Goal: Task Accomplishment & Management: Manage account settings

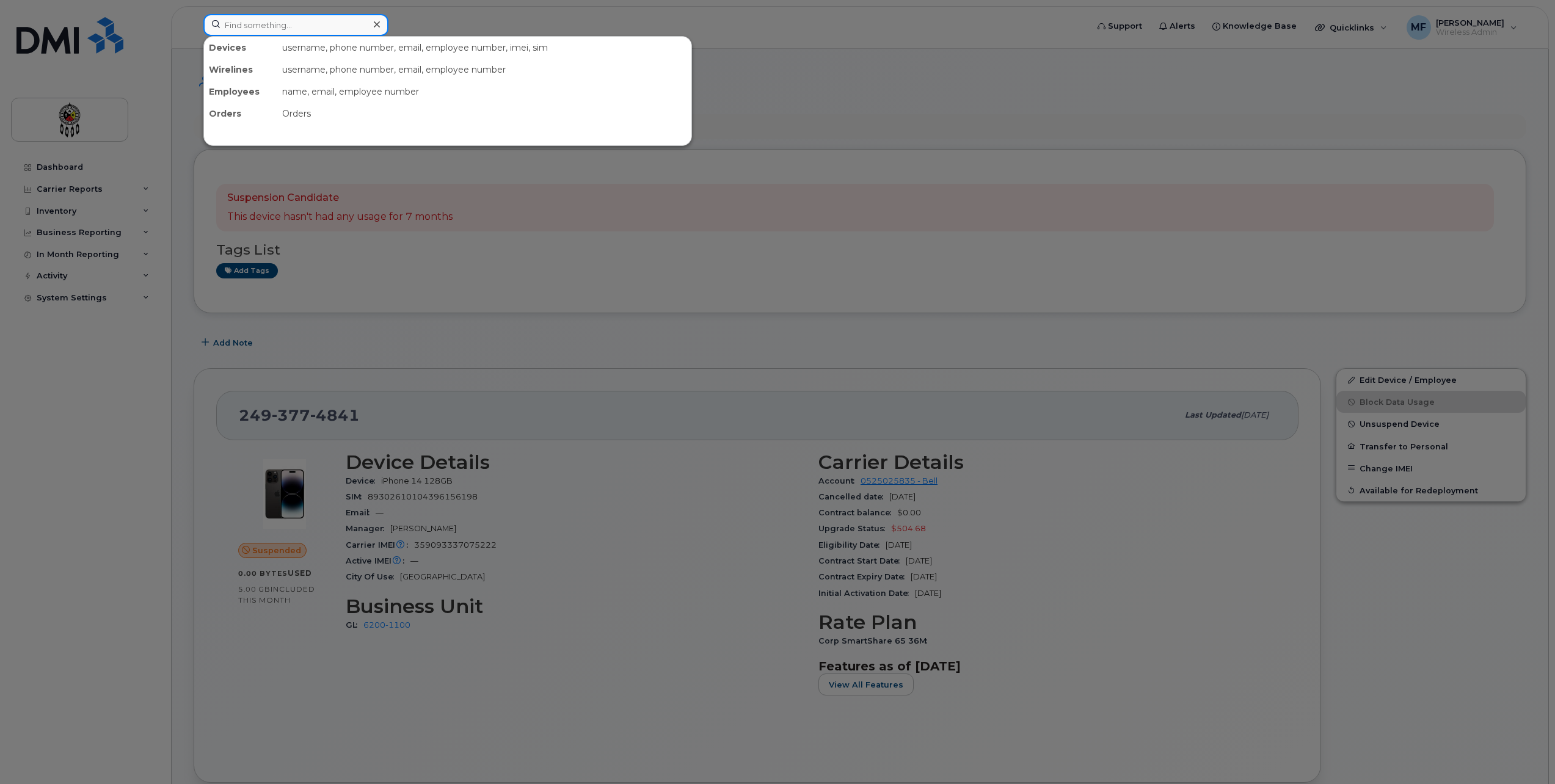
click at [272, 21] on input at bounding box center [296, 25] width 185 height 22
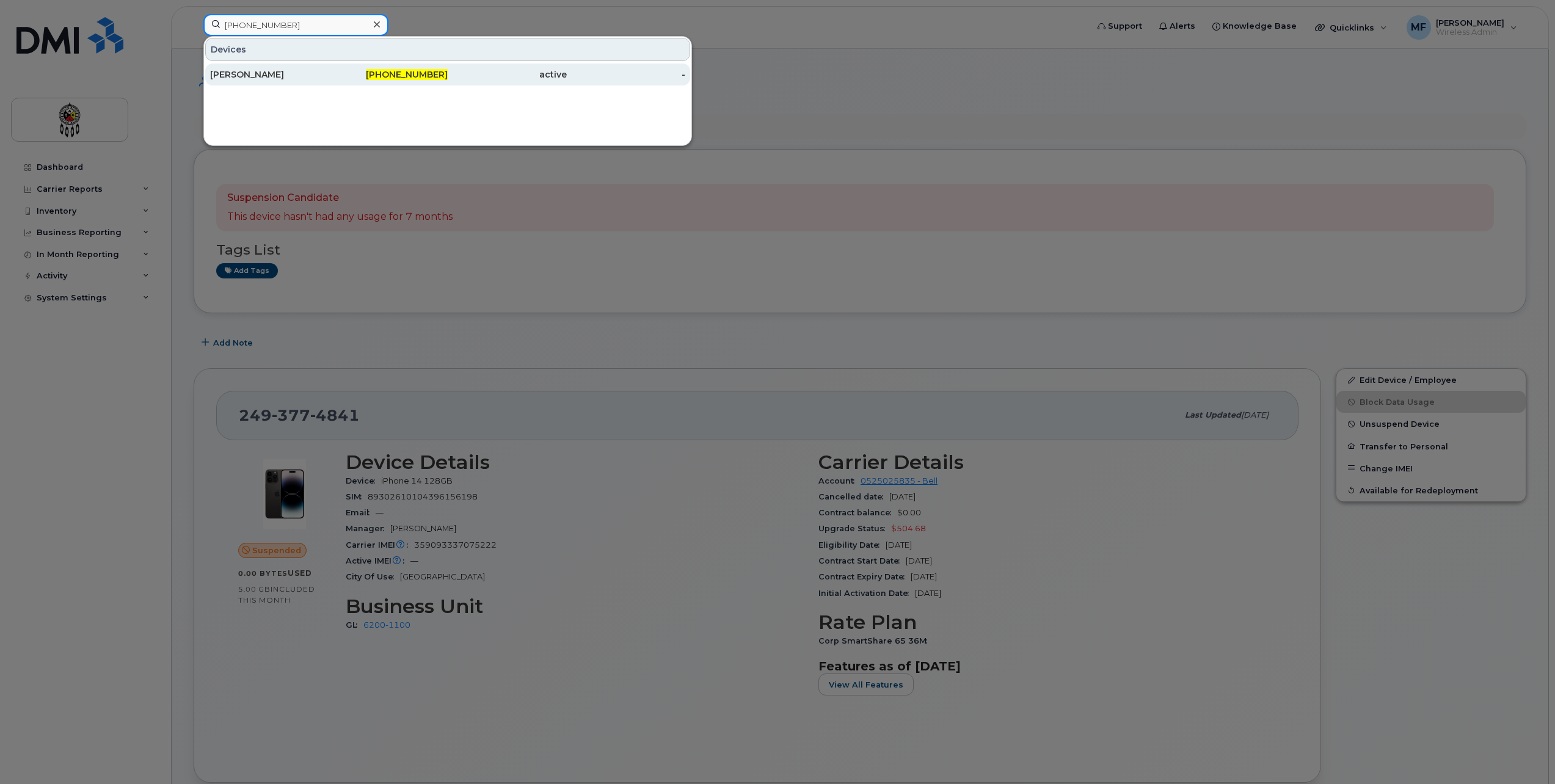
type input "249-377-5086"
click at [300, 68] on div "[PERSON_NAME]" at bounding box center [270, 74] width 119 height 22
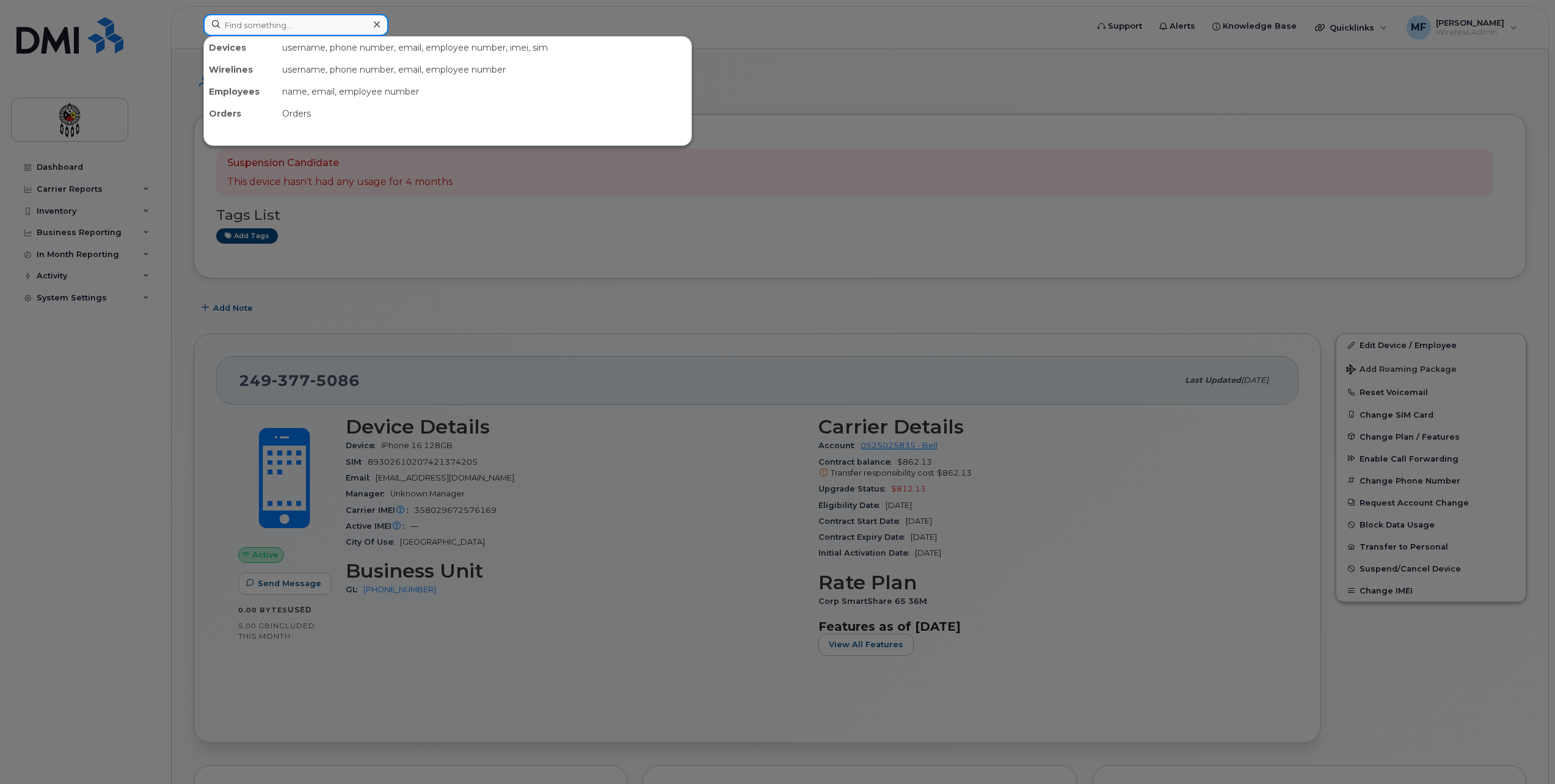
click at [246, 24] on input at bounding box center [296, 25] width 185 height 22
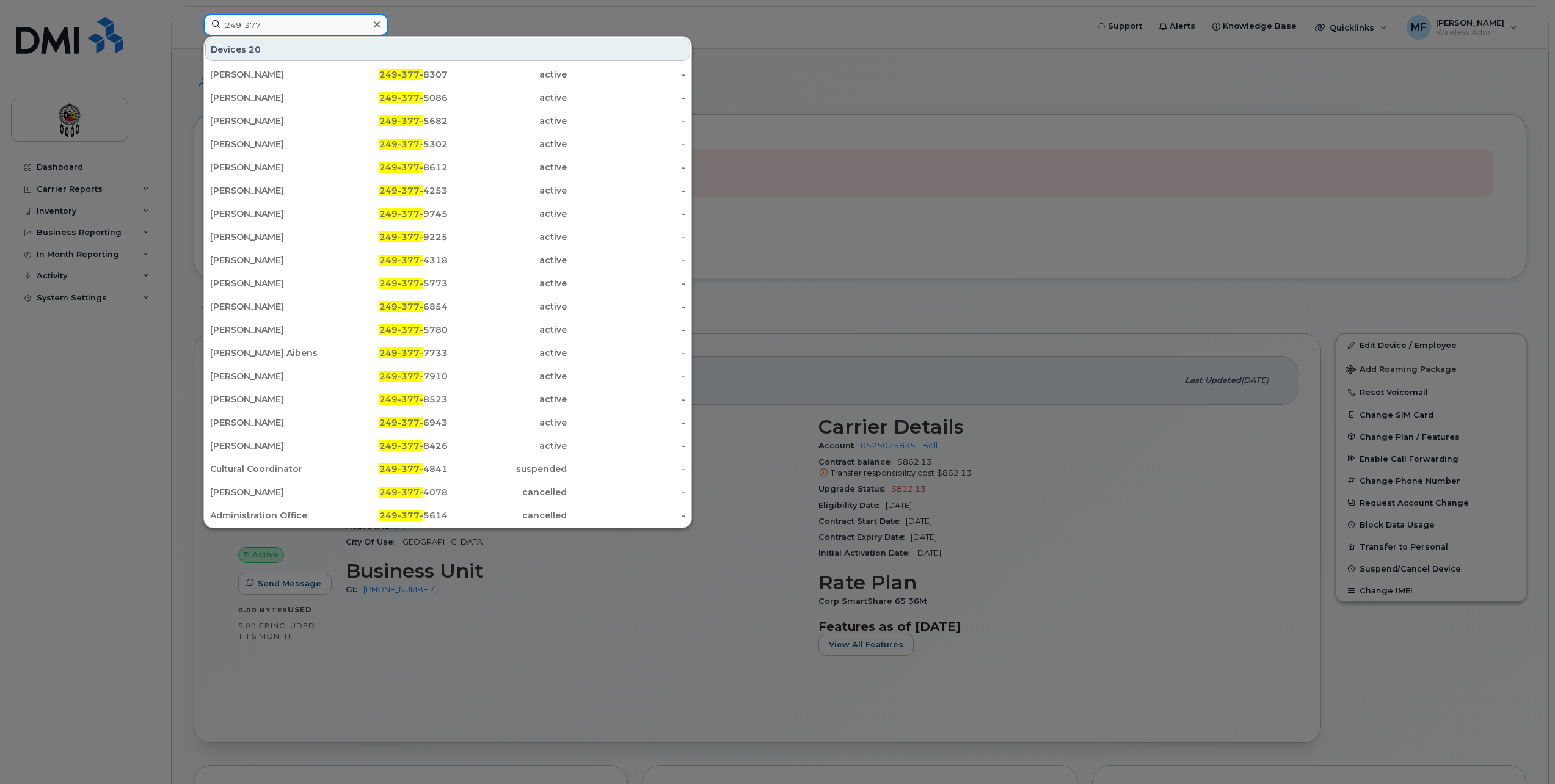
drag, startPoint x: 285, startPoint y: 23, endPoint x: 155, endPoint y: 25, distance: 130.0
click at [194, 25] on div "249-377- Devices 20 Aaron Manitowabi 249-377- 8307 active - Leeann Peltier 249-…" at bounding box center [642, 27] width 896 height 27
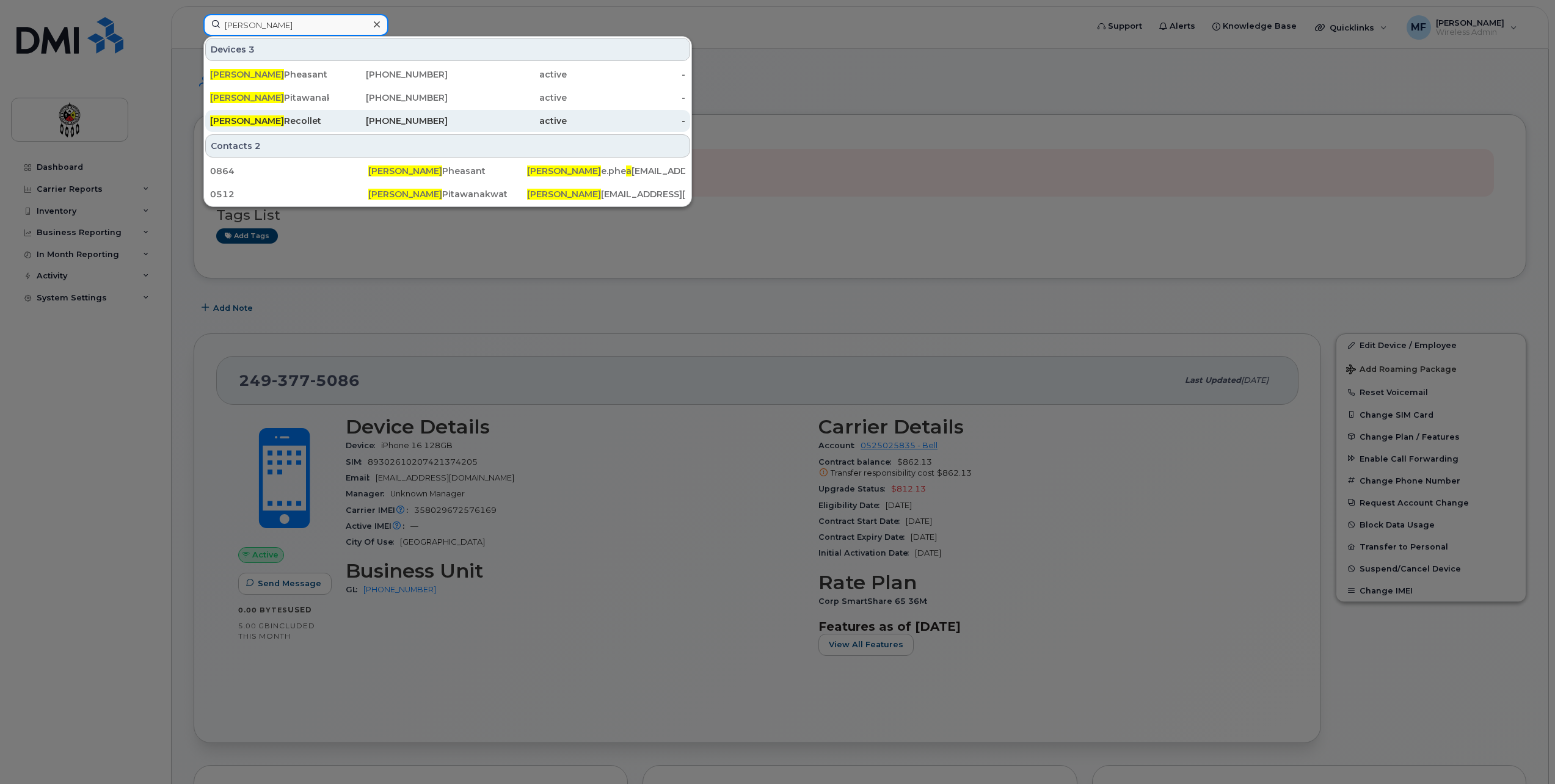
type input "Joanna"
click at [410, 113] on div "[PHONE_NUMBER]" at bounding box center [389, 121] width 119 height 22
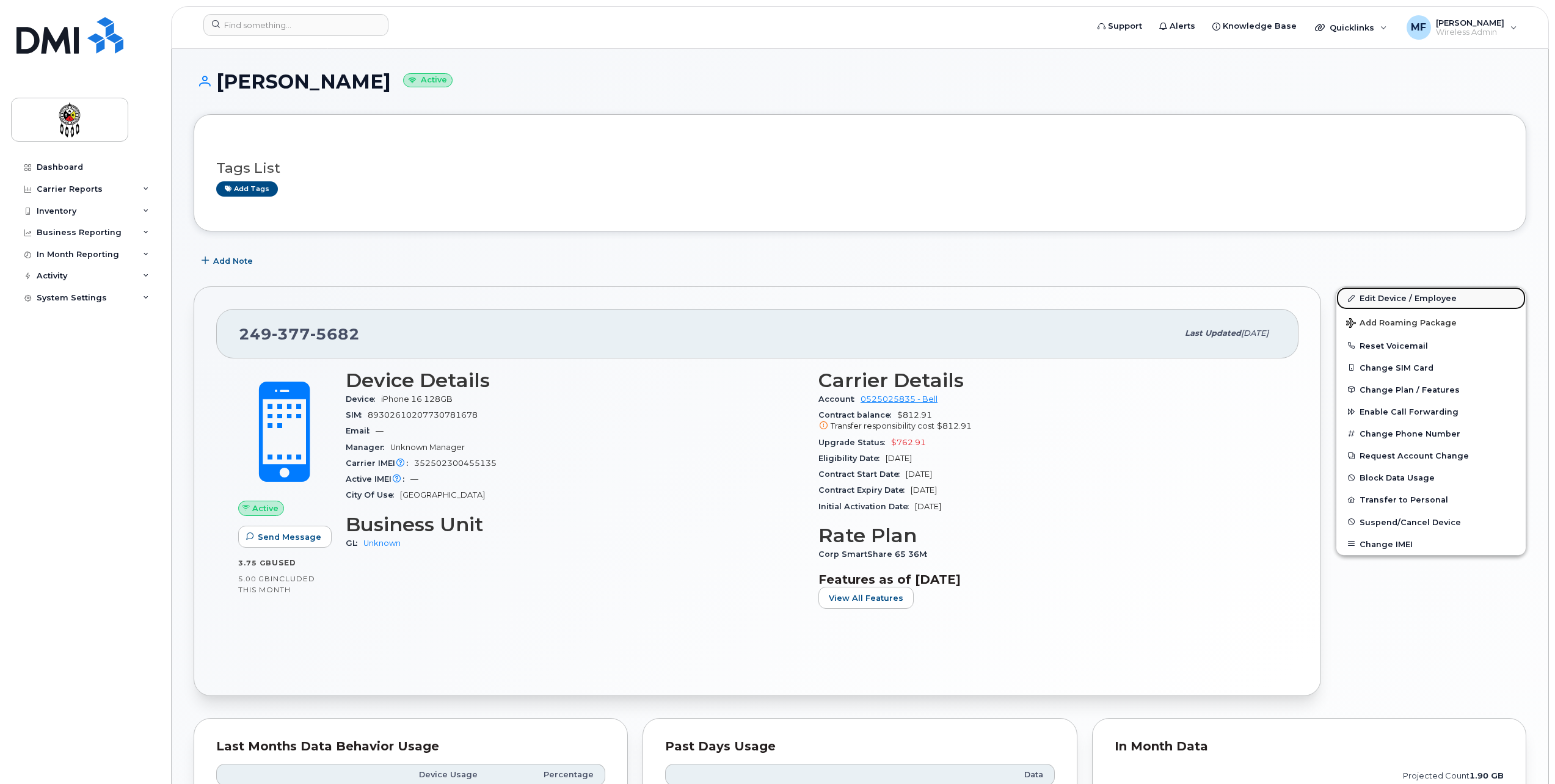
click at [1420, 295] on link "Edit Device / Employee" at bounding box center [1431, 298] width 189 height 22
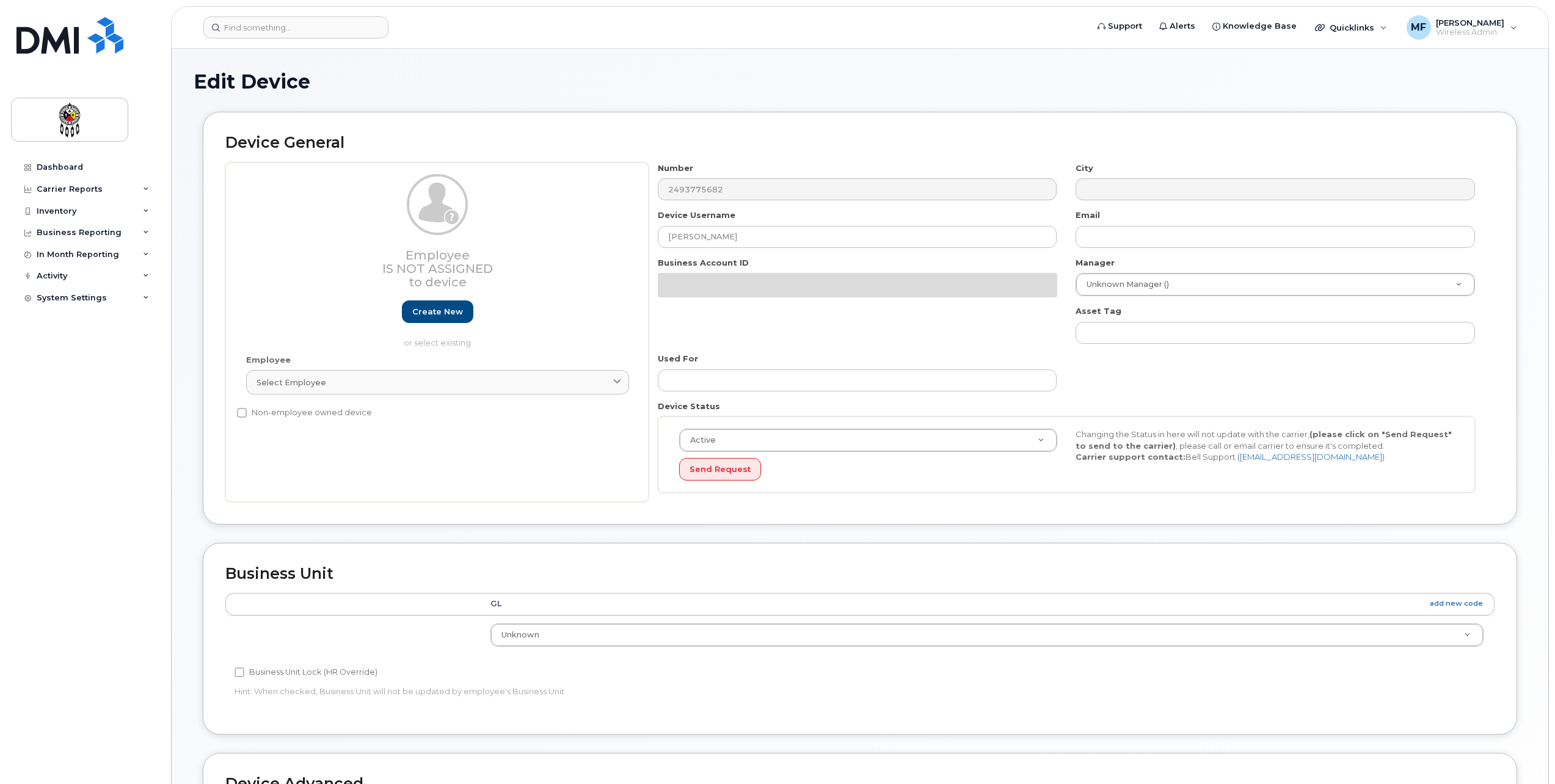
select select "651562"
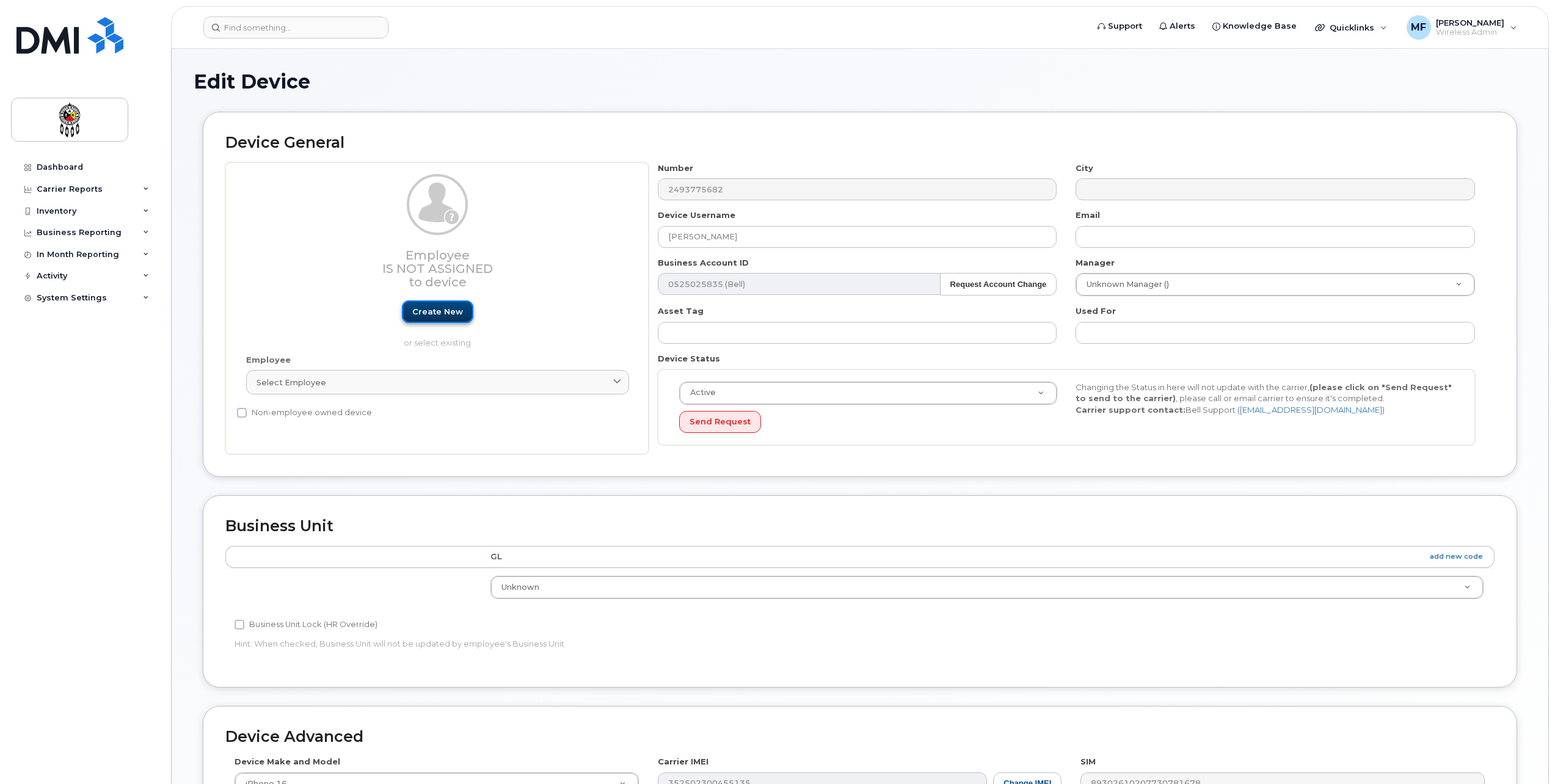
click at [441, 308] on link "Create new" at bounding box center [438, 312] width 72 height 23
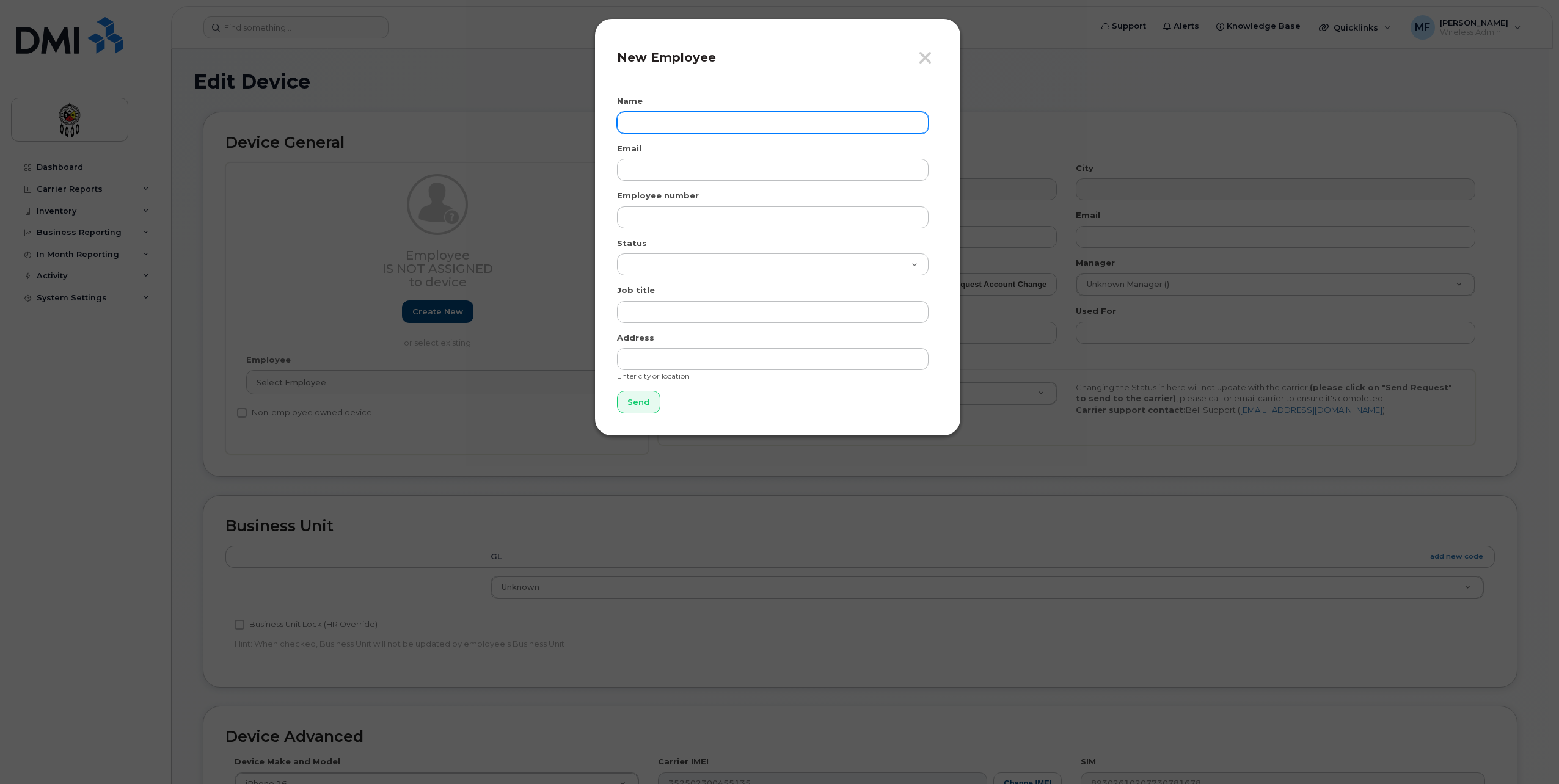
click at [730, 127] on input "text" at bounding box center [773, 122] width 312 height 22
type input "[PERSON_NAME]"
type input "joannarecollet@wiikwemkoong.ca"
type input "0557"
select select "active"
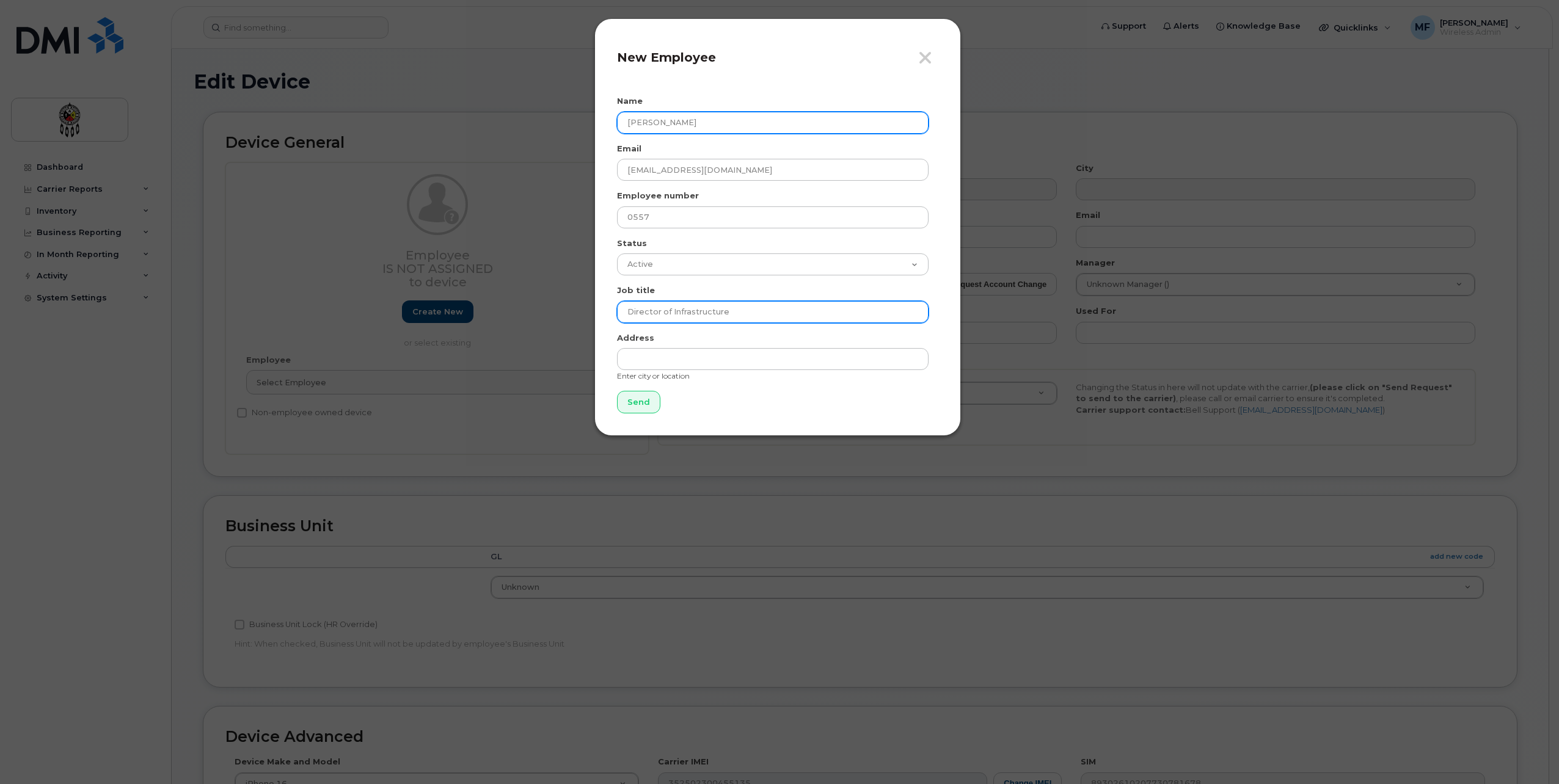
type input "Director of Infrastructure"
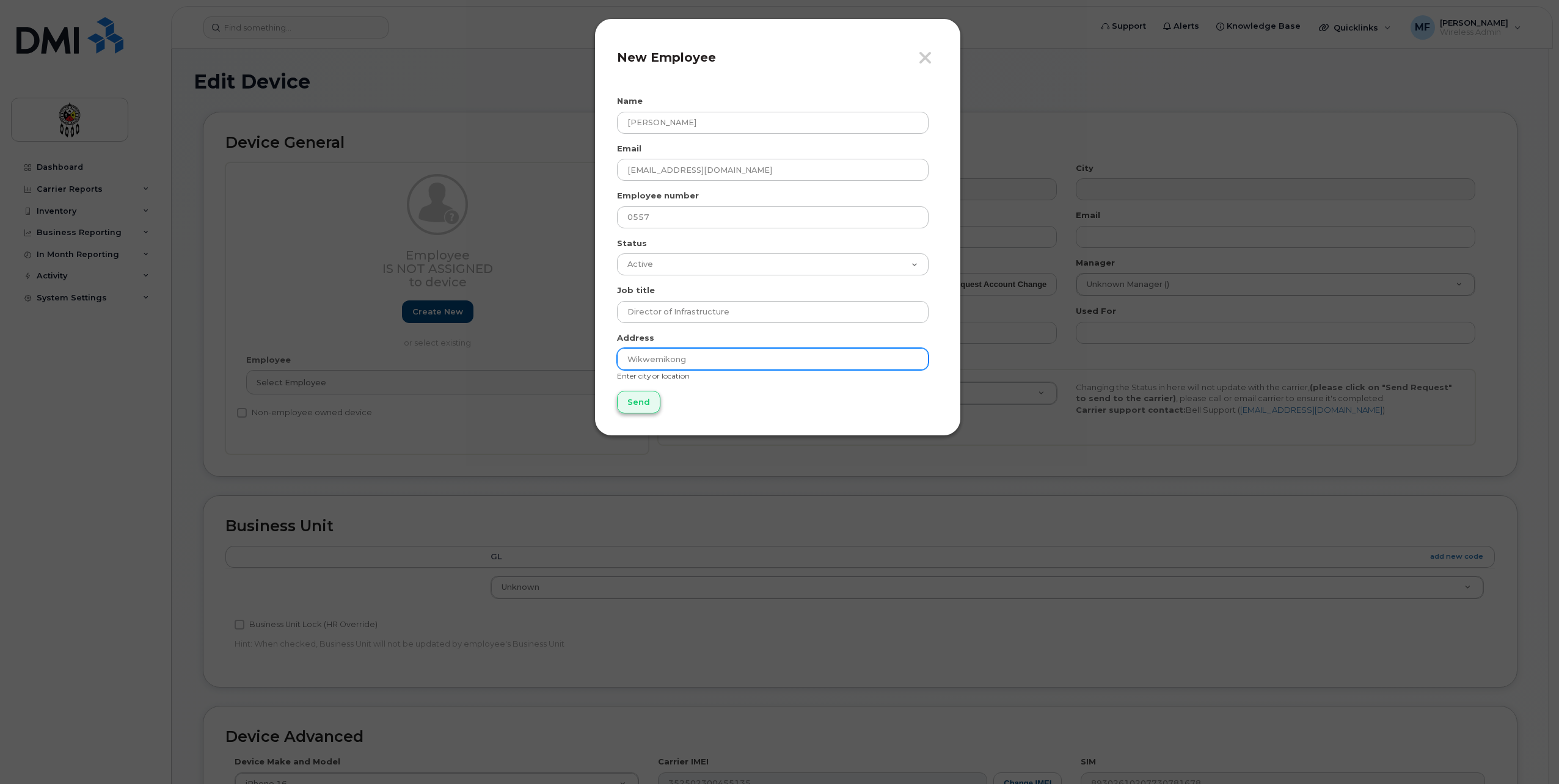
type input "Wikwemikong"
click at [627, 403] on input "Send" at bounding box center [639, 402] width 43 height 23
type input "Send"
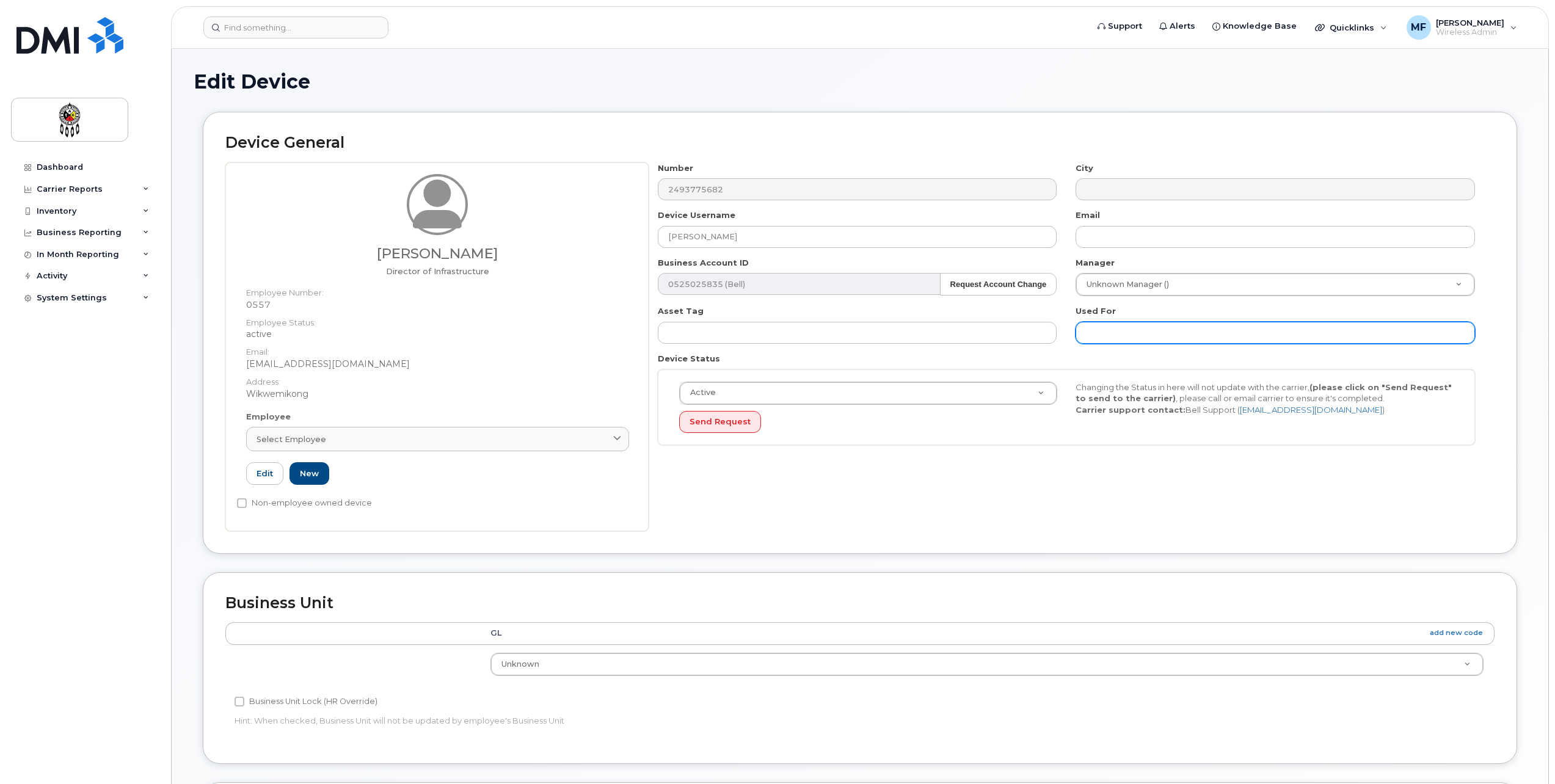
click at [1113, 326] on input "text" at bounding box center [1275, 332] width 400 height 22
type input "Work"
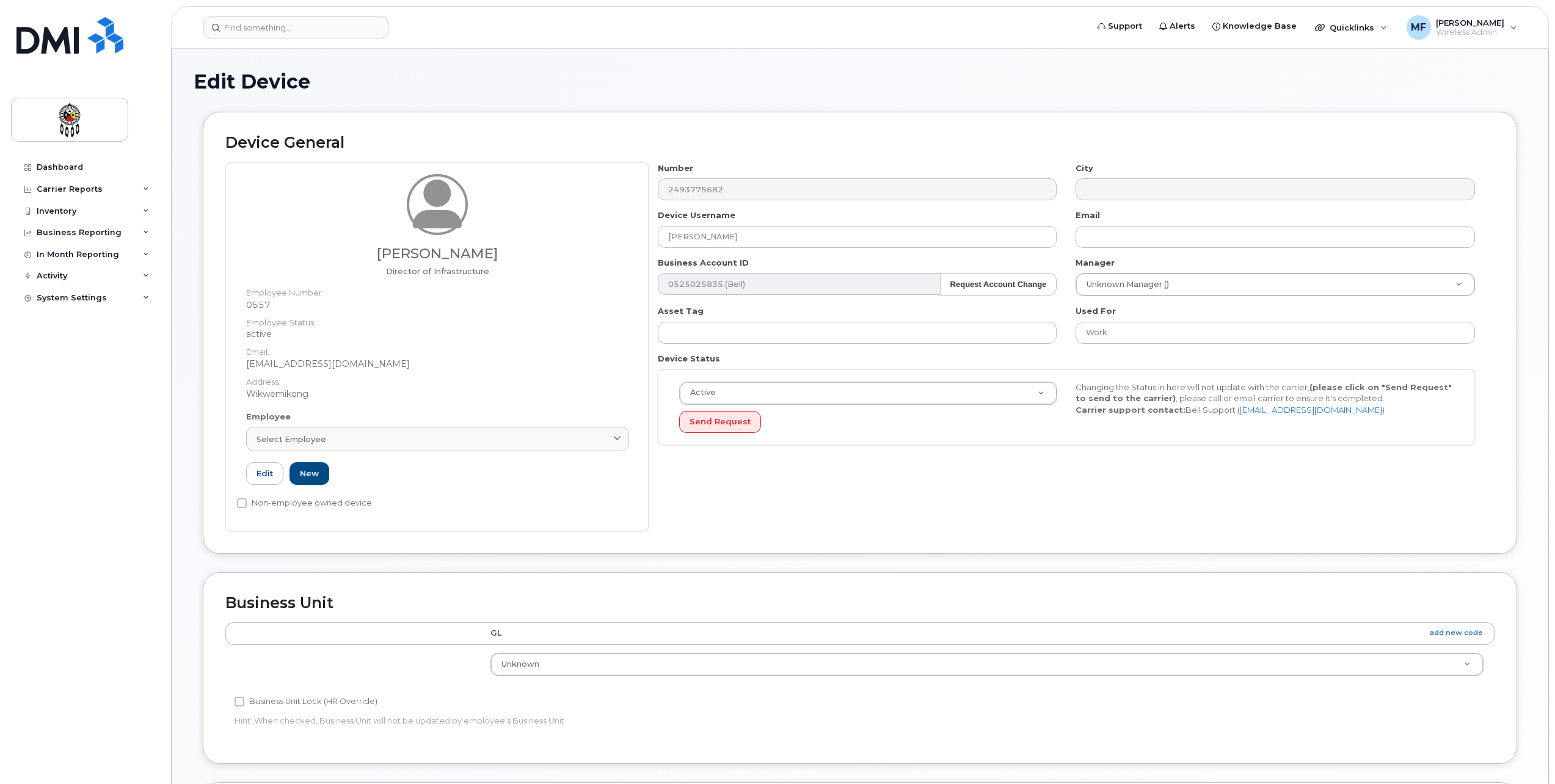
click at [1044, 493] on div "Number 2493775682 City Device Username Joanna Recollet Email Business Account I…" at bounding box center [1072, 347] width 846 height 369
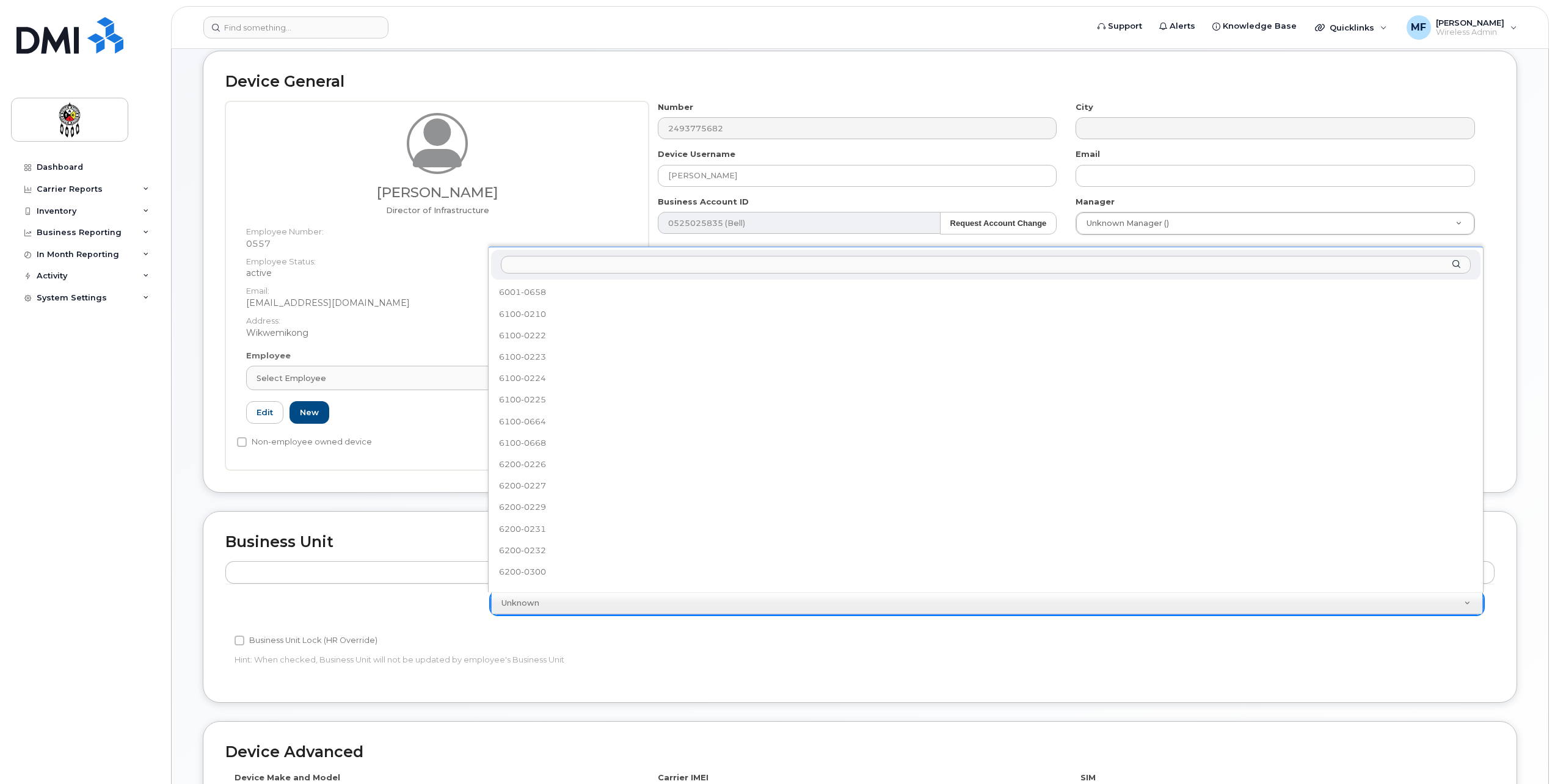
scroll to position [419, 0]
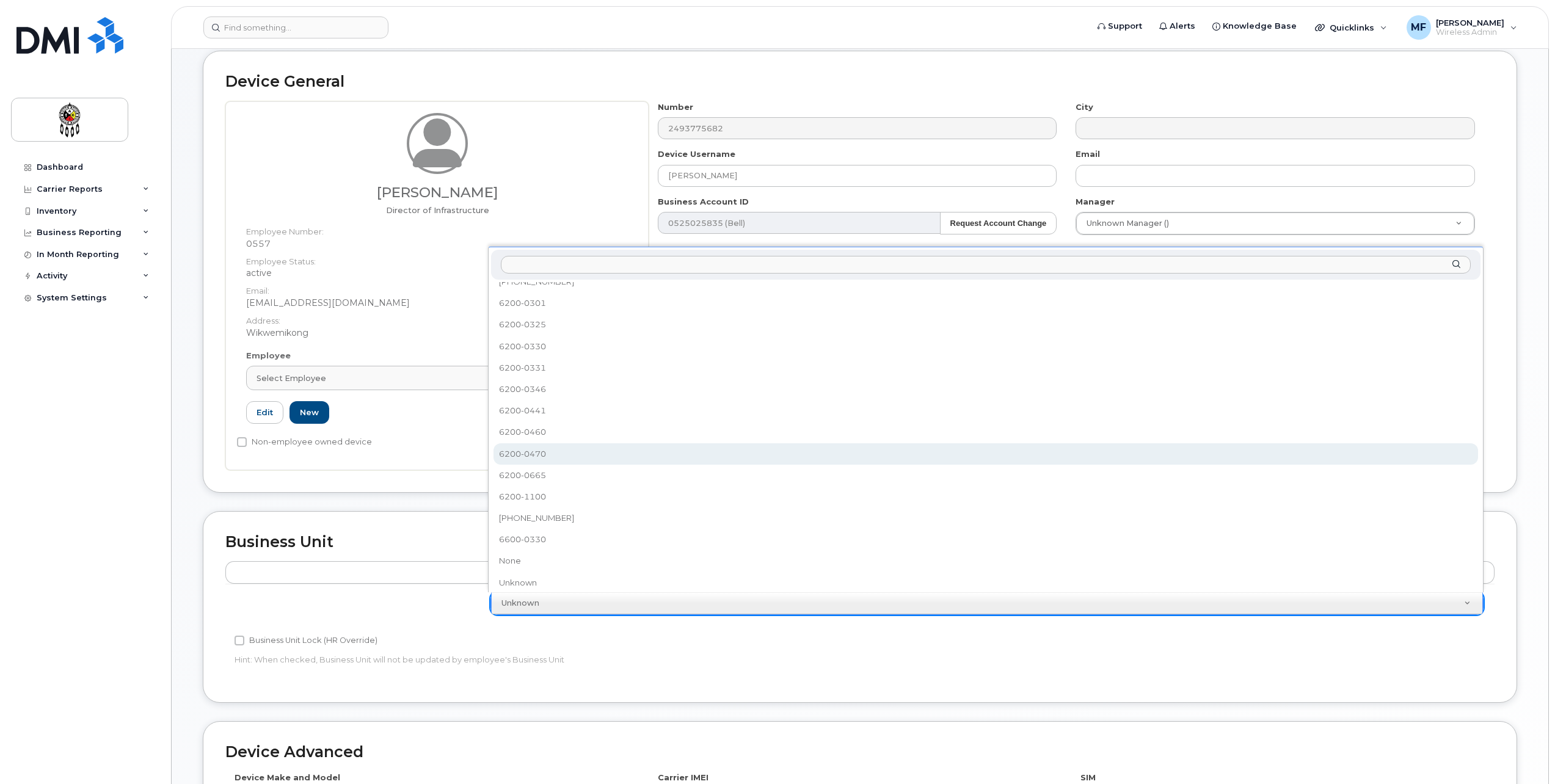
select select "651622"
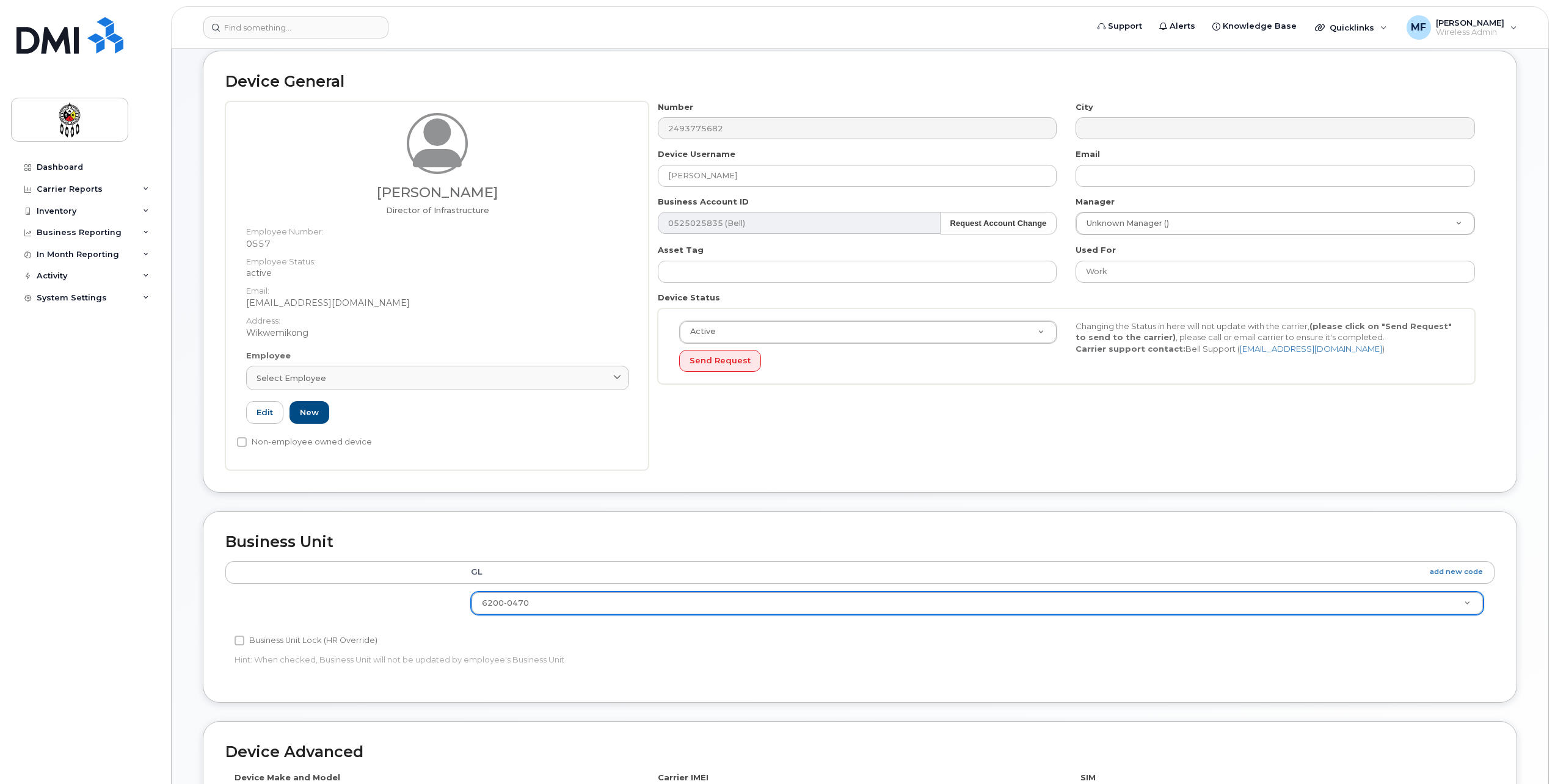
click at [1434, 676] on div "Accounting Categories Rules GL add new code 6200-0470 6001-0658 6100-0210 6100-…" at bounding box center [860, 621] width 1269 height 119
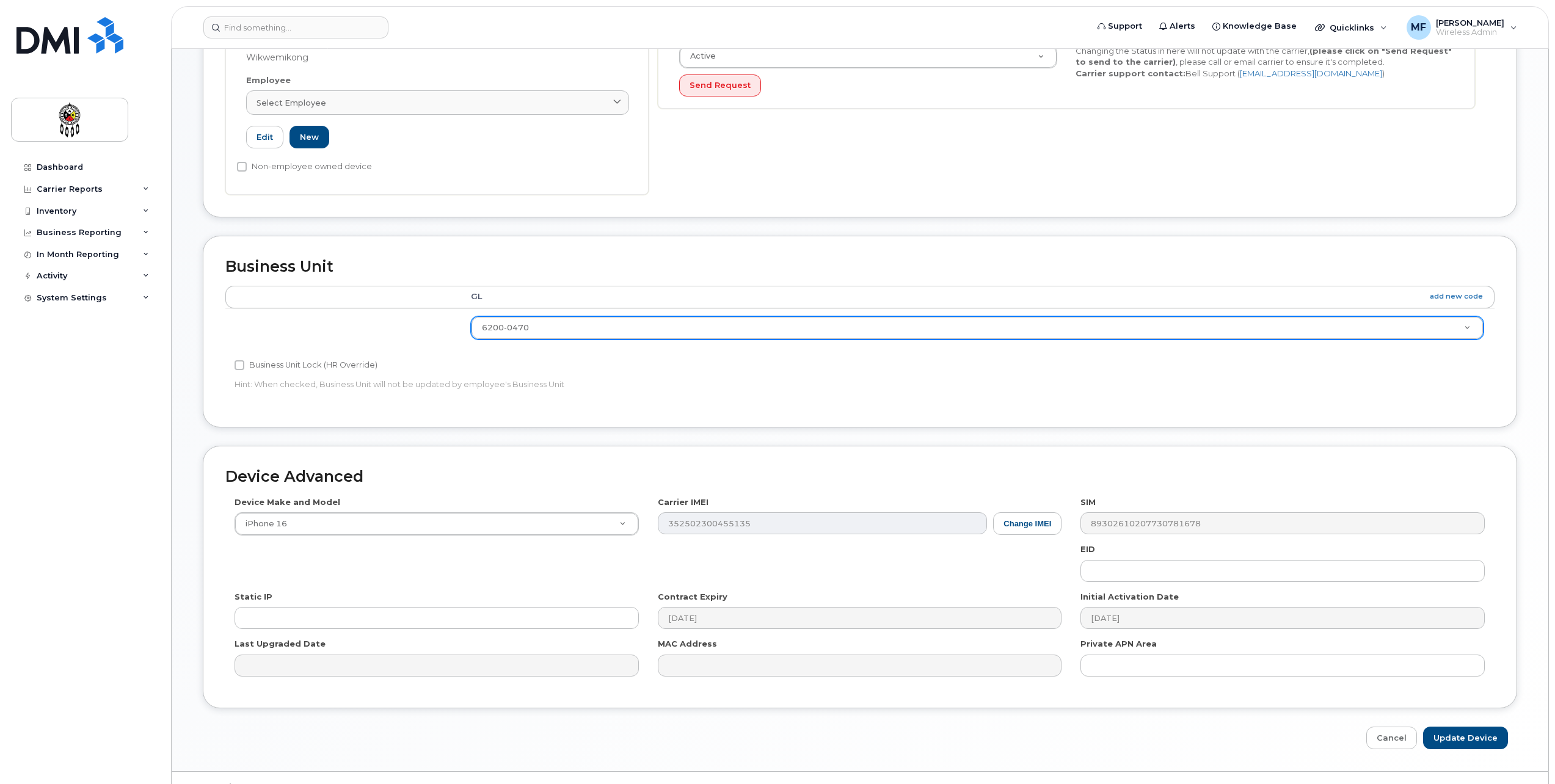
scroll to position [363, 0]
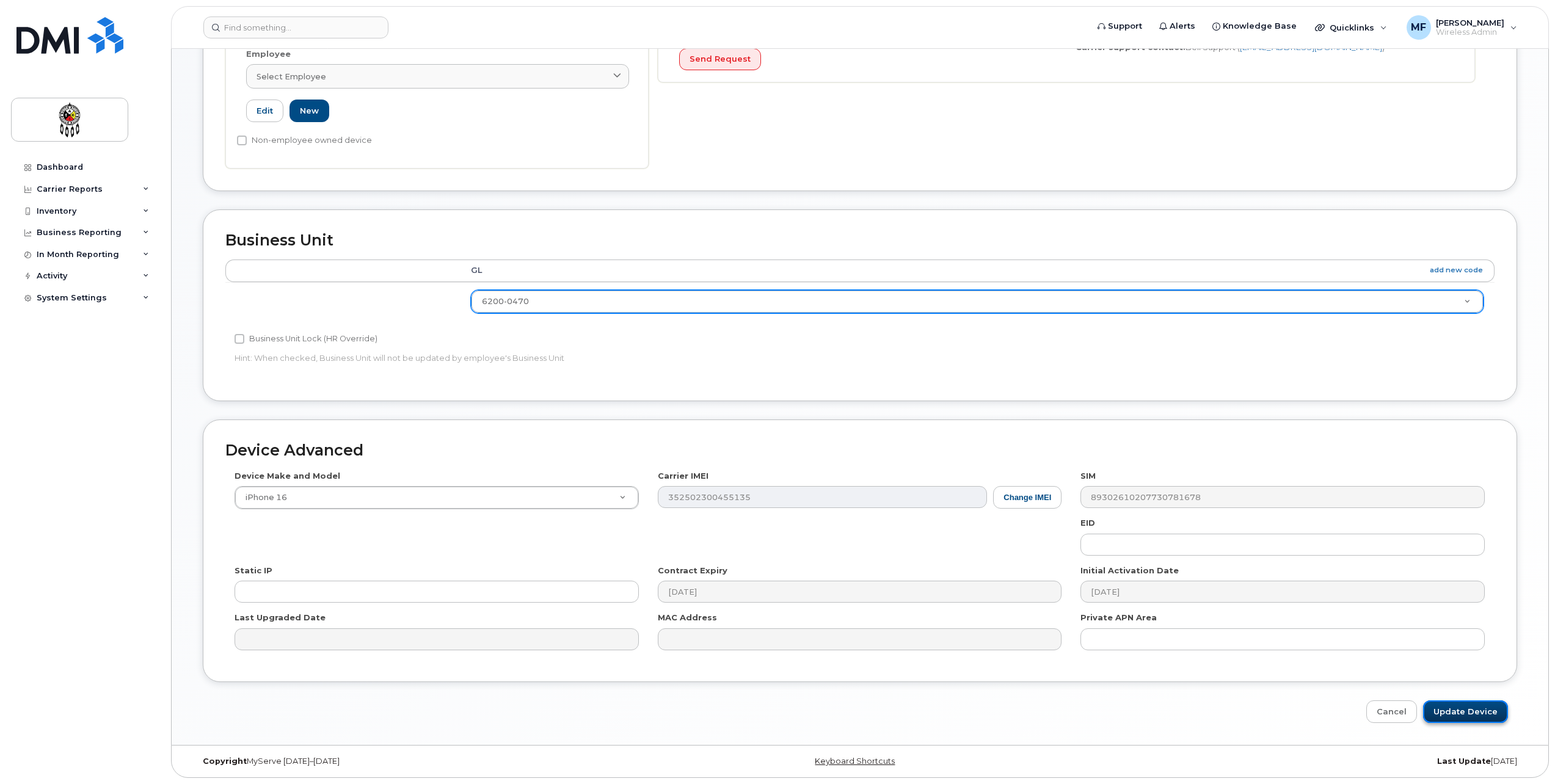
click at [1466, 707] on input "Update Device" at bounding box center [1466, 712] width 85 height 23
type input "Saving..."
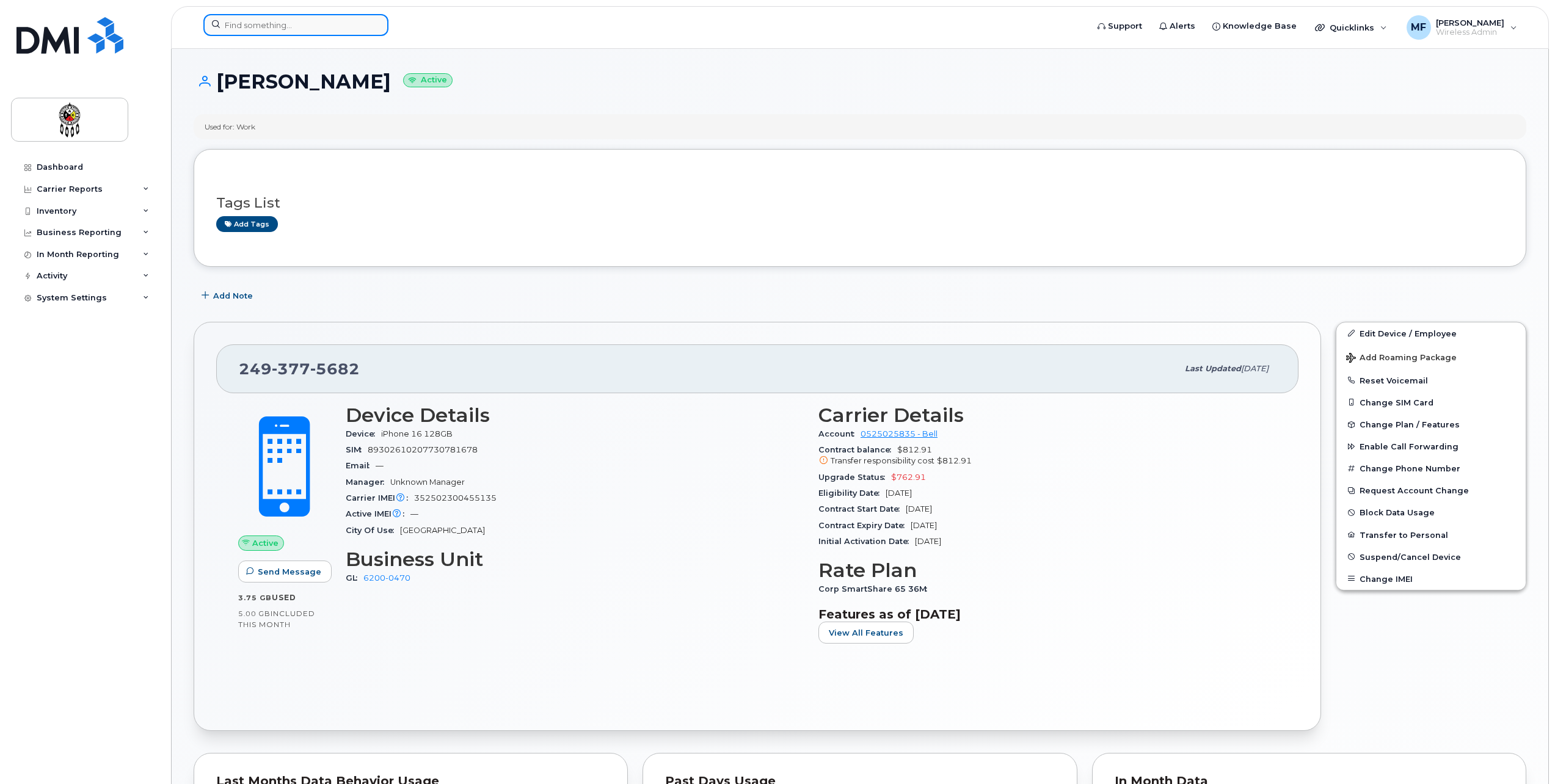
click at [236, 26] on input at bounding box center [296, 25] width 185 height 22
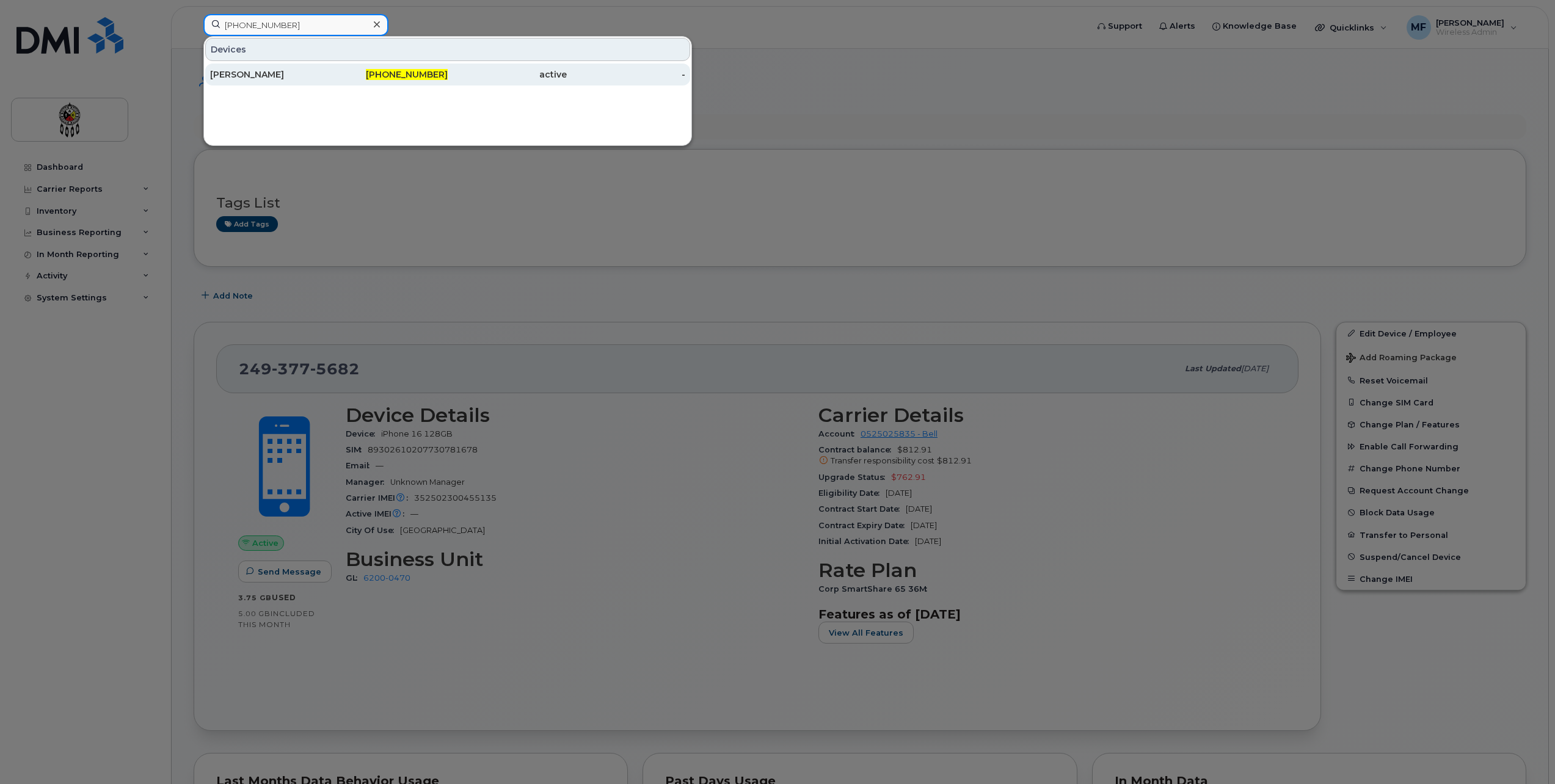
type input "[PHONE_NUMBER]"
click at [376, 72] on div "[PHONE_NUMBER]" at bounding box center [389, 74] width 119 height 12
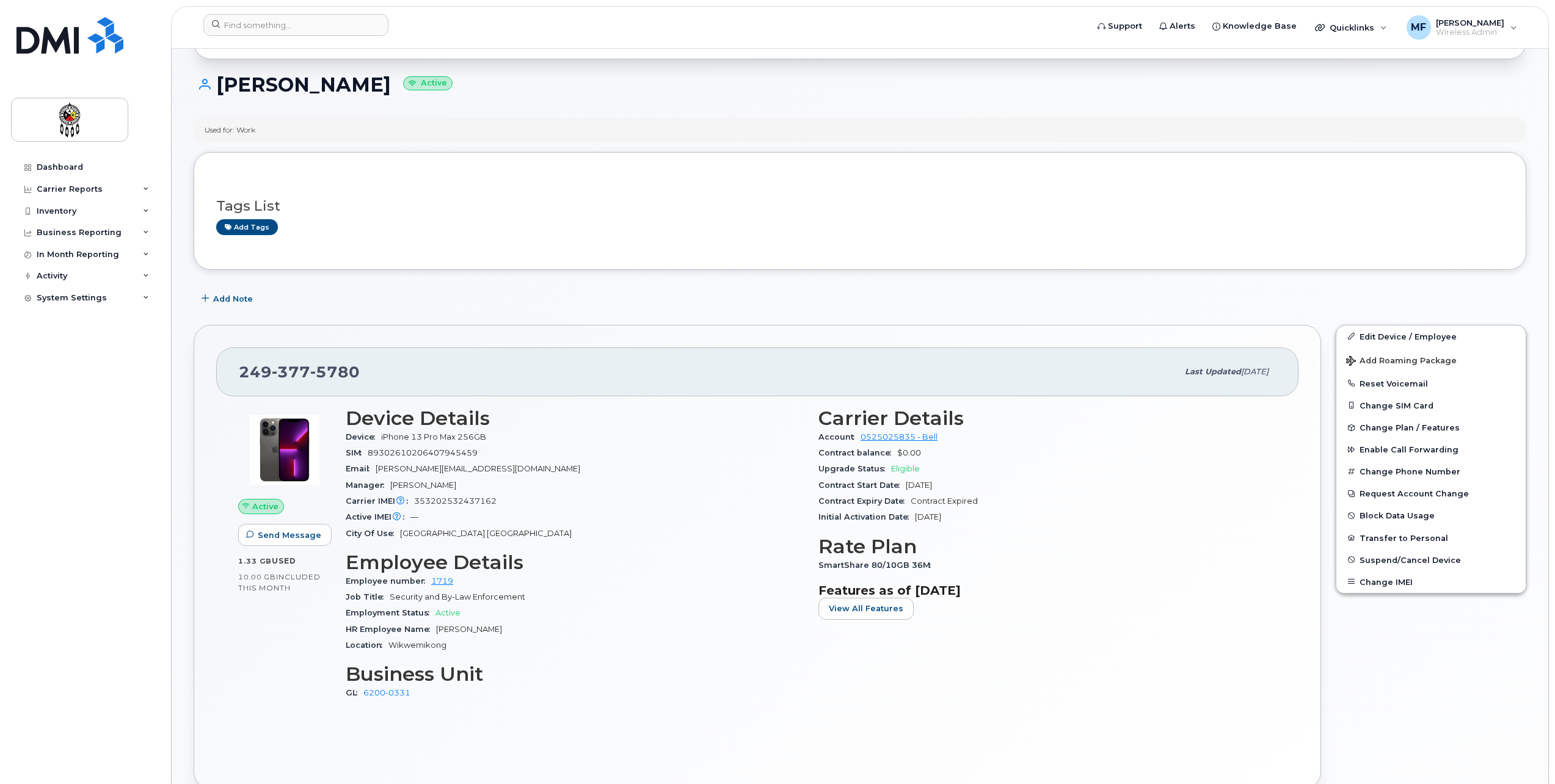
scroll to position [122, 0]
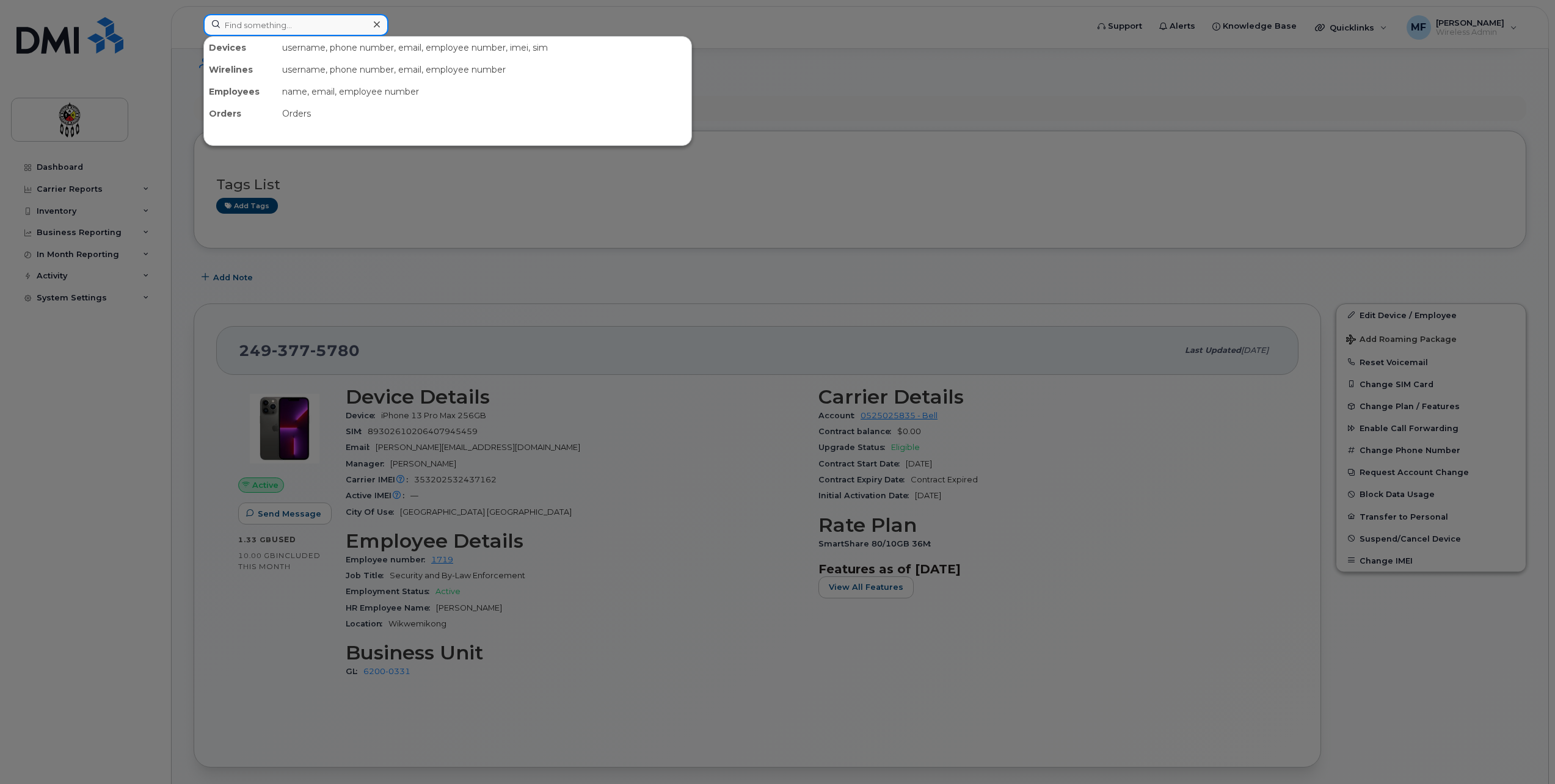
click at [298, 30] on input at bounding box center [296, 25] width 185 height 22
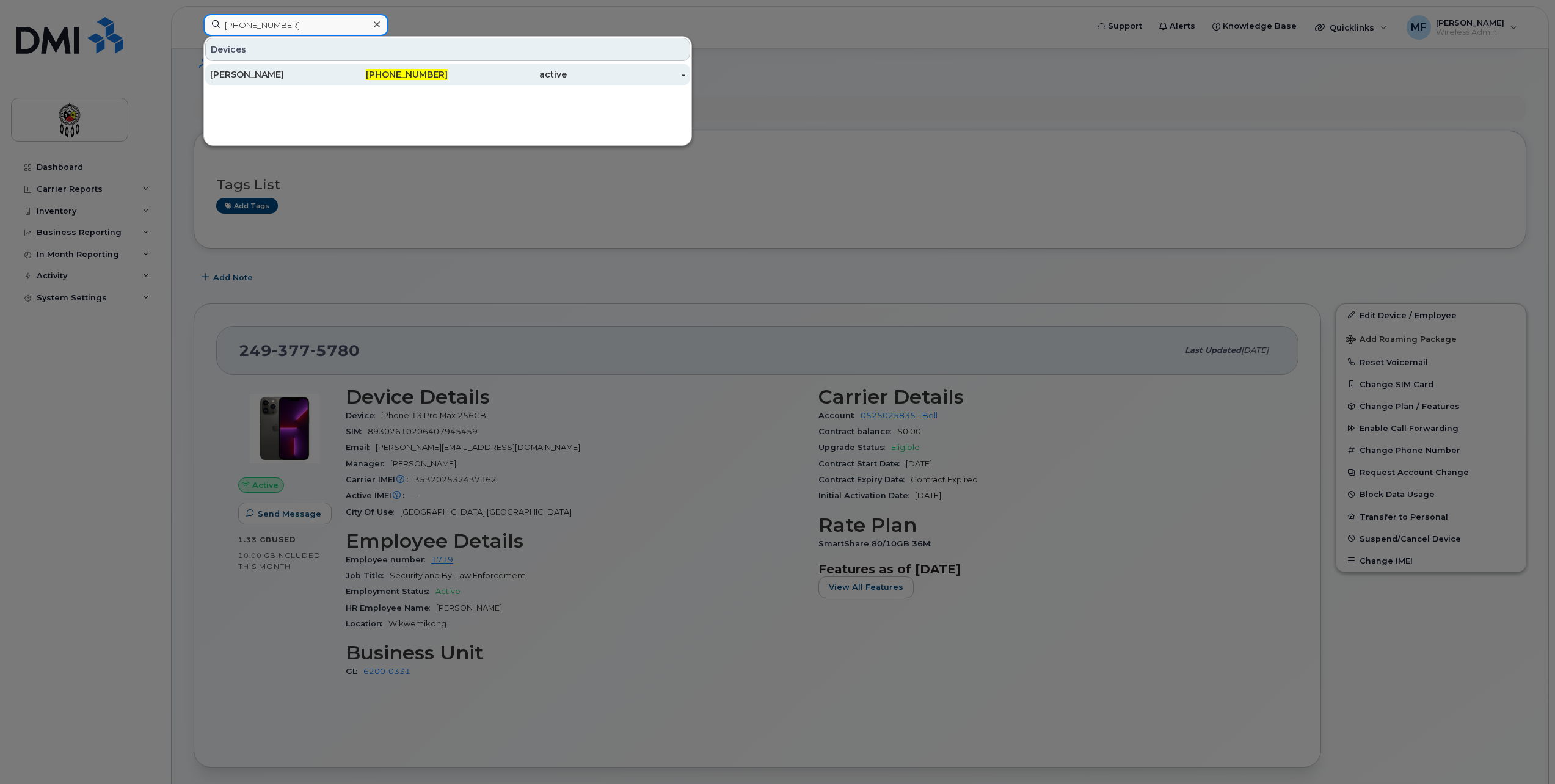
type input "249-377-6854"
click at [431, 77] on span "[PHONE_NUMBER]" at bounding box center [407, 74] width 82 height 11
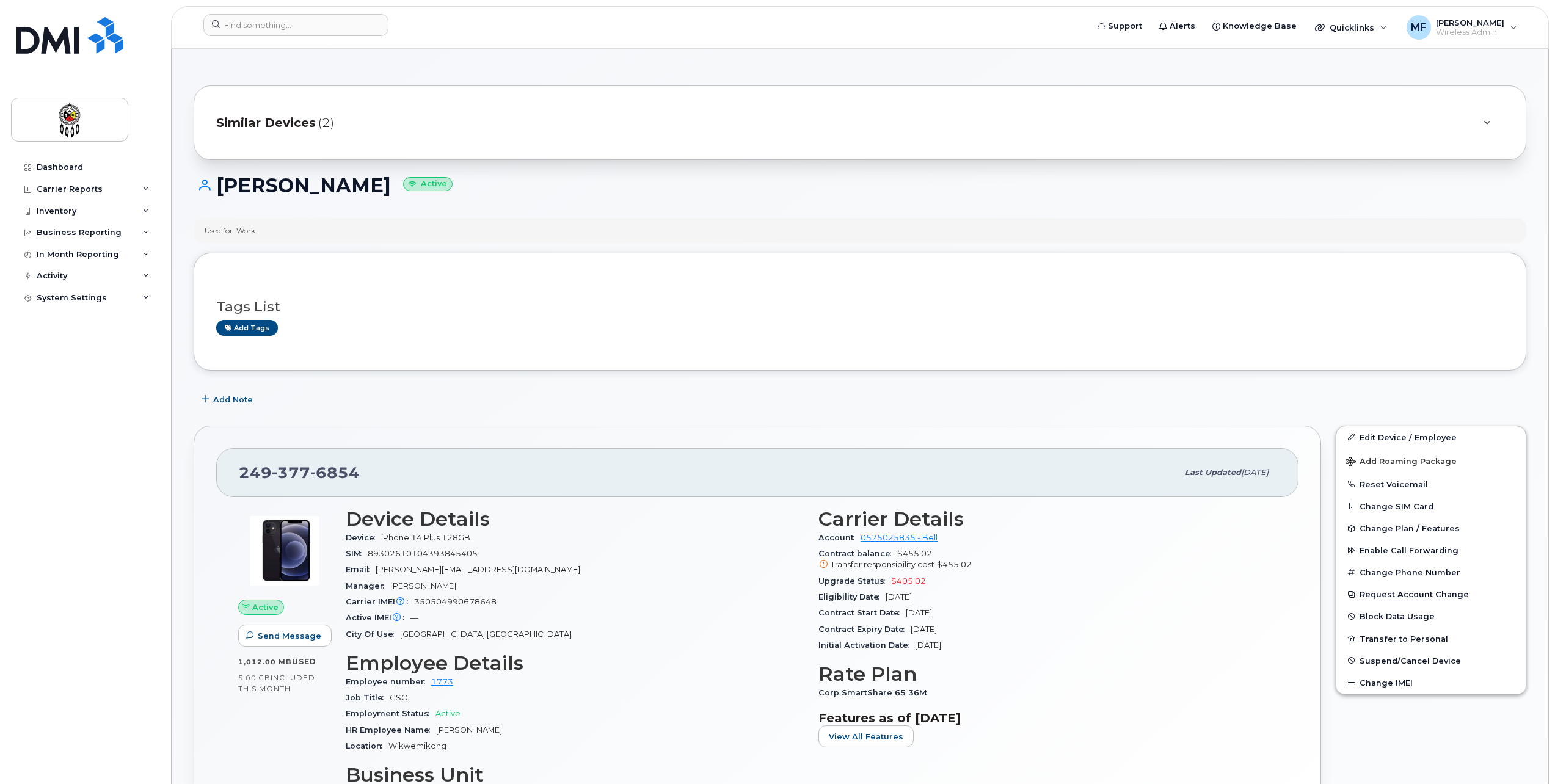
click at [300, 129] on span "Similar Devices" at bounding box center [265, 123] width 99 height 18
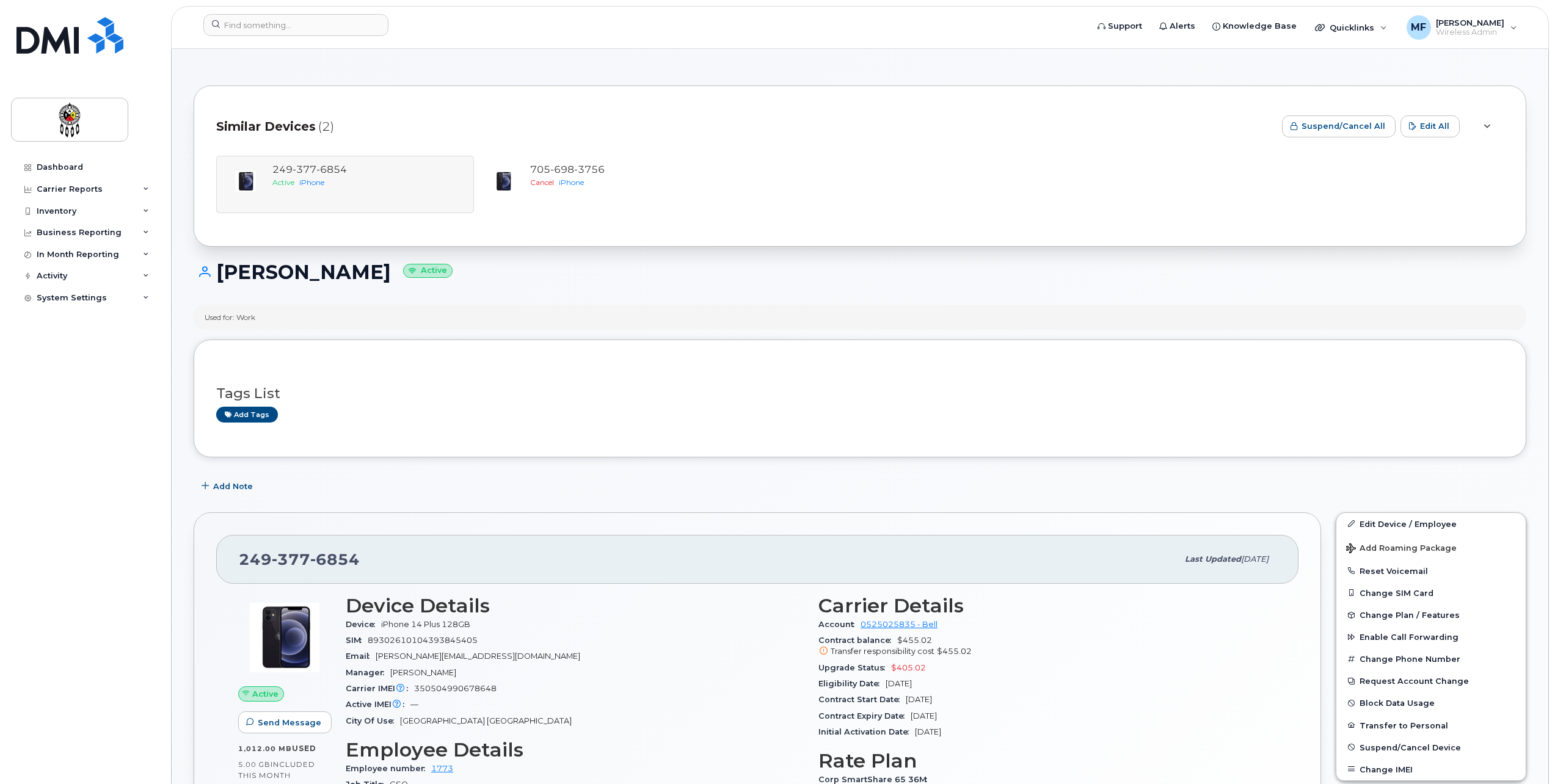
click at [408, 187] on div "249 377 6854 Active iPhone 705 698 3756 Cancel iPhone" at bounding box center [860, 184] width 1288 height 58
click at [310, 167] on div "249 377 6854 Active iPhone 705 698 3756 Cancel iPhone" at bounding box center [860, 184] width 1288 height 58
click at [625, 174] on div "705 698 3756" at bounding box center [625, 170] width 189 height 14
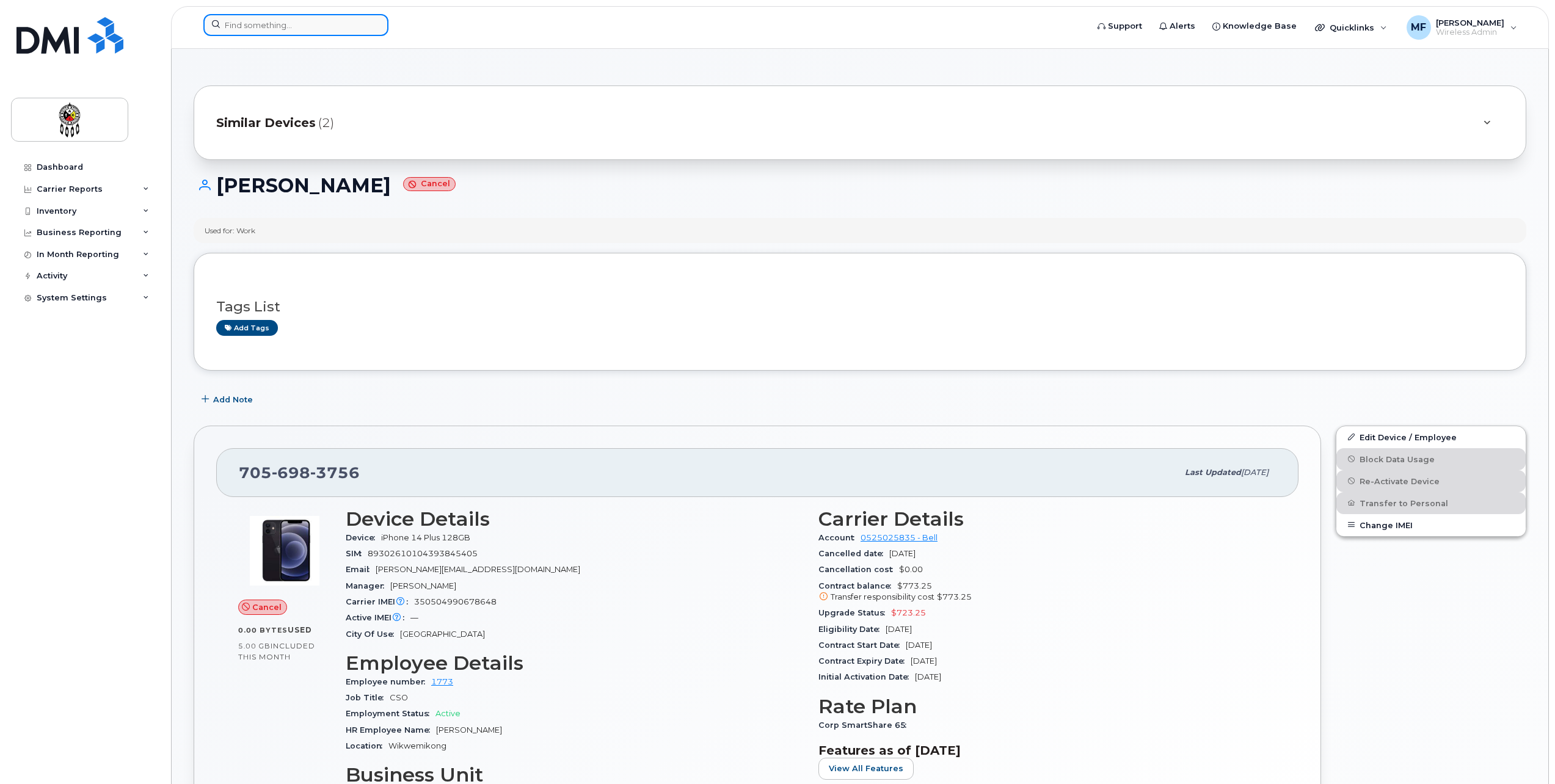
click at [284, 32] on input at bounding box center [296, 25] width 185 height 22
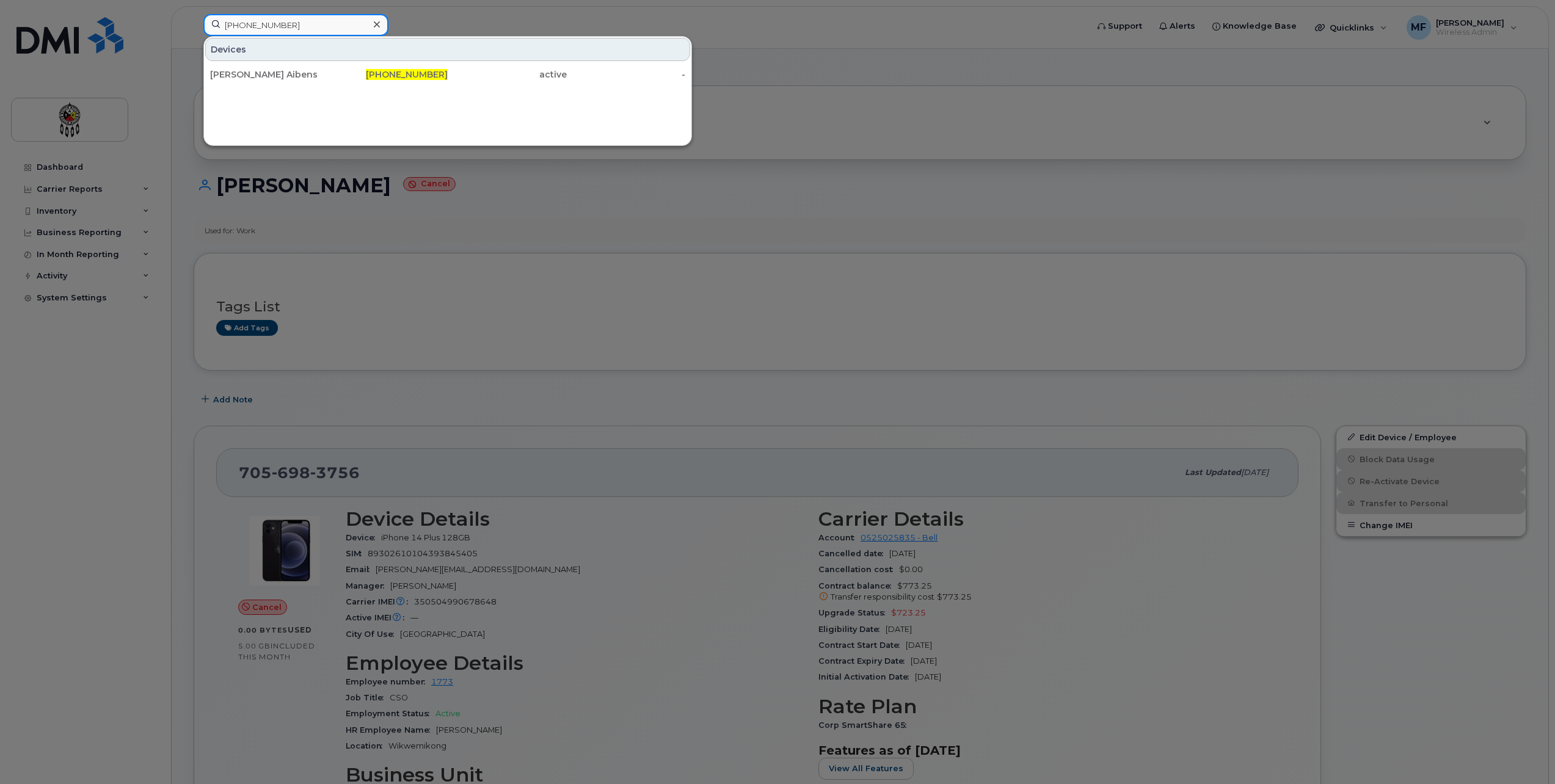
type input "249-377-7733"
click at [307, 73] on div "[PERSON_NAME] Aibens" at bounding box center [270, 74] width 119 height 12
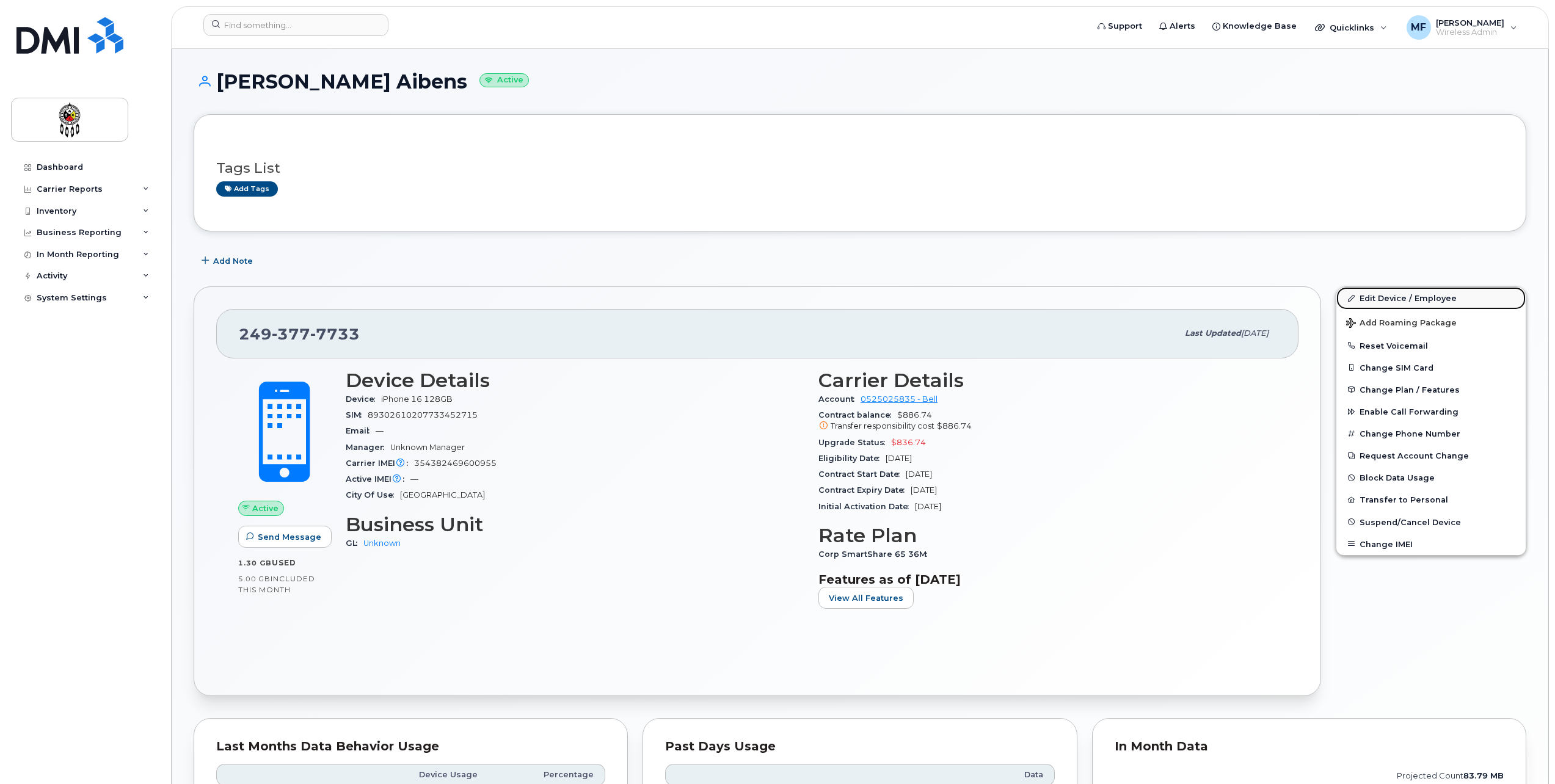
click at [1437, 293] on link "Edit Device / Employee" at bounding box center [1431, 298] width 189 height 22
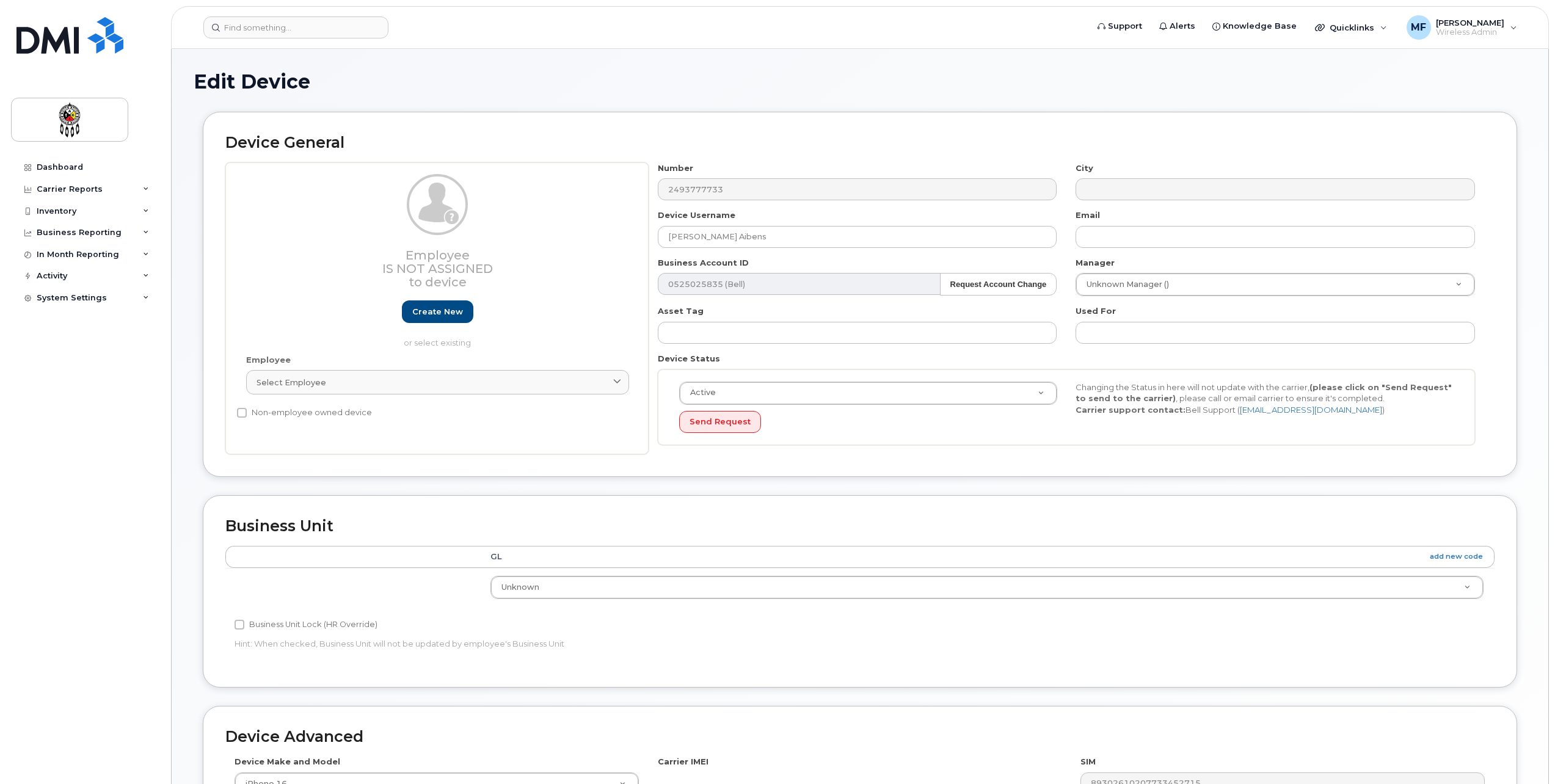
select select "651562"
click at [441, 308] on link "Create new" at bounding box center [438, 312] width 72 height 23
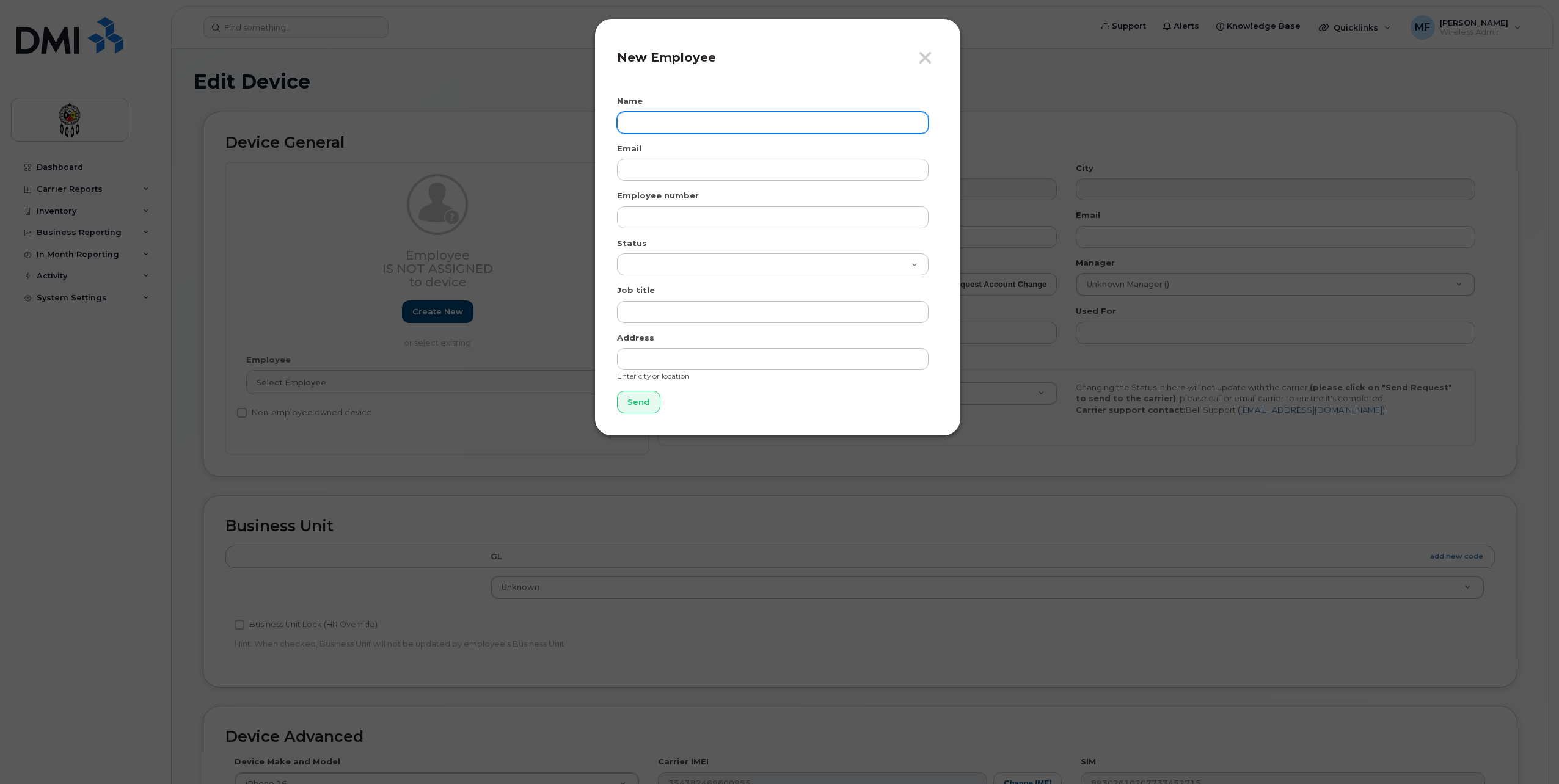
click at [658, 122] on input "text" at bounding box center [773, 122] width 312 height 22
type input "Jasmine Recollet-Aibens"
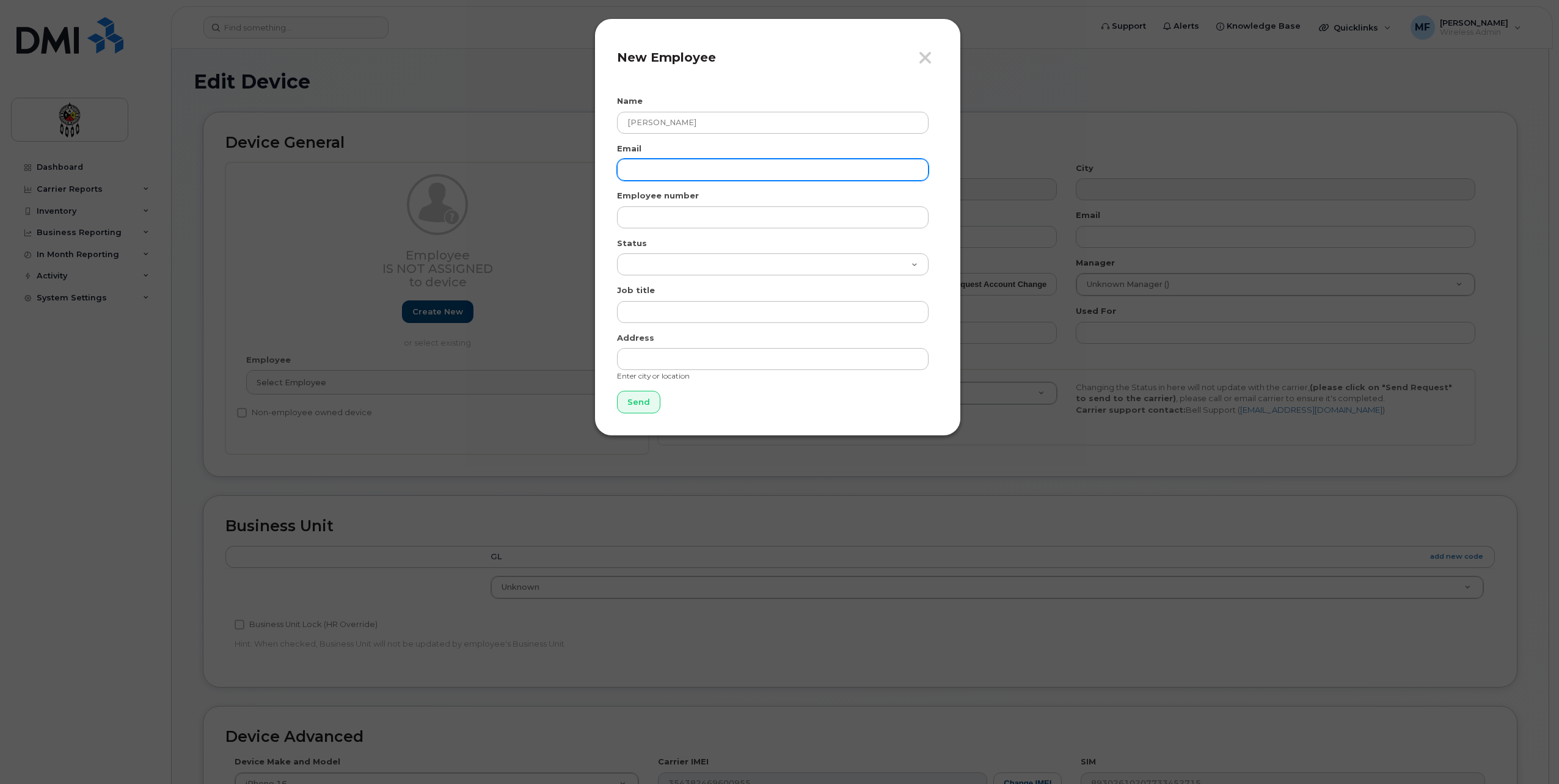
click at [706, 167] on input "email" at bounding box center [773, 170] width 312 height 22
type input "jeanaibens@wiikwemkoong.ca"
type input "2197"
select select "active"
type input "Executive Assistant to DOI"
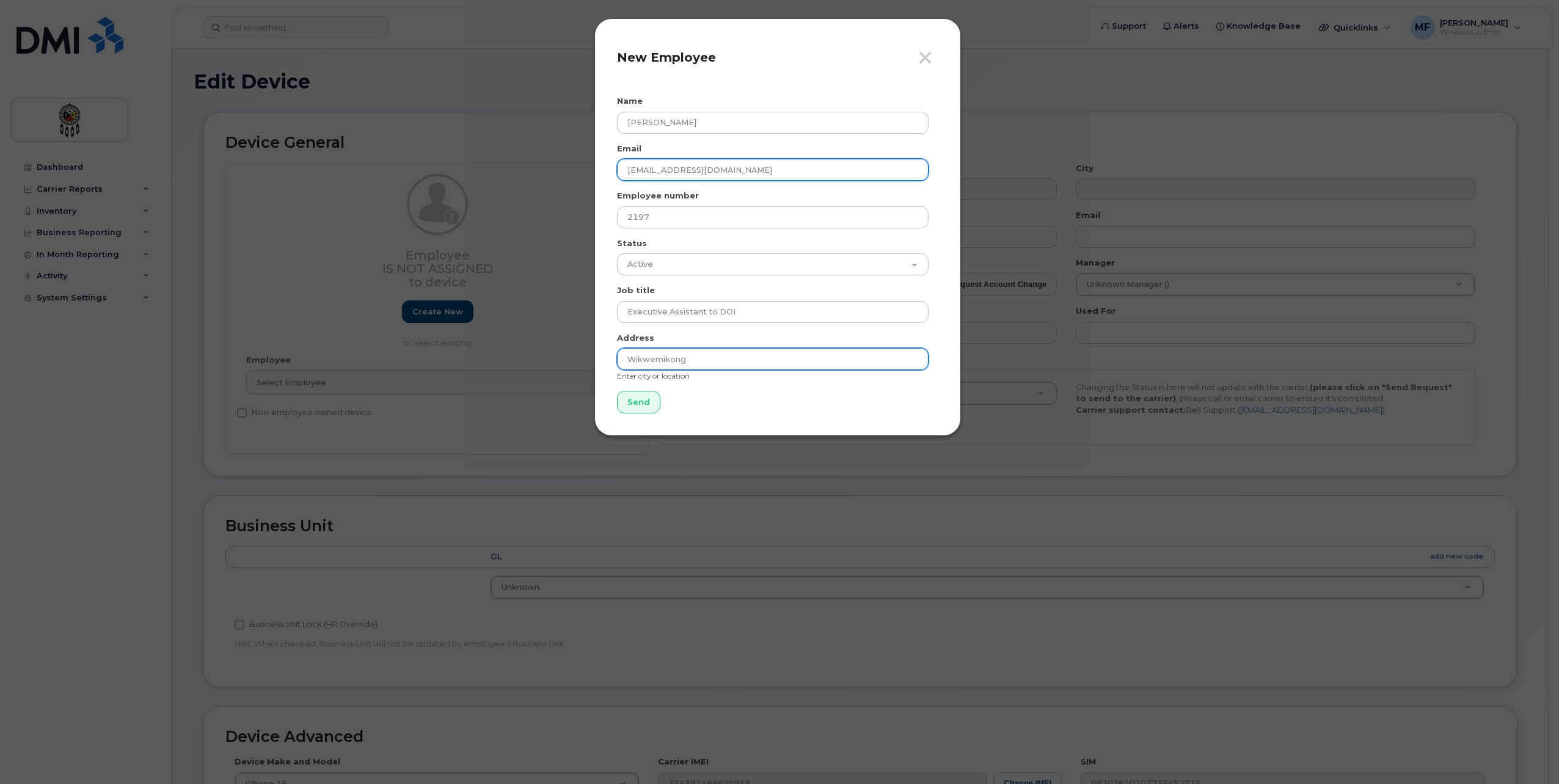
type input "Wikwemikong"
click at [617, 391] on input "Send" at bounding box center [639, 402] width 43 height 23
type input "Send"
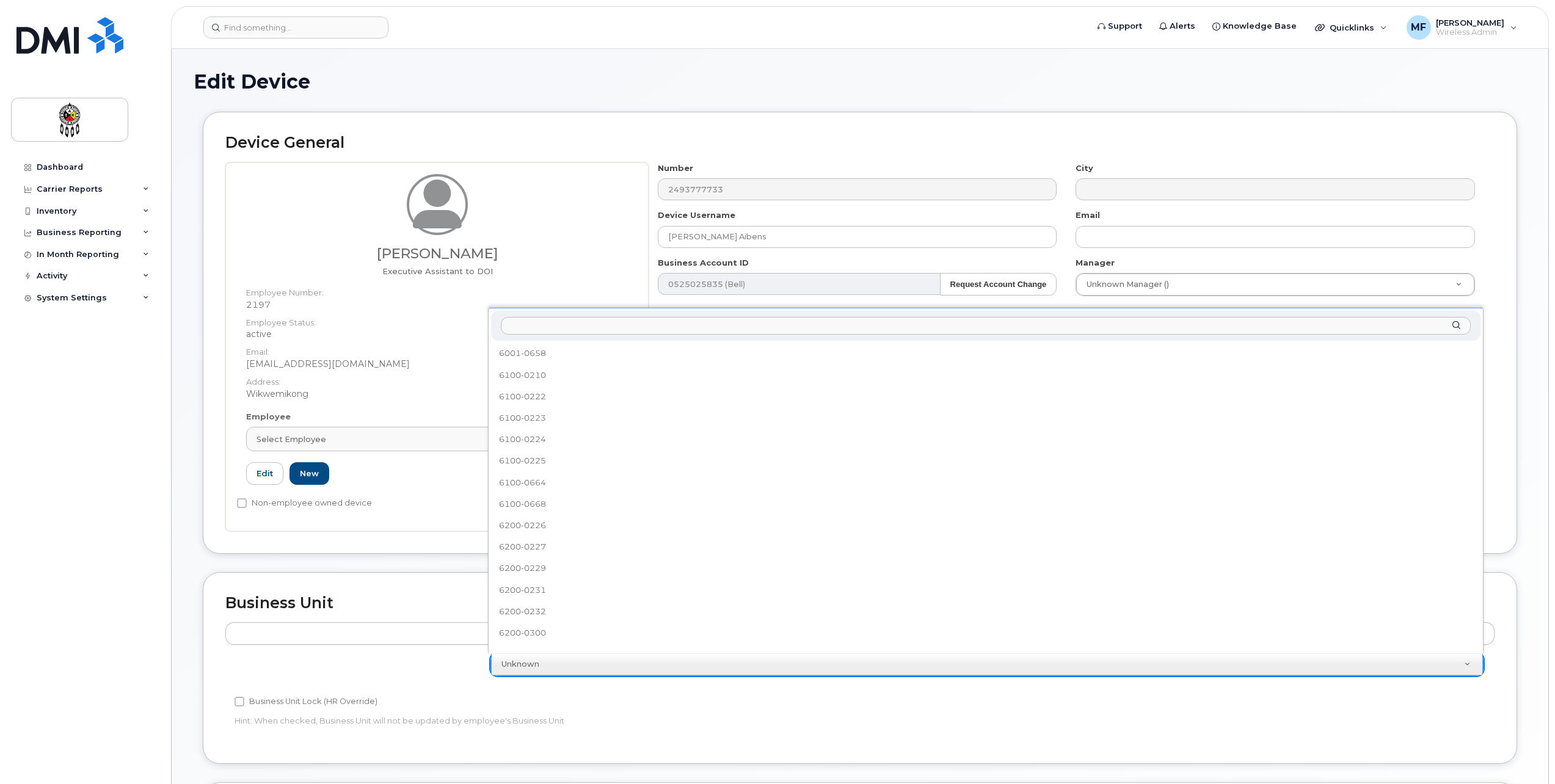
scroll to position [419, 0]
select select "651622"
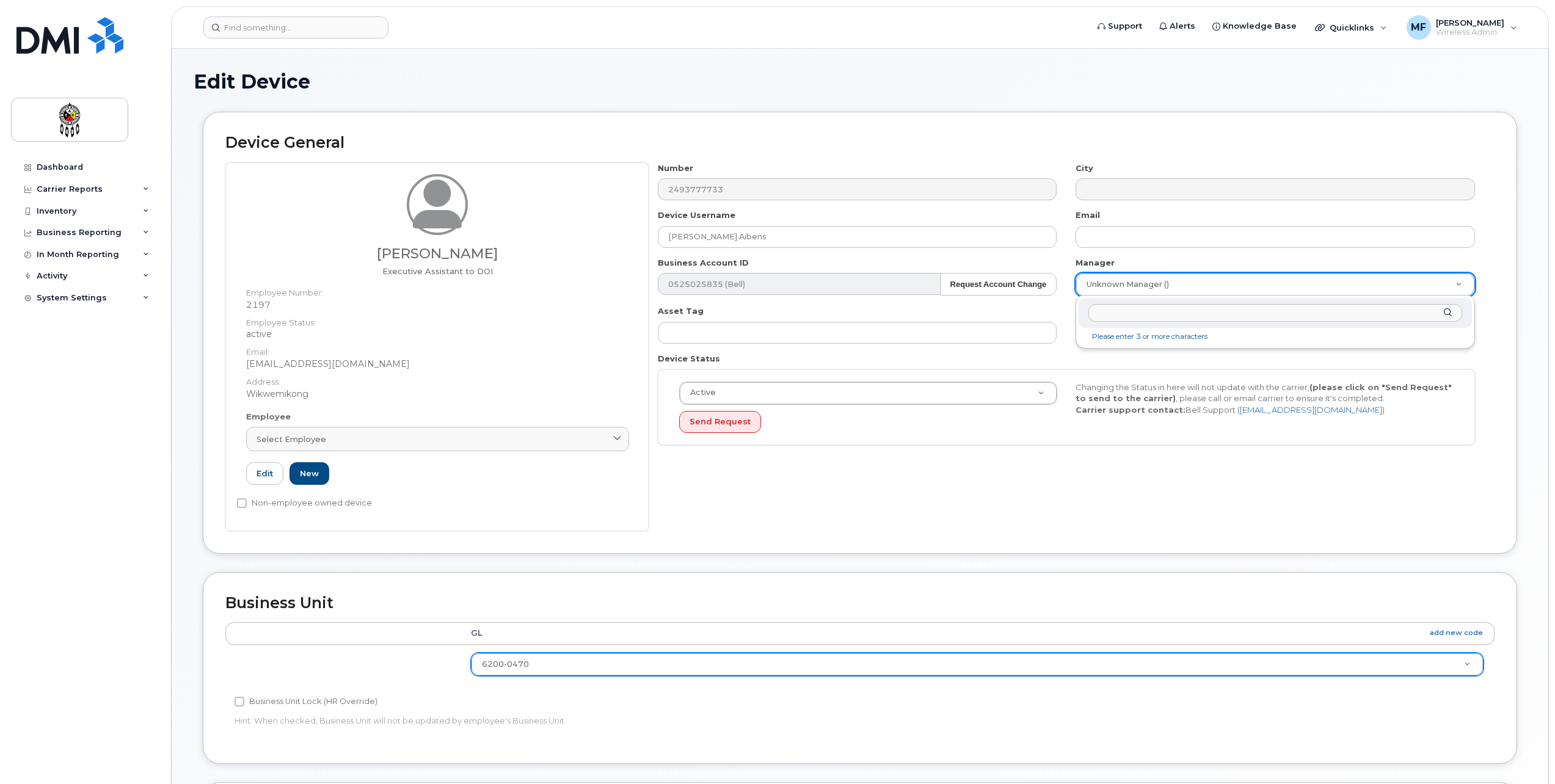
click at [1182, 312] on input "text" at bounding box center [1275, 313] width 374 height 18
type input "j"
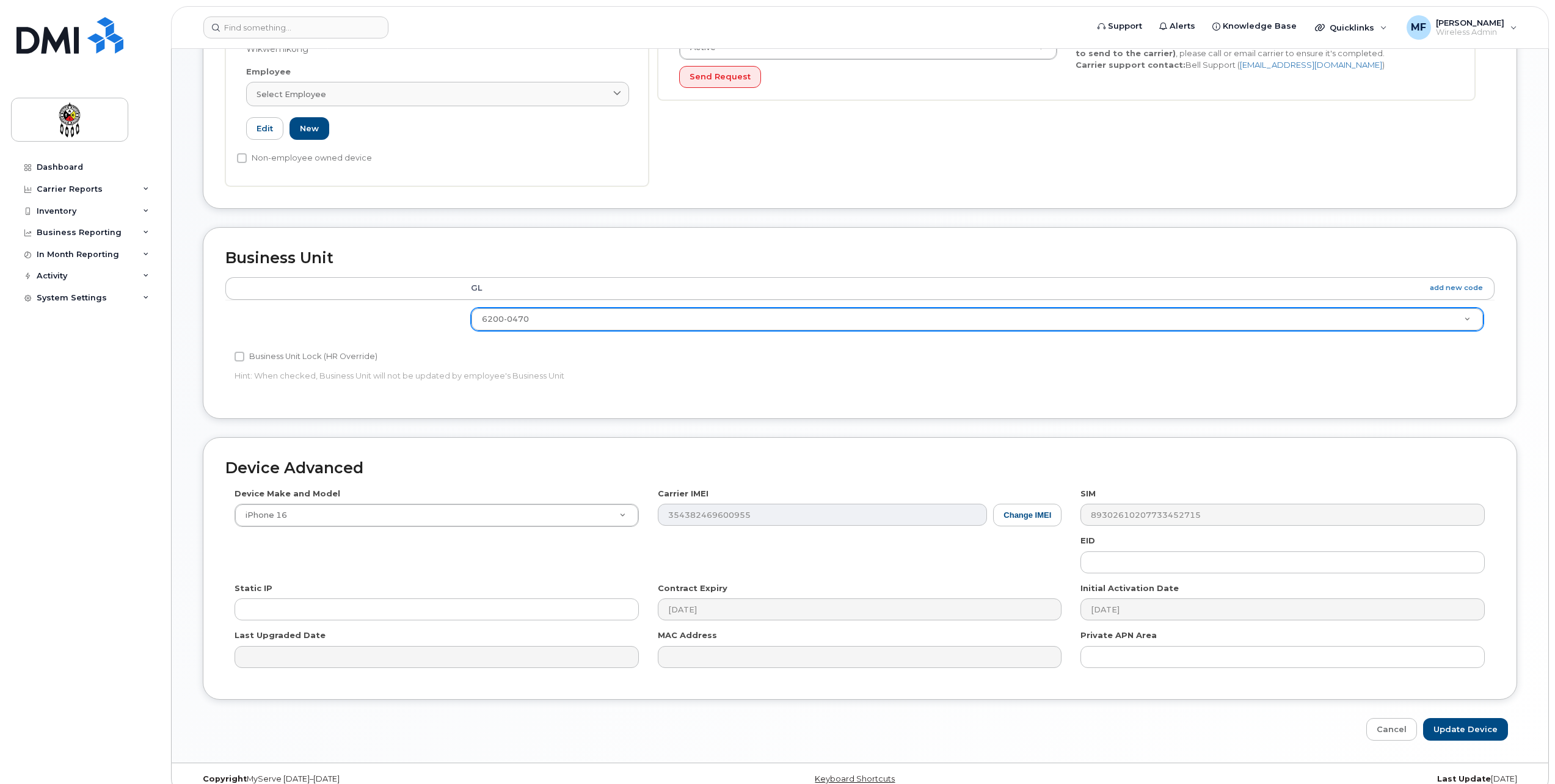
scroll to position [363, 0]
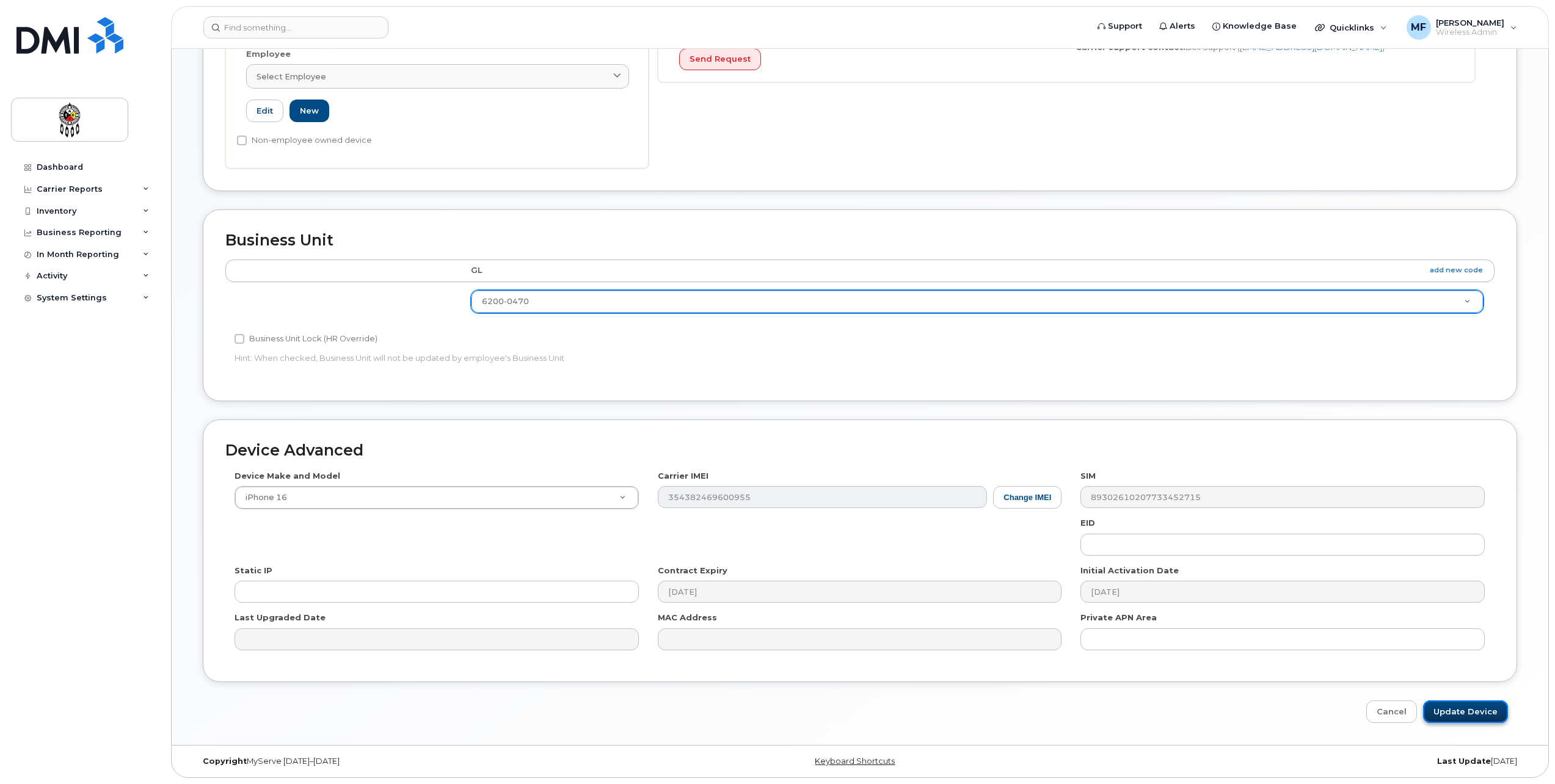
click at [1460, 710] on input "Update Device" at bounding box center [1466, 712] width 85 height 23
type input "Saving..."
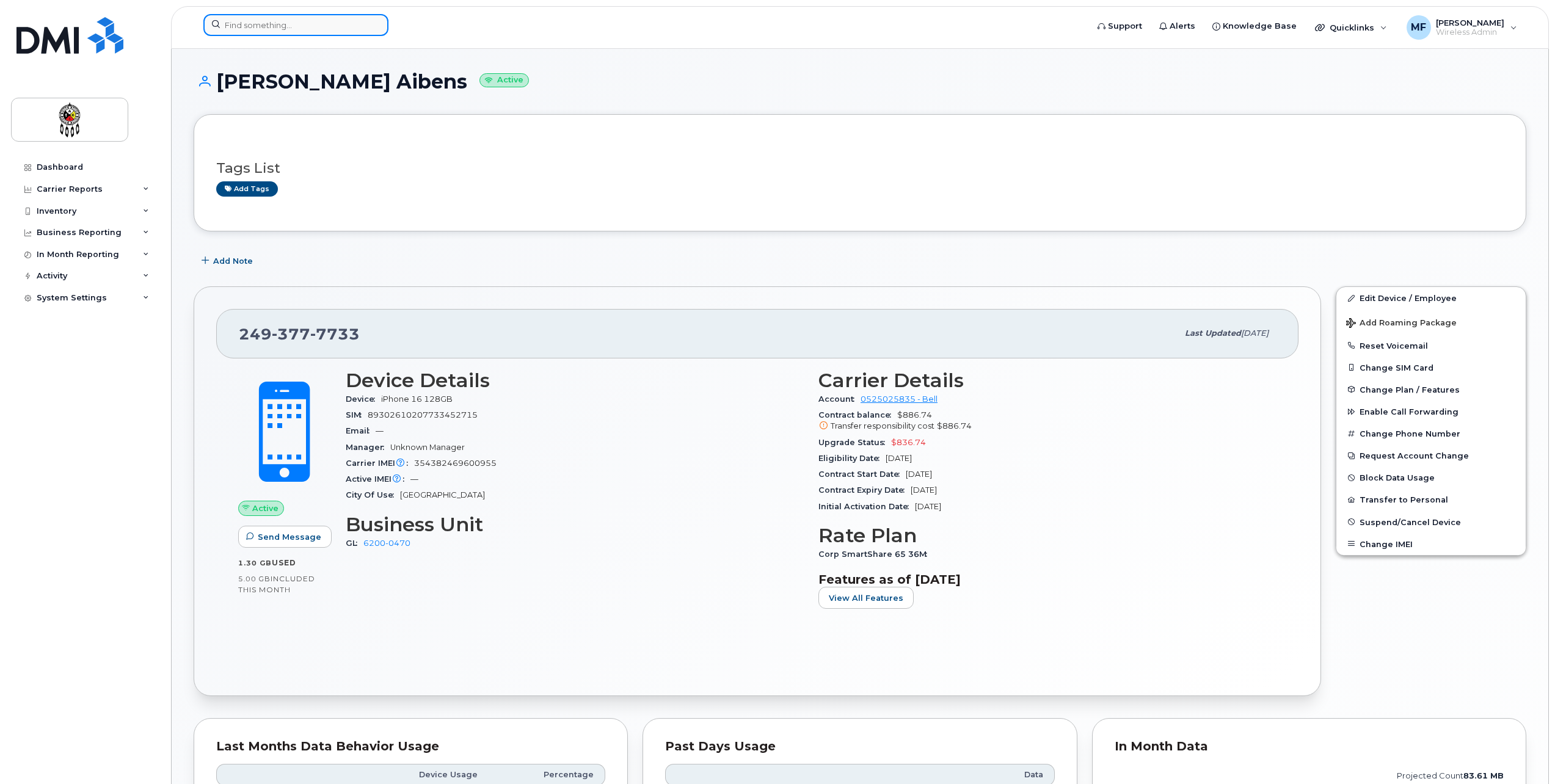
click at [326, 22] on input at bounding box center [296, 25] width 185 height 22
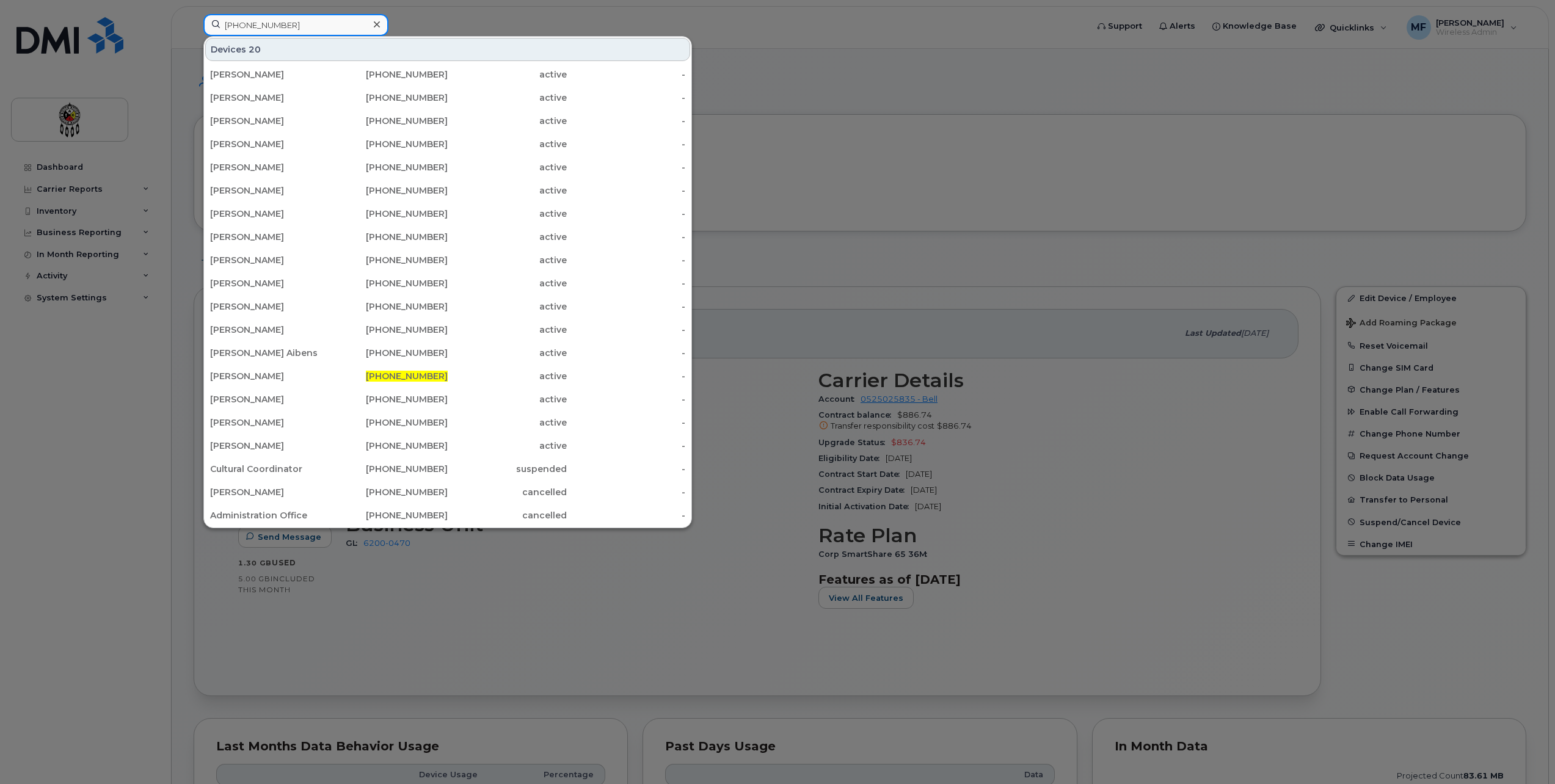
type input "[PHONE_NUMBER]"
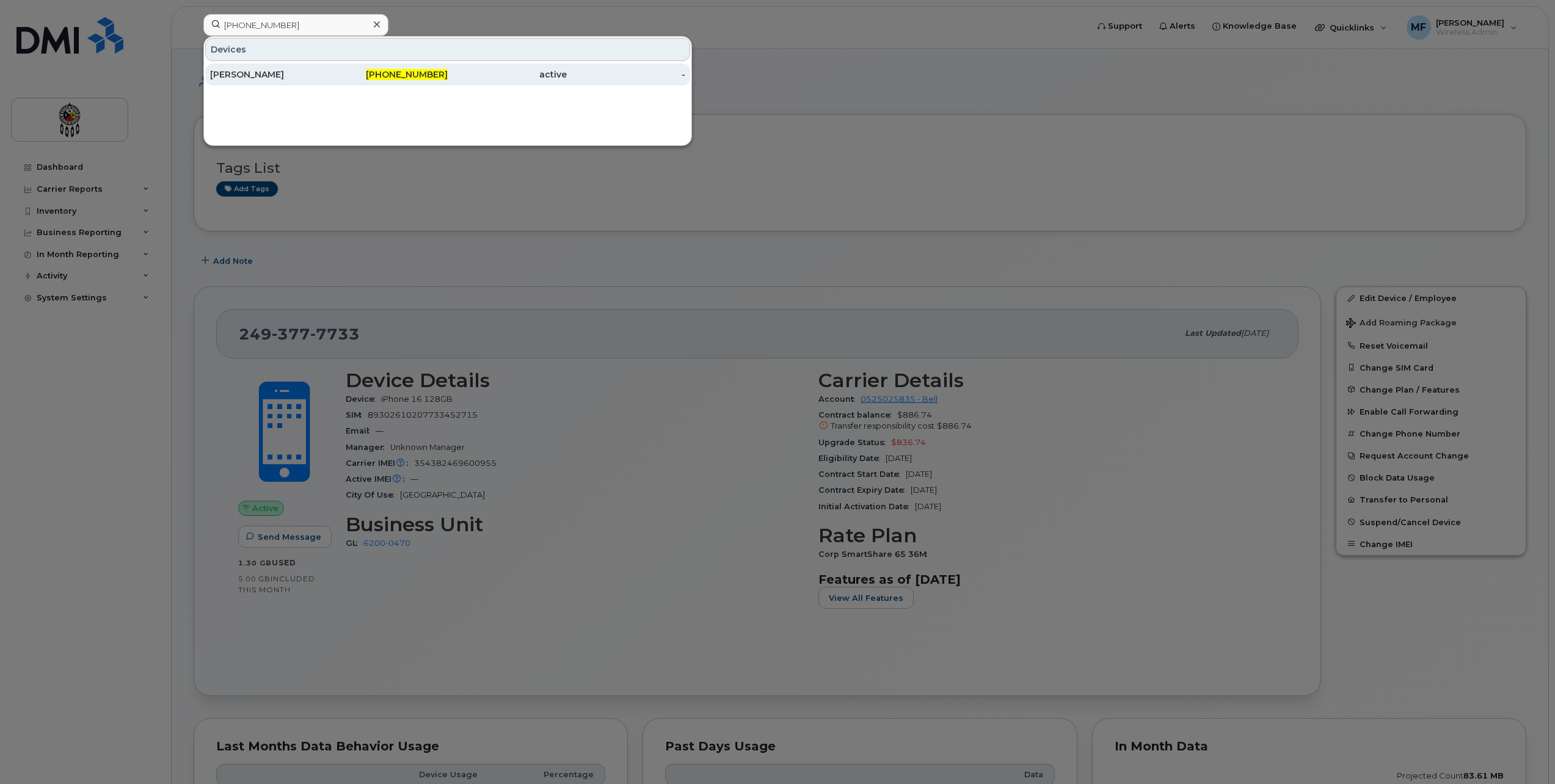
click at [319, 65] on div "[PERSON_NAME]" at bounding box center [270, 74] width 119 height 22
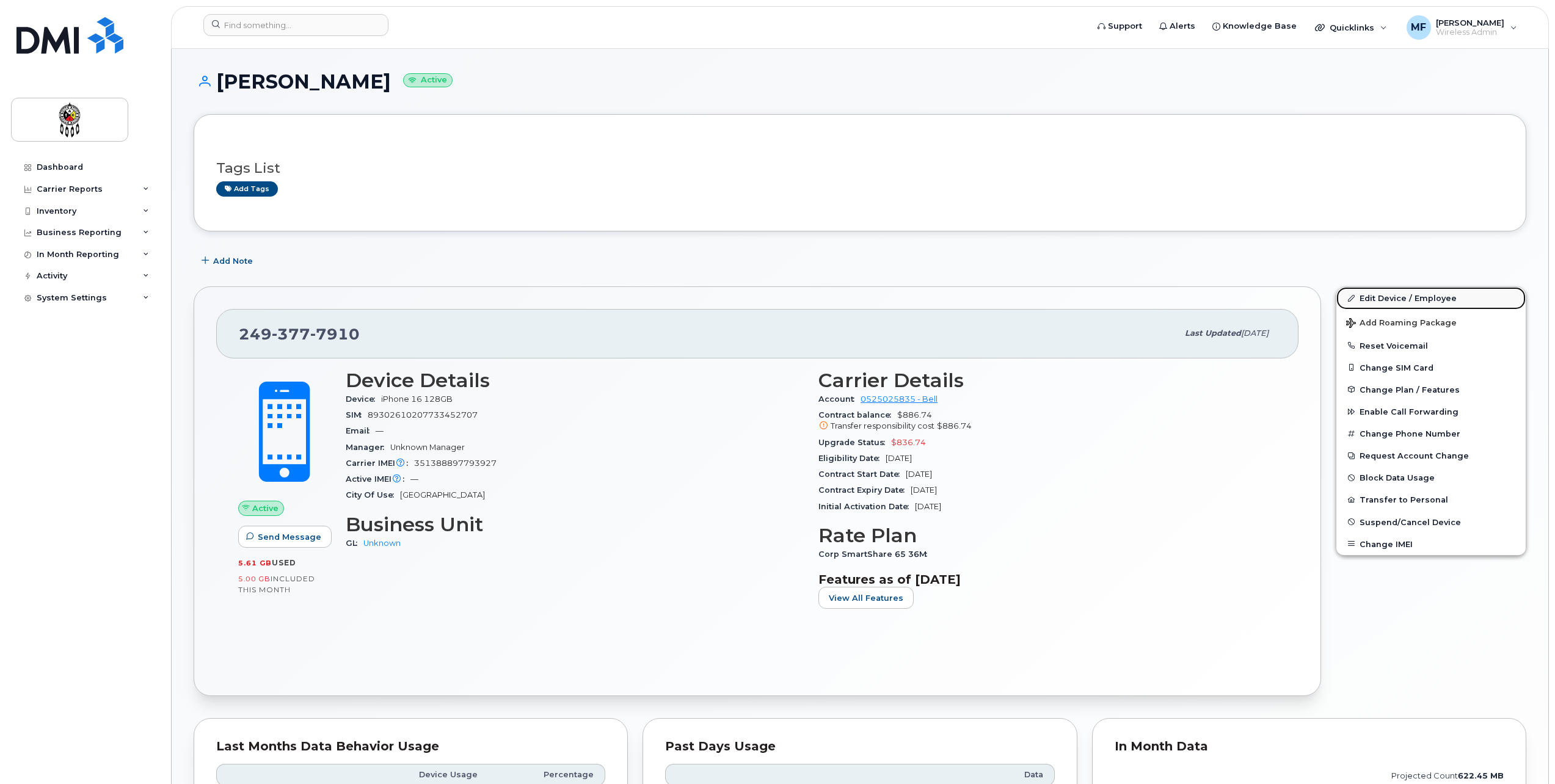
click at [1414, 291] on link "Edit Device / Employee" at bounding box center [1431, 298] width 189 height 22
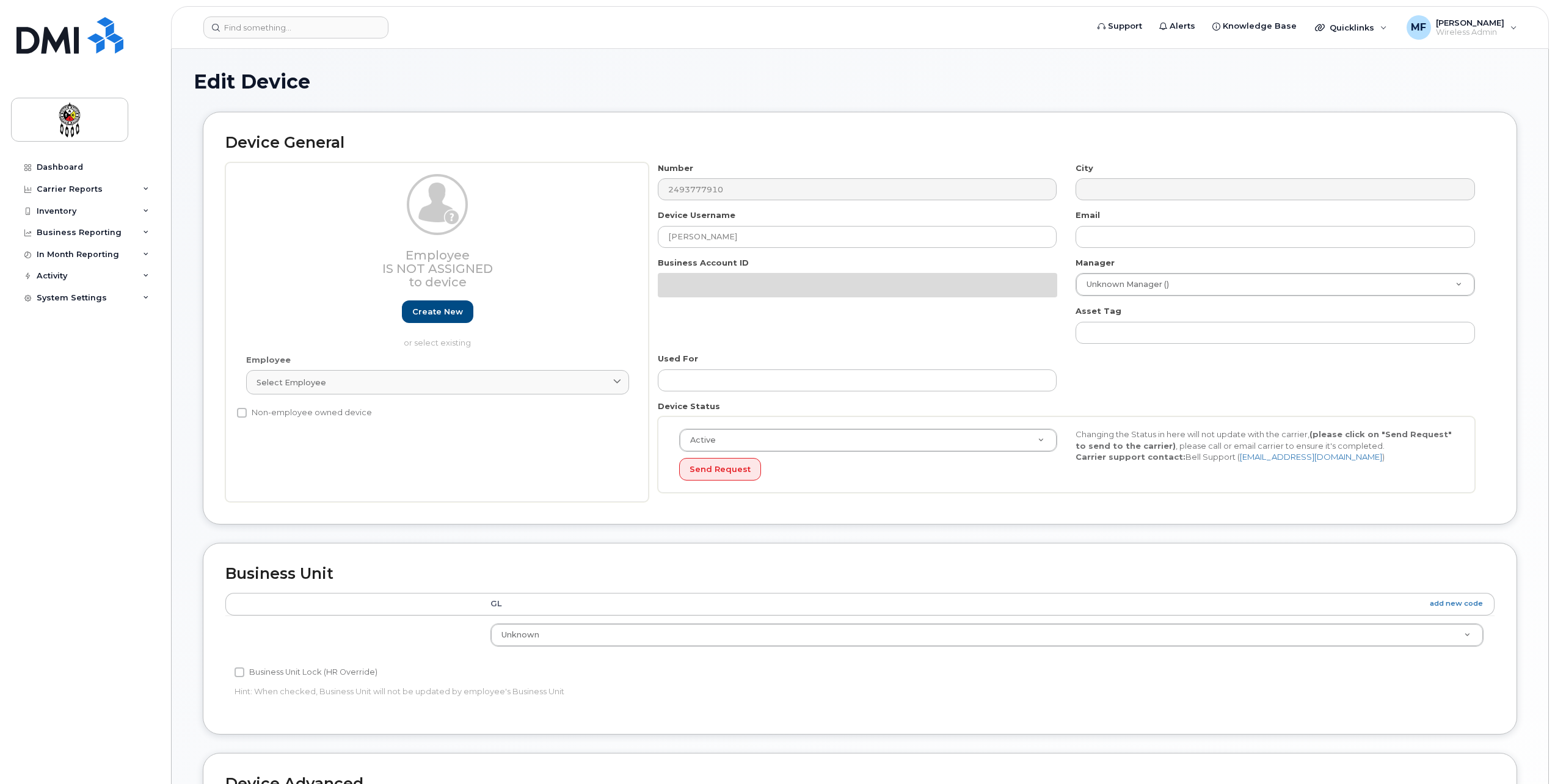
select select "651562"
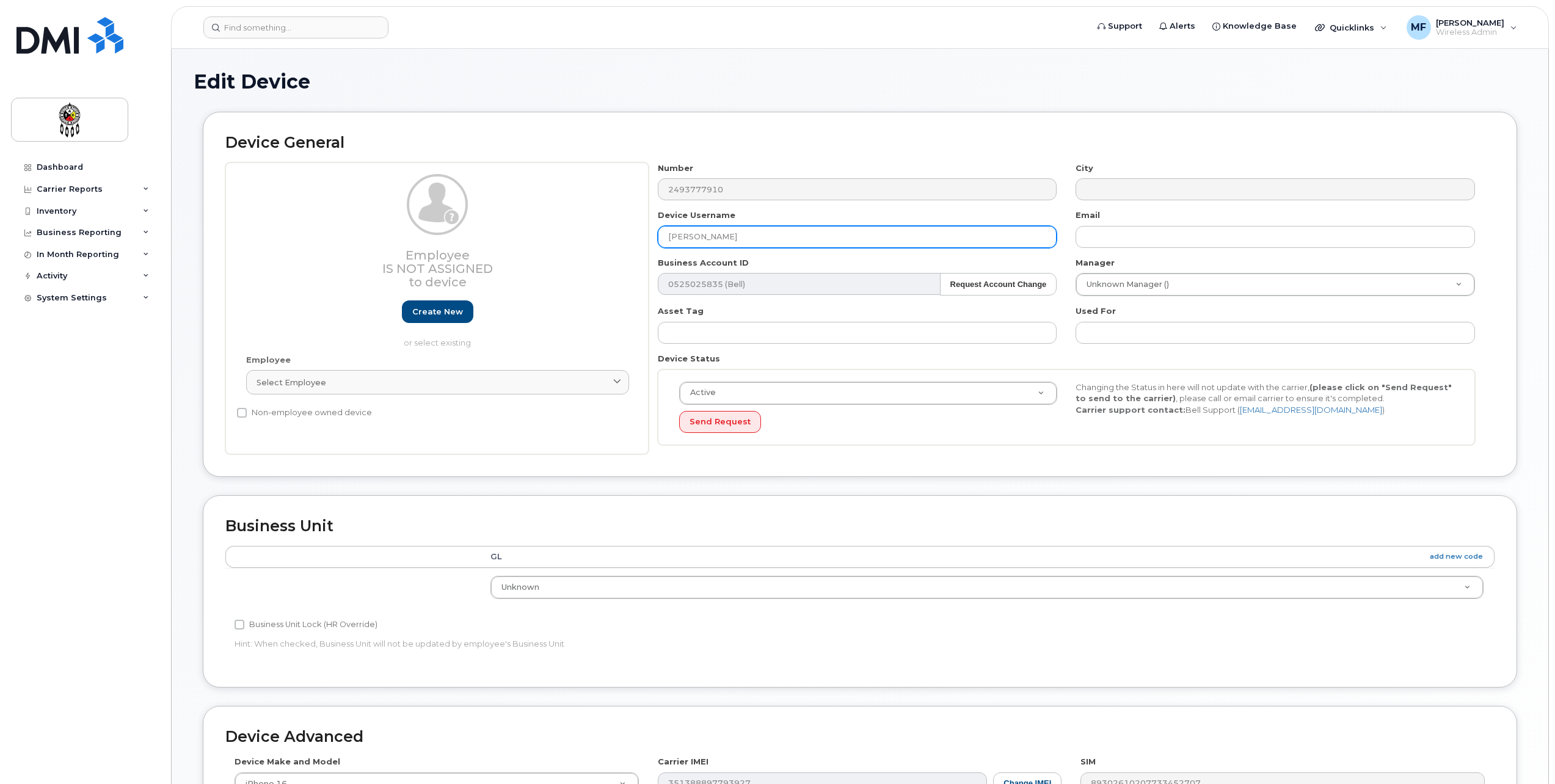
click at [709, 234] on input "Justin Mc Gregor" at bounding box center [858, 237] width 400 height 22
type input "[PERSON_NAME]"
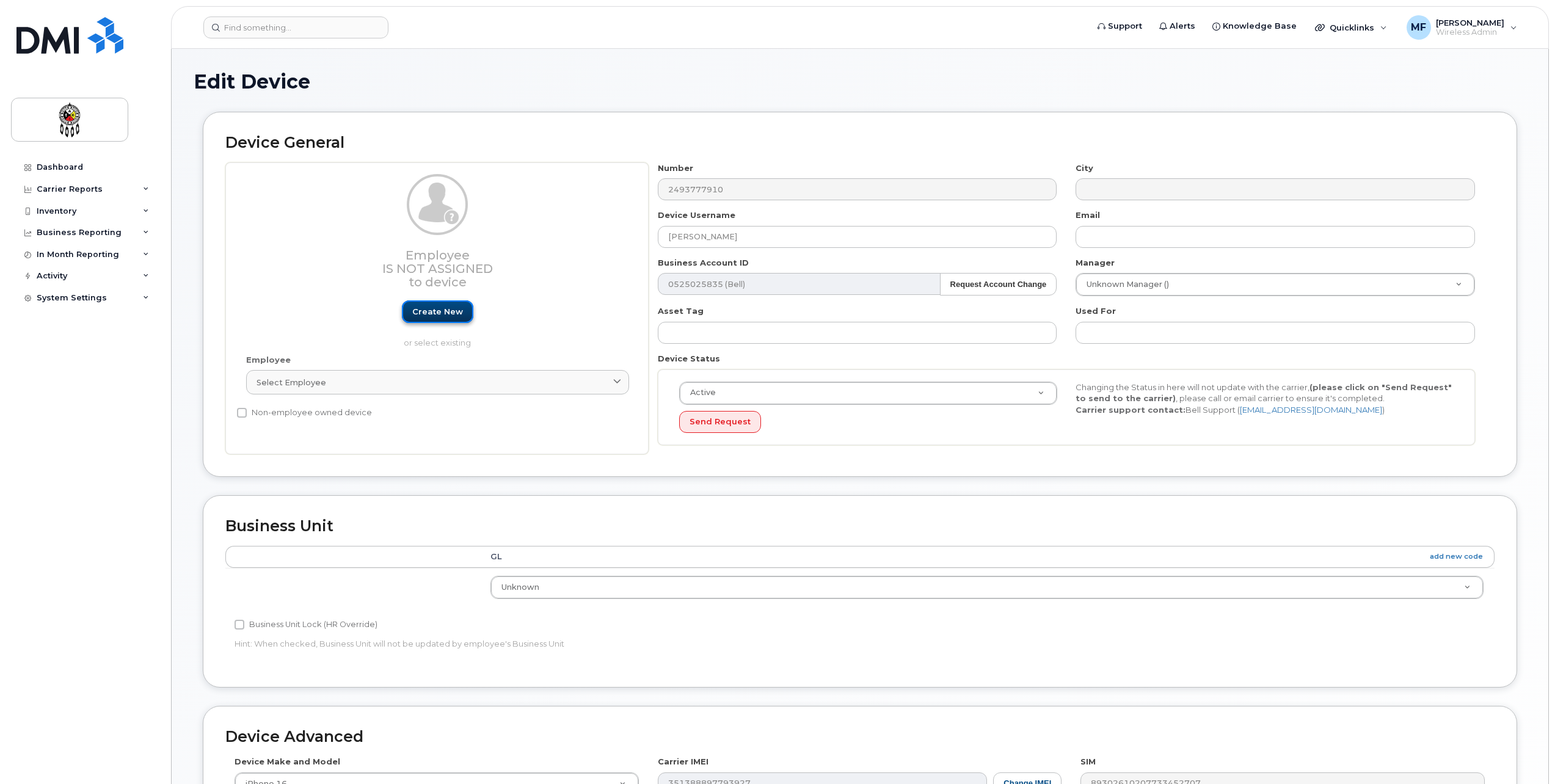
click at [441, 310] on link "Create new" at bounding box center [438, 312] width 72 height 23
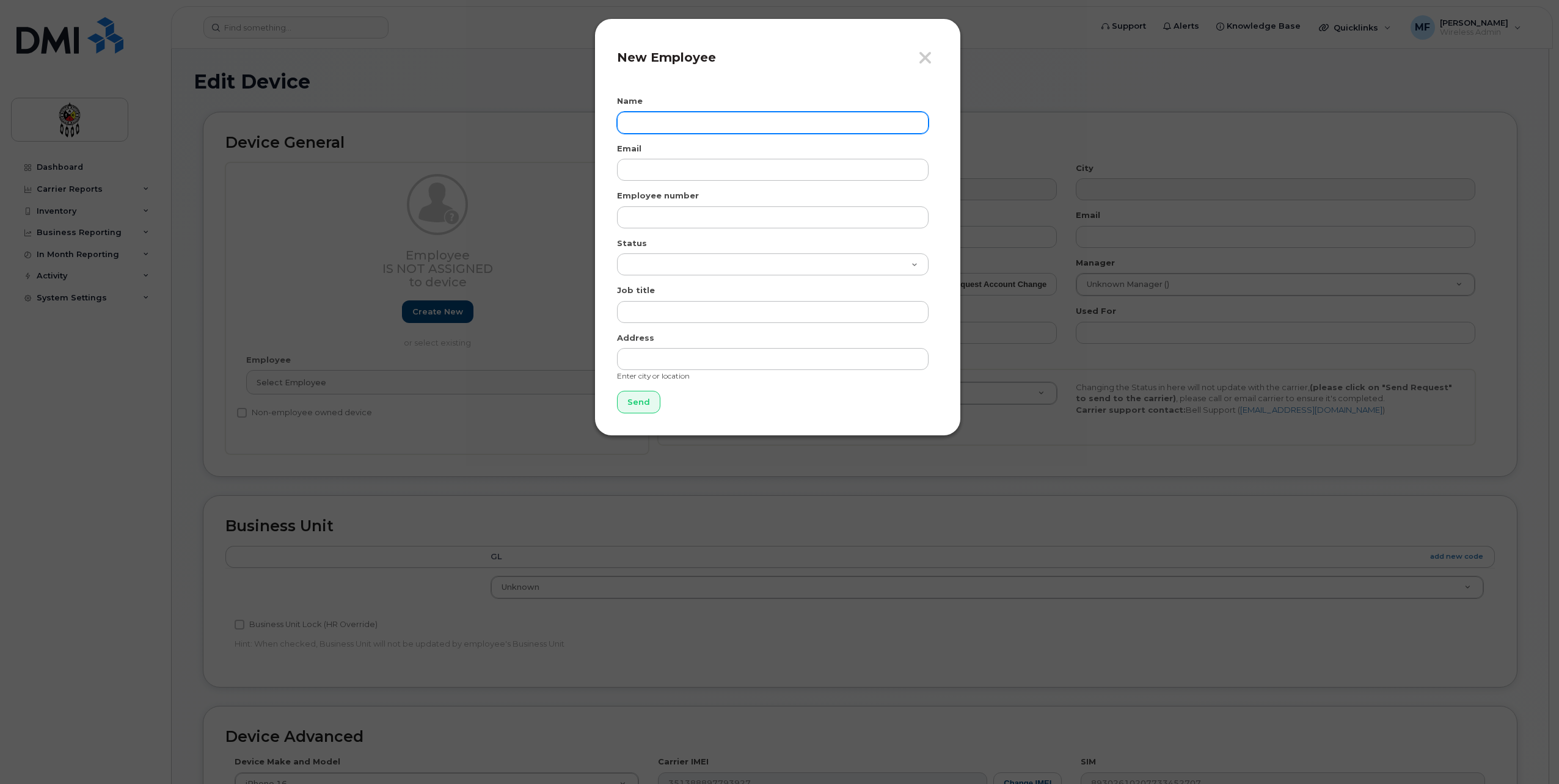
click at [710, 125] on input "text" at bounding box center [773, 122] width 312 height 22
type input "Justin McGregor"
type input "justinmcgregor@wiikwemkoong.ca"
type input "2144"
select select "active"
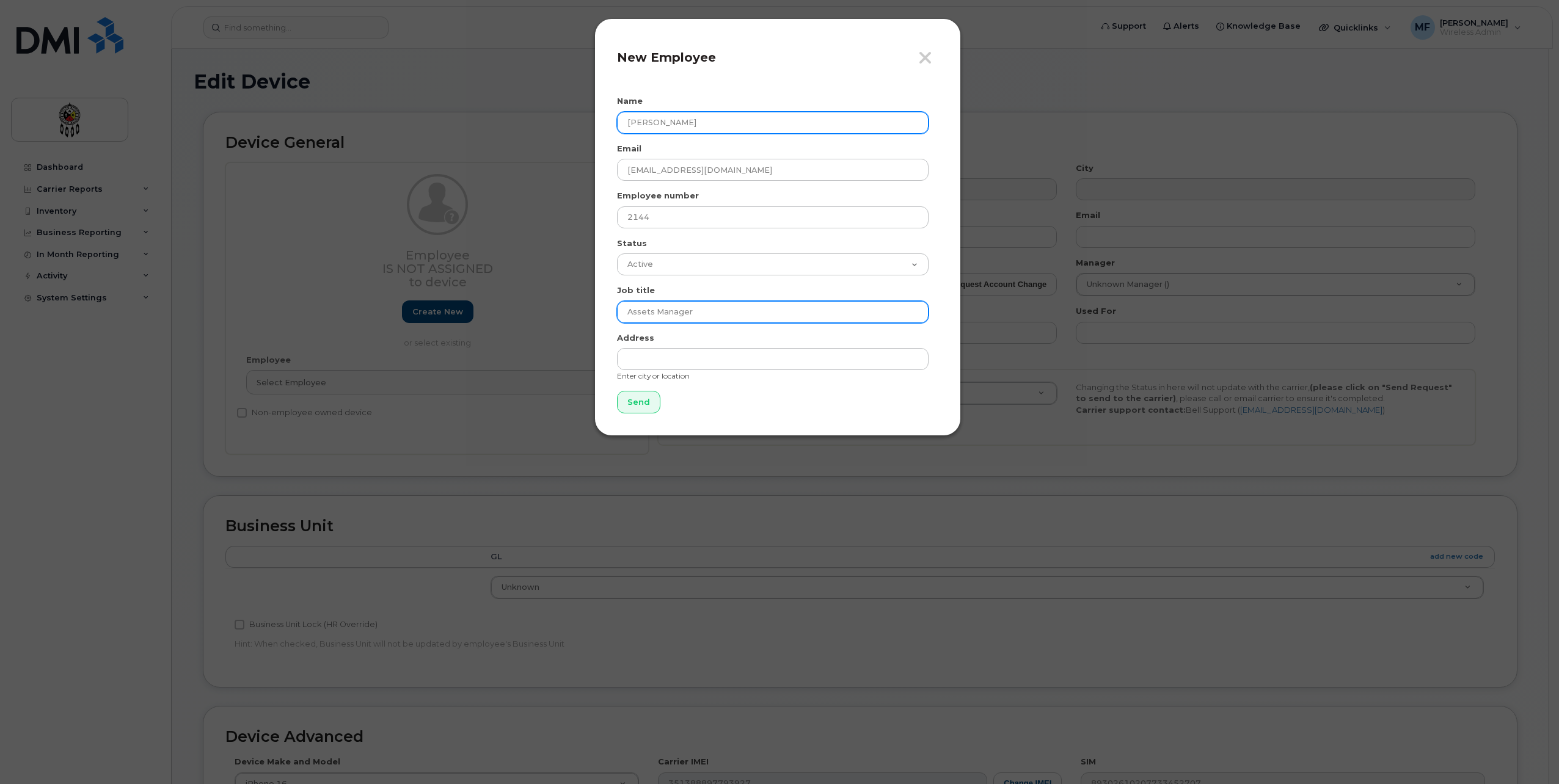
type input "Assets Manager"
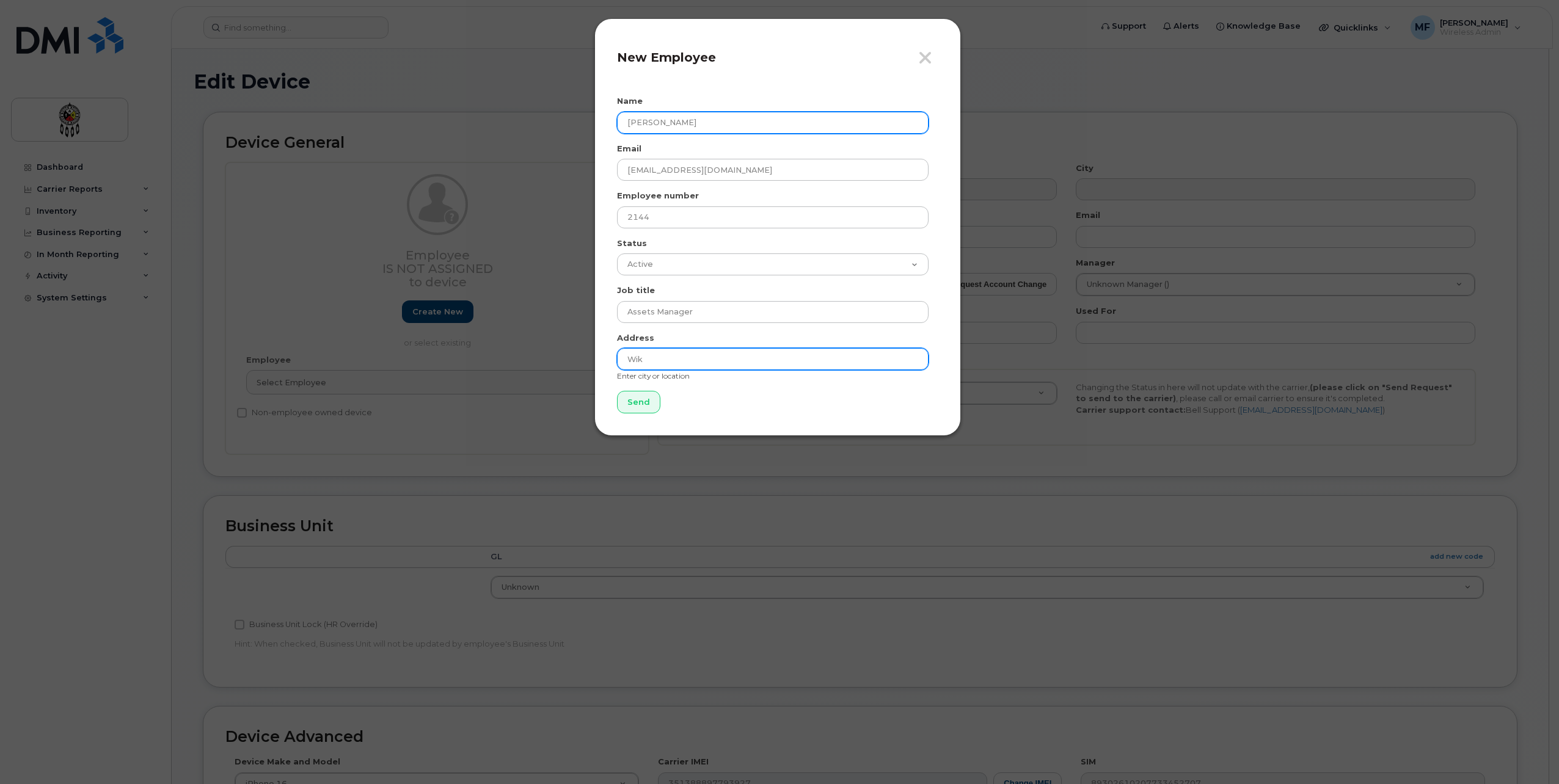
type input "Wikwemikong"
click at [617, 391] on input "Send" at bounding box center [639, 402] width 43 height 23
type input "Send"
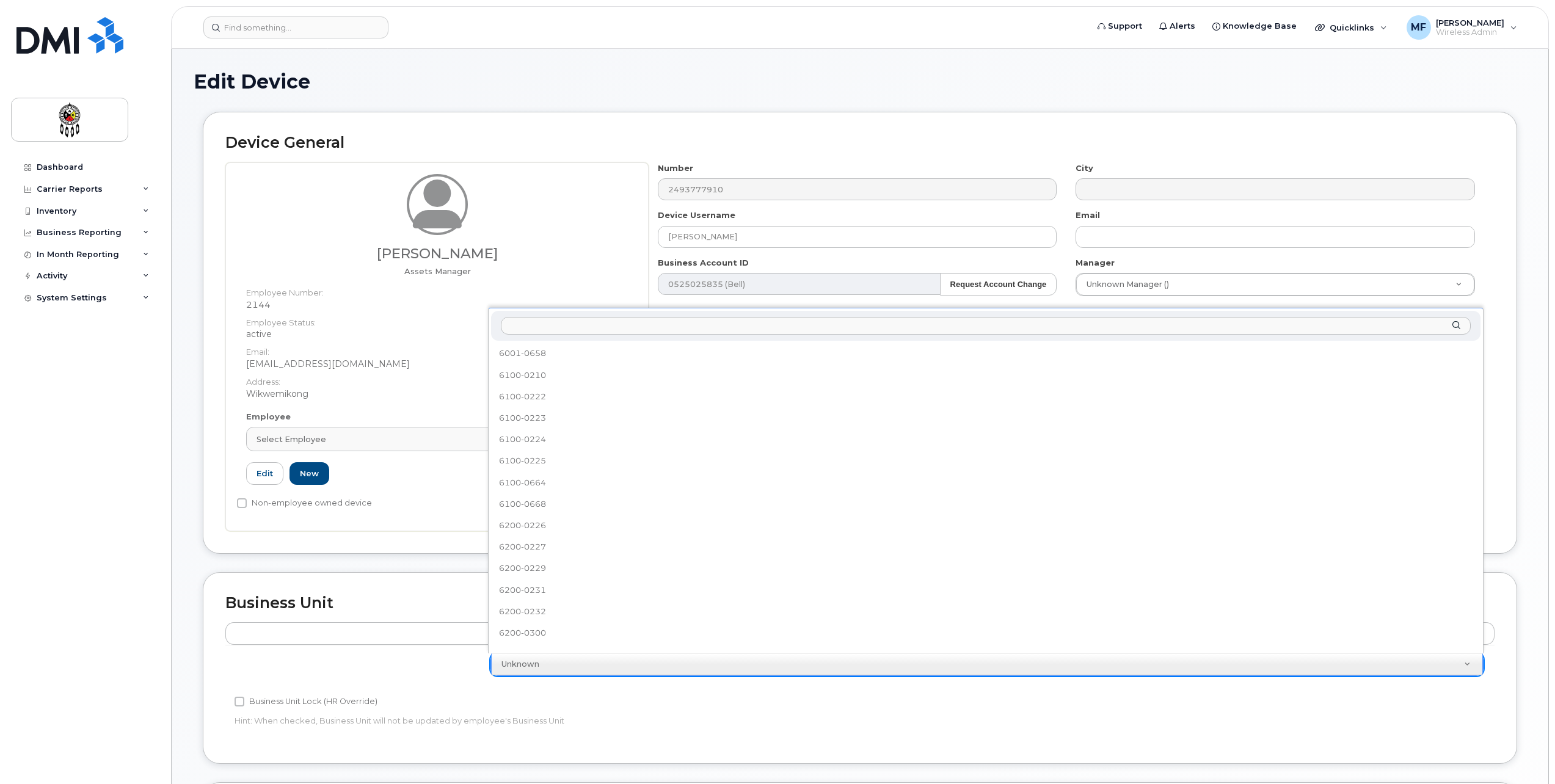
scroll to position [419, 0]
select select "651622"
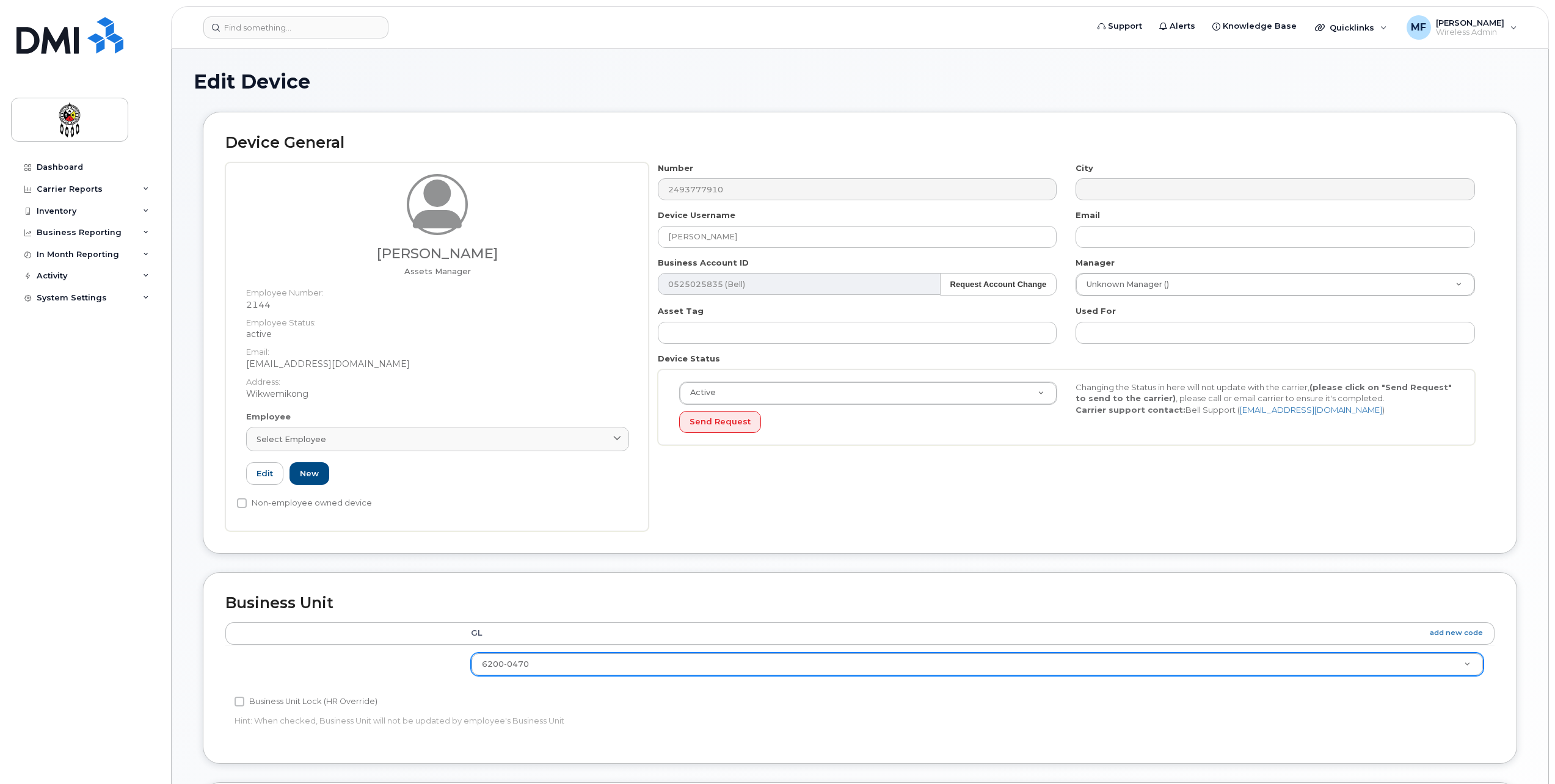
click at [1367, 722] on div "Accounting Categories Rules GL add new code 6200-0470 6001-0658 6100-0210 6100-…" at bounding box center [860, 682] width 1269 height 119
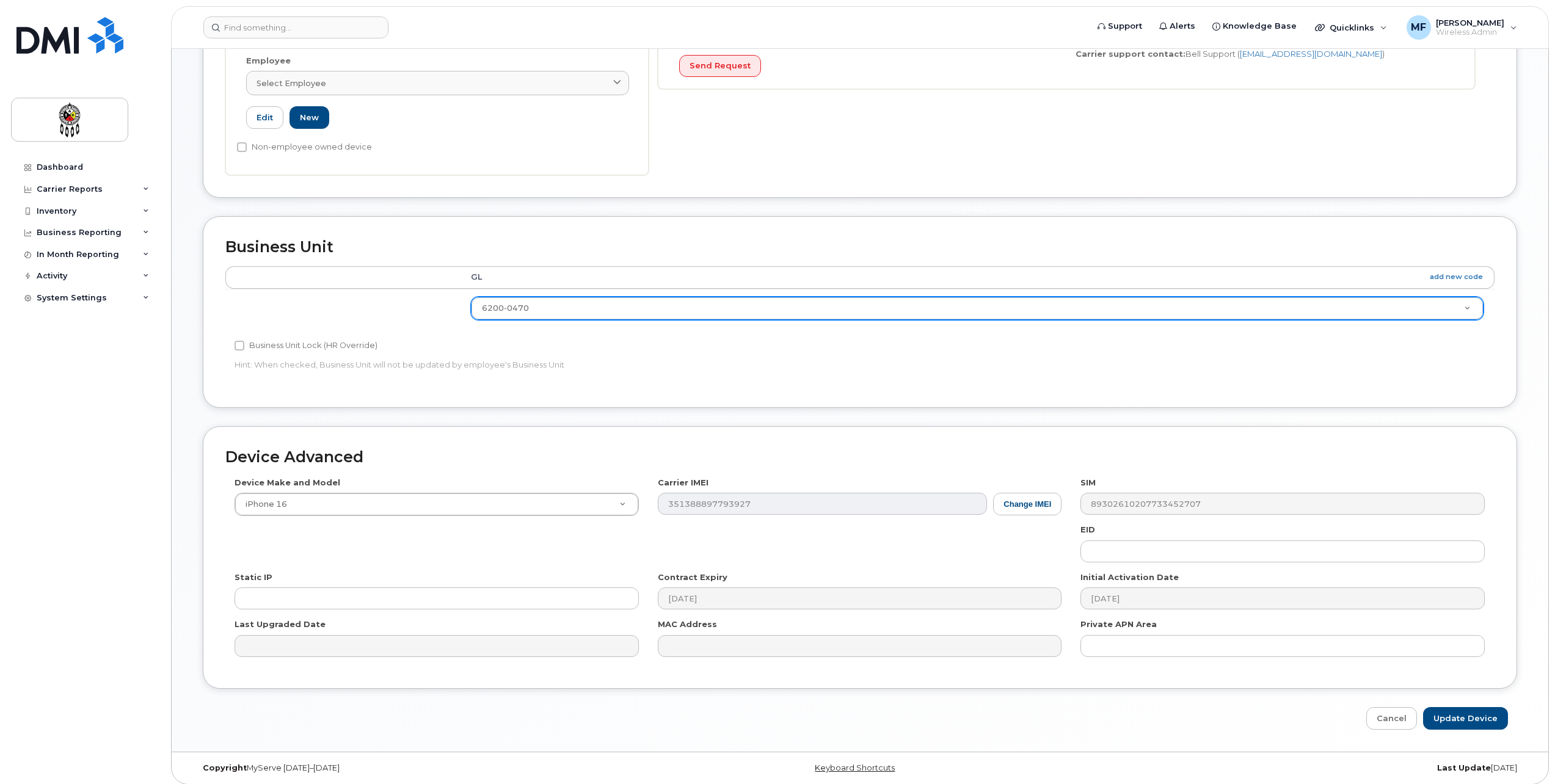
scroll to position [363, 0]
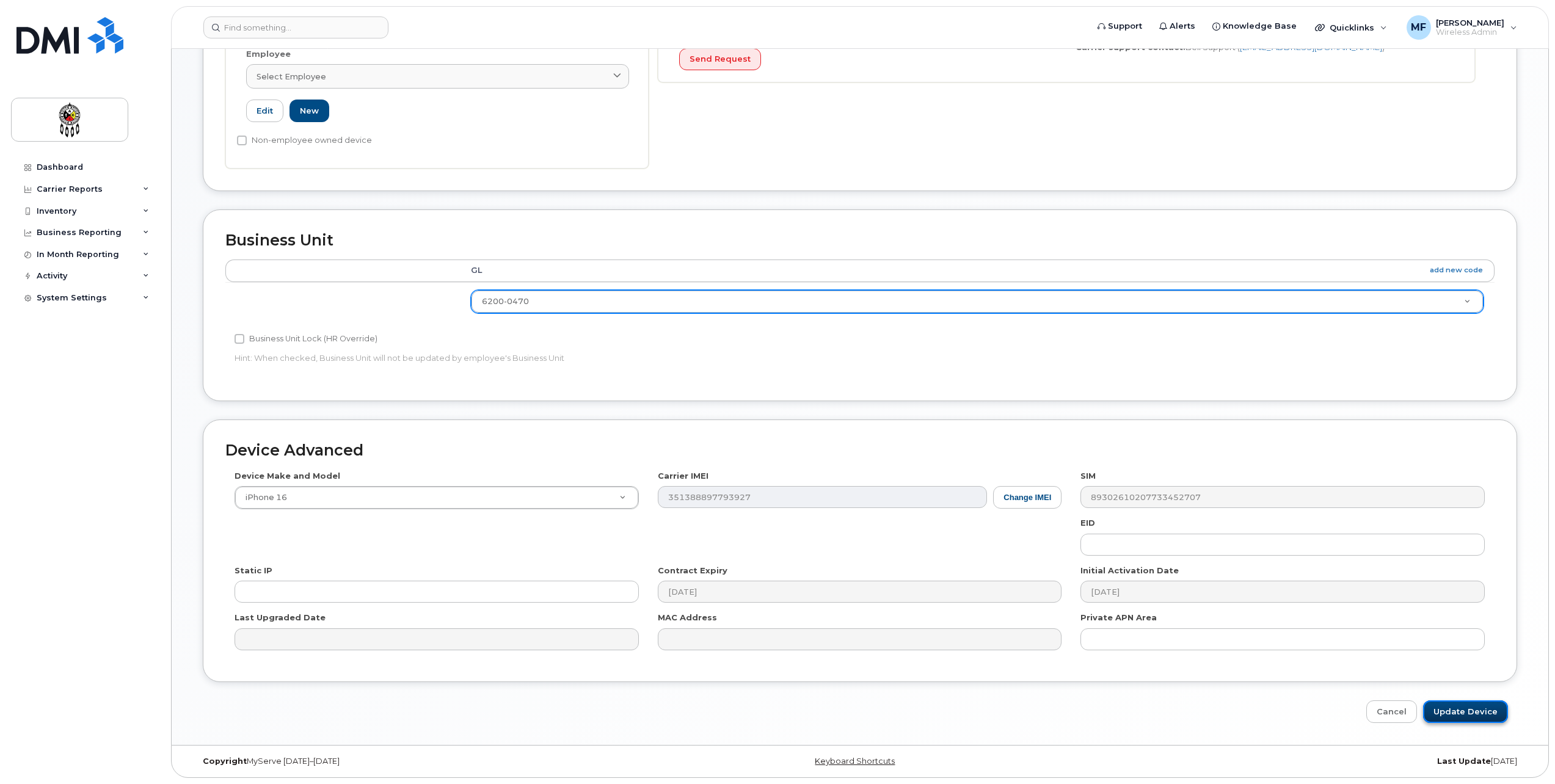
click at [1471, 714] on input "Update Device" at bounding box center [1466, 712] width 85 height 23
type input "Saving..."
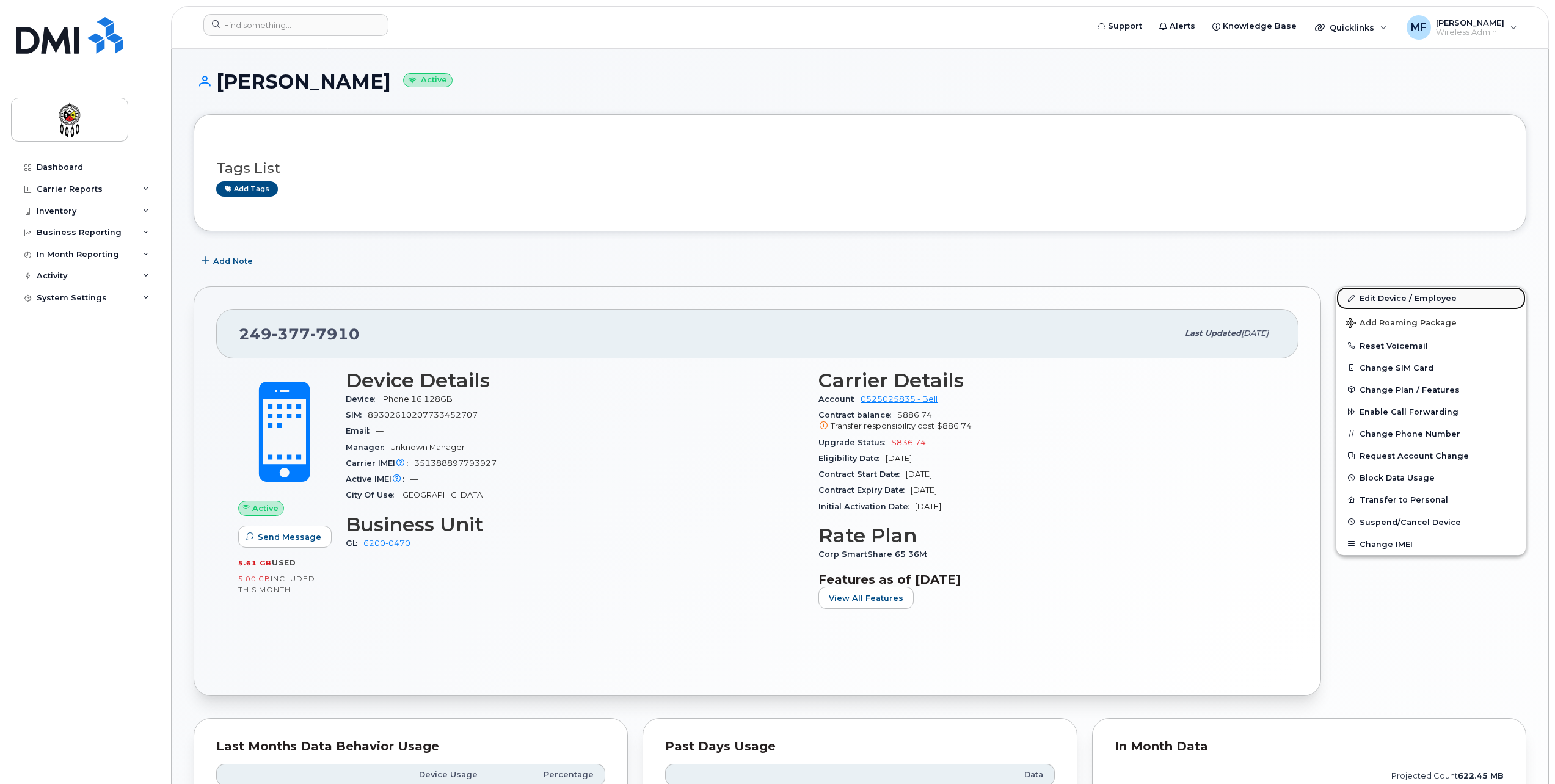
click at [1388, 294] on link "Edit Device / Employee" at bounding box center [1431, 298] width 189 height 22
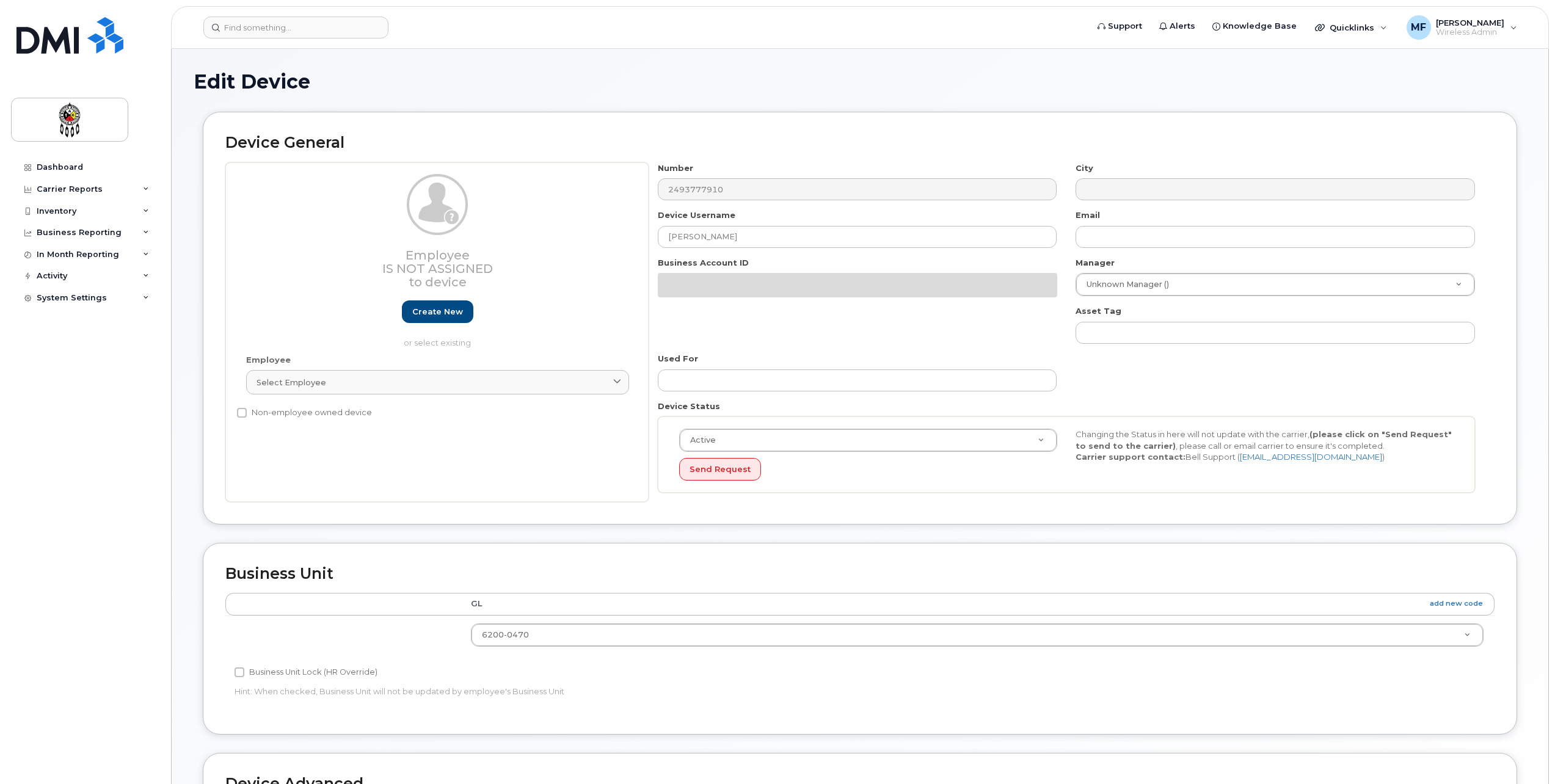
select select "651622"
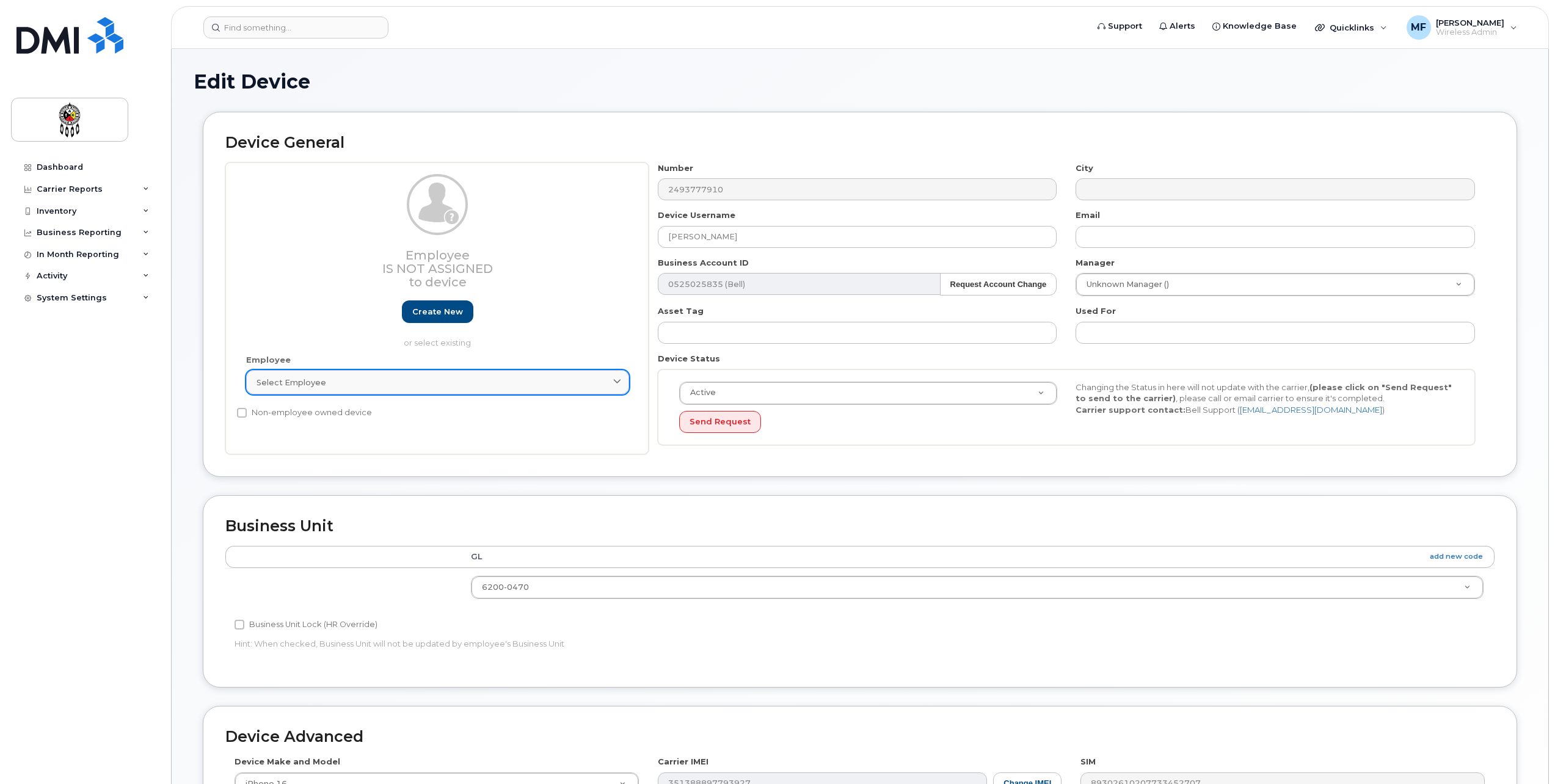
click at [583, 382] on div "Select employee" at bounding box center [438, 383] width 362 height 11
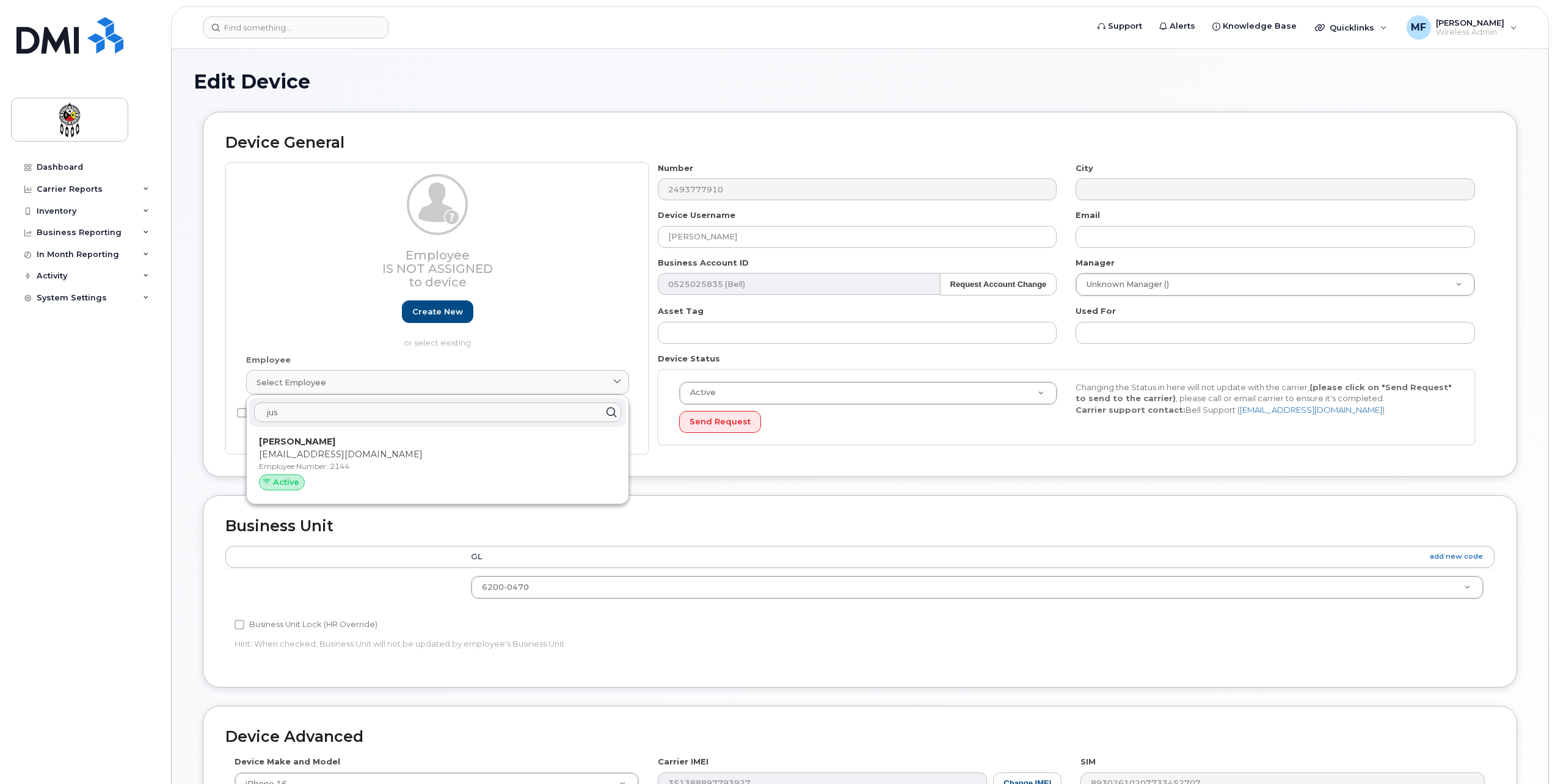
click at [515, 403] on input "jus" at bounding box center [438, 412] width 367 height 20
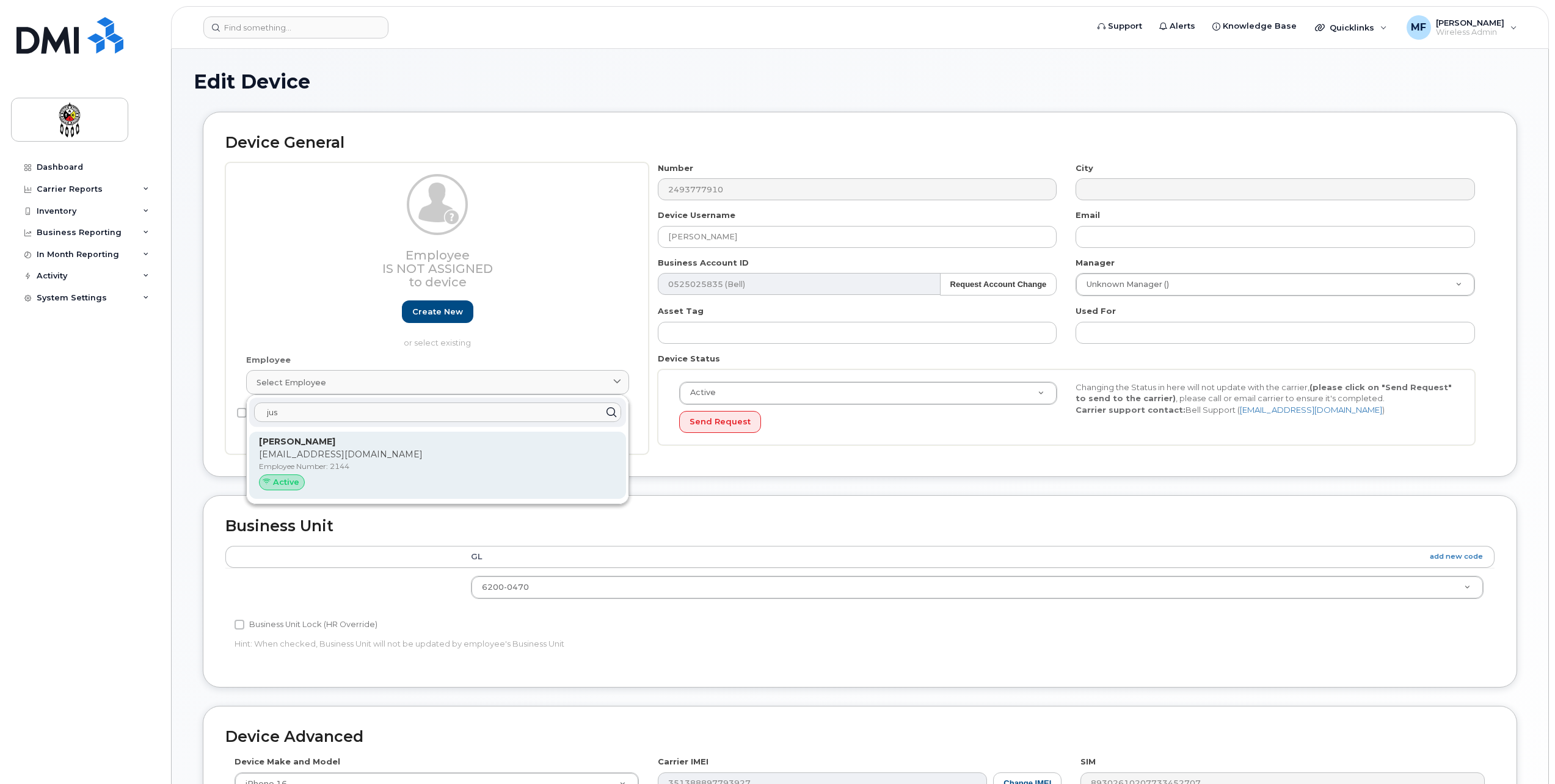
type input "jus"
click at [533, 445] on p "[PERSON_NAME]" at bounding box center [438, 442] width 357 height 13
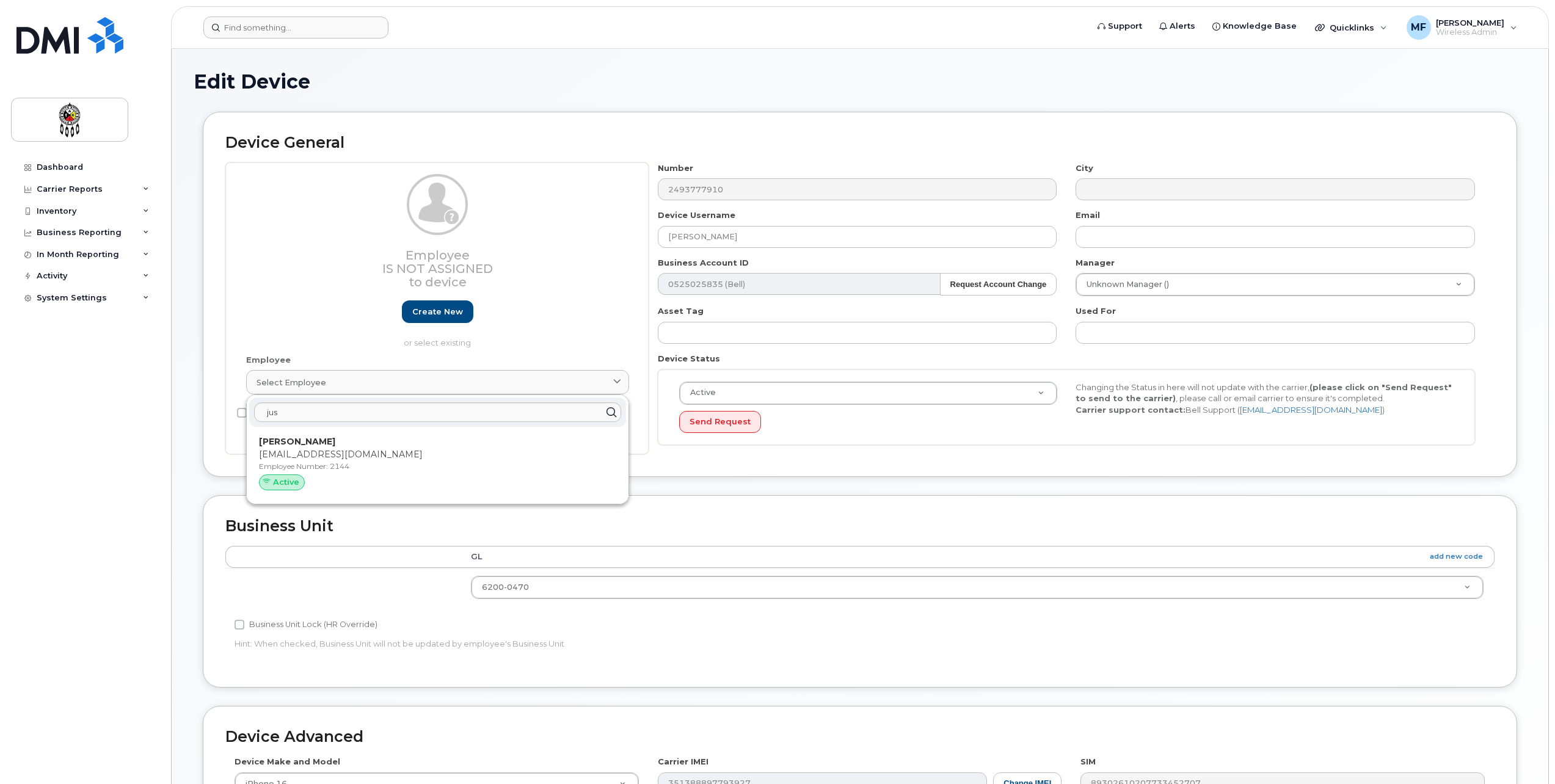
type input "2144"
type input "[EMAIL_ADDRESS][DOMAIN_NAME]"
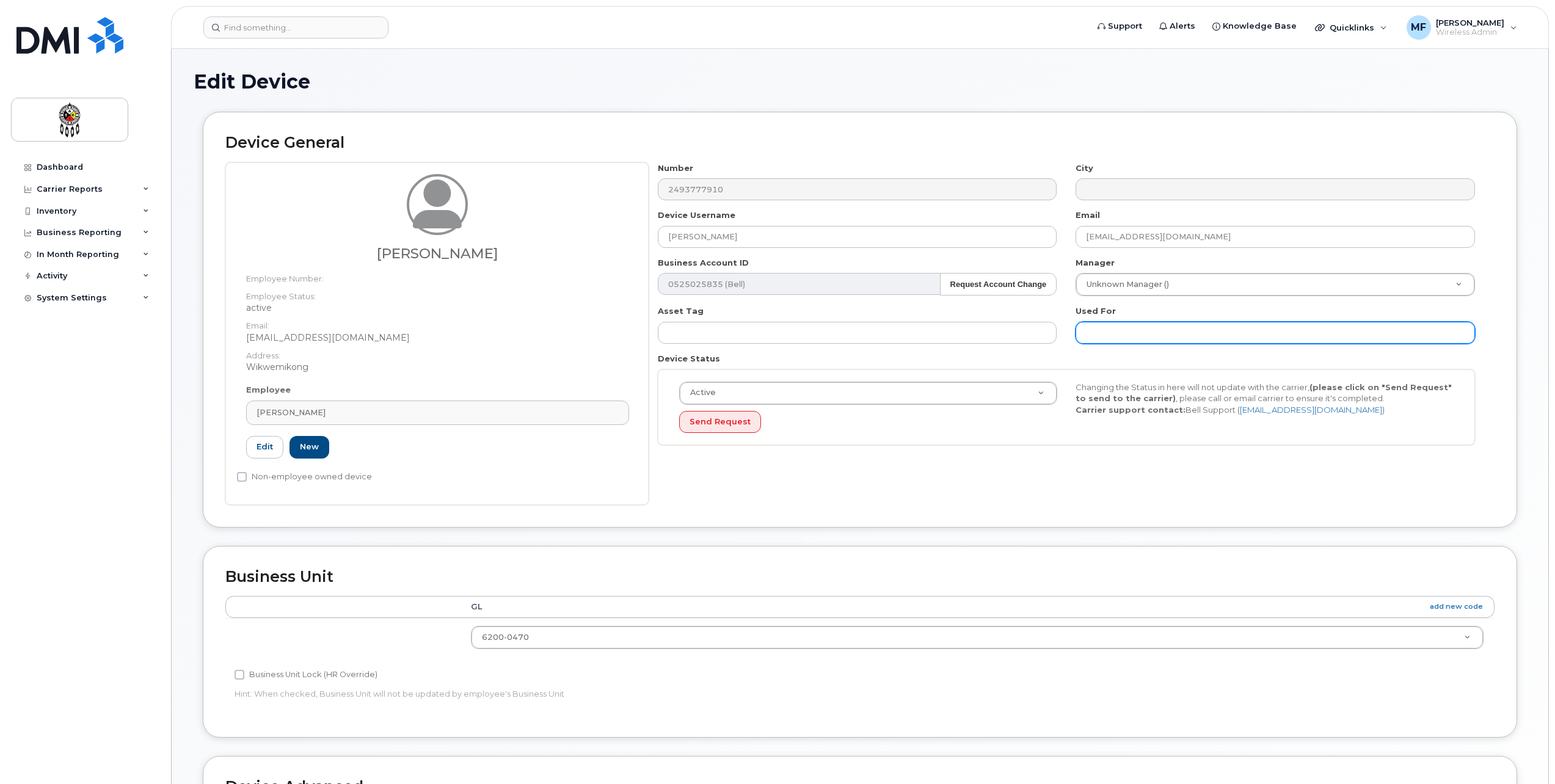
click at [1136, 329] on input "text" at bounding box center [1275, 332] width 400 height 22
type input "Work"
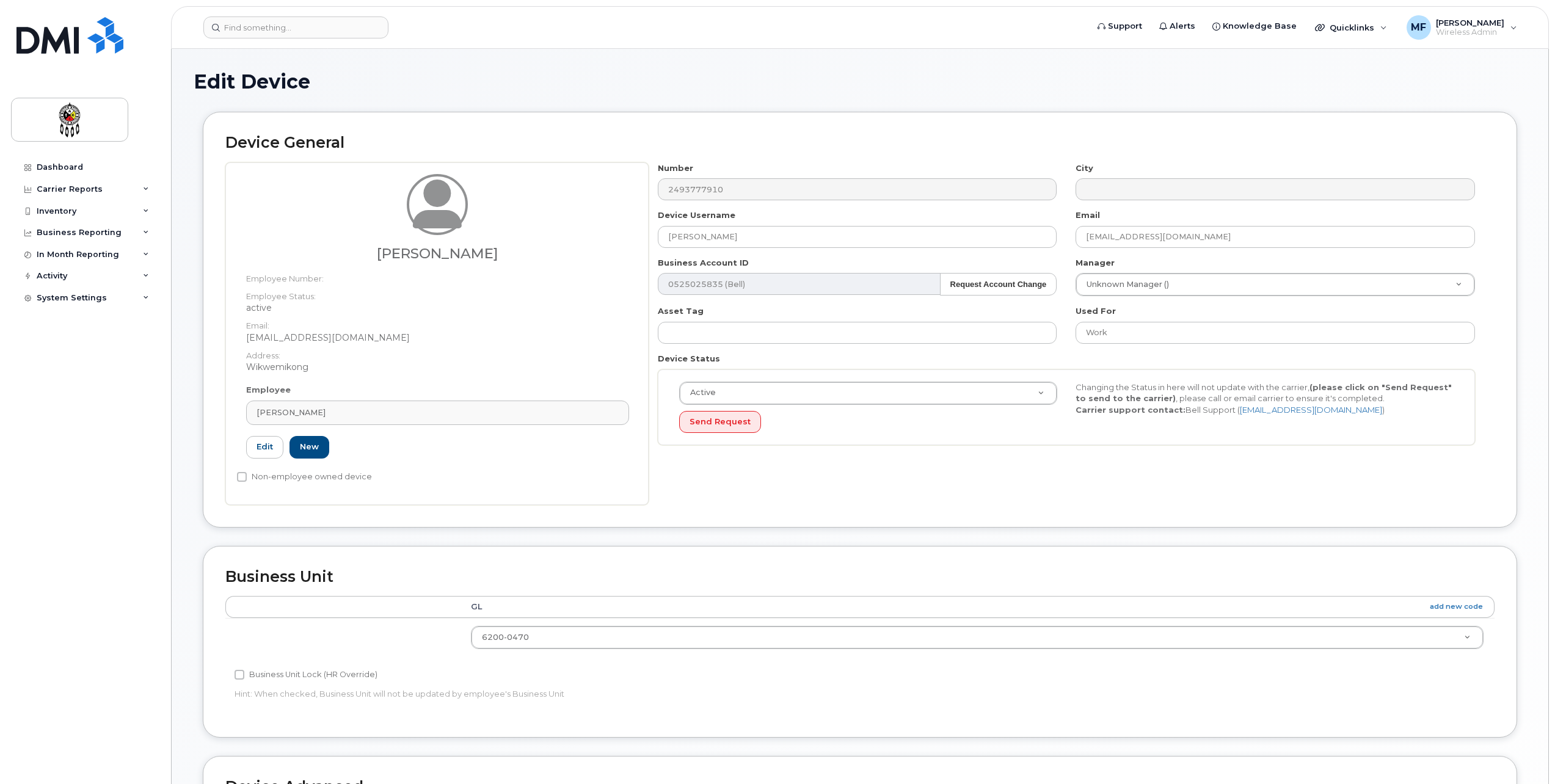
click at [1172, 481] on div "Number 2493777910 City Device Username Justin McGregor Email justinmcgregor@wii…" at bounding box center [1072, 334] width 846 height 343
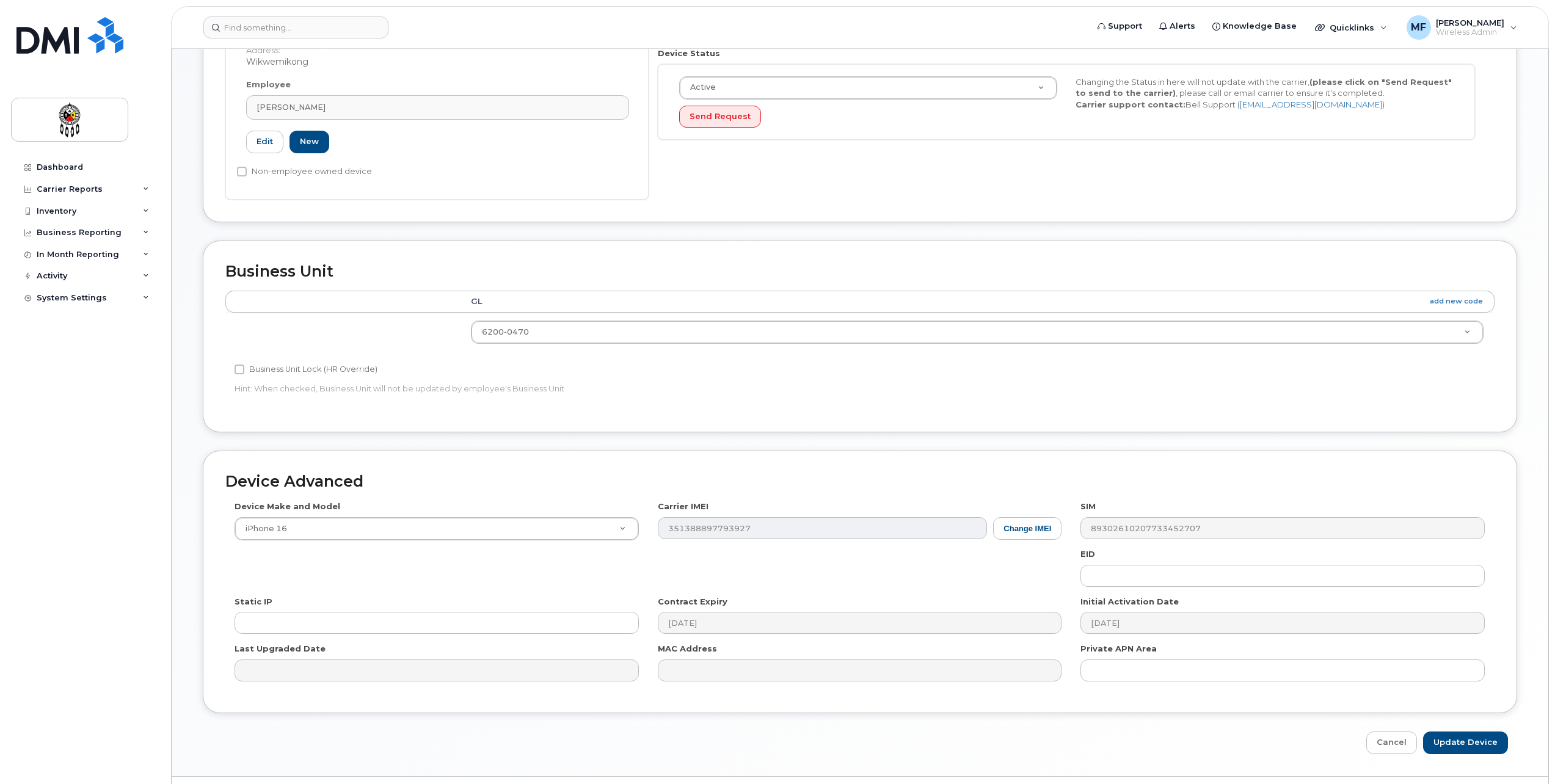
scroll to position [336, 0]
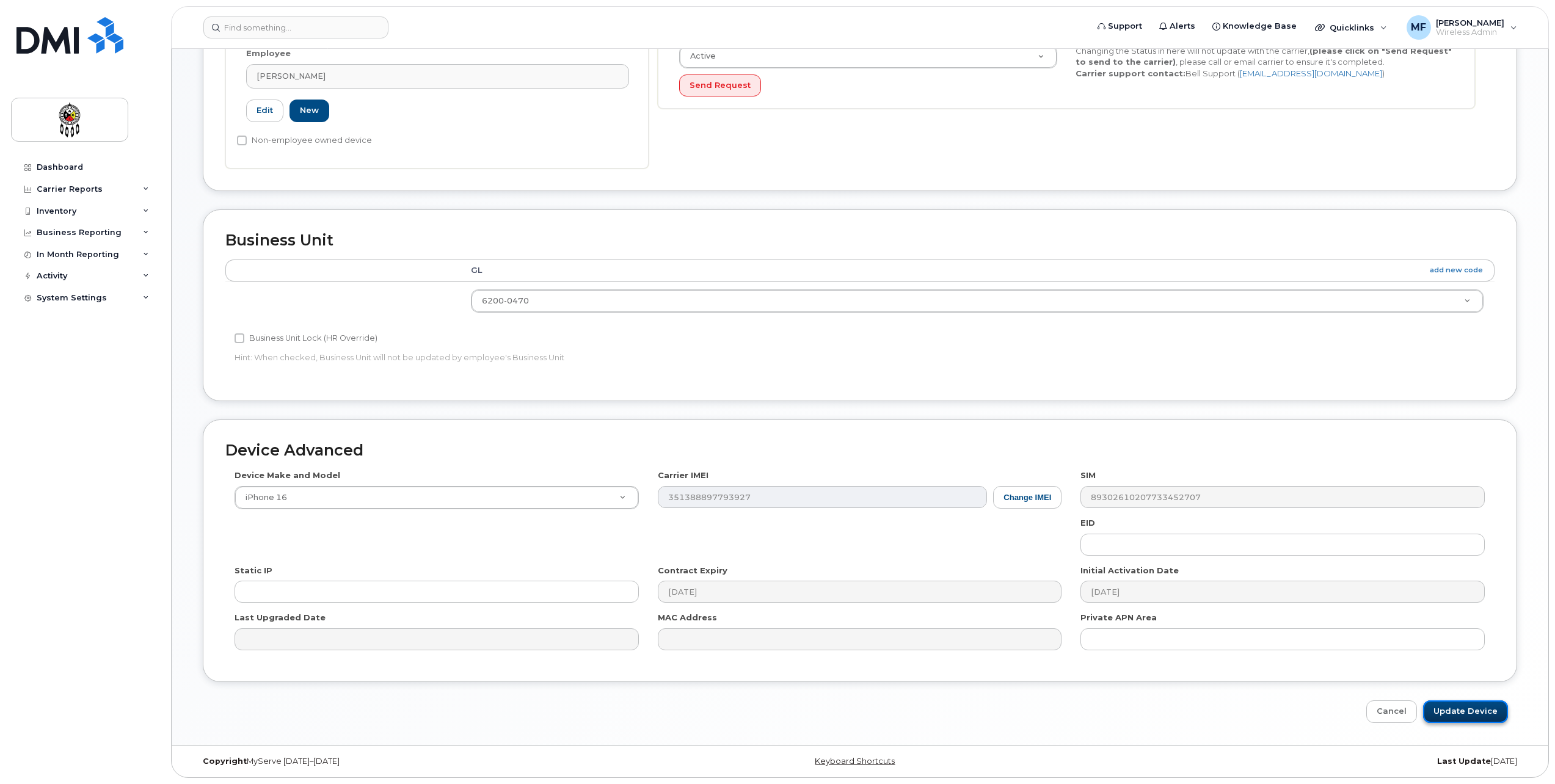
click at [1469, 705] on input "Update Device" at bounding box center [1466, 712] width 85 height 23
type input "Saving..."
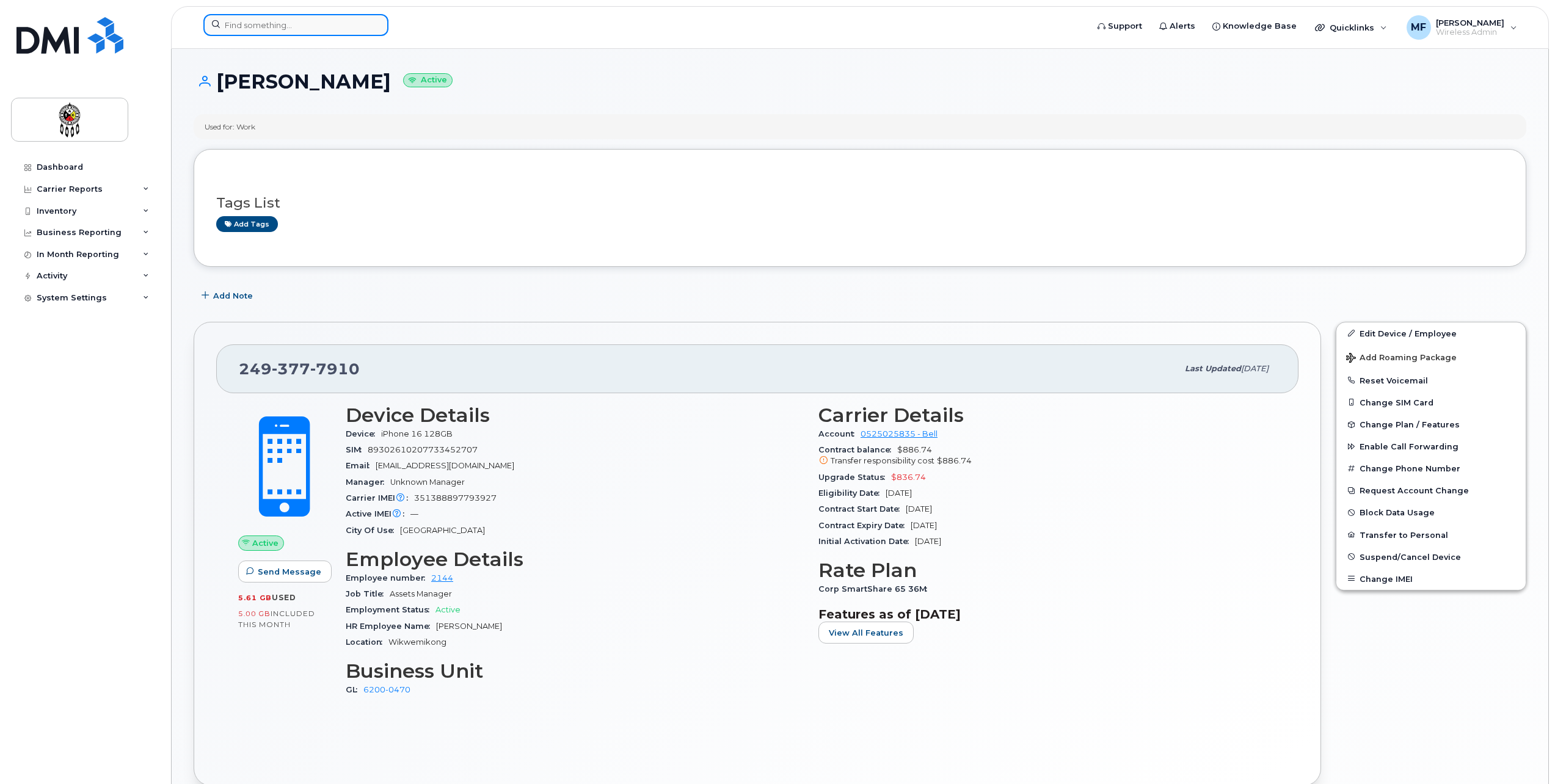
click at [332, 26] on input at bounding box center [296, 25] width 185 height 22
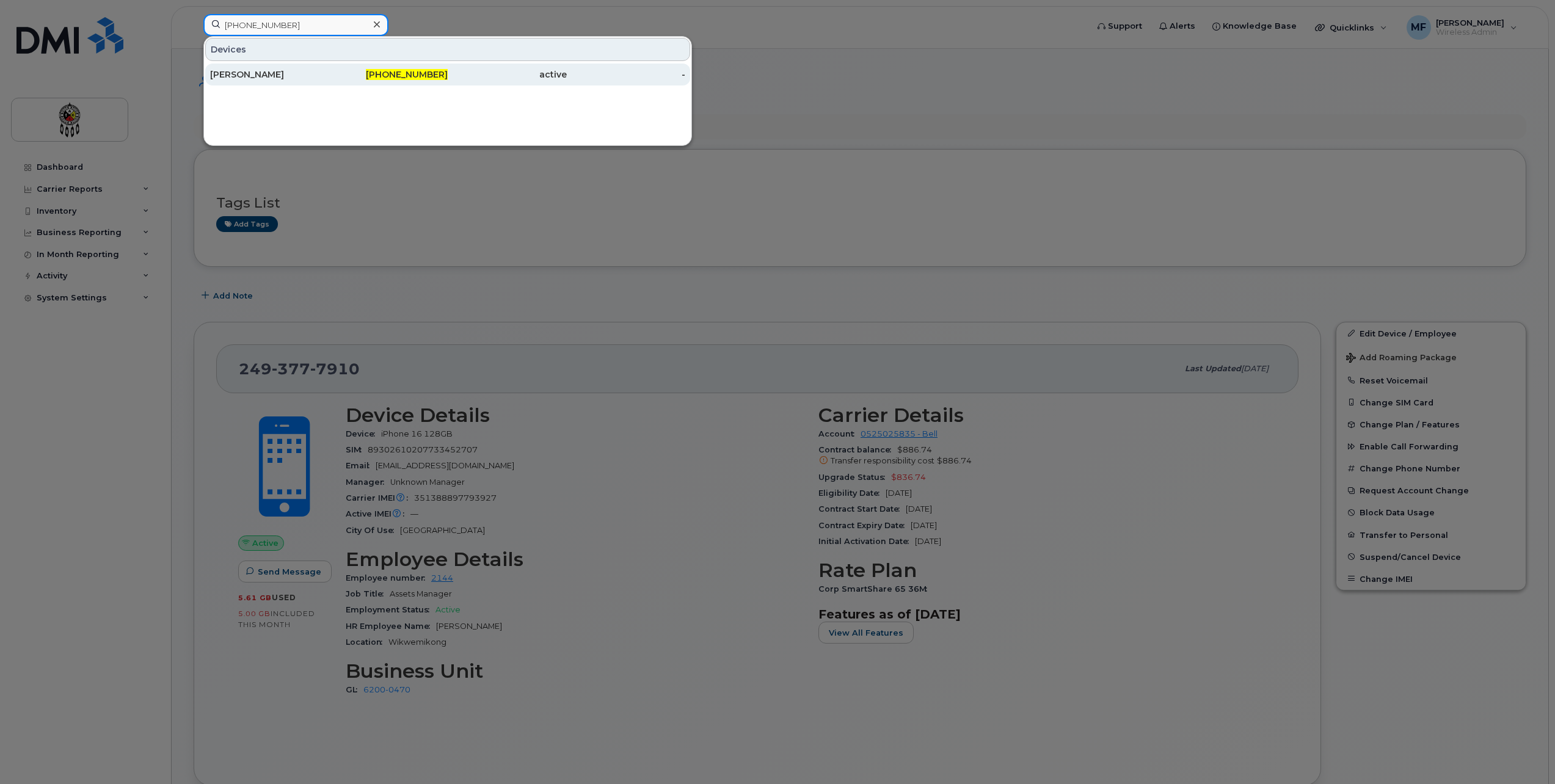
type input "[PHONE_NUMBER]"
click at [412, 70] on span "[PHONE_NUMBER]" at bounding box center [407, 74] width 82 height 11
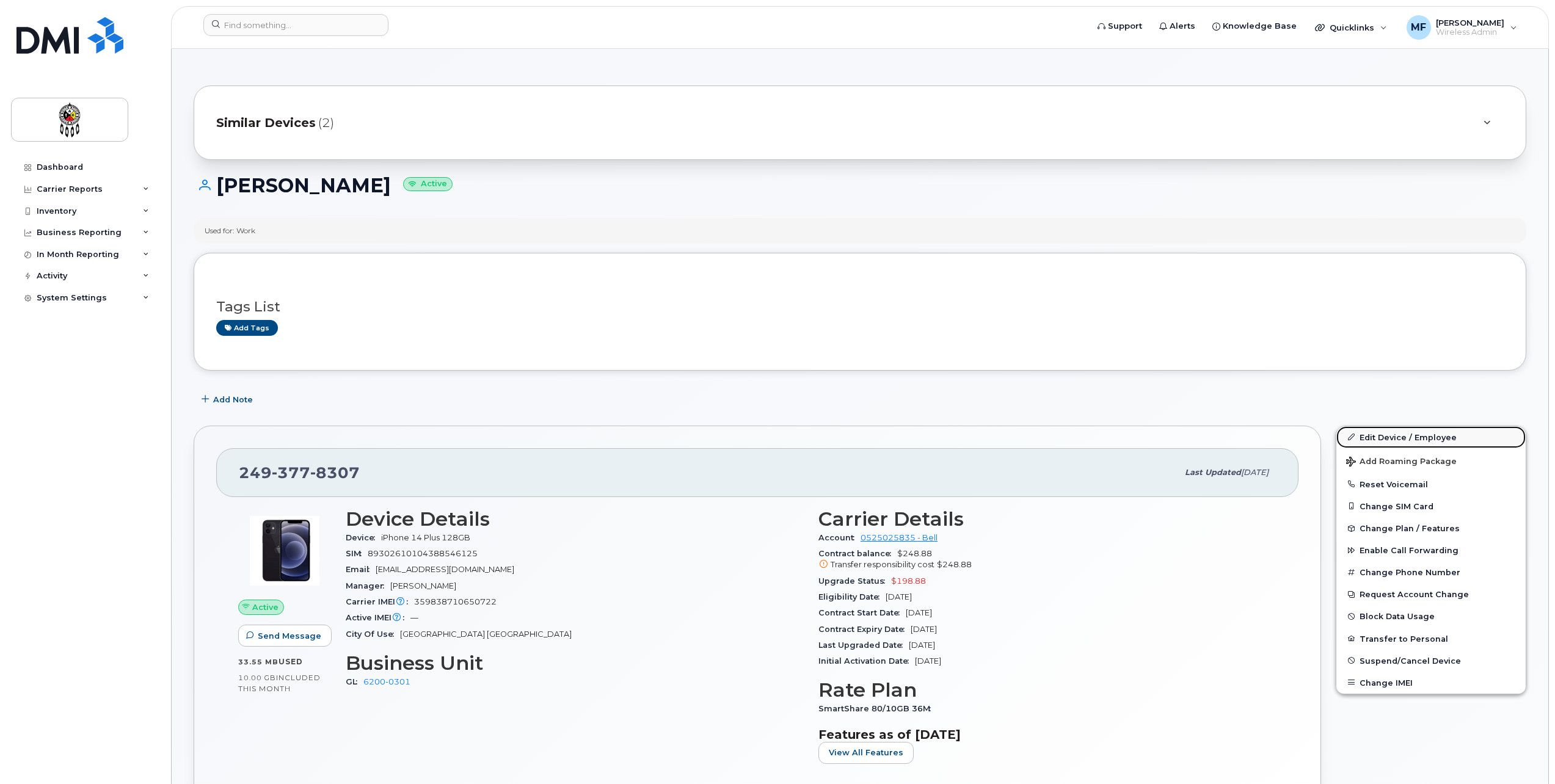
click at [1416, 428] on link "Edit Device / Employee" at bounding box center [1431, 437] width 189 height 22
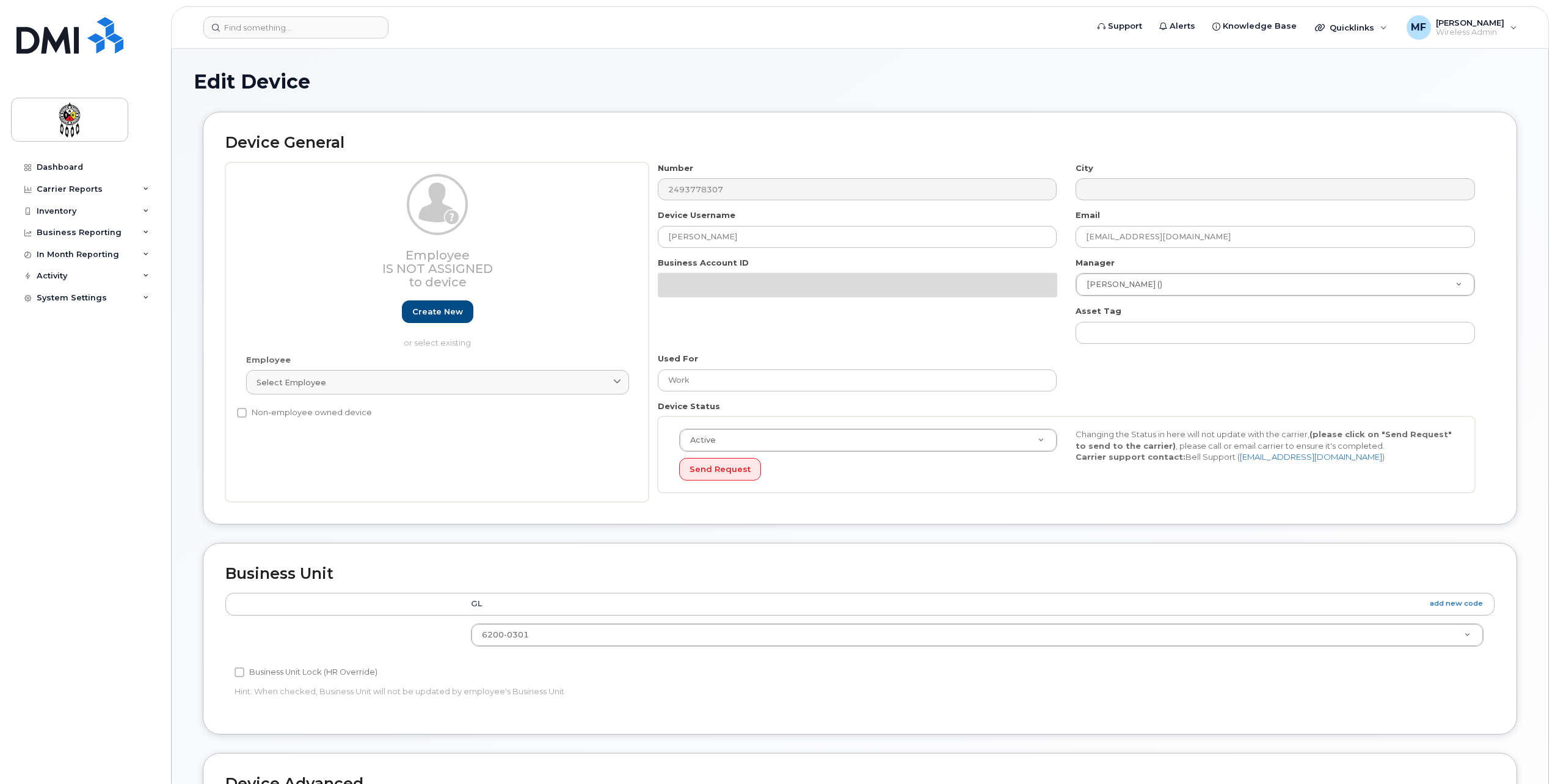
select select "21613779"
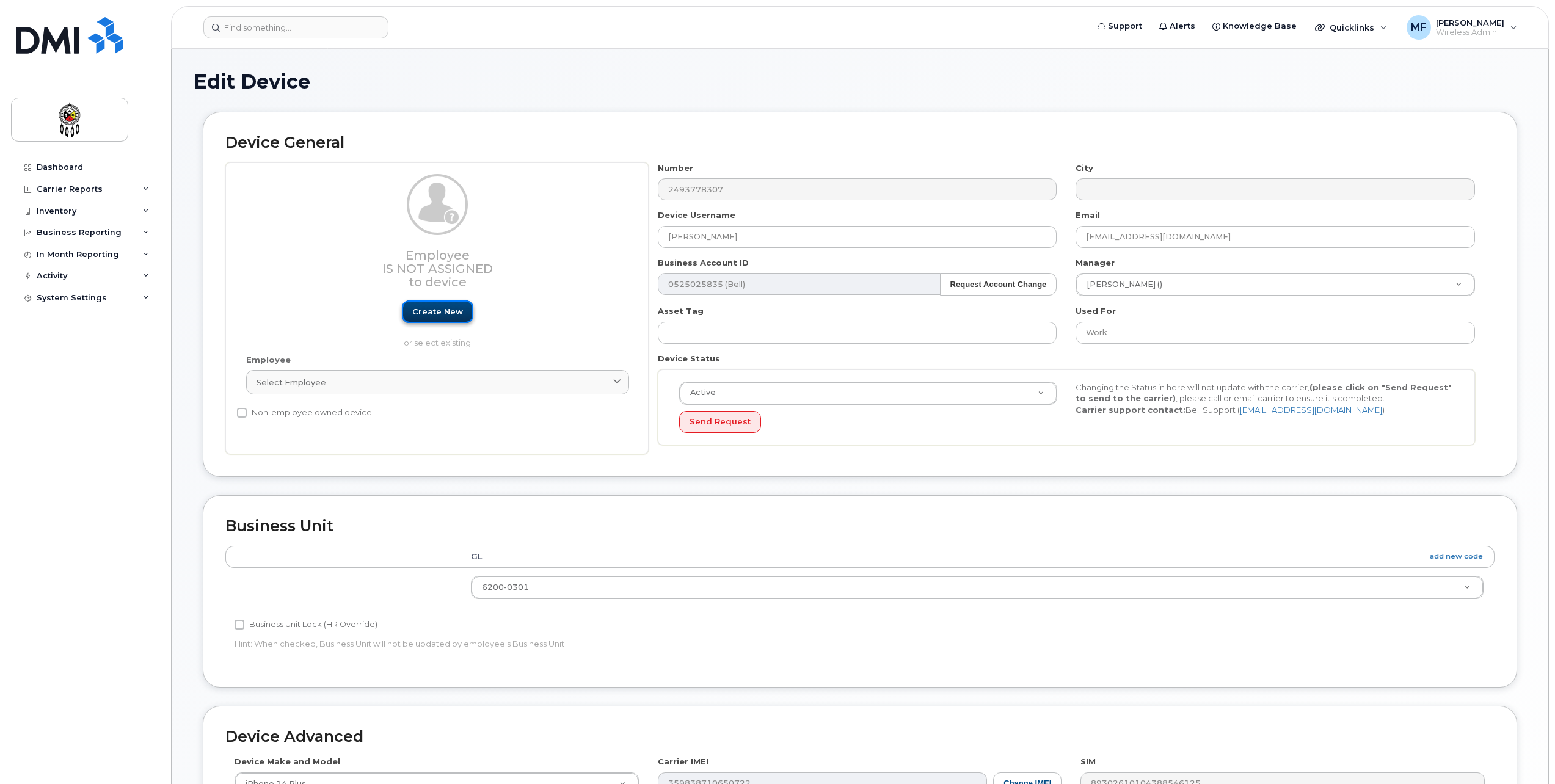
click at [443, 320] on link "Create new" at bounding box center [438, 312] width 72 height 23
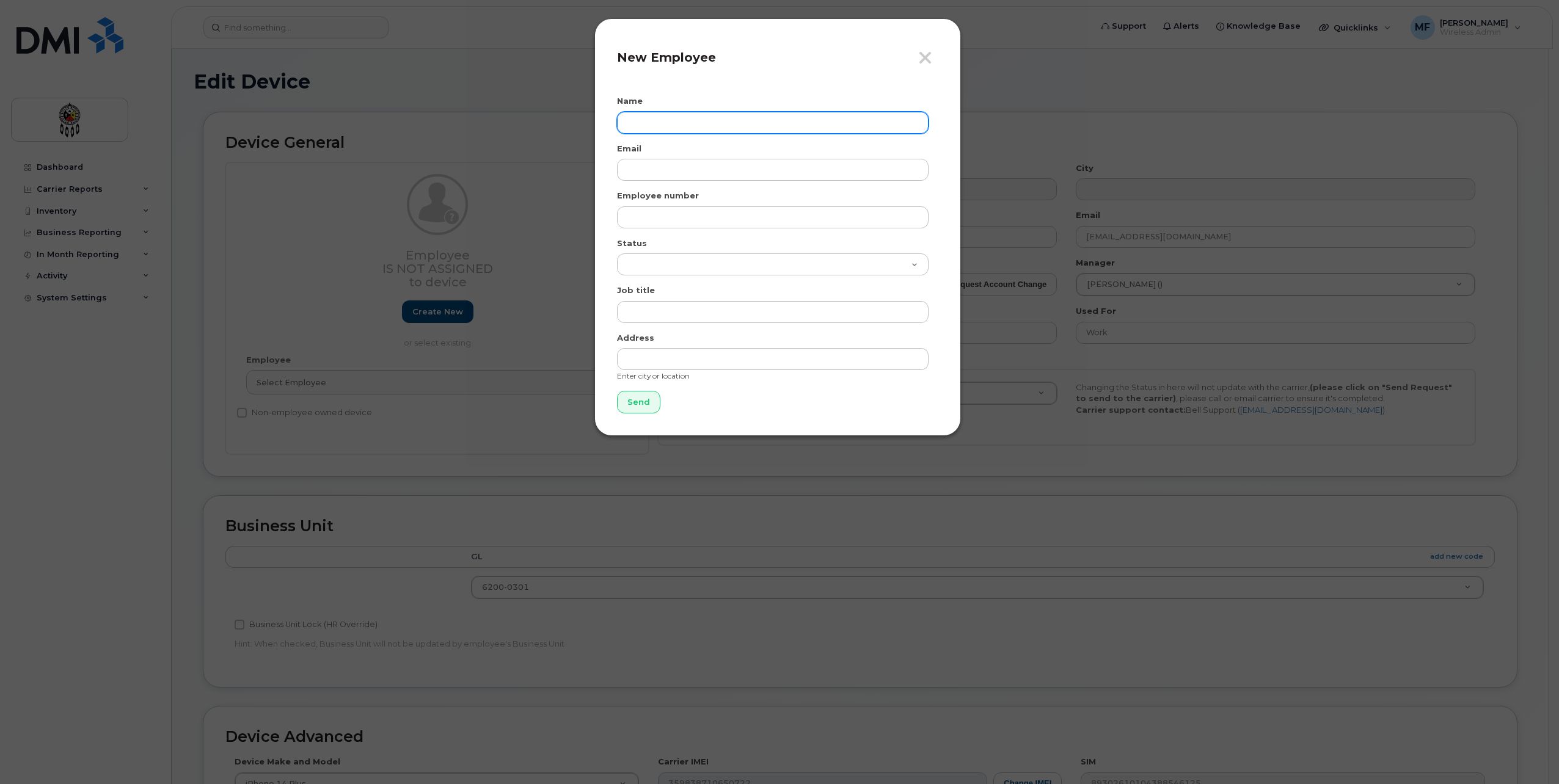
click at [696, 131] on input "text" at bounding box center [773, 122] width 312 height 22
type input "[PERSON_NAME]"
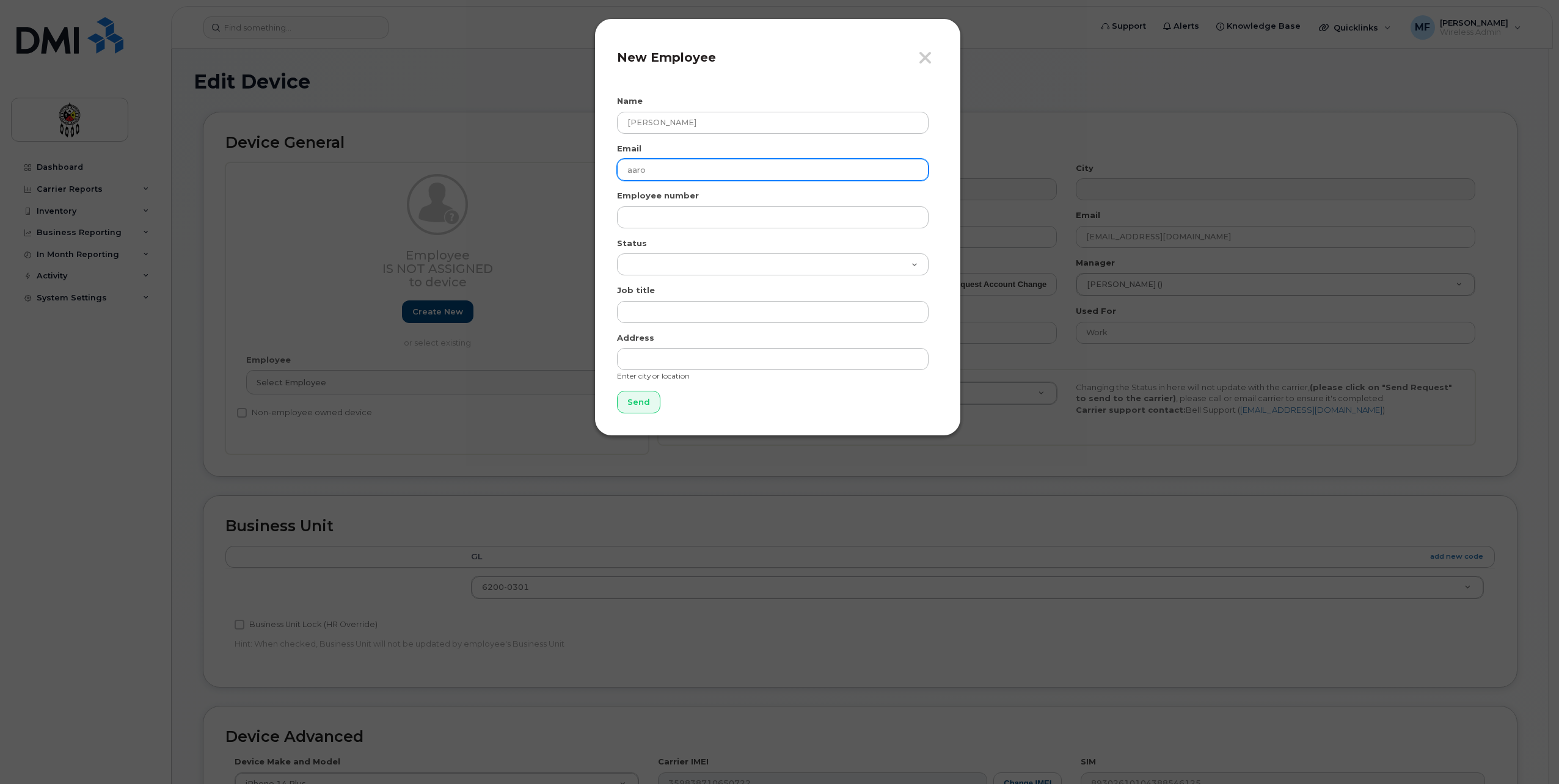
type input "[EMAIL_ADDRESS][DOMAIN_NAME]"
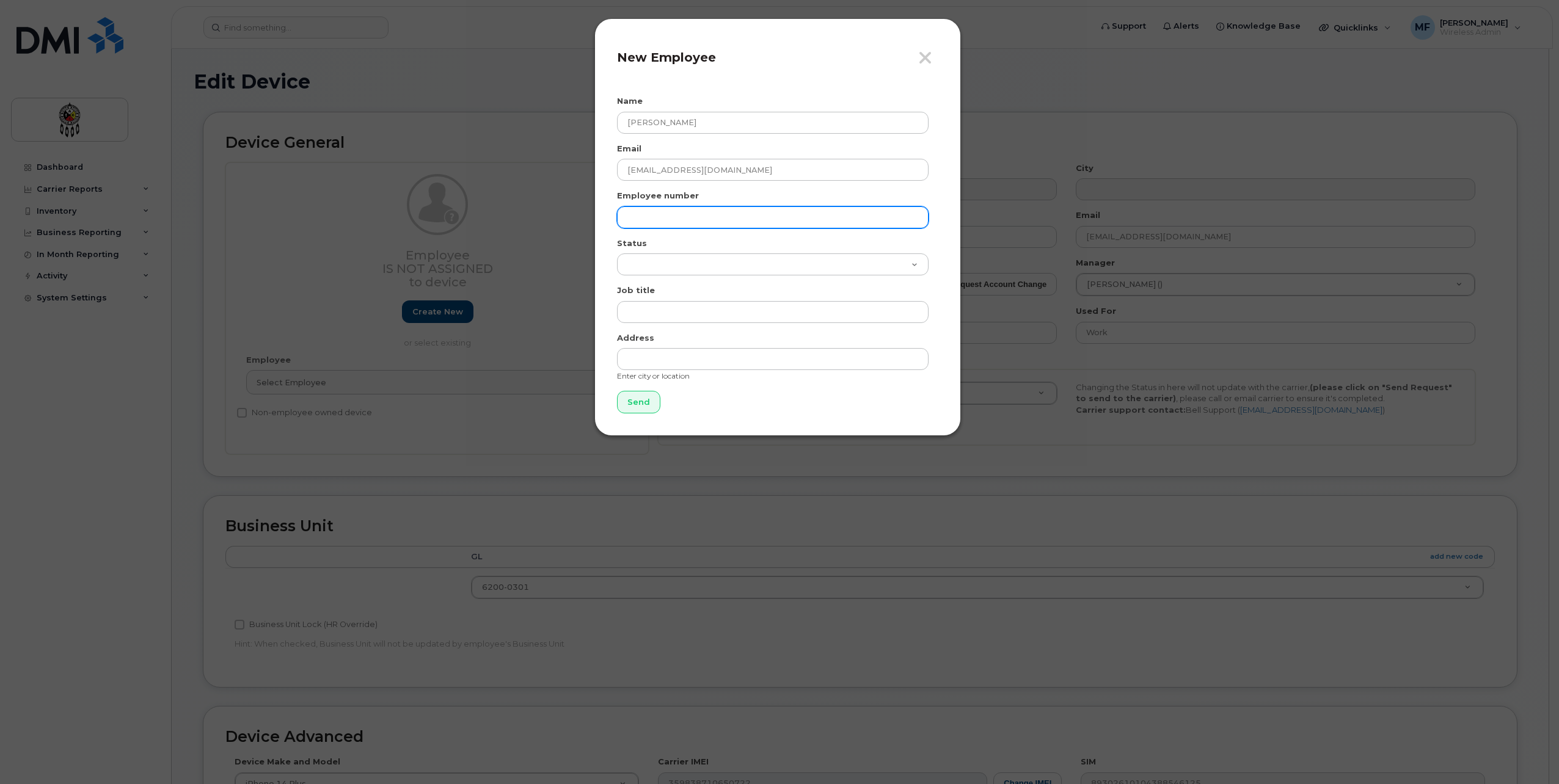
click at [699, 217] on input "text" at bounding box center [773, 217] width 312 height 22
type input "2770"
select select "active"
type input "Housing Administrative Assistant"
type input "Wikwemikong"
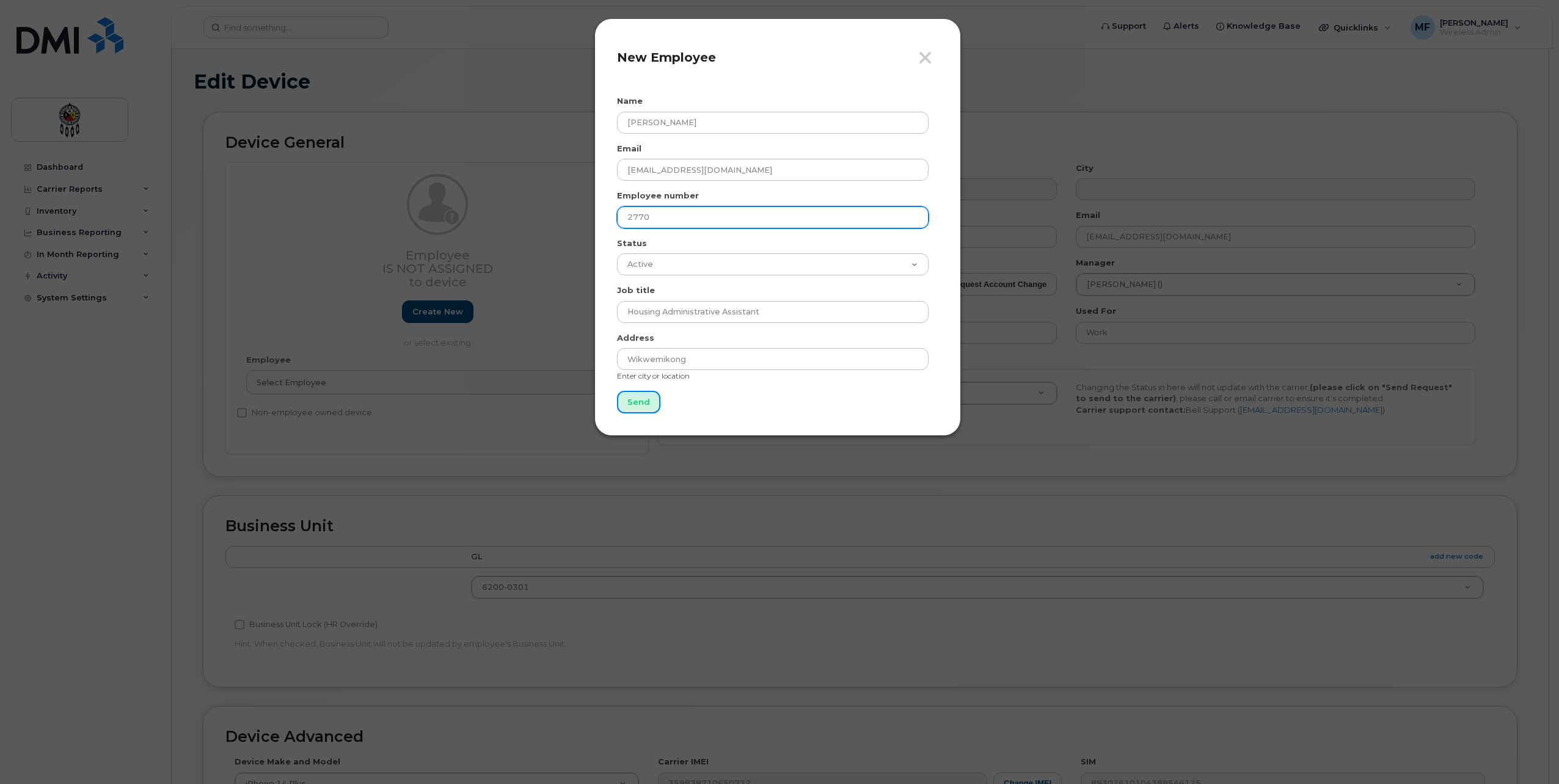
click at [617, 391] on input "Send" at bounding box center [639, 402] width 43 height 23
type input "Send"
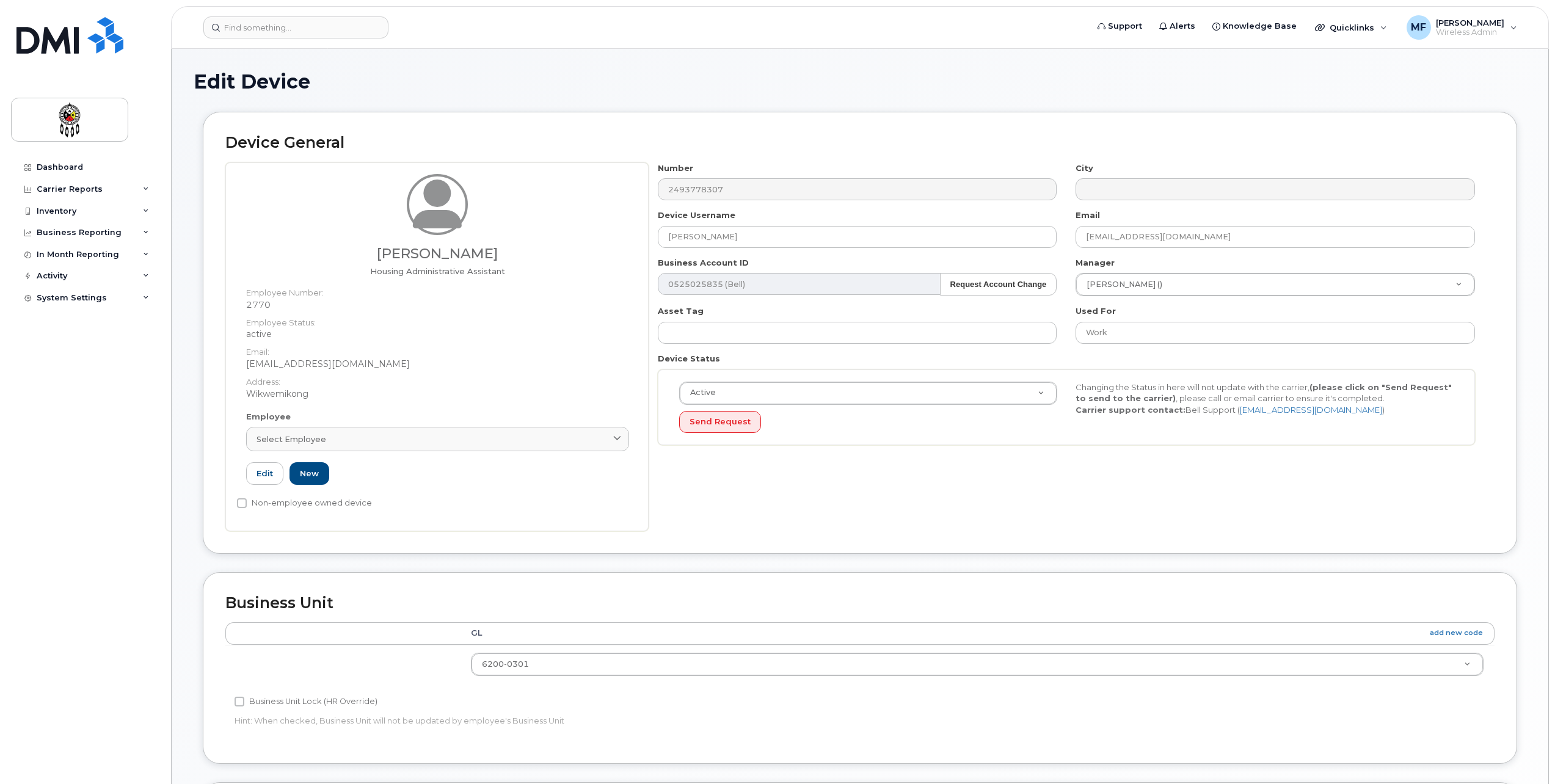
click at [1082, 697] on div "Accounting Categories Rules GL add new code 6200-0301 6001-0658 6100-0210 6100-…" at bounding box center [860, 682] width 1269 height 119
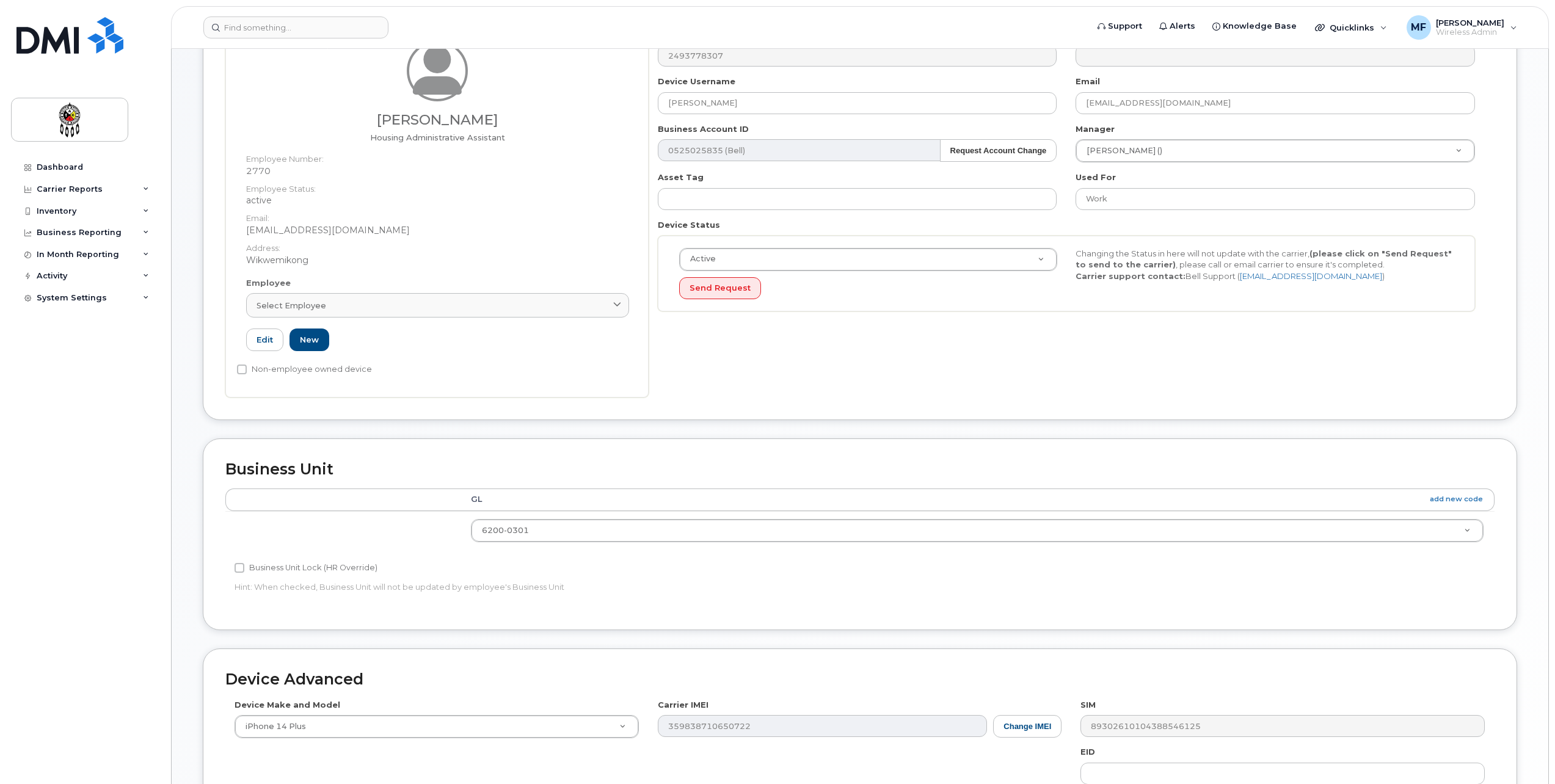
scroll to position [305, 0]
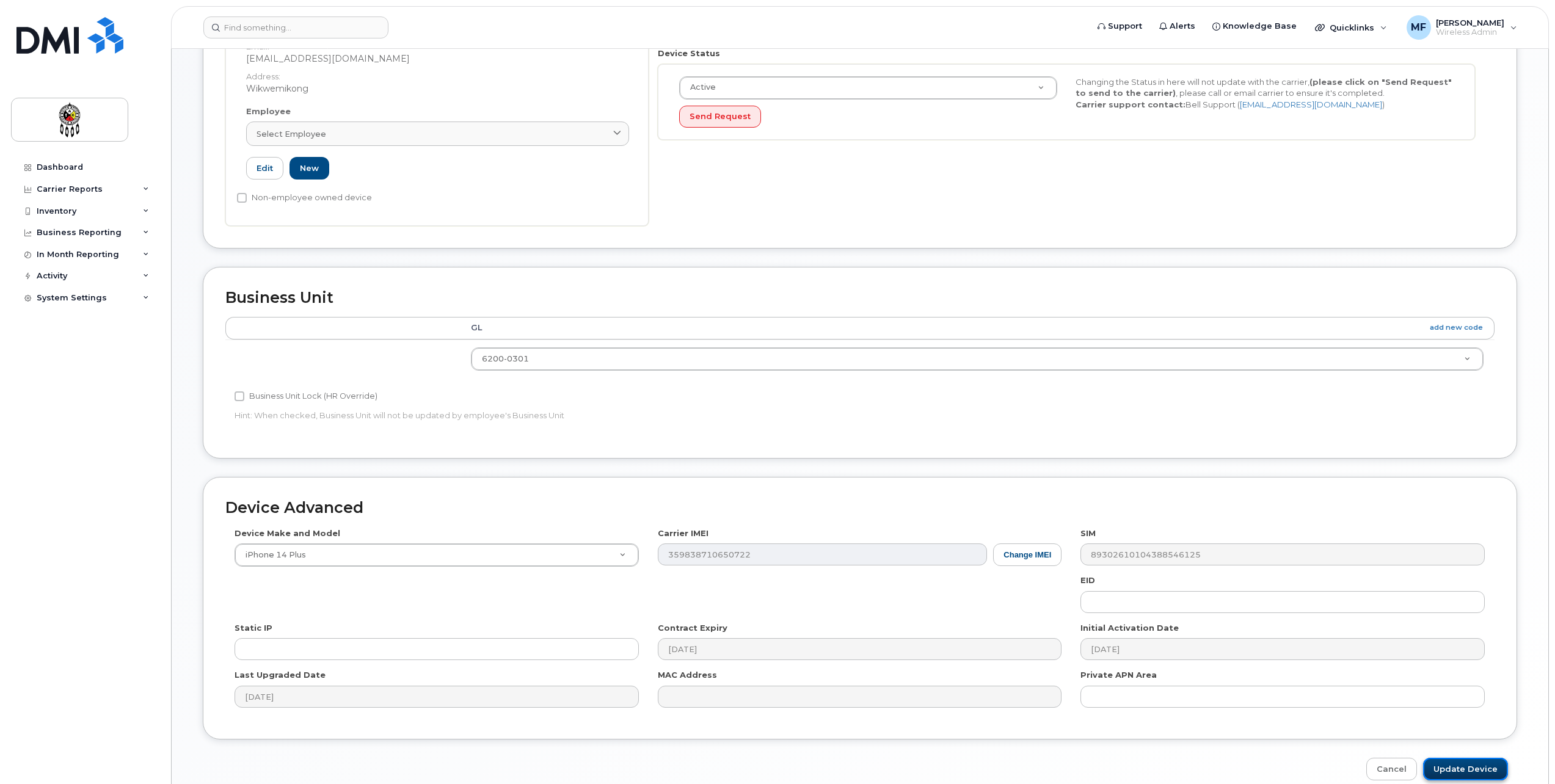
click at [1462, 761] on input "Update Device" at bounding box center [1466, 769] width 85 height 23
type input "Saving..."
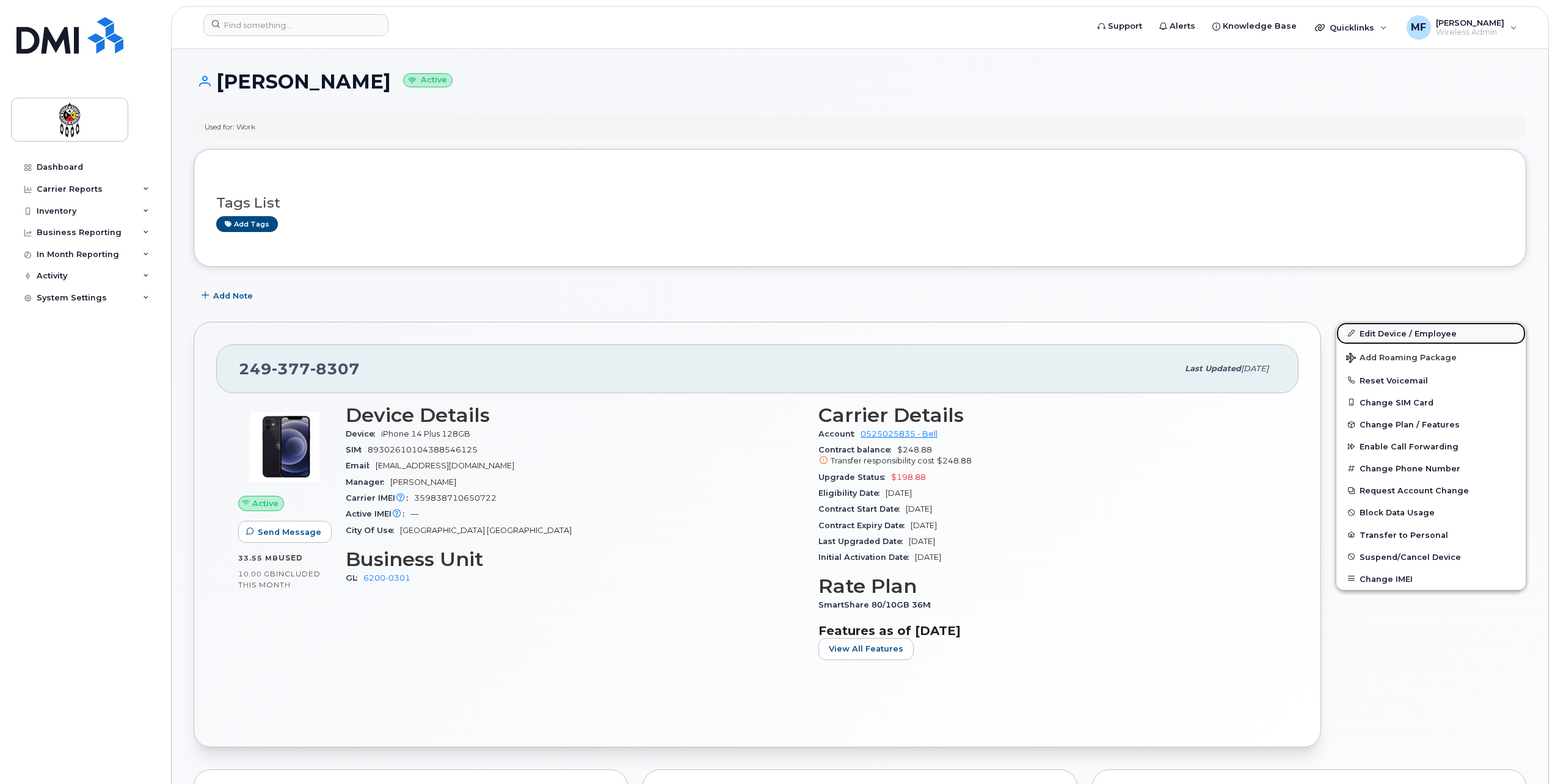
click at [1417, 333] on link "Edit Device / Employee" at bounding box center [1431, 333] width 189 height 22
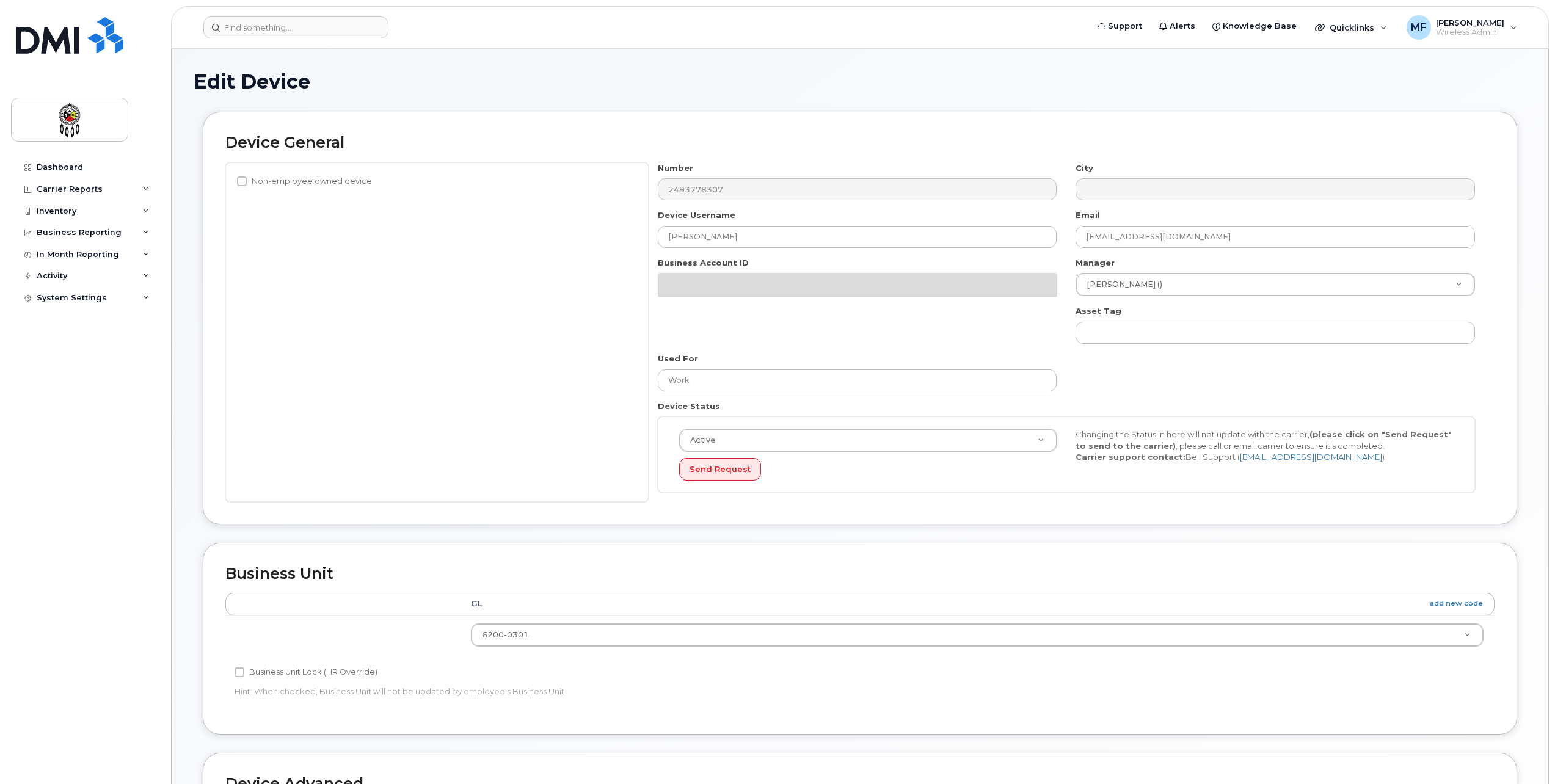
select select "21613779"
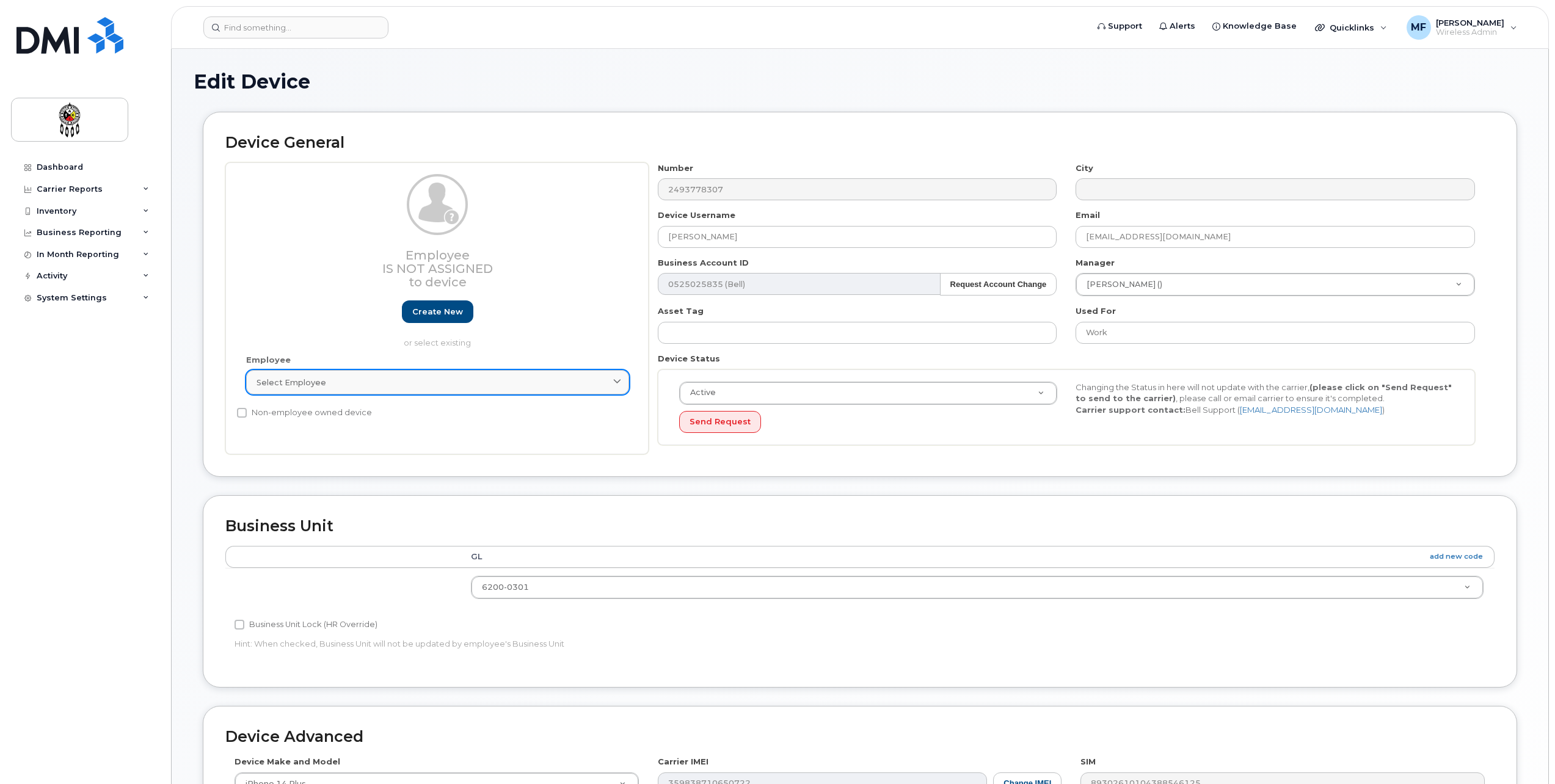
click at [448, 376] on link "Select employee" at bounding box center [438, 382] width 383 height 25
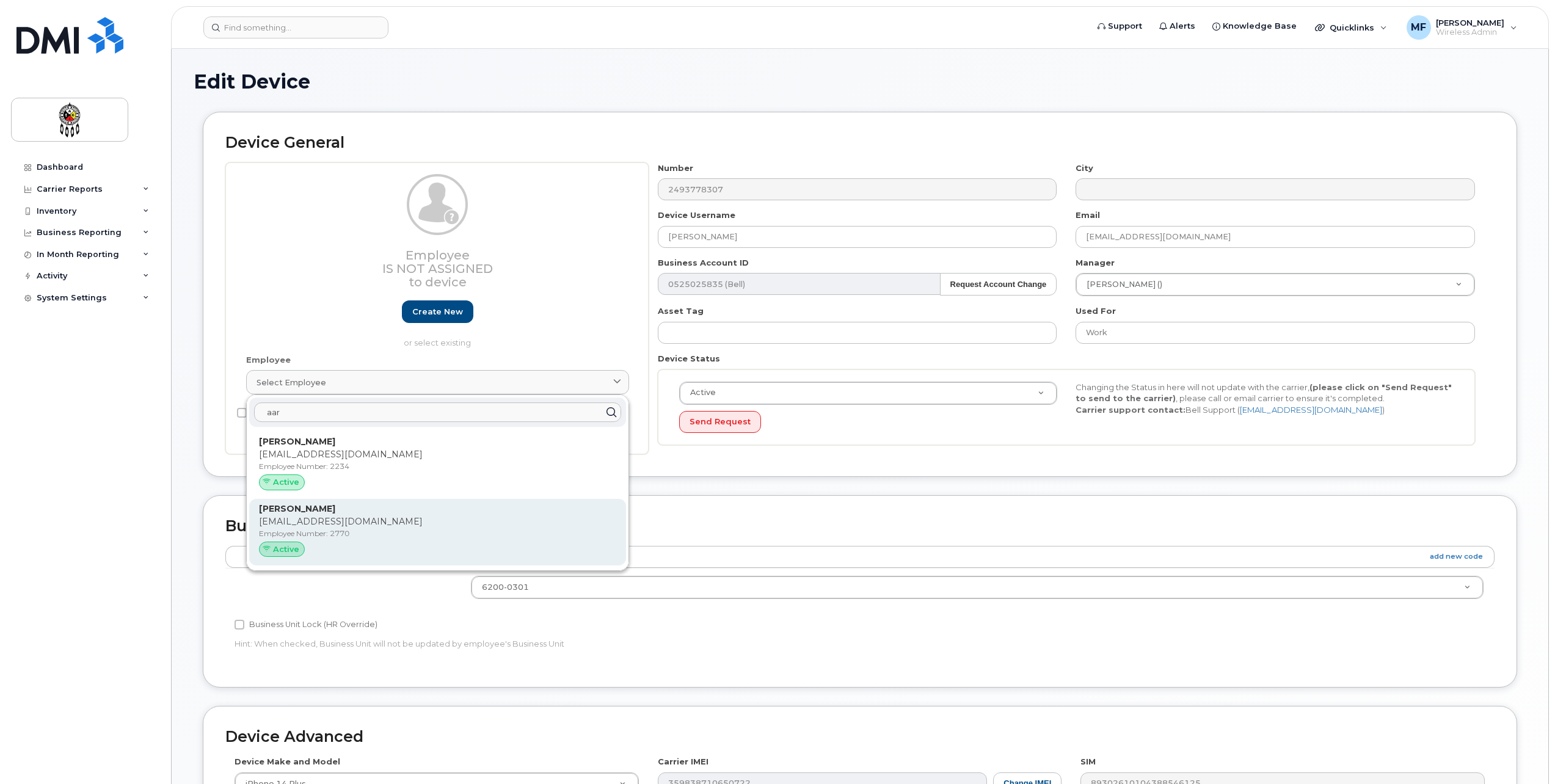
type input "aar"
click at [362, 528] on div "[PERSON_NAME] [EMAIL_ADDRESS][DOMAIN_NAME] Employee Number: 2770 Active" at bounding box center [438, 533] width 357 height 60
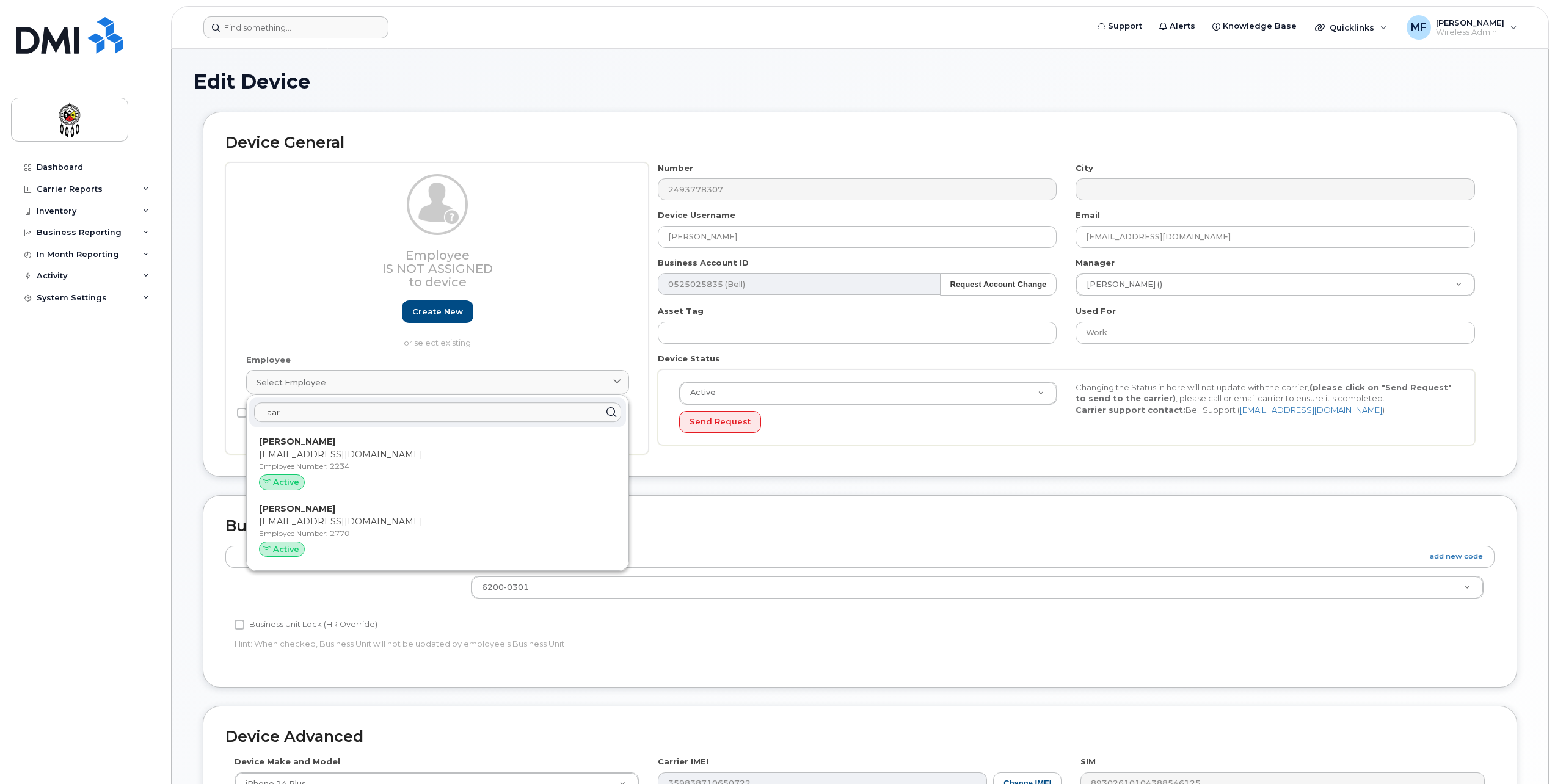
type input "2770"
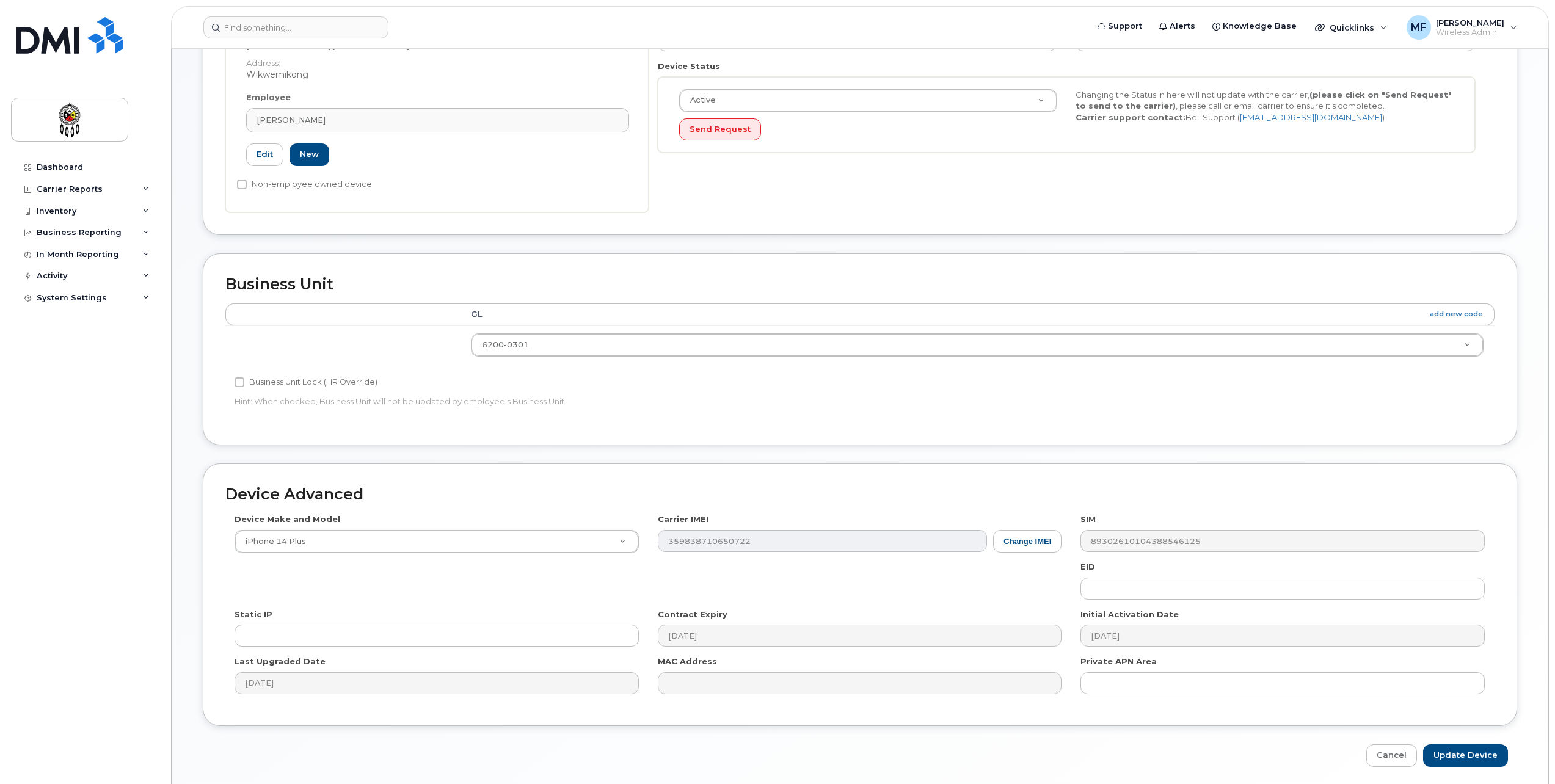
scroll to position [305, 0]
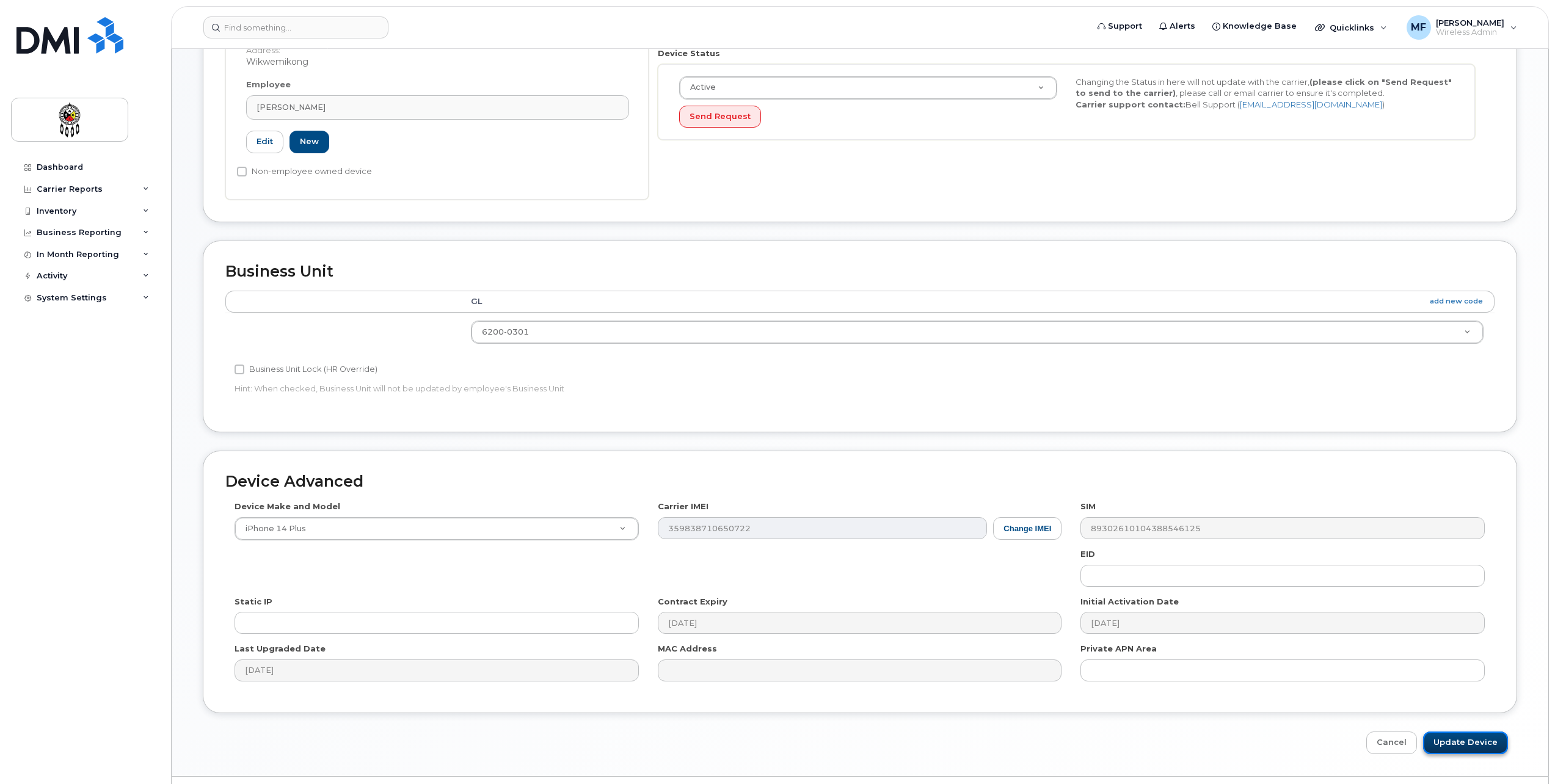
click at [1492, 738] on input "Update Device" at bounding box center [1466, 743] width 85 height 23
type input "Saving..."
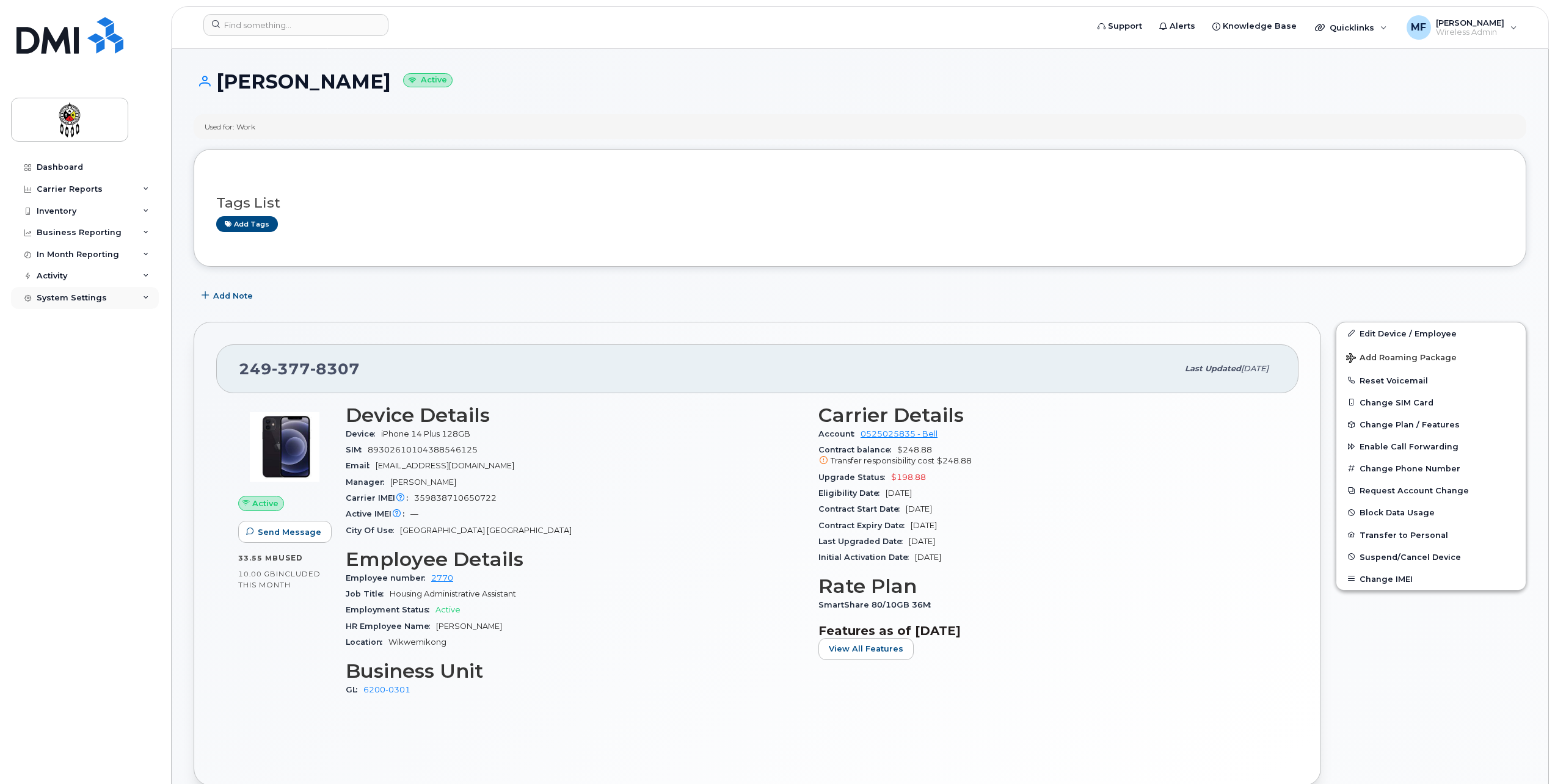
click at [149, 296] on div "System Settings" at bounding box center [84, 298] width 148 height 22
click at [58, 479] on div "Individual Users" at bounding box center [77, 484] width 68 height 11
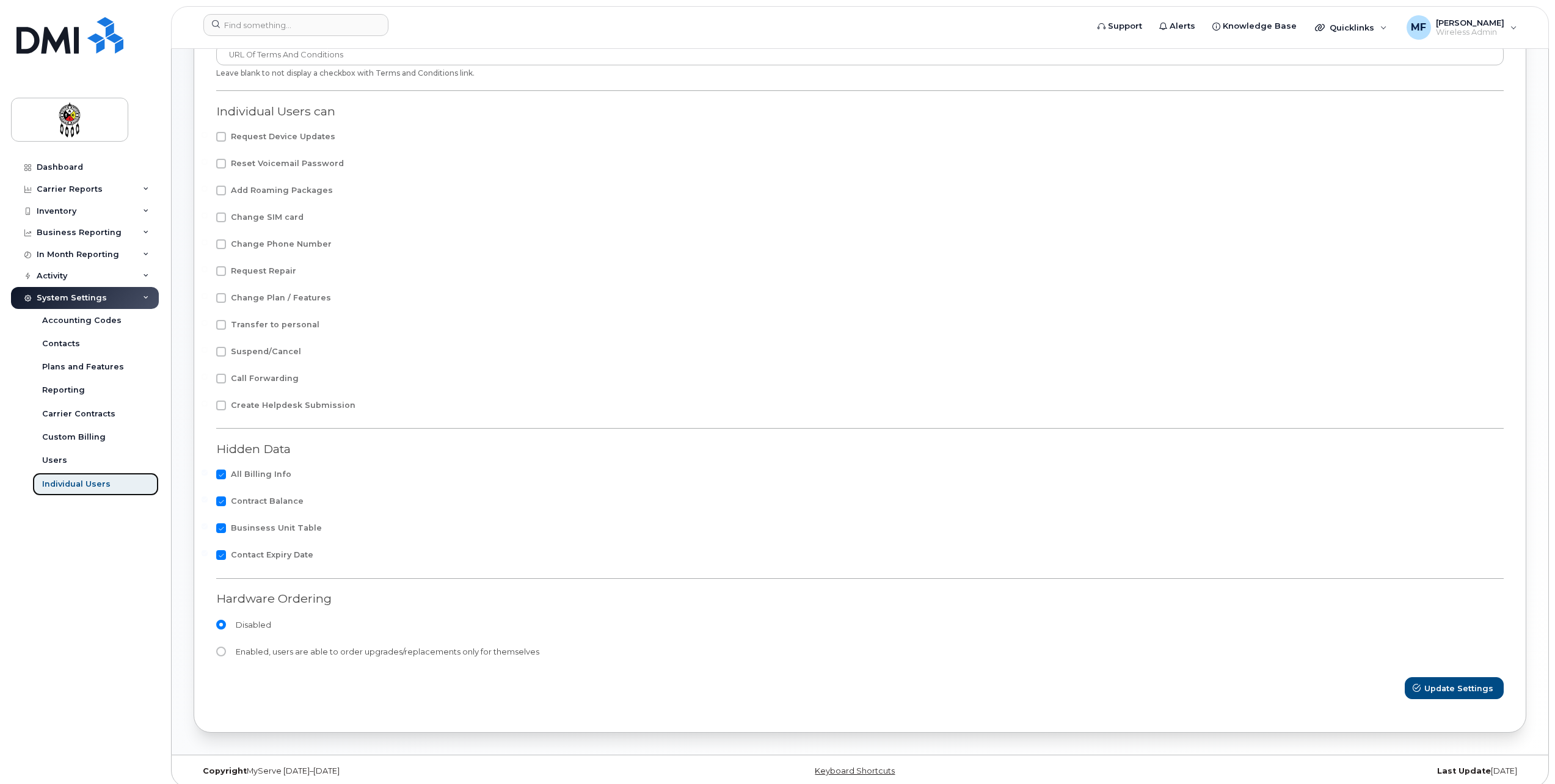
scroll to position [254, 0]
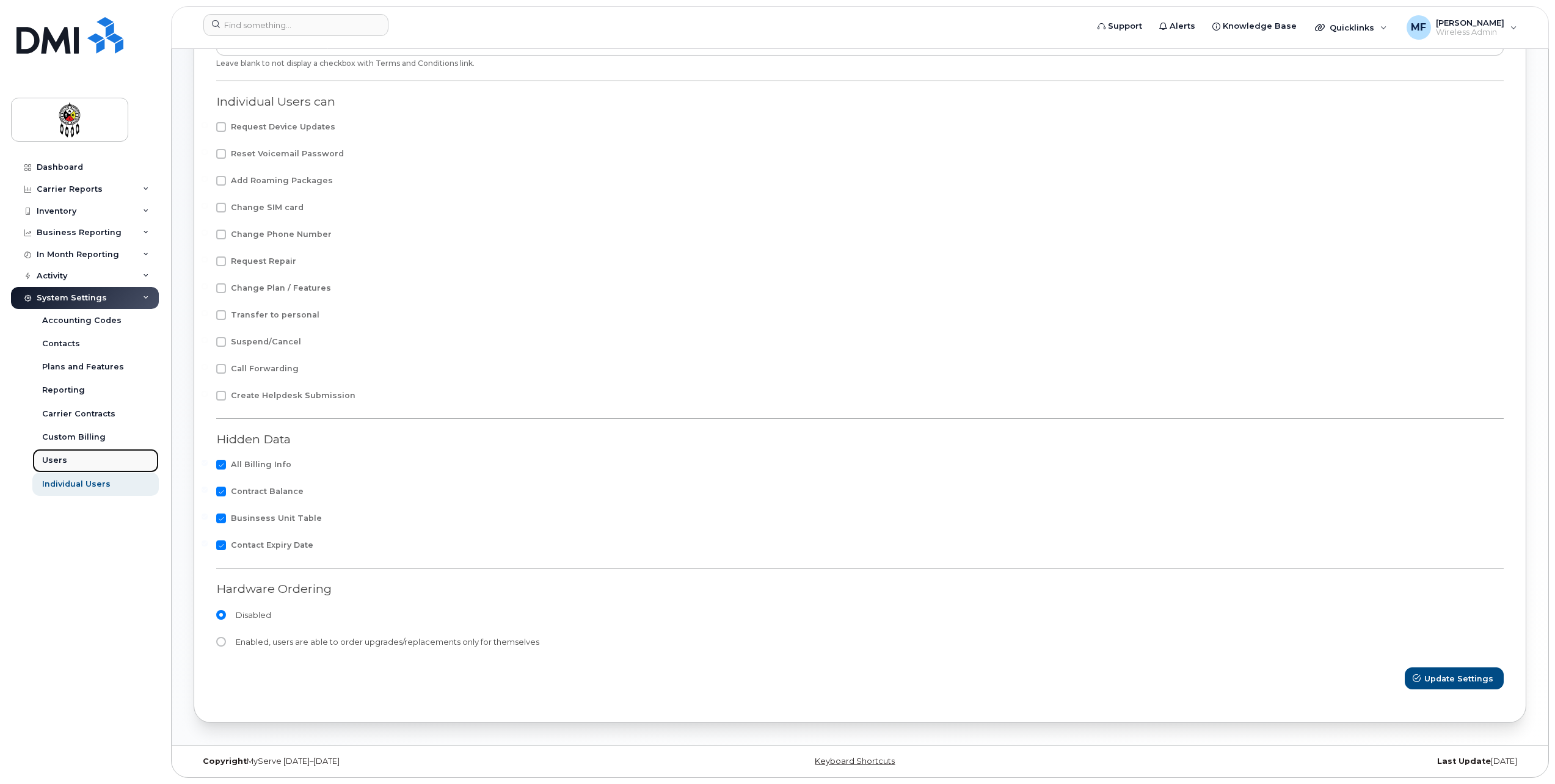
click at [61, 457] on div "Users" at bounding box center [55, 460] width 25 height 11
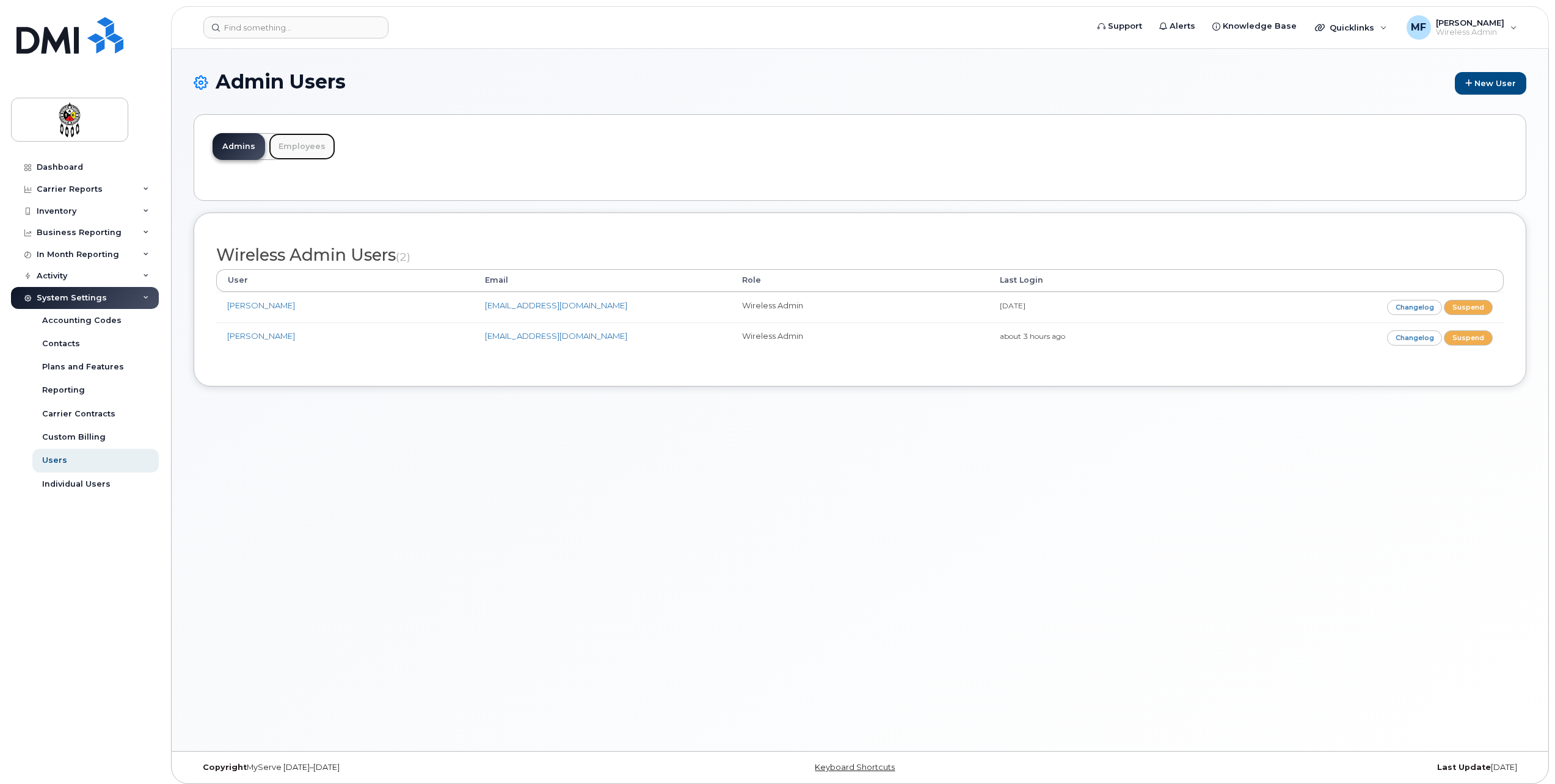
click at [286, 146] on link "Employees" at bounding box center [301, 146] width 67 height 27
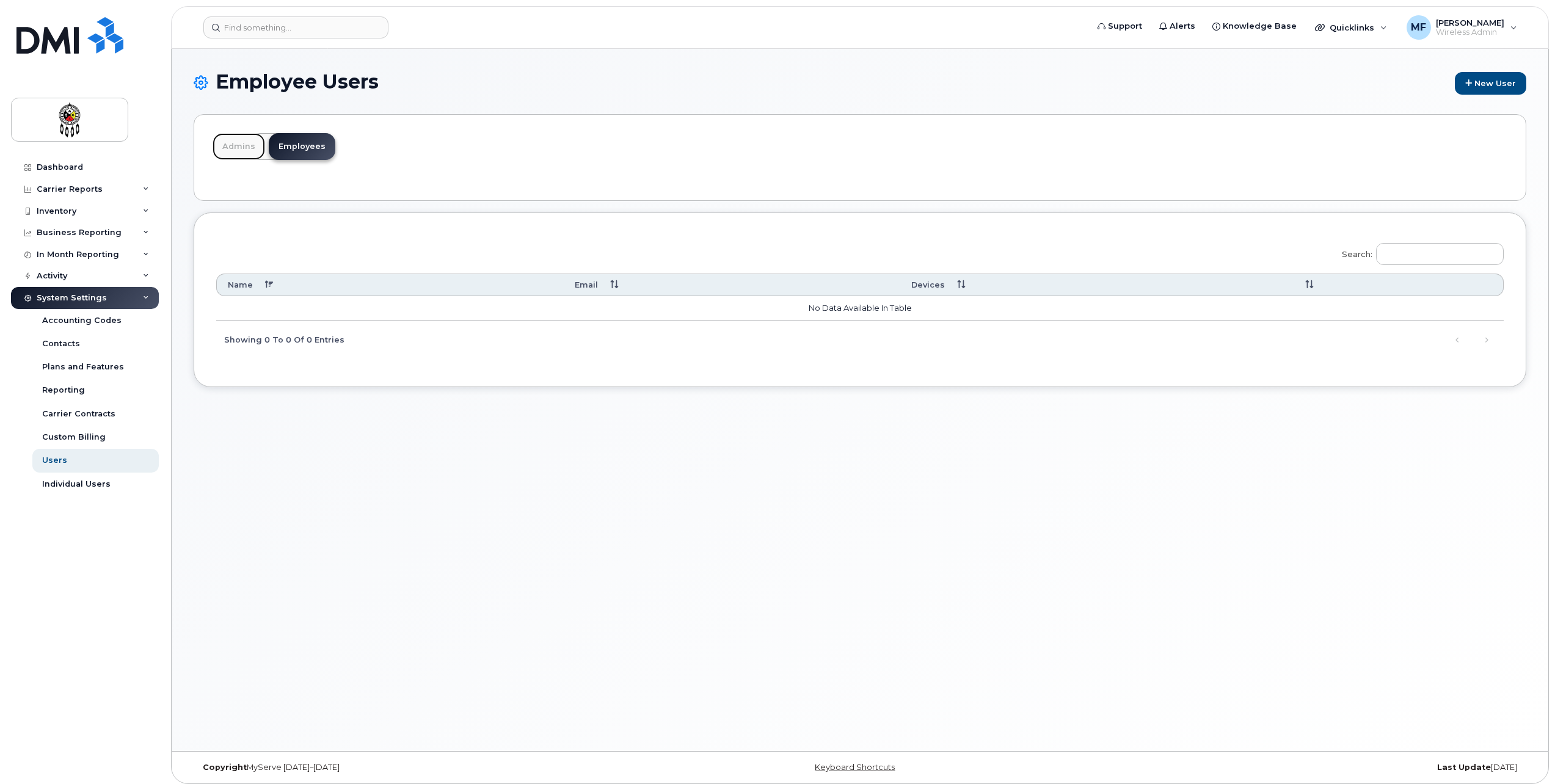
click at [248, 150] on link "Admins" at bounding box center [239, 146] width 53 height 27
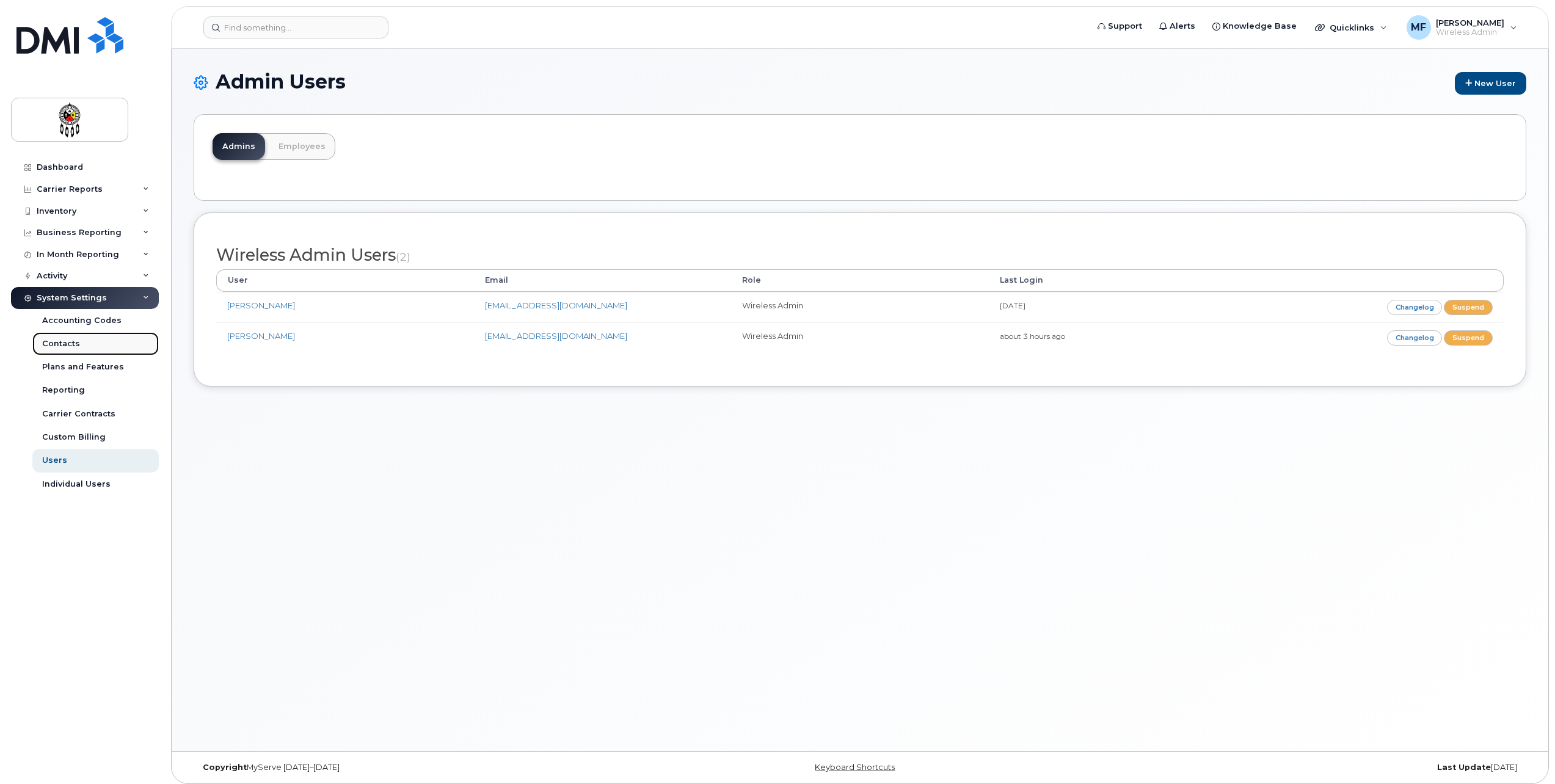
click at [58, 340] on div "Contacts" at bounding box center [61, 343] width 38 height 11
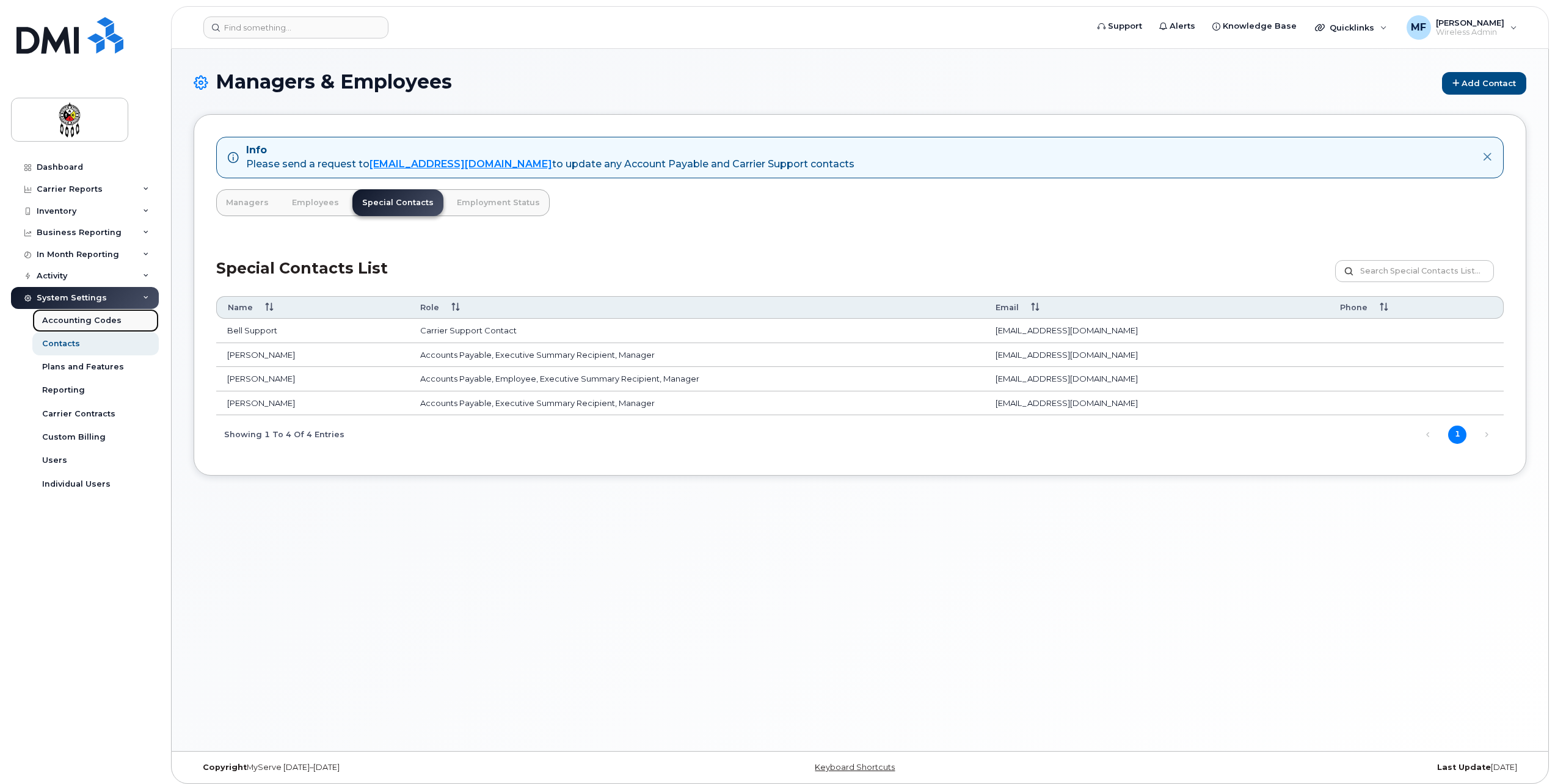
click at [73, 319] on div "Accounting Codes" at bounding box center [82, 320] width 79 height 11
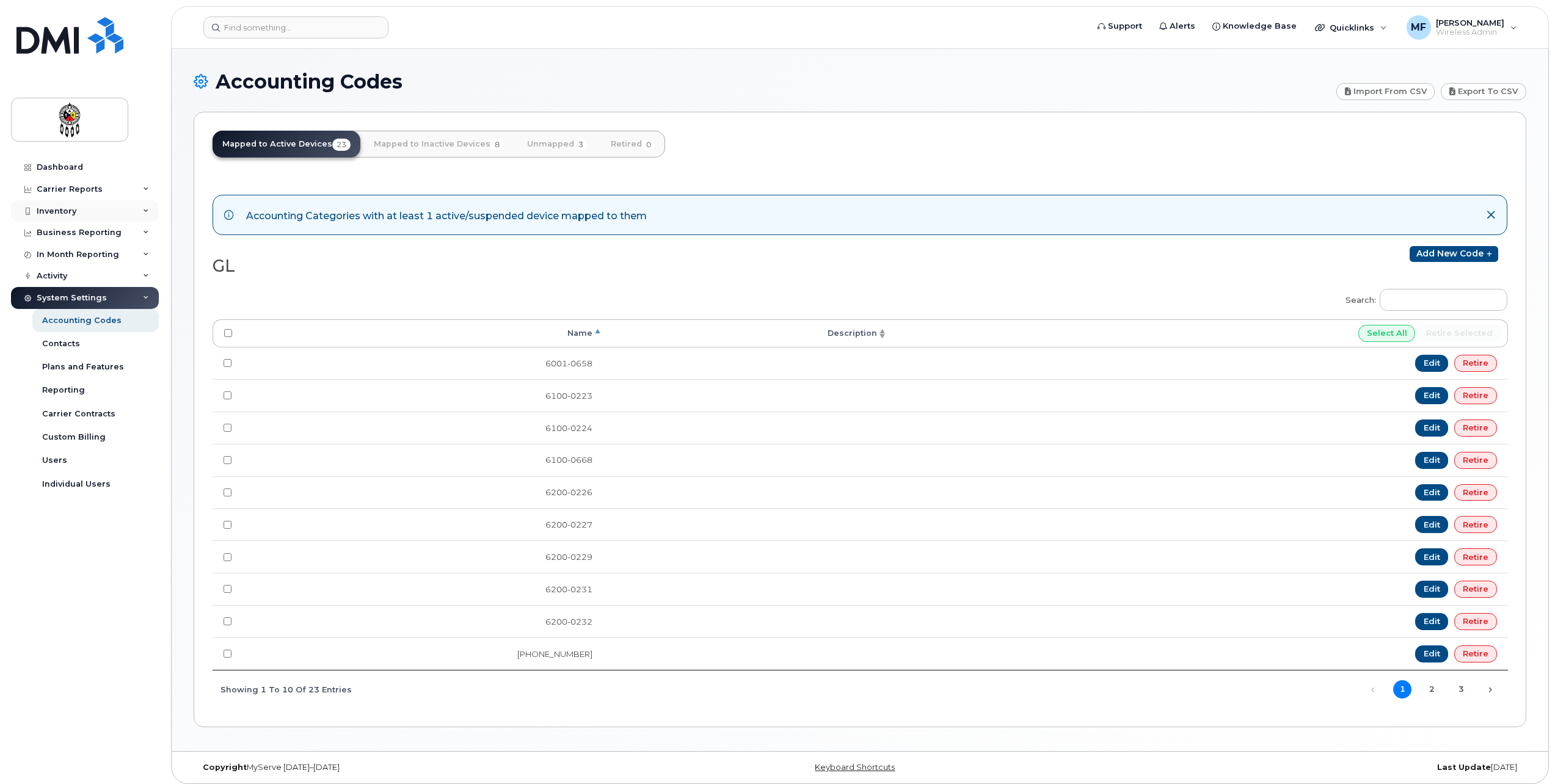
click at [144, 211] on icon at bounding box center [146, 212] width 6 height 6
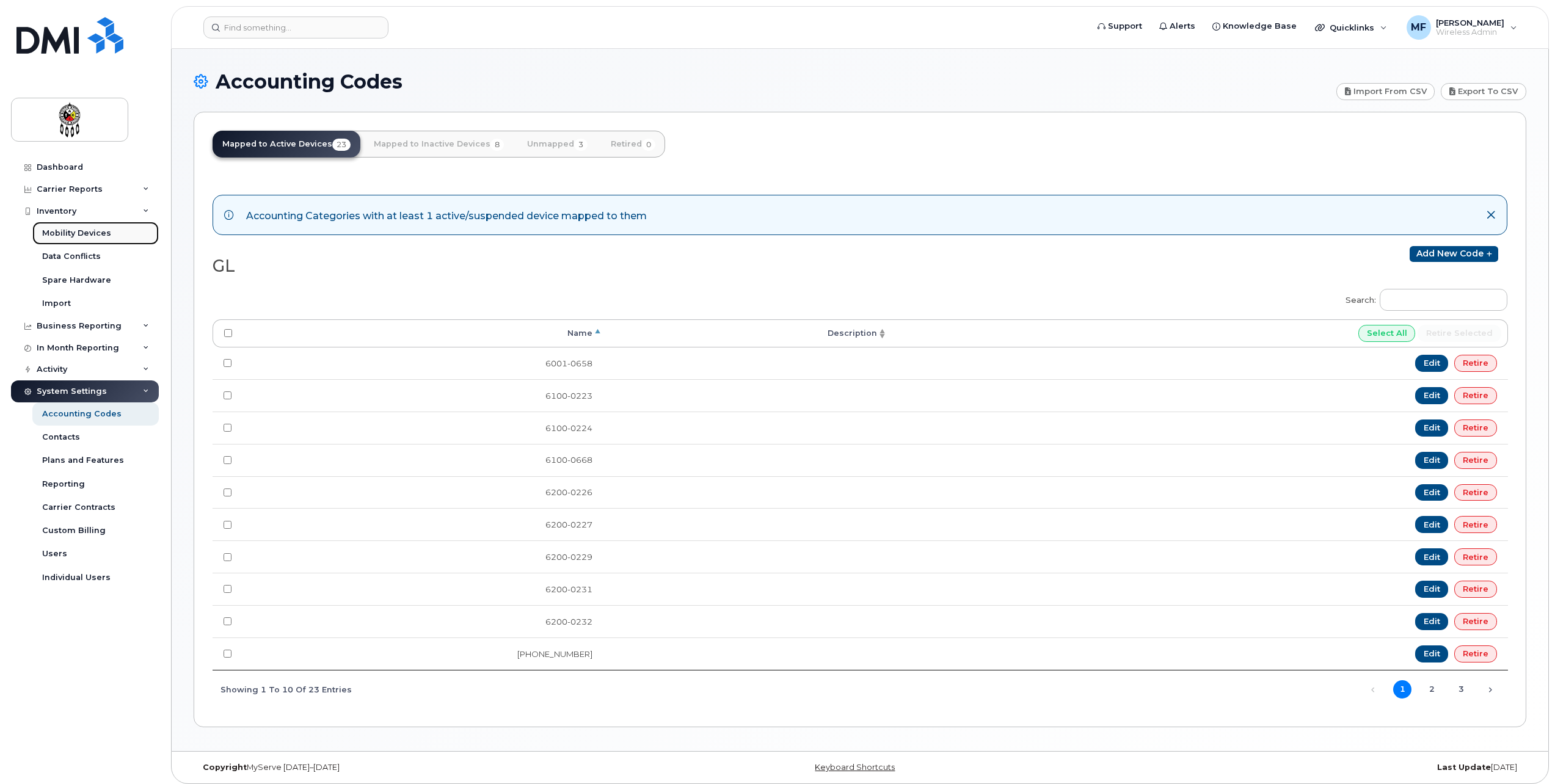
click at [86, 234] on div "Mobility Devices" at bounding box center [77, 233] width 69 height 11
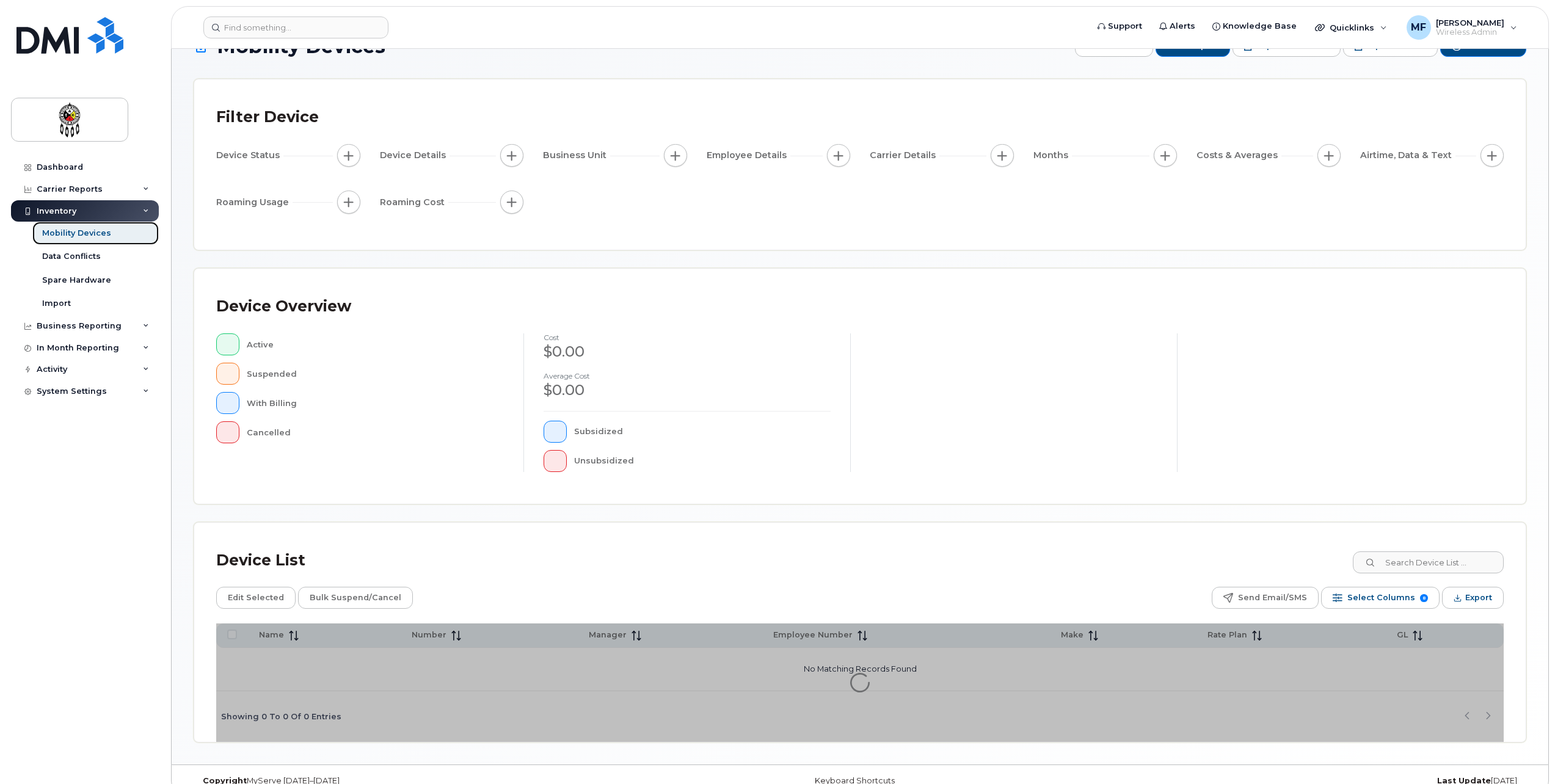
scroll to position [56, 0]
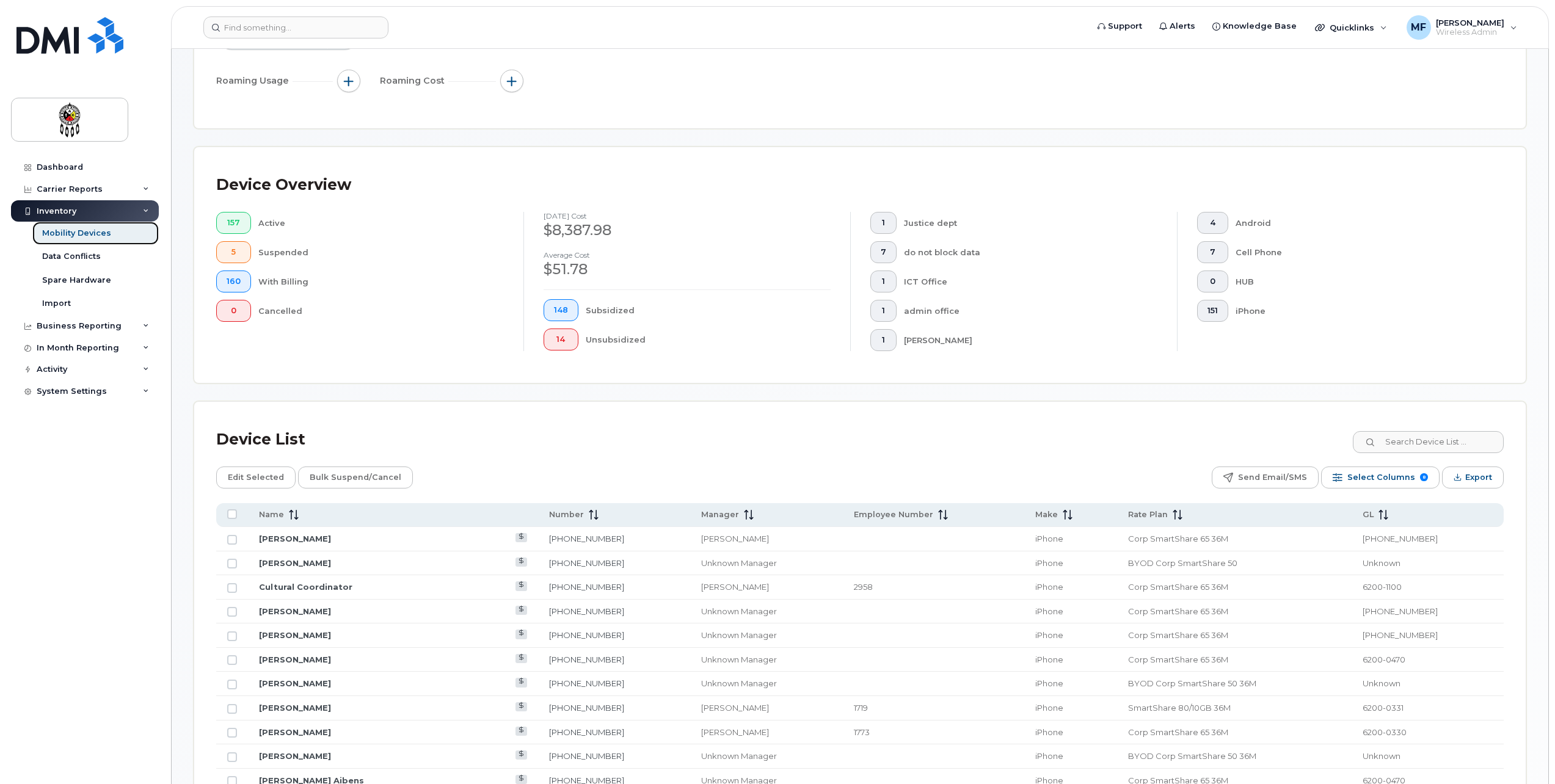
scroll to position [239, 0]
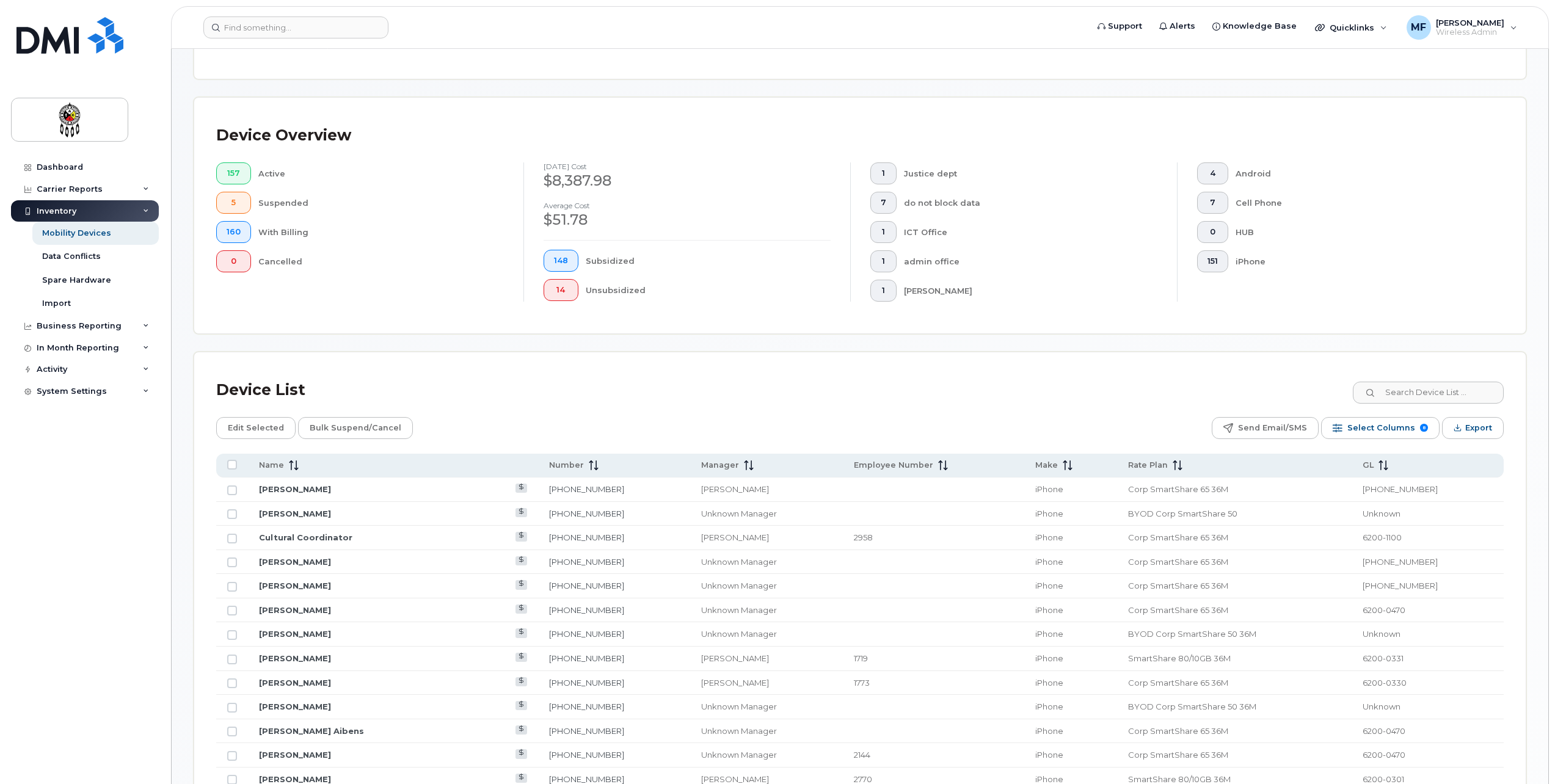
click at [672, 405] on div "Device List" at bounding box center [860, 390] width 1288 height 32
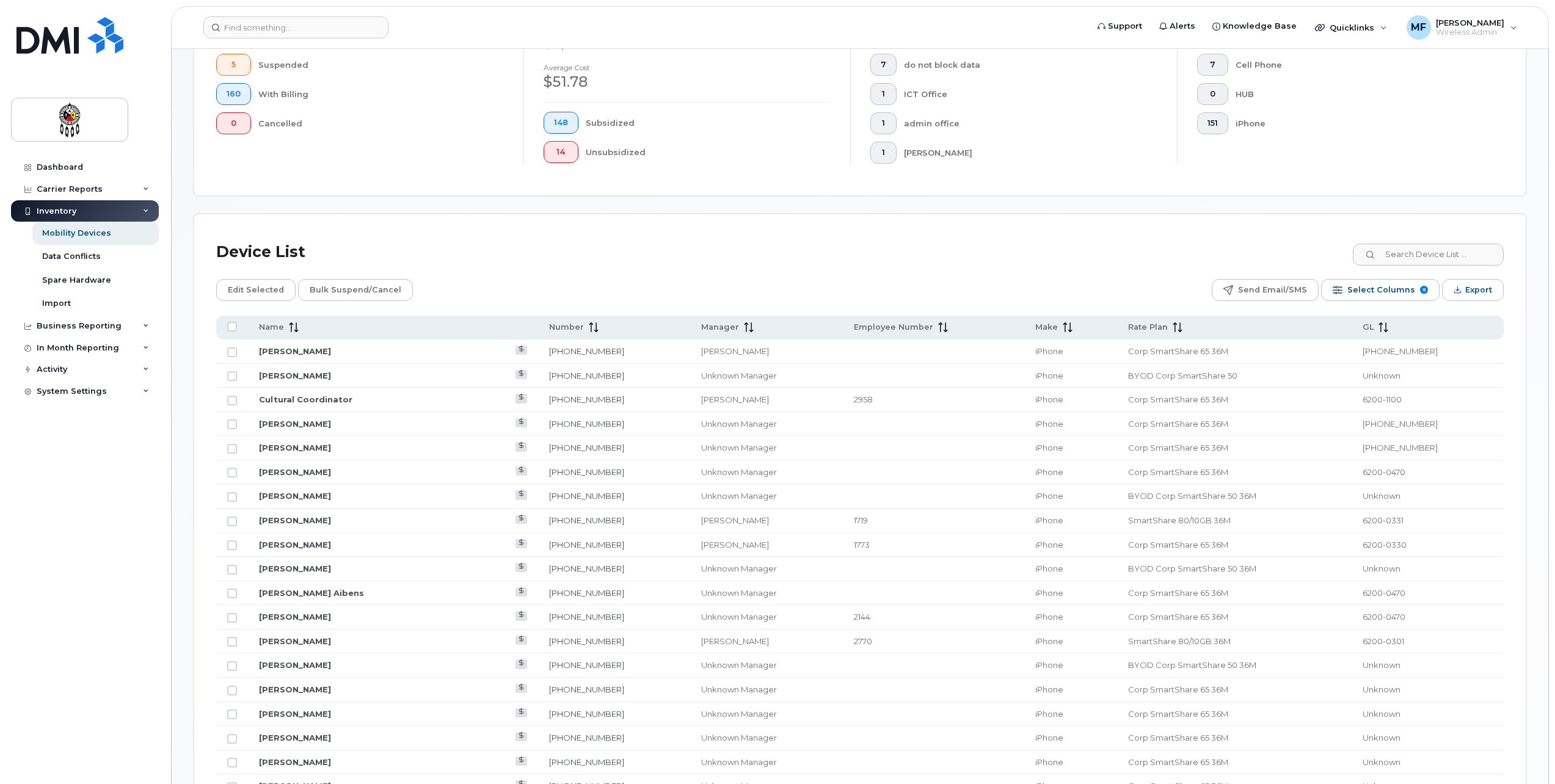
scroll to position [422, 0]
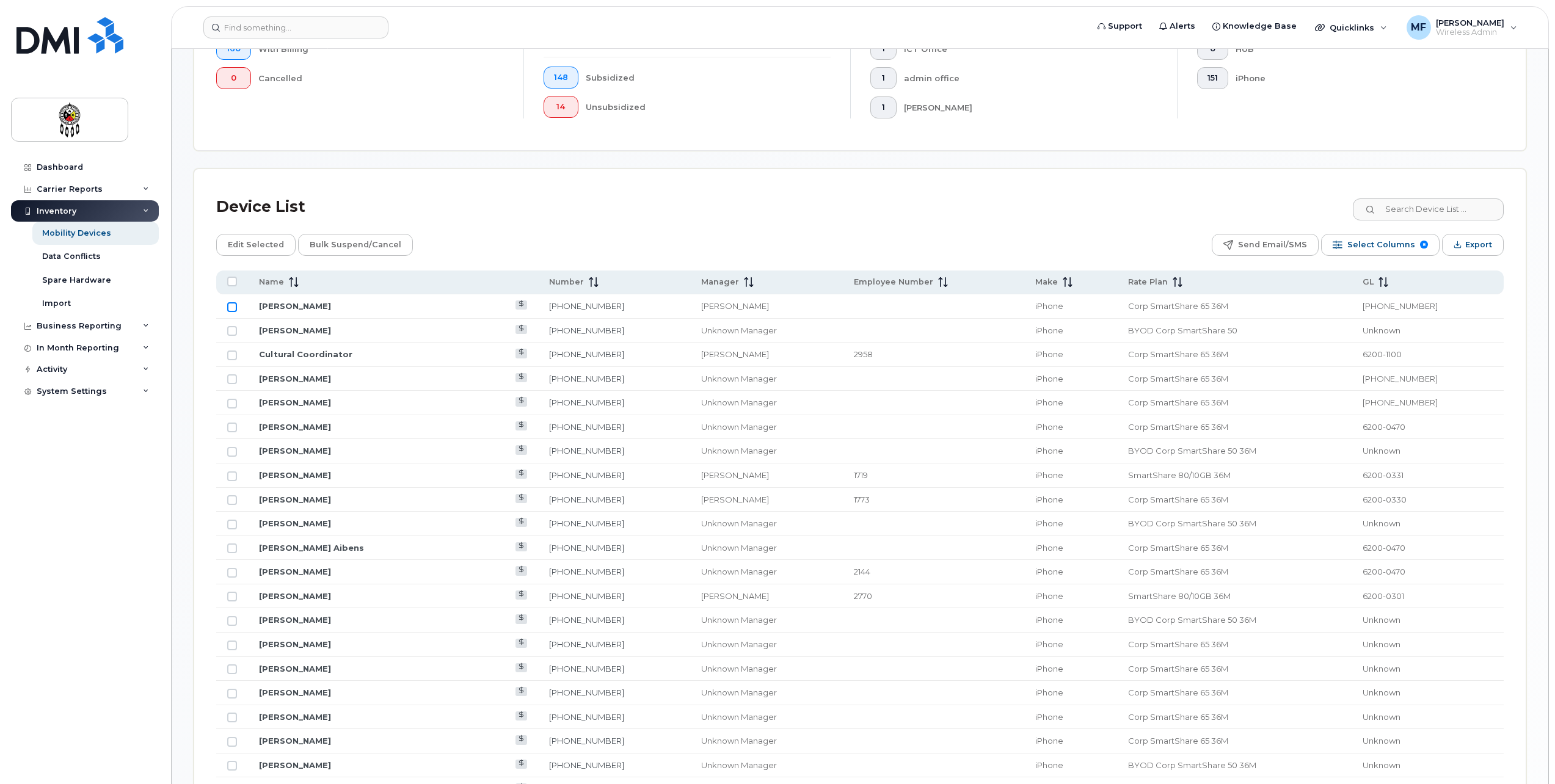
click at [231, 307] on input "Row Unselected" at bounding box center [232, 307] width 10 height 9
checkbox input "true"
click at [232, 431] on input "Row Unselected" at bounding box center [232, 427] width 10 height 9
checkbox input "true"
click at [230, 548] on input "Row Unselected" at bounding box center [232, 548] width 10 height 9
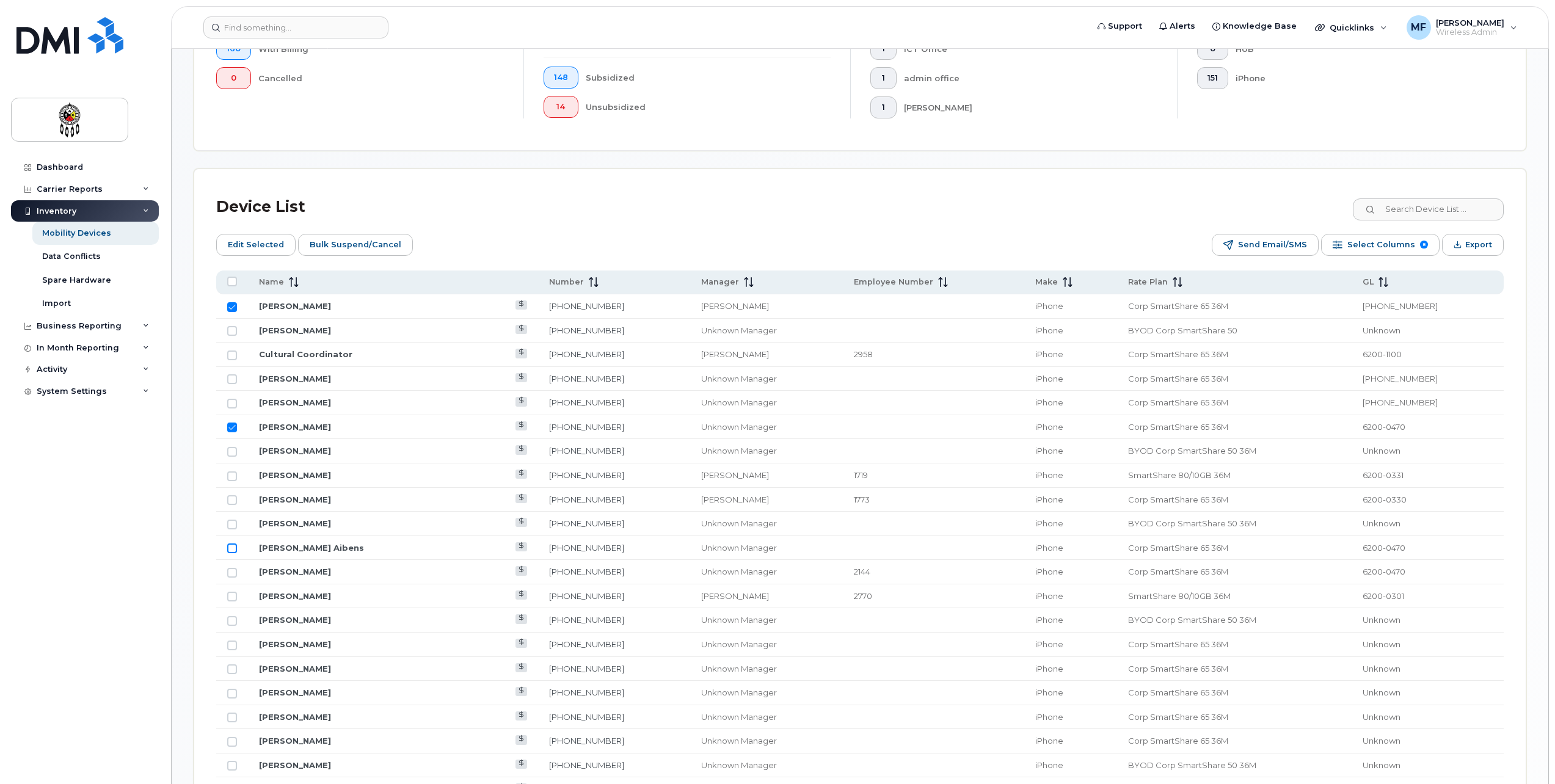
checkbox input "true"
click at [232, 645] on input "Row Unselected" at bounding box center [232, 645] width 10 height 9
checkbox input "true"
click at [245, 243] on span "Edit Selected" at bounding box center [256, 244] width 56 height 18
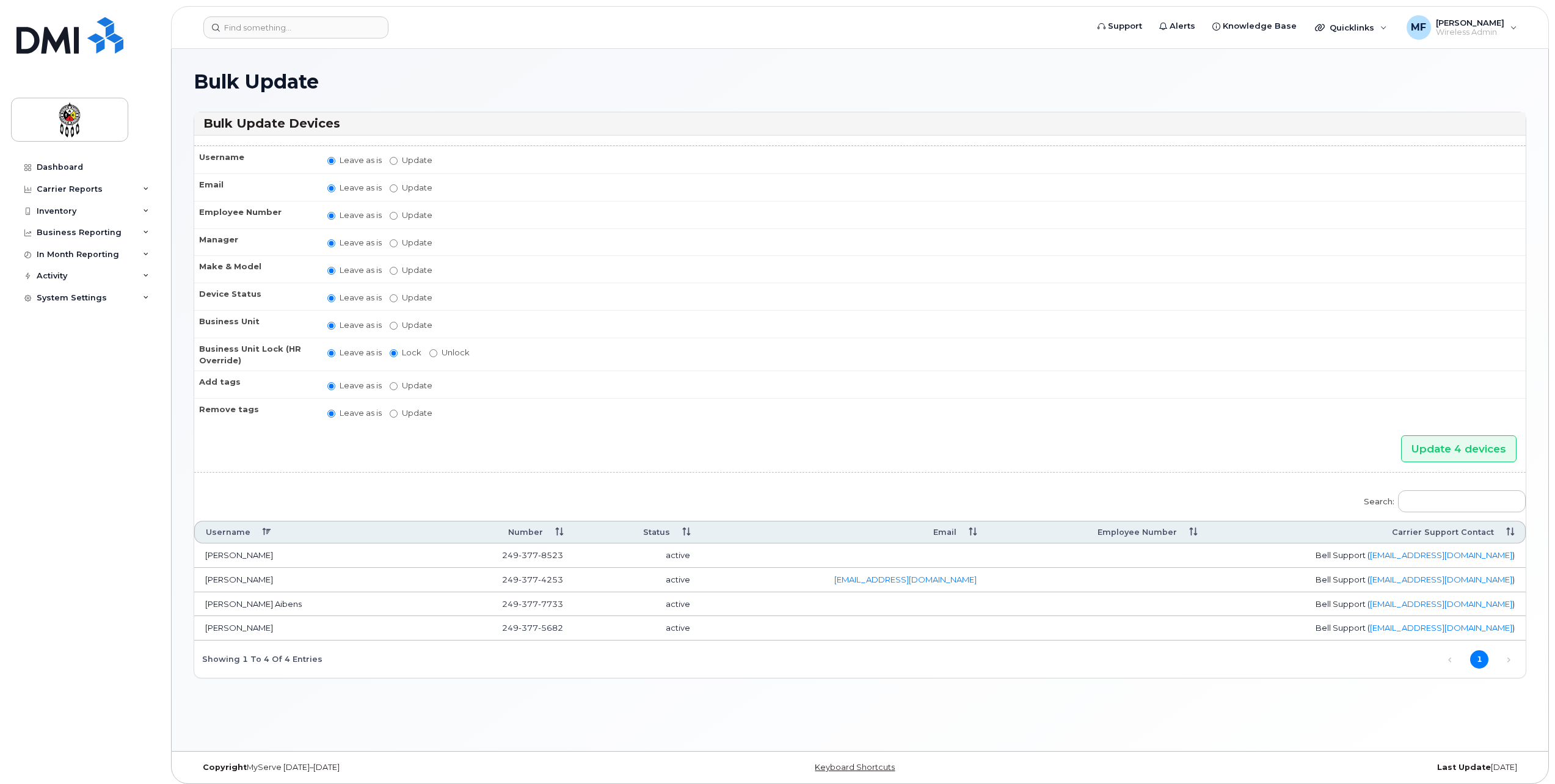
click at [938, 556] on td at bounding box center [844, 555] width 286 height 25
click at [1150, 551] on td at bounding box center [1098, 555] width 221 height 25
click at [393, 216] on input "Update" at bounding box center [393, 216] width 8 height 8
radio input "true"
radio input "false"
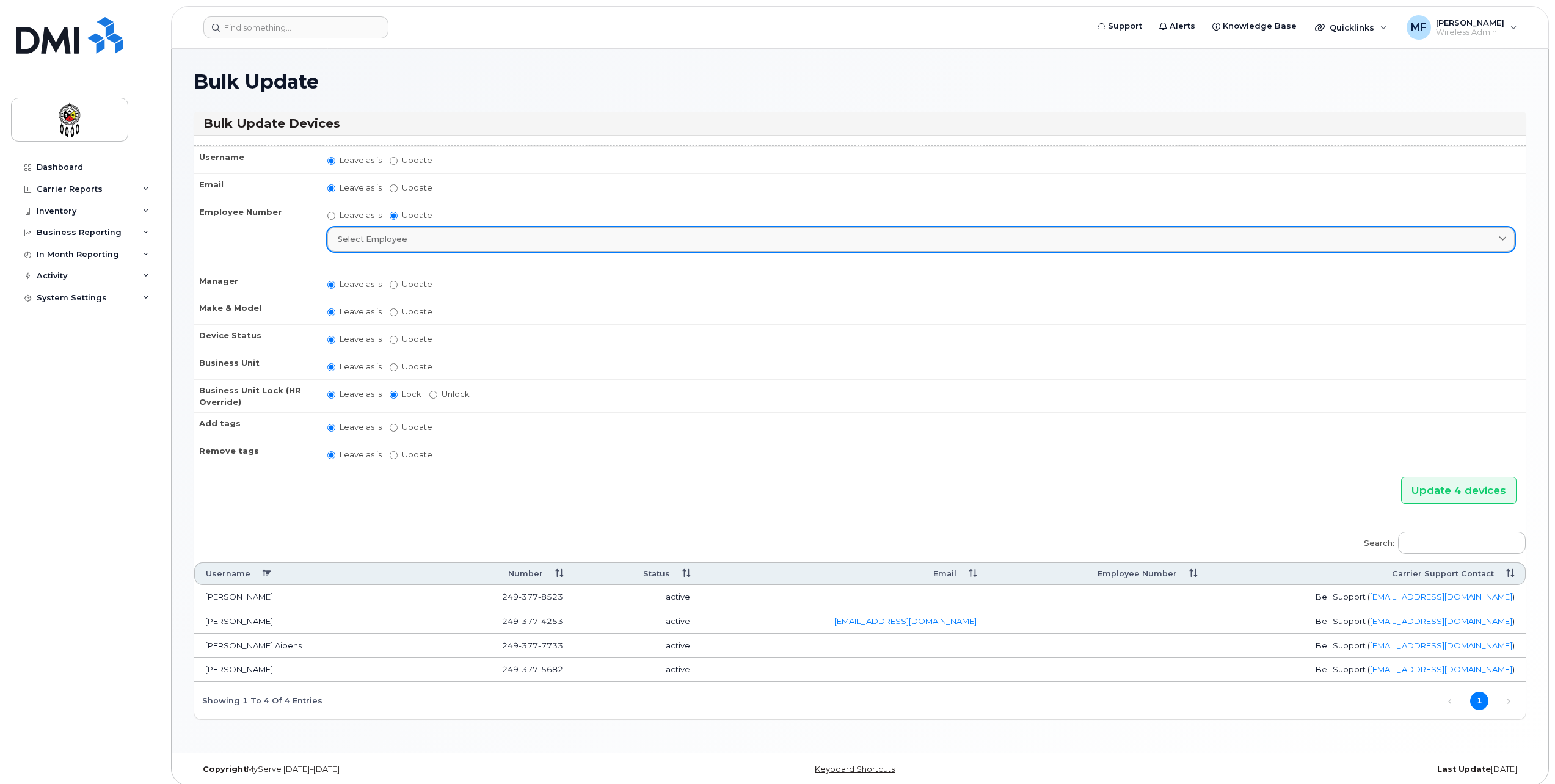
click at [375, 237] on span "Select employee" at bounding box center [372, 239] width 70 height 11
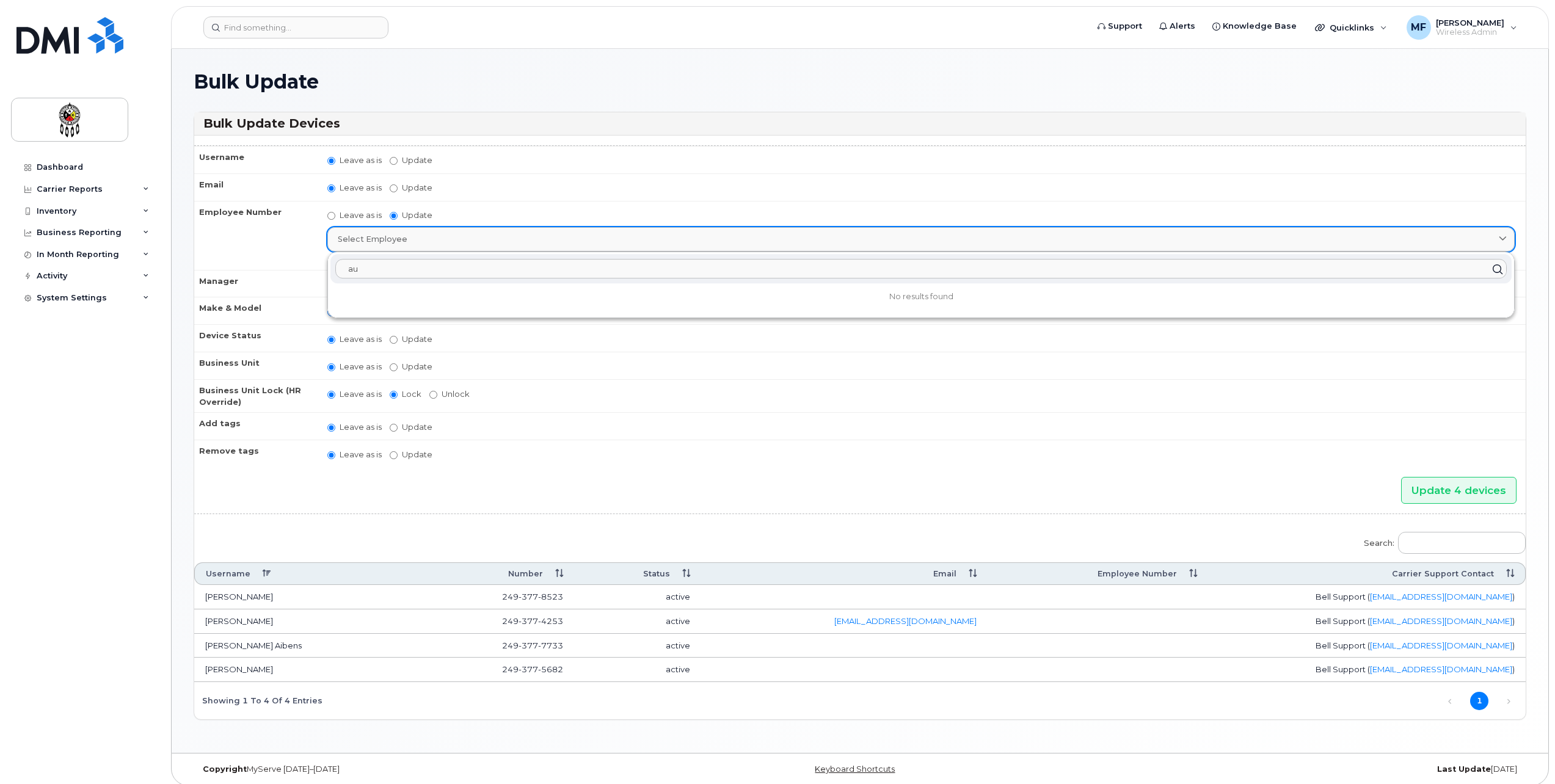
type input "a"
type input "[PHONE_NUMBER]"
click at [1401, 477] on input "Update 4 devices" at bounding box center [1459, 490] width 115 height 27
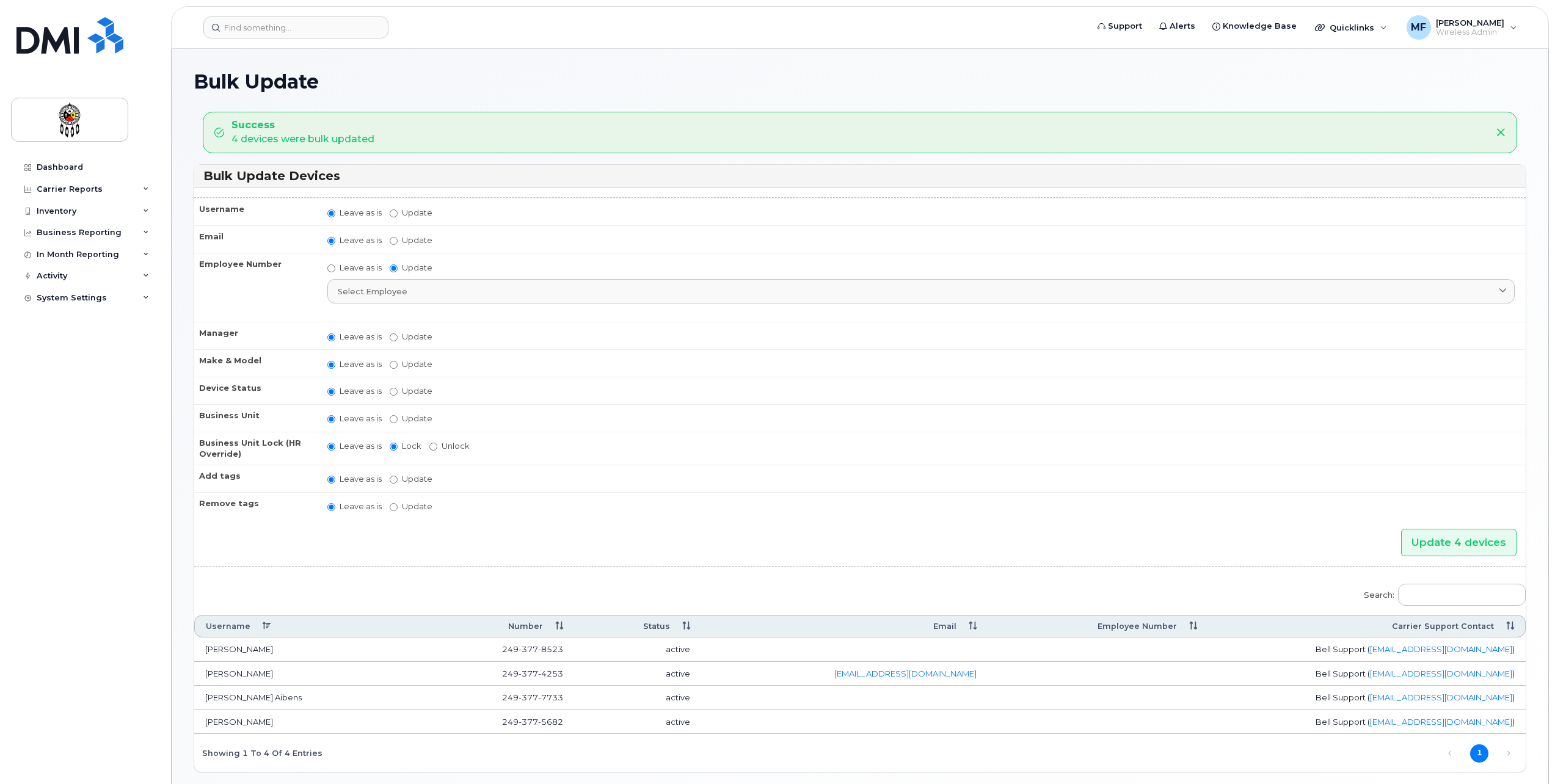
click at [925, 651] on td at bounding box center [844, 650] width 286 height 25
click at [1162, 650] on td at bounding box center [1098, 650] width 221 height 25
click at [392, 238] on input "Update" at bounding box center [393, 241] width 8 height 8
radio input "true"
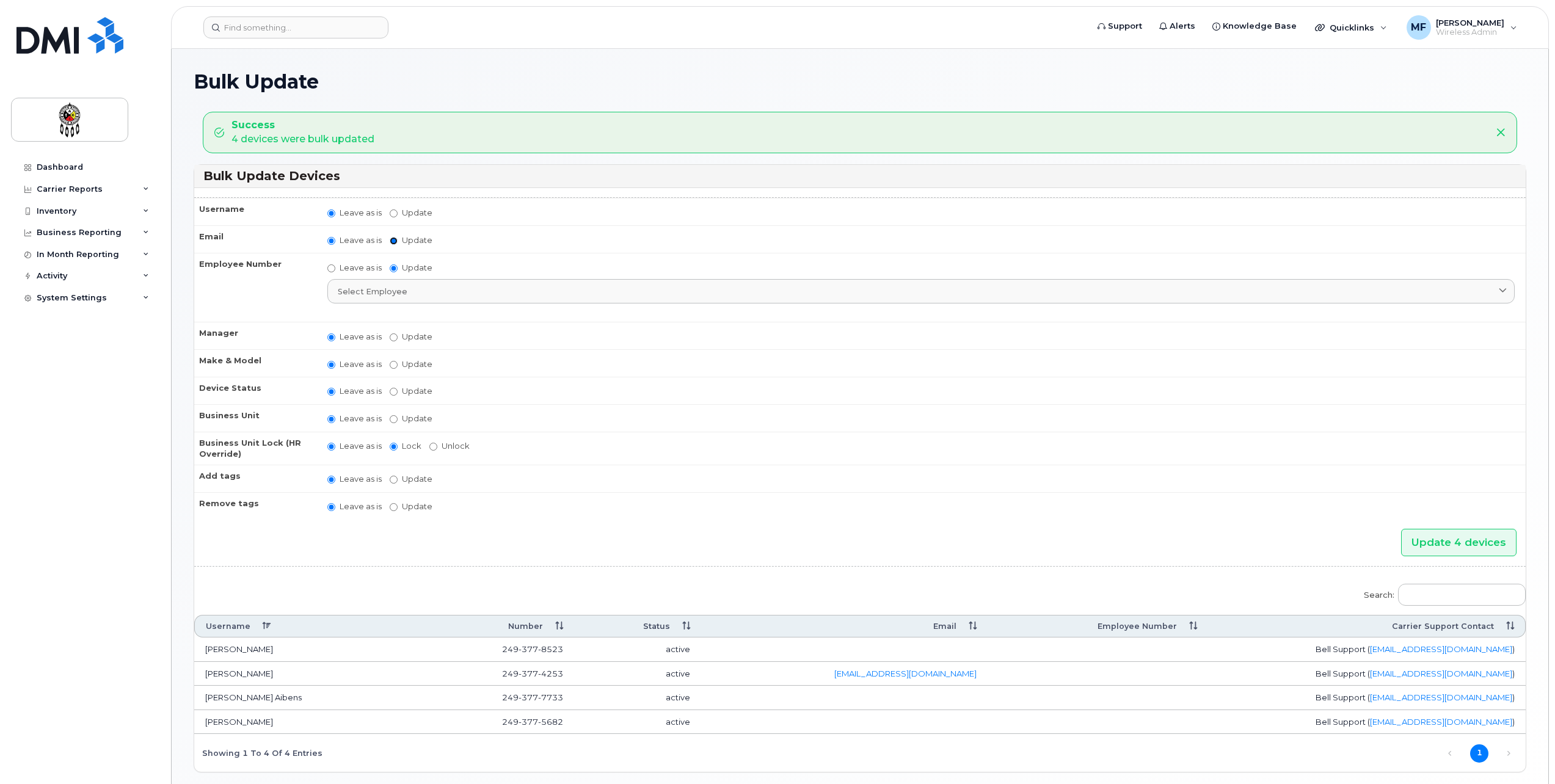
radio input "false"
click at [460, 244] on input "Update" at bounding box center [489, 241] width 113 height 15
click at [495, 202] on td "Leave as is Update" at bounding box center [921, 211] width 1209 height 27
click at [1457, 593] on input "Search:" at bounding box center [1462, 598] width 128 height 22
click at [1137, 648] on td at bounding box center [1098, 653] width 221 height 25
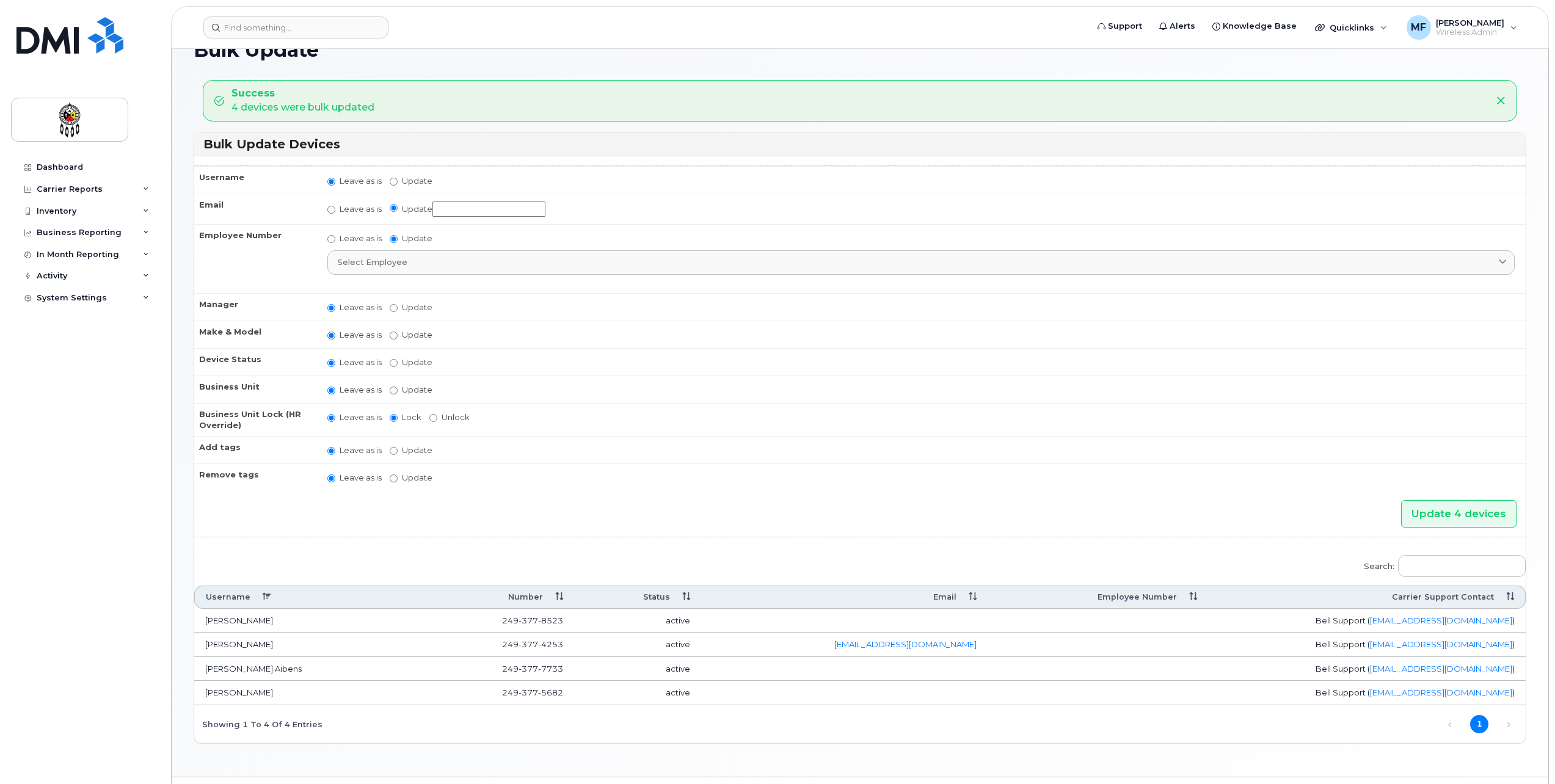
scroll to position [63, 0]
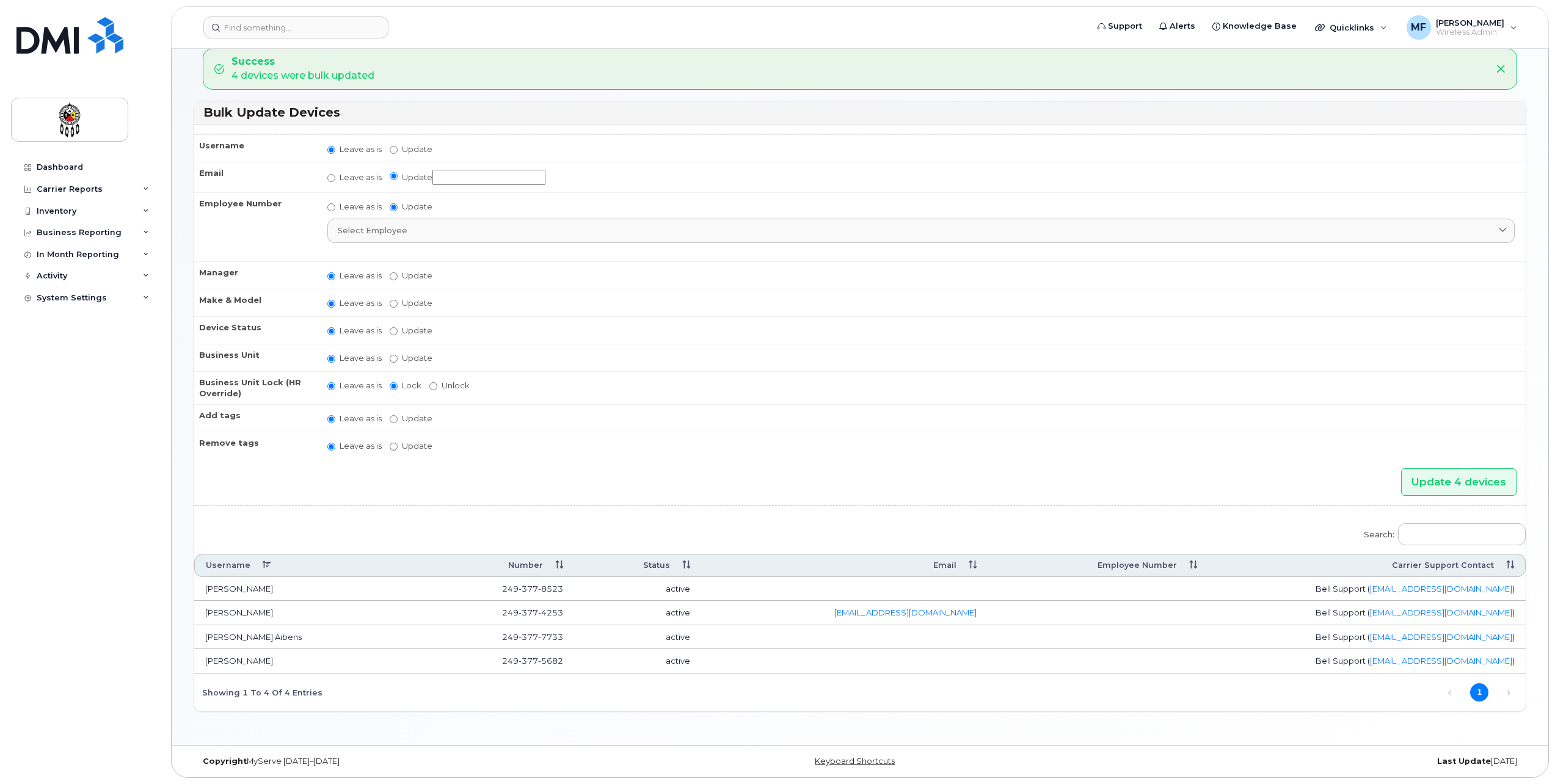
click at [934, 597] on td at bounding box center [844, 589] width 286 height 25
click at [922, 587] on td at bounding box center [844, 589] width 286 height 25
click at [232, 590] on td "[PERSON_NAME]" at bounding box center [306, 589] width 223 height 25
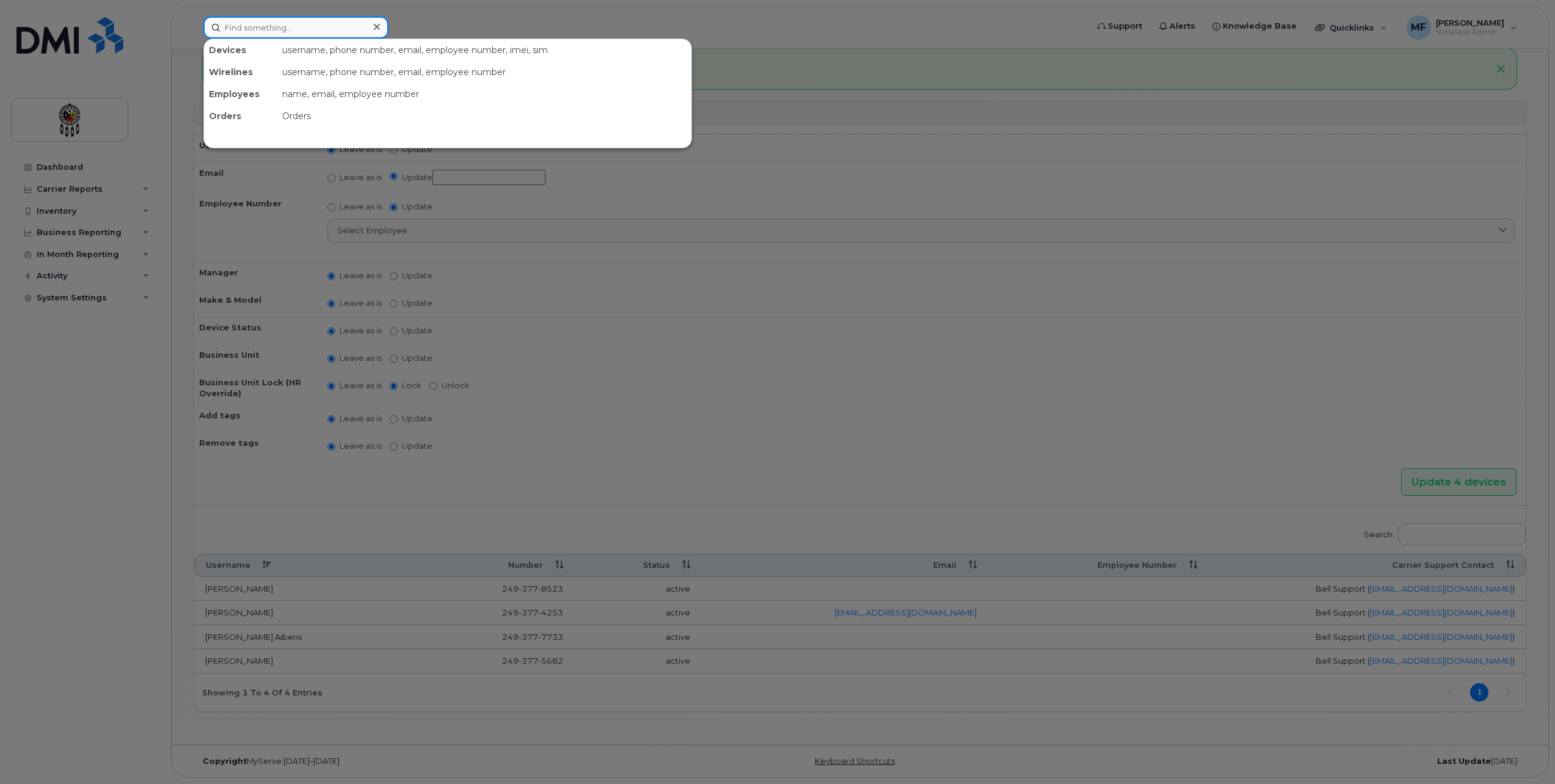
click at [261, 27] on input at bounding box center [296, 27] width 185 height 22
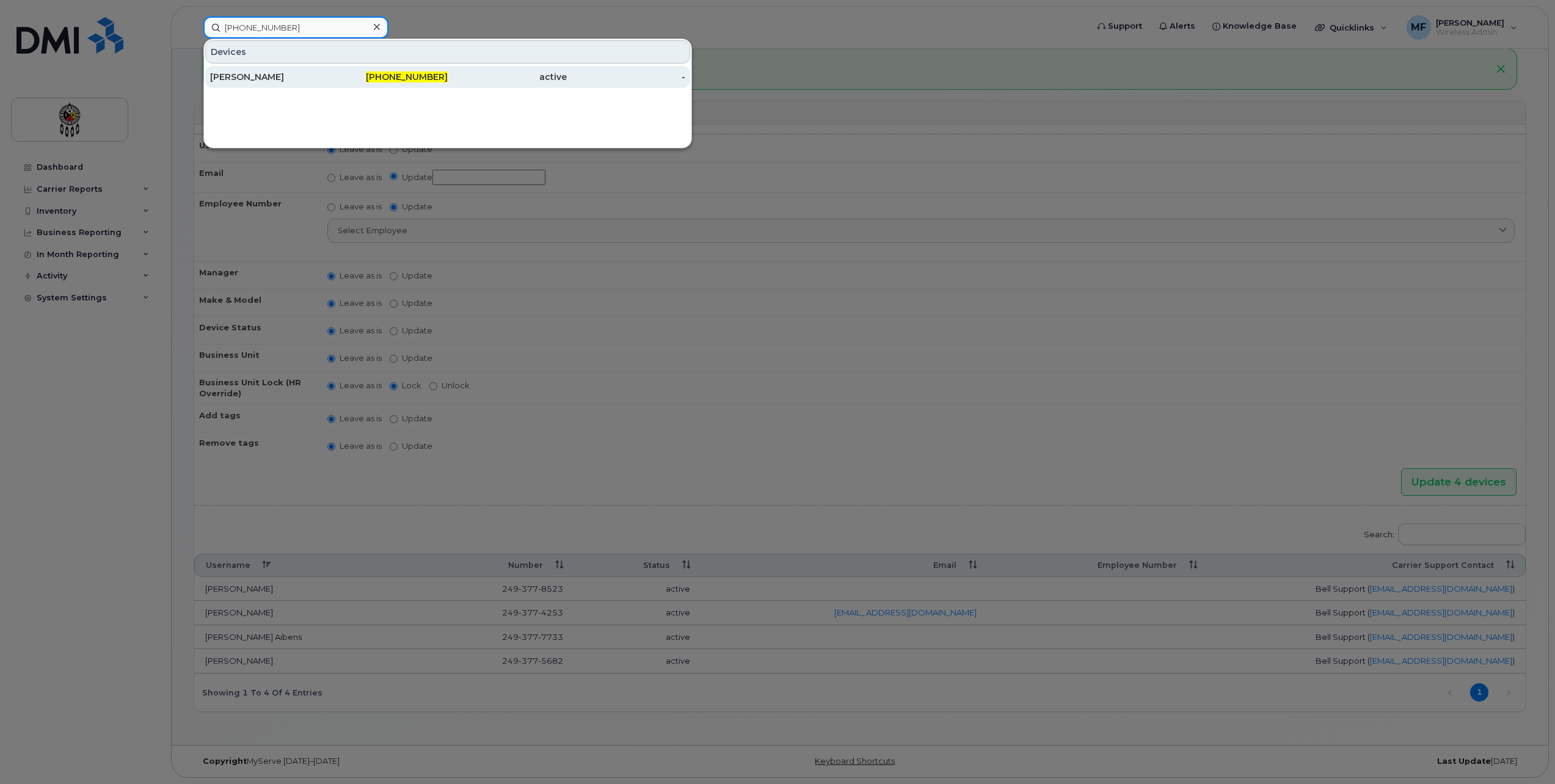
type input "249-377-8523"
click at [383, 70] on div "249-377-8523" at bounding box center [389, 77] width 119 height 22
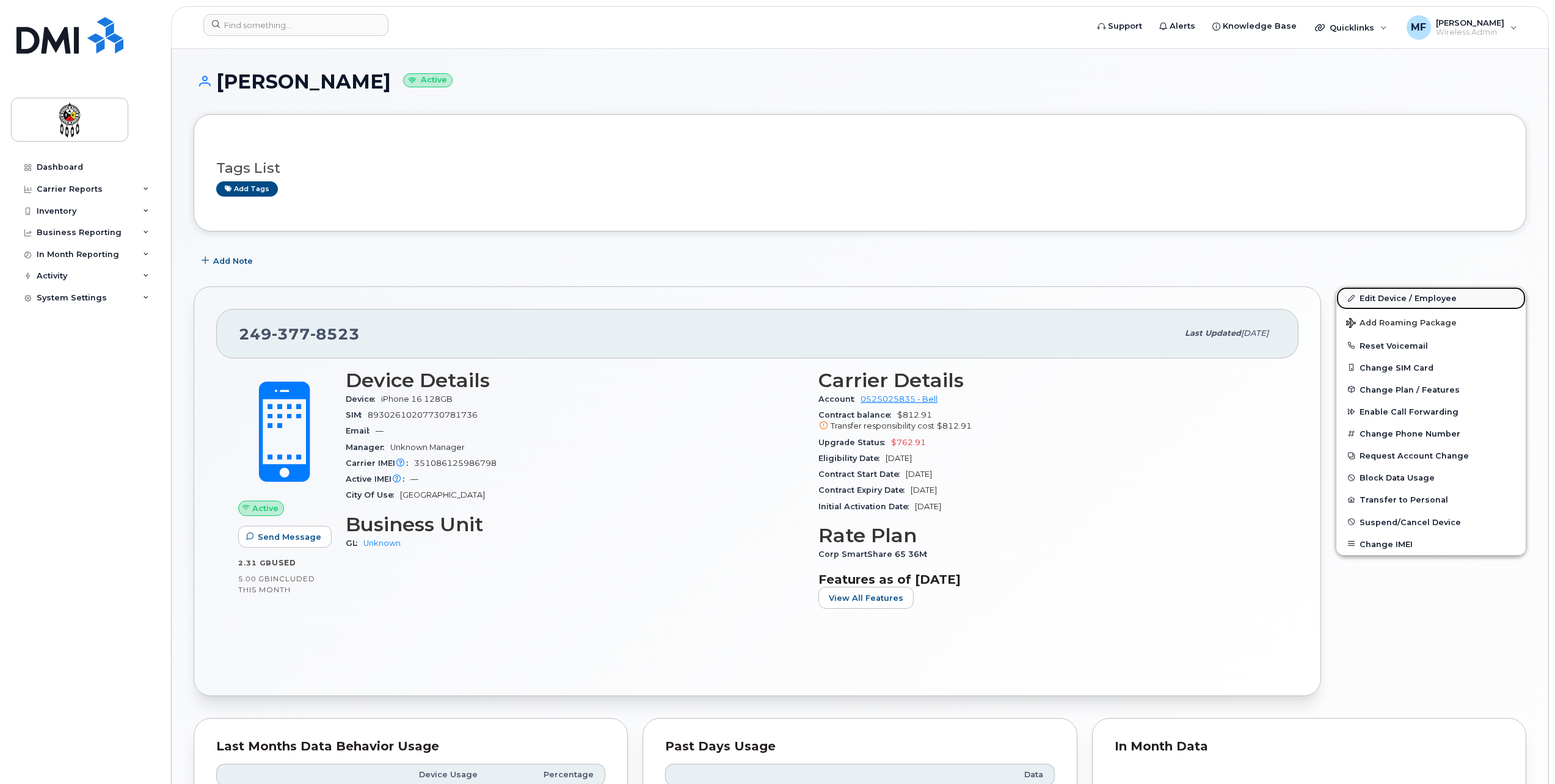
click at [1435, 294] on link "Edit Device / Employee" at bounding box center [1431, 298] width 189 height 22
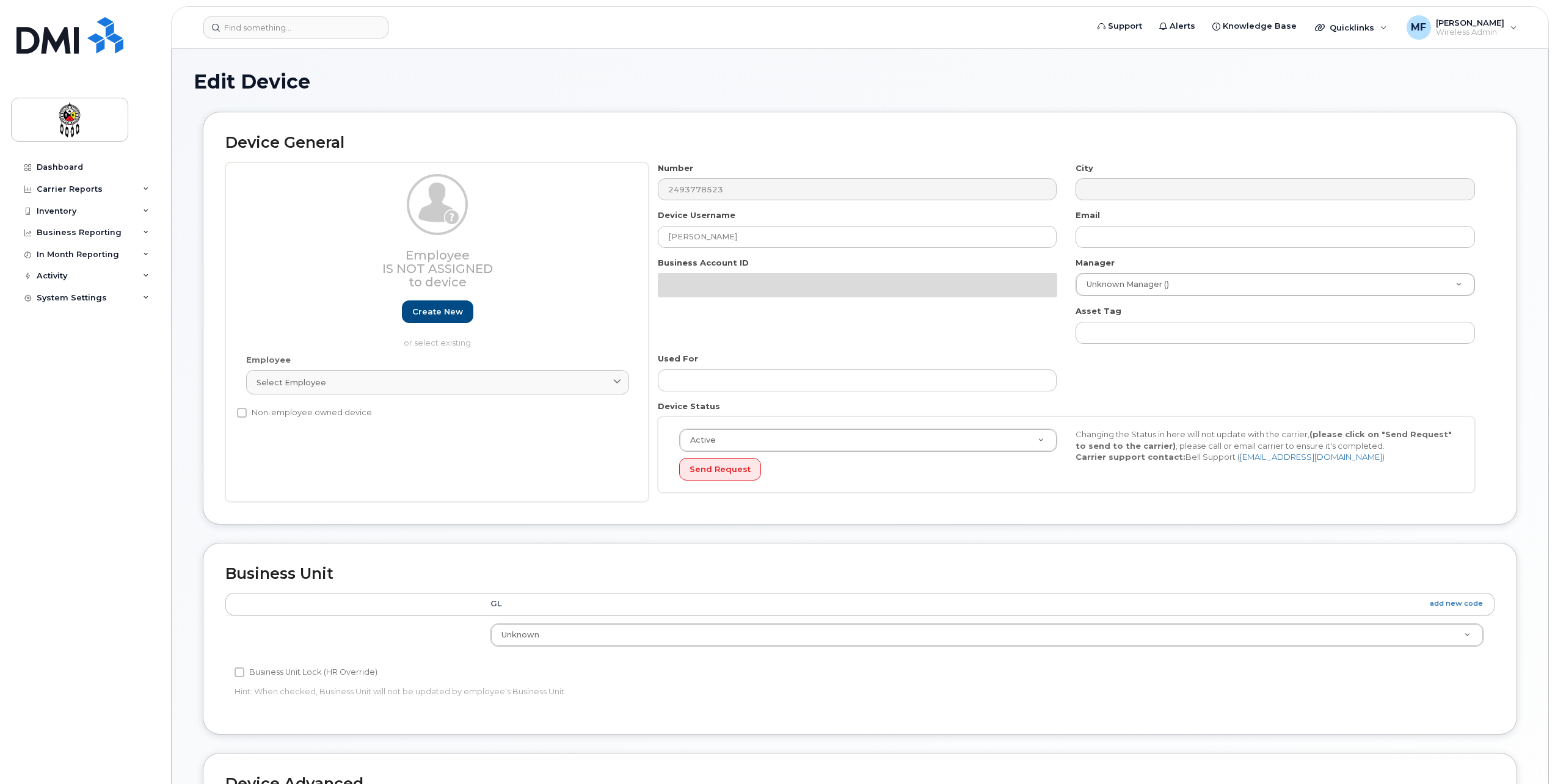
select select "651562"
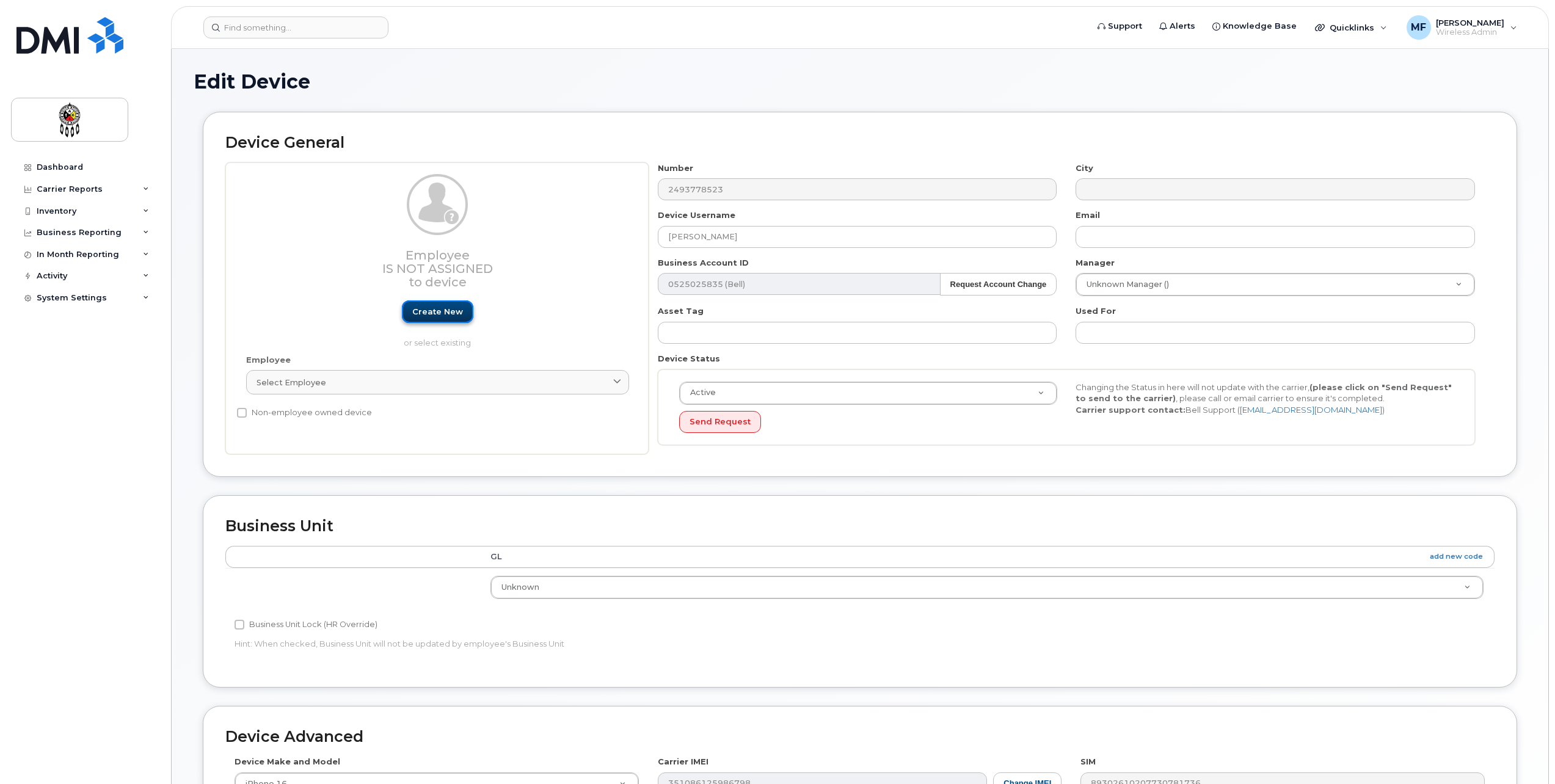
click at [430, 303] on link "Create new" at bounding box center [438, 312] width 72 height 23
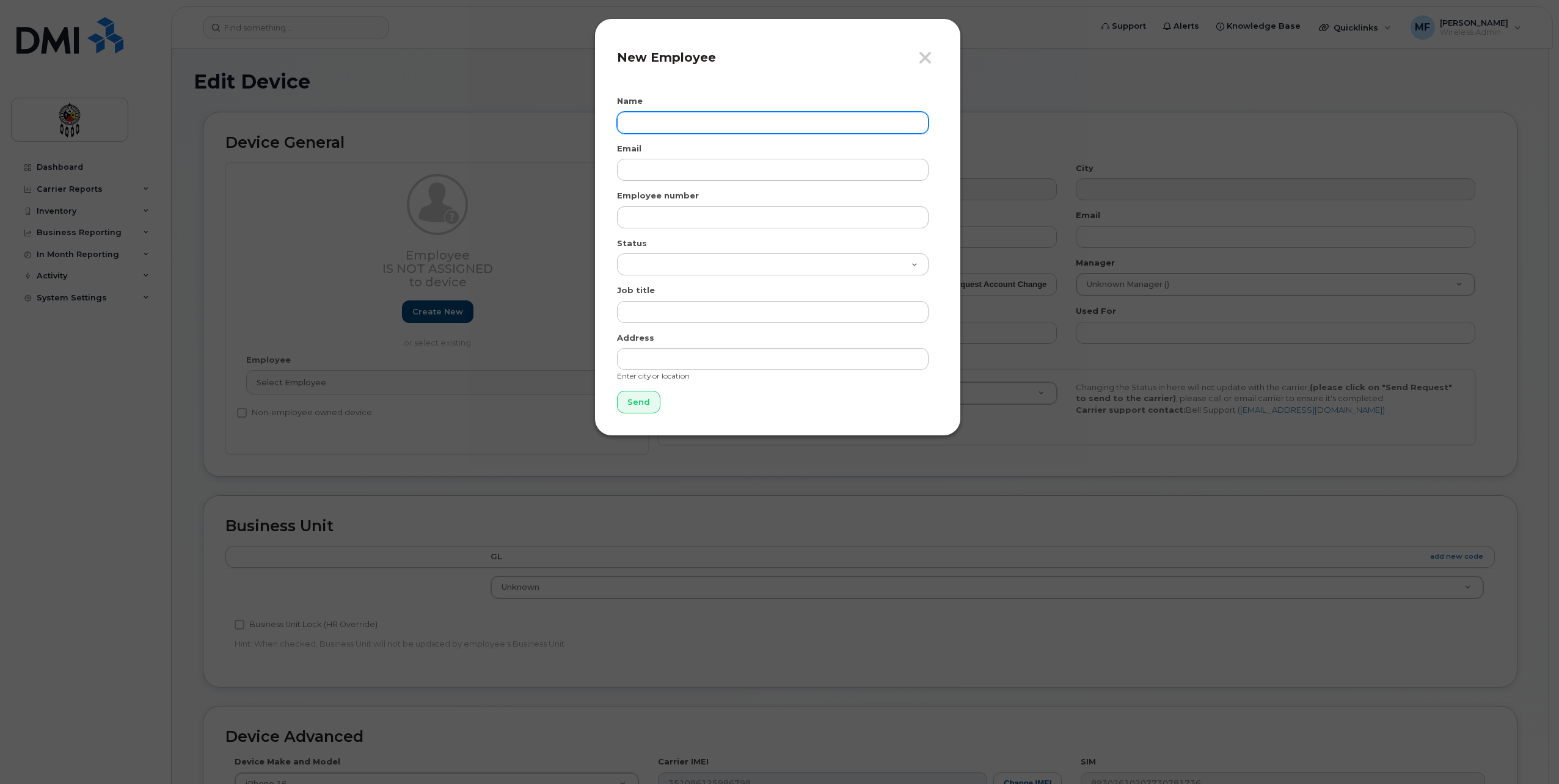
click at [659, 118] on input "text" at bounding box center [773, 122] width 312 height 22
type input "[PERSON_NAME]"
type input "[EMAIL_ADDRESS][DOMAIN_NAME]"
type input "1791"
select select "active"
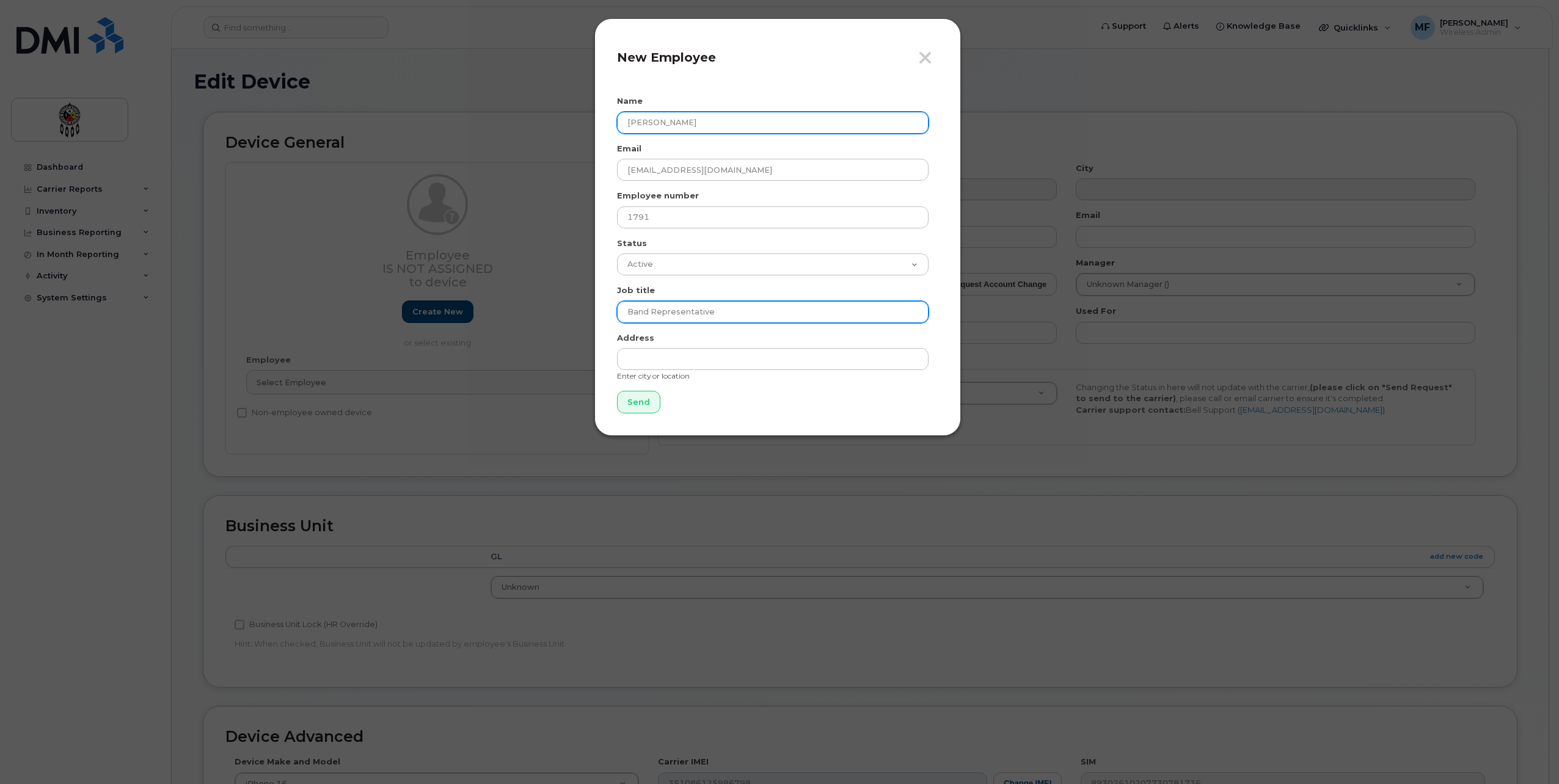
type input "Band Representative"
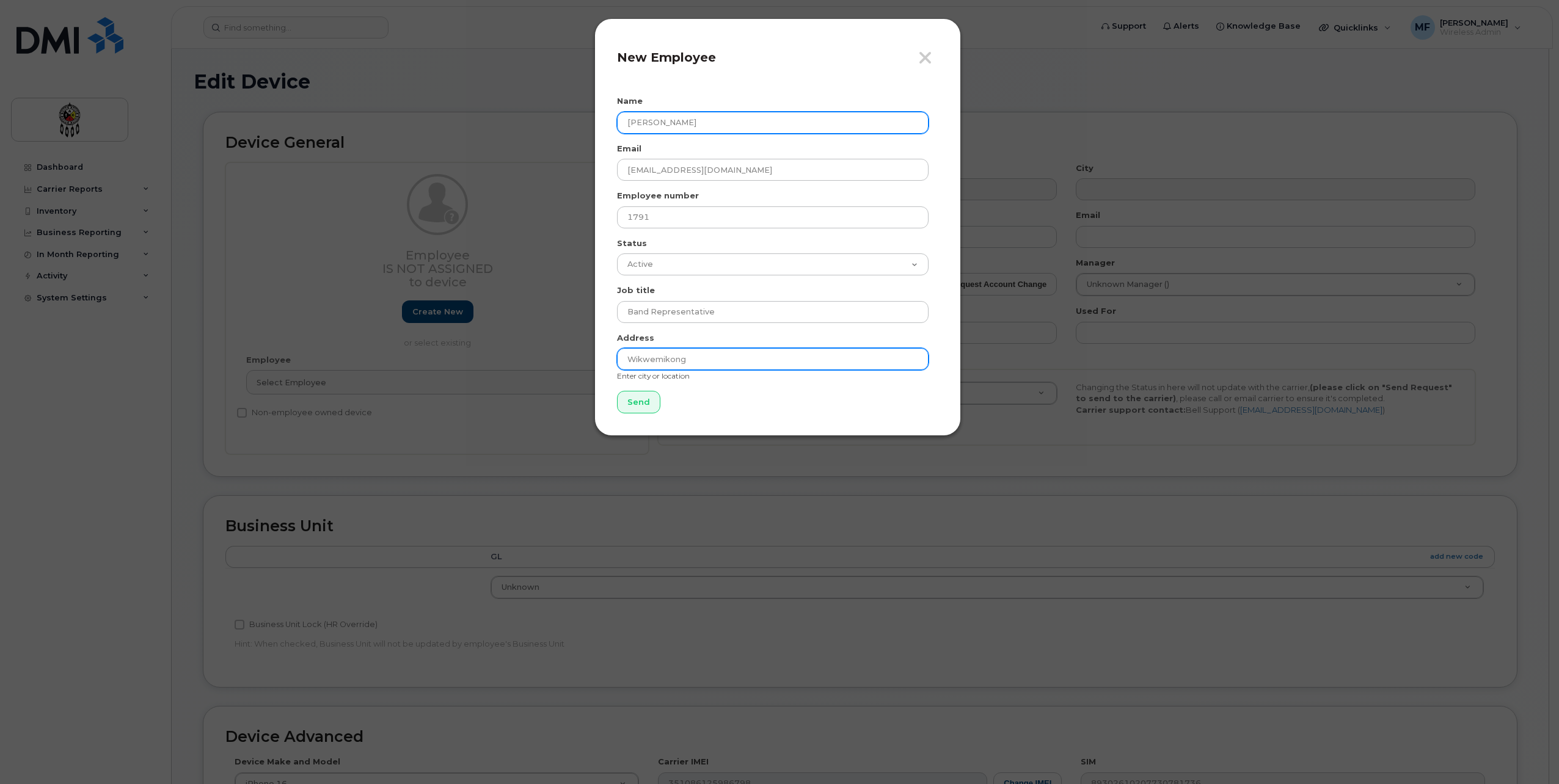
type input "Wikwemikong"
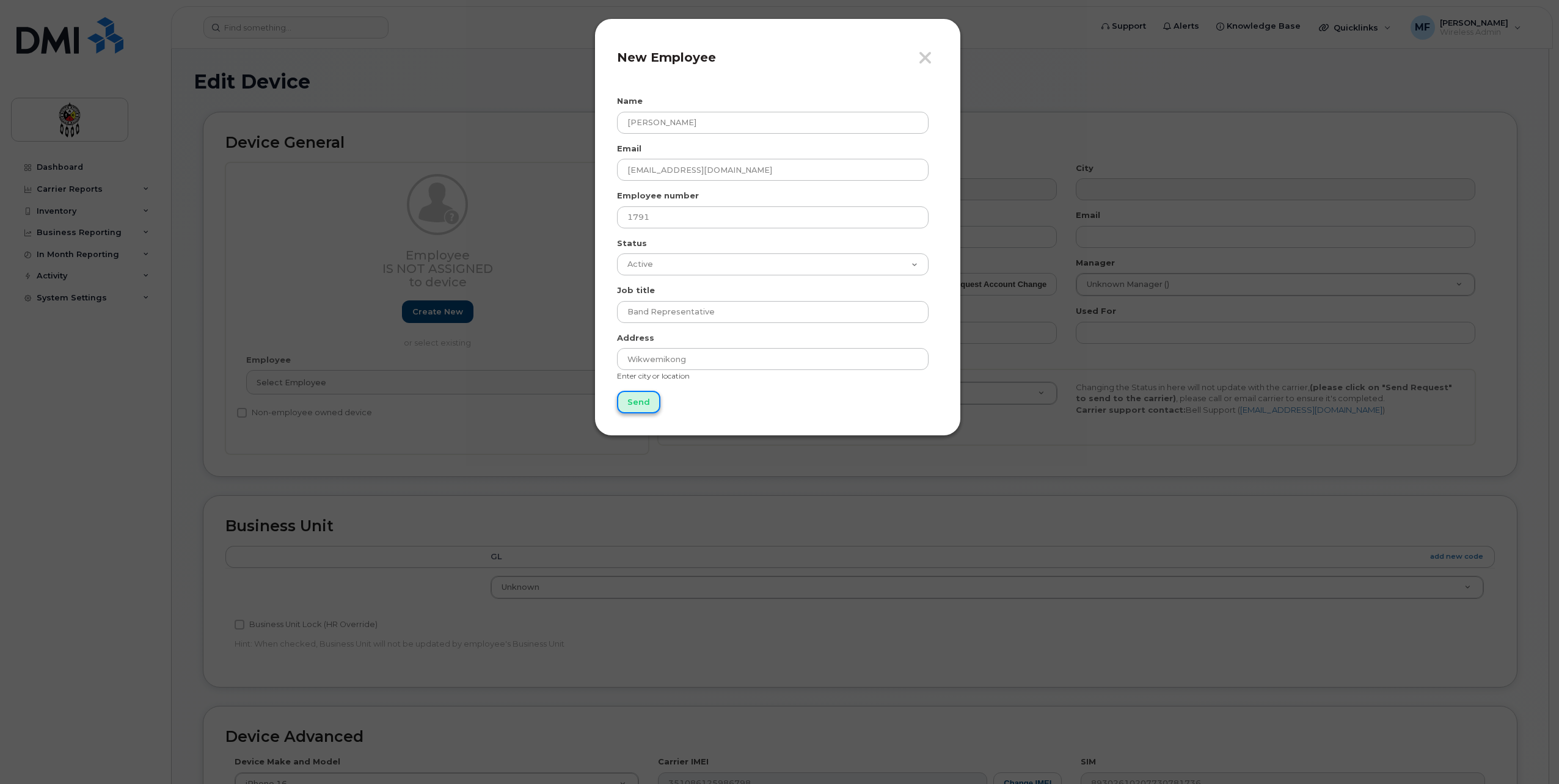
click at [649, 404] on input "Send" at bounding box center [639, 402] width 43 height 23
type input "Send"
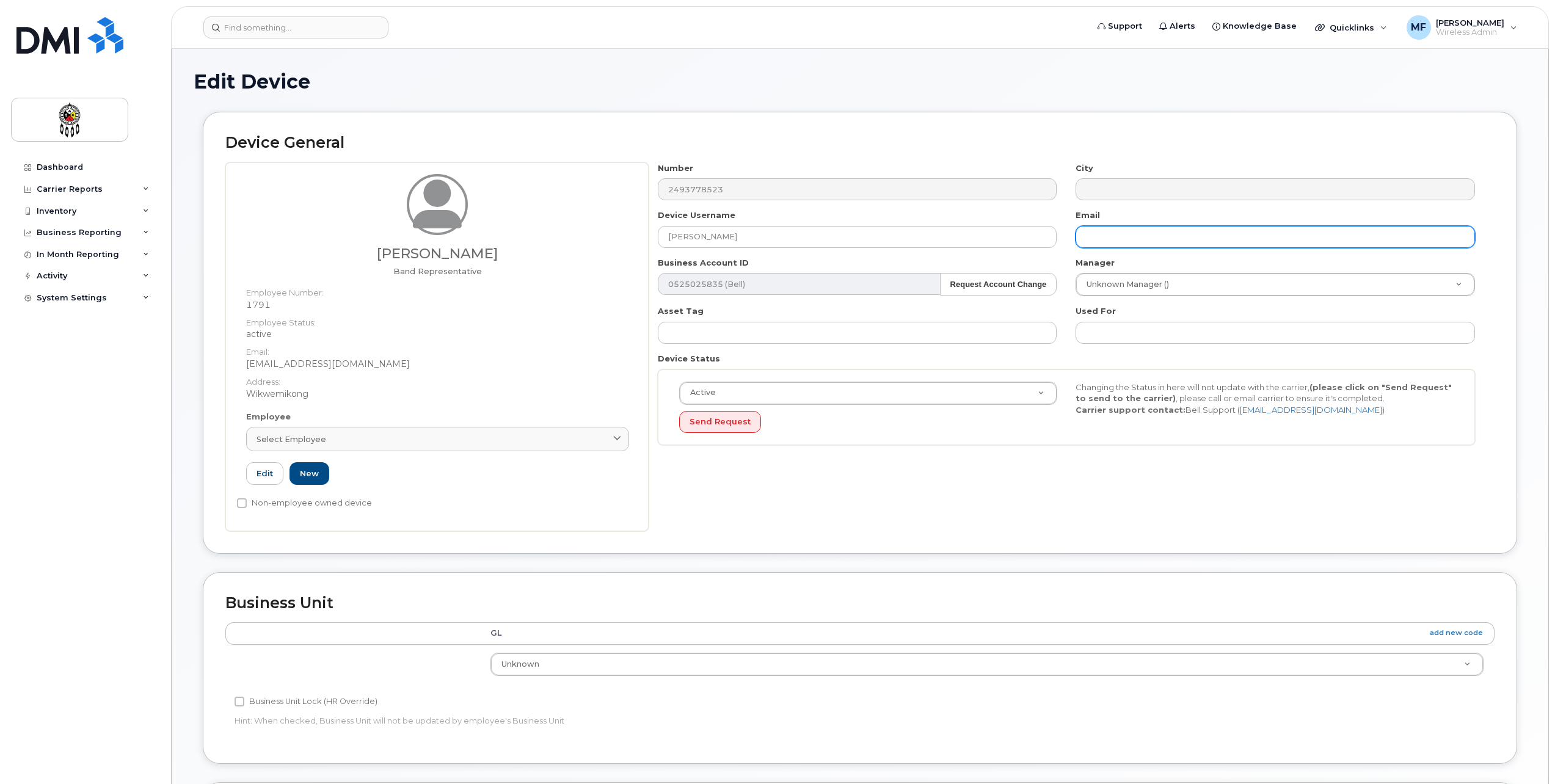
click at [1109, 228] on input "text" at bounding box center [1275, 237] width 400 height 22
type input "[EMAIL_ADDRESS][DOMAIN_NAME]"
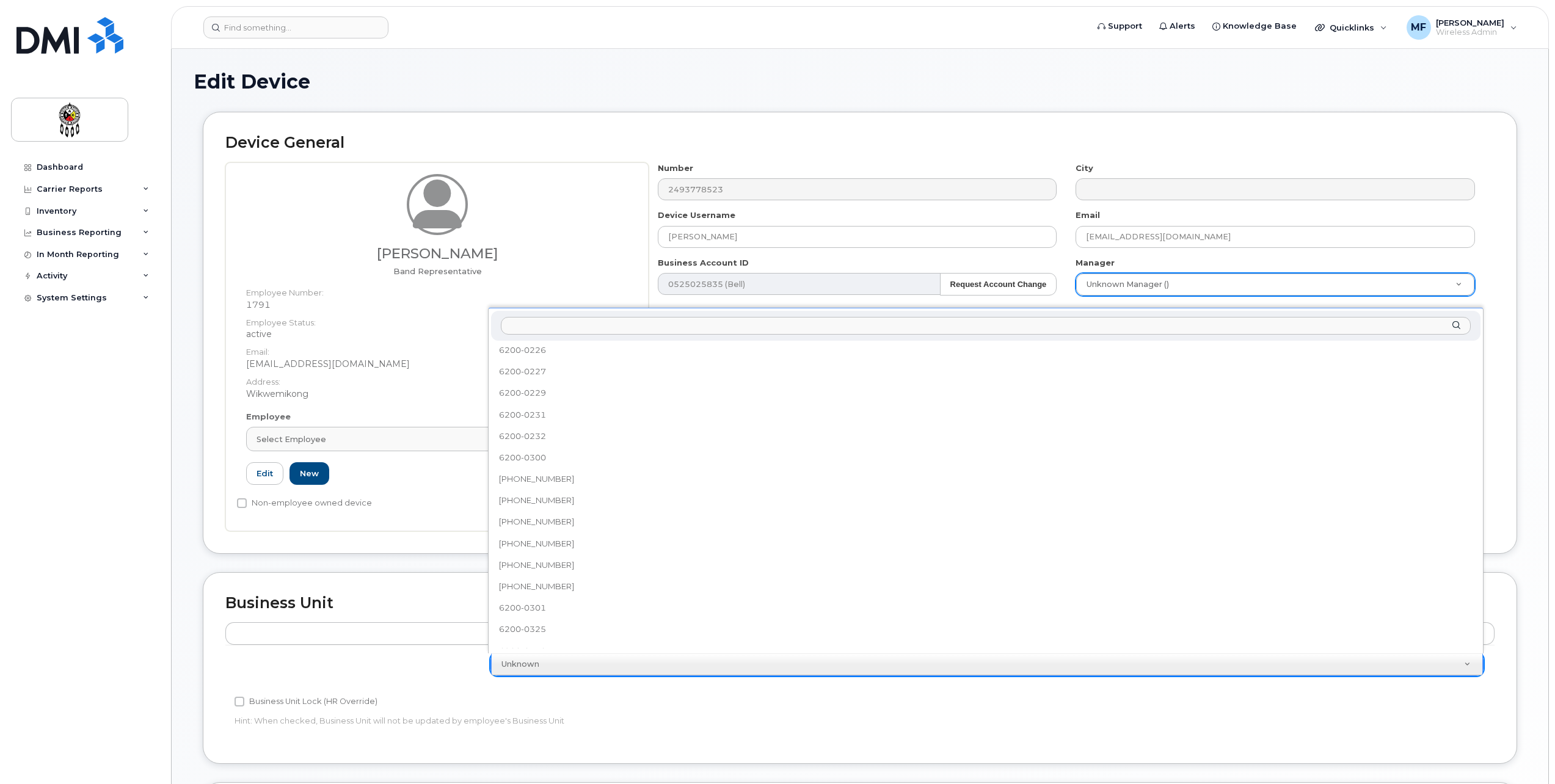
scroll to position [175, 0]
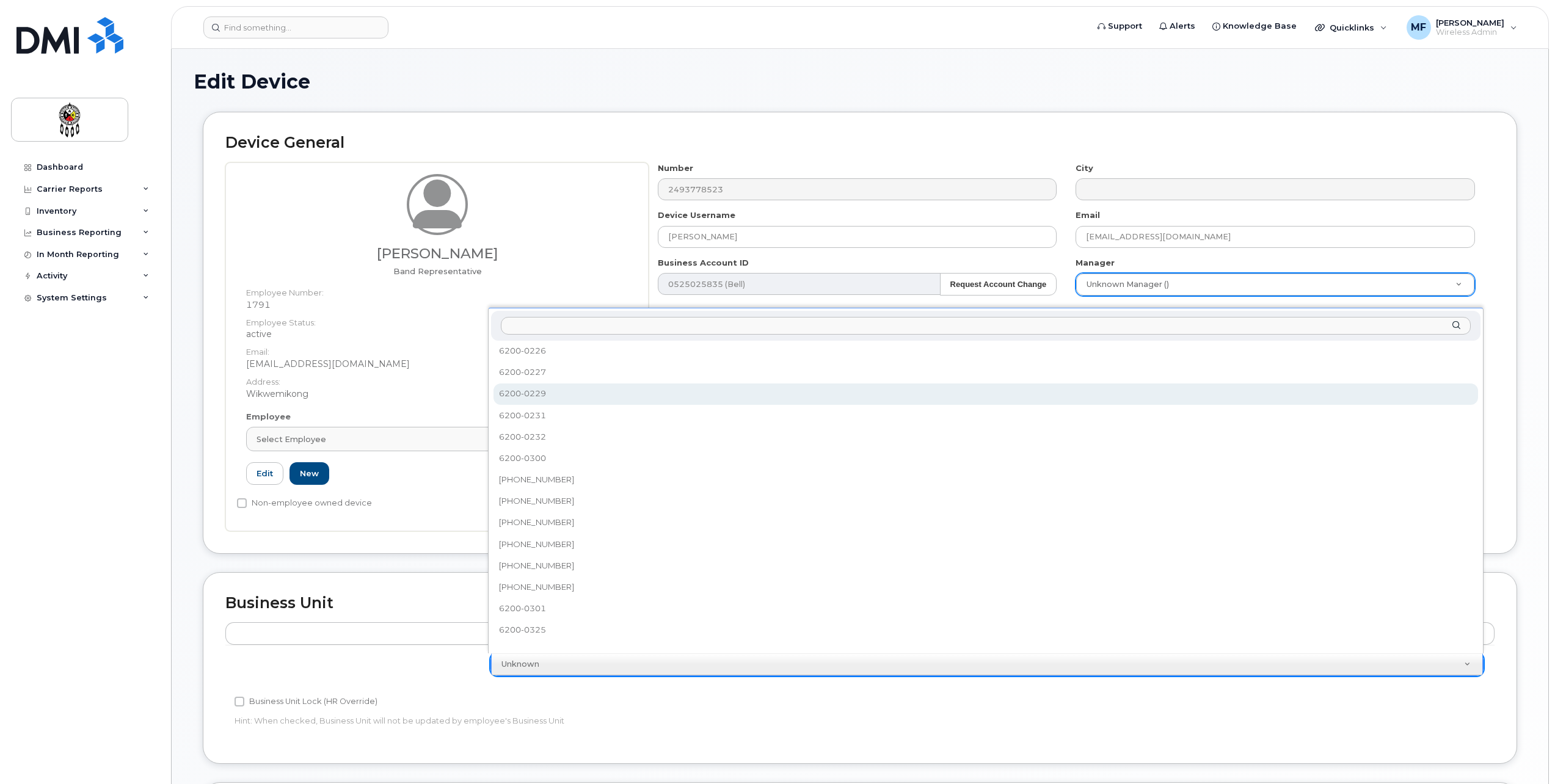
select select "651609"
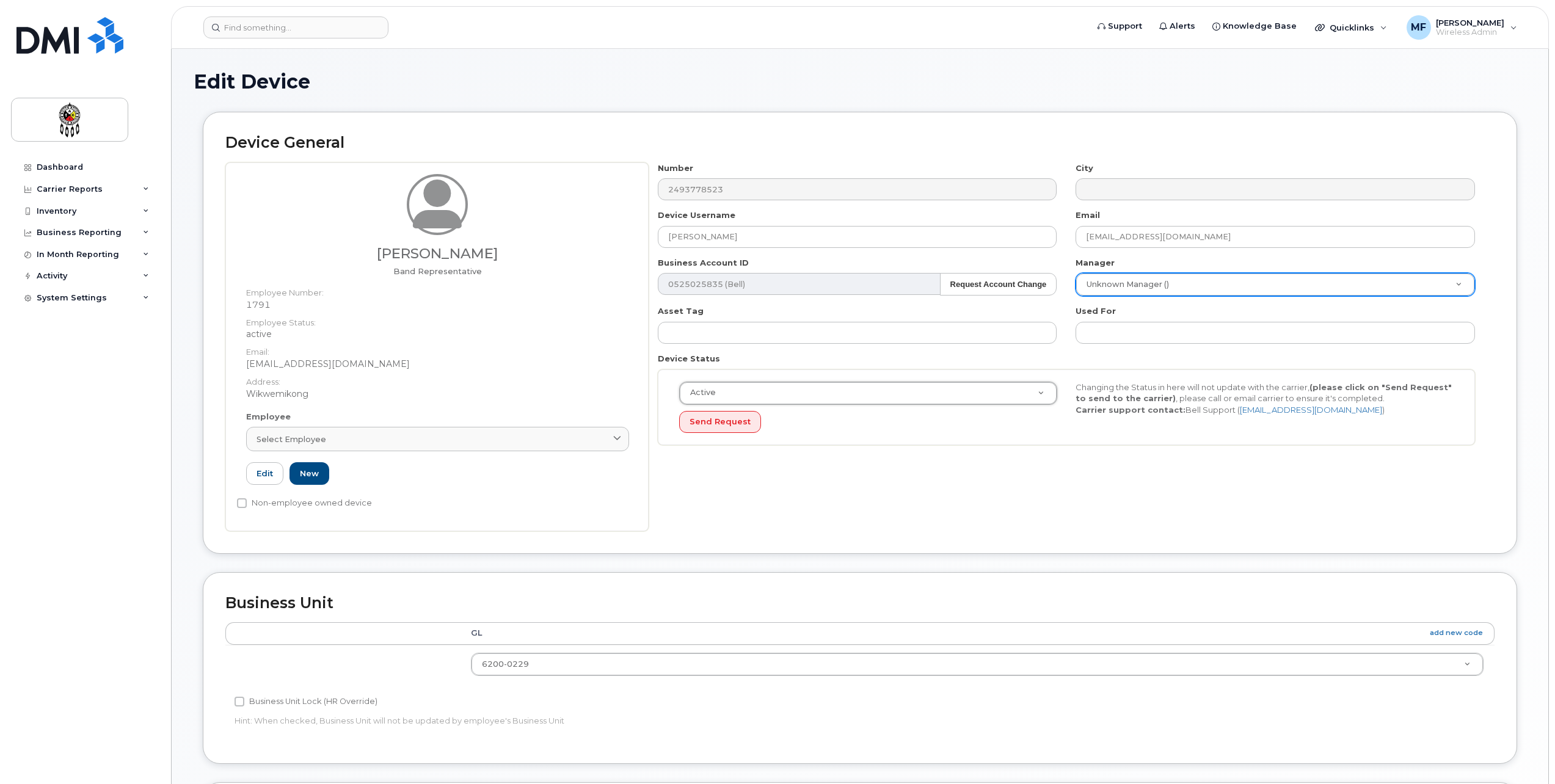
click at [923, 510] on div "Number 2493778523 City Device Username Autumn Lewis Email autumnlewis@wiikwemko…" at bounding box center [1072, 347] width 846 height 369
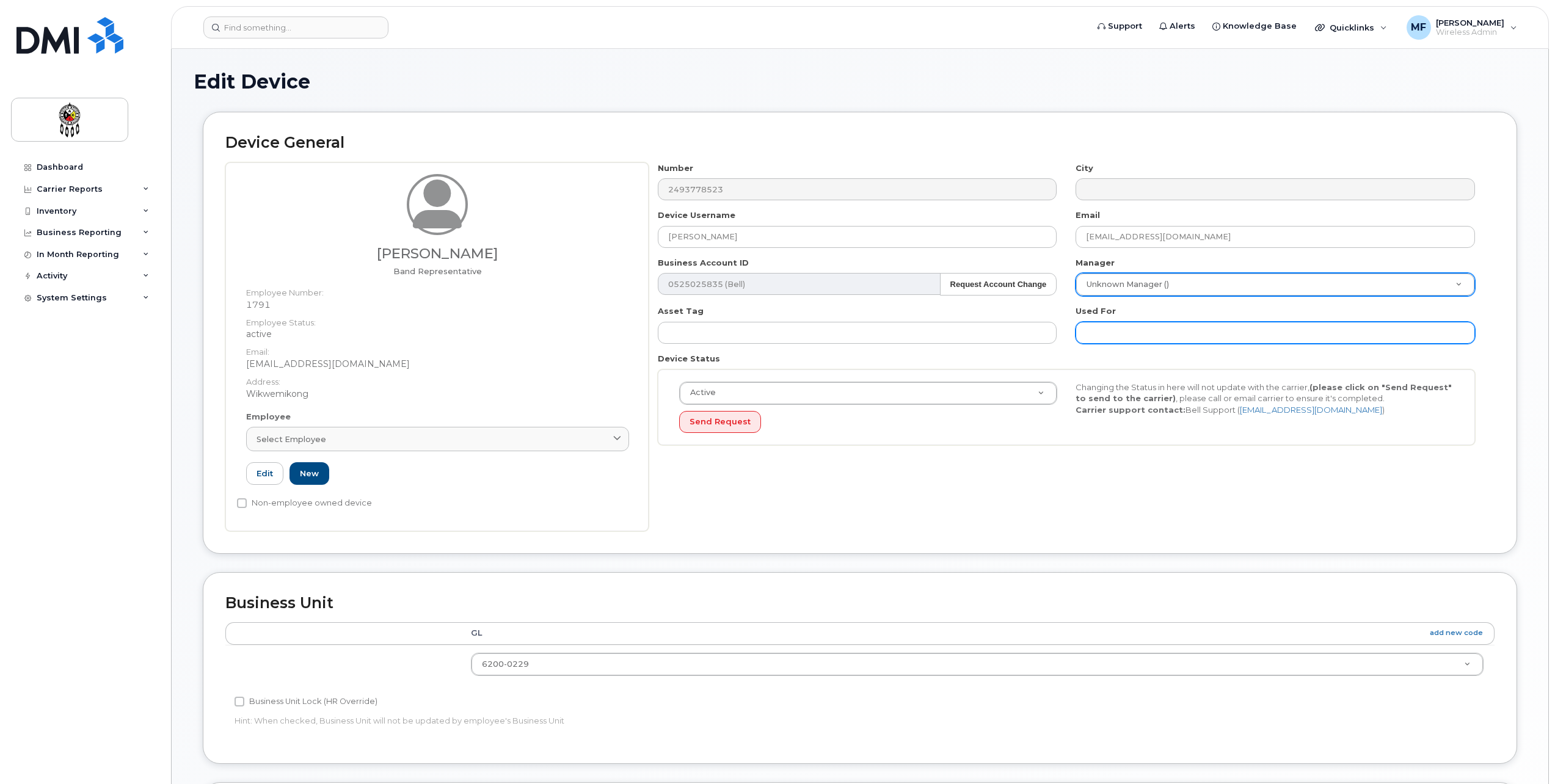
click at [1134, 331] on input "text" at bounding box center [1275, 332] width 400 height 22
type input "Work"
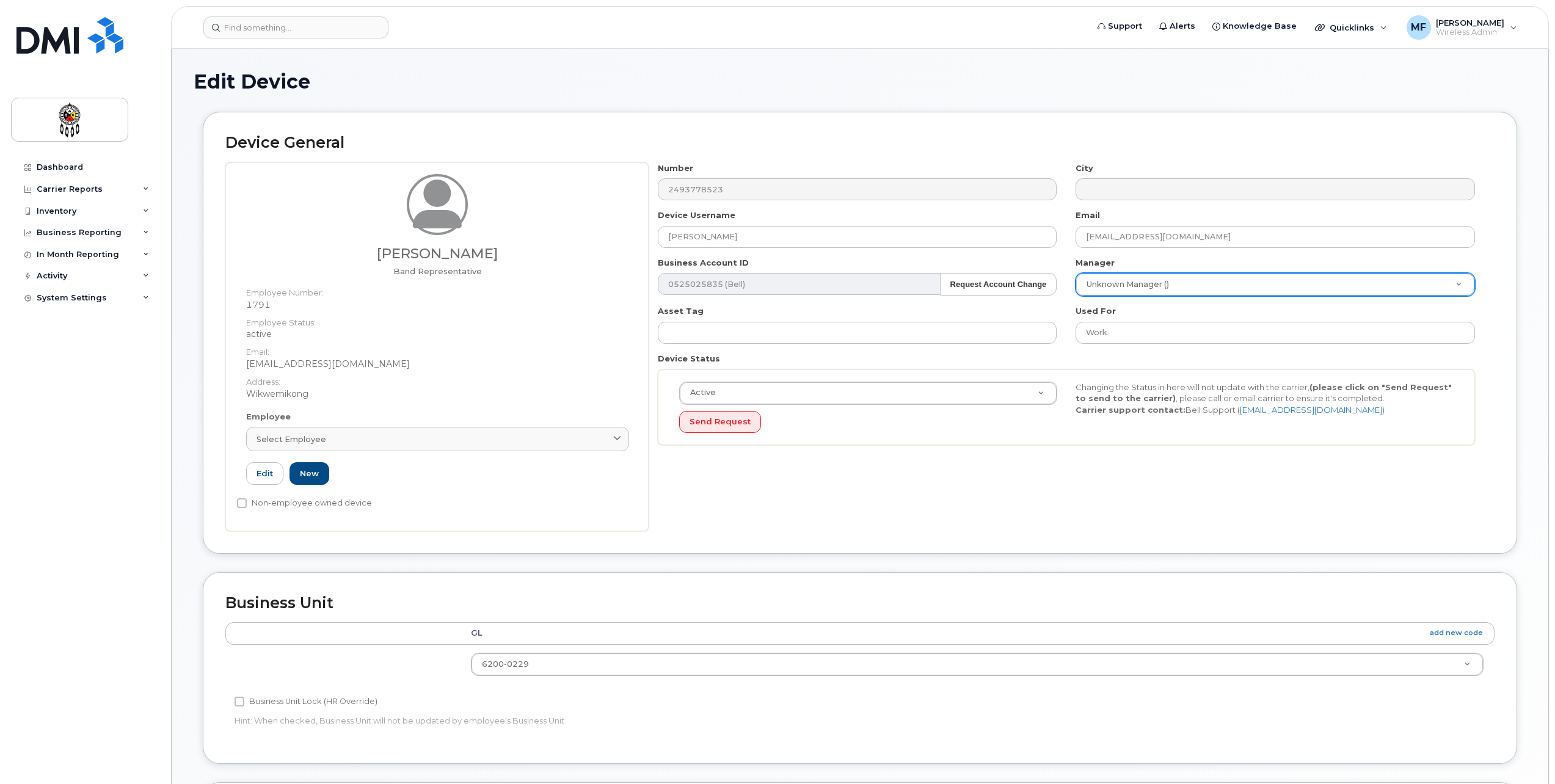
click at [937, 454] on div "Number 2493778523 City Device Username Autumn Lewis Email autumnlewis@wiikwemko…" at bounding box center [1067, 309] width 836 height 293
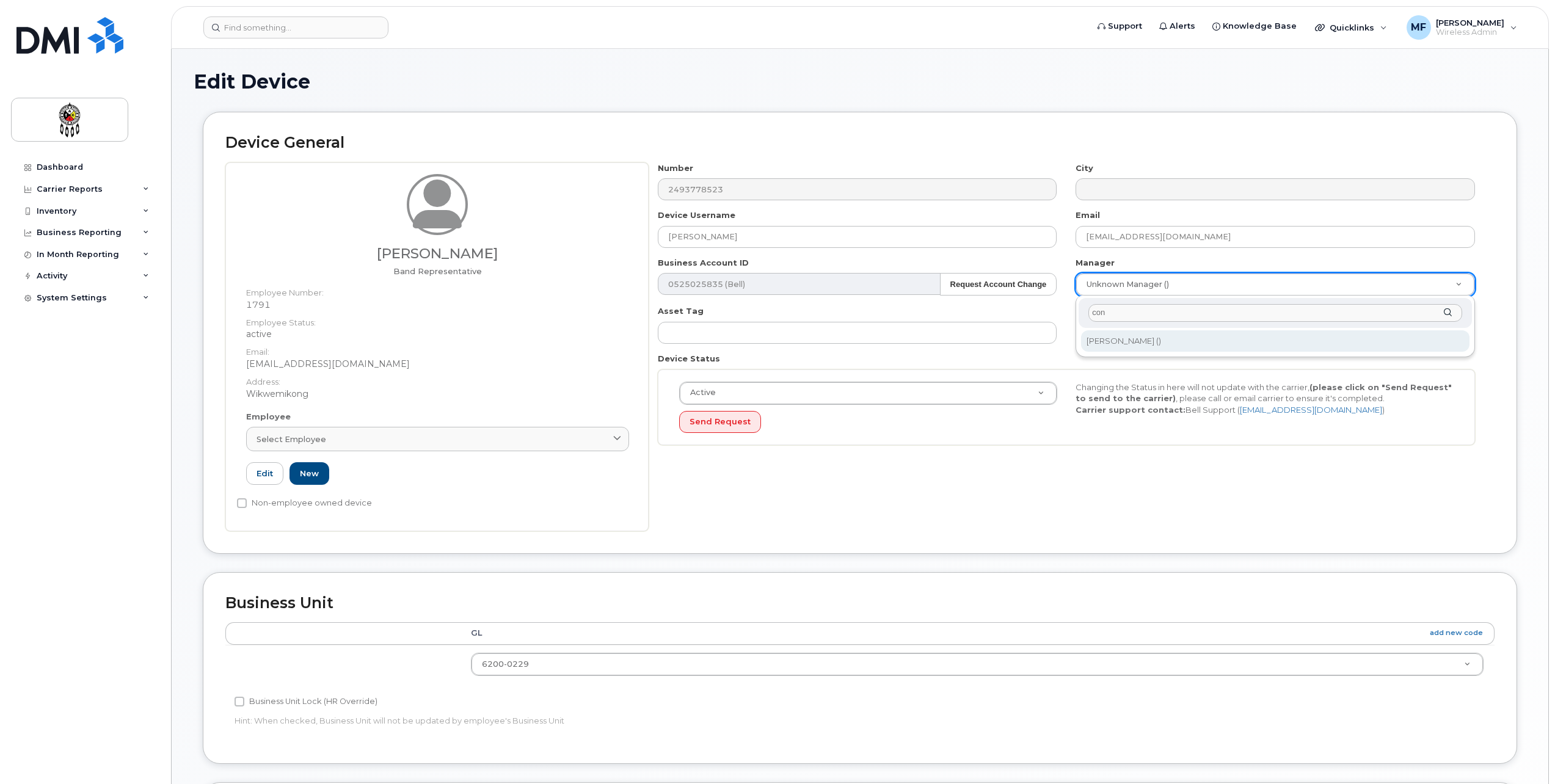
type input "con"
type input "928809"
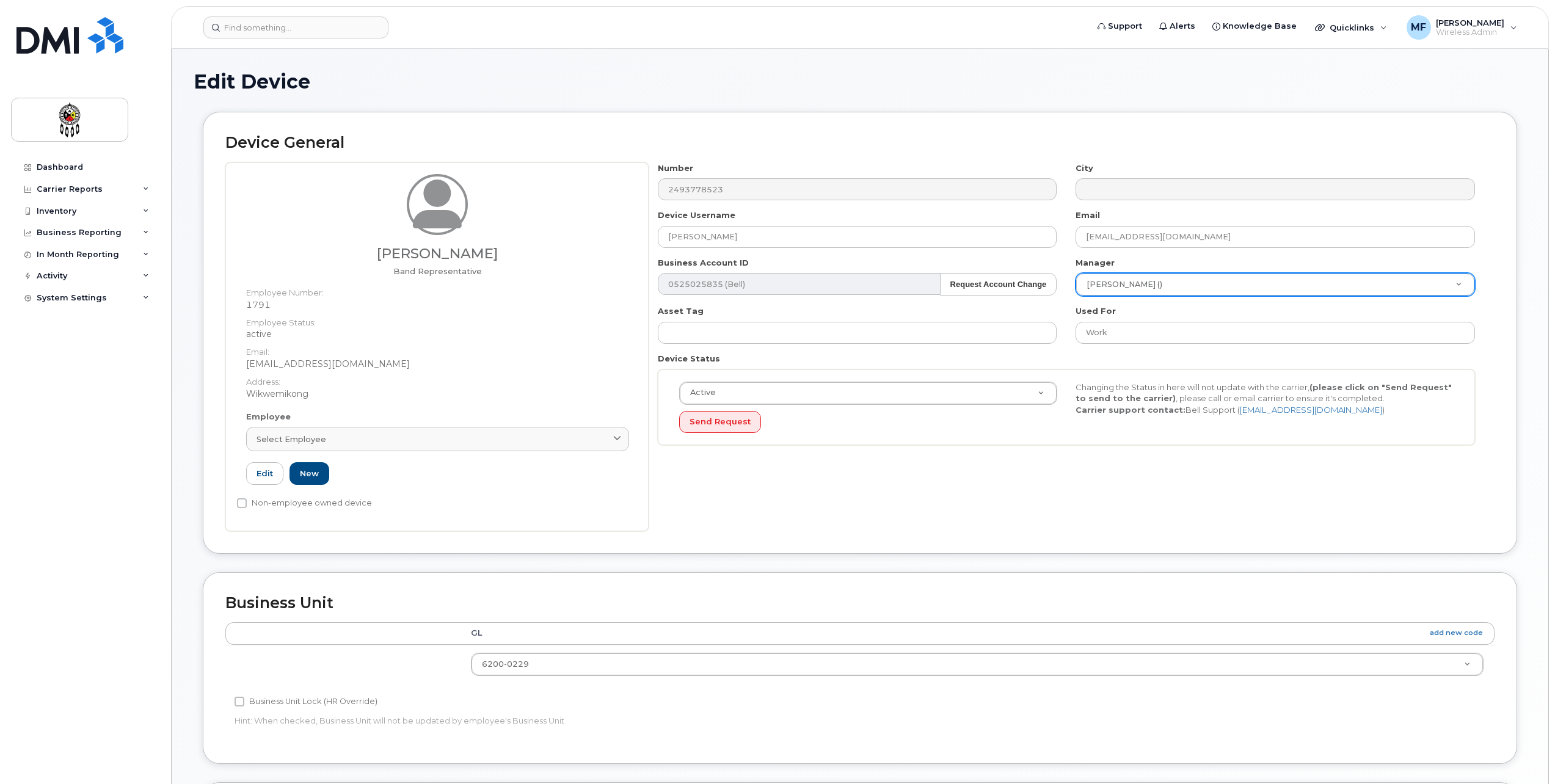
click at [1167, 367] on div "Device Status Active Active Suspended Cancelled Send Request Changing the Statu…" at bounding box center [1067, 399] width 836 height 92
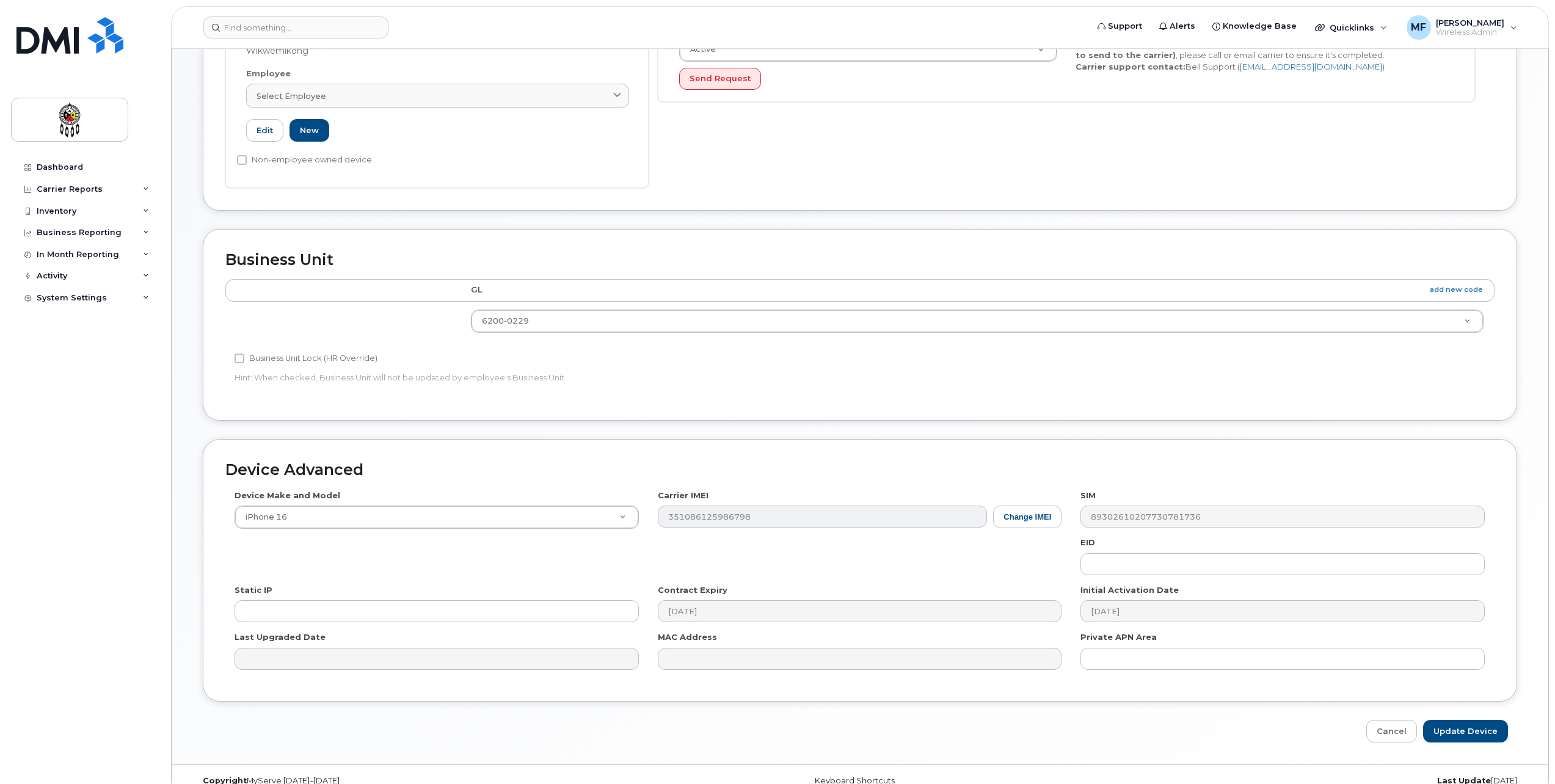
scroll to position [363, 0]
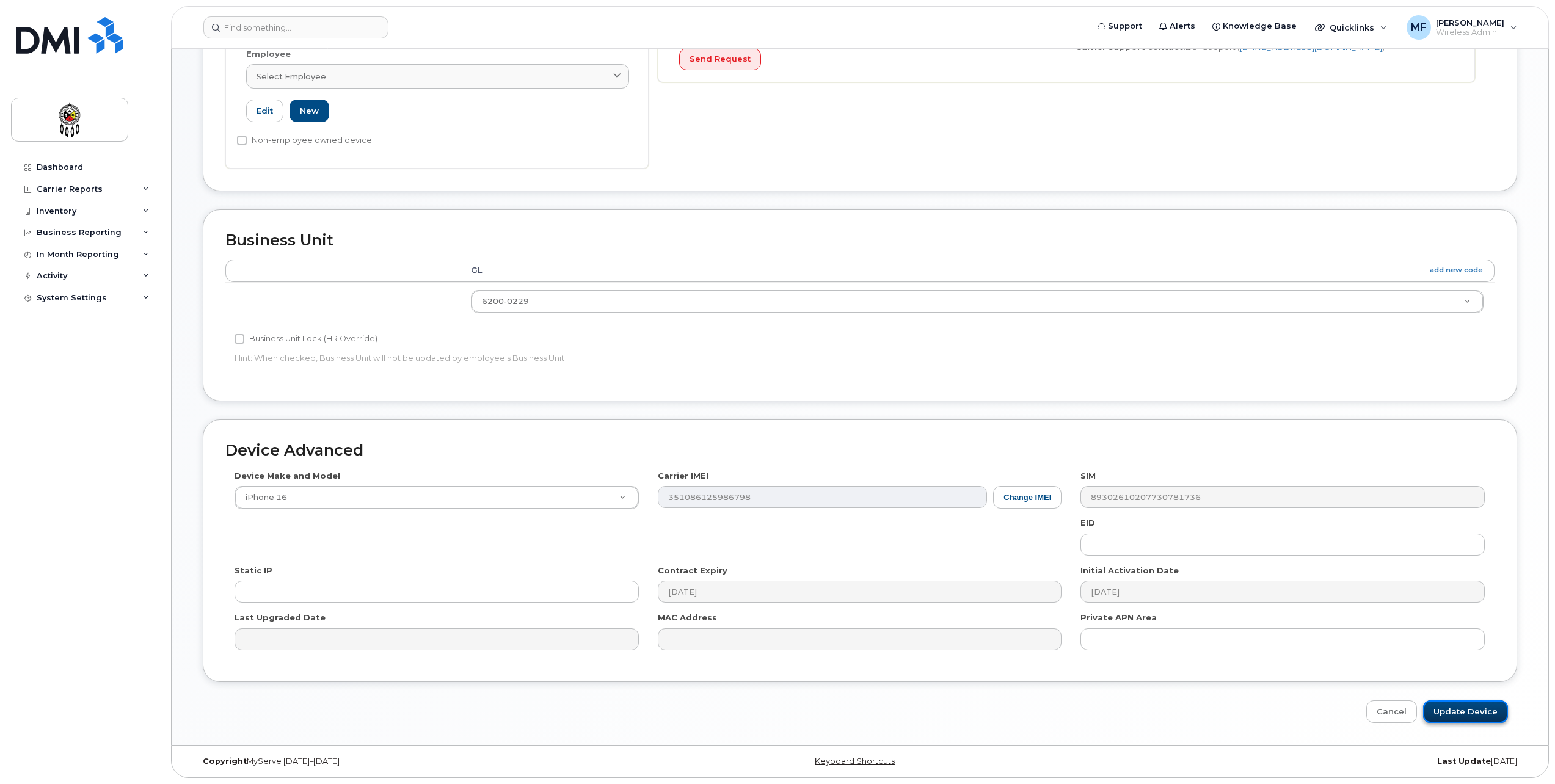
click at [1473, 707] on input "Update Device" at bounding box center [1466, 712] width 85 height 23
type input "Saving..."
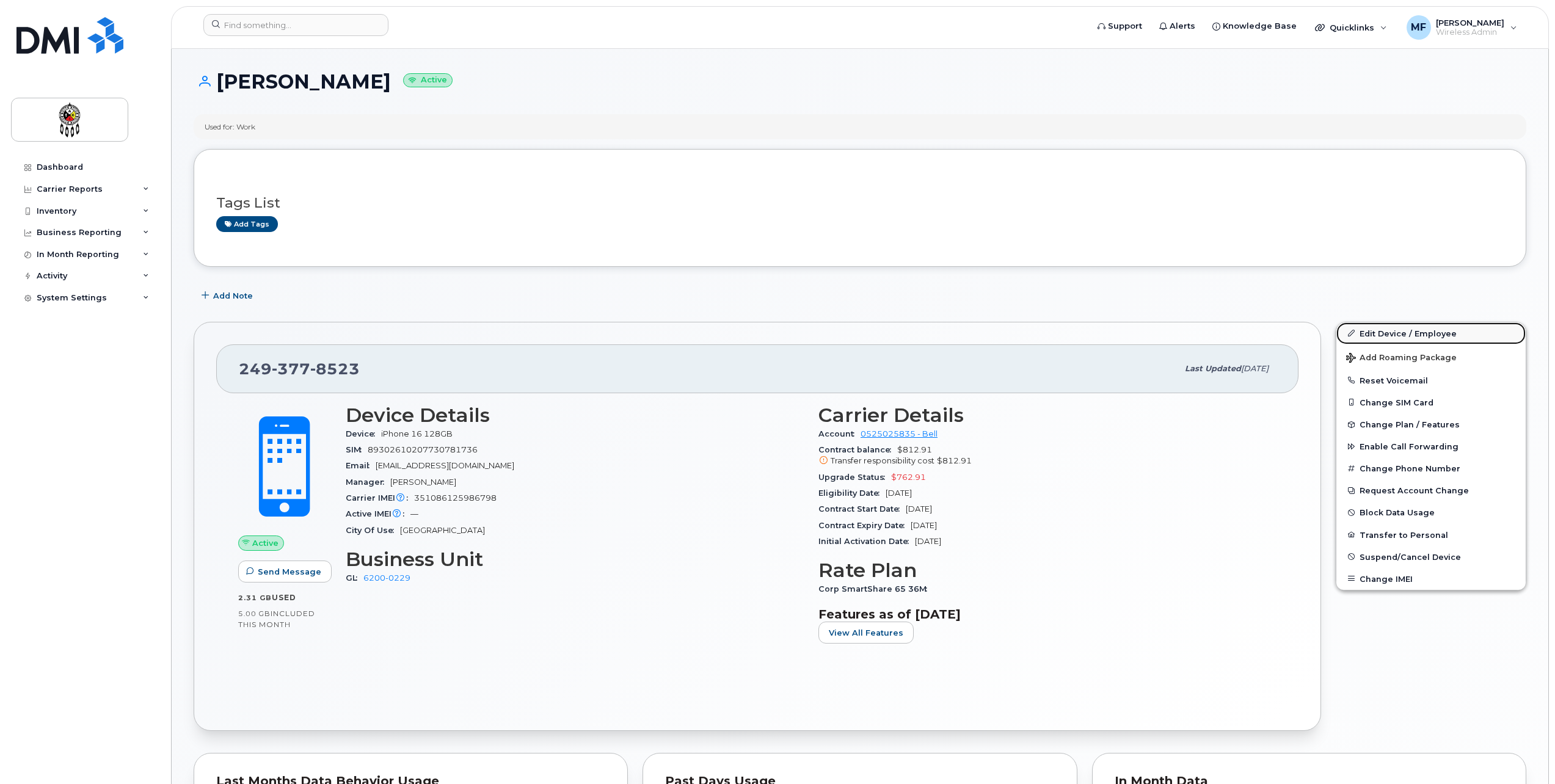
click at [1419, 329] on link "Edit Device / Employee" at bounding box center [1431, 333] width 189 height 22
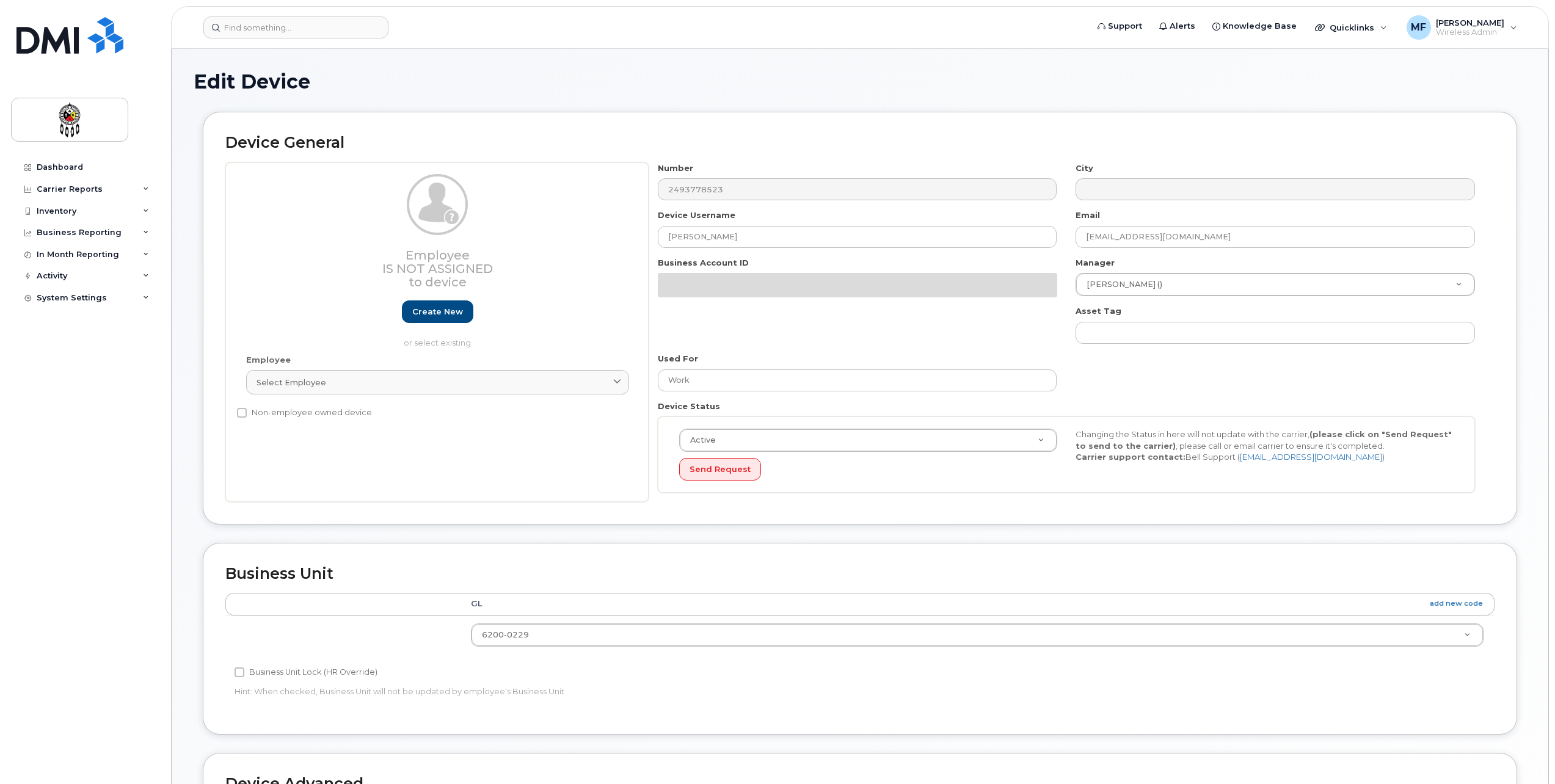
select select "651609"
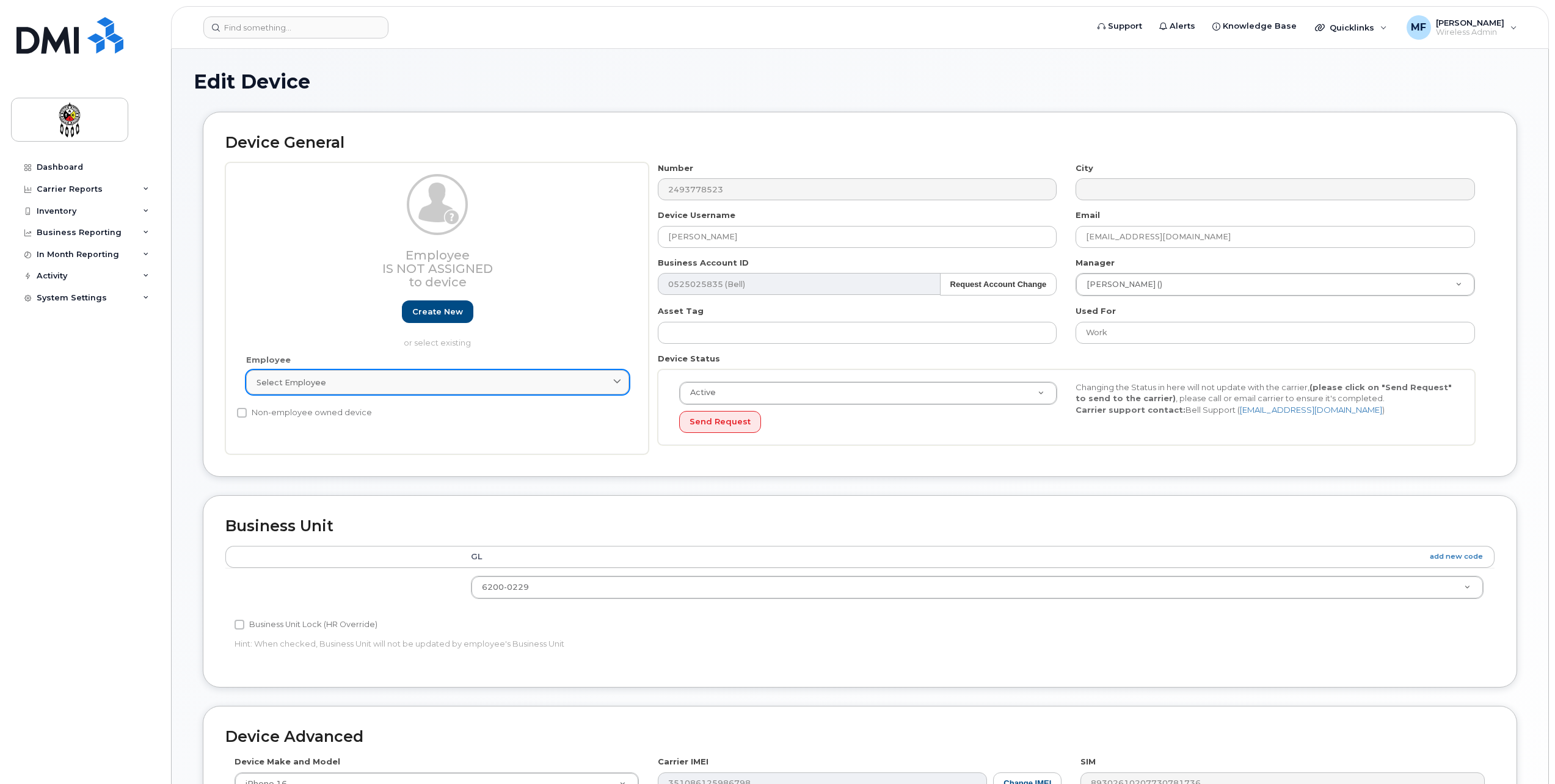
click at [285, 387] on span "Select employee" at bounding box center [291, 383] width 70 height 11
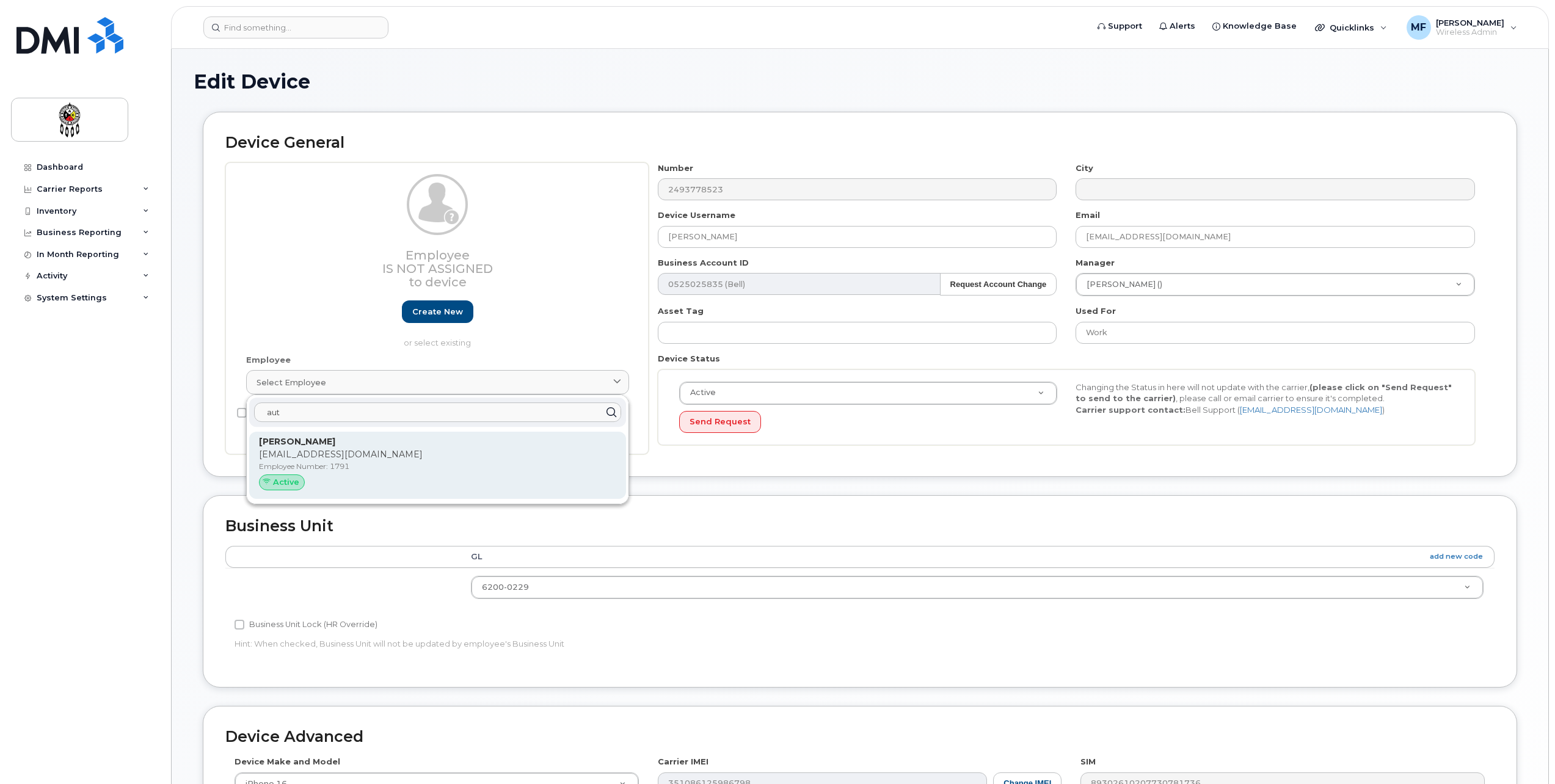
type input "aut"
click at [272, 445] on strong "[PERSON_NAME]" at bounding box center [297, 441] width 77 height 11
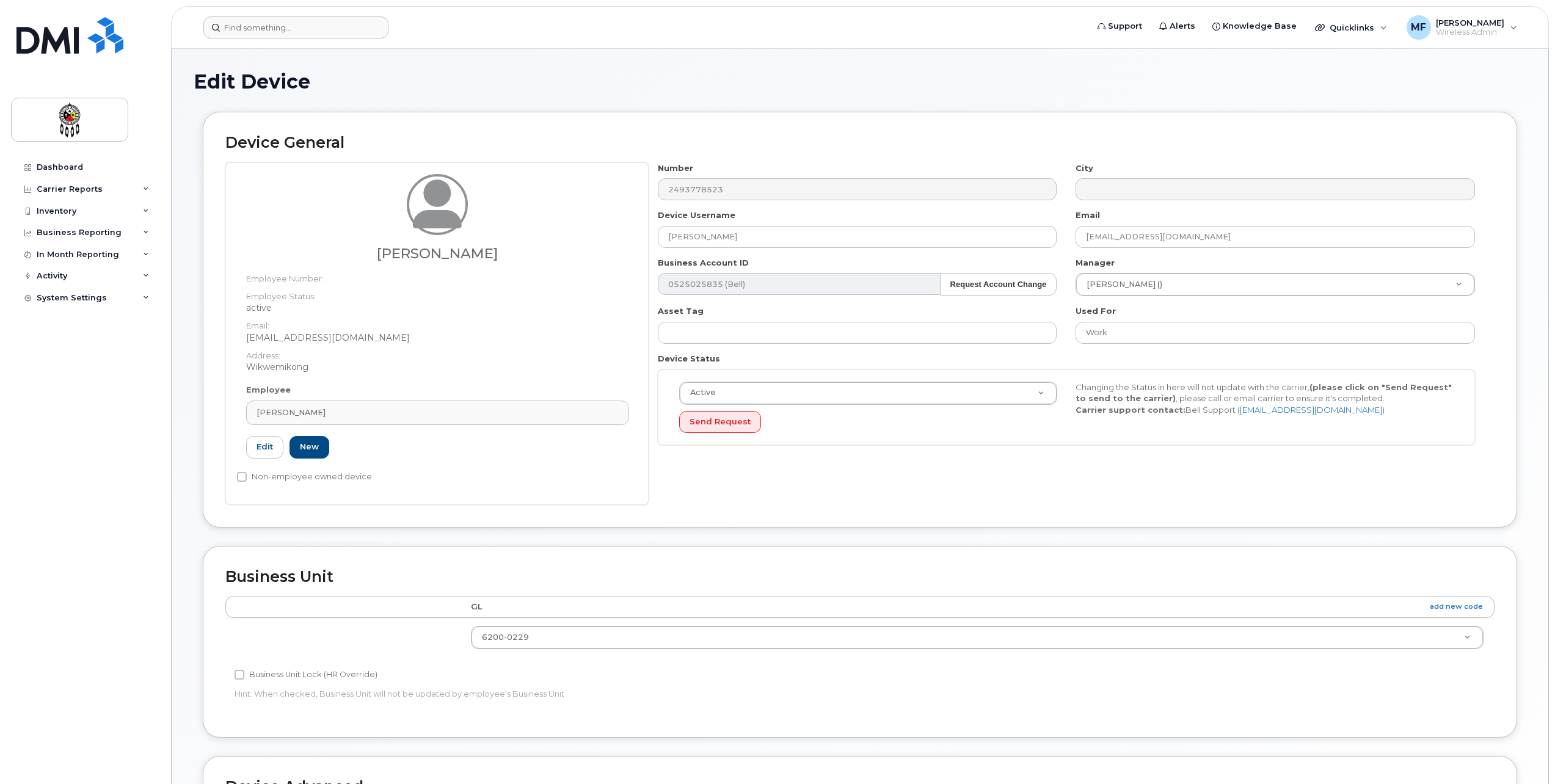
type input "1791"
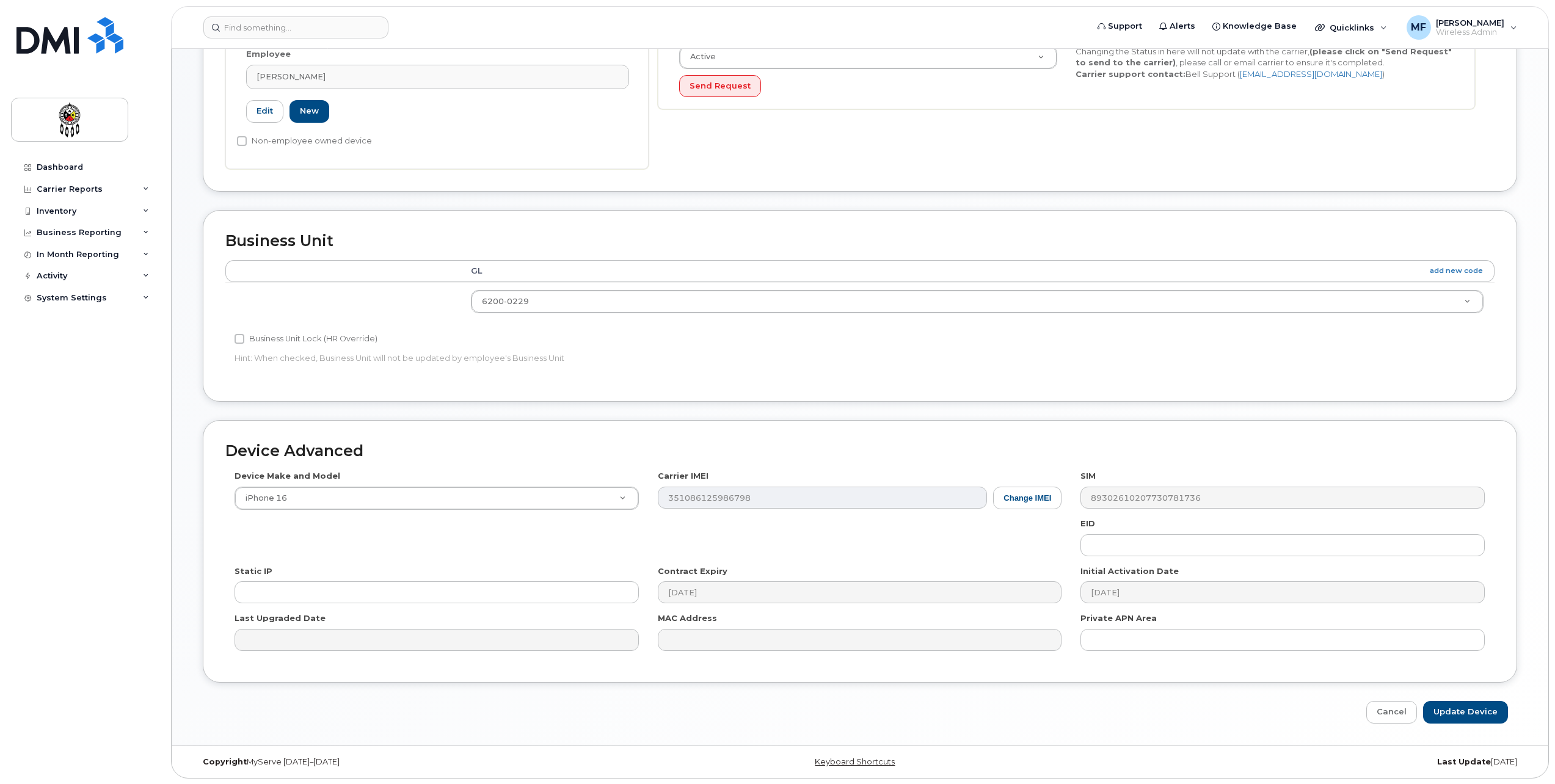
scroll to position [336, 0]
click at [1466, 710] on input "Update Device" at bounding box center [1466, 712] width 85 height 23
type input "Saving..."
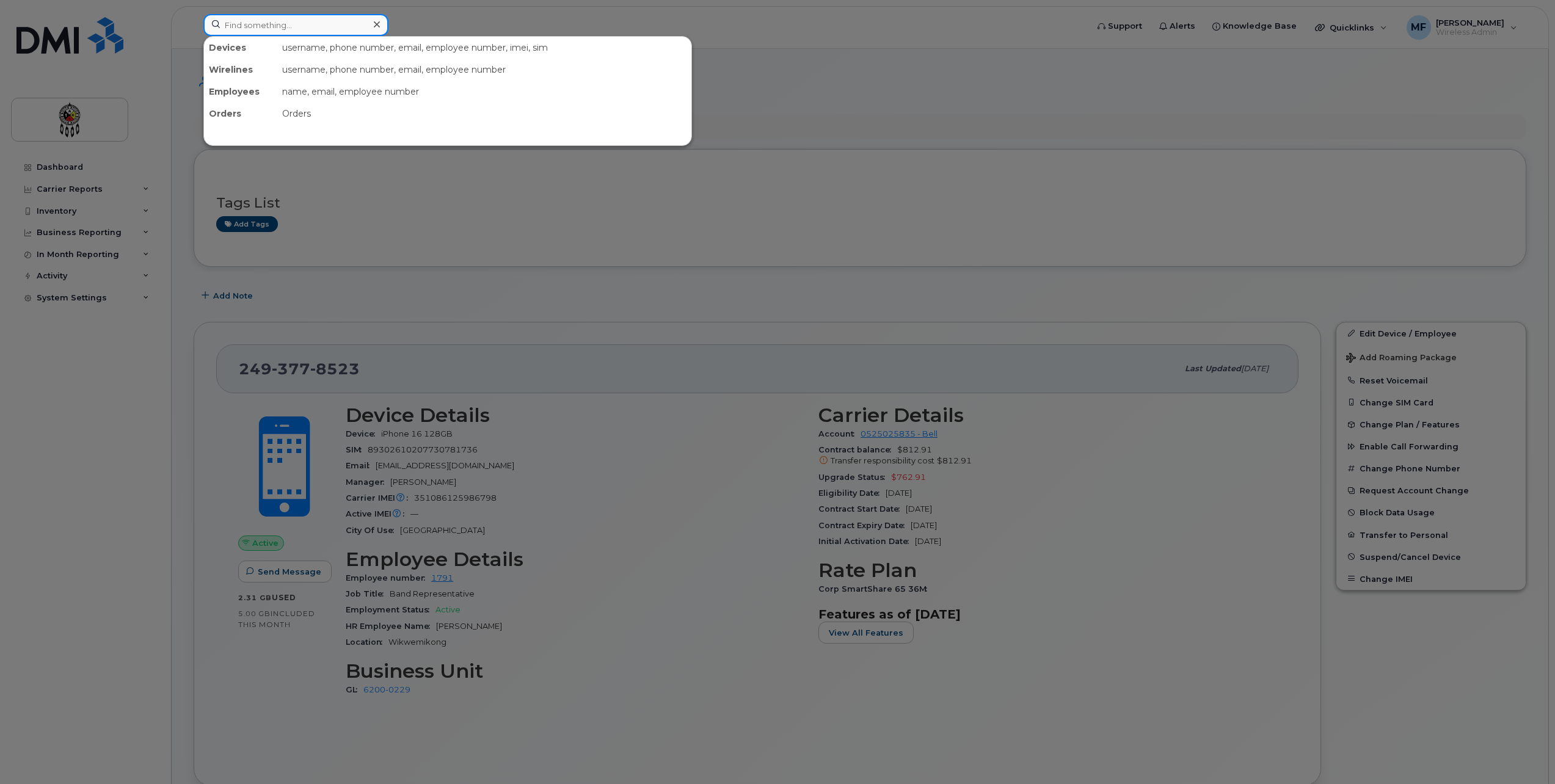
click at [262, 28] on input at bounding box center [296, 25] width 185 height 22
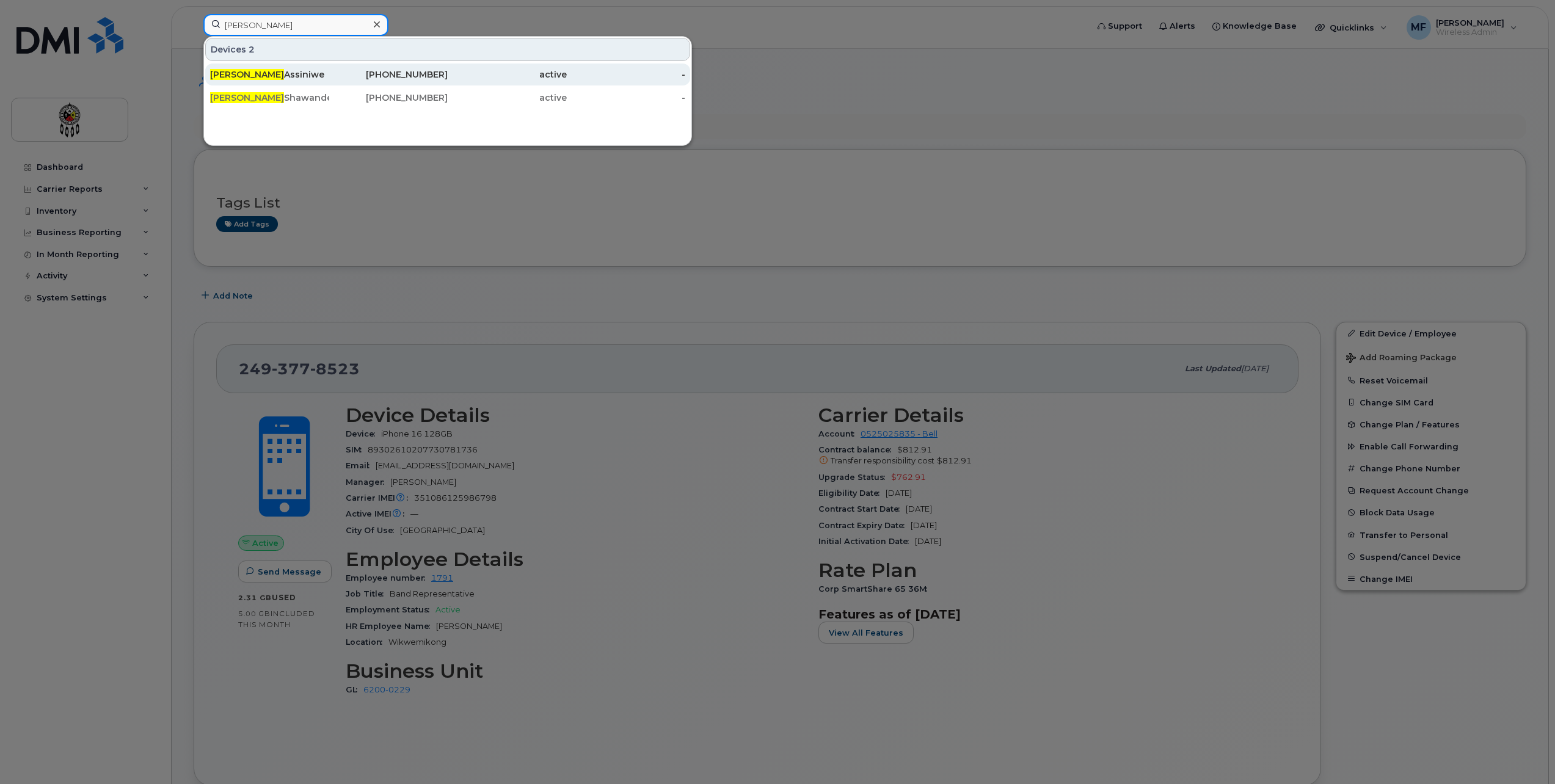
type input "[PERSON_NAME]"
click at [453, 70] on div "active" at bounding box center [507, 74] width 119 height 12
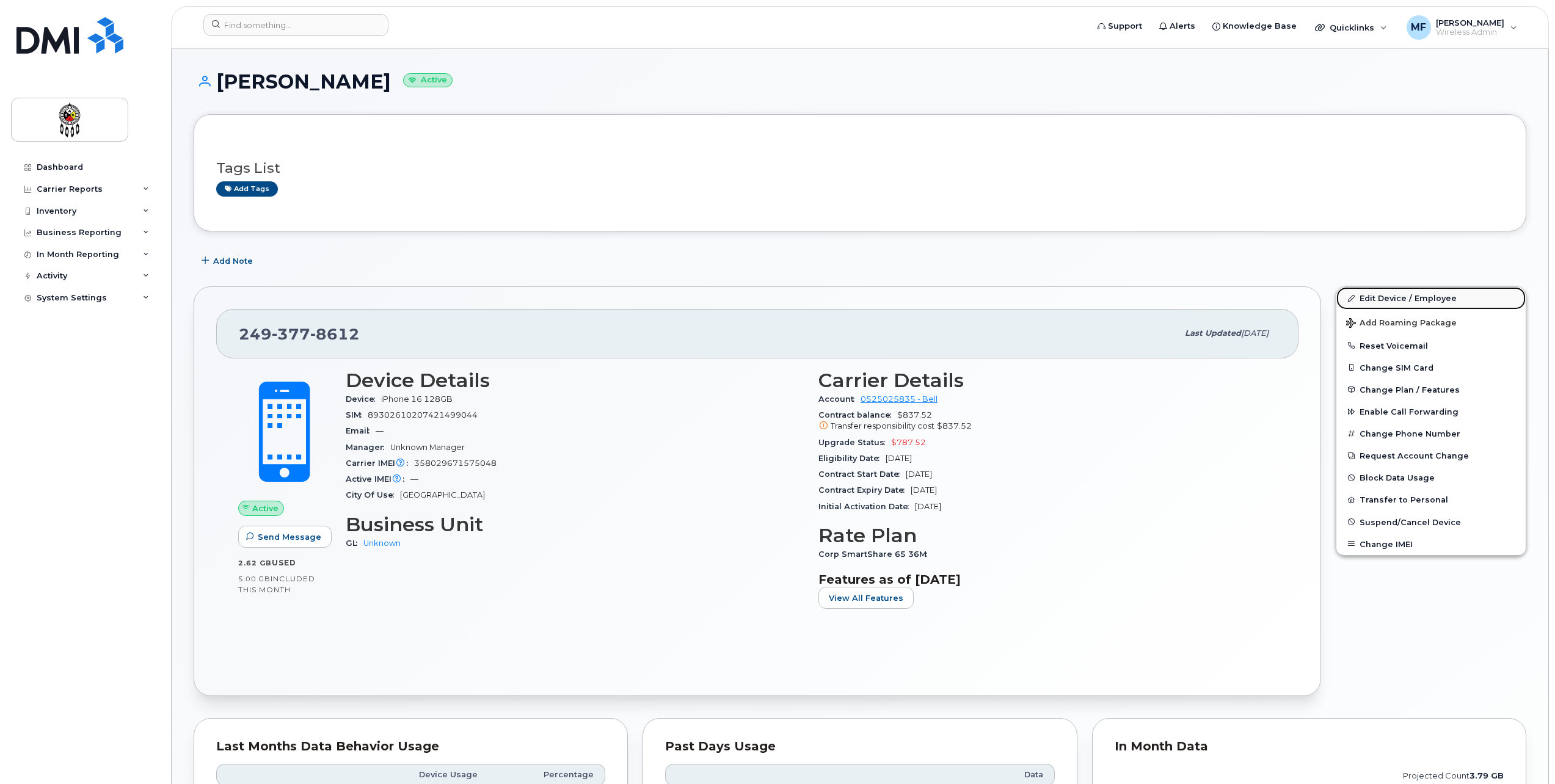
click at [1438, 296] on link "Edit Device / Employee" at bounding box center [1431, 298] width 189 height 22
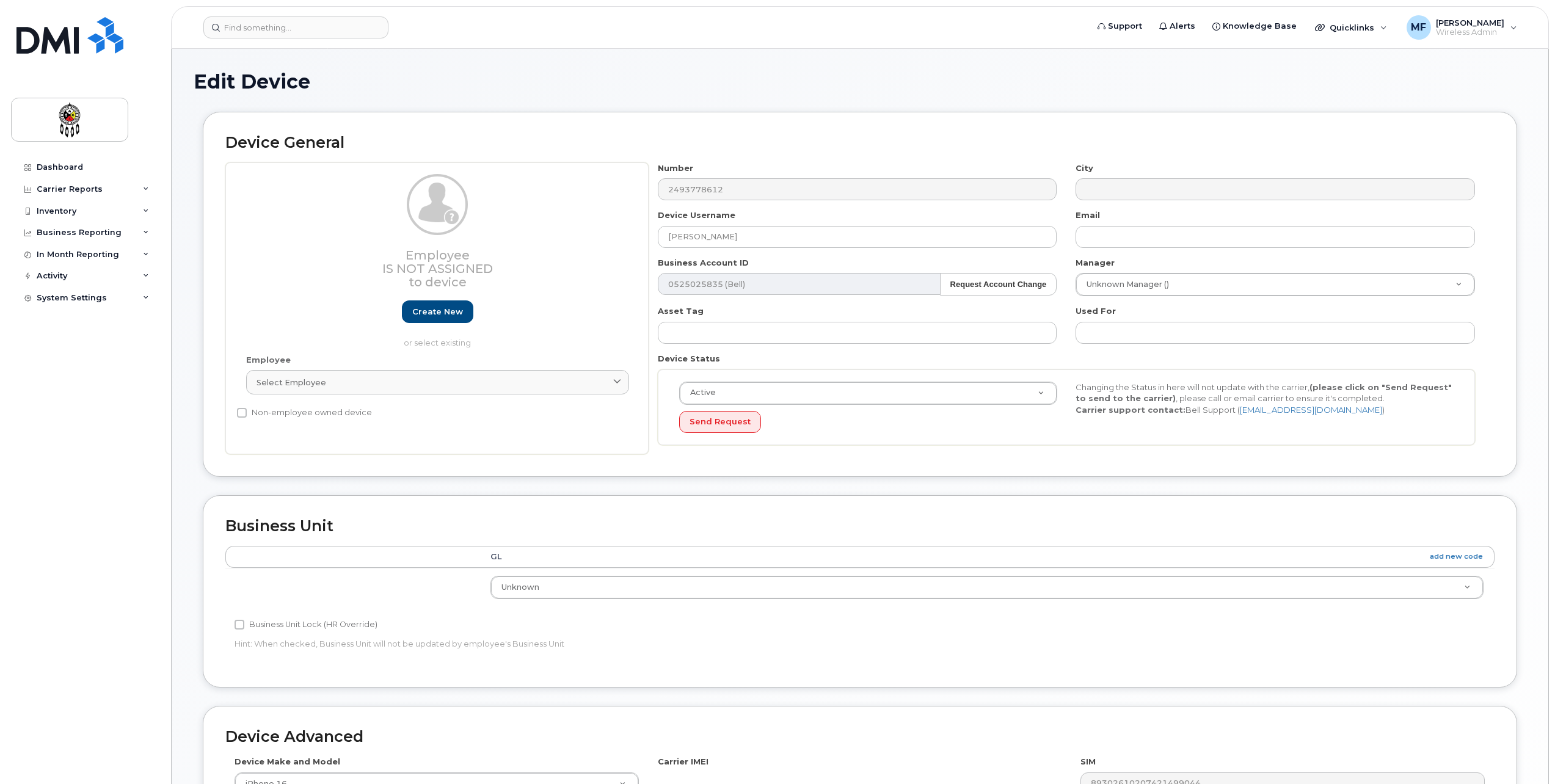
select select "651562"
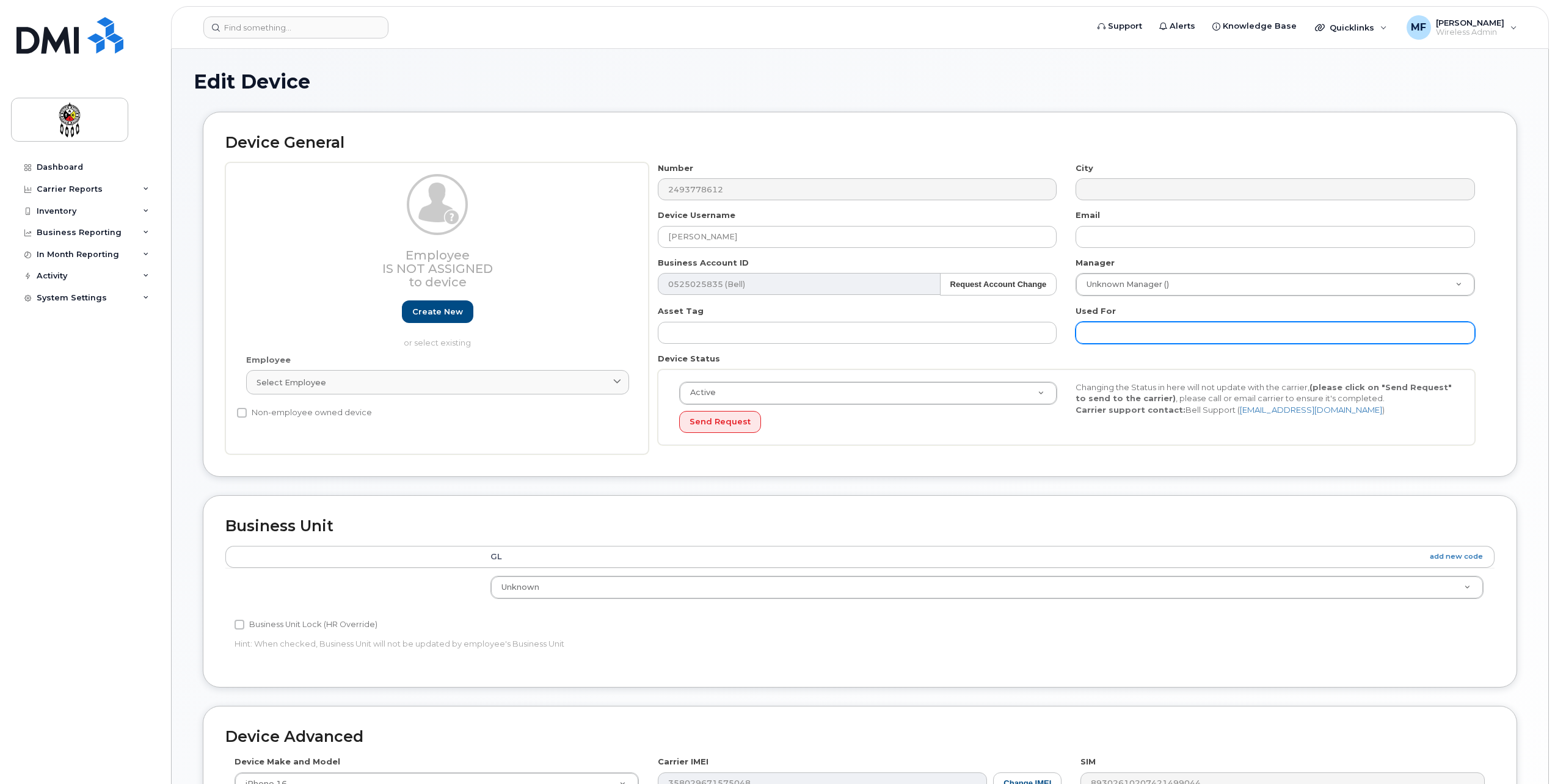
click at [1127, 330] on input "text" at bounding box center [1275, 332] width 400 height 22
type input "Work"
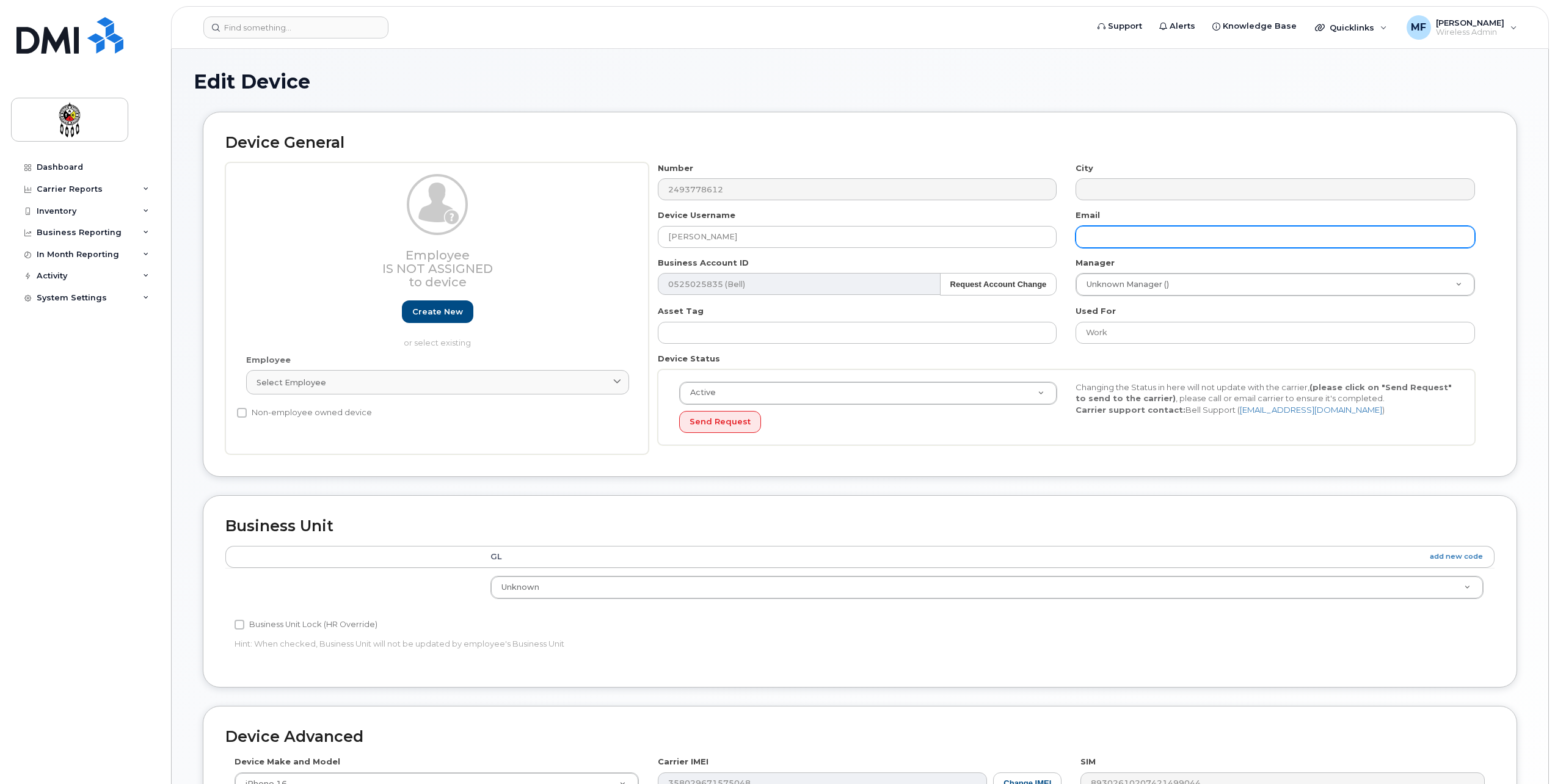
click at [1089, 232] on input "text" at bounding box center [1275, 237] width 400 height 22
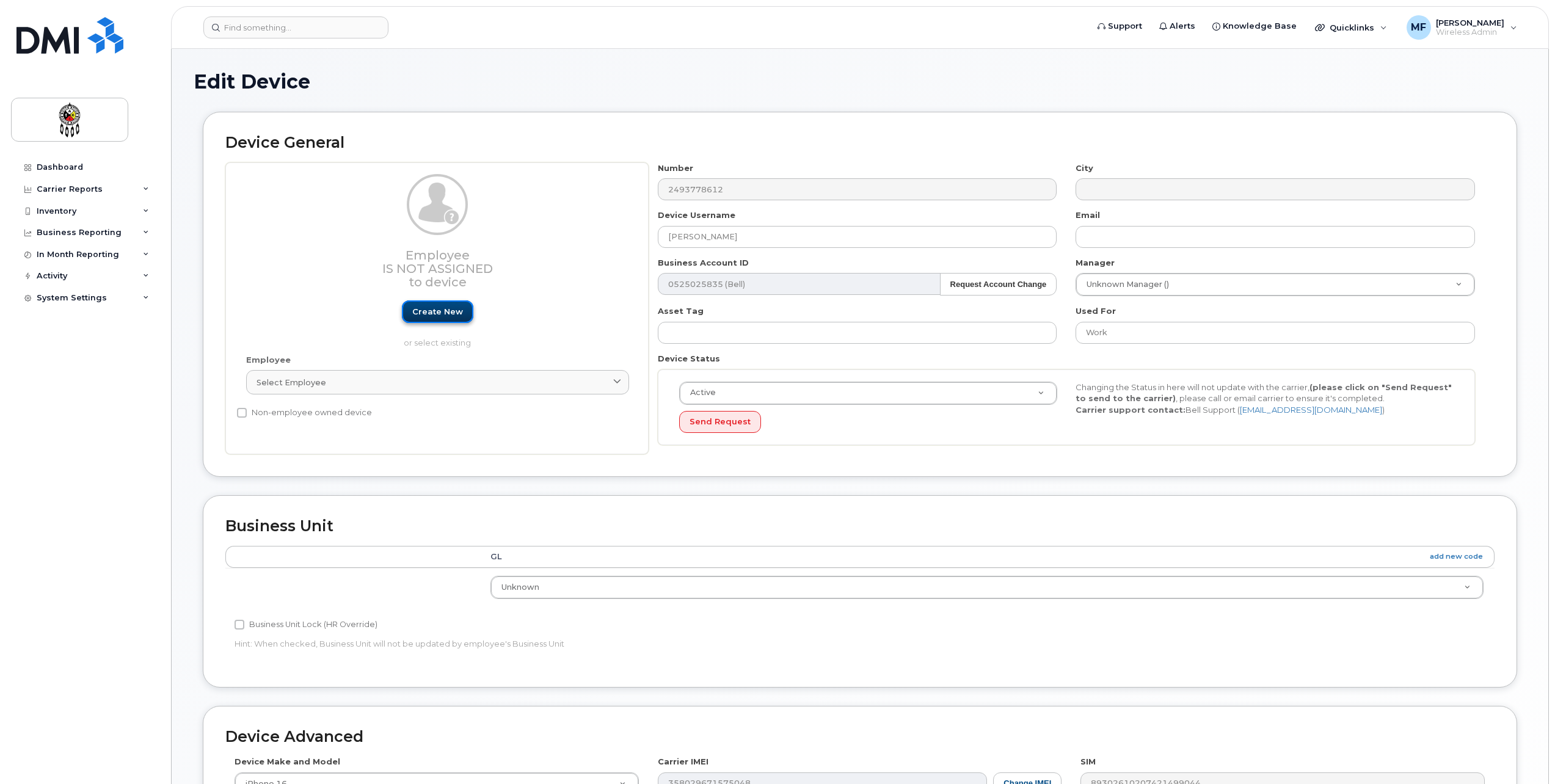
click at [412, 309] on link "Create new" at bounding box center [438, 312] width 72 height 23
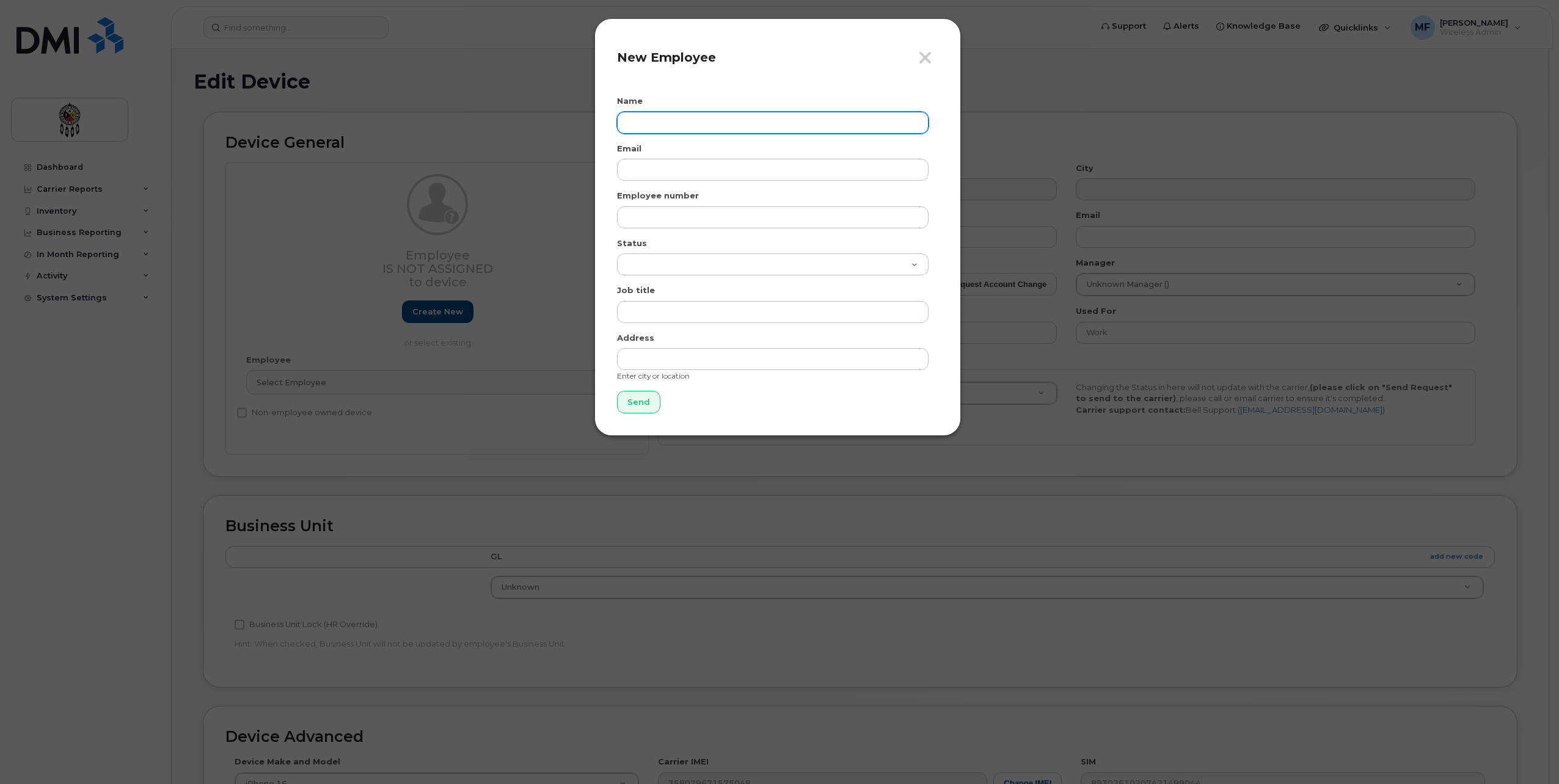
click at [728, 117] on input "text" at bounding box center [773, 122] width 312 height 22
type input "[PERSON_NAME]"
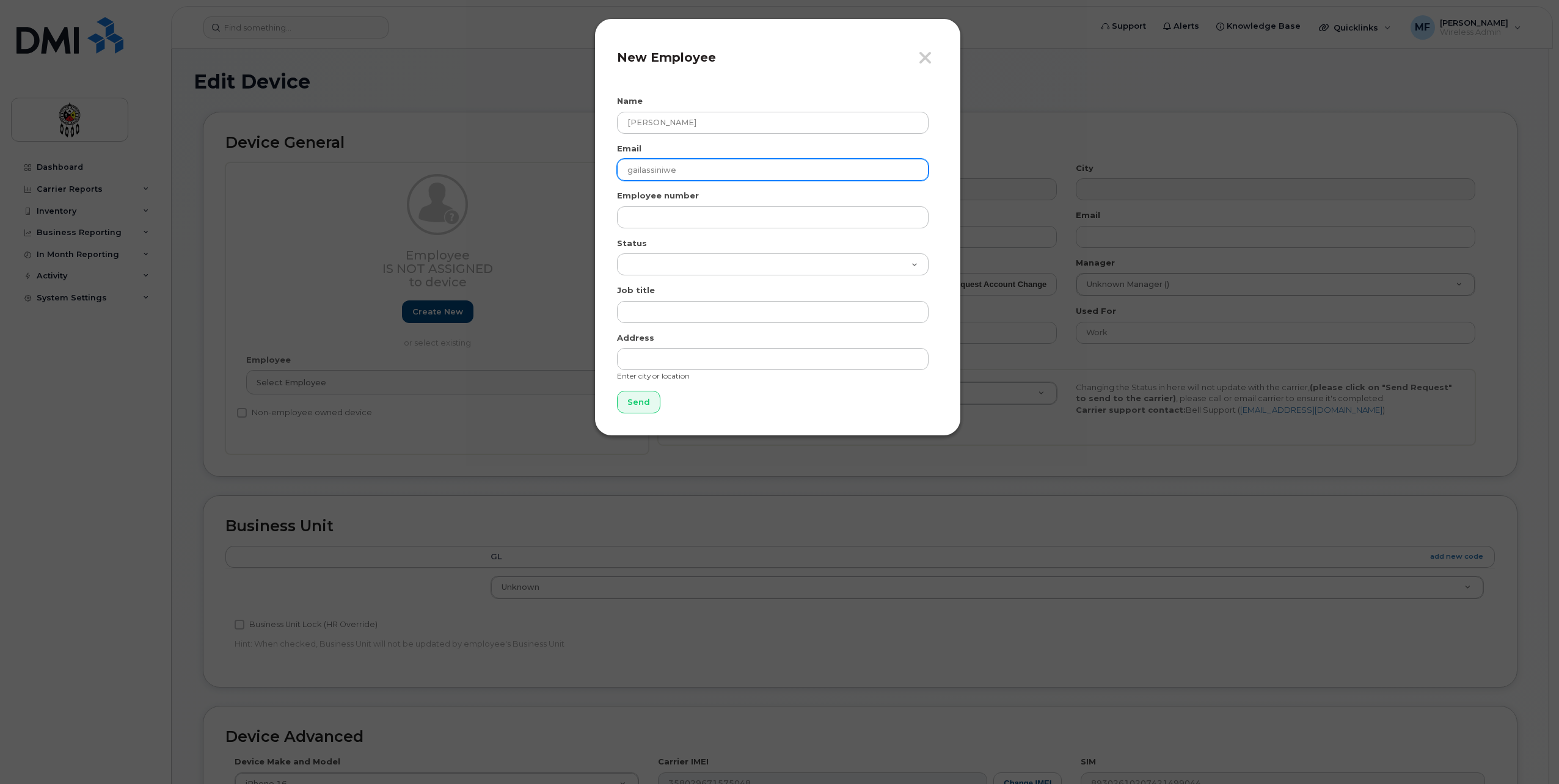
click at [721, 166] on input "gailassiniwe" at bounding box center [773, 170] width 312 height 22
type input "gailassiniwe@wiikwemkoong.ca"
type input "0277"
select select "active"
type input "Aanishinaabe Aadzaawin Manager"
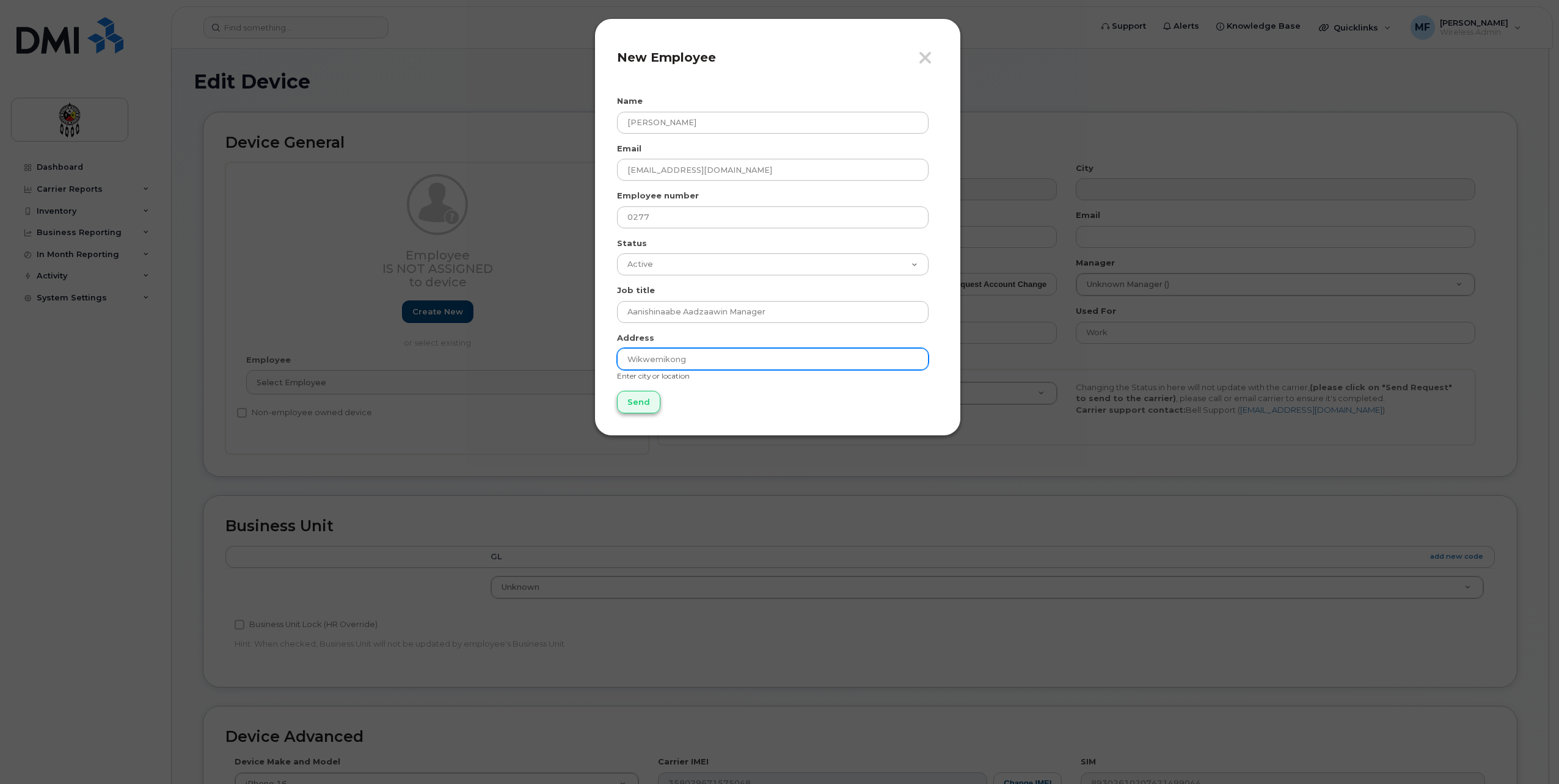
type input "Wikwemikong"
click at [632, 403] on input "Send" at bounding box center [639, 402] width 43 height 23
type input "Send"
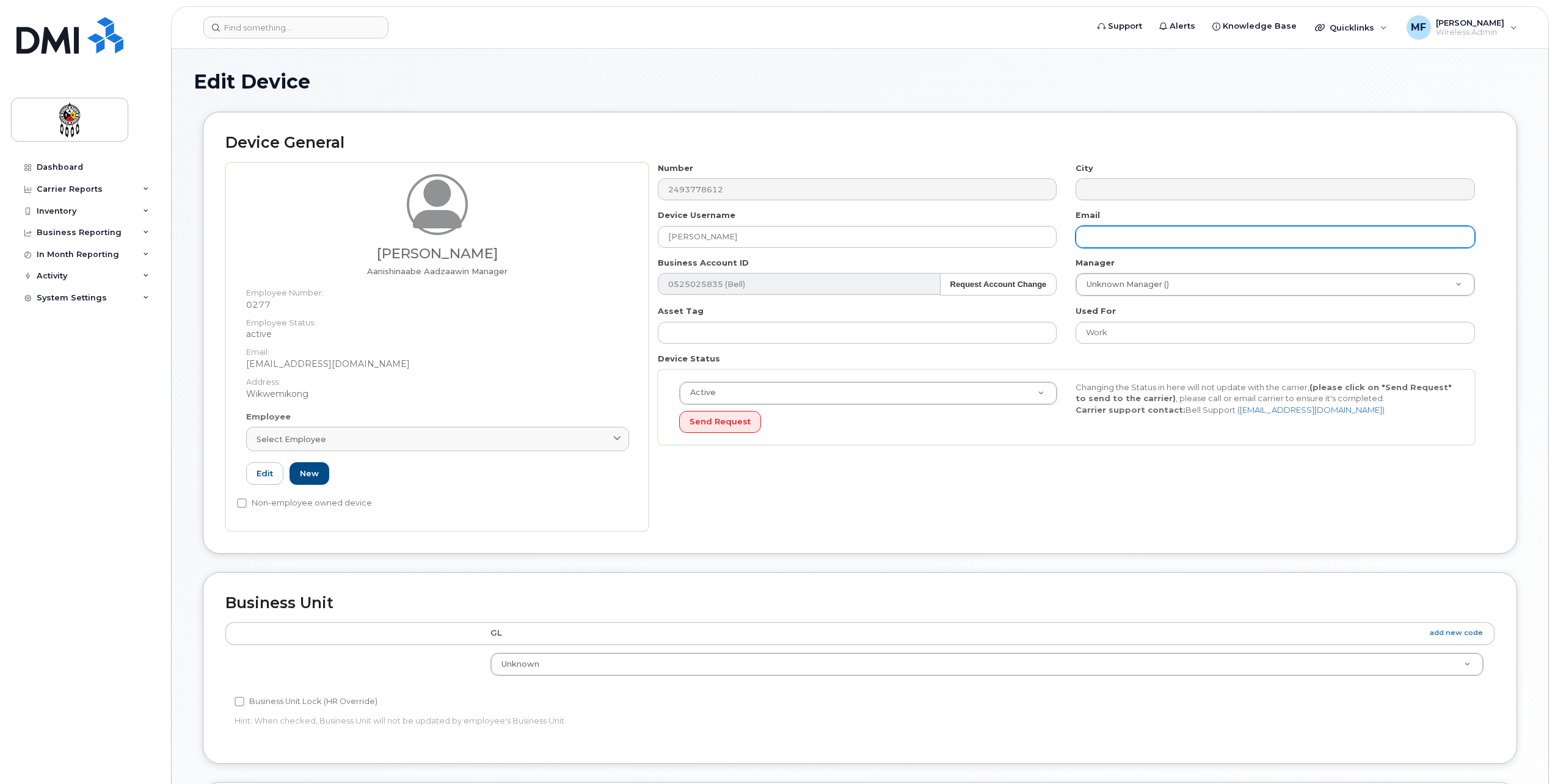
click at [1129, 241] on input "text" at bounding box center [1275, 237] width 400 height 22
type input "[EMAIL_ADDRESS][DOMAIN_NAME]"
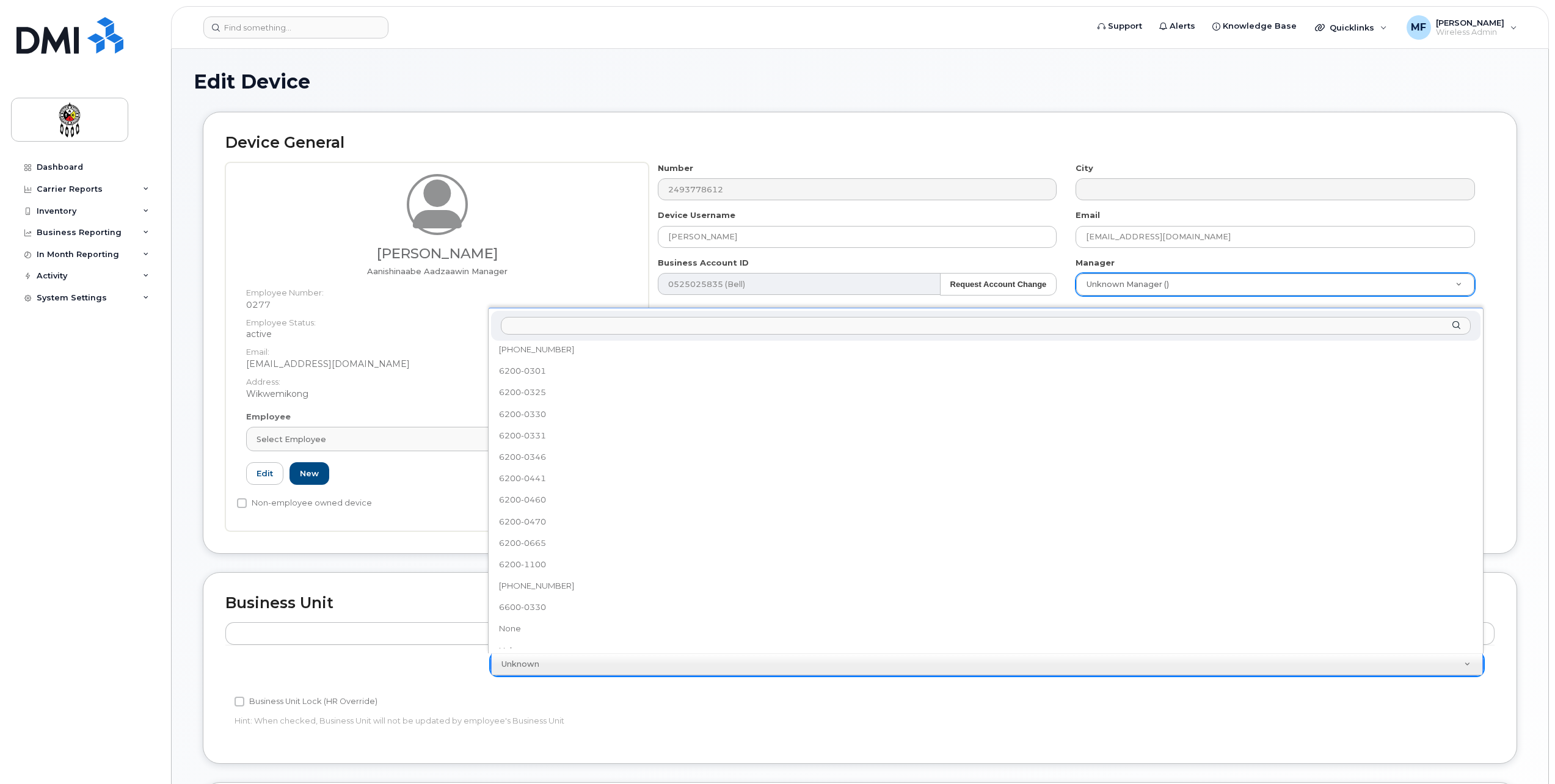
scroll to position [425, 0]
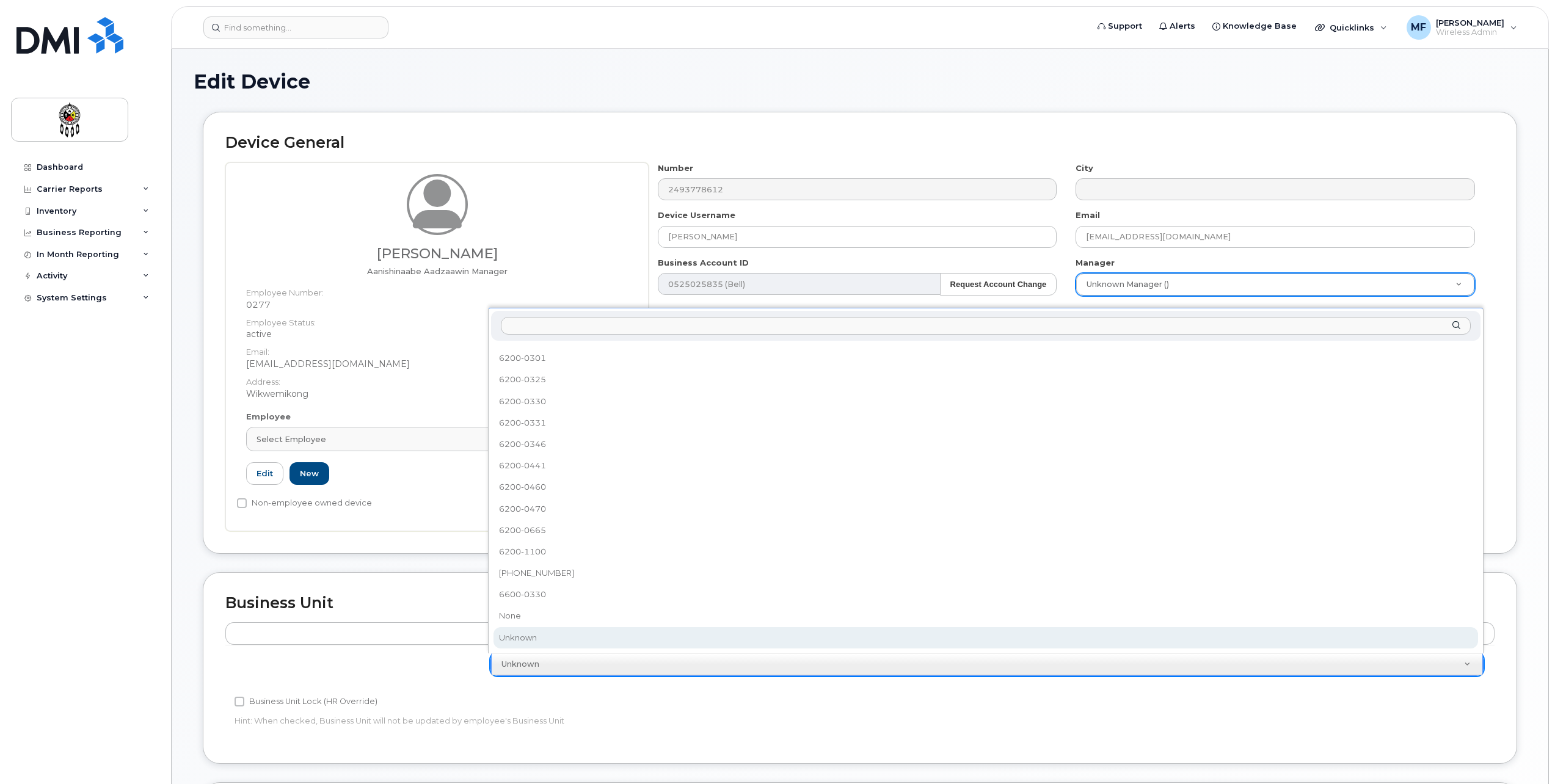
click at [709, 700] on div "Business Unit Lock (HR Override)" at bounding box center [648, 701] width 827 height 15
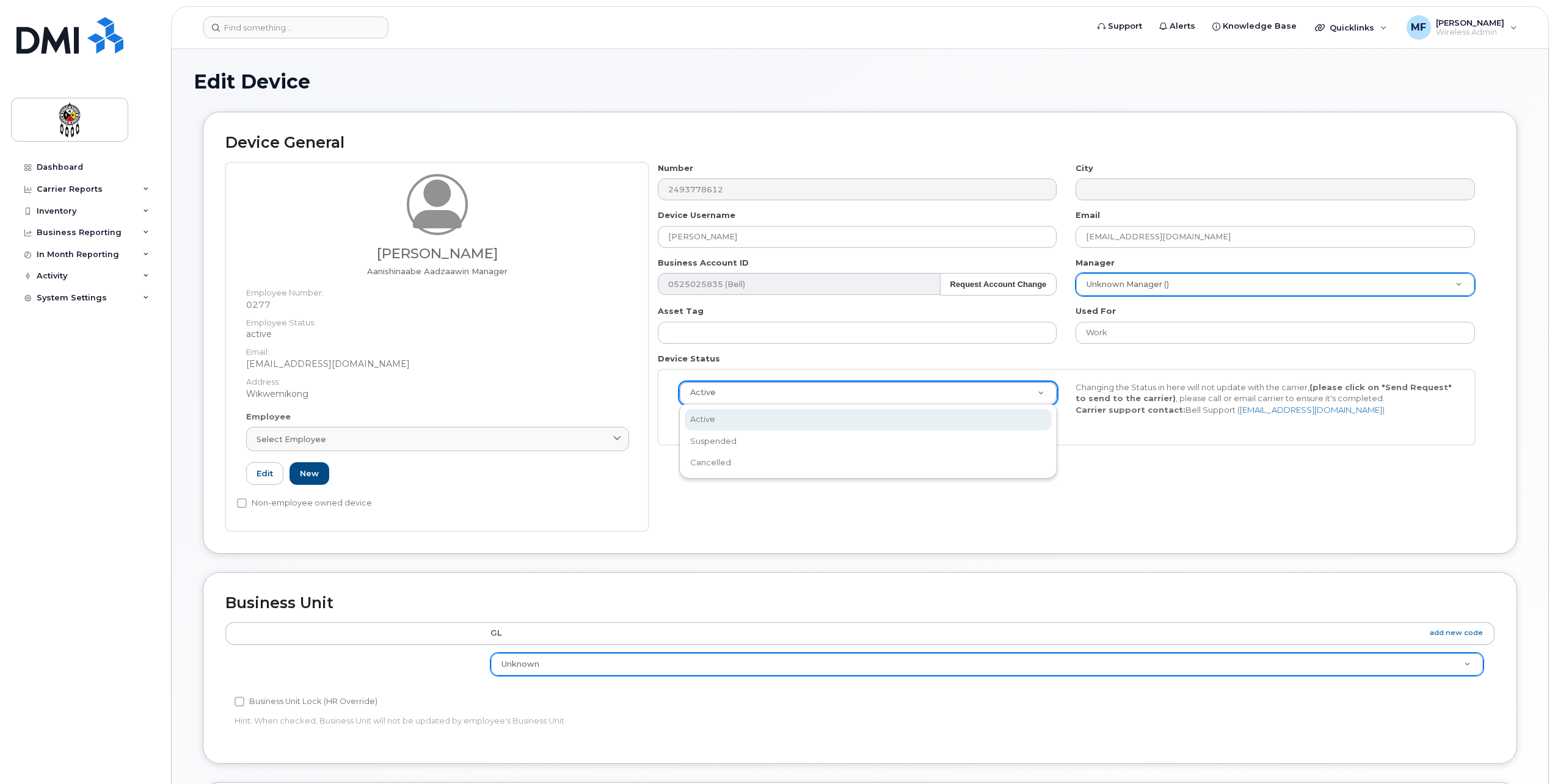
click at [1463, 627] on th "GL add new code" at bounding box center [987, 633] width 1015 height 22
click at [1461, 631] on link "add new code" at bounding box center [1456, 633] width 53 height 10
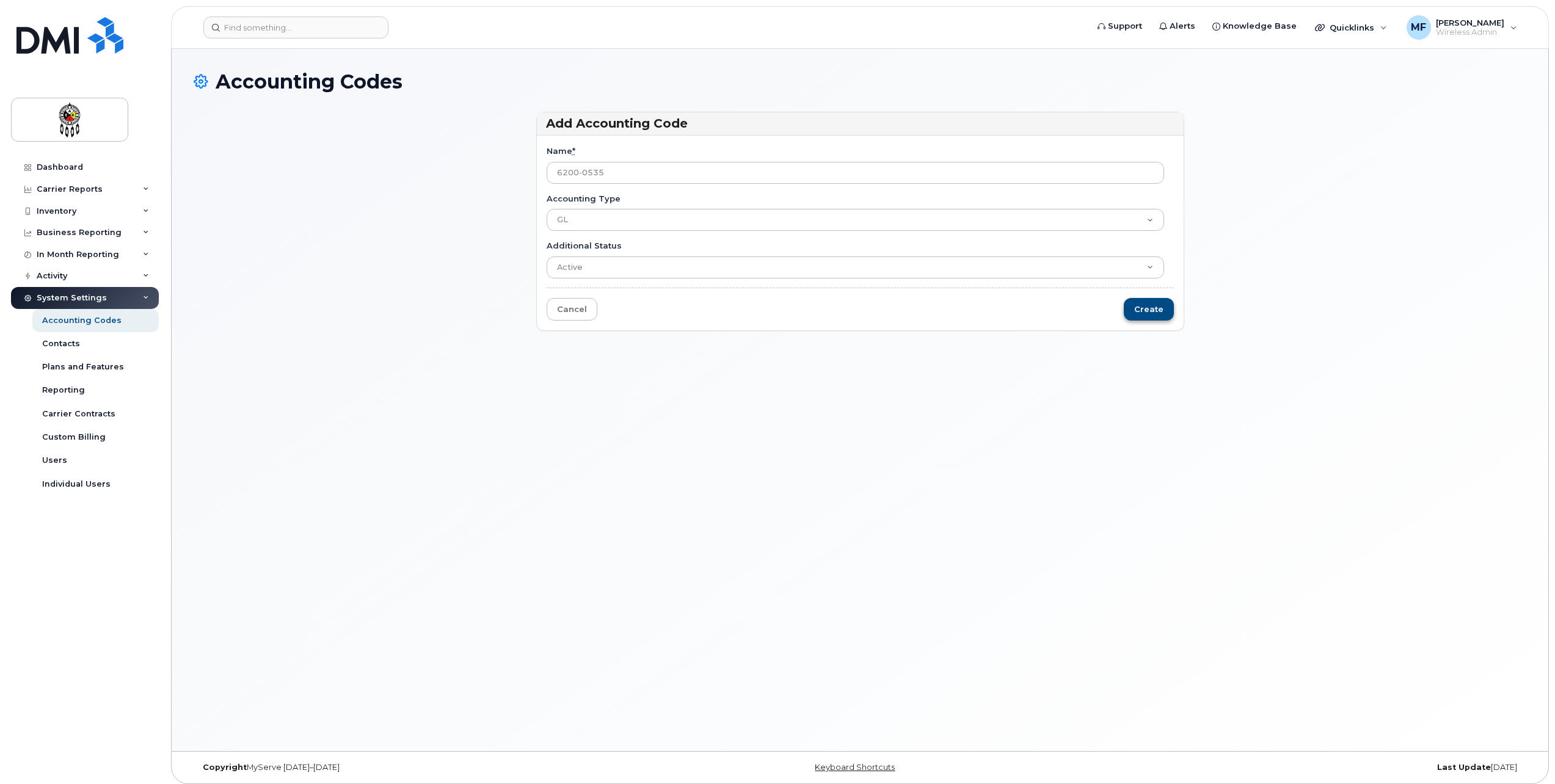
type input "6200-0535"
click at [1162, 311] on input "Create" at bounding box center [1148, 310] width 50 height 23
type input "Saving..."
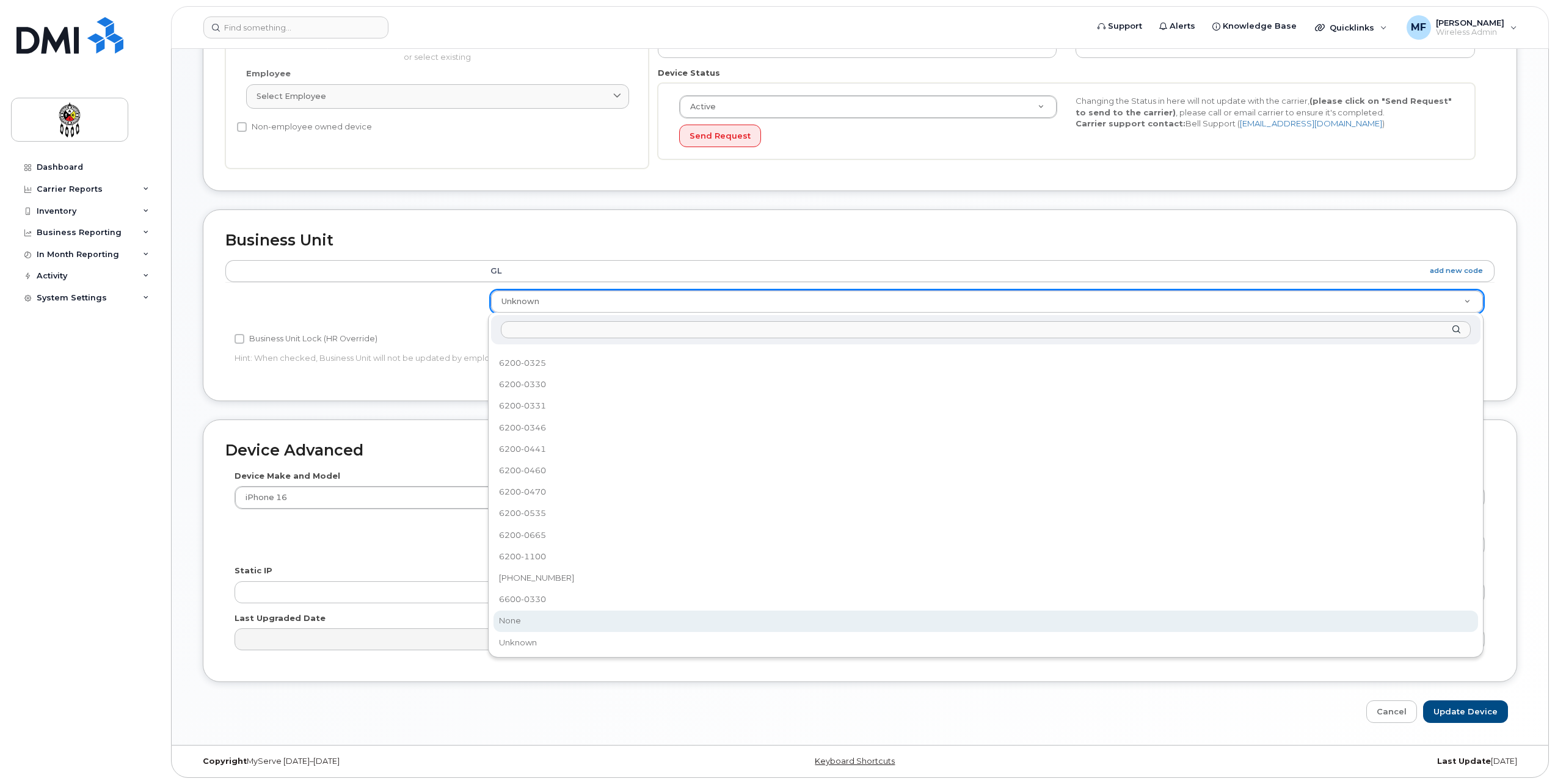
scroll to position [447, 0]
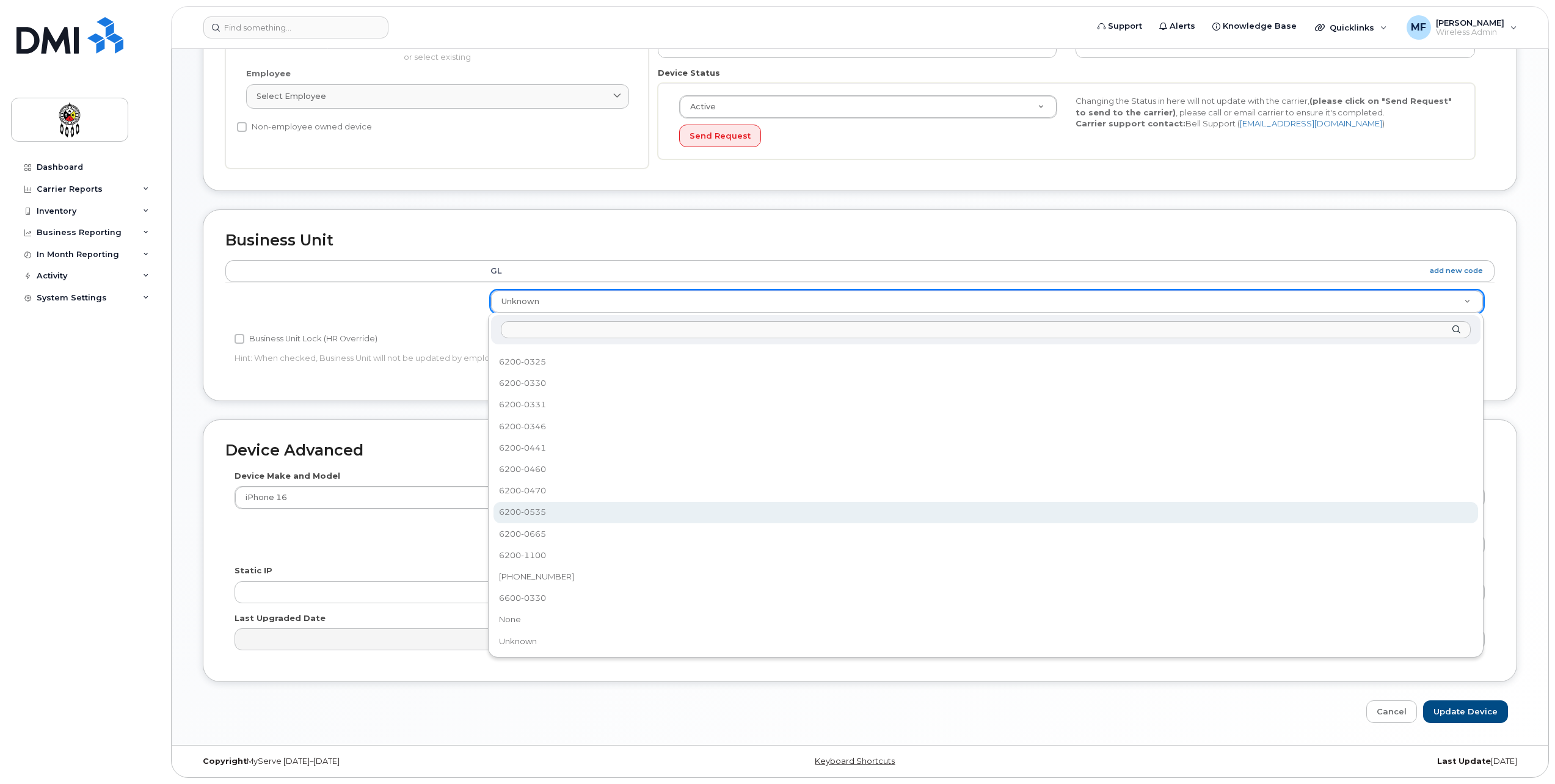
select select "36211578"
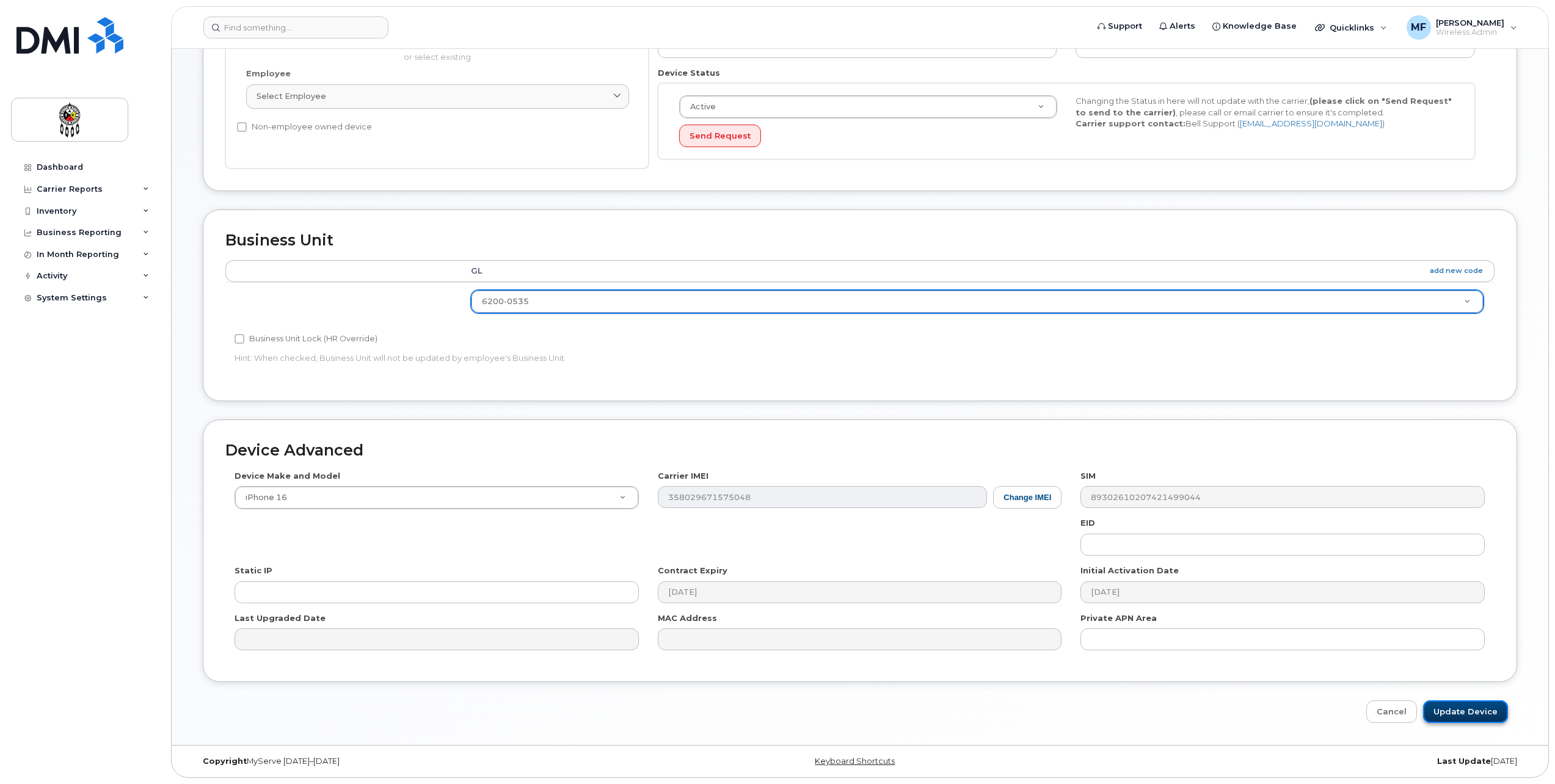
click at [1463, 707] on input "Update Device" at bounding box center [1466, 712] width 85 height 23
type input "Saving..."
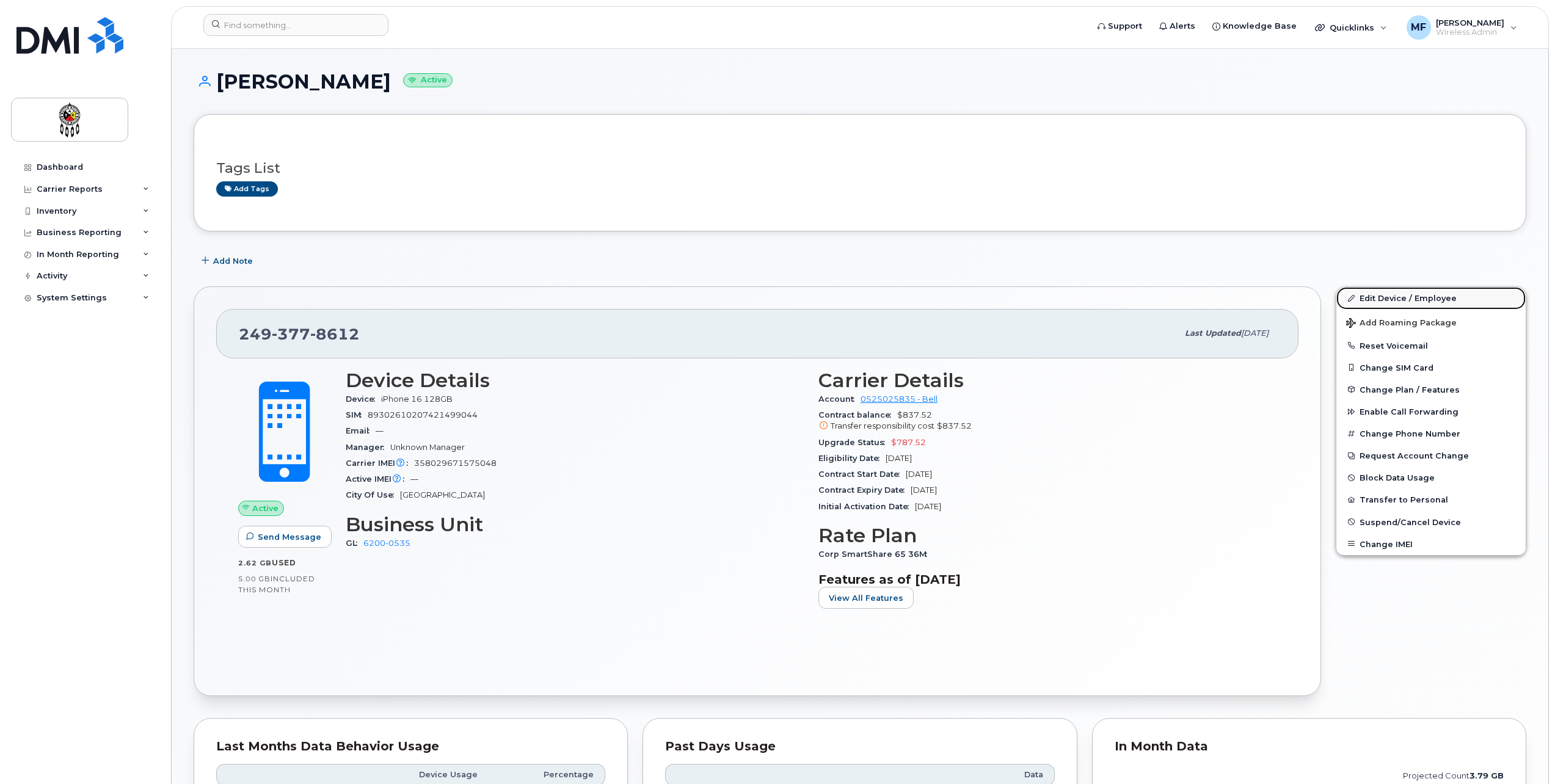
click at [1384, 294] on link "Edit Device / Employee" at bounding box center [1431, 298] width 189 height 22
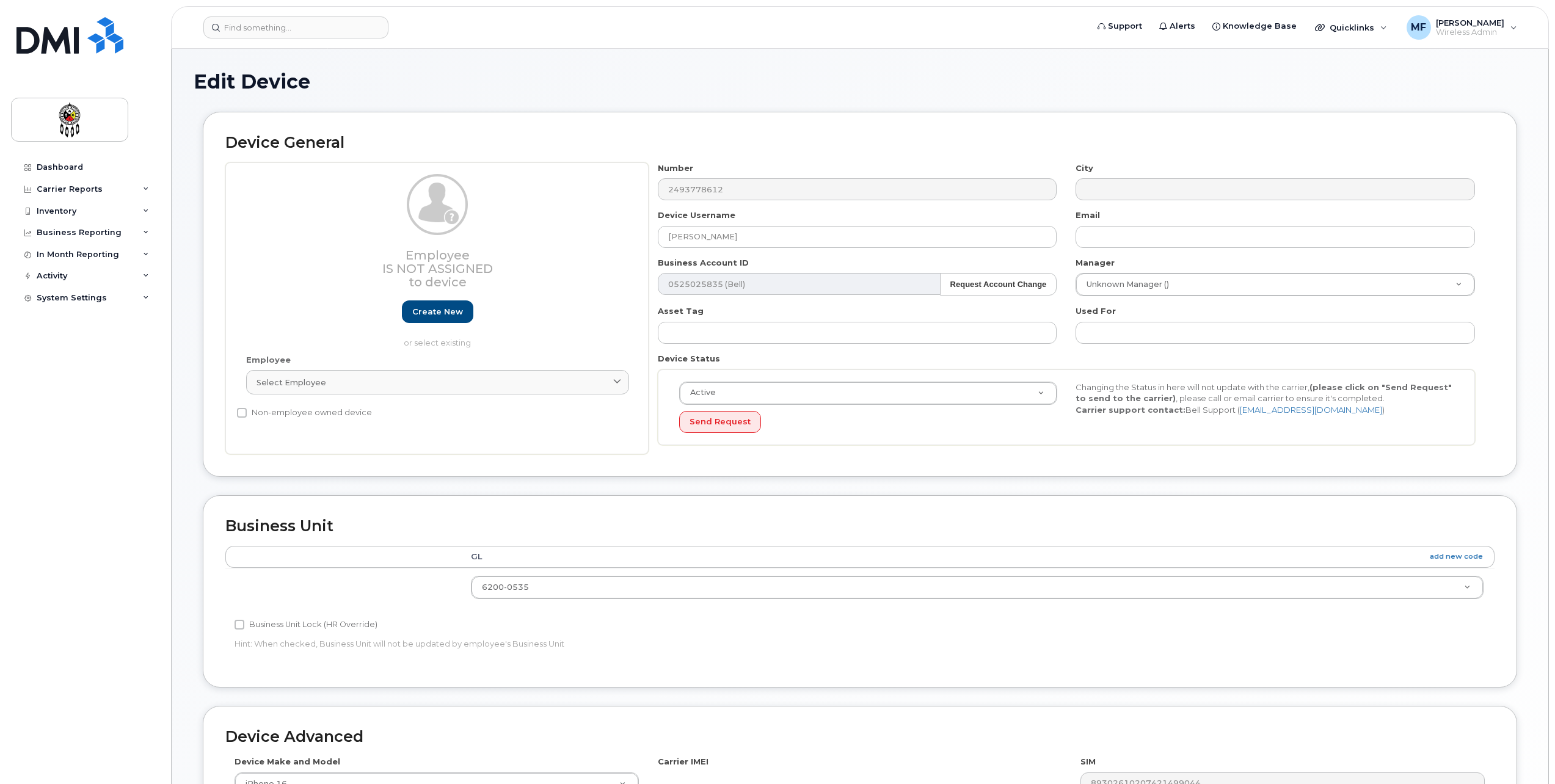
select select "36211578"
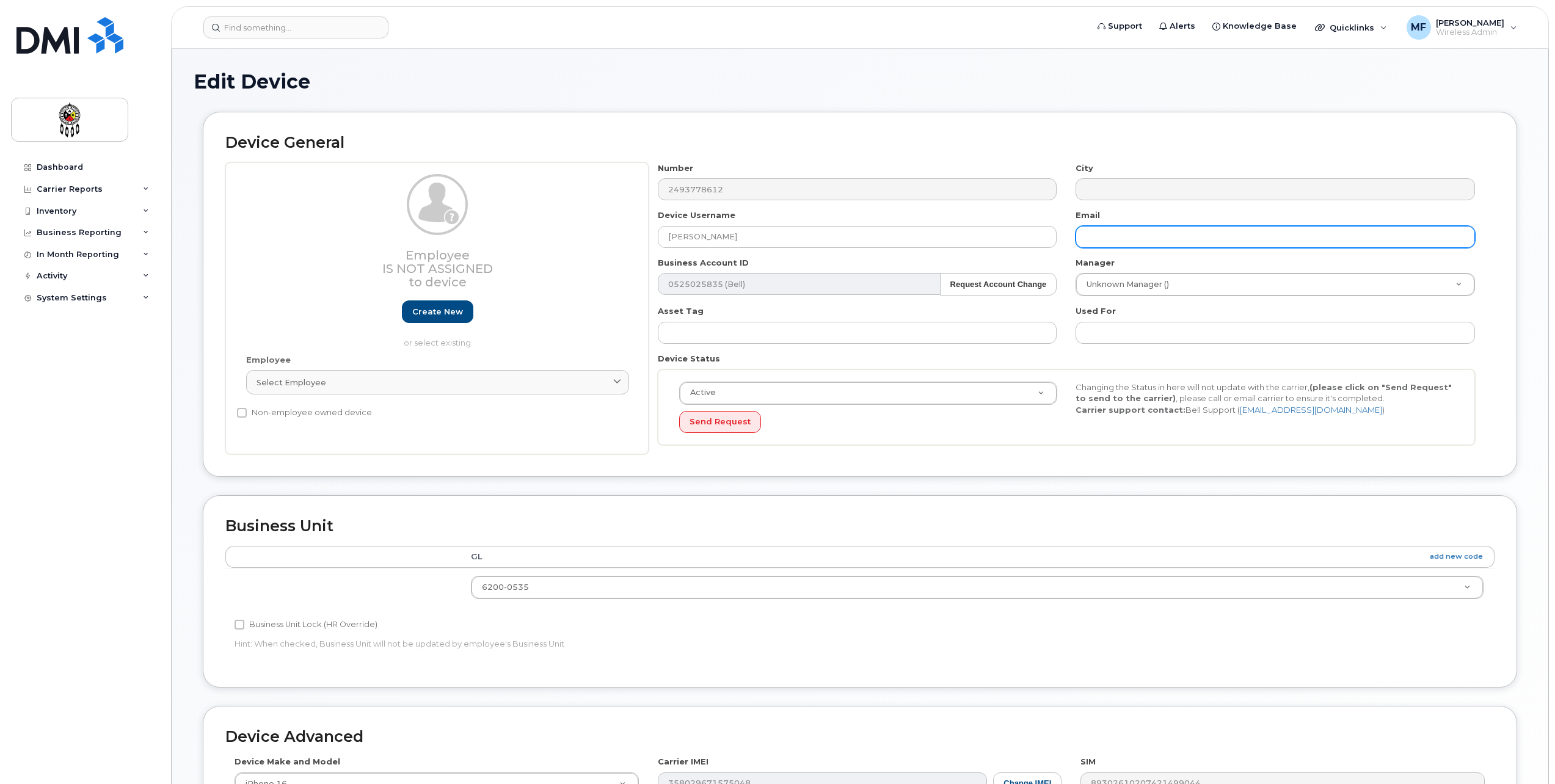
click at [1107, 240] on input "text" at bounding box center [1275, 237] width 400 height 22
type input "gailassiniwe@wiikwemkoong.ca"
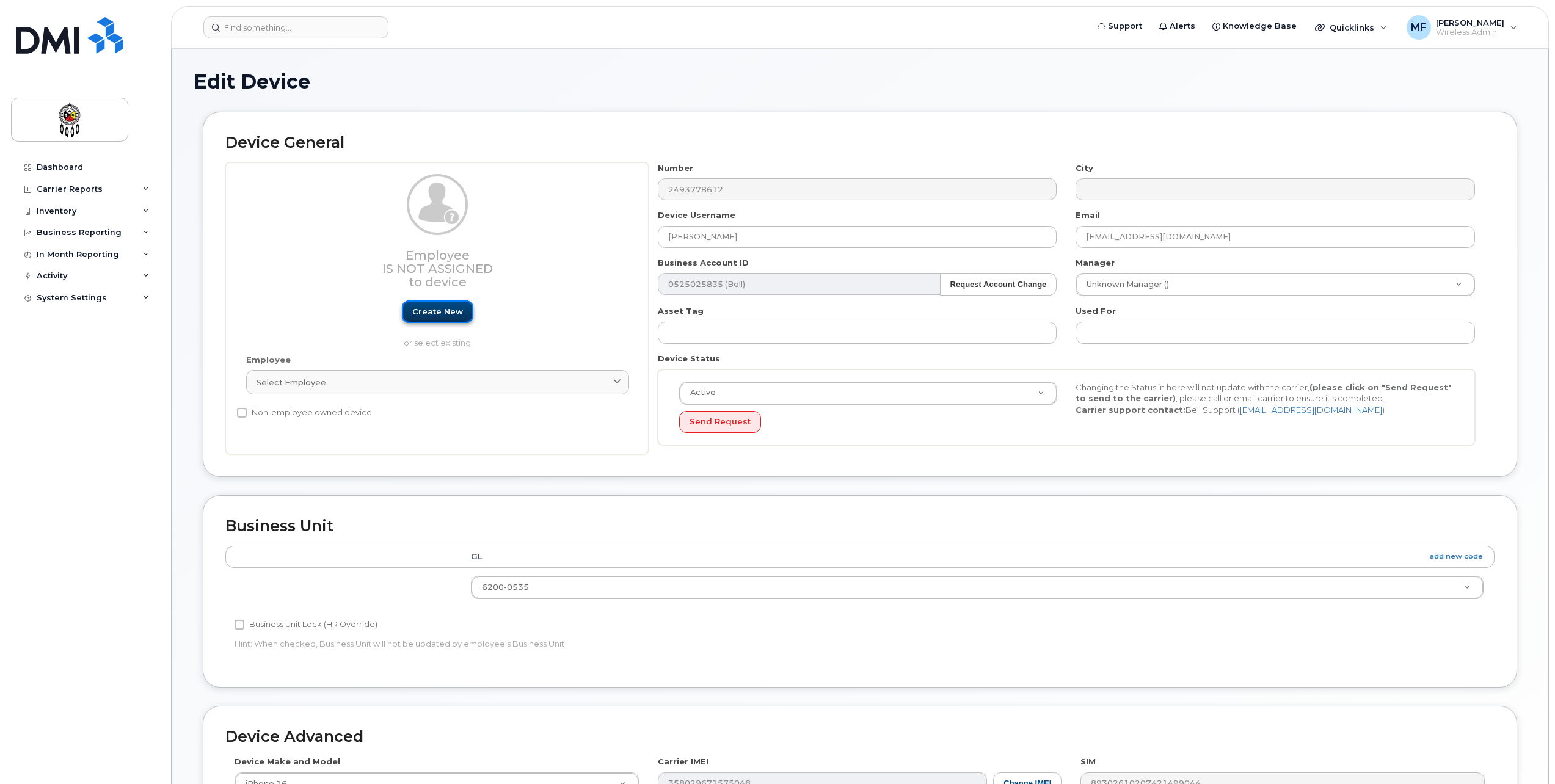
click at [460, 308] on link "Create new" at bounding box center [438, 312] width 72 height 23
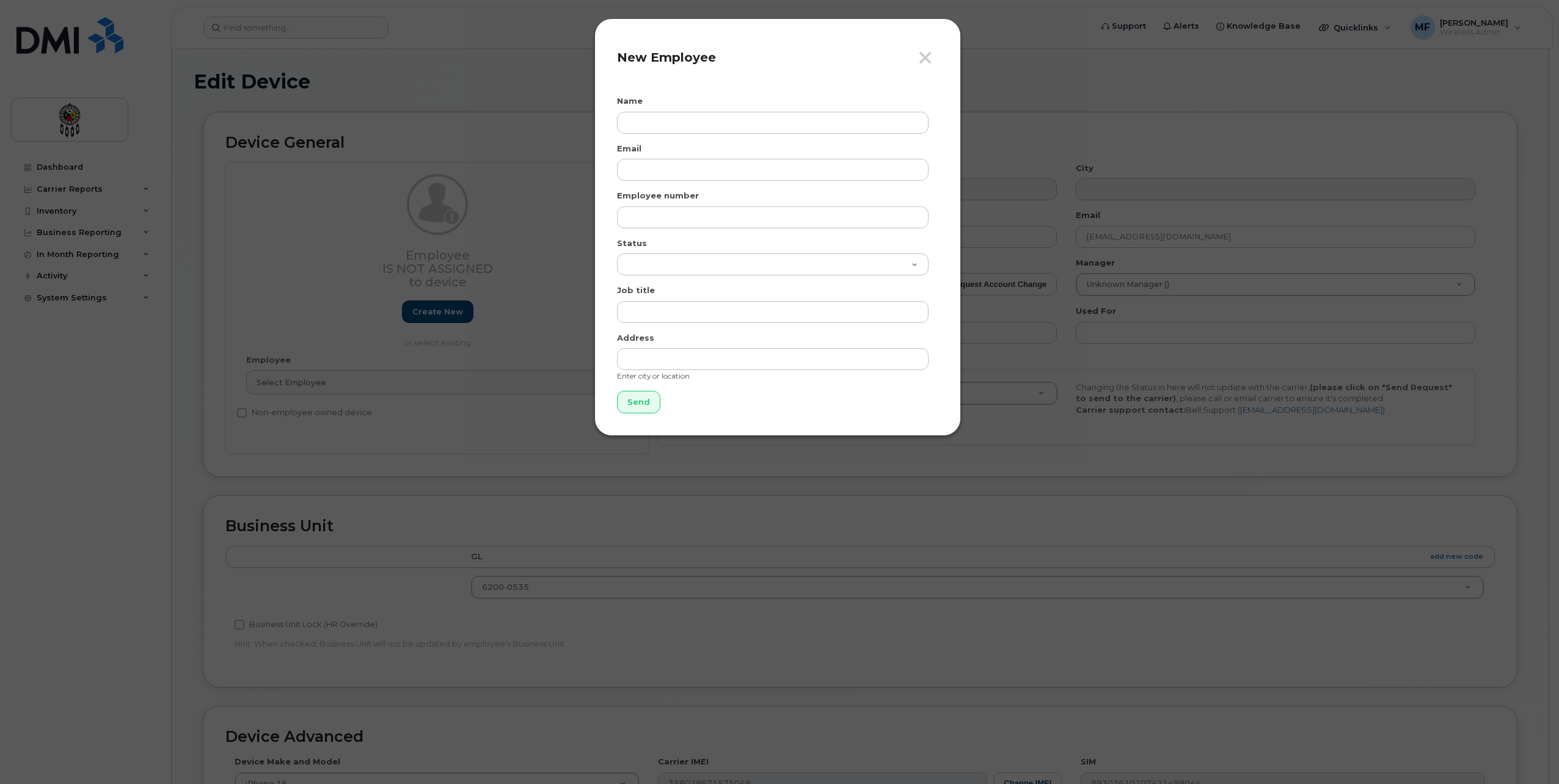
click at [328, 386] on div "Close New Employee Name Email Employee number Status Active On-Leave Long Term …" at bounding box center [779, 392] width 1559 height 784
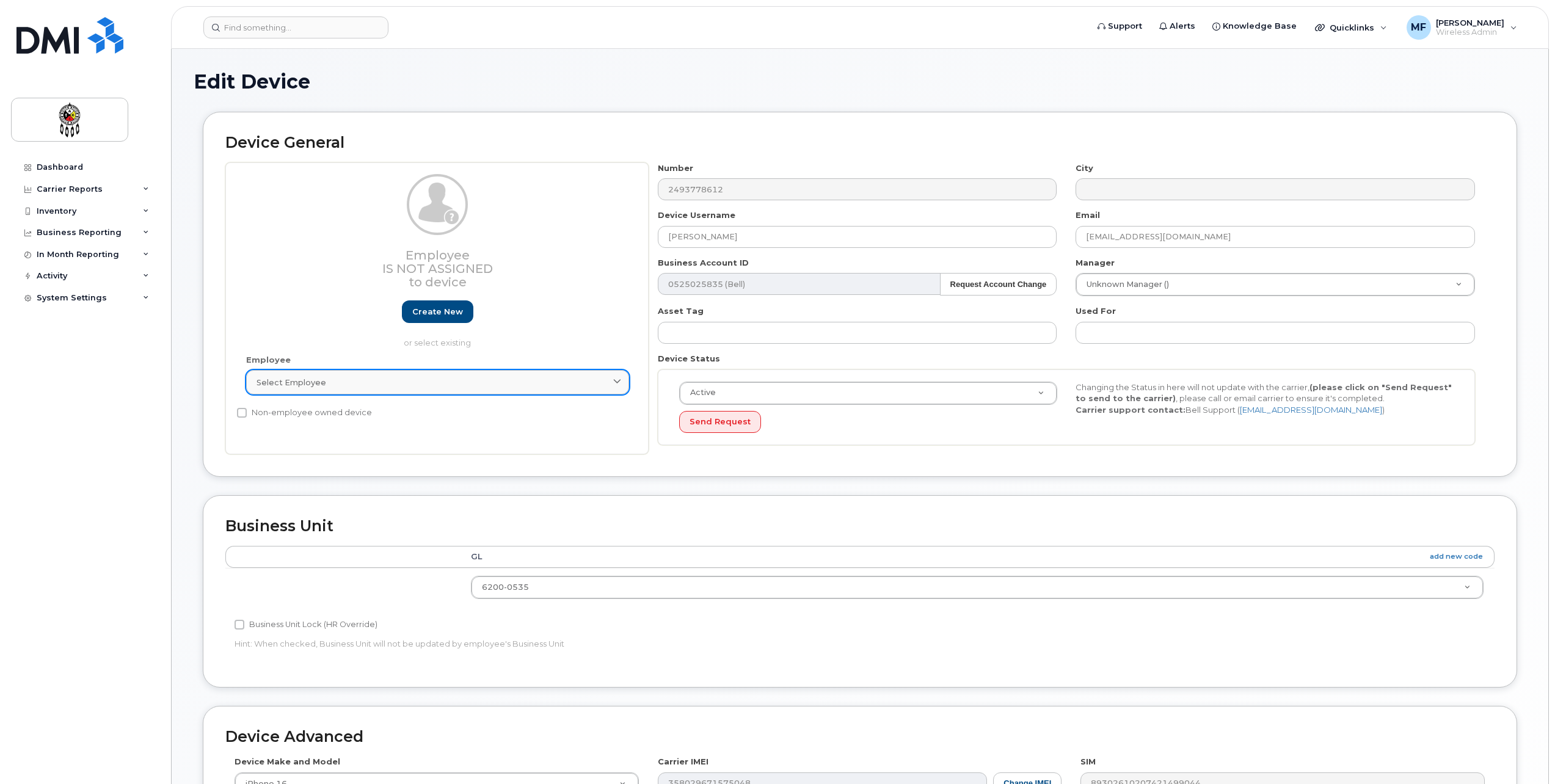
click at [428, 385] on div "Select employee" at bounding box center [438, 383] width 362 height 11
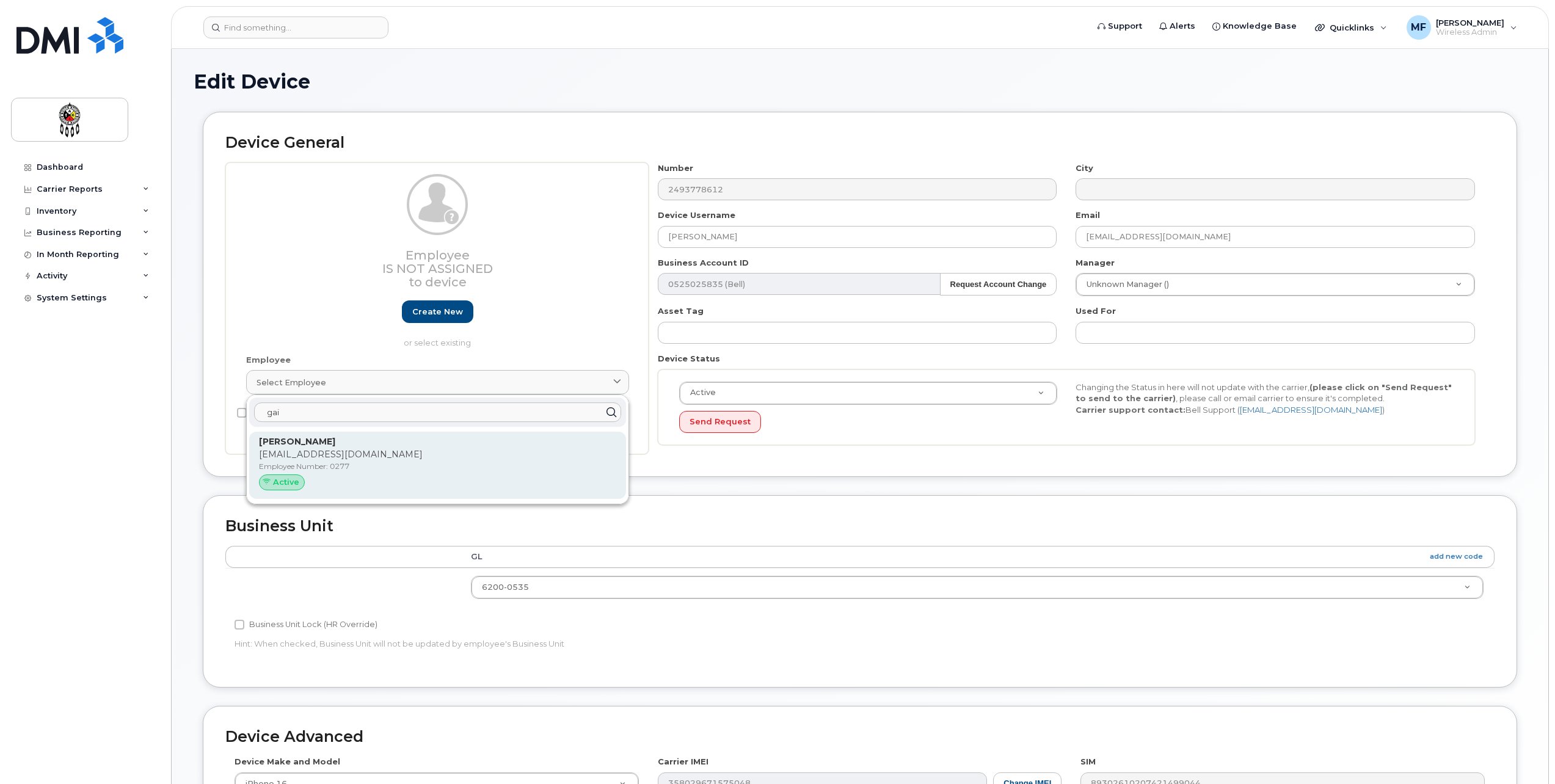
type input "gai"
click at [257, 438] on div "Gail Assiniwe gailassiniwe@wiikwemkoong.ca Employee Number: 0277 Active" at bounding box center [437, 465] width 377 height 67
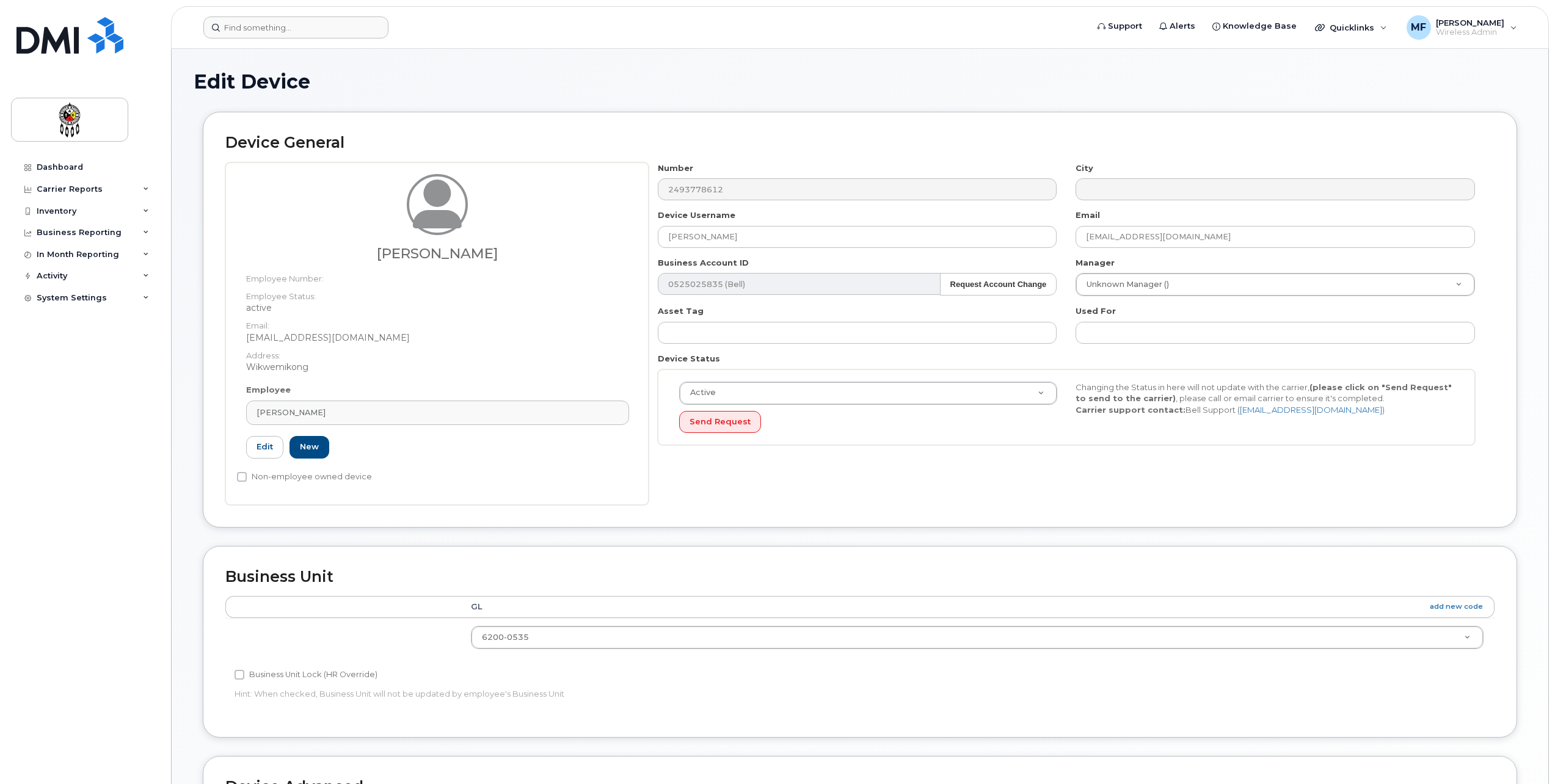
type input "0277"
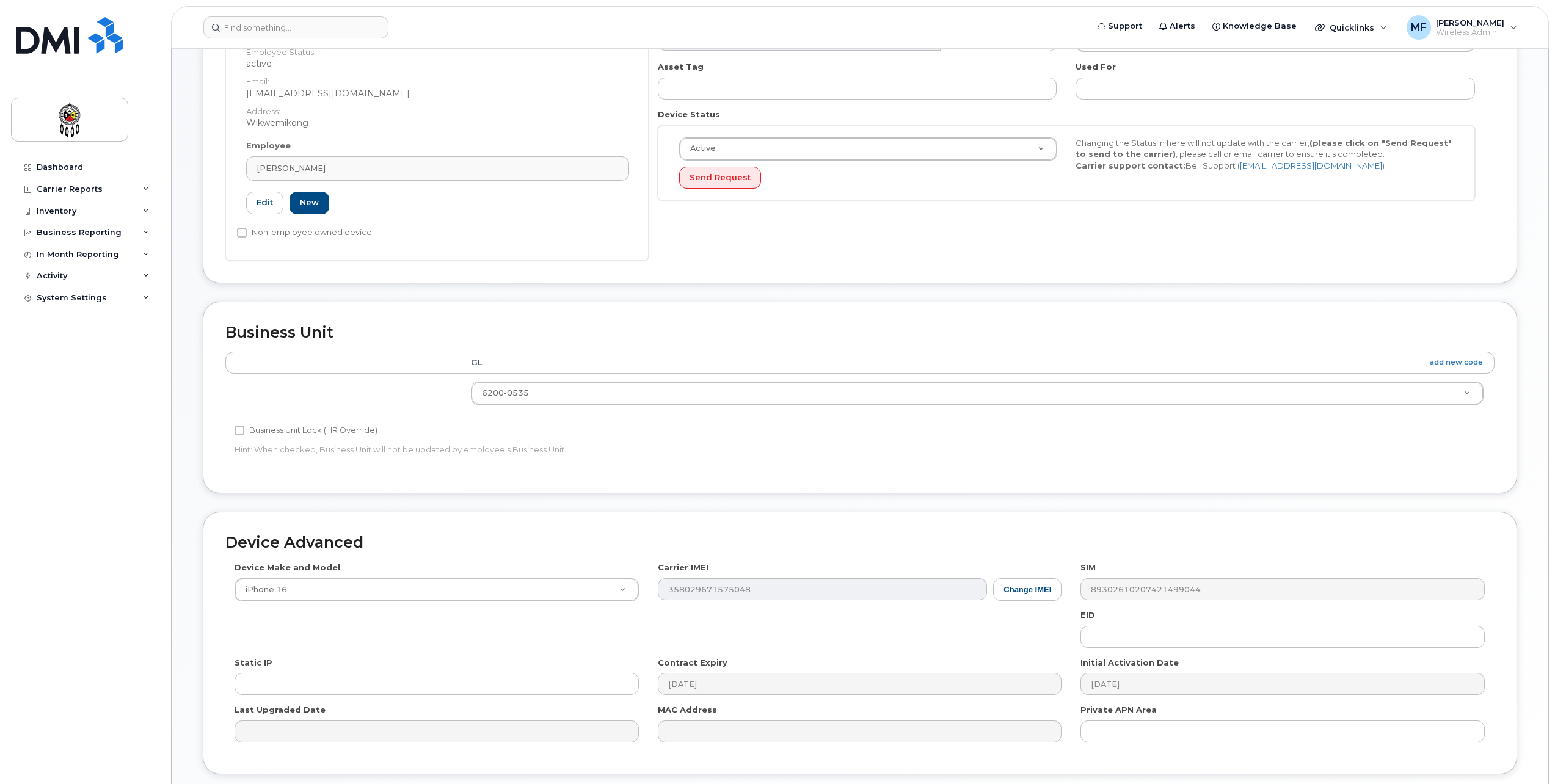
scroll to position [336, 0]
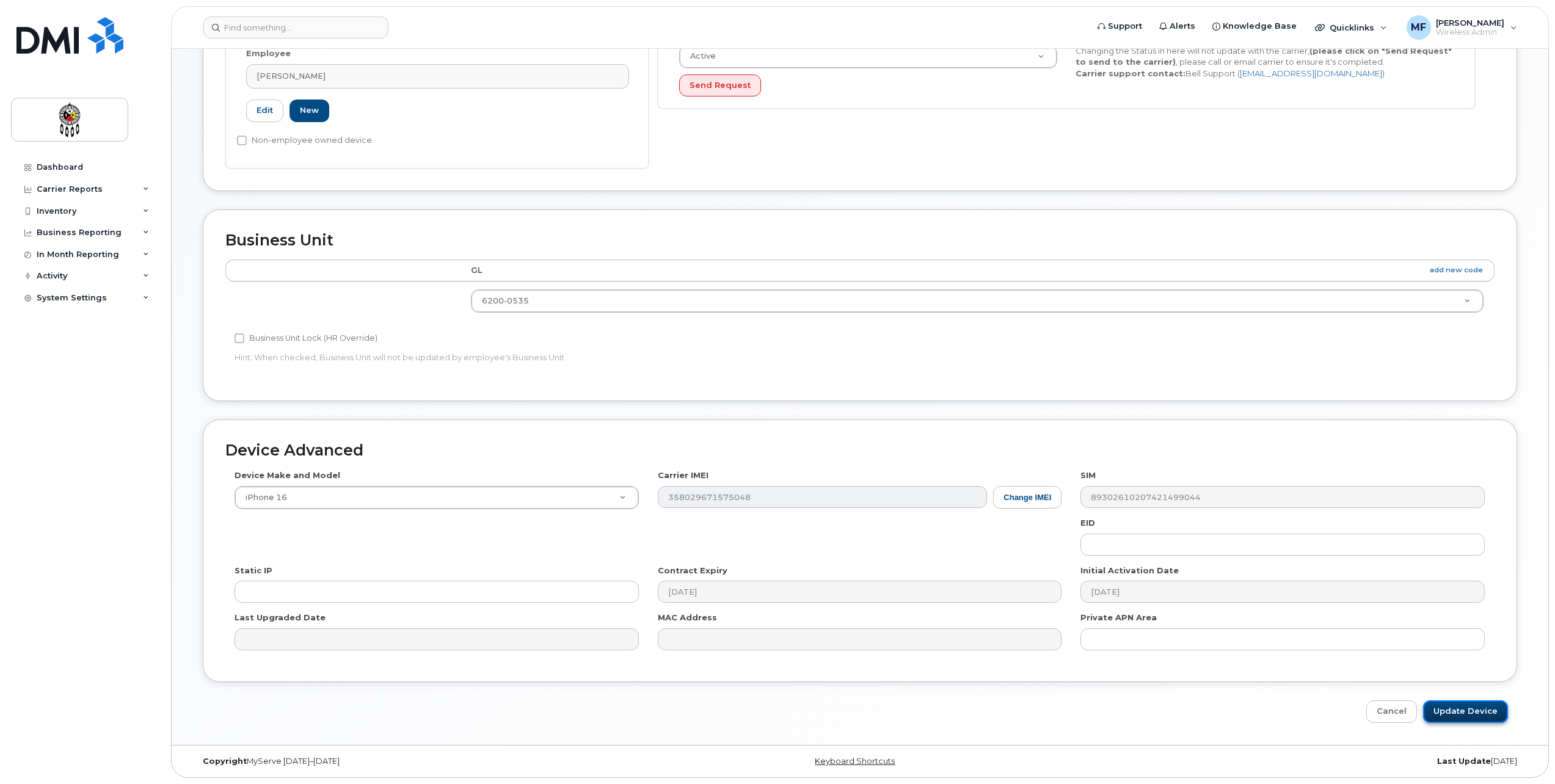
click at [1447, 711] on input "Update Device" at bounding box center [1466, 712] width 85 height 23
type input "Saving..."
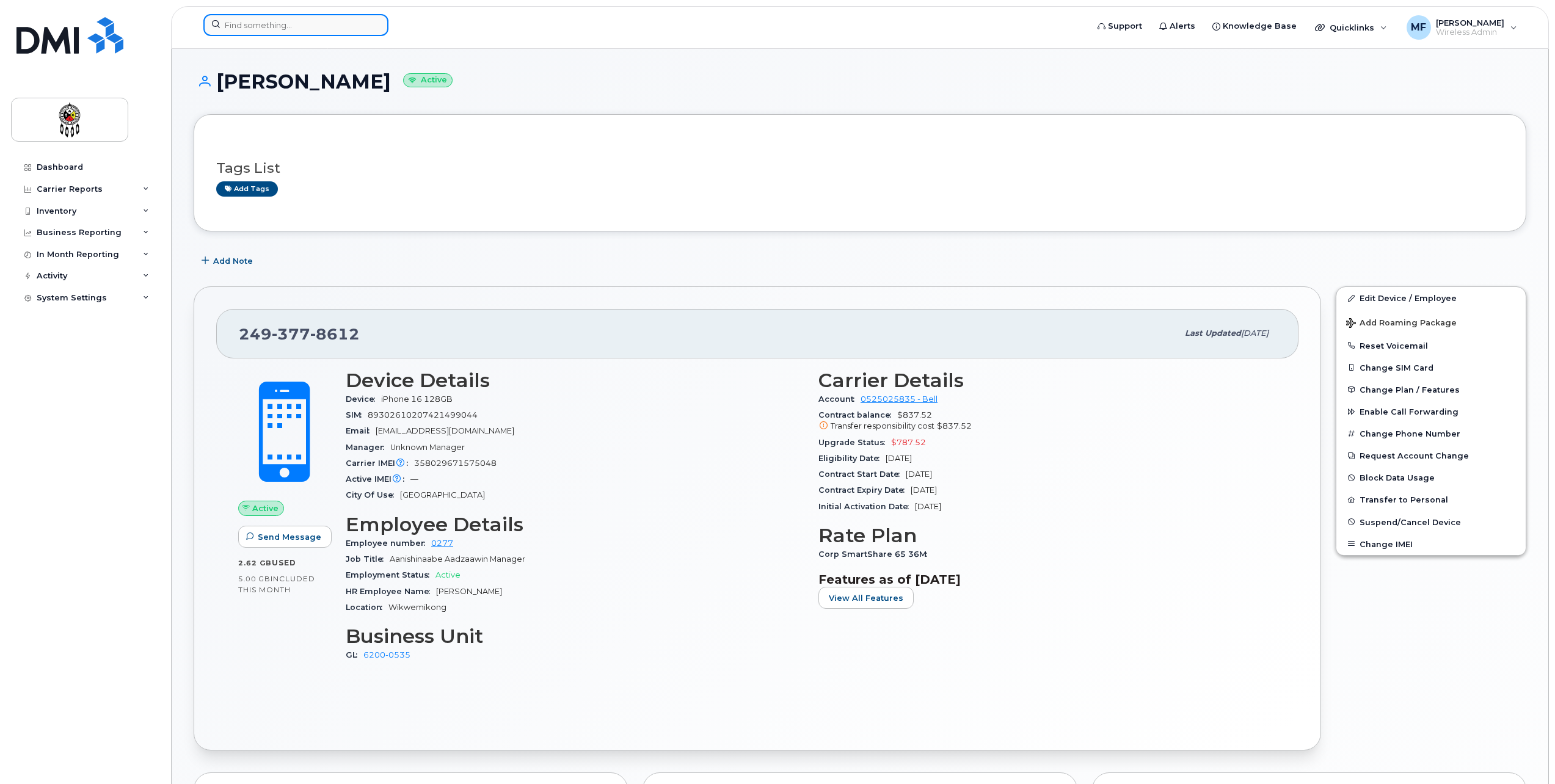
click at [352, 24] on input at bounding box center [296, 25] width 185 height 22
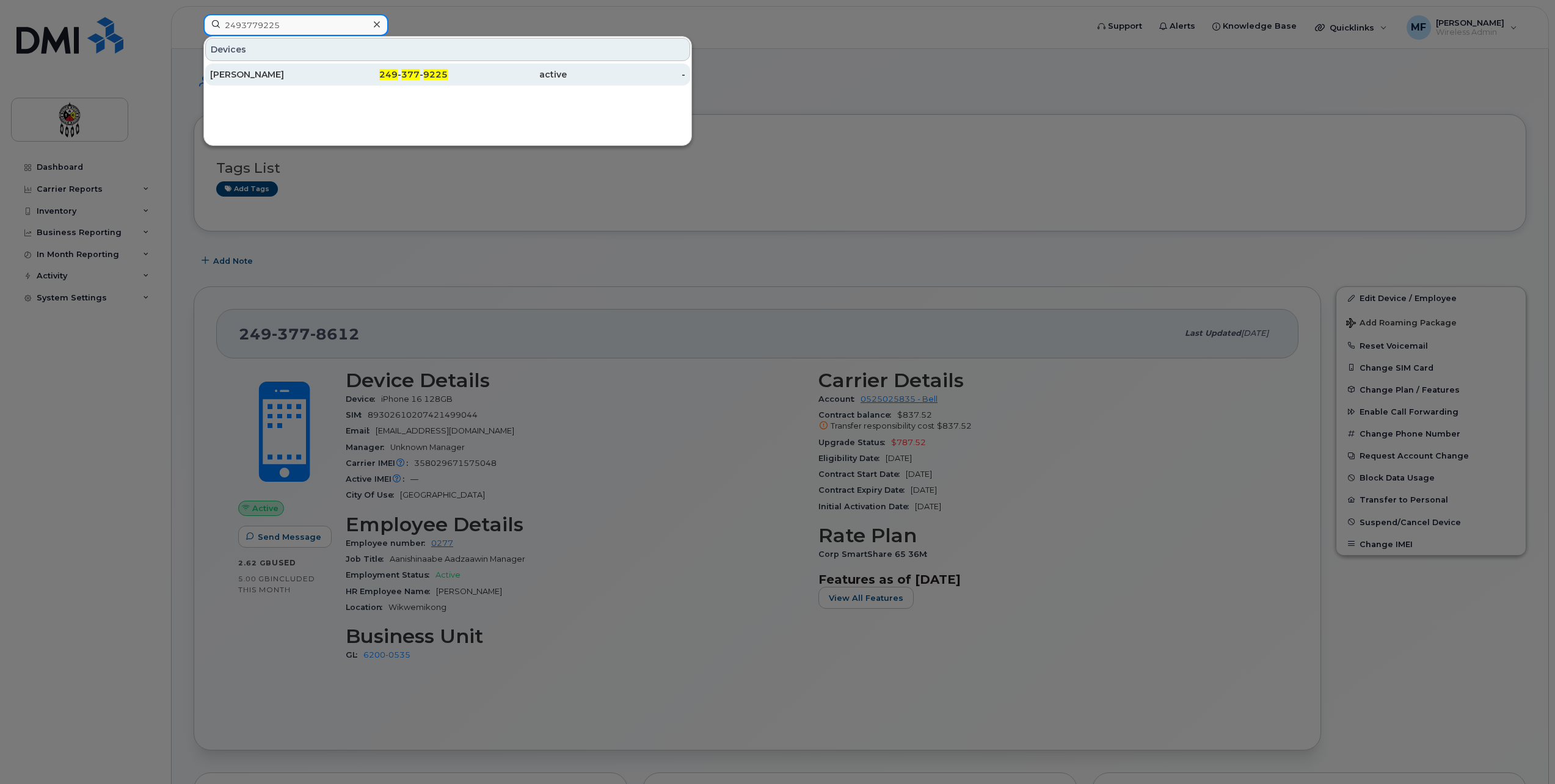
type input "2493779225"
click at [329, 77] on div "249 - 377 - 9225" at bounding box center [389, 74] width 119 height 12
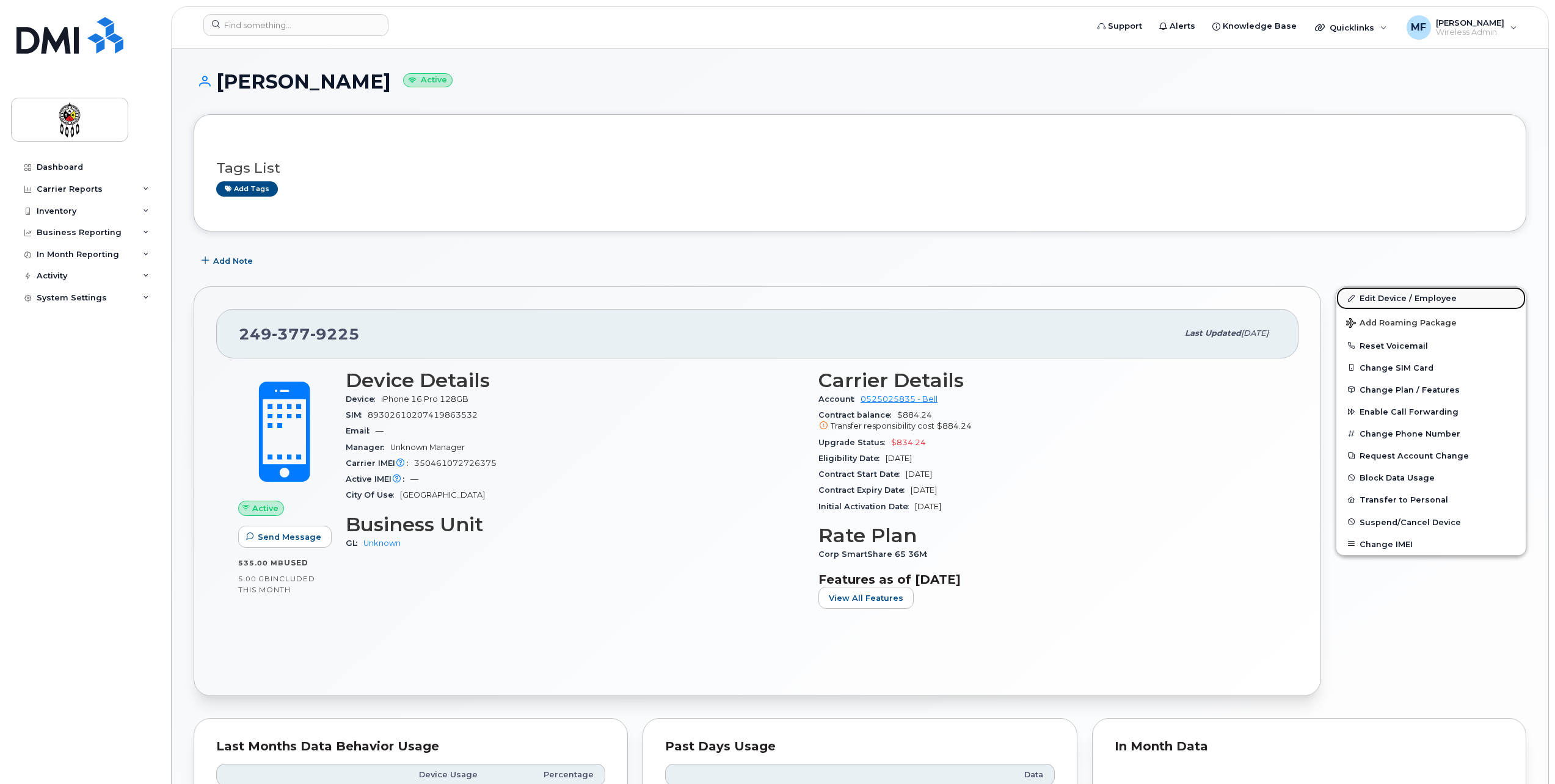
click at [1400, 296] on link "Edit Device / Employee" at bounding box center [1431, 298] width 189 height 22
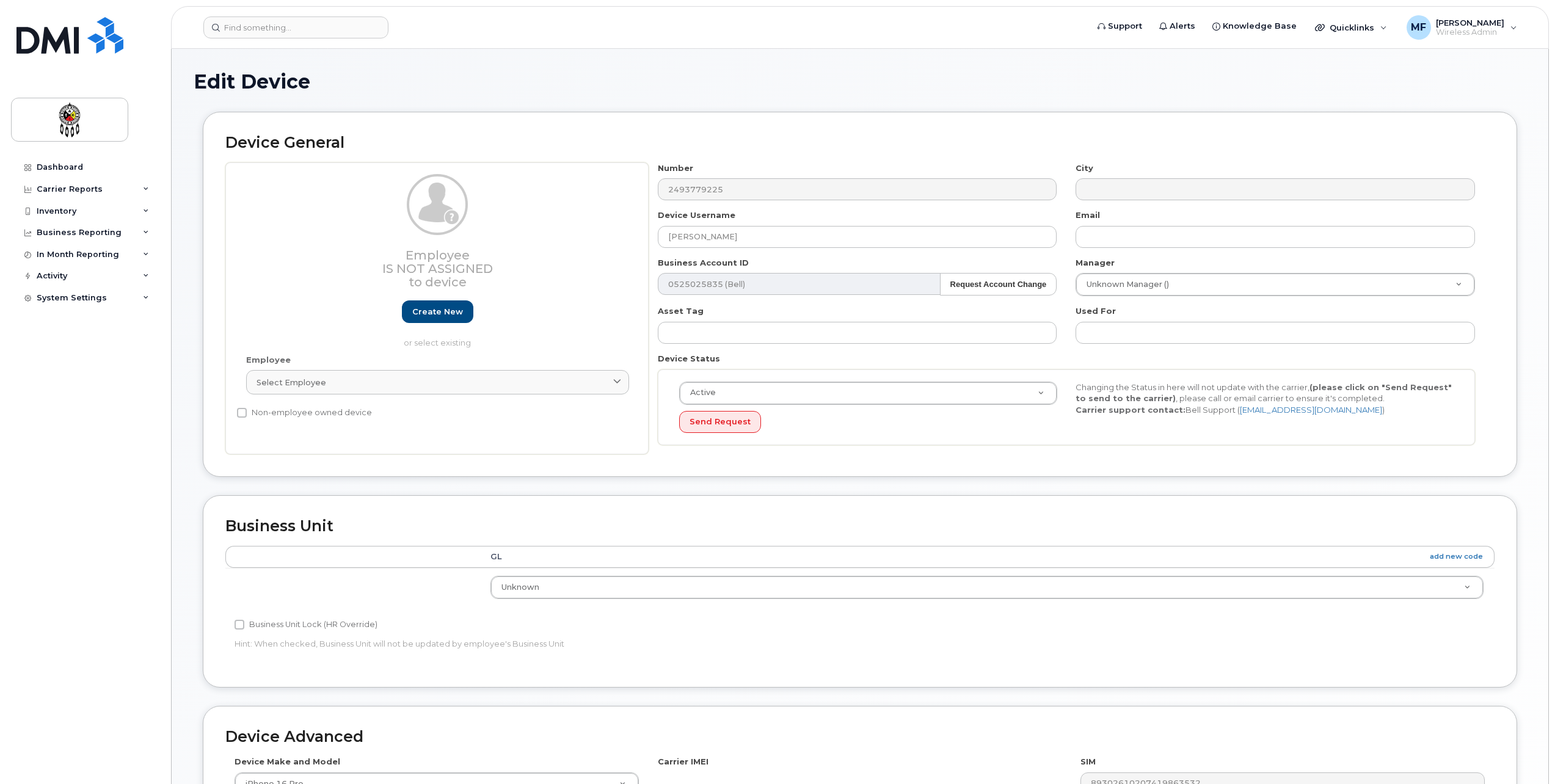
select select "651562"
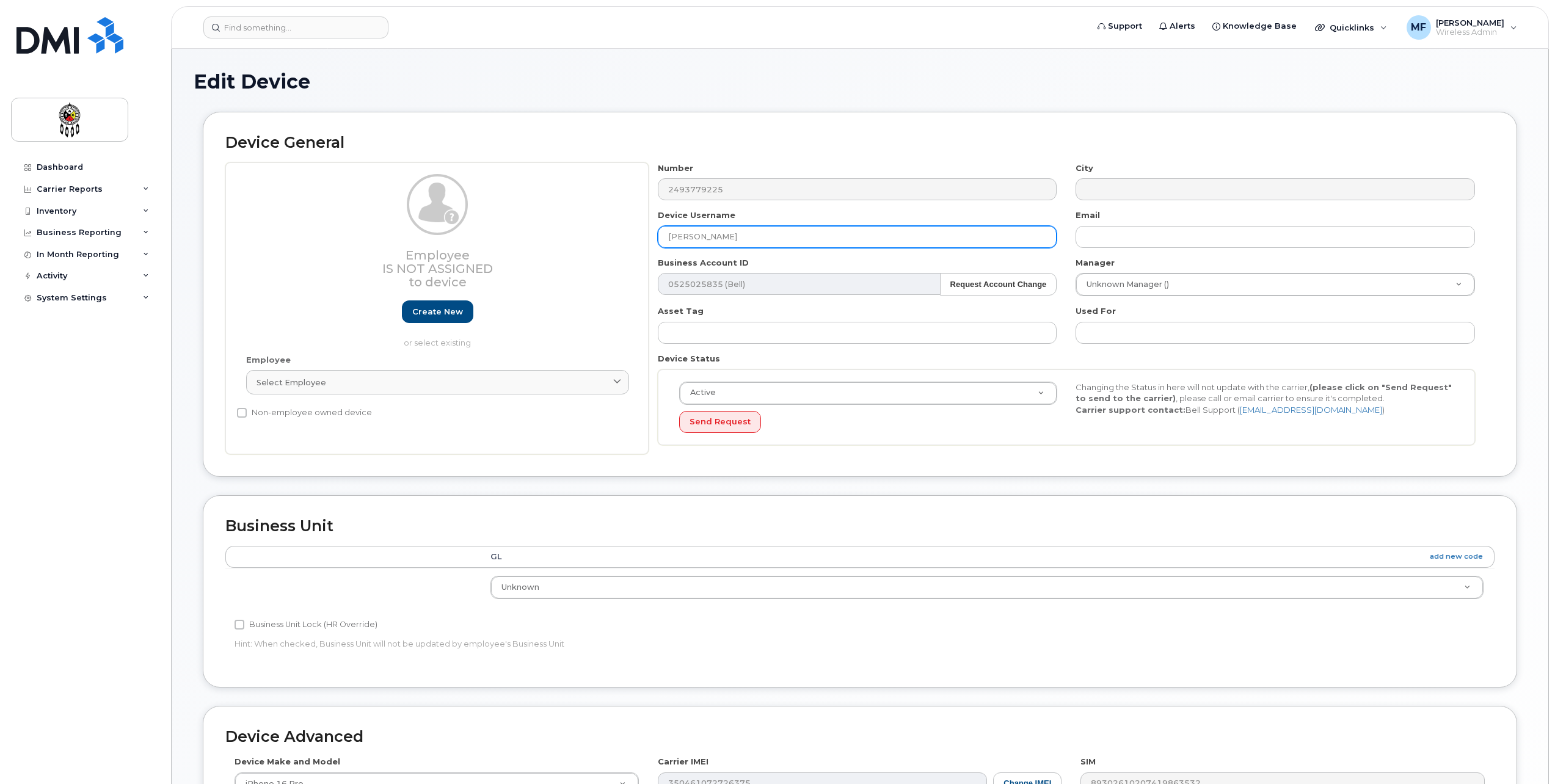
drag, startPoint x: 771, startPoint y: 233, endPoint x: 488, endPoint y: 231, distance: 283.0
click at [488, 231] on div "Employee Is not assigned to device Create new or select existing Employee Selec…" at bounding box center [860, 309] width 1269 height 293
type input "Security Phone 1"
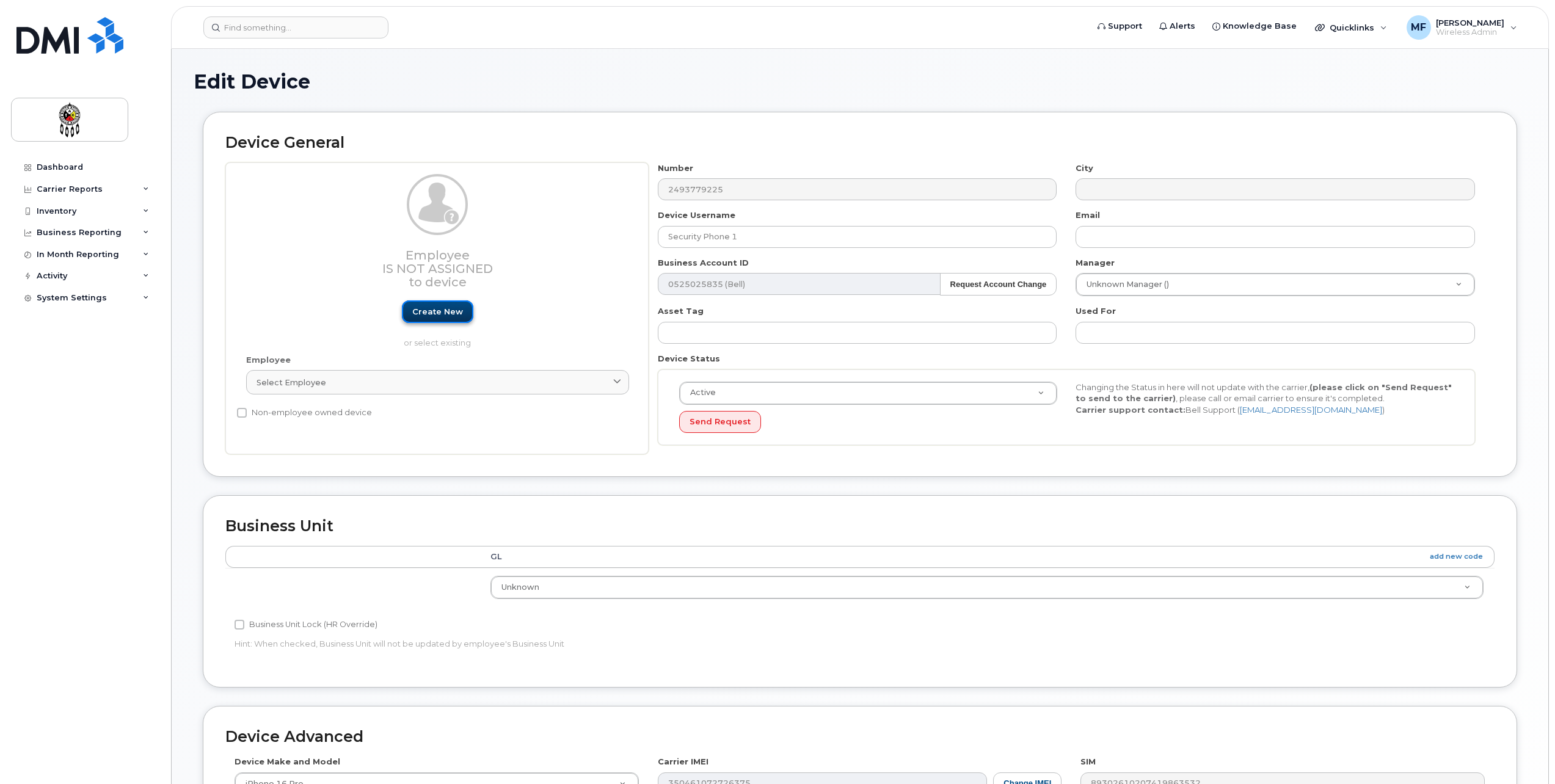
click at [452, 308] on link "Create new" at bounding box center [438, 312] width 72 height 23
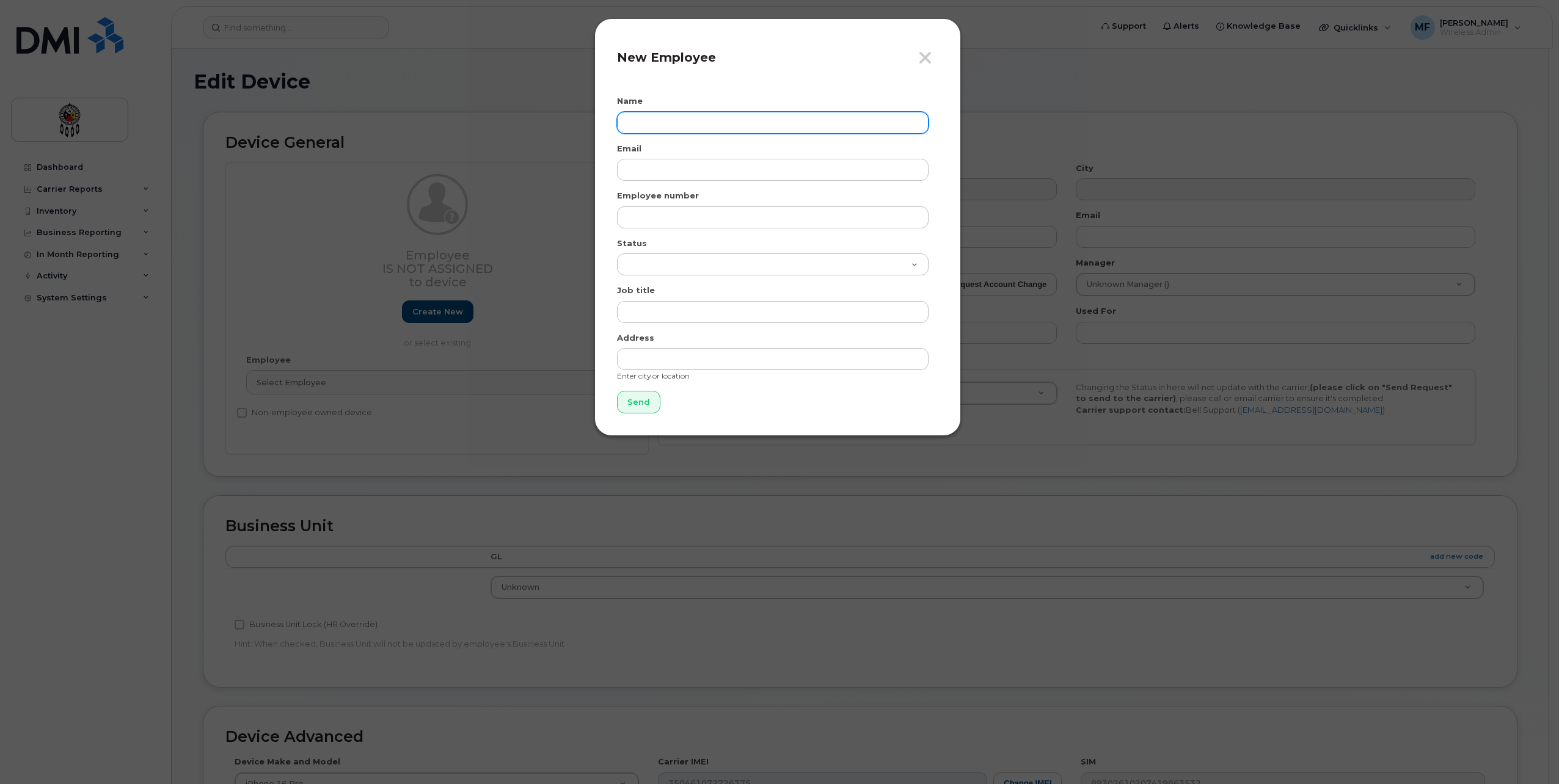
click at [678, 126] on input "text" at bounding box center [773, 122] width 312 height 22
type input "Security Phone 1"
type input "0001"
select select "active"
type input "Security Personnel"
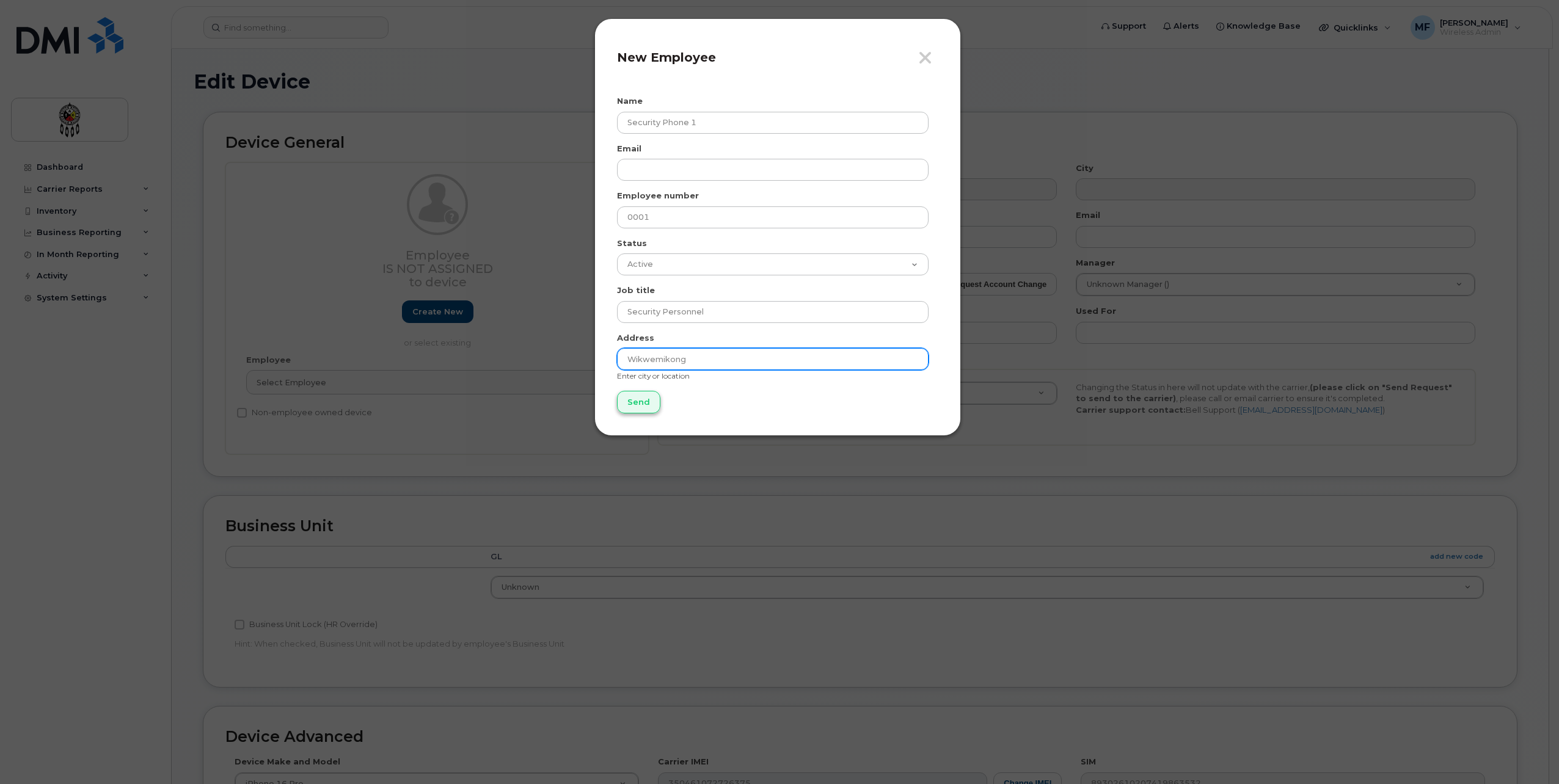
type input "Wikwemikong"
click at [627, 398] on input "Send" at bounding box center [639, 402] width 43 height 23
type input "Send"
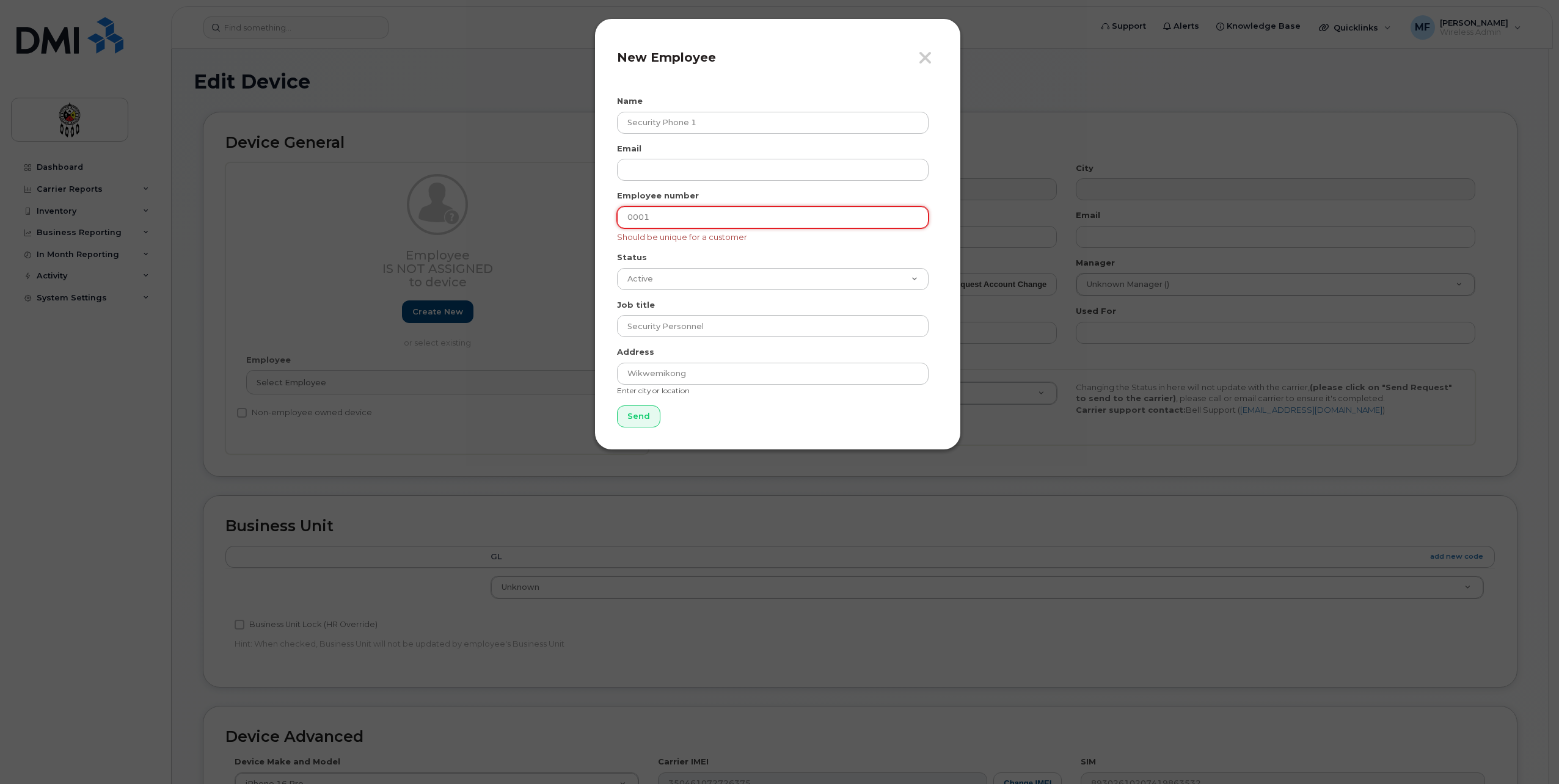
click at [723, 214] on input "0001" at bounding box center [773, 217] width 312 height 22
type input "0002"
click at [638, 415] on input "Send" at bounding box center [639, 417] width 43 height 23
type input "Send"
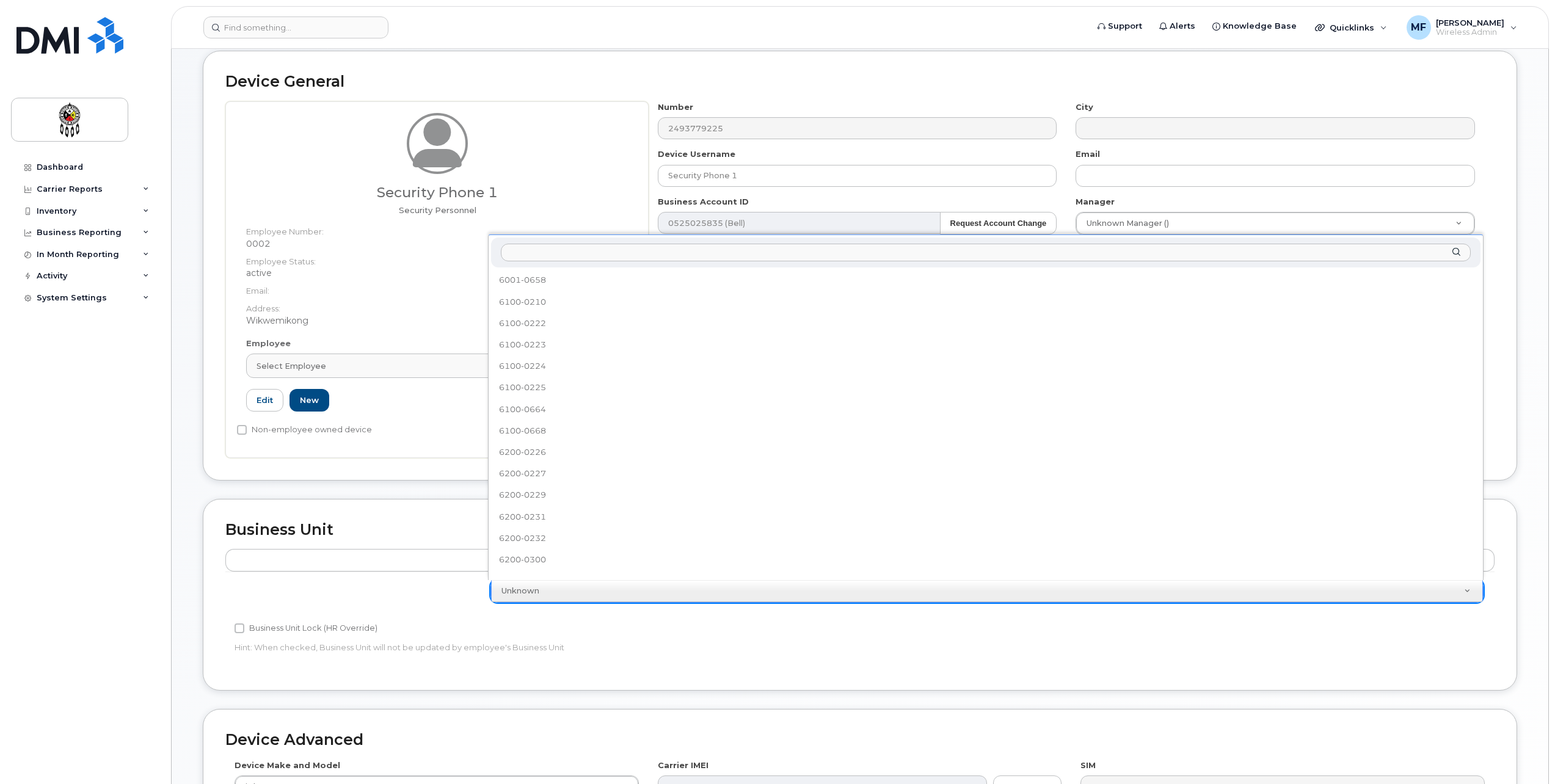
scroll to position [441, 0]
select select "33460201"
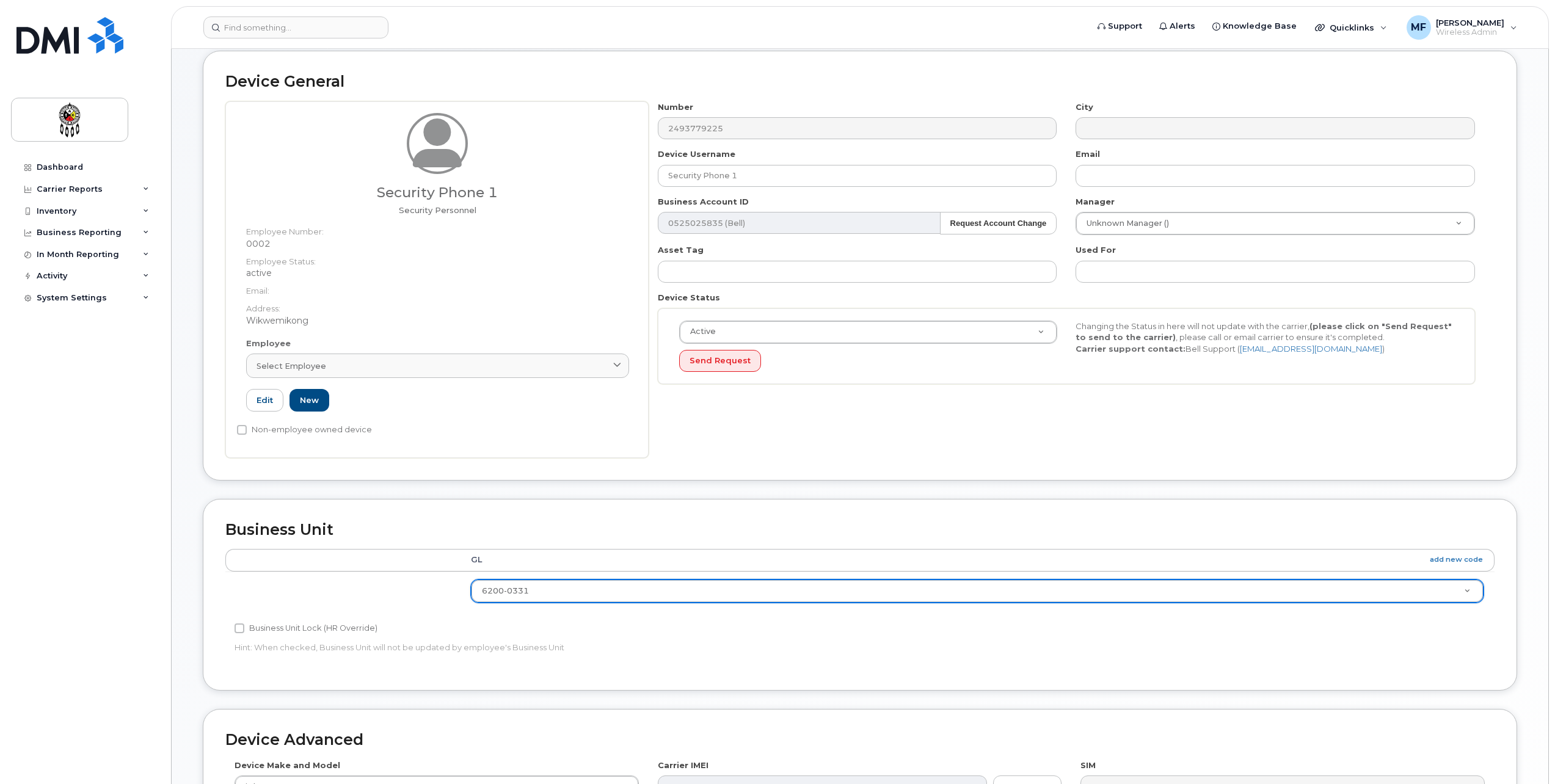
click at [1149, 629] on div "Accounting Categories Rules GL add new code 6200-0331 6001-0658 6100-0210 6100-…" at bounding box center [860, 609] width 1269 height 119
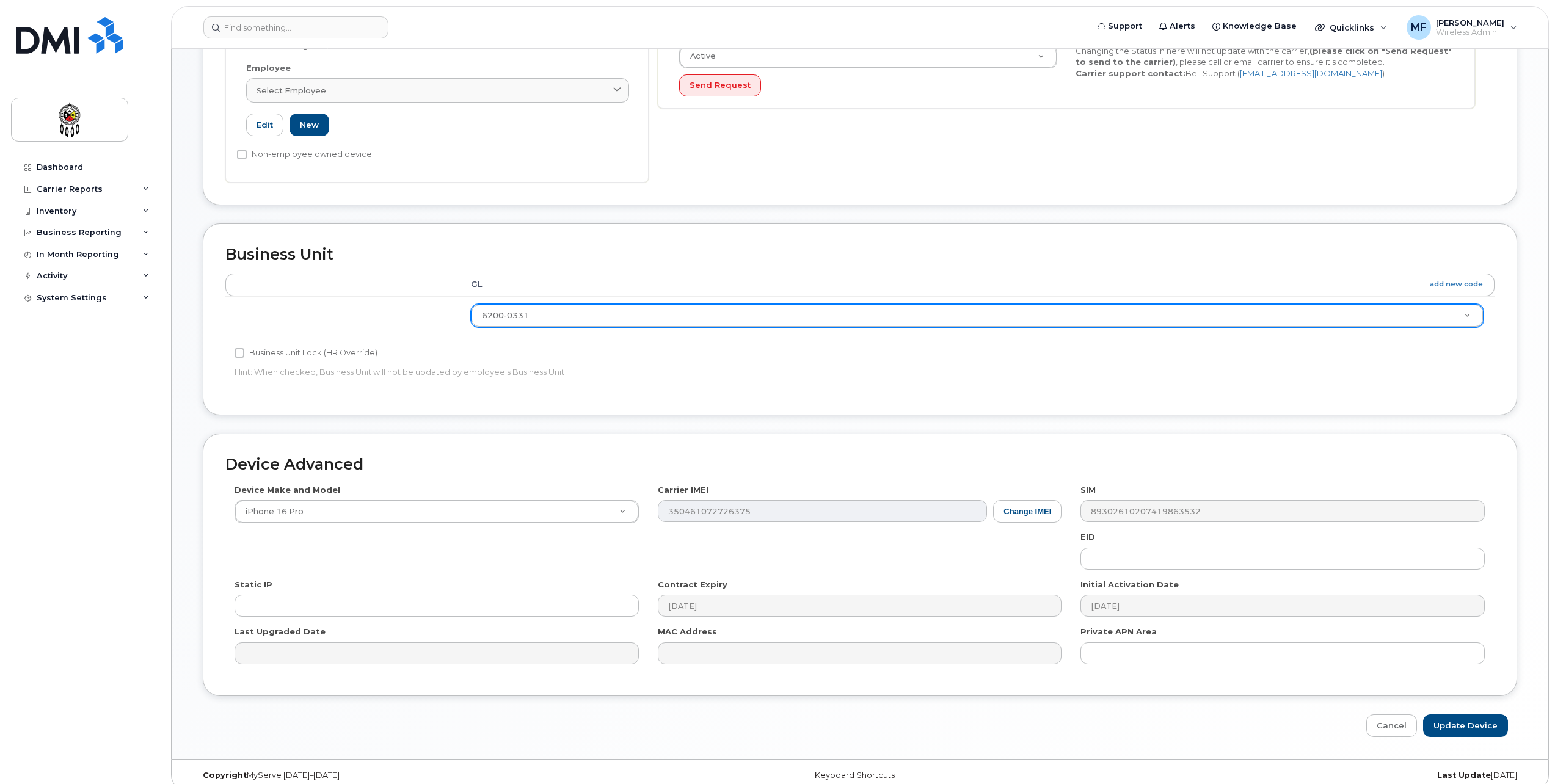
scroll to position [351, 0]
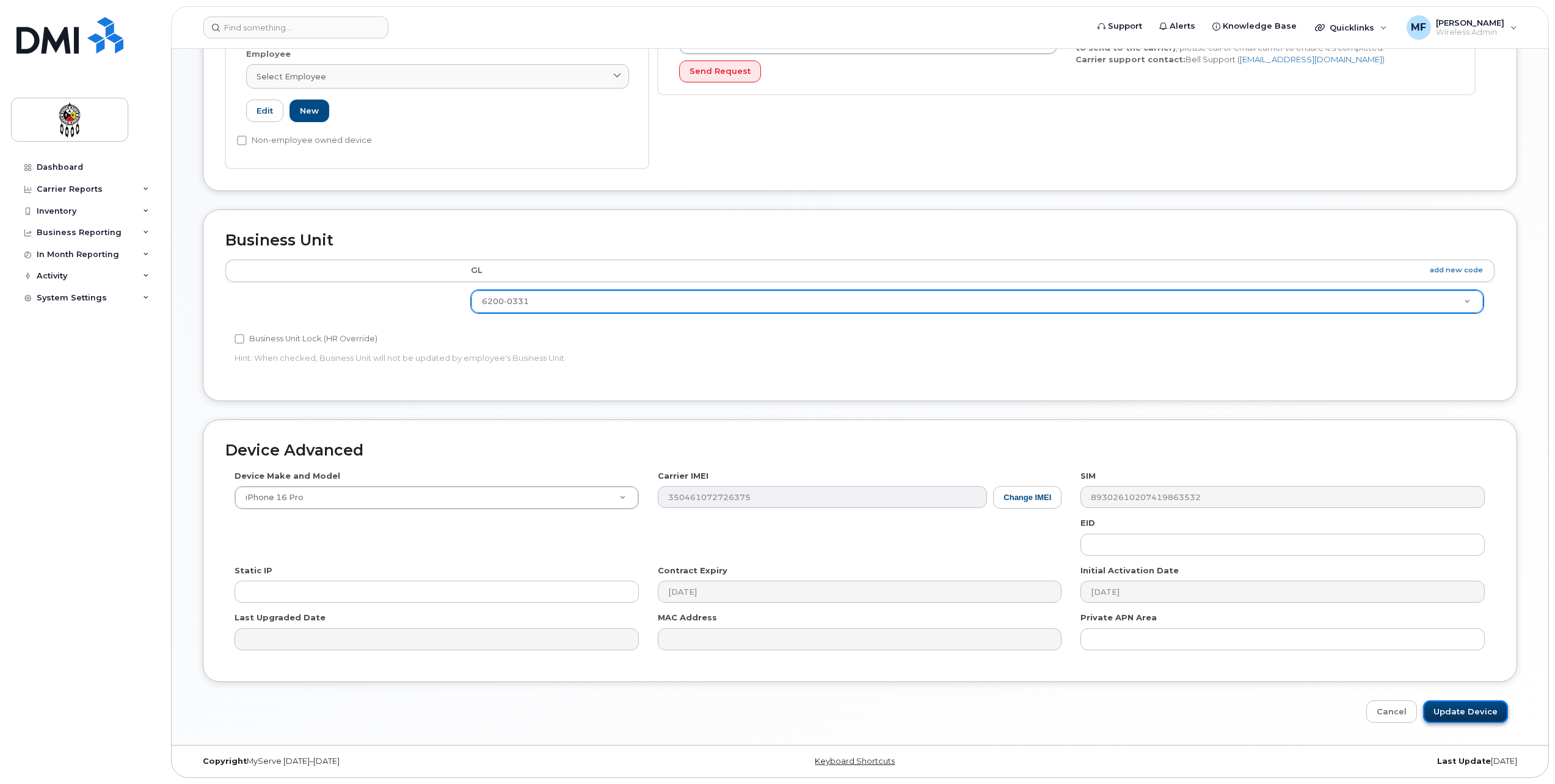
click at [1453, 710] on input "Update Device" at bounding box center [1466, 712] width 85 height 23
type input "Saving..."
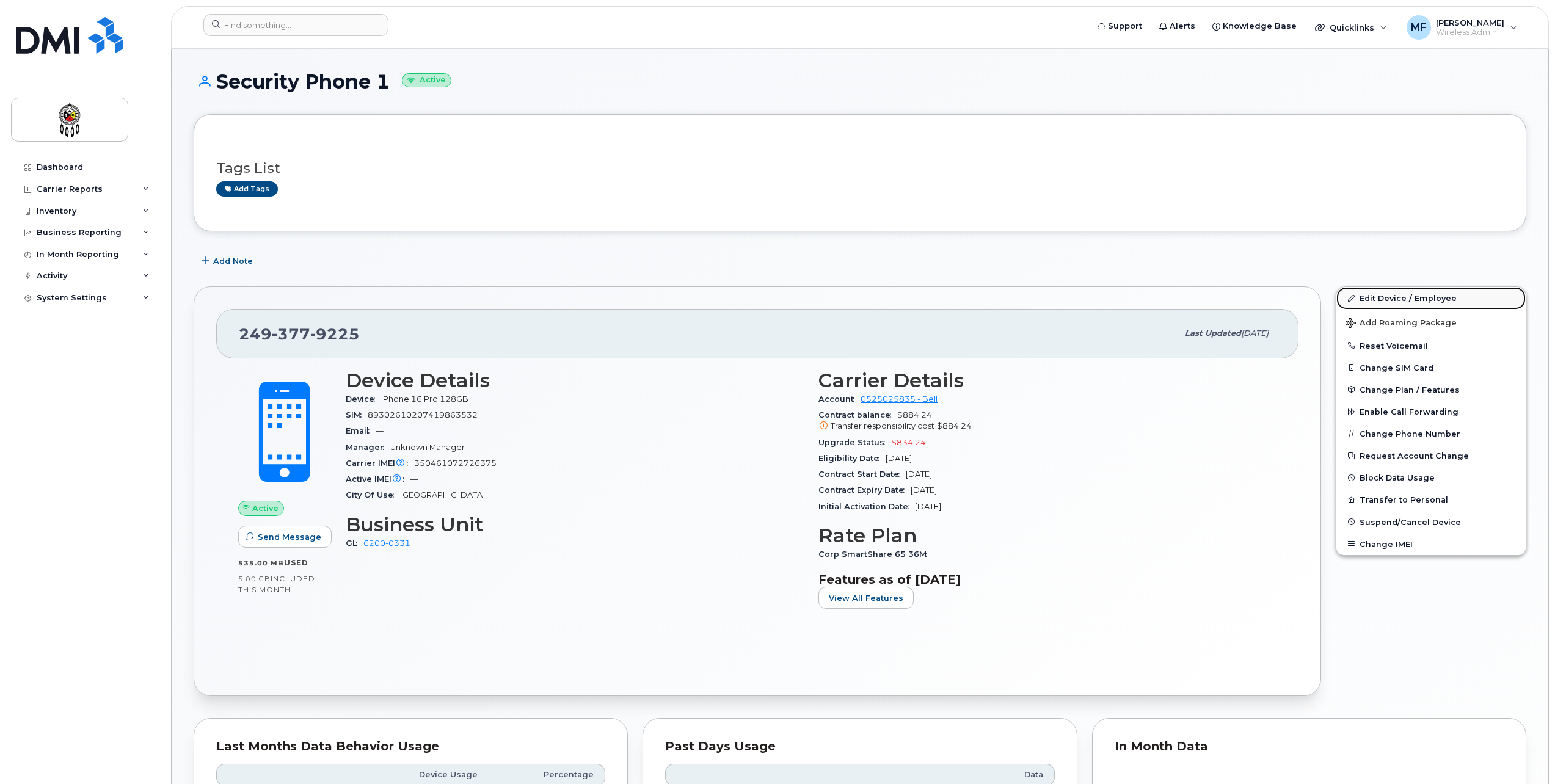
click at [1362, 298] on link "Edit Device / Employee" at bounding box center [1431, 298] width 189 height 22
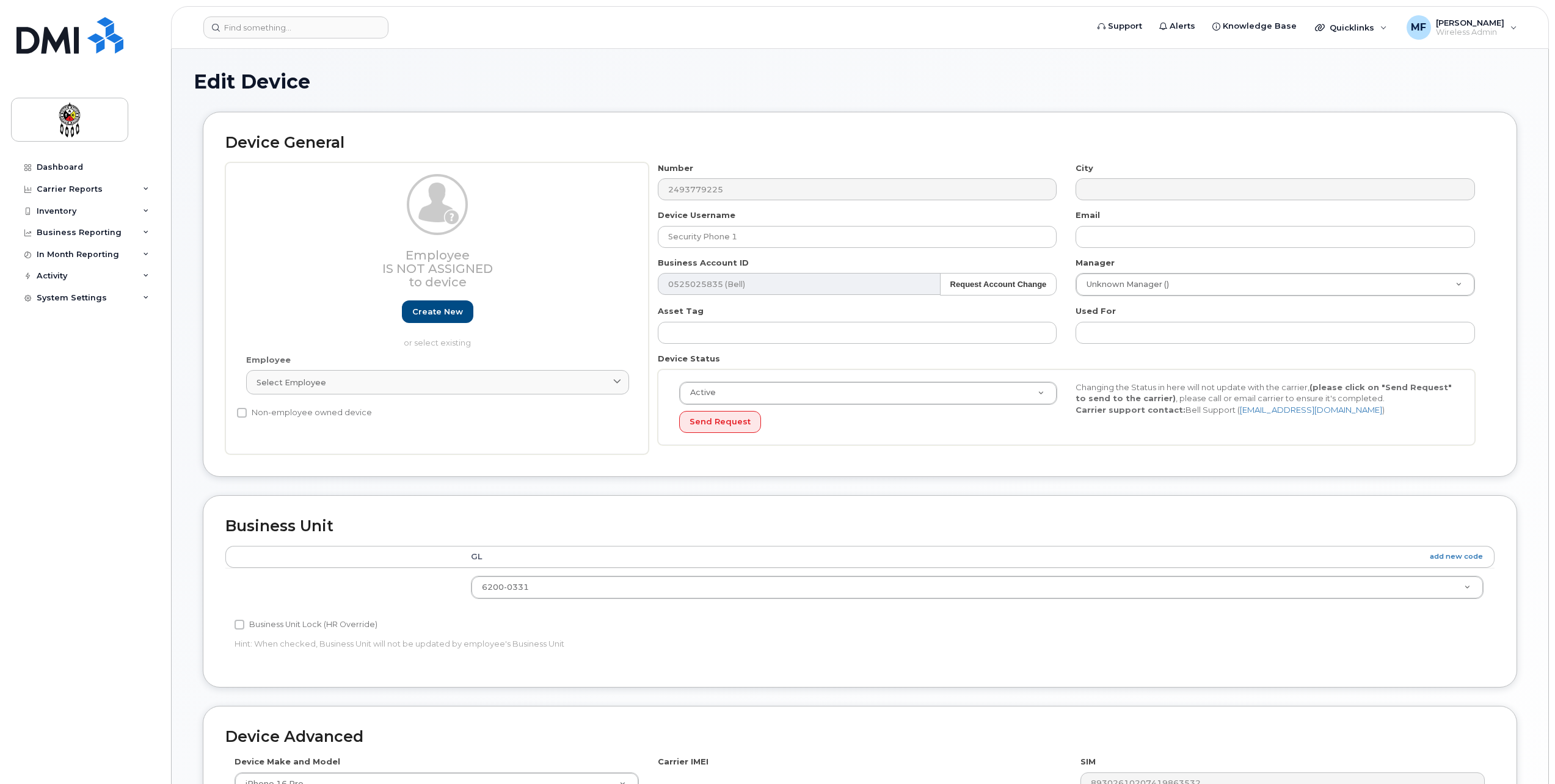
select select "33460201"
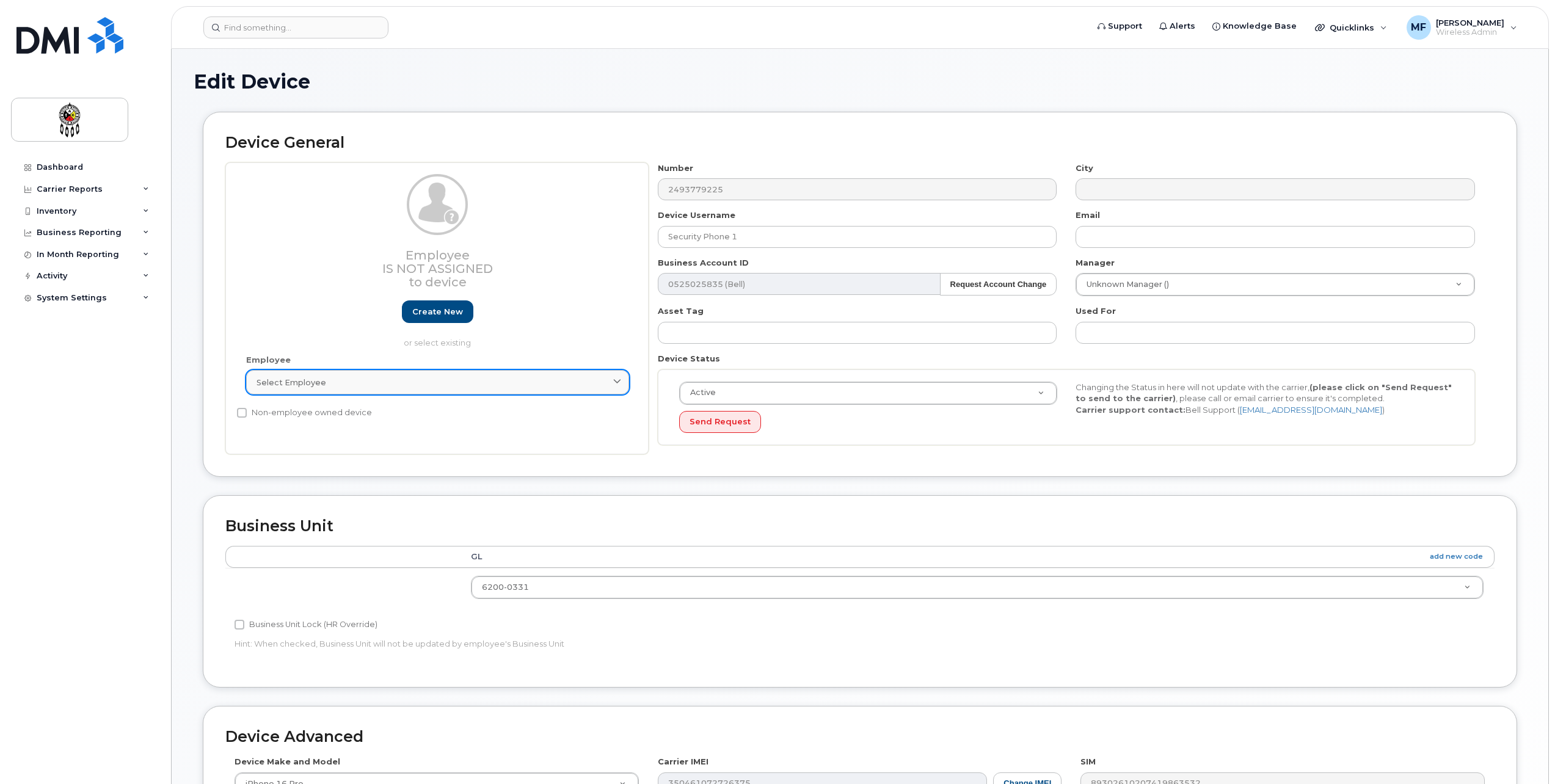
click at [402, 377] on div "Select employee" at bounding box center [438, 383] width 362 height 11
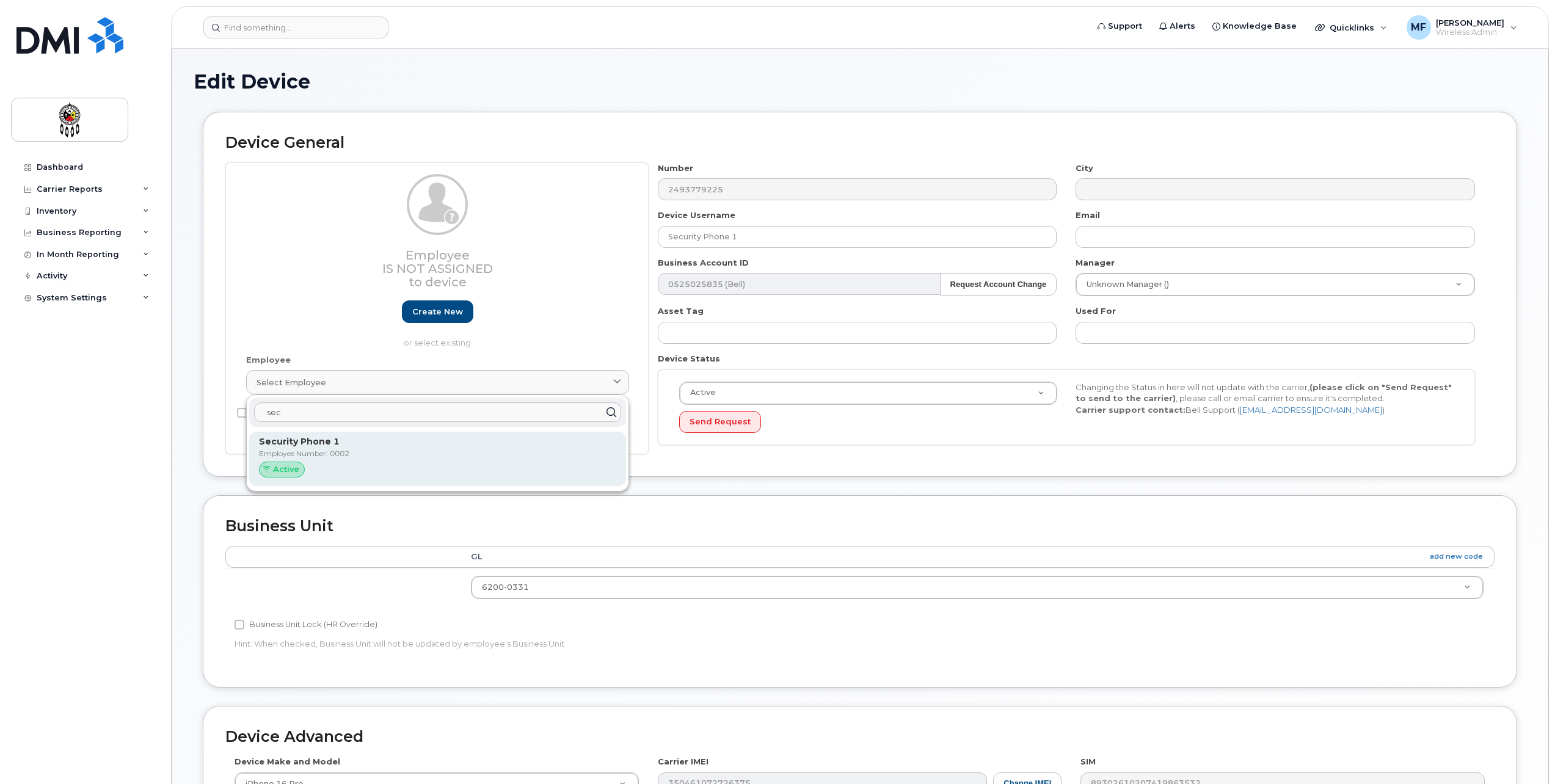
type input "sec"
click at [383, 439] on p "Security Phone 1" at bounding box center [438, 442] width 357 height 13
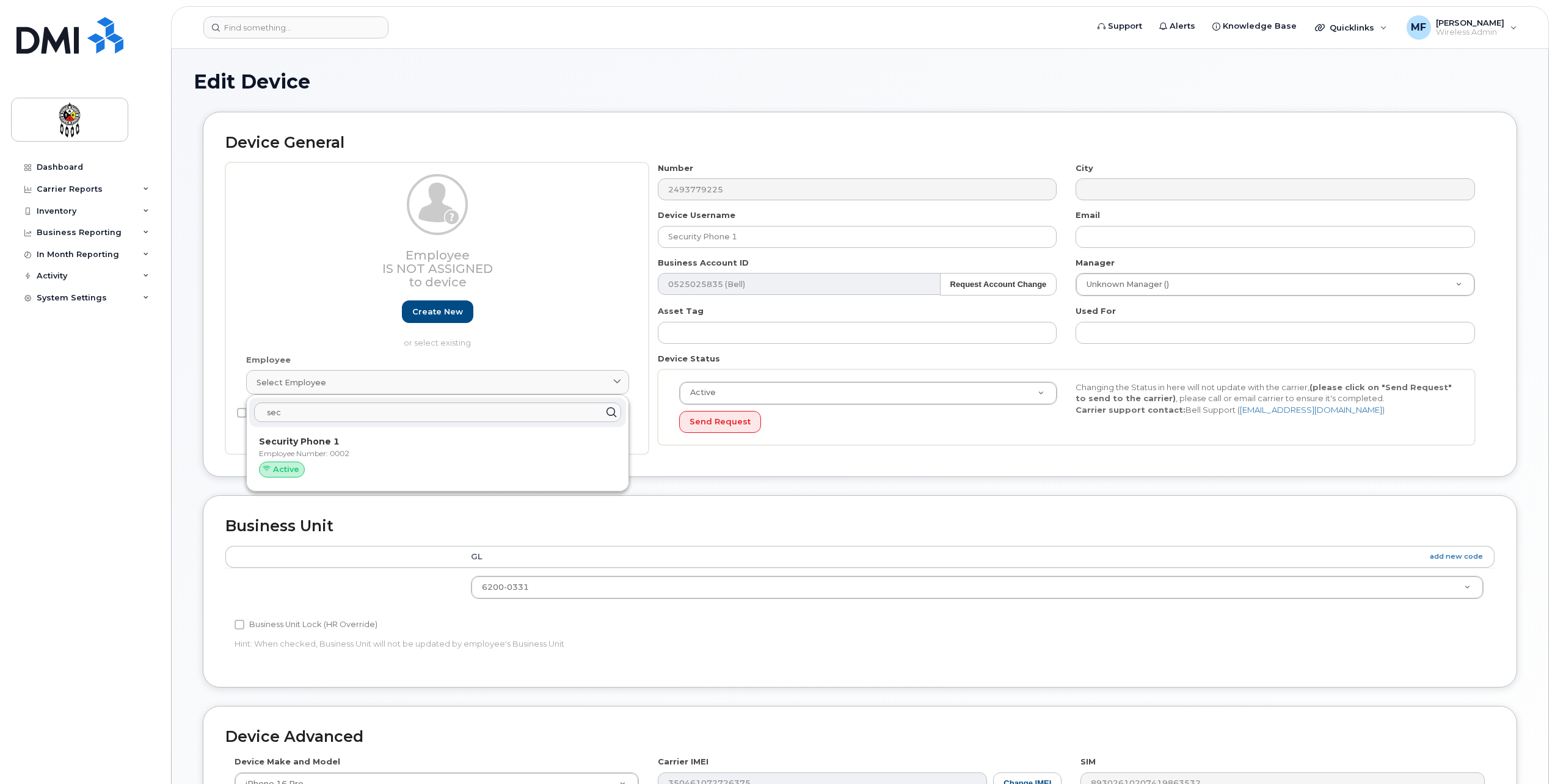
type input "0002"
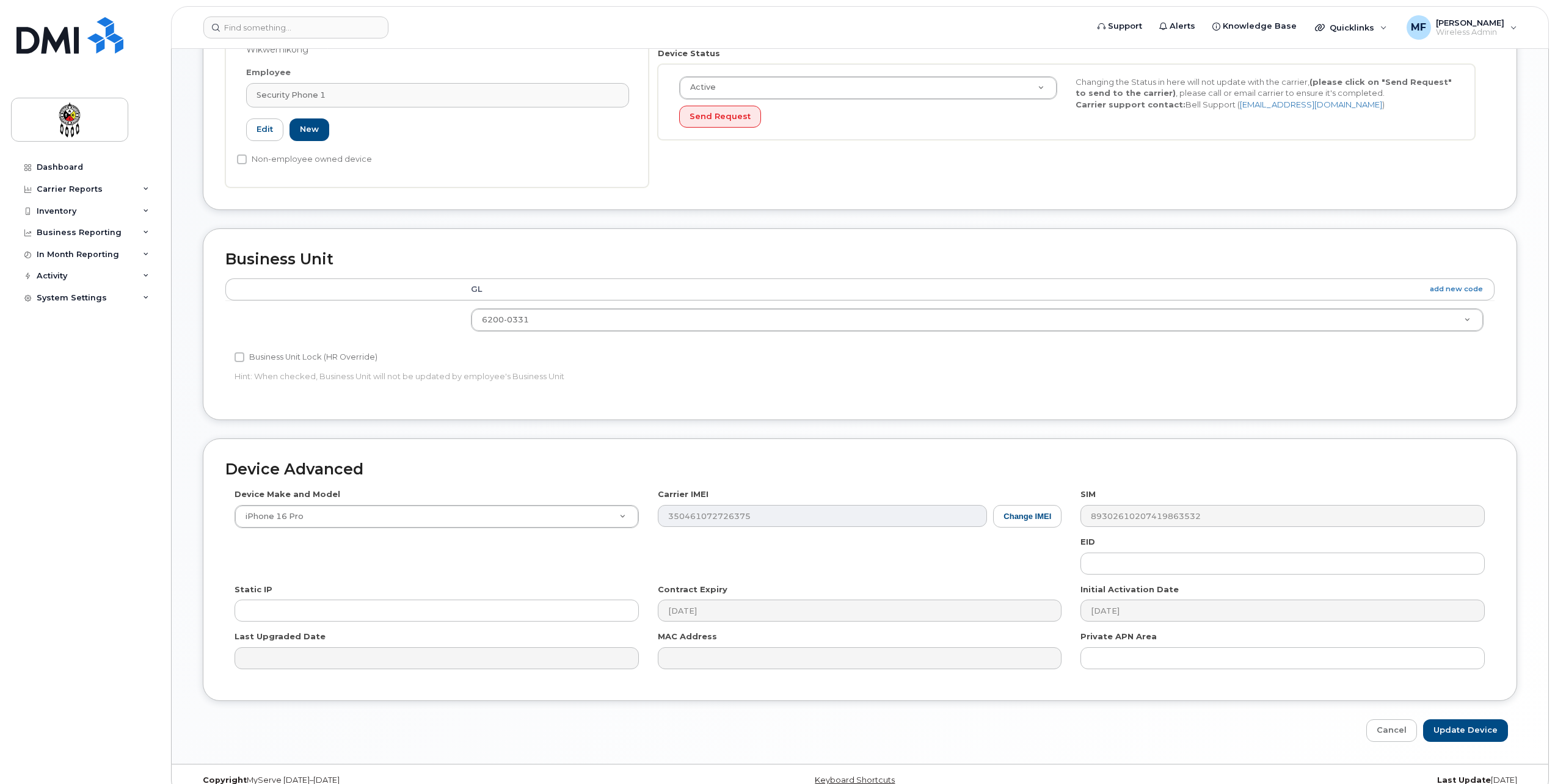
scroll to position [324, 0]
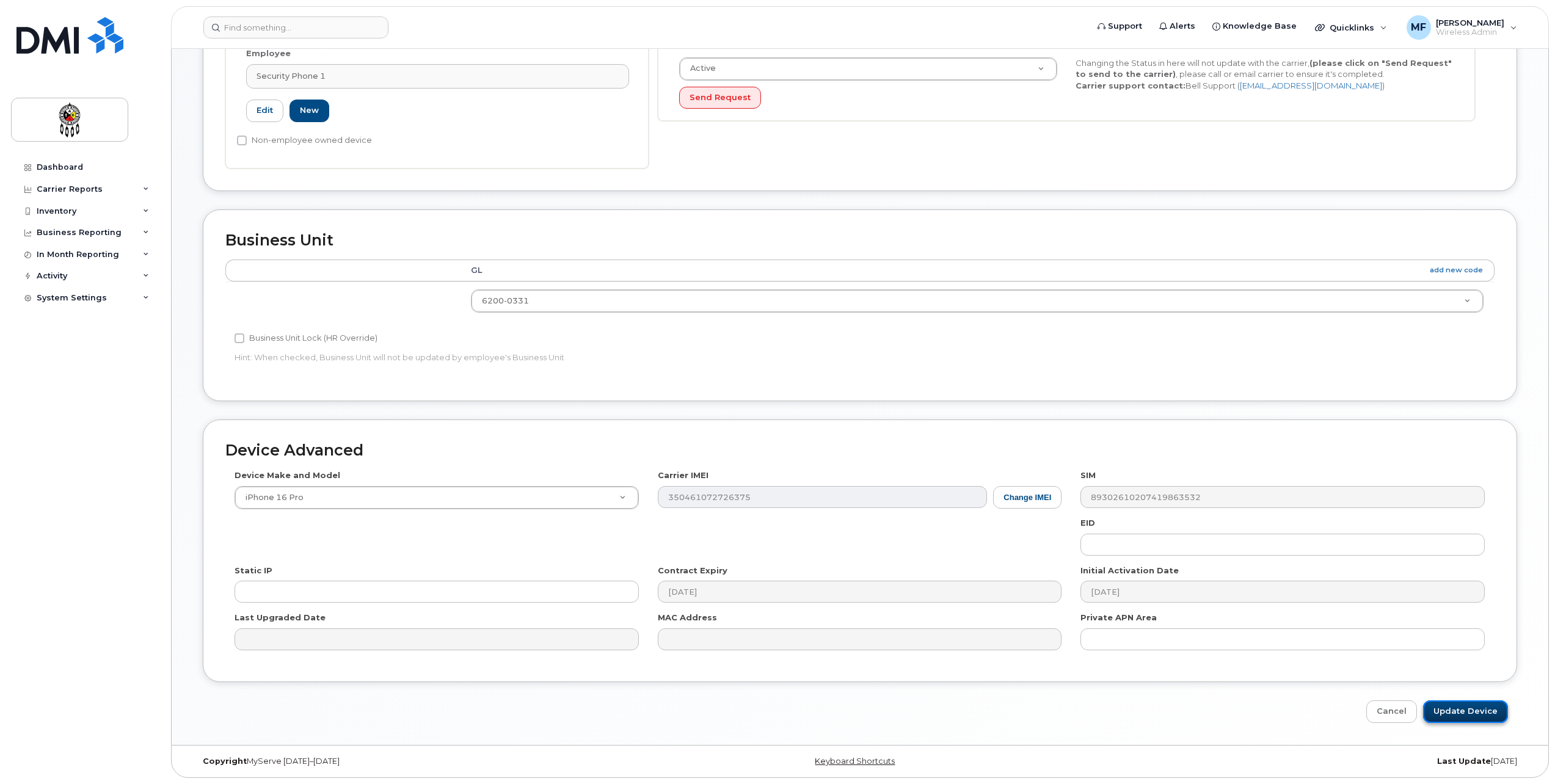
click at [1449, 714] on input "Update Device" at bounding box center [1466, 712] width 85 height 23
type input "Saving..."
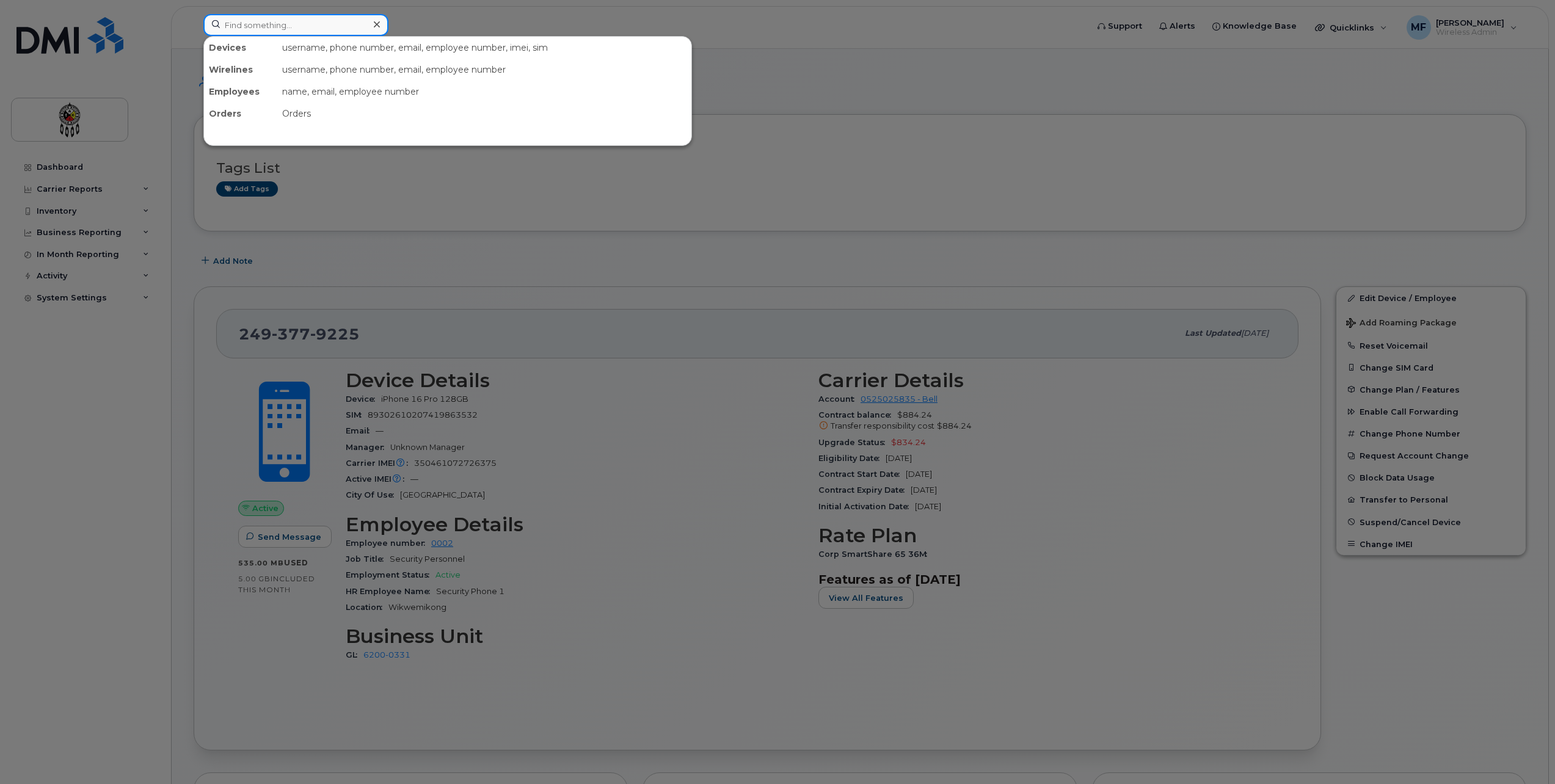
click at [269, 24] on input at bounding box center [296, 25] width 185 height 22
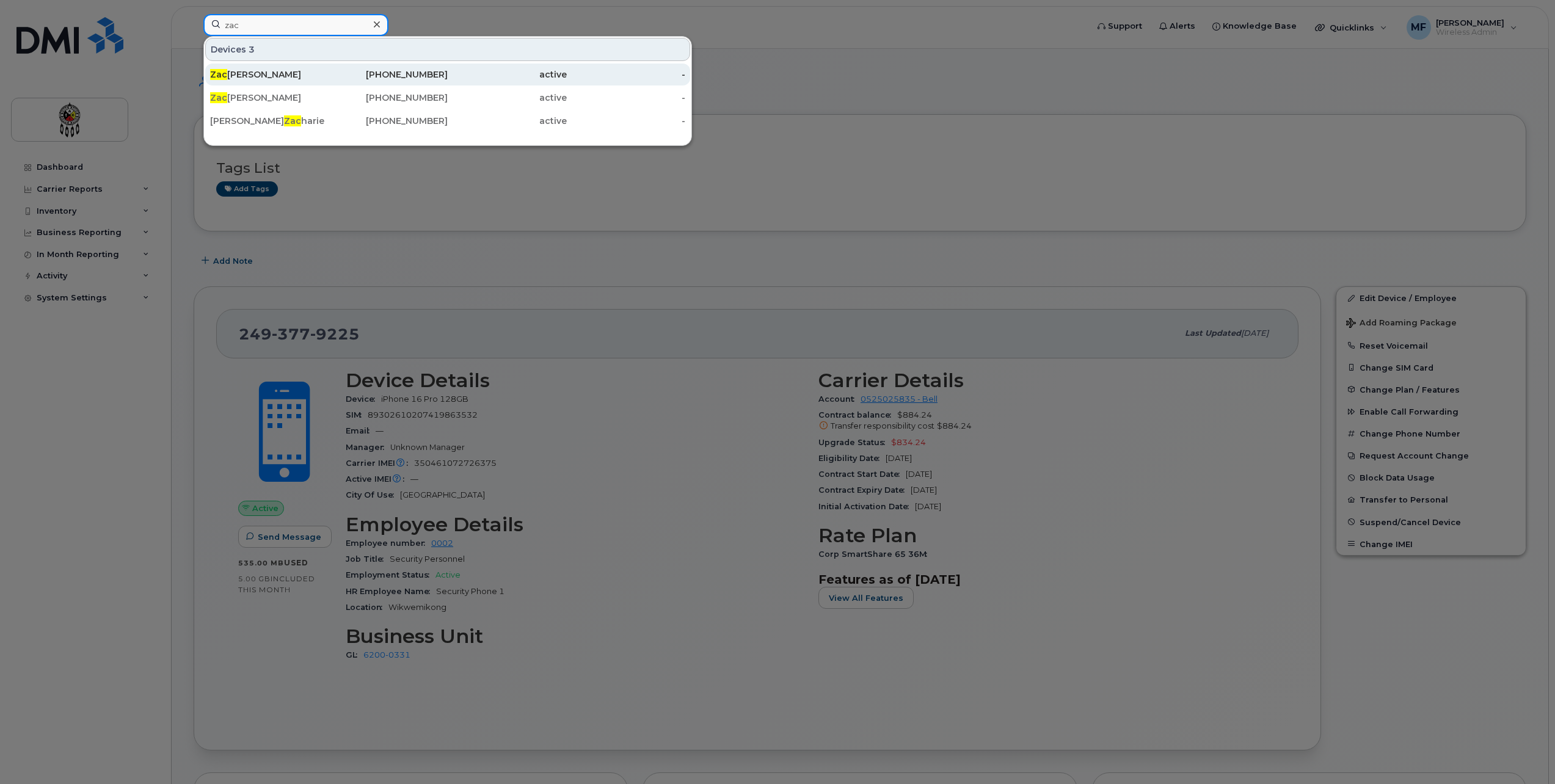
type input "zac"
click at [274, 72] on div "Zac hary Barlow" at bounding box center [270, 74] width 119 height 12
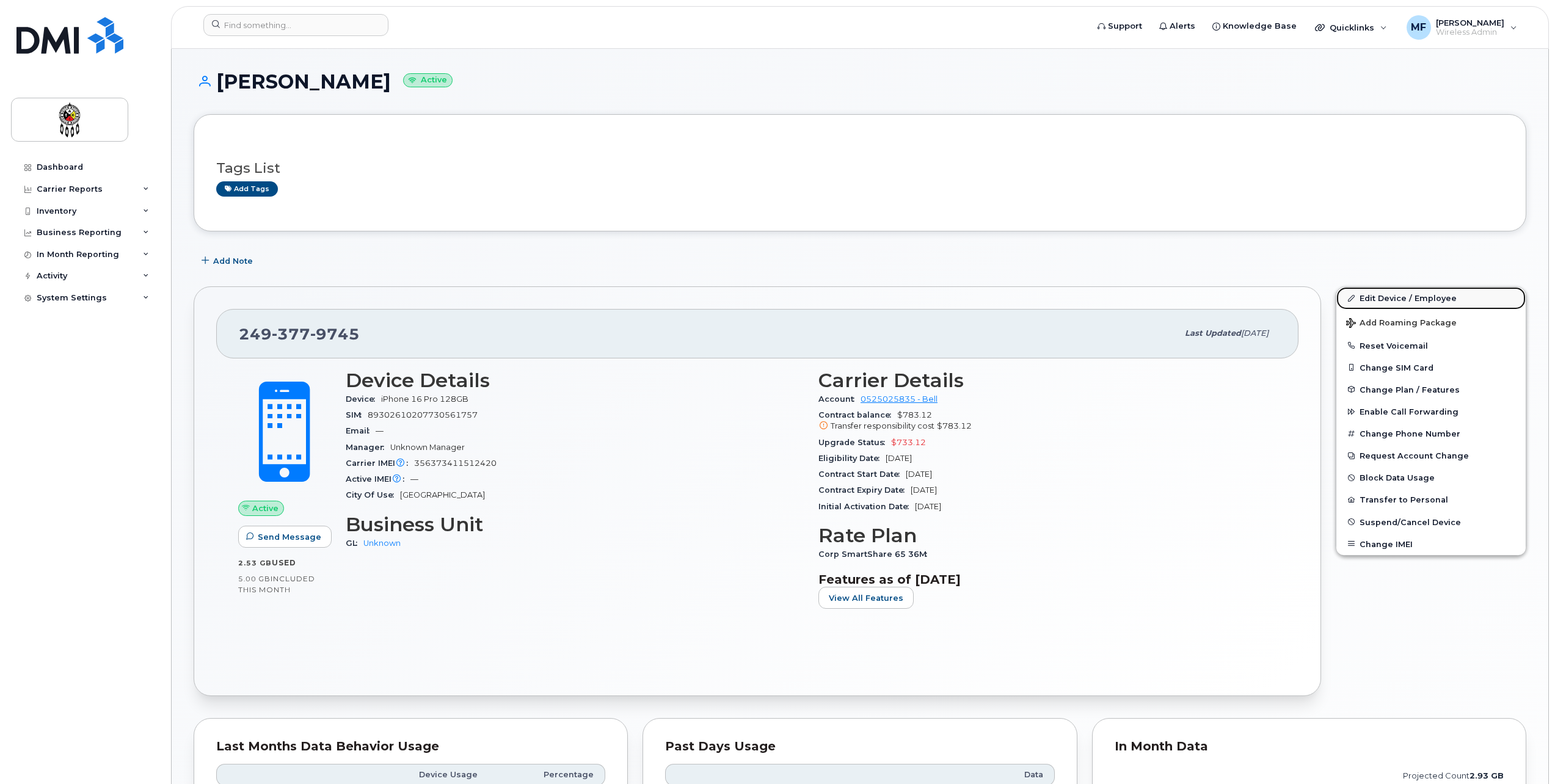
click at [1430, 292] on link "Edit Device / Employee" at bounding box center [1431, 298] width 189 height 22
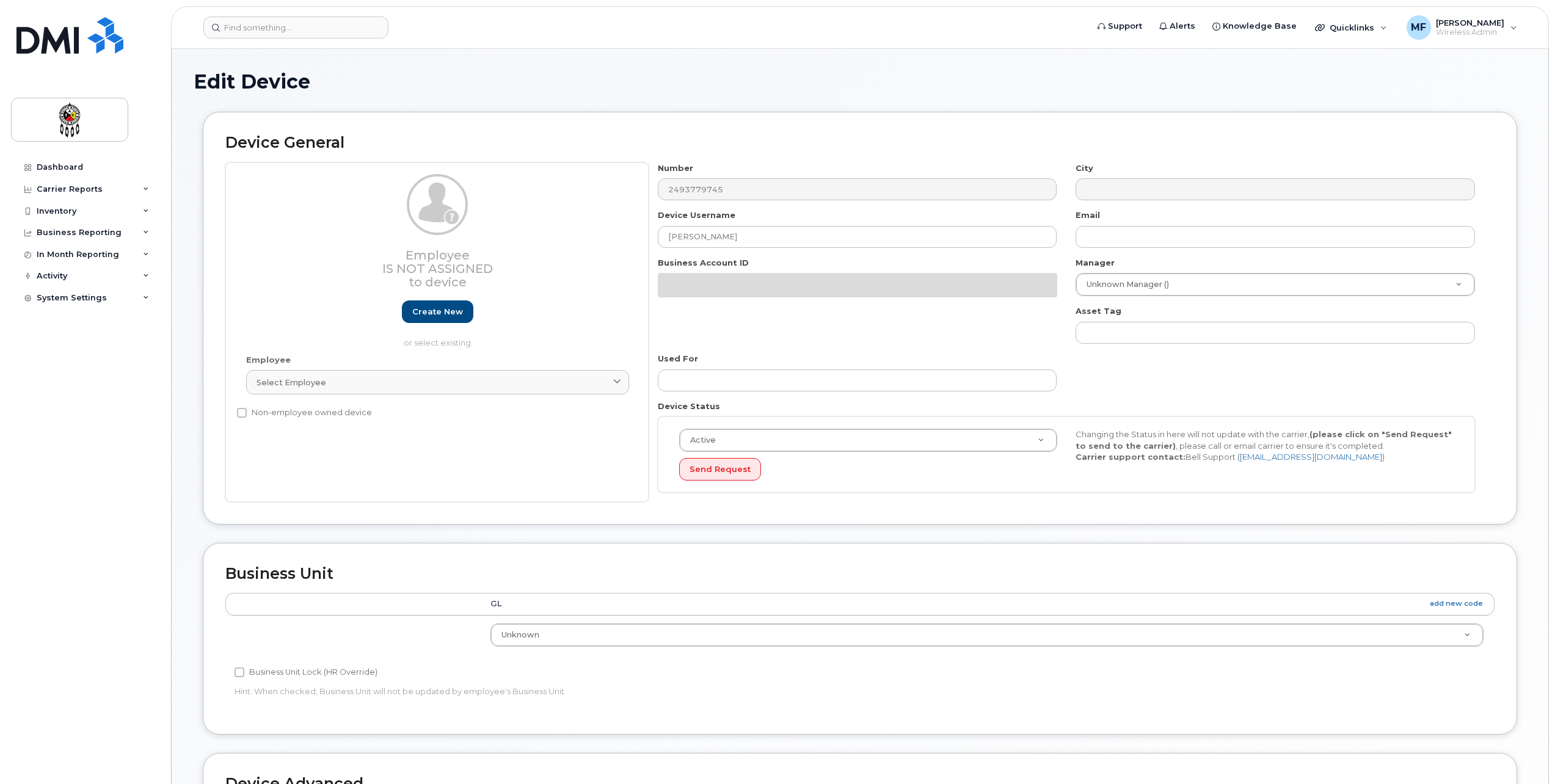
select select "651562"
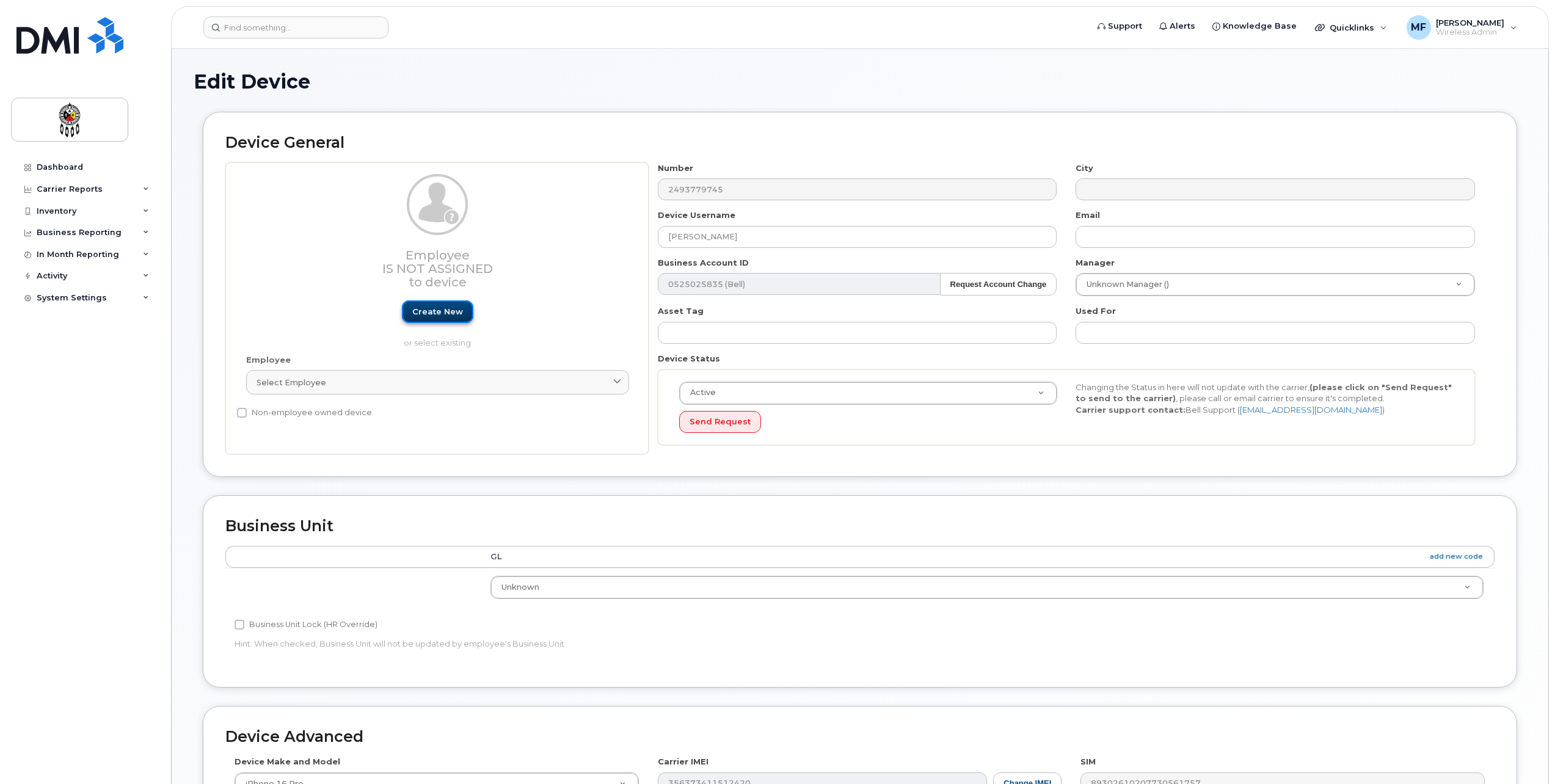
click at [428, 307] on link "Create new" at bounding box center [438, 312] width 72 height 23
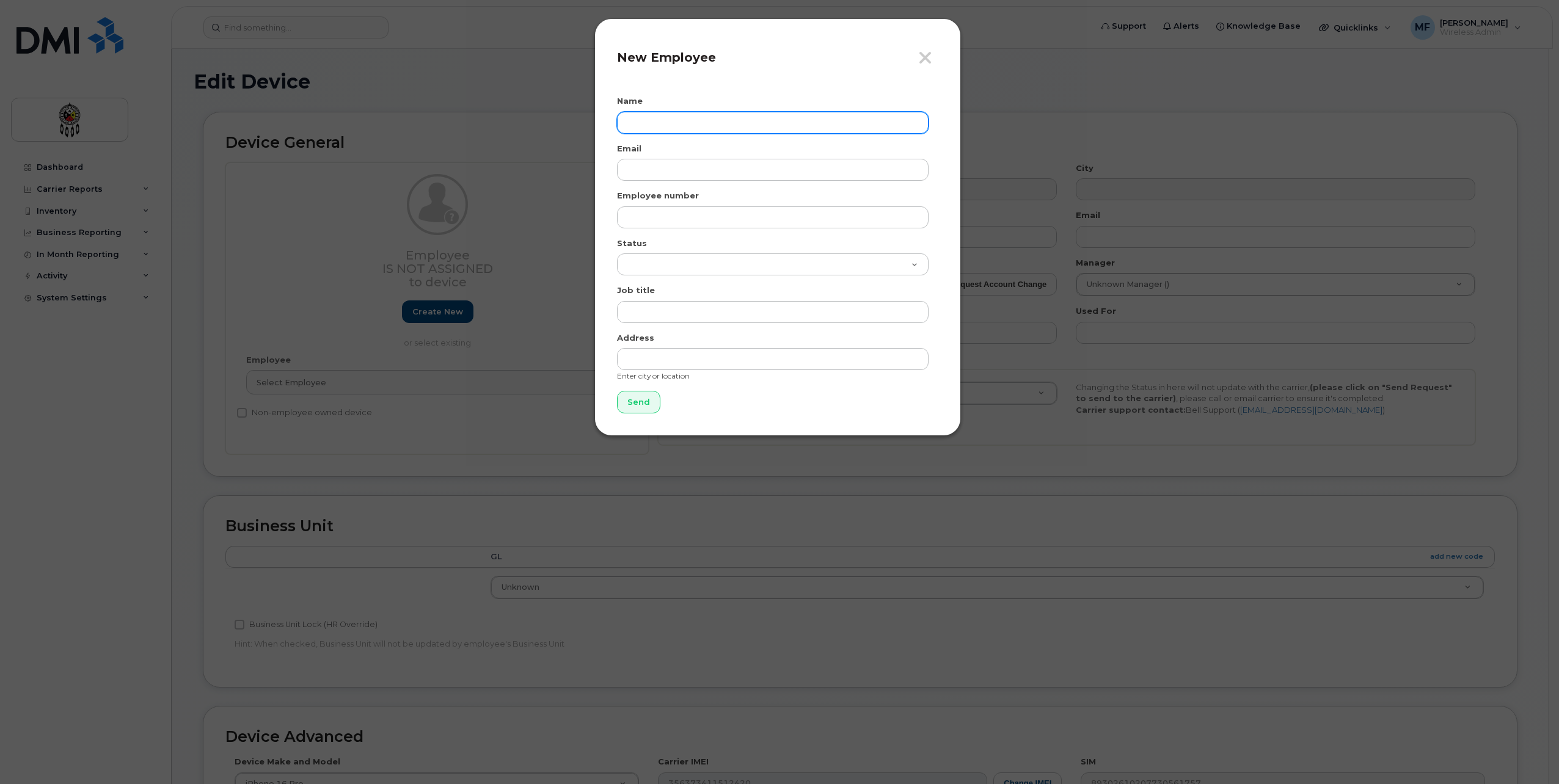
click at [637, 129] on input "text" at bounding box center [773, 122] width 312 height 22
type input "[PERSON_NAME]"
type input "[EMAIL_ADDRESS][DOMAIN_NAME]"
type input "1782"
select select "active"
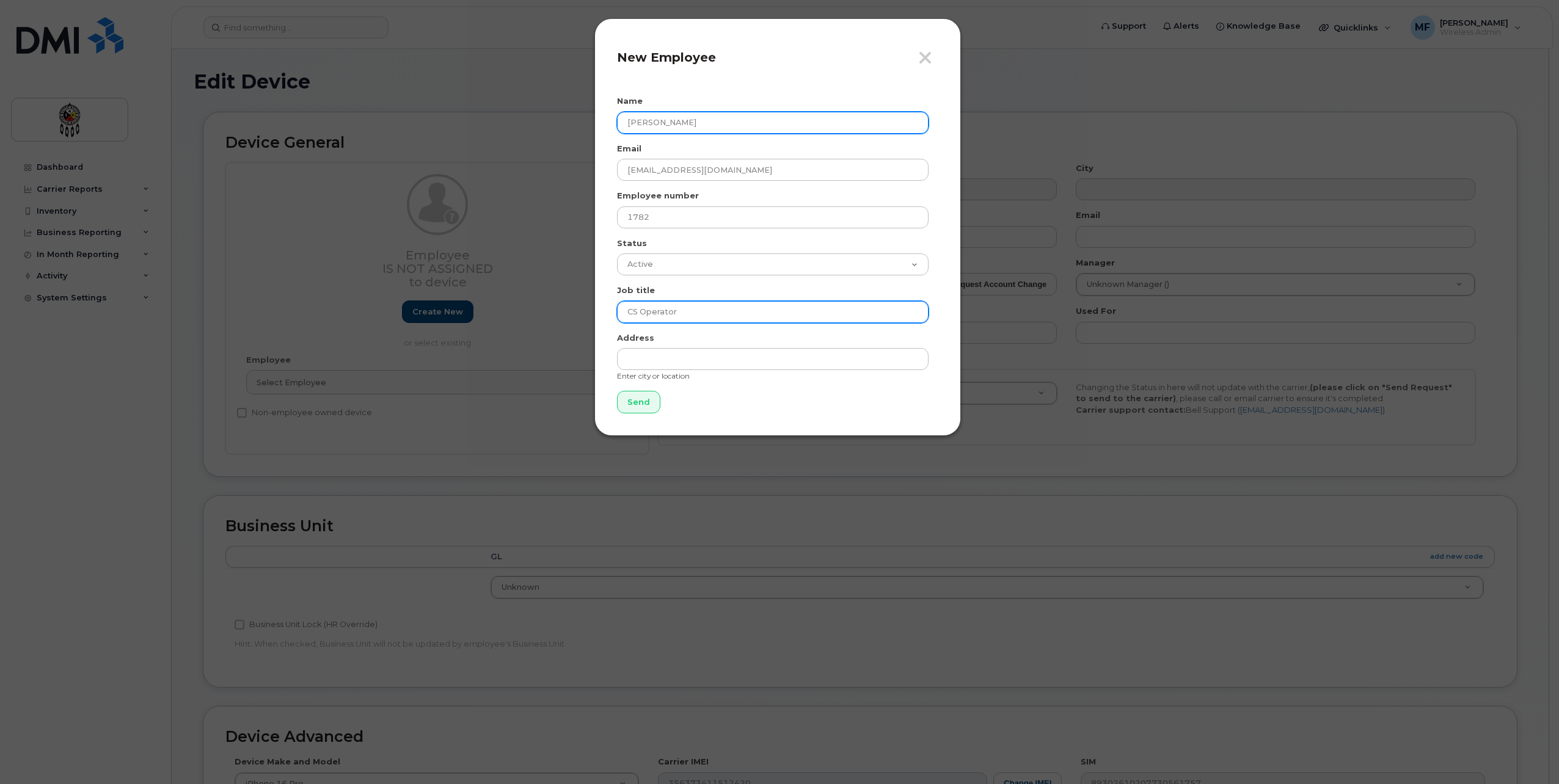
type input "CS Operator"
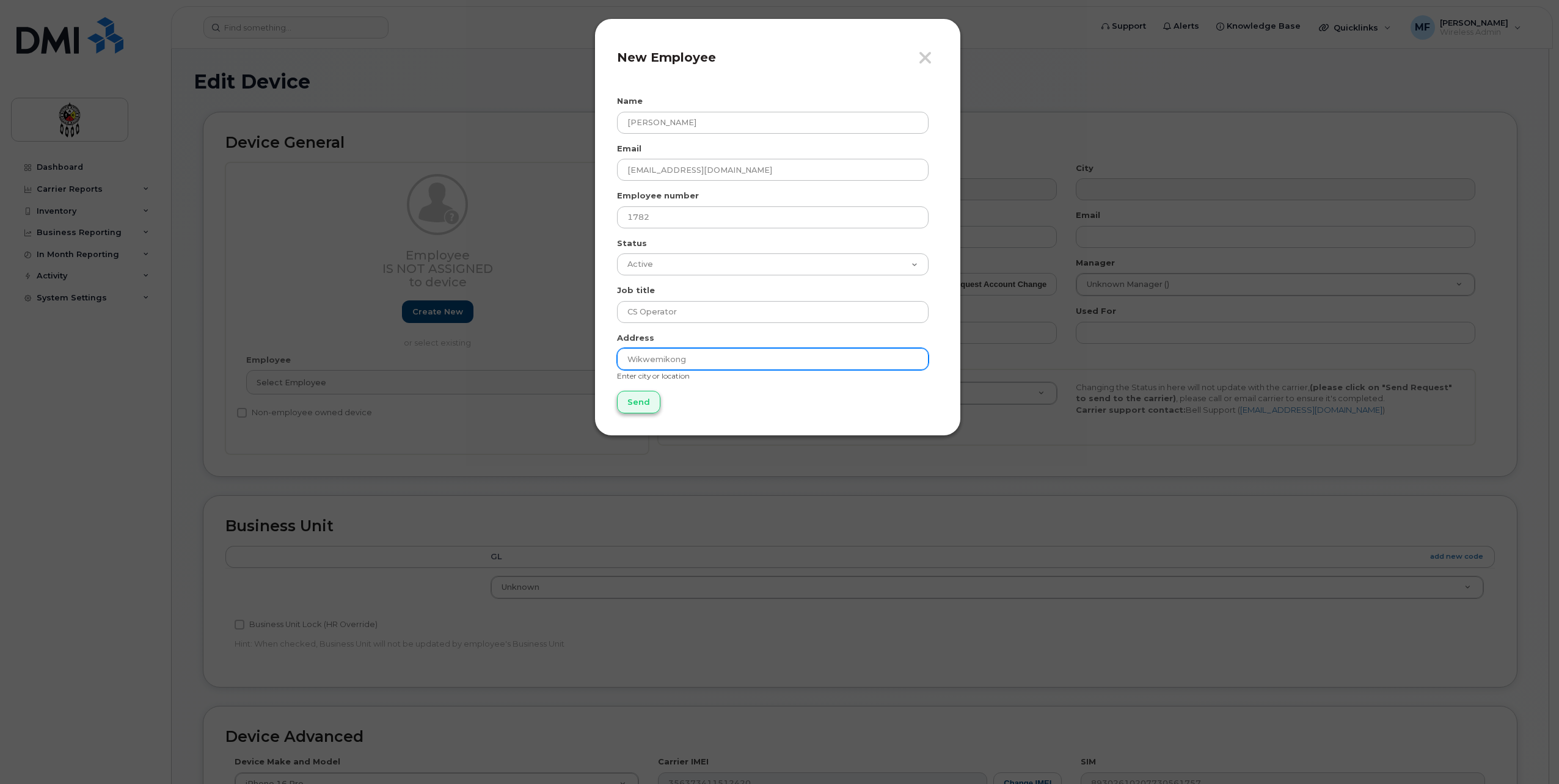
type input "Wikwemikong"
click at [623, 402] on input "Send" at bounding box center [639, 402] width 43 height 23
type input "Send"
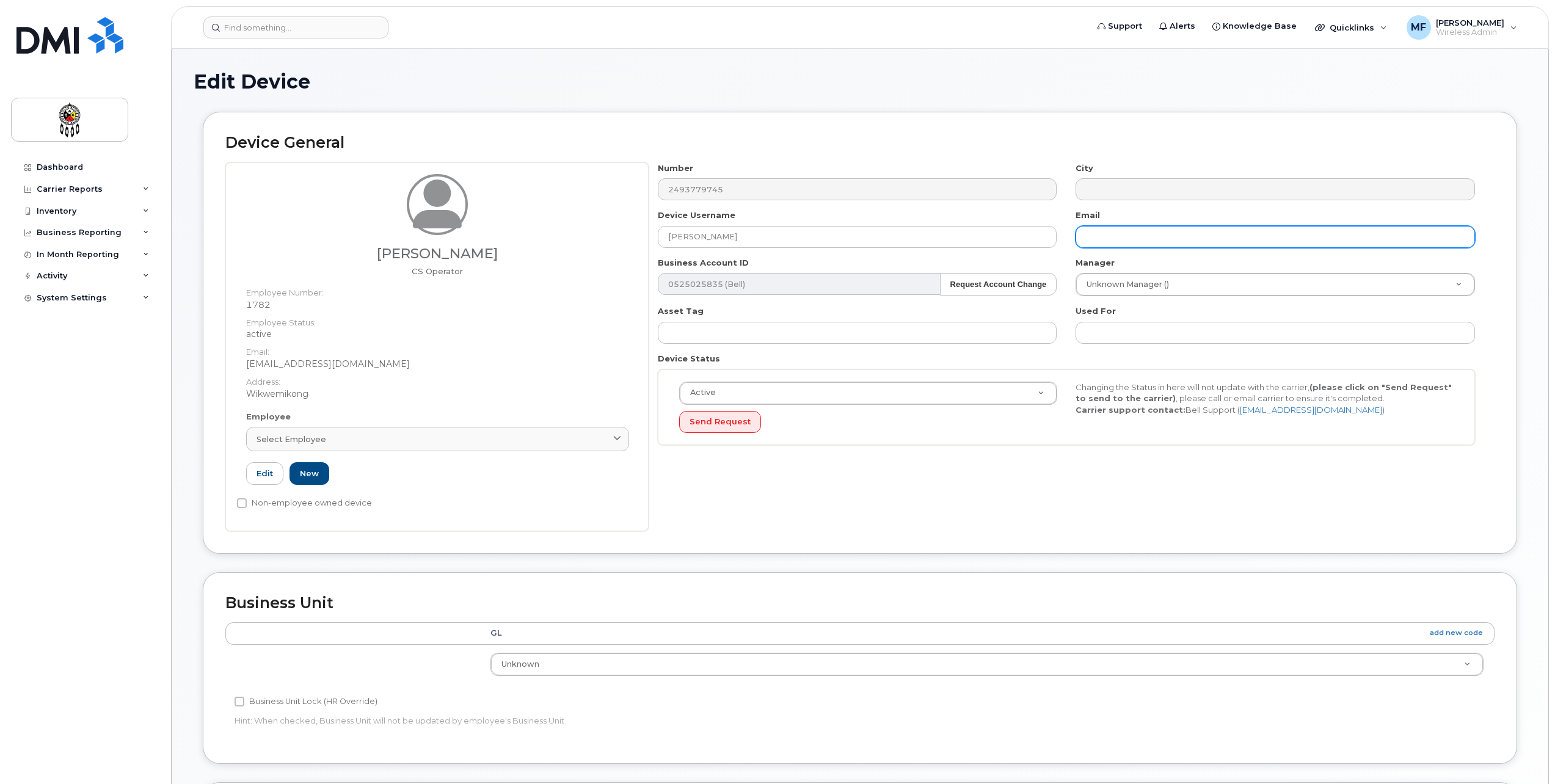
click at [1264, 236] on input "text" at bounding box center [1275, 237] width 400 height 22
type input "zacharybarlow@wiikwemkoong.ca"
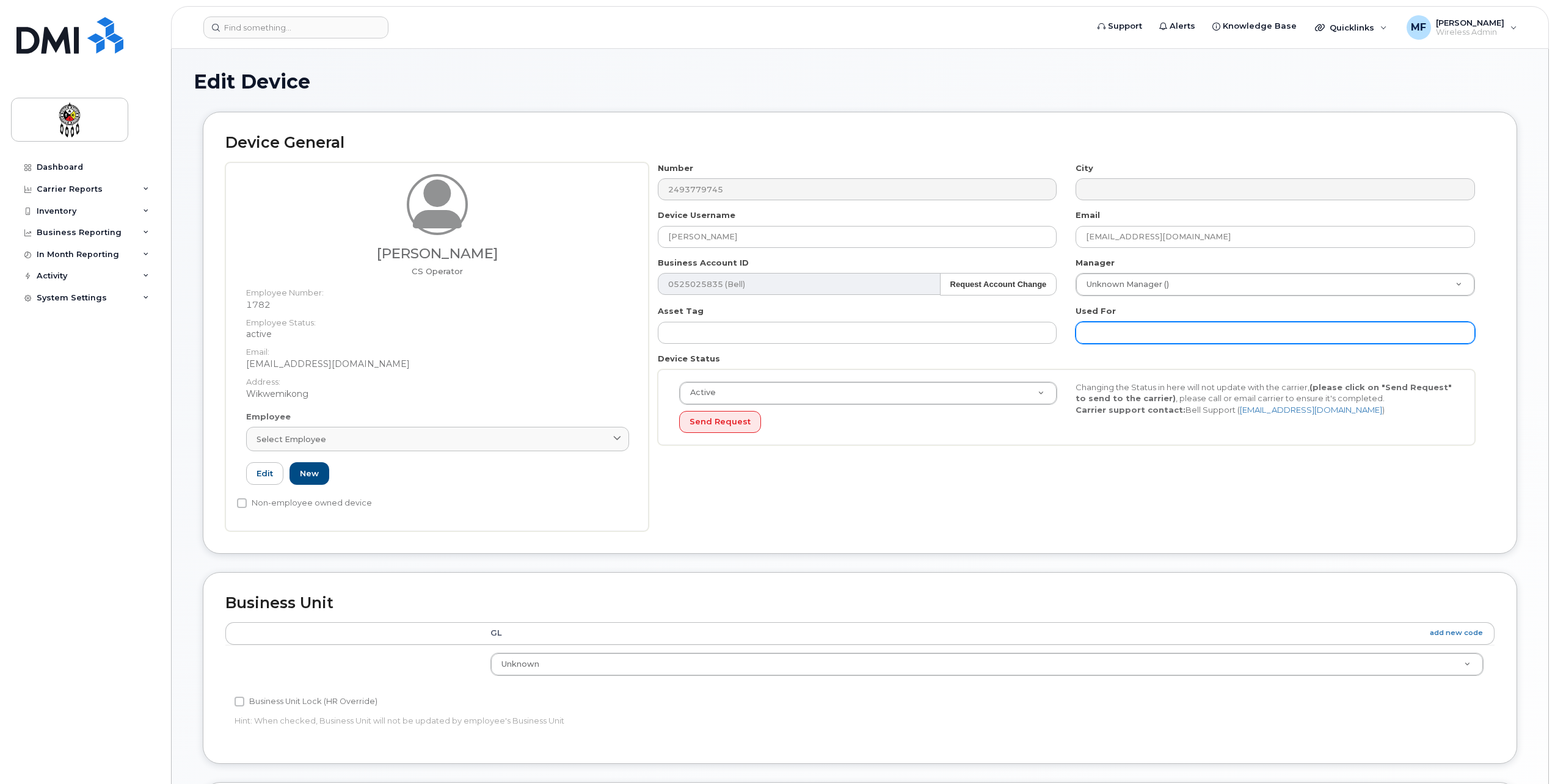
click at [1136, 333] on input "text" at bounding box center [1275, 332] width 400 height 22
type input "Work"
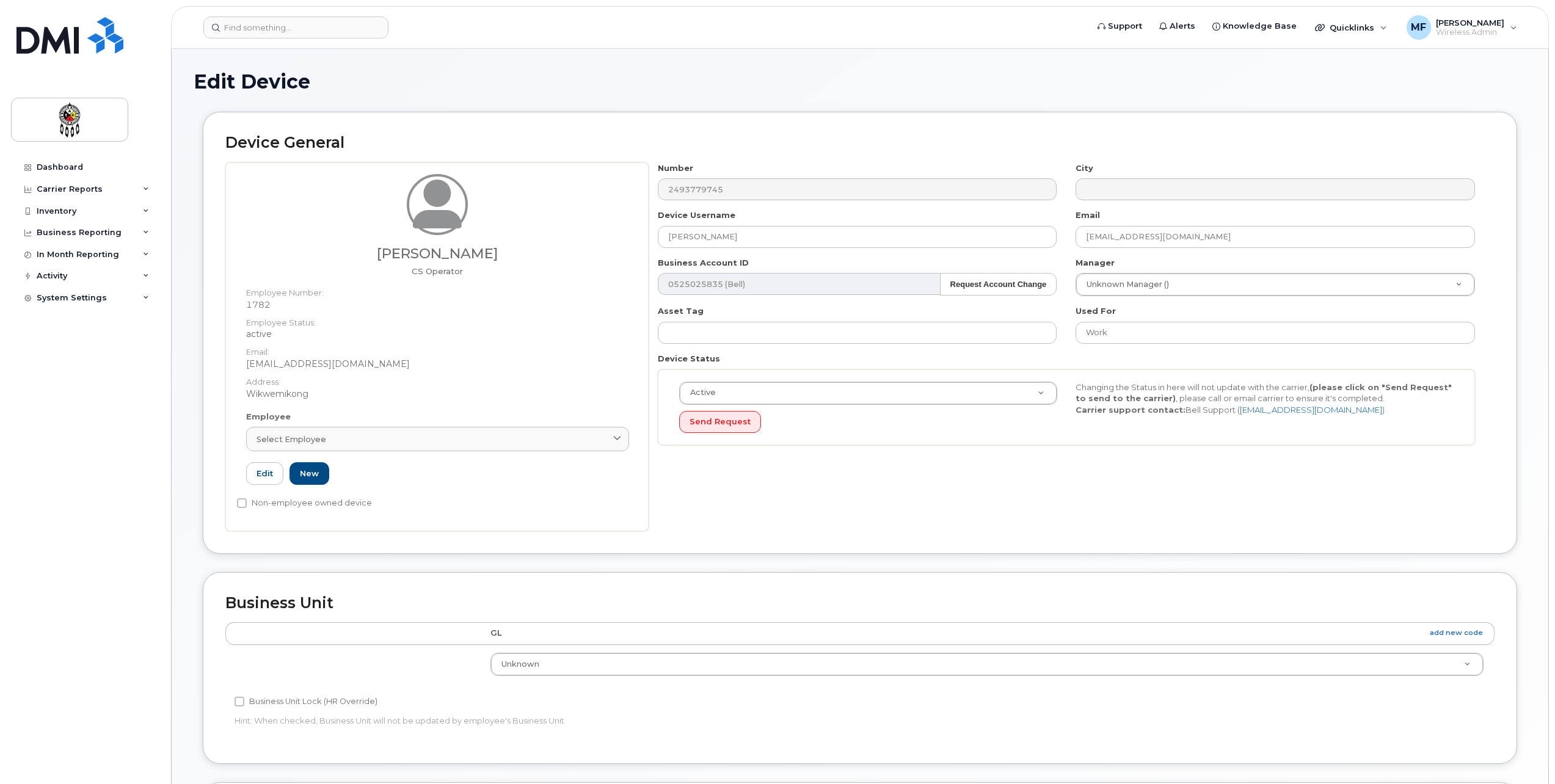
click at [823, 491] on div "Number 2493779745 City Device Username Zachary Barlow Email zacharybarlow@wiikw…" at bounding box center [1072, 347] width 846 height 369
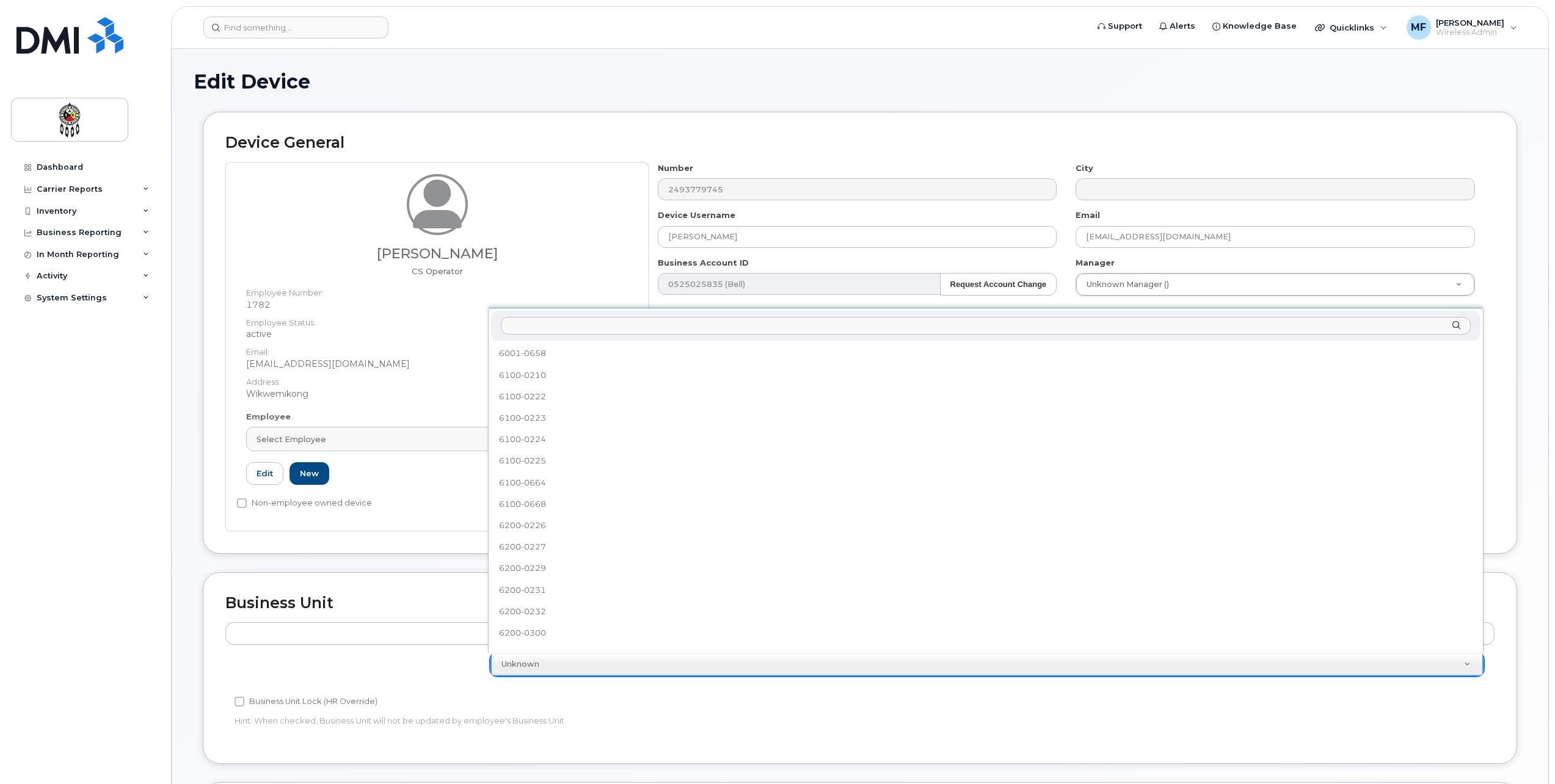
scroll to position [441, 0]
select select "33460586"
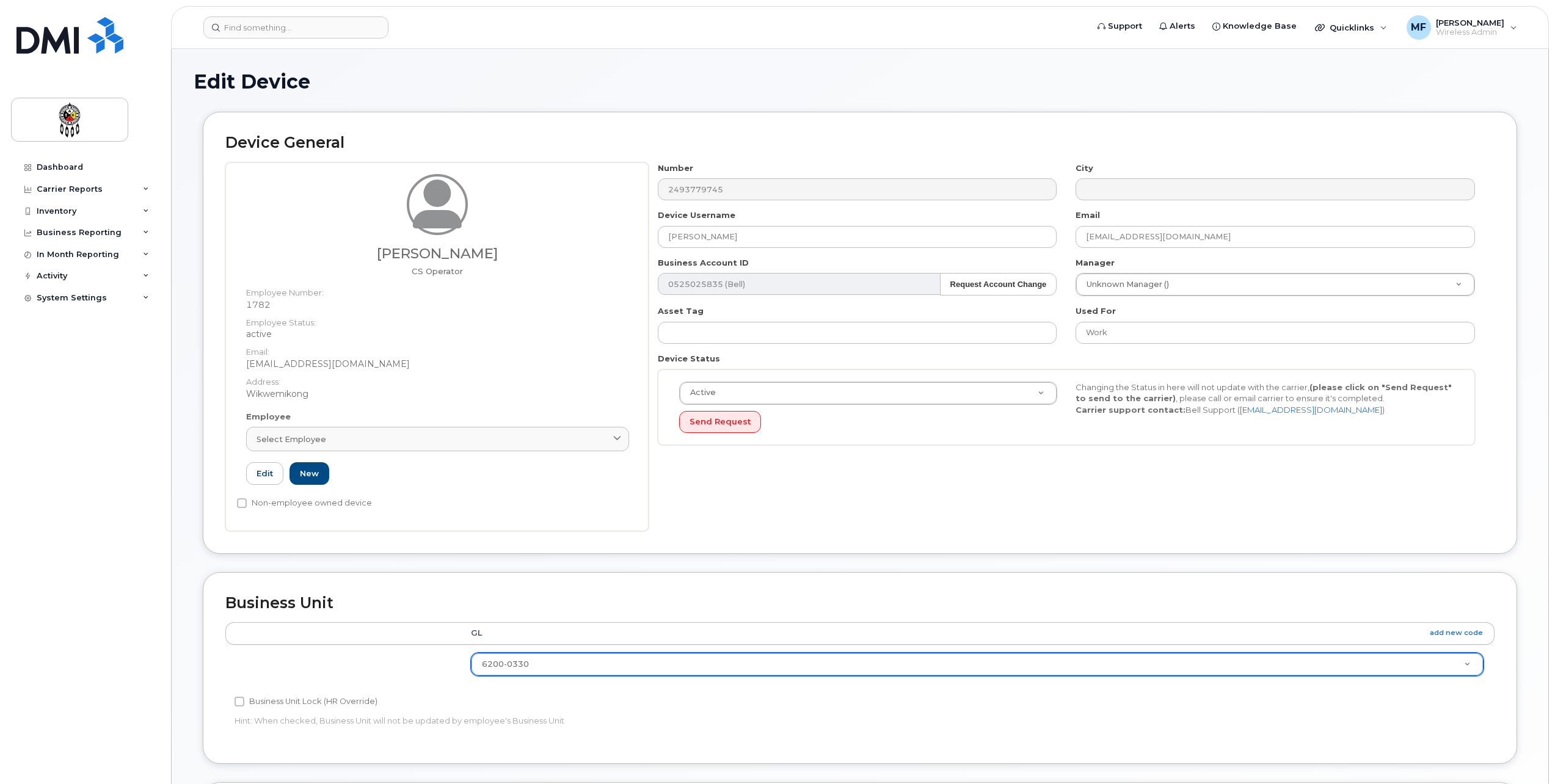
click at [792, 700] on div "Business Unit Lock (HR Override)" at bounding box center [648, 701] width 827 height 15
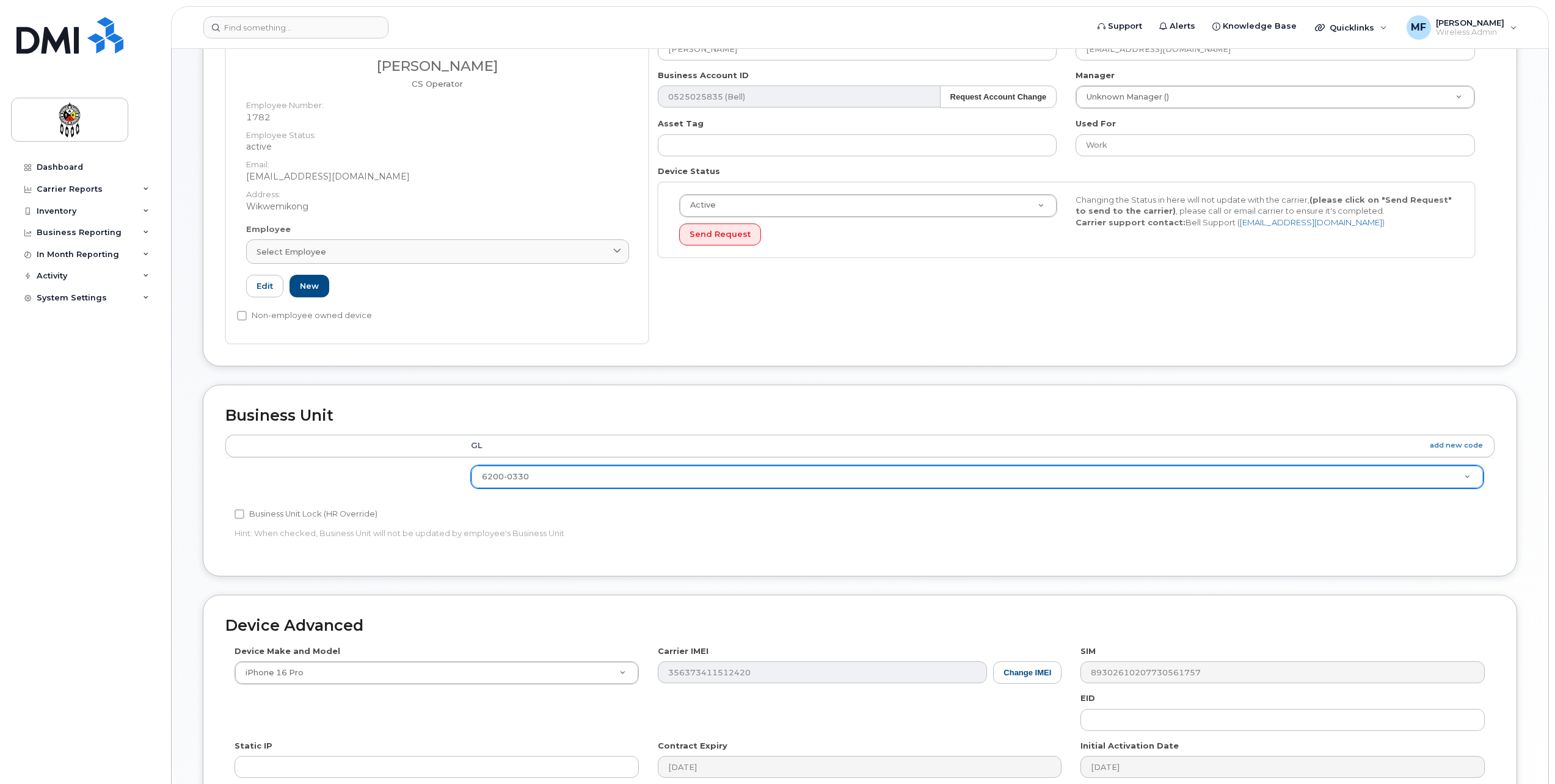
scroll to position [305, 0]
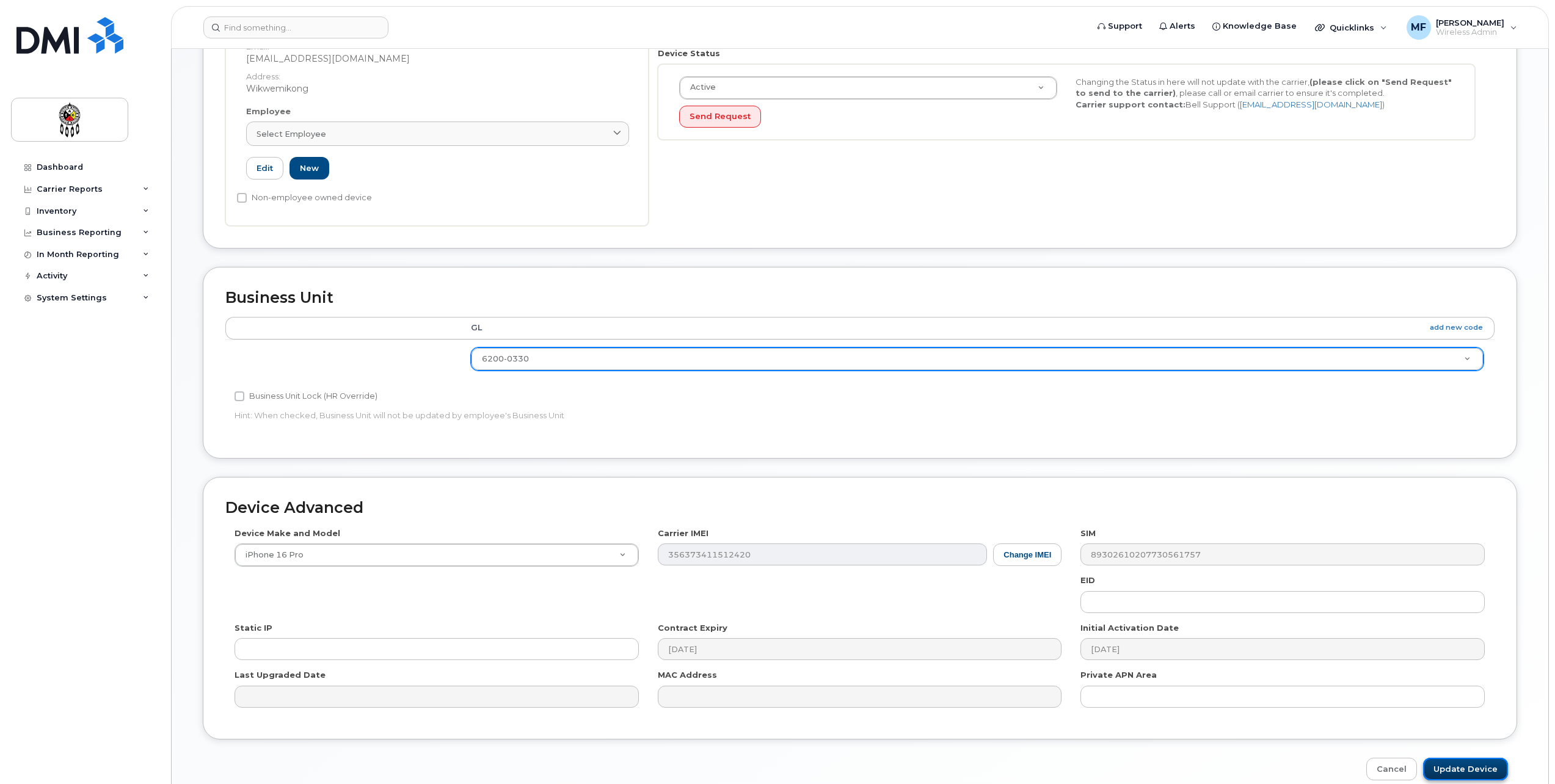
click at [1461, 766] on input "Update Device" at bounding box center [1466, 769] width 85 height 23
type input "Saving..."
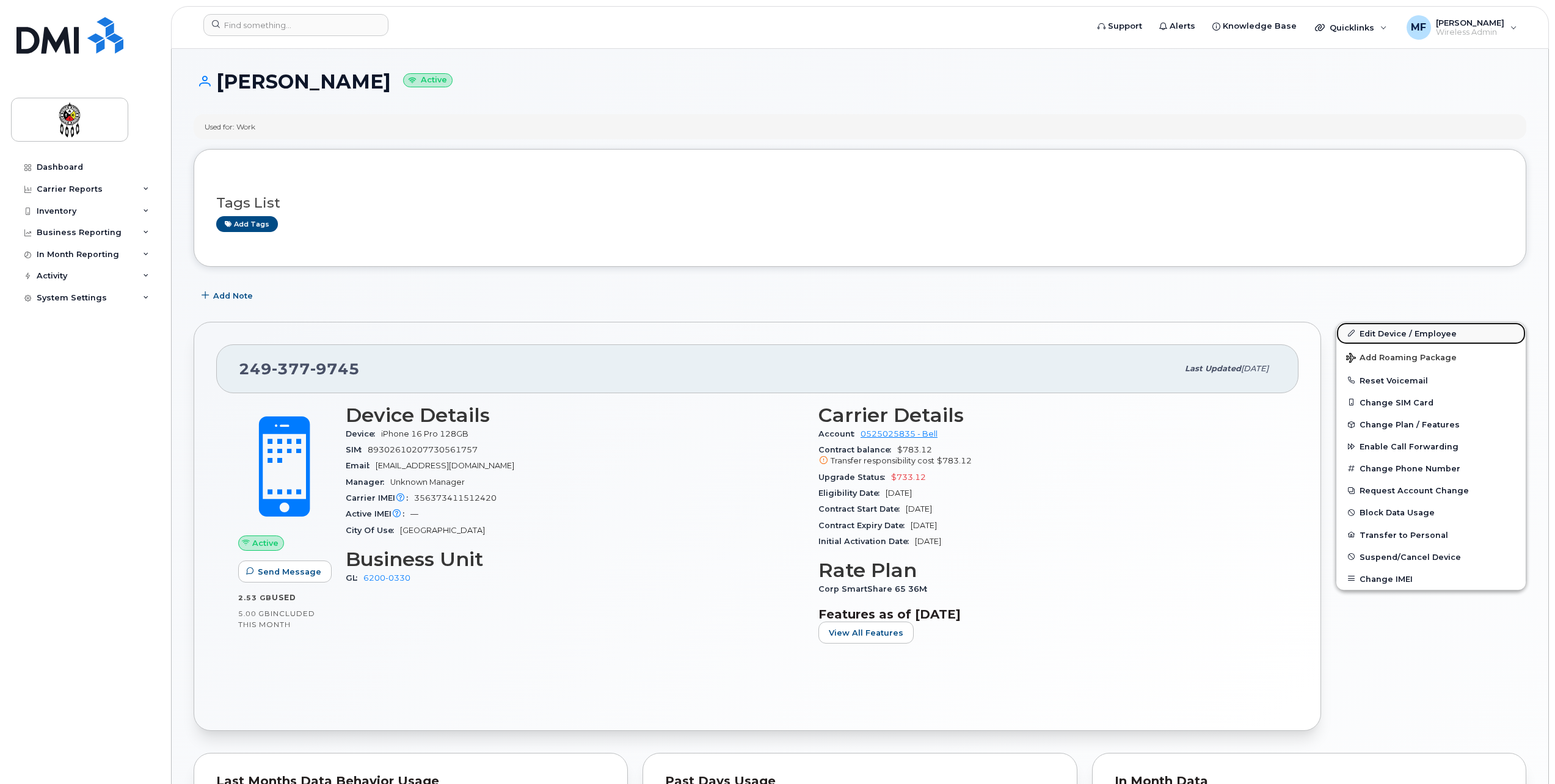
click at [1419, 336] on link "Edit Device / Employee" at bounding box center [1431, 333] width 189 height 22
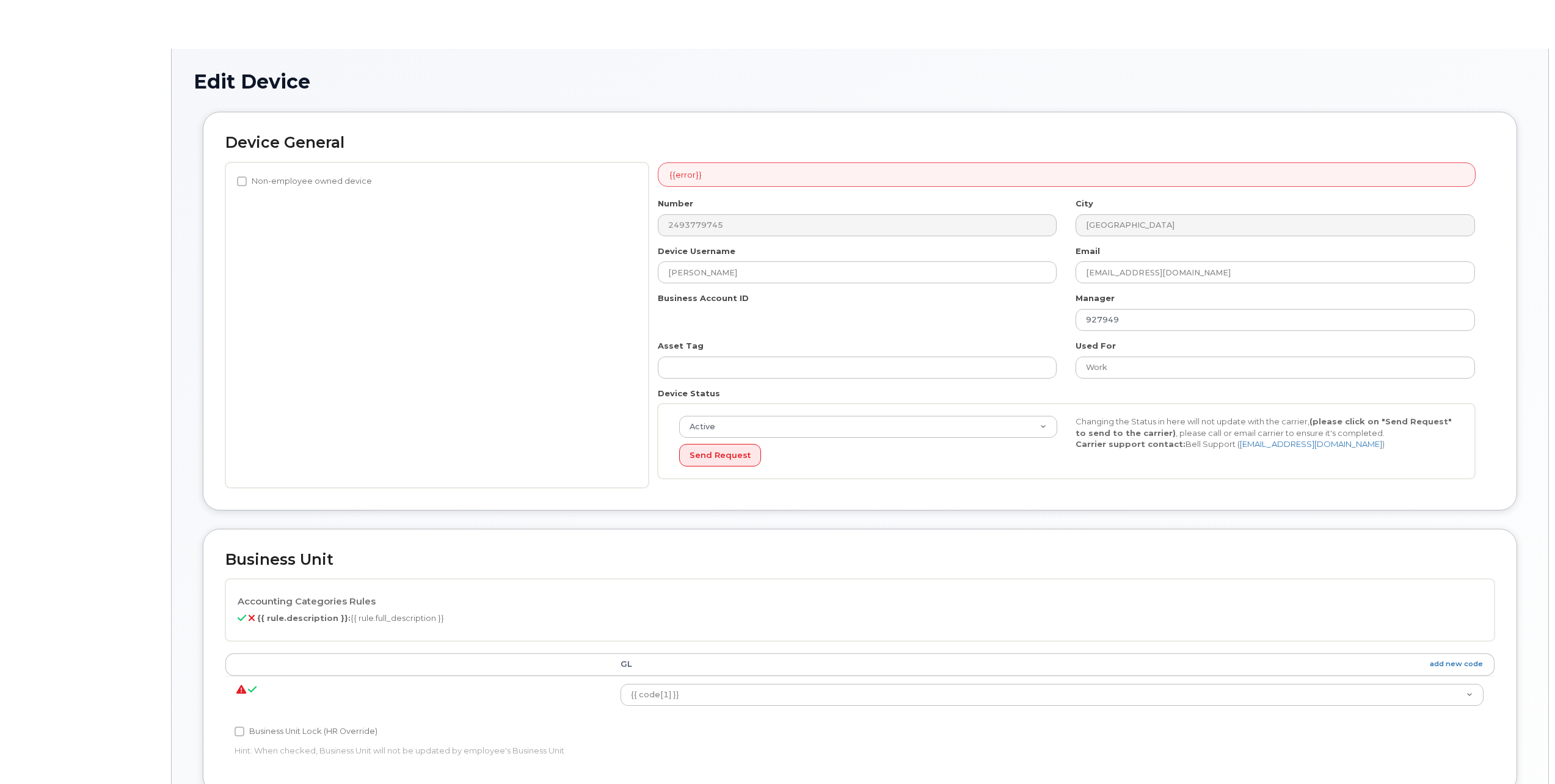
select select "33460586"
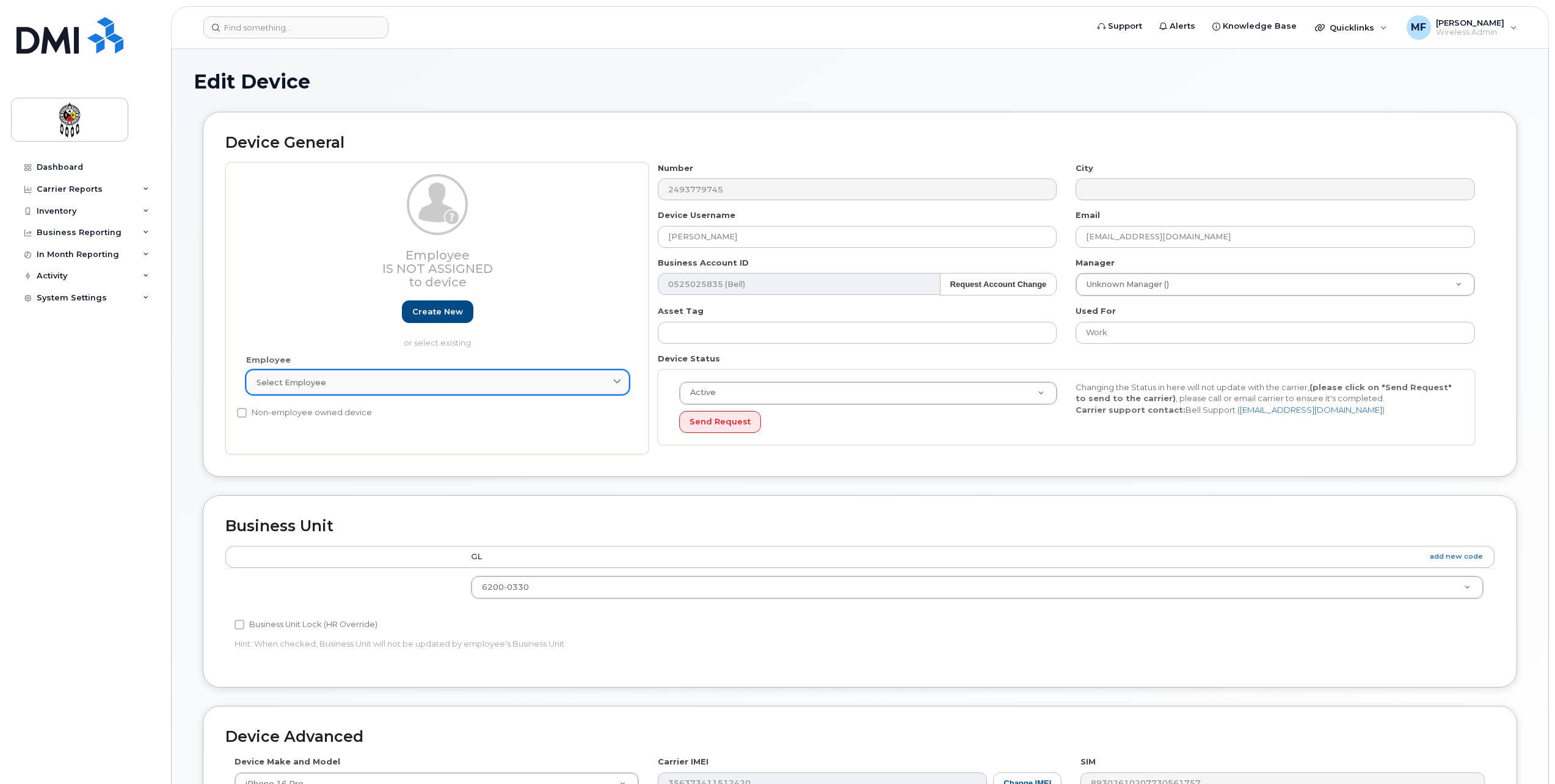
click at [366, 381] on div "Select employee" at bounding box center [438, 383] width 362 height 11
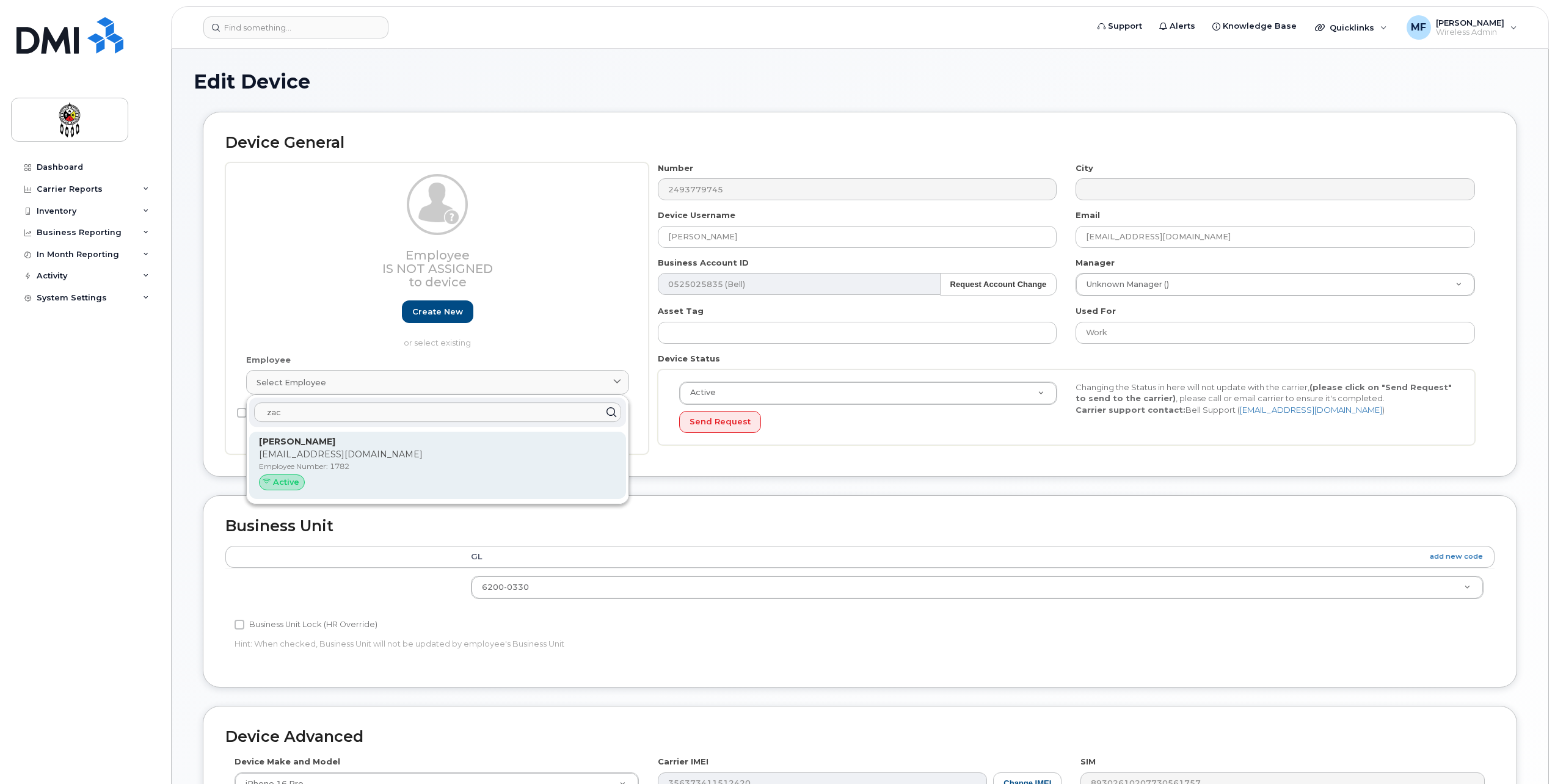
type input "zac"
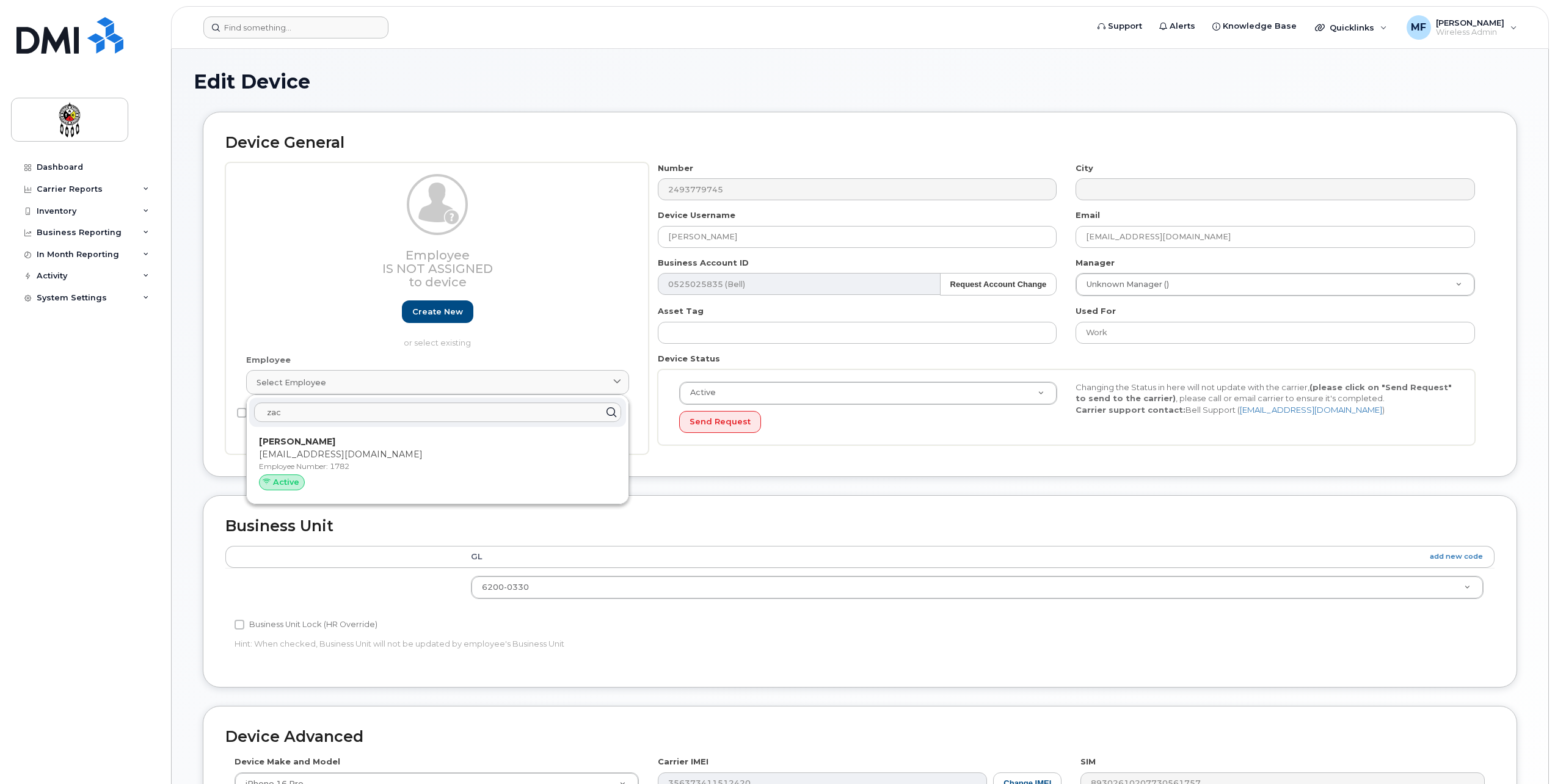
drag, startPoint x: 272, startPoint y: 441, endPoint x: 838, endPoint y: 35, distance: 696.6
click at [272, 441] on strong "Zachary Barlow" at bounding box center [297, 441] width 77 height 11
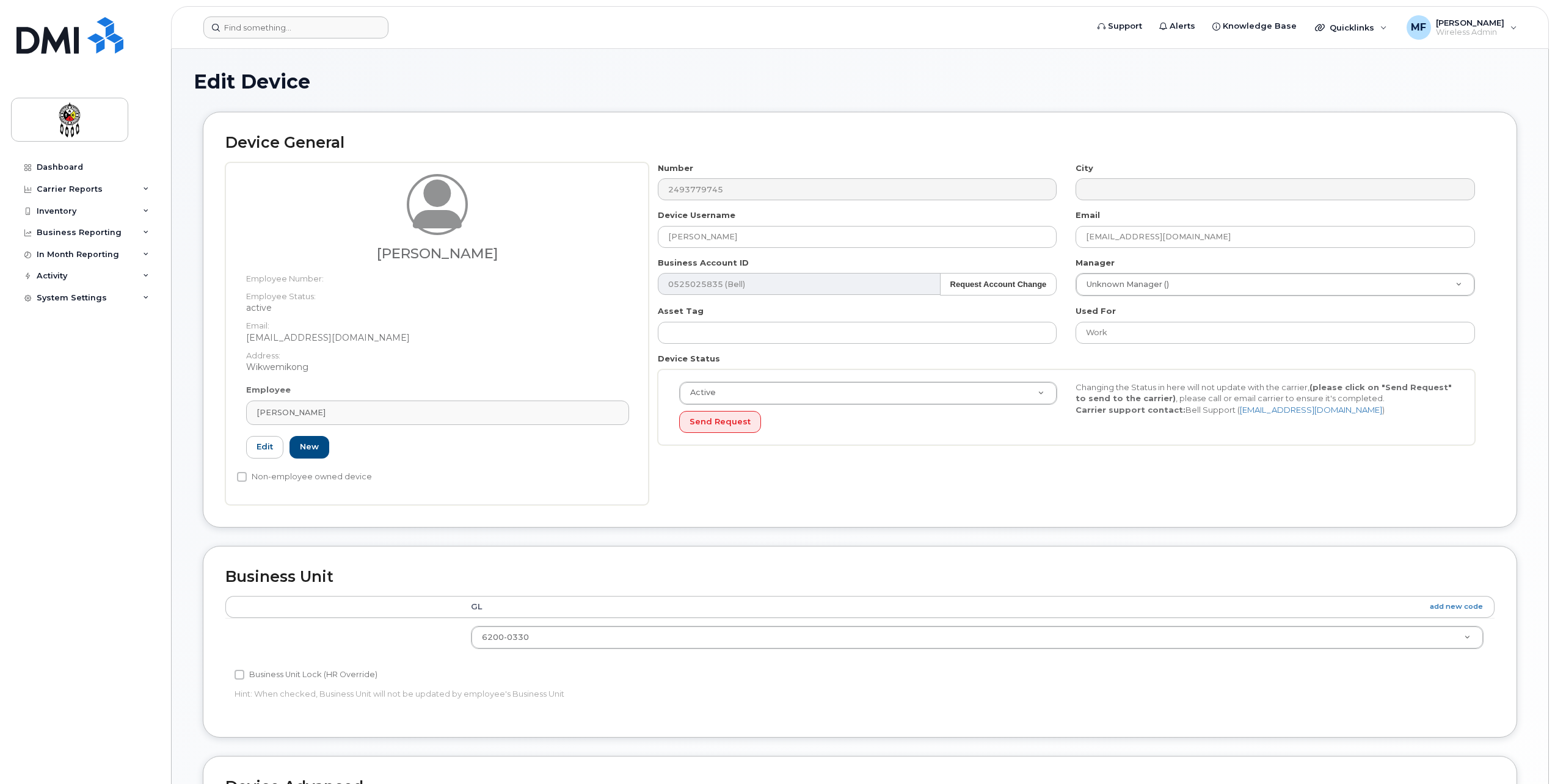
type input "1782"
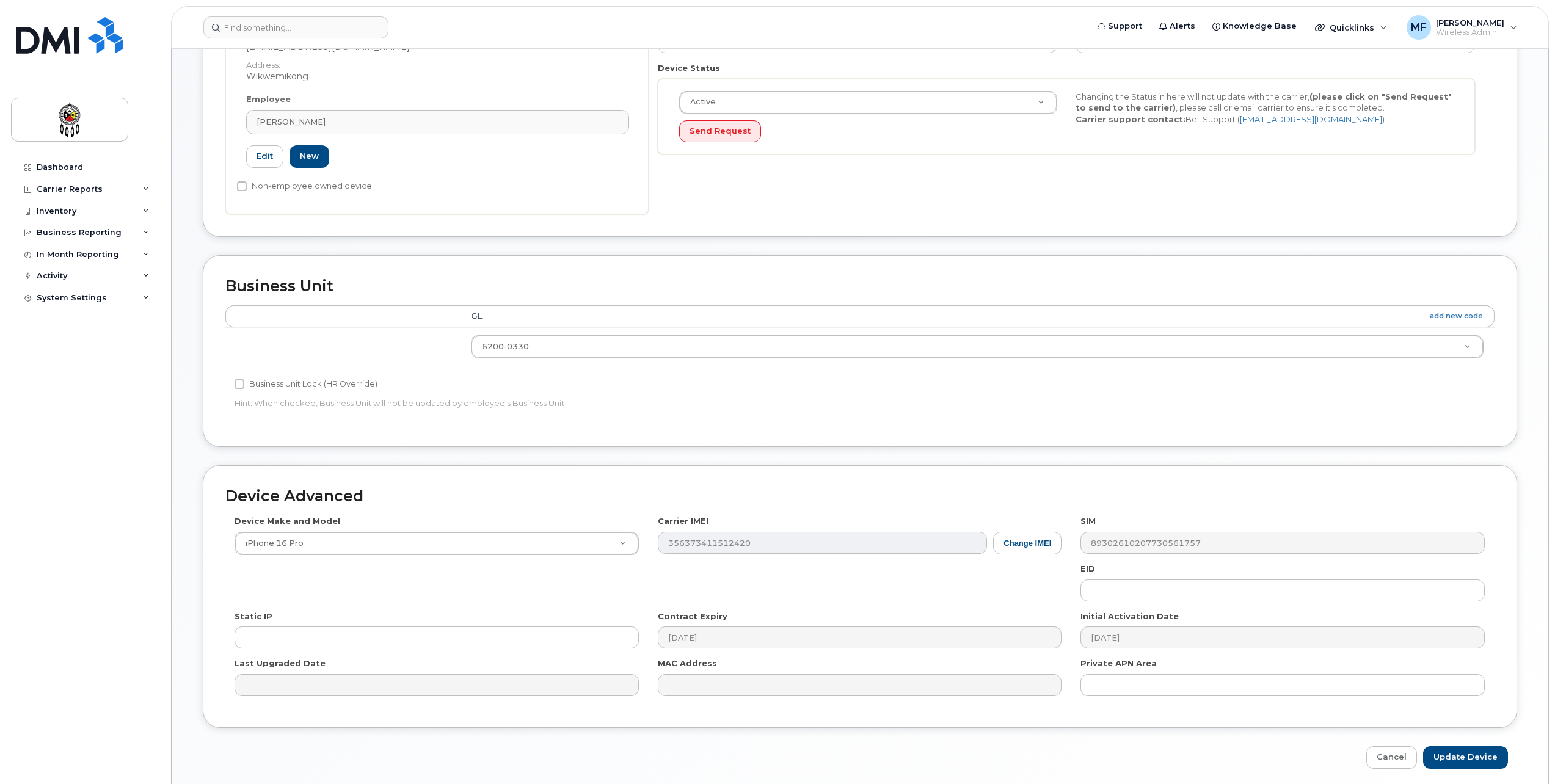
scroll to position [336, 0]
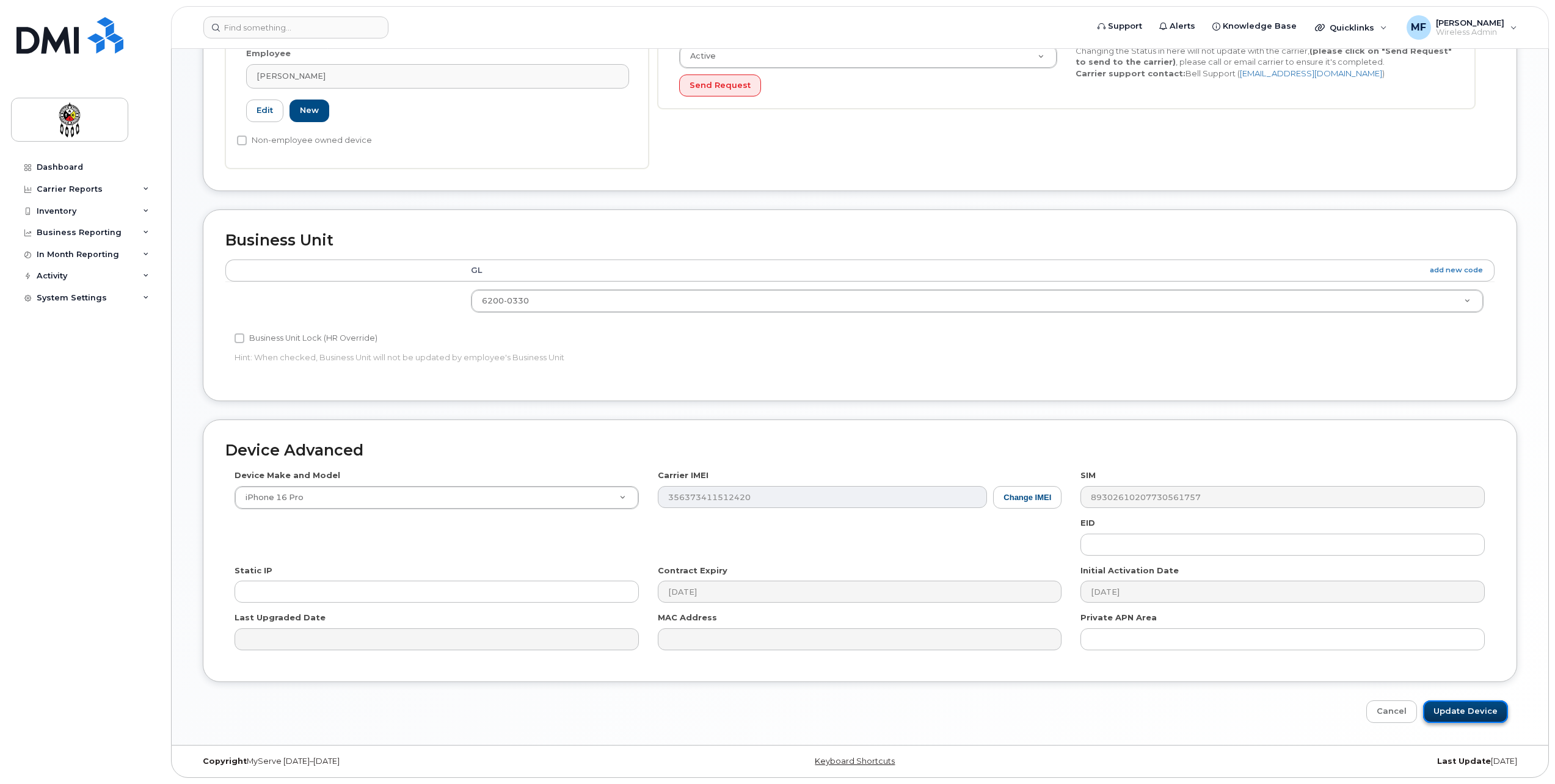
click at [1468, 710] on input "Update Device" at bounding box center [1466, 712] width 85 height 23
type input "Saving..."
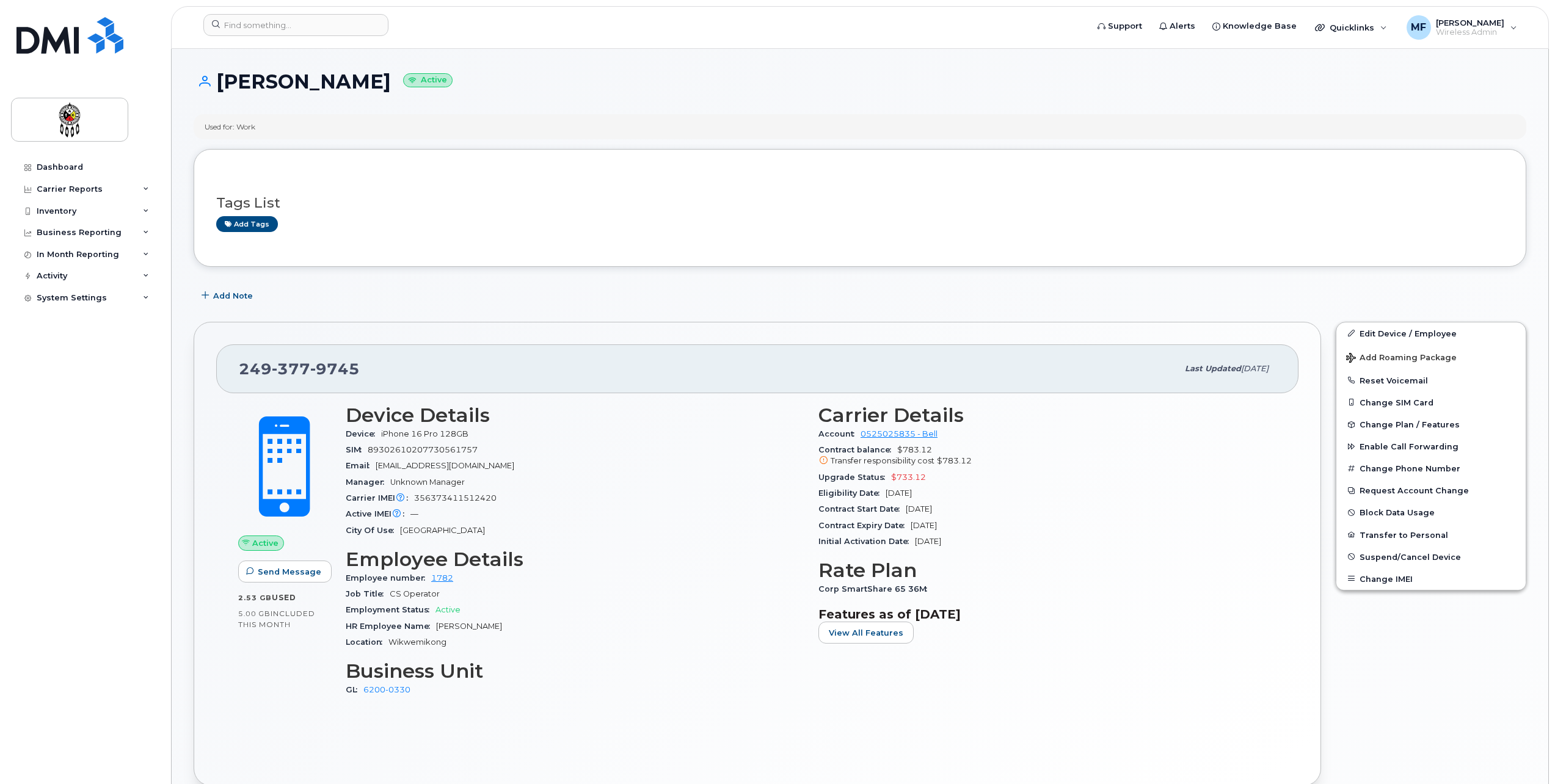
drag, startPoint x: 450, startPoint y: 125, endPoint x: 529, endPoint y: 355, distance: 243.2
click at [383, 125] on div "Used for: Work" at bounding box center [860, 127] width 1333 height 25
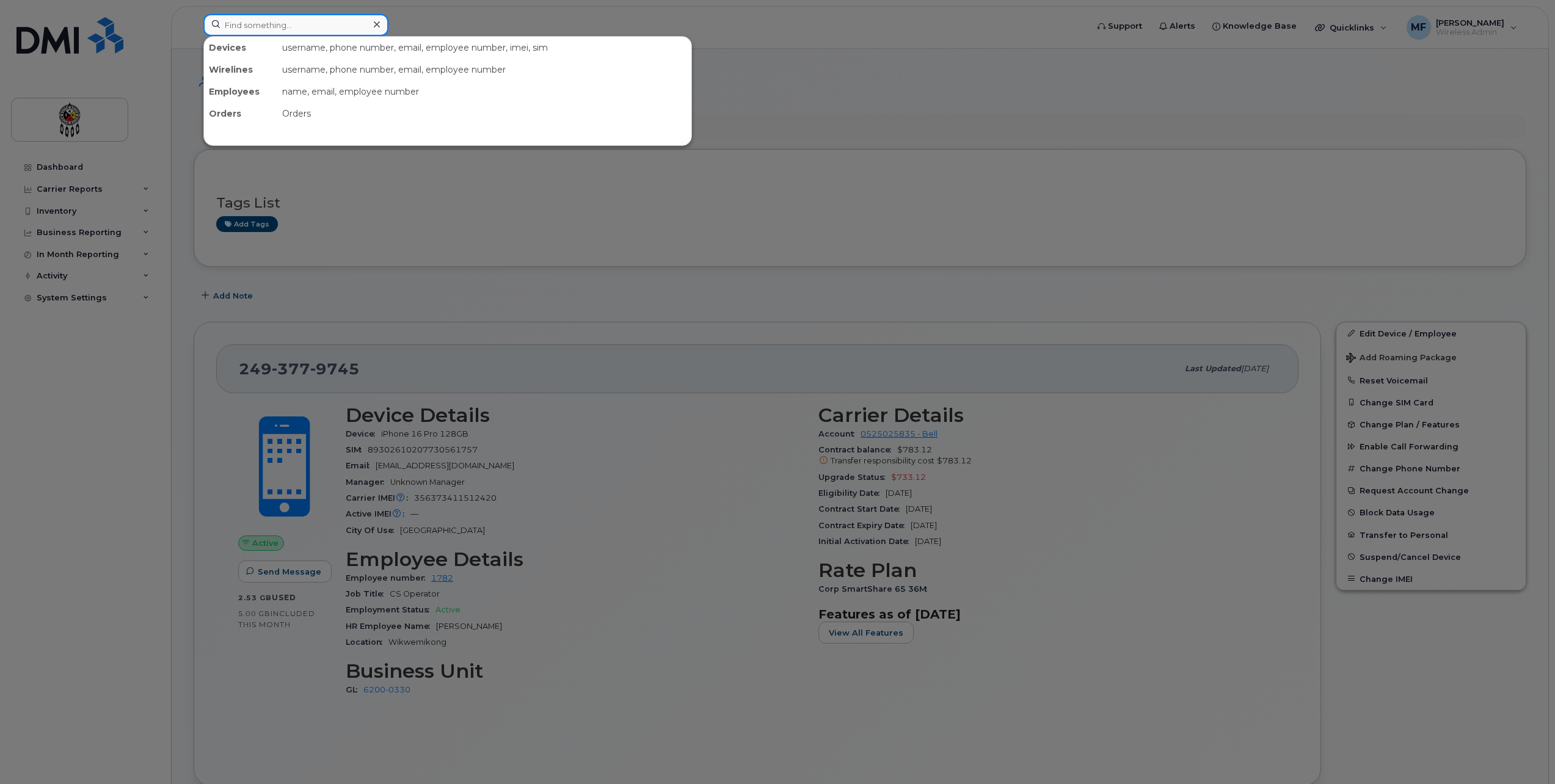
click at [312, 29] on input at bounding box center [296, 25] width 185 height 22
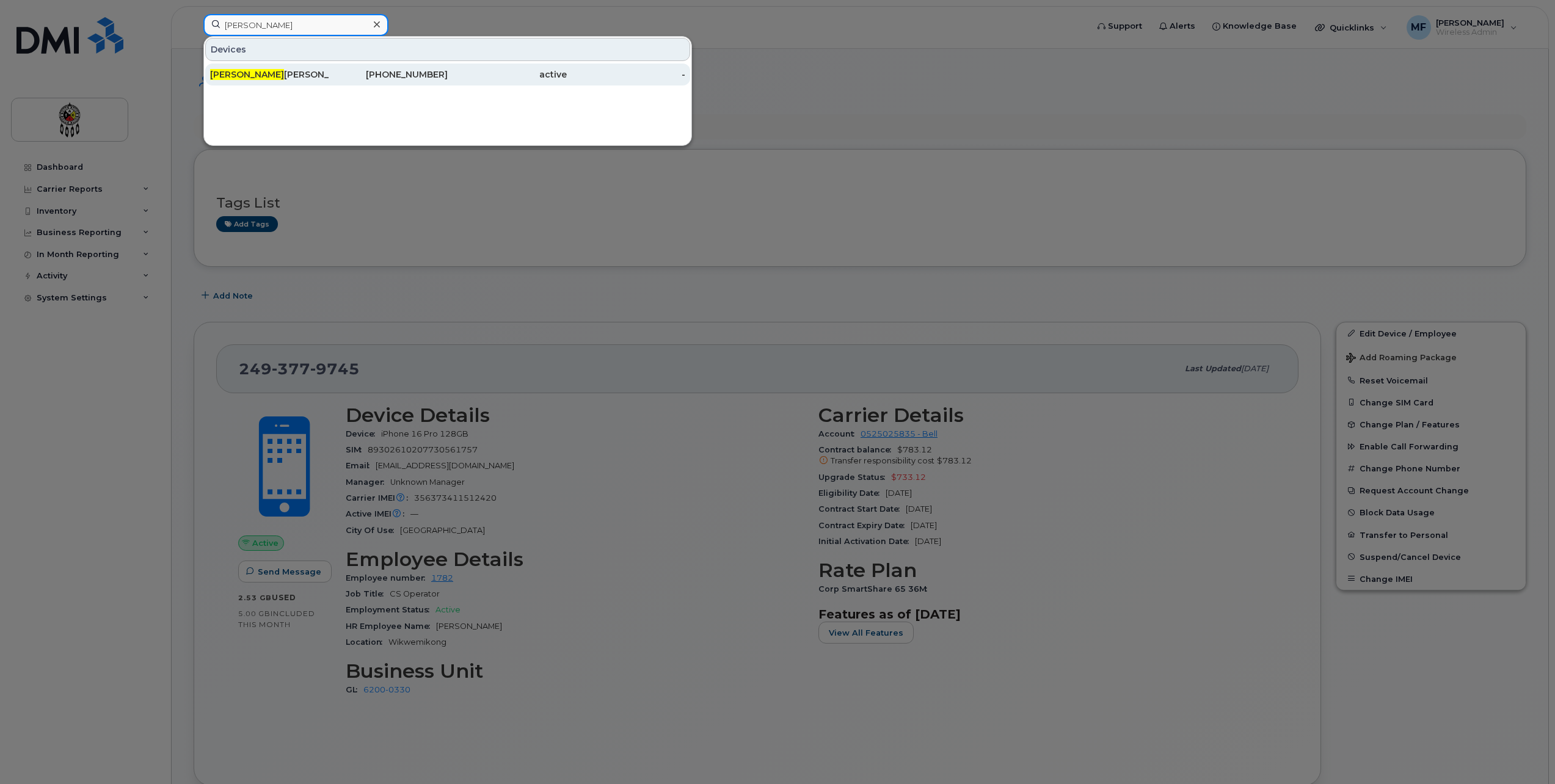
type input "Dustin"
click at [397, 63] on link "Dustin Peltier 249-532-0082 active -" at bounding box center [448, 74] width 485 height 22
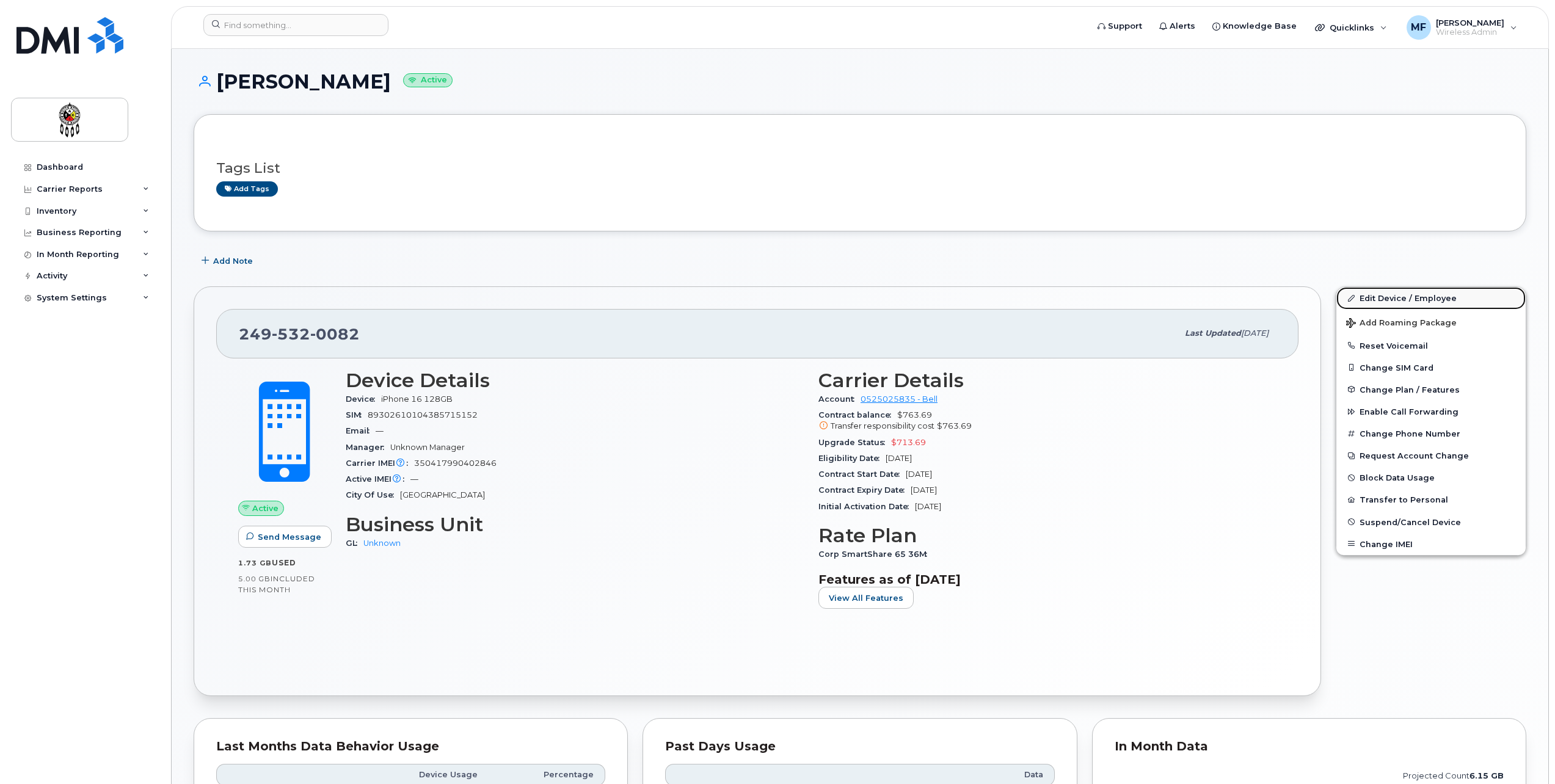
click at [1374, 295] on link "Edit Device / Employee" at bounding box center [1431, 298] width 189 height 22
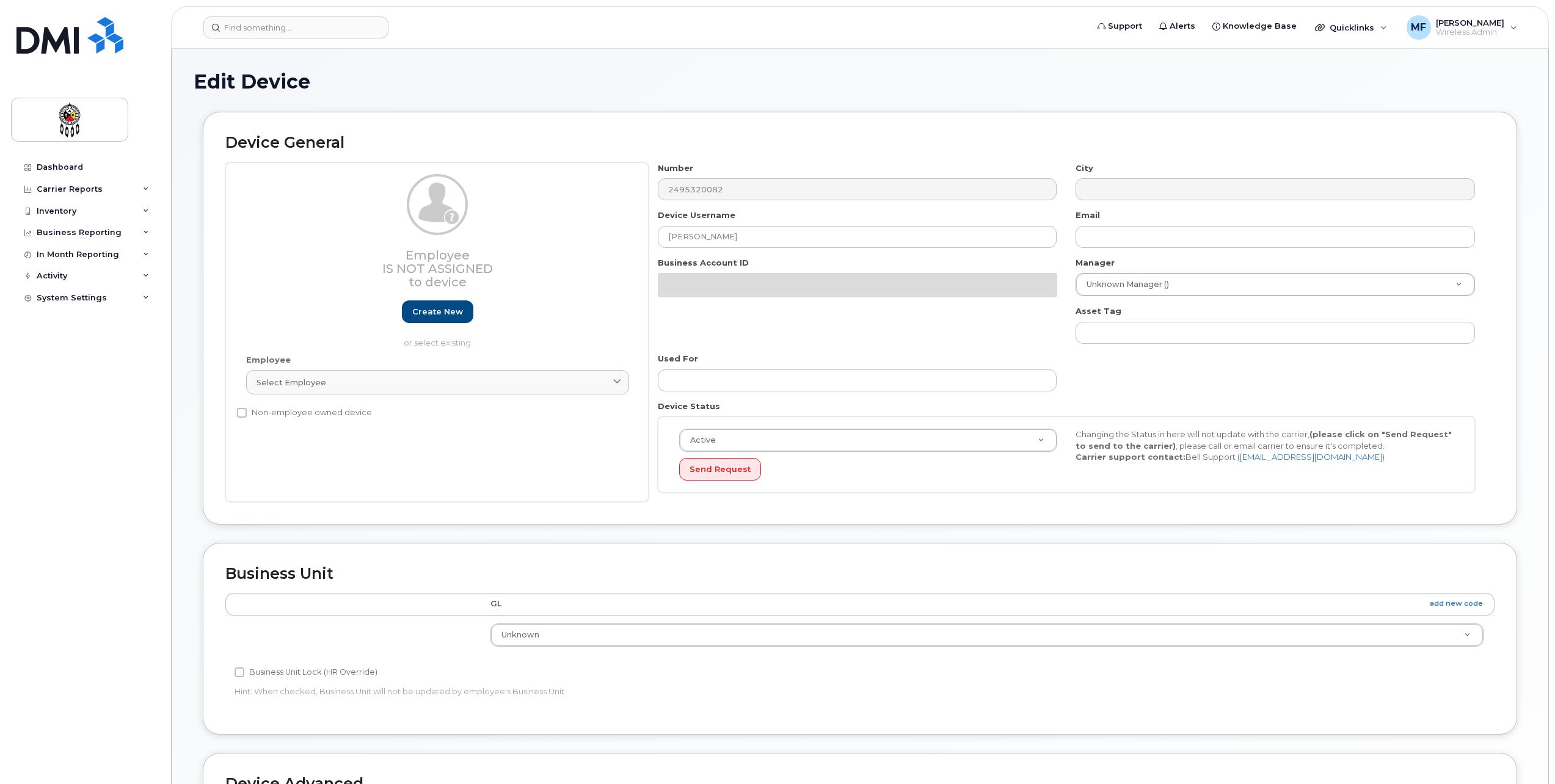
select select "651562"
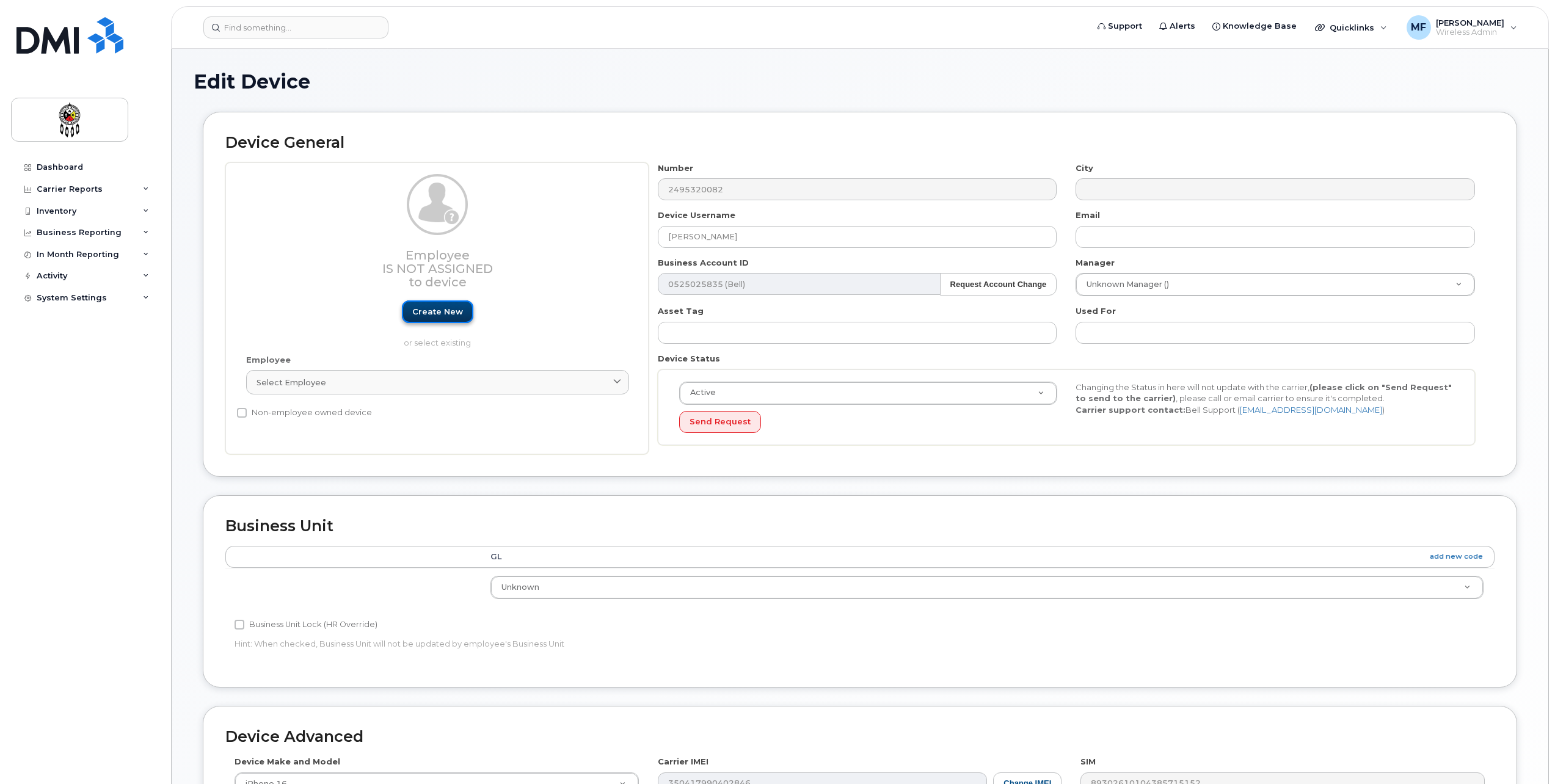
click at [455, 315] on link "Create new" at bounding box center [438, 312] width 72 height 23
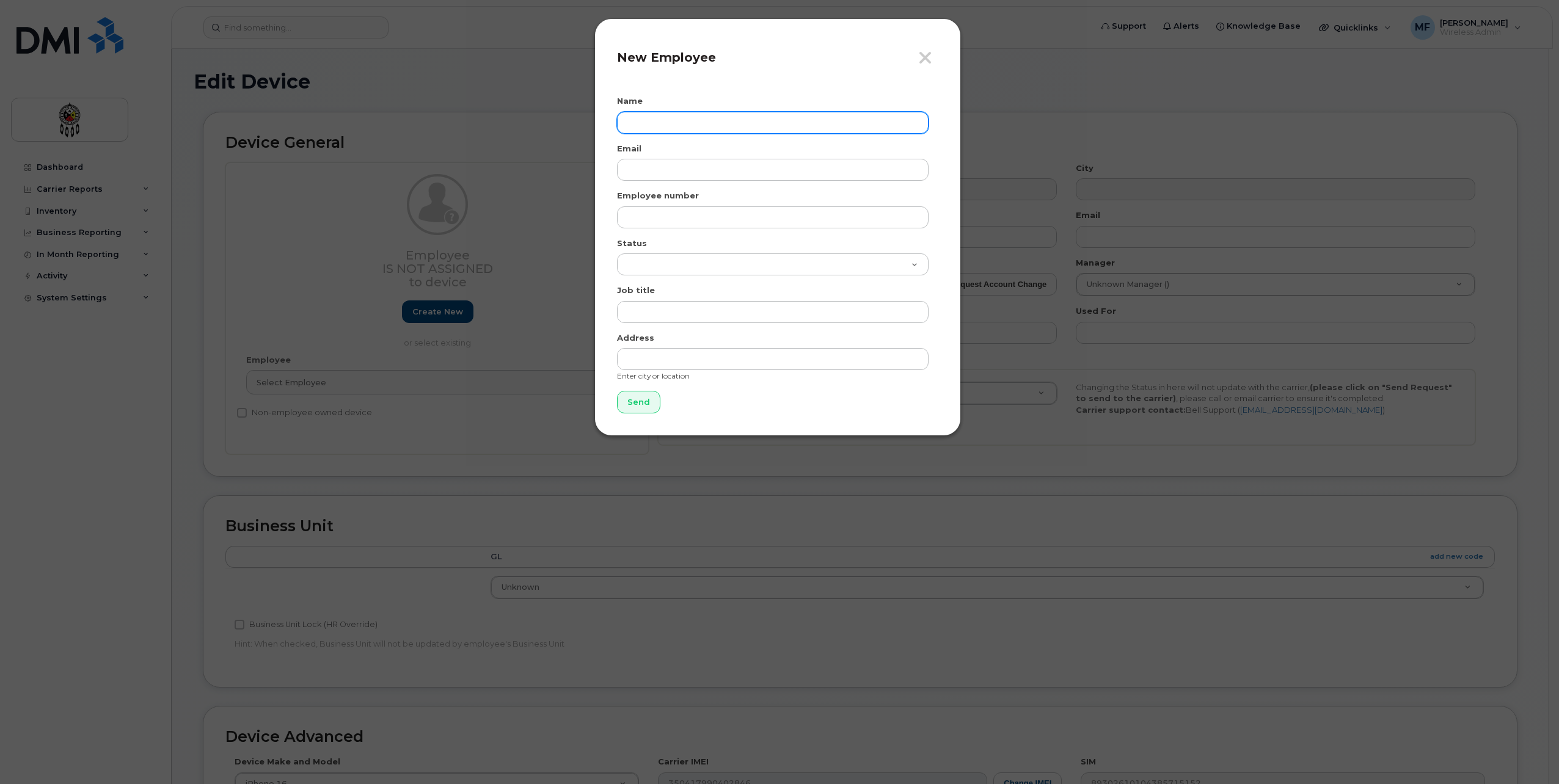
drag, startPoint x: 691, startPoint y: 117, endPoint x: 688, endPoint y: 103, distance: 14.3
click at [691, 117] on input "text" at bounding box center [773, 122] width 312 height 22
type input "[PERSON_NAME]"
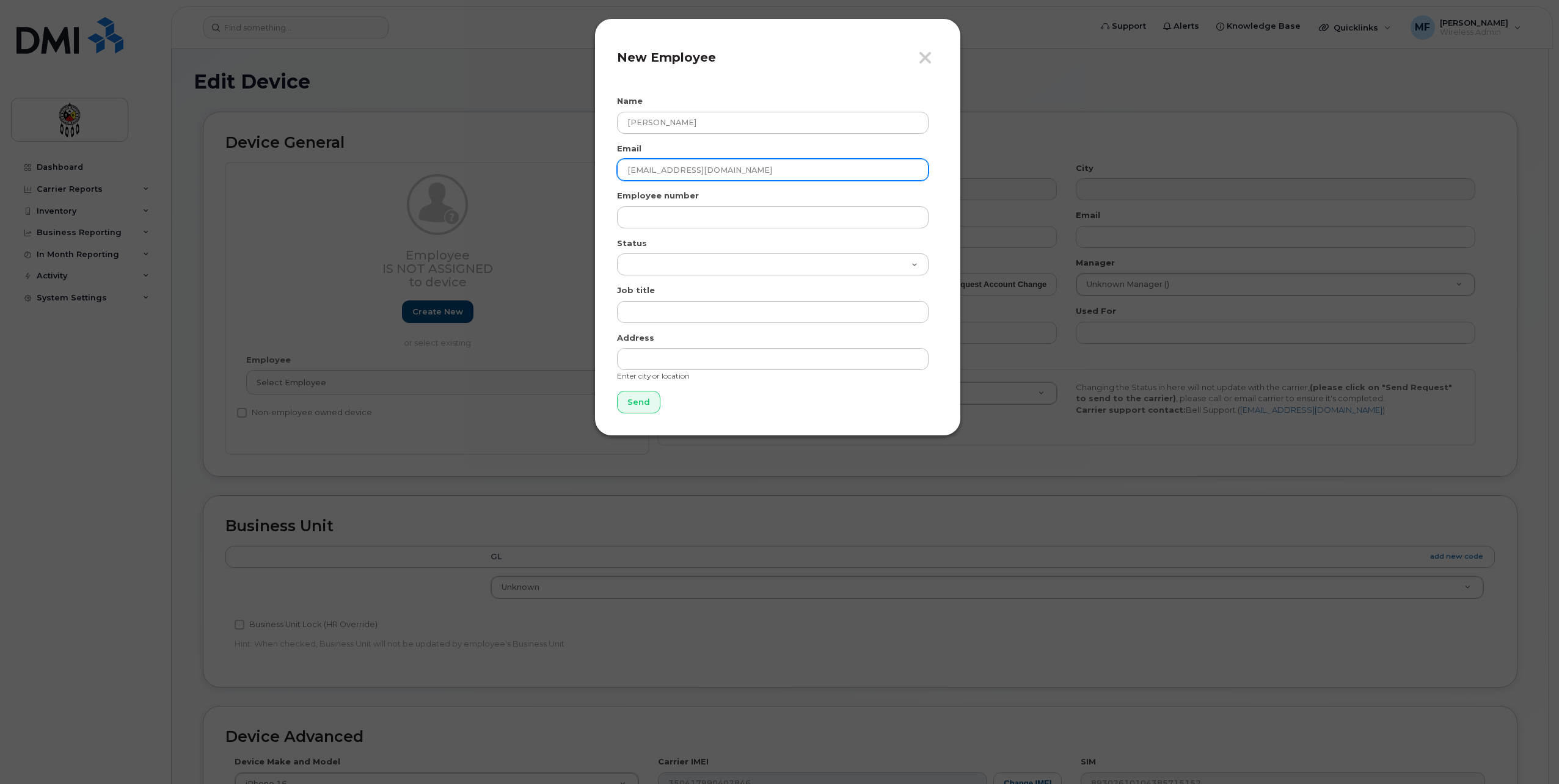
type input "dustinpeltier@wiikwemkoong.ca"
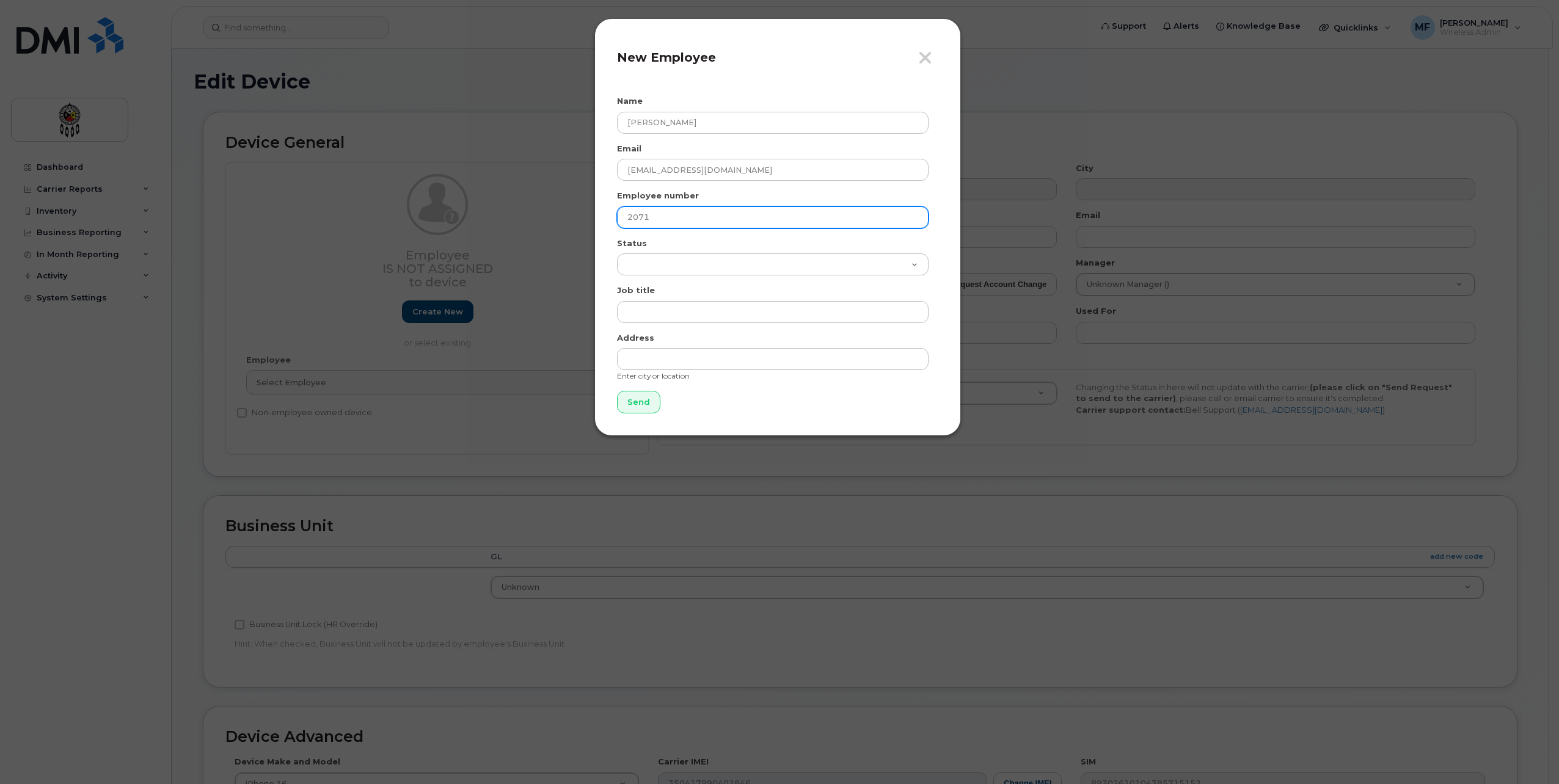
type input "2071"
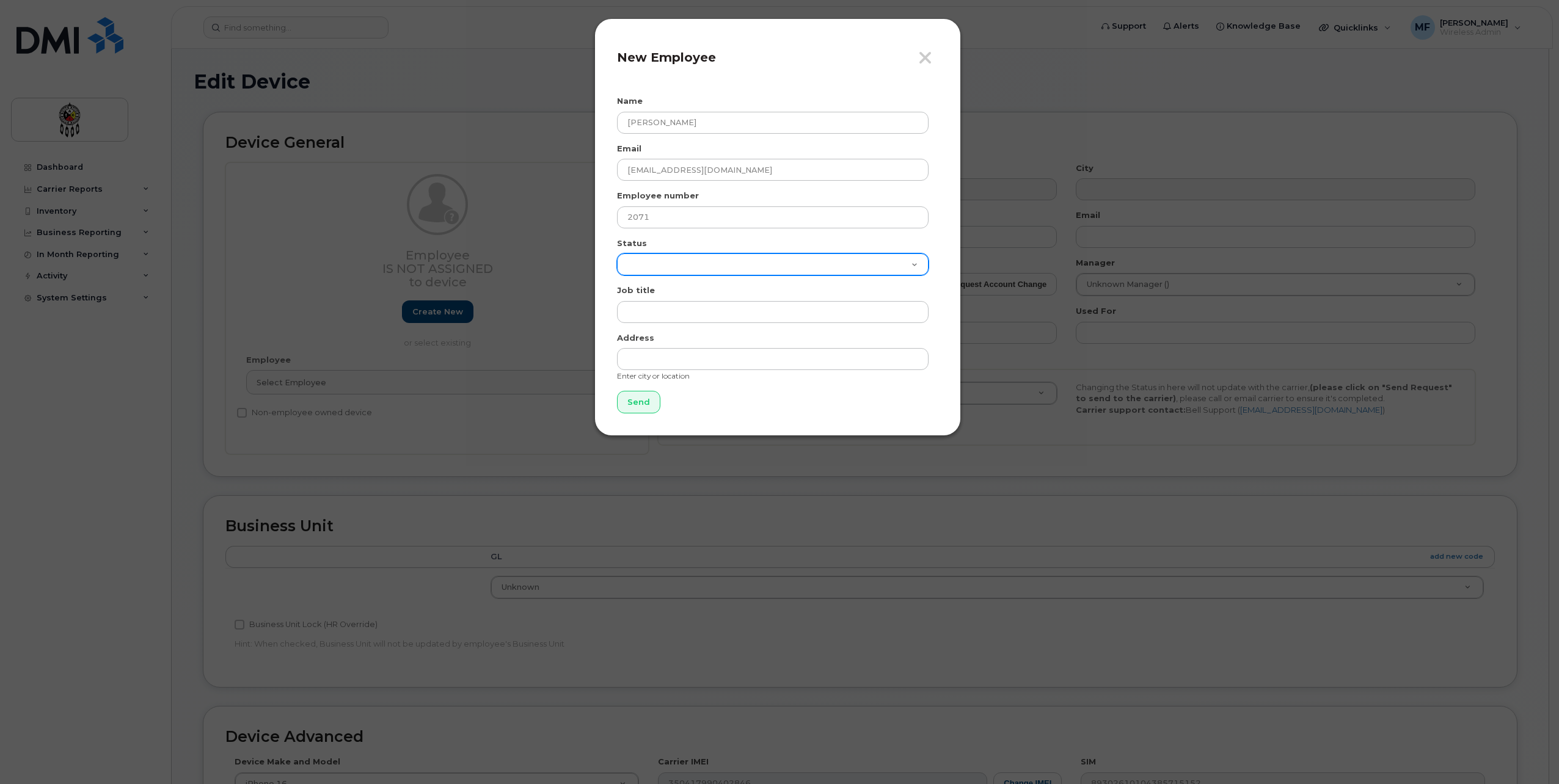
select select "active"
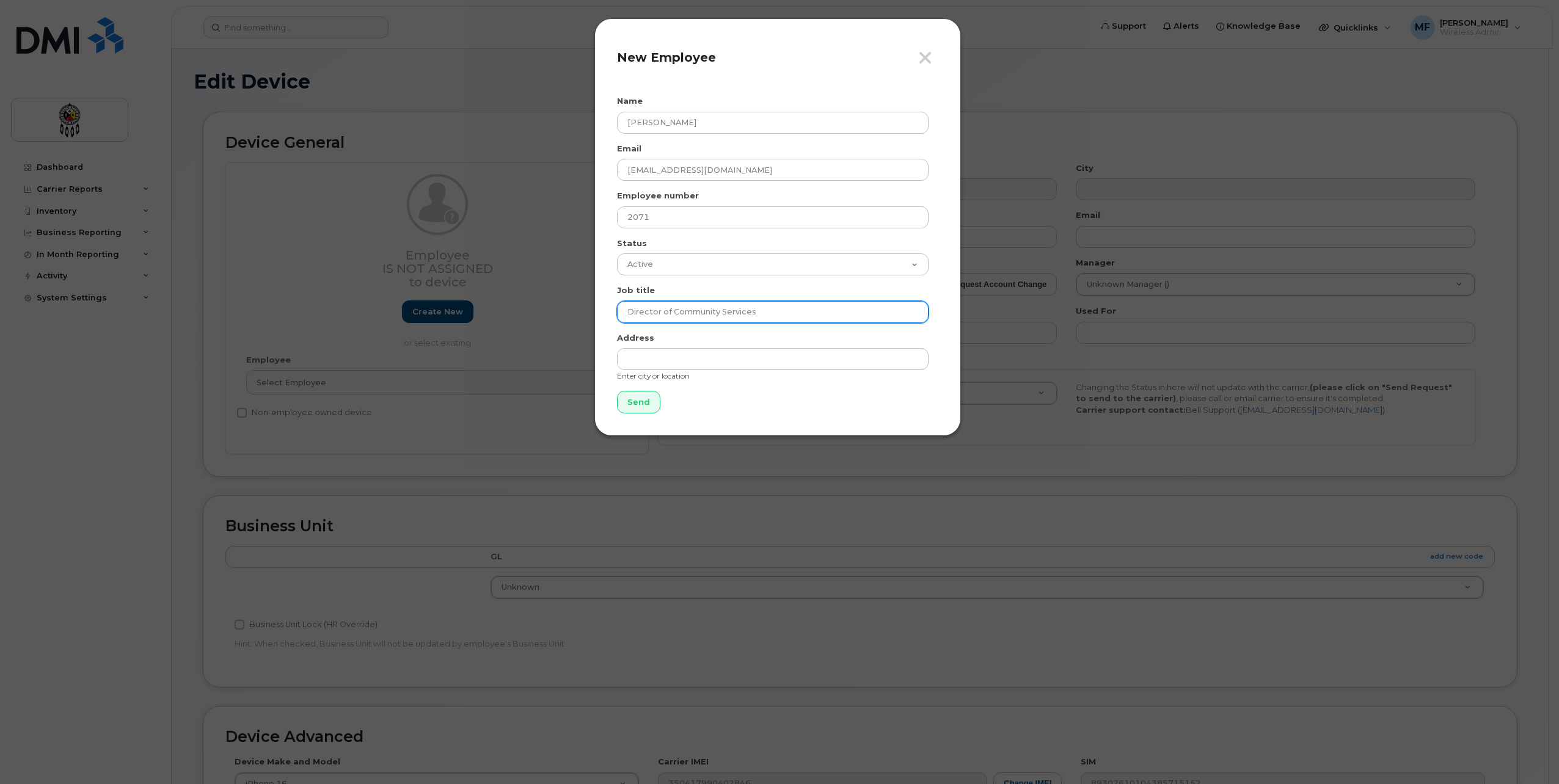
type input "Director of Community Services"
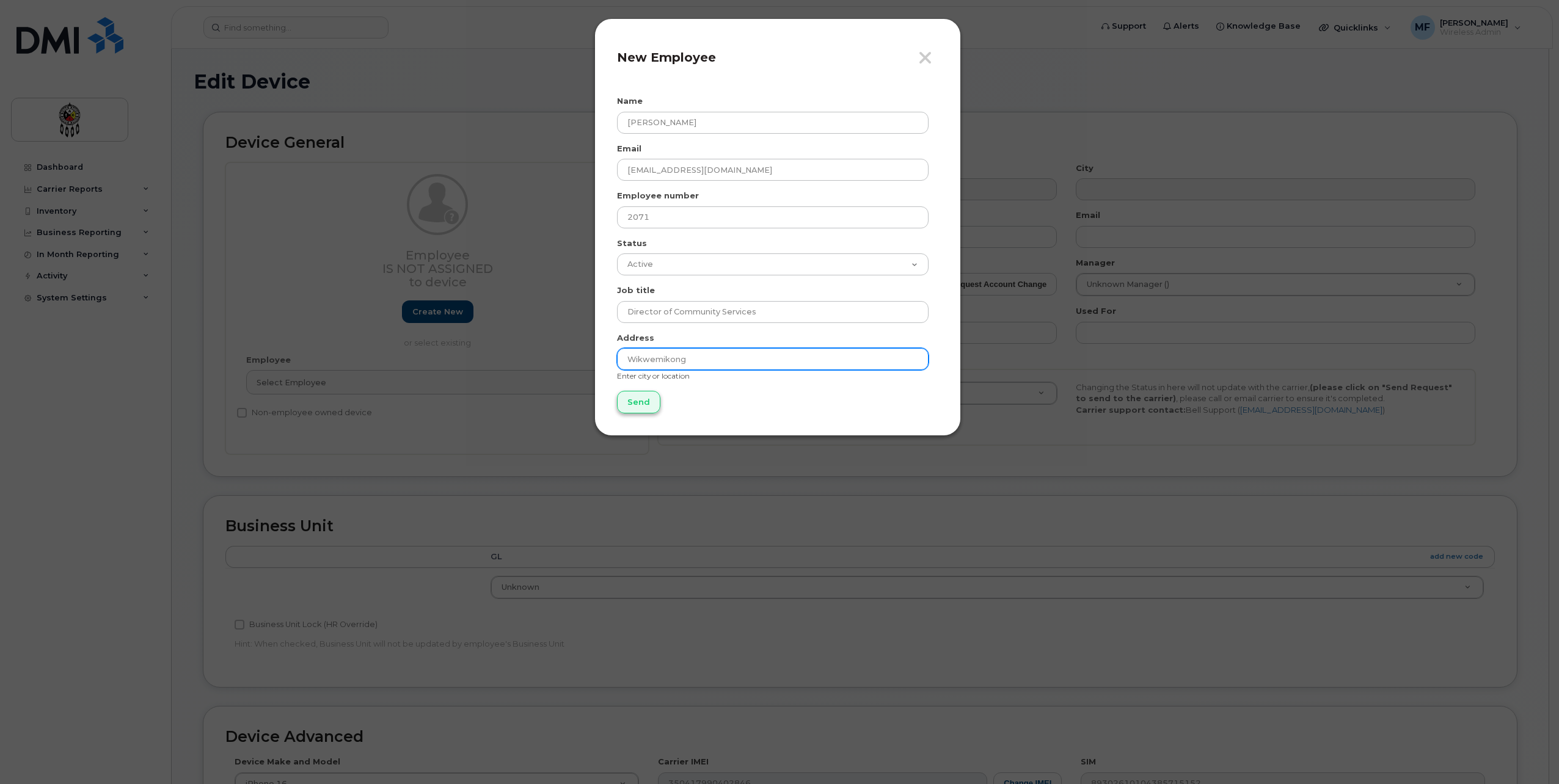
type input "Wikwemikong"
click at [628, 396] on input "Send" at bounding box center [639, 402] width 43 height 23
type input "Send"
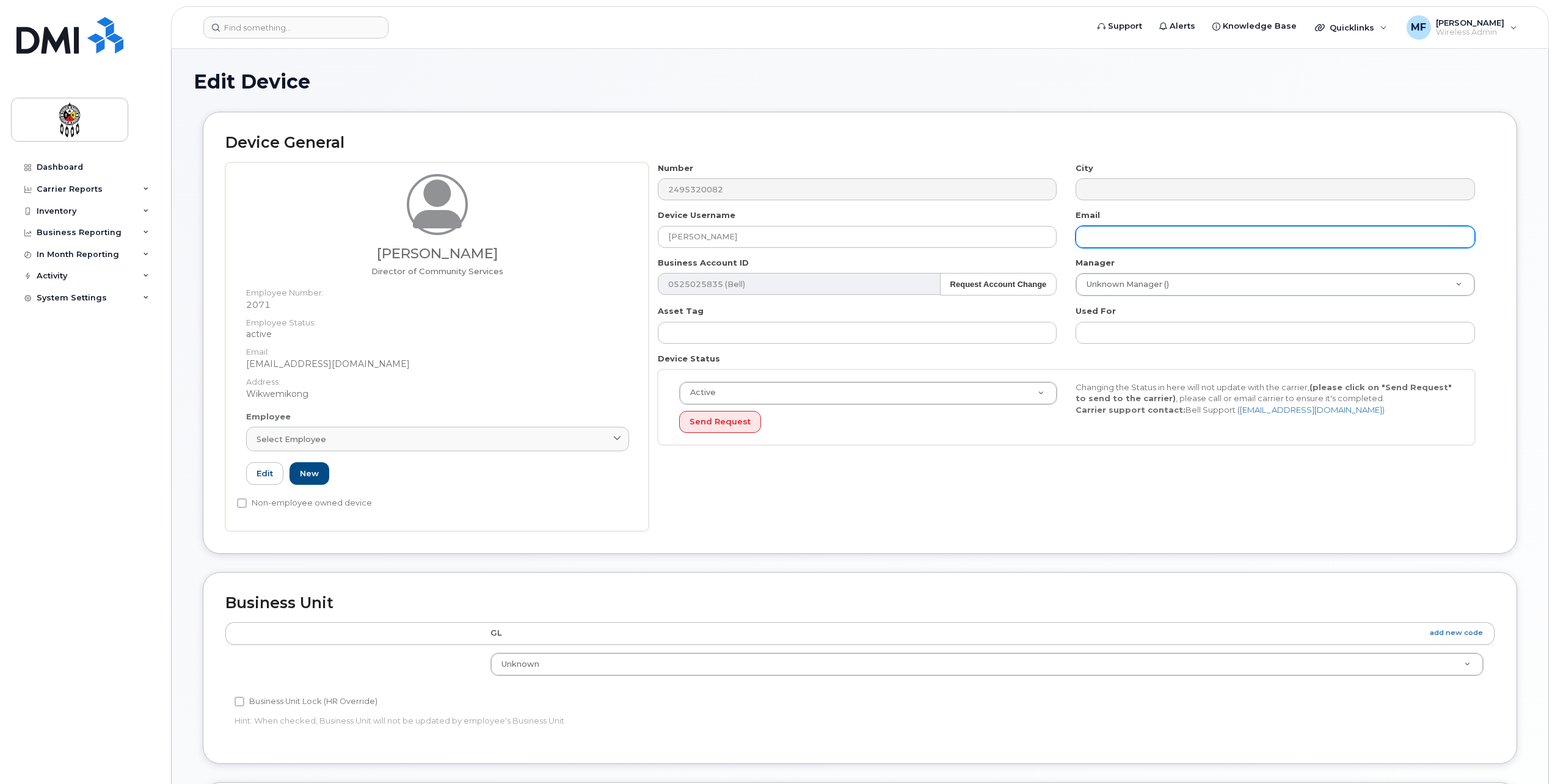
click at [1181, 236] on input "text" at bounding box center [1275, 237] width 400 height 22
type input "dustinpeltier@wiikwemkoong.ca"
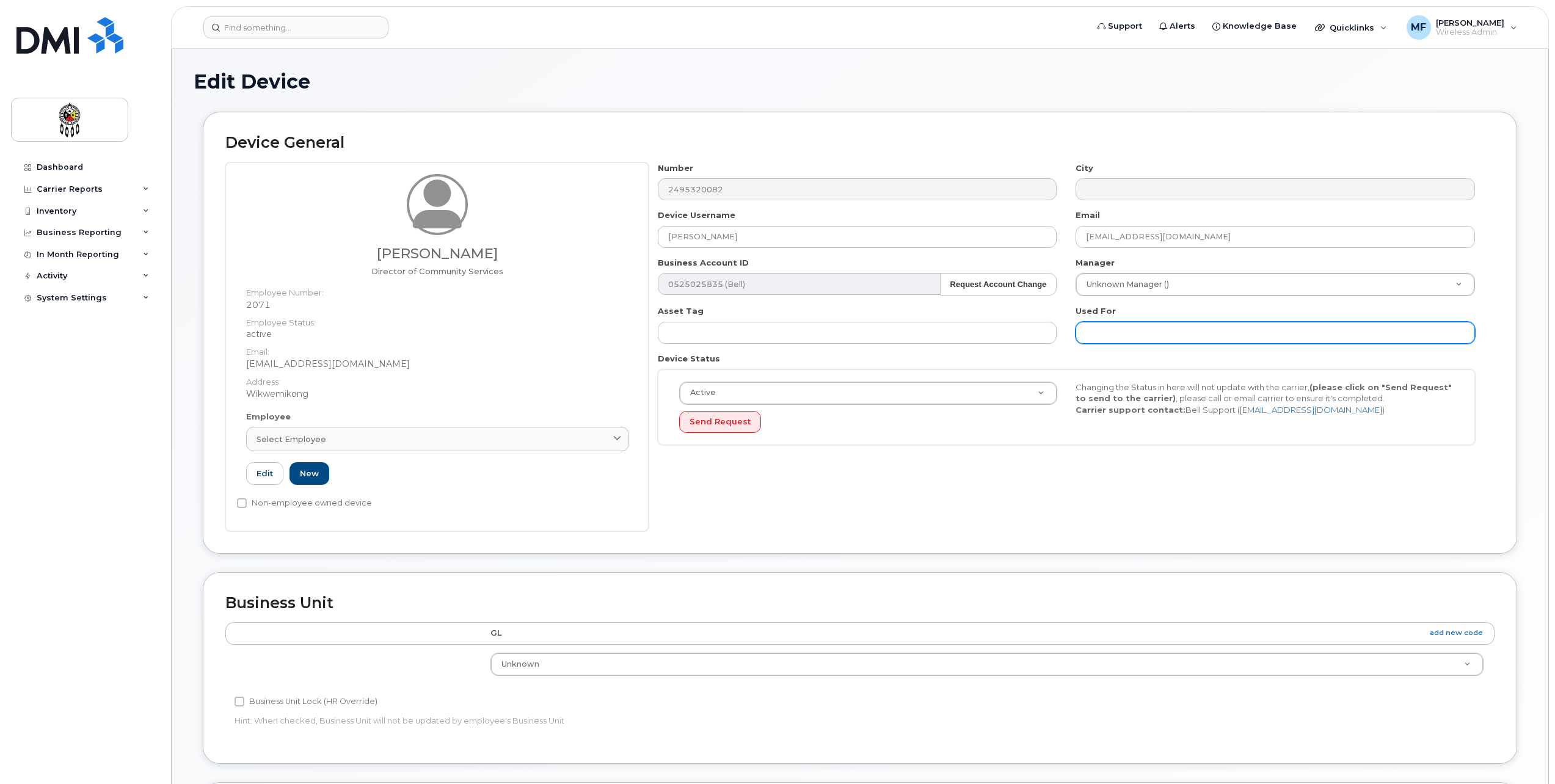
click at [1152, 330] on input "text" at bounding box center [1275, 332] width 400 height 22
type input "Work"
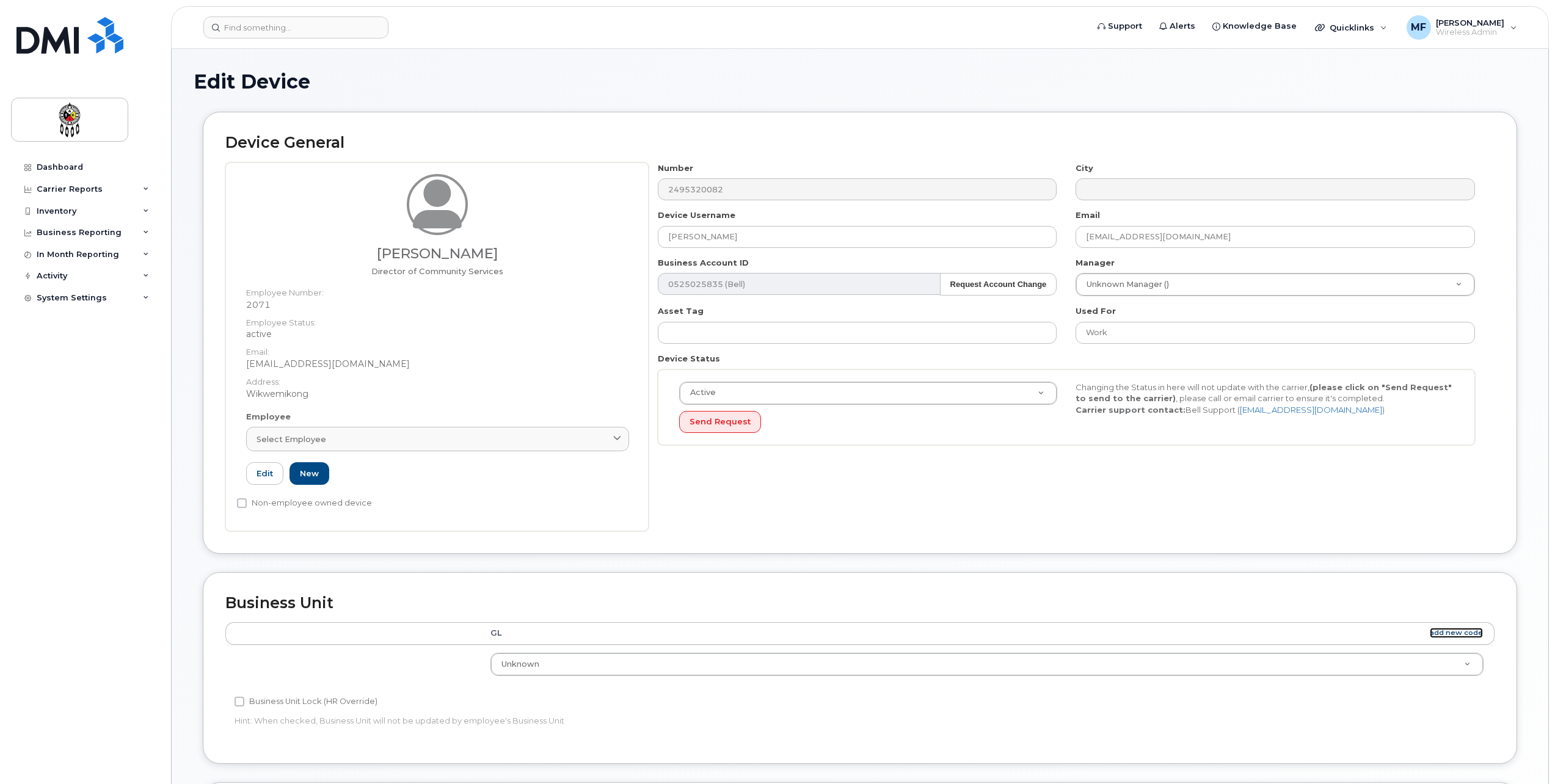
click at [1440, 633] on link "add new code" at bounding box center [1456, 633] width 53 height 10
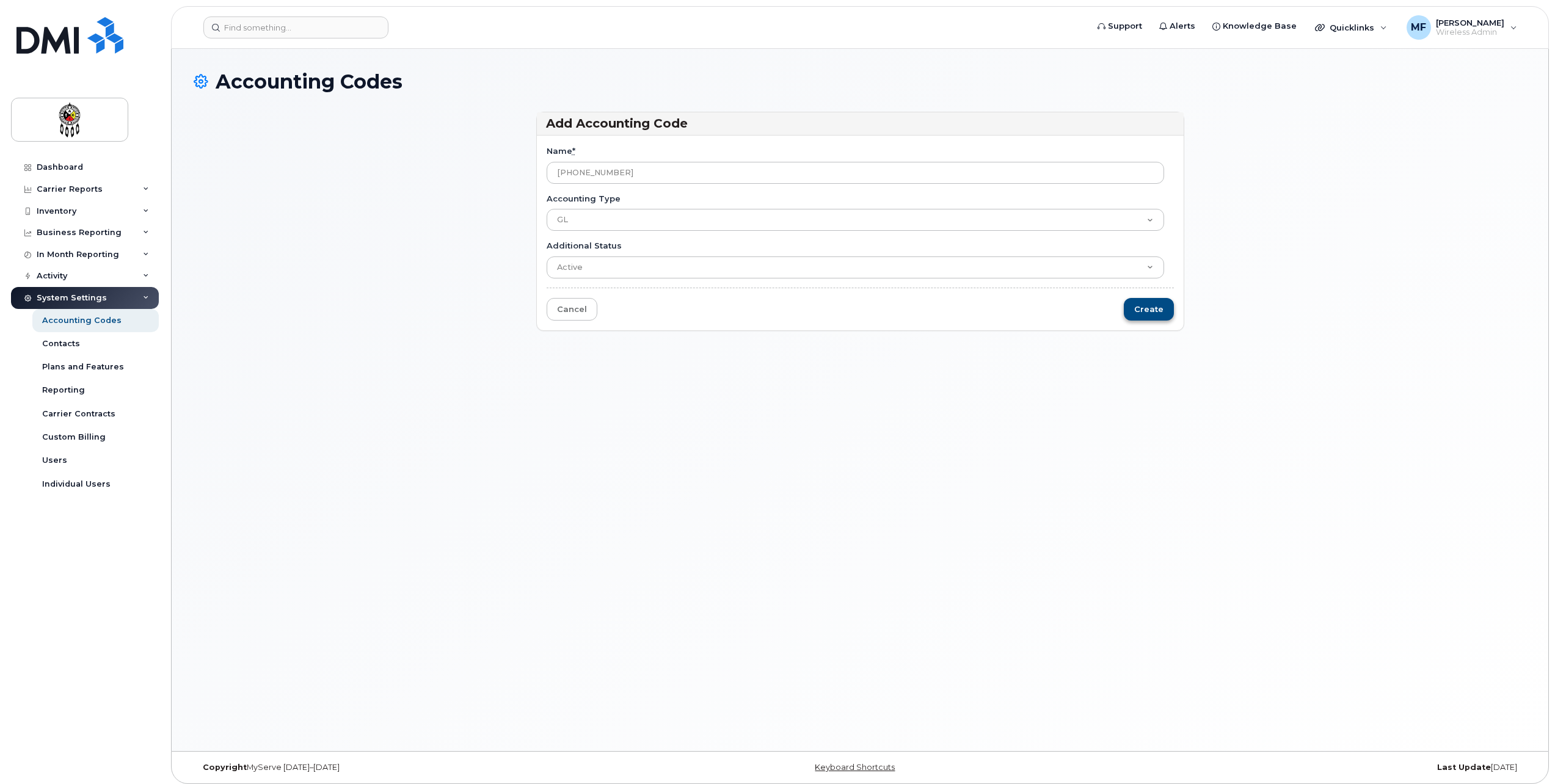
type input "[PHONE_NUMBER]"
click at [1138, 306] on input "Create" at bounding box center [1148, 310] width 50 height 23
type input "Saving..."
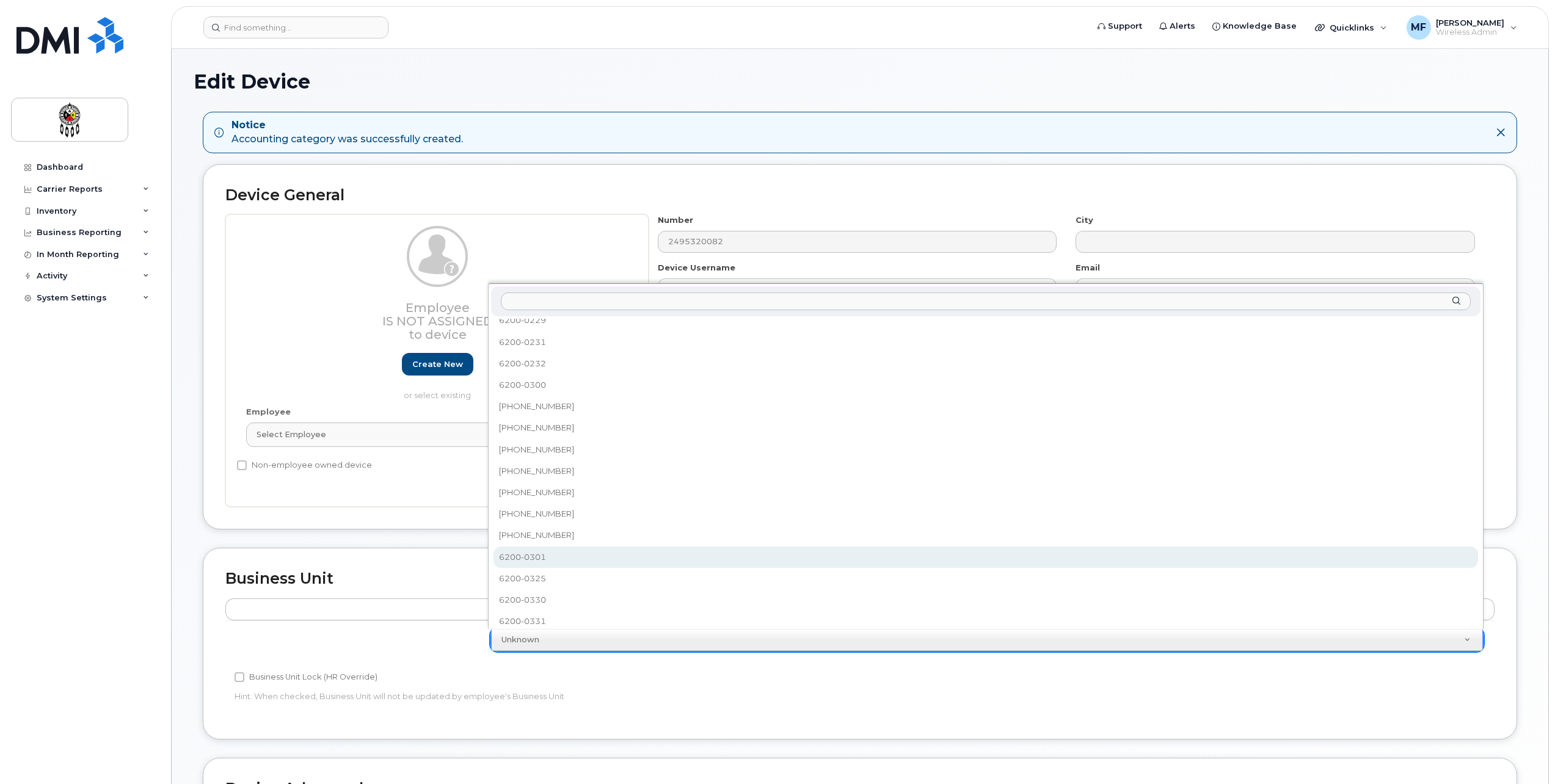
scroll to position [218, 0]
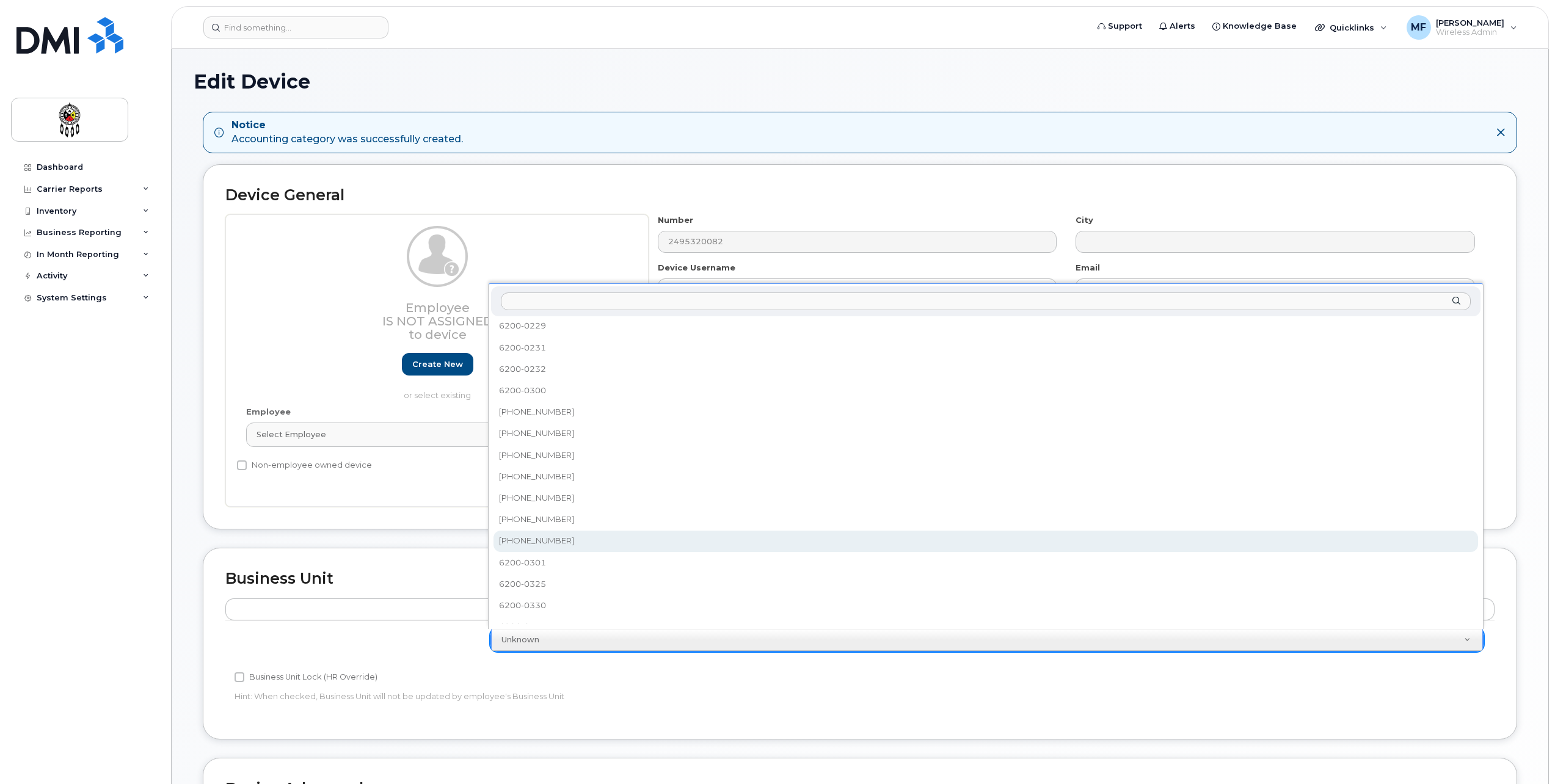
select select "36211579"
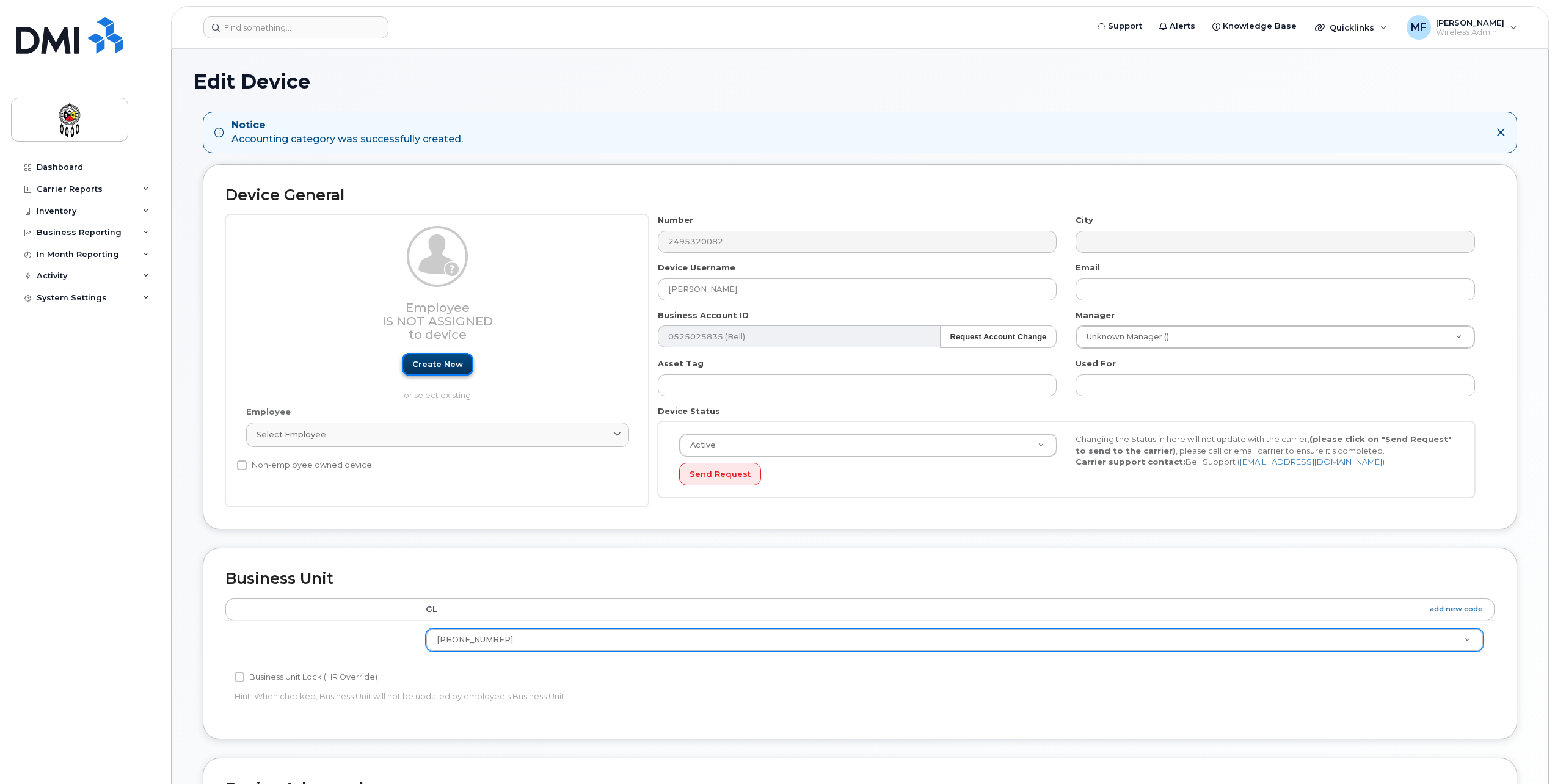
click at [441, 368] on link "Create new" at bounding box center [438, 364] width 72 height 23
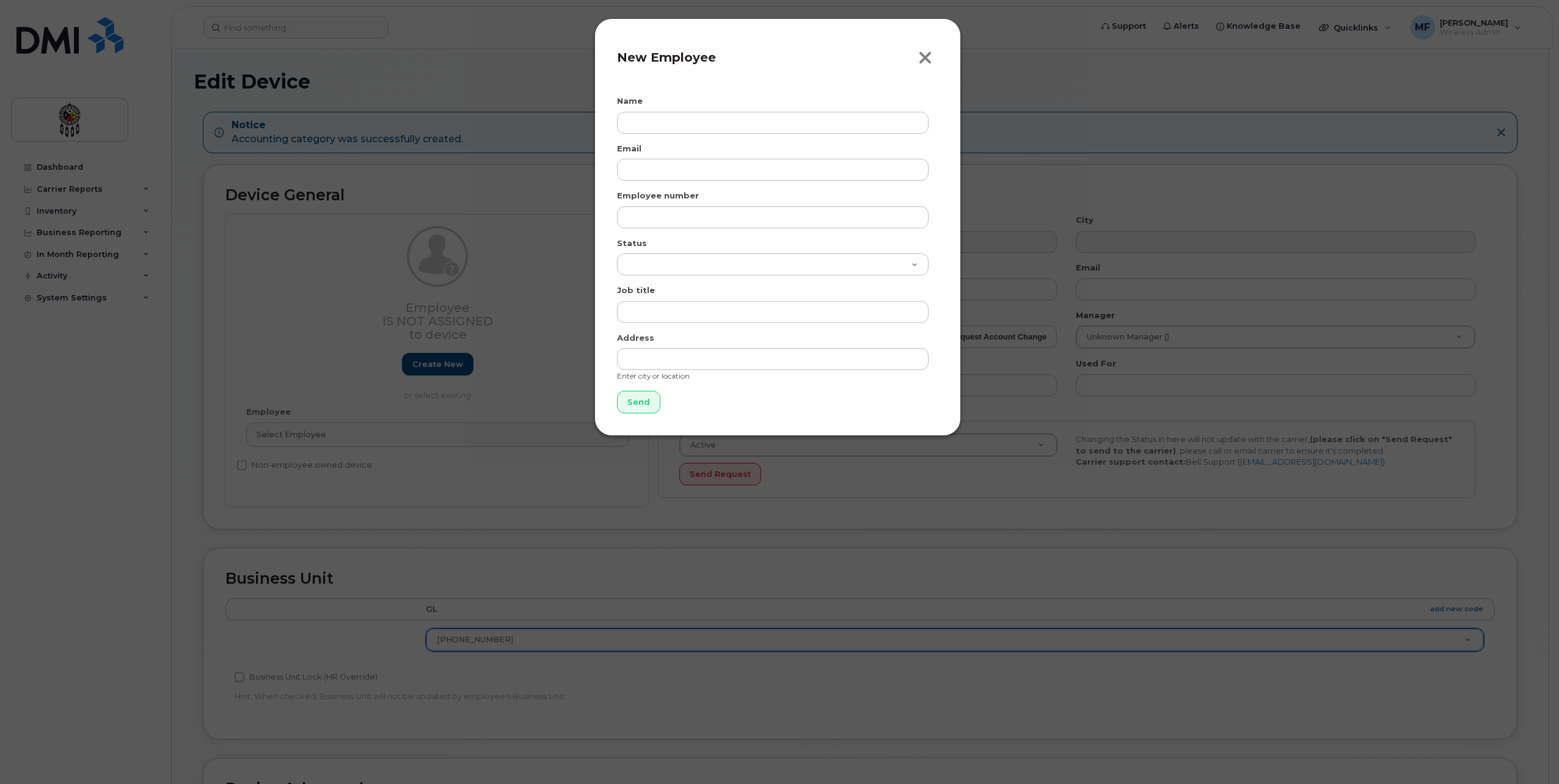
click at [922, 59] on icon "button" at bounding box center [925, 58] width 14 height 18
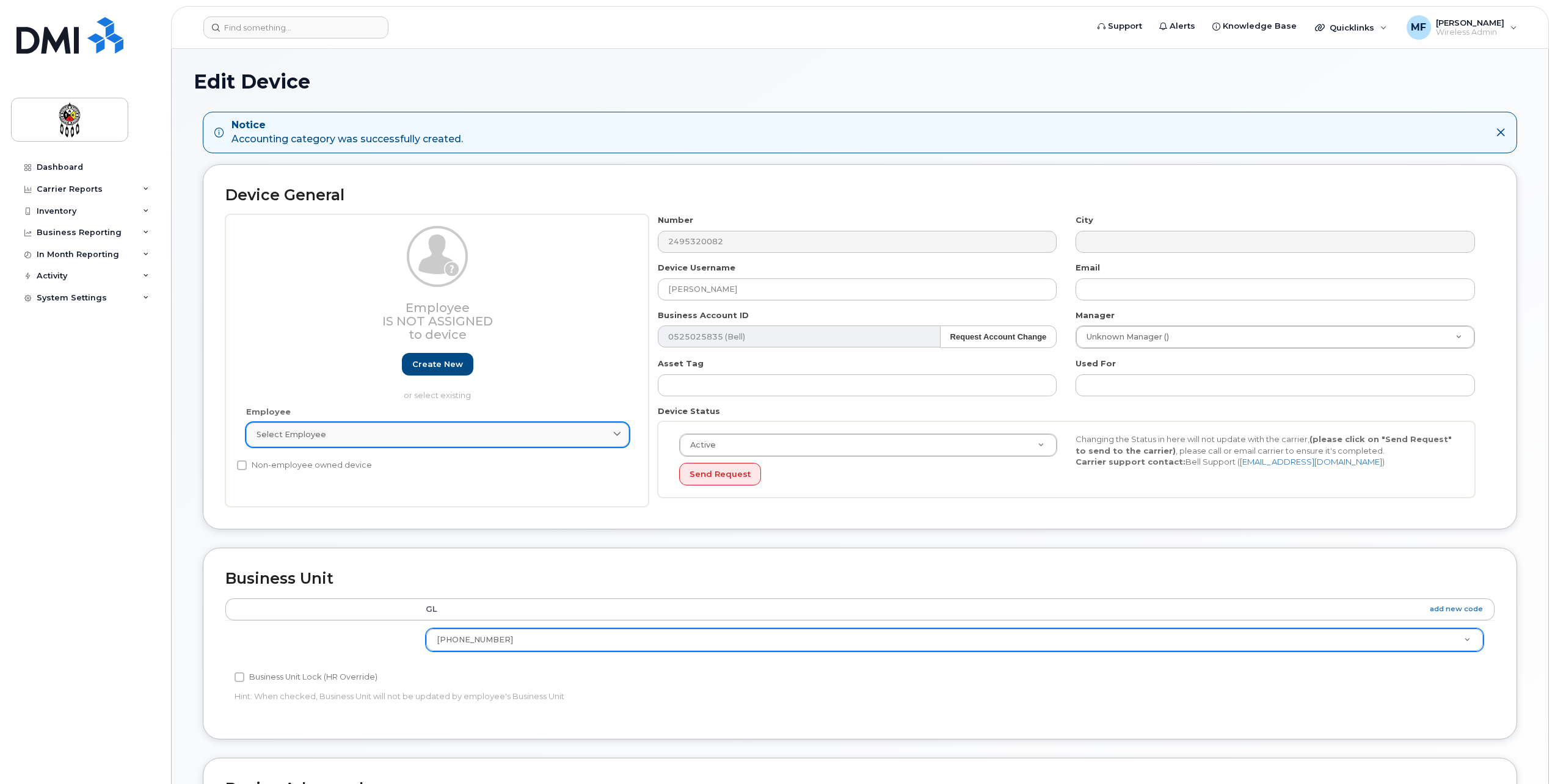
click at [345, 439] on div "Select employee" at bounding box center [438, 434] width 362 height 11
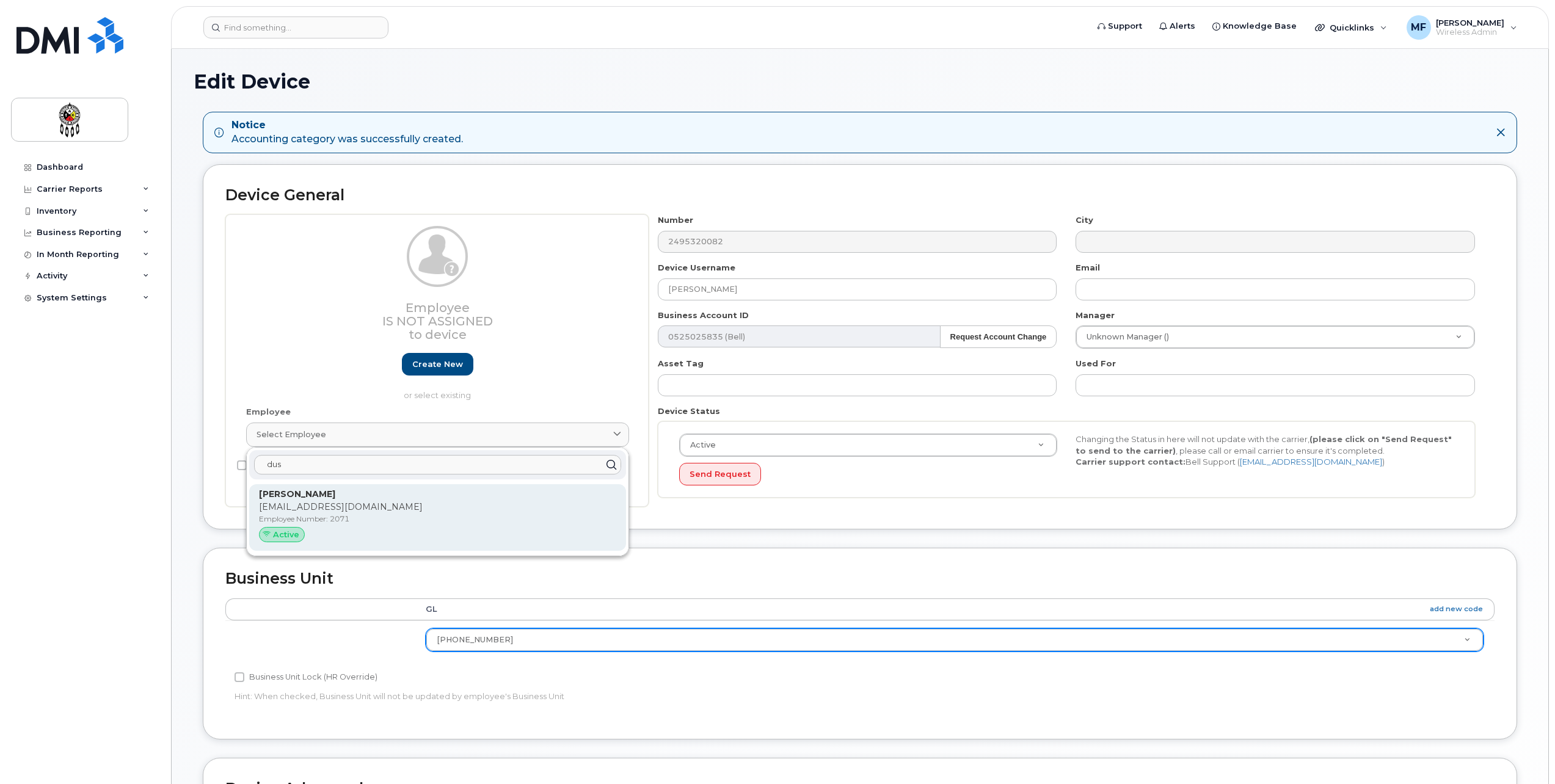
type input "dus"
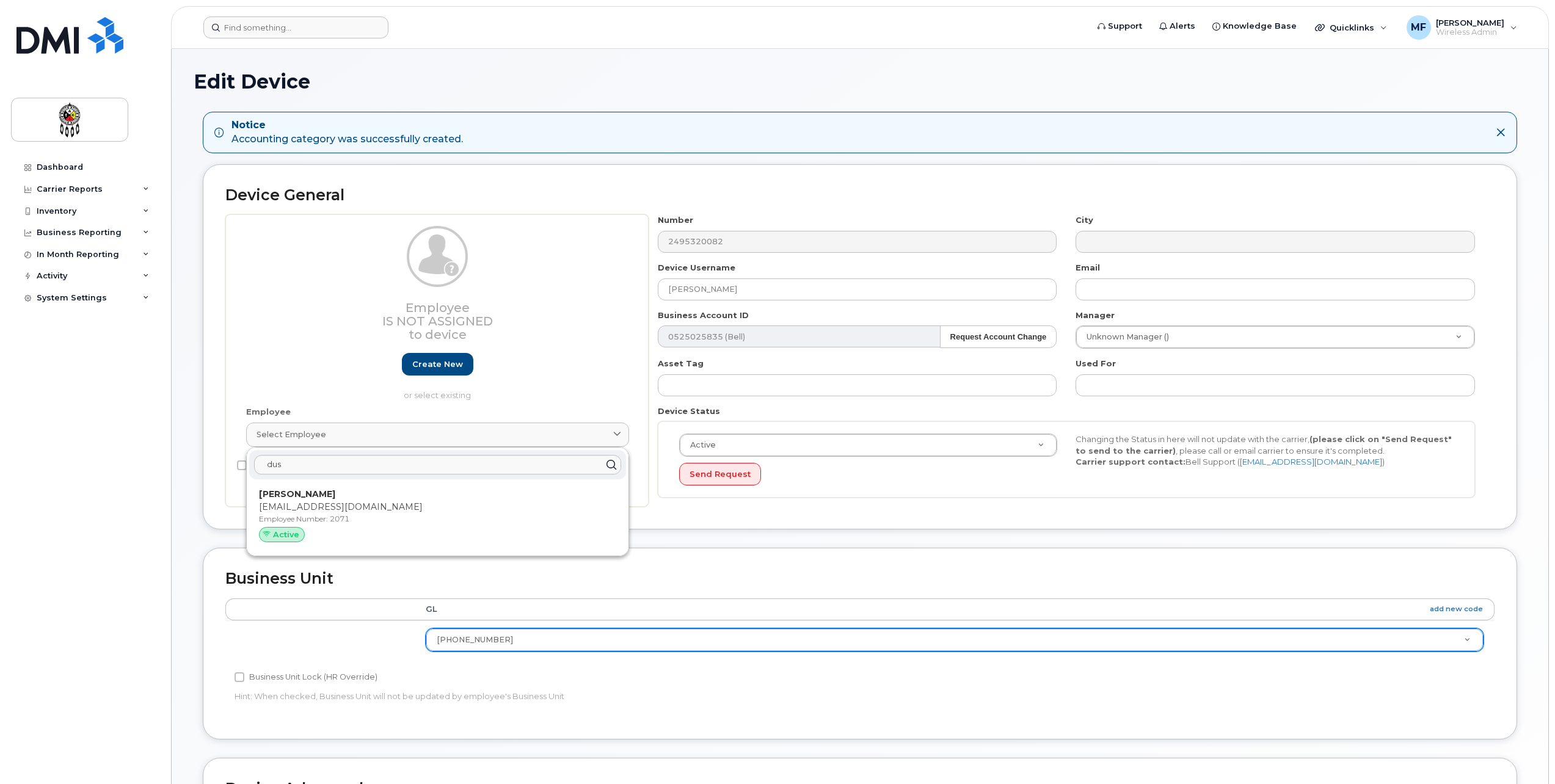
drag, startPoint x: 265, startPoint y: 497, endPoint x: 836, endPoint y: 35, distance: 734.5
click at [265, 497] on strong "Dustin Peltier" at bounding box center [297, 493] width 77 height 11
type input "2071"
type input "dustinpeltier@wiikwemkoong.ca"
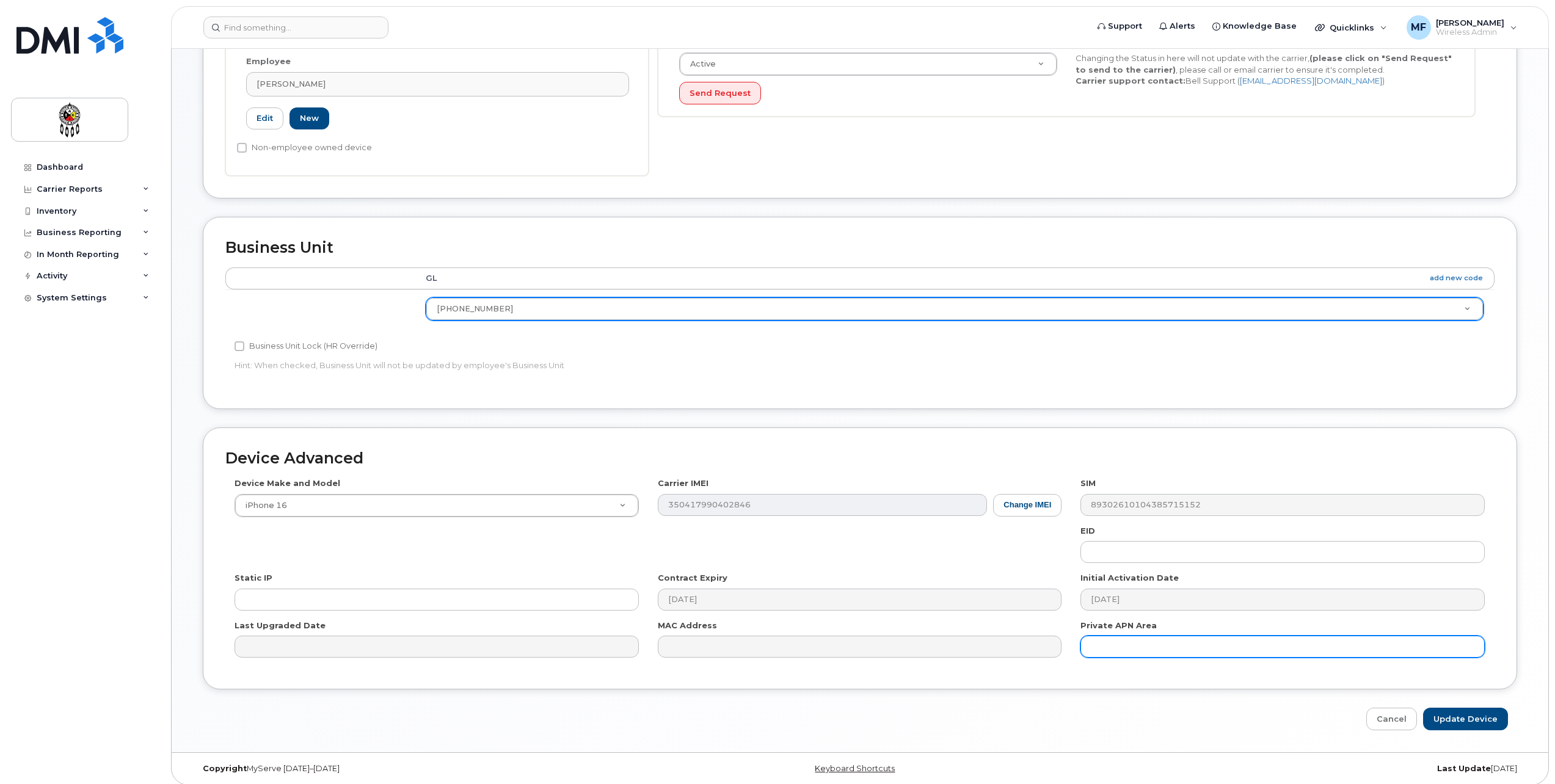
scroll to position [388, 0]
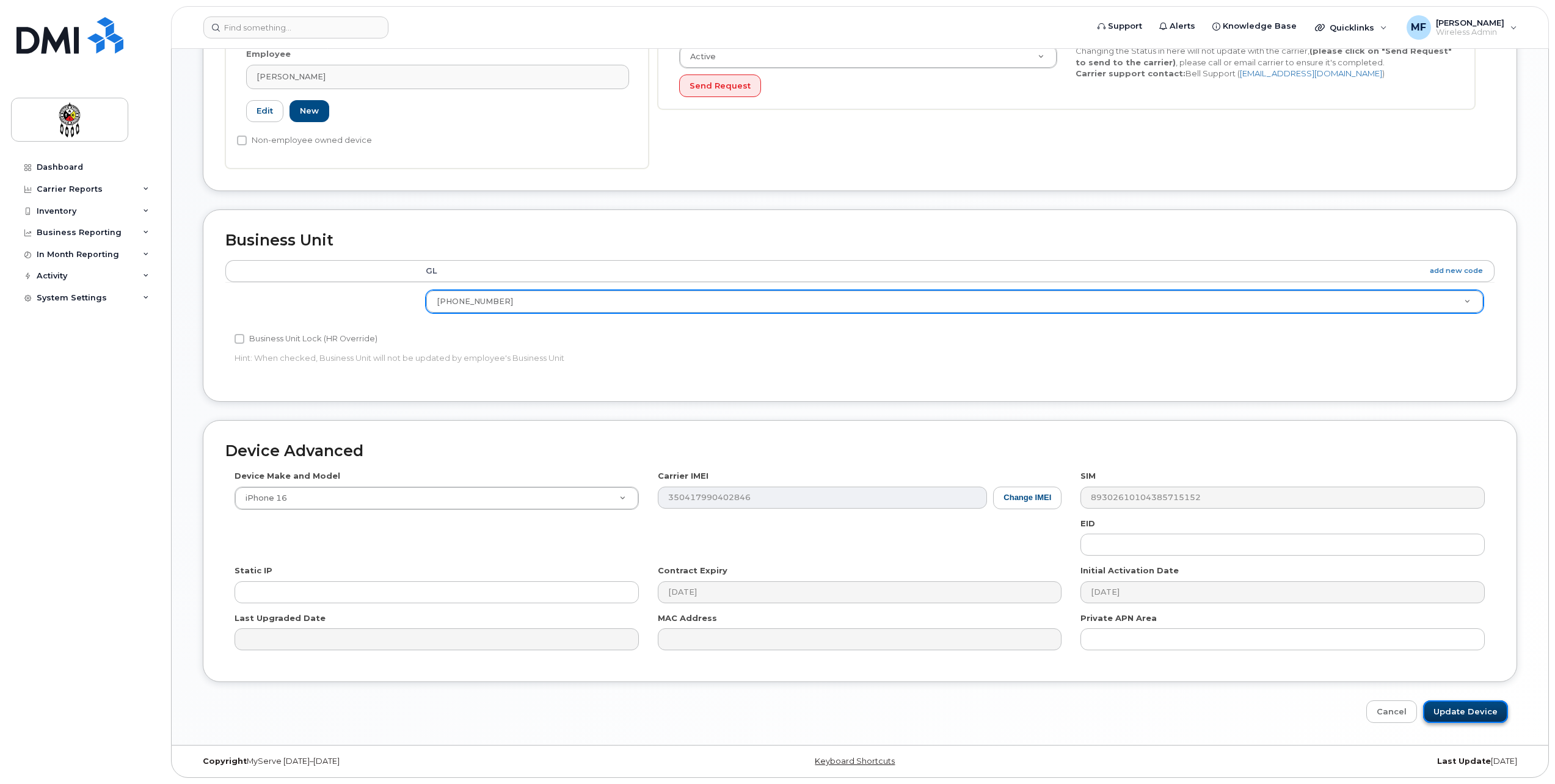
click at [1451, 709] on input "Update Device" at bounding box center [1466, 712] width 85 height 23
type input "Saving..."
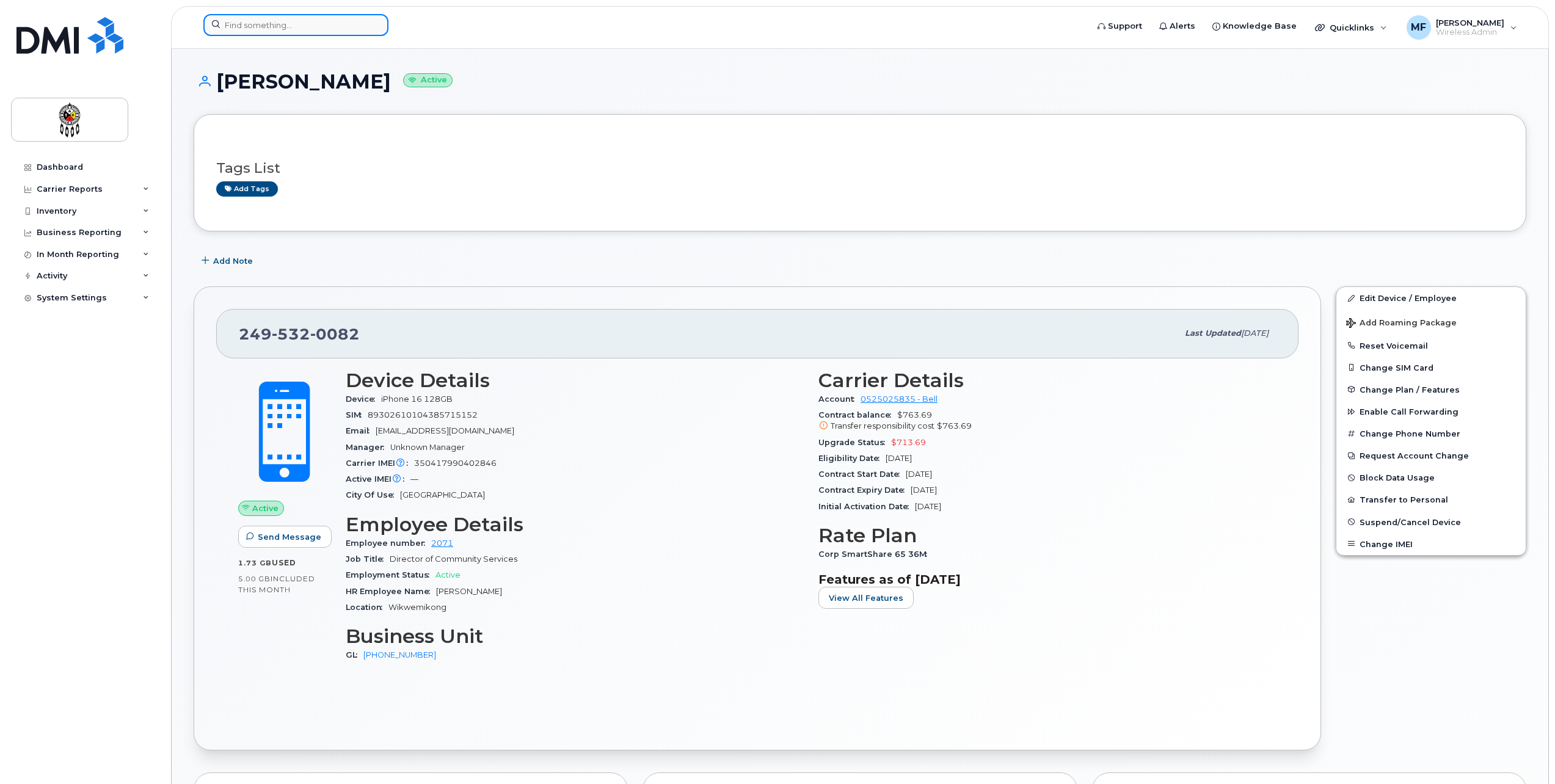
click at [249, 27] on input at bounding box center [296, 25] width 185 height 22
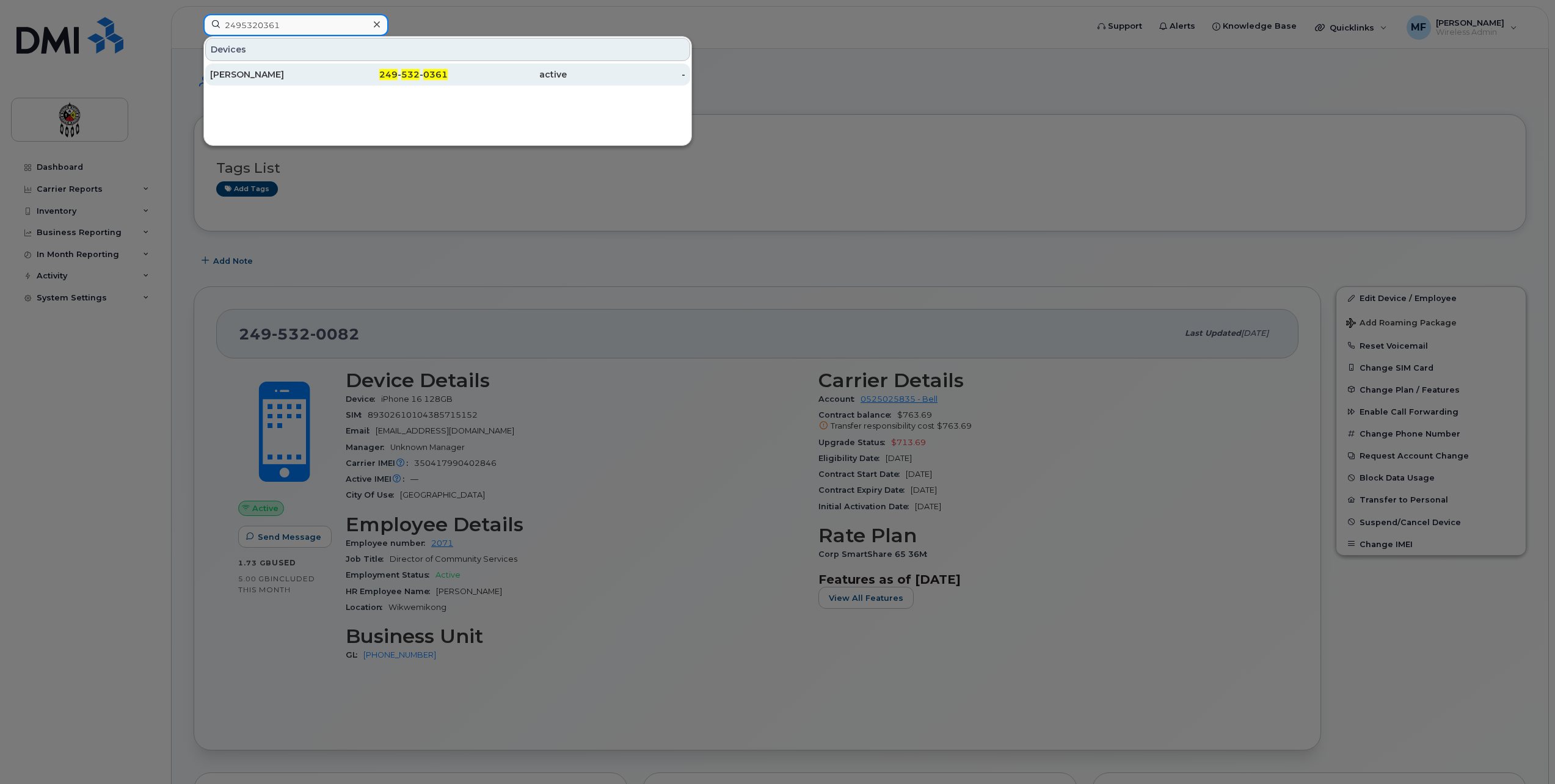
type input "2495320361"
click at [433, 72] on span "0361" at bounding box center [435, 74] width 25 height 11
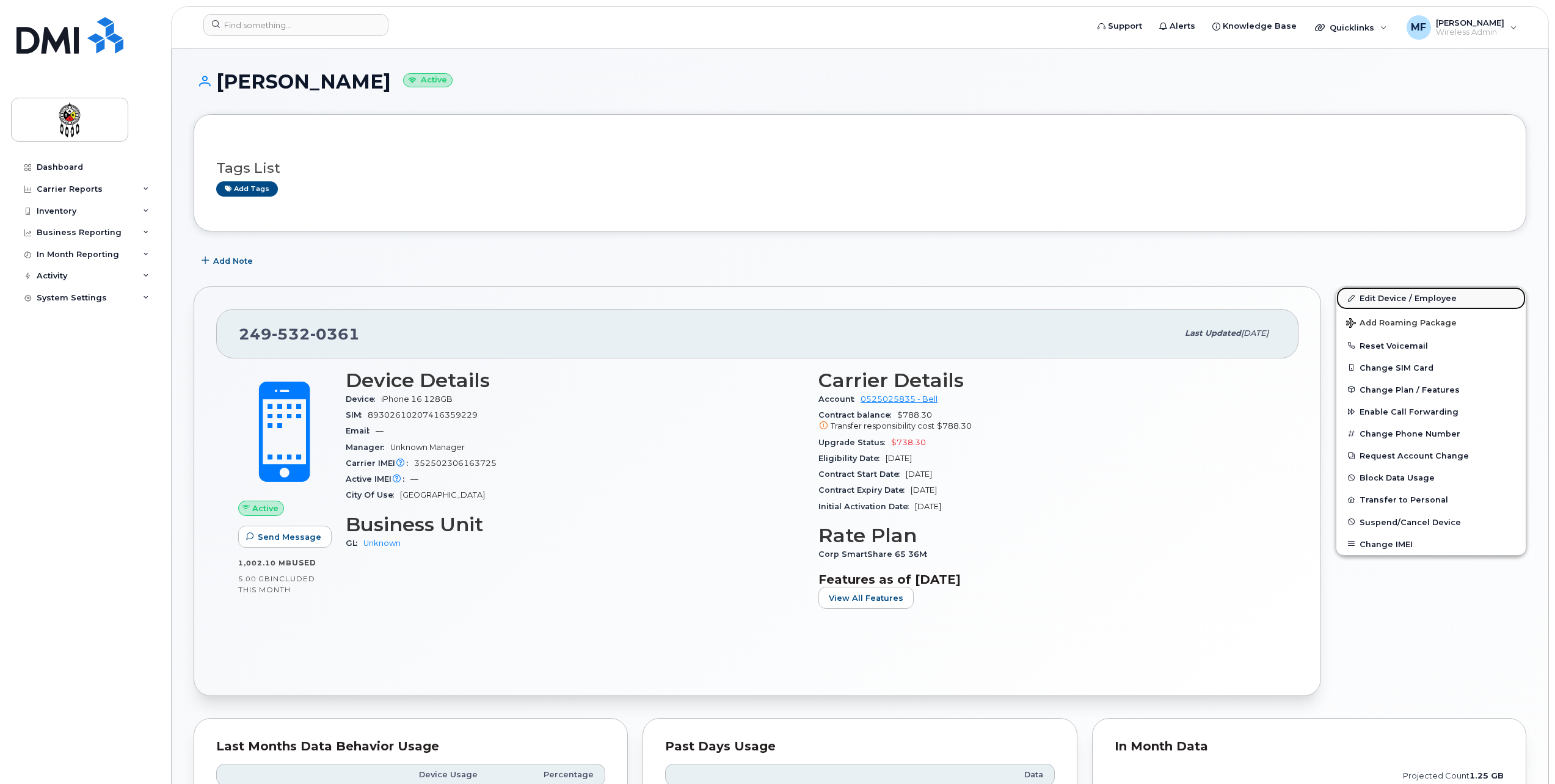
click at [1408, 296] on link "Edit Device / Employee" at bounding box center [1431, 298] width 189 height 22
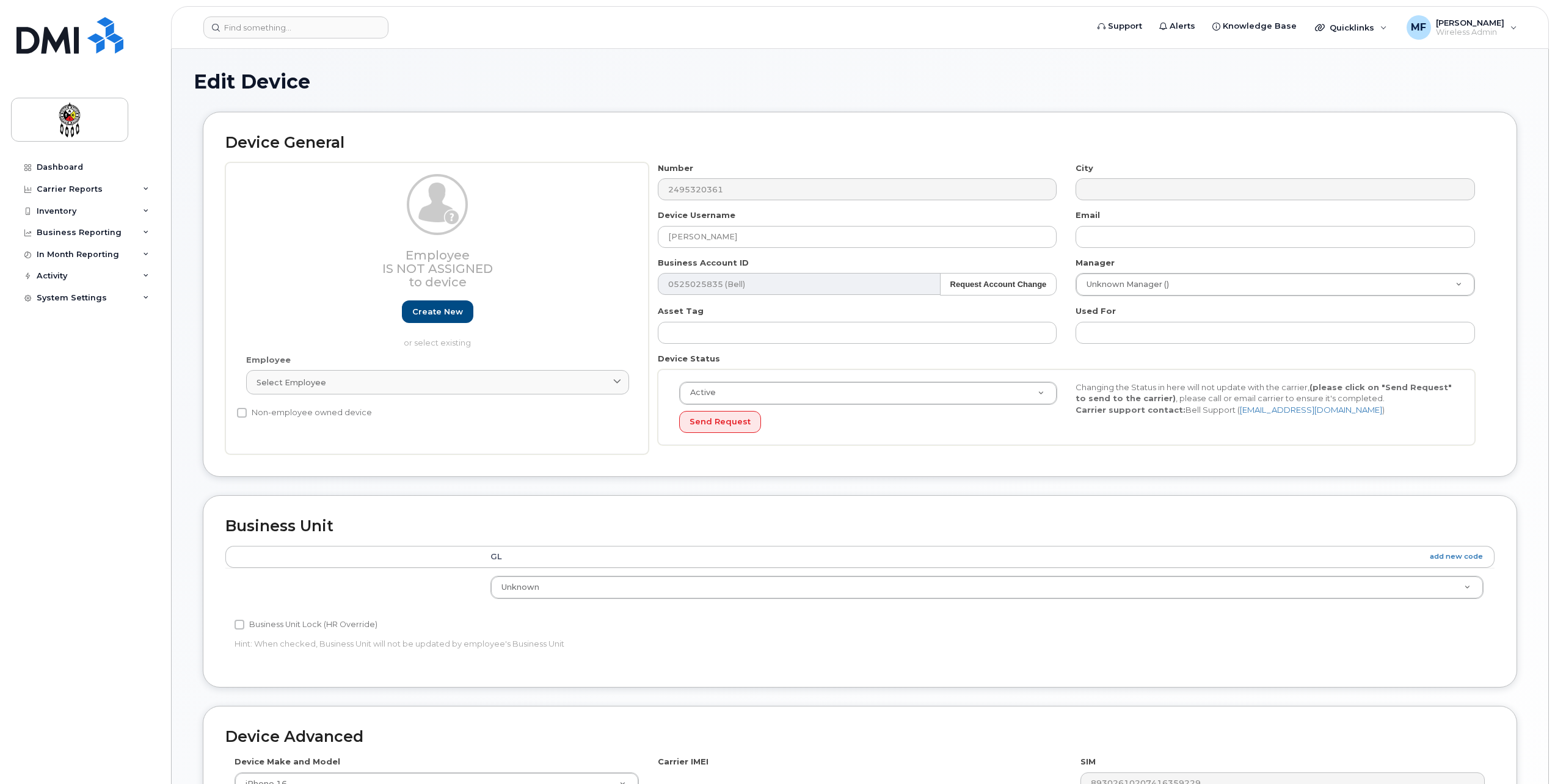
select select "651562"
click at [422, 315] on link "Create new" at bounding box center [438, 312] width 72 height 23
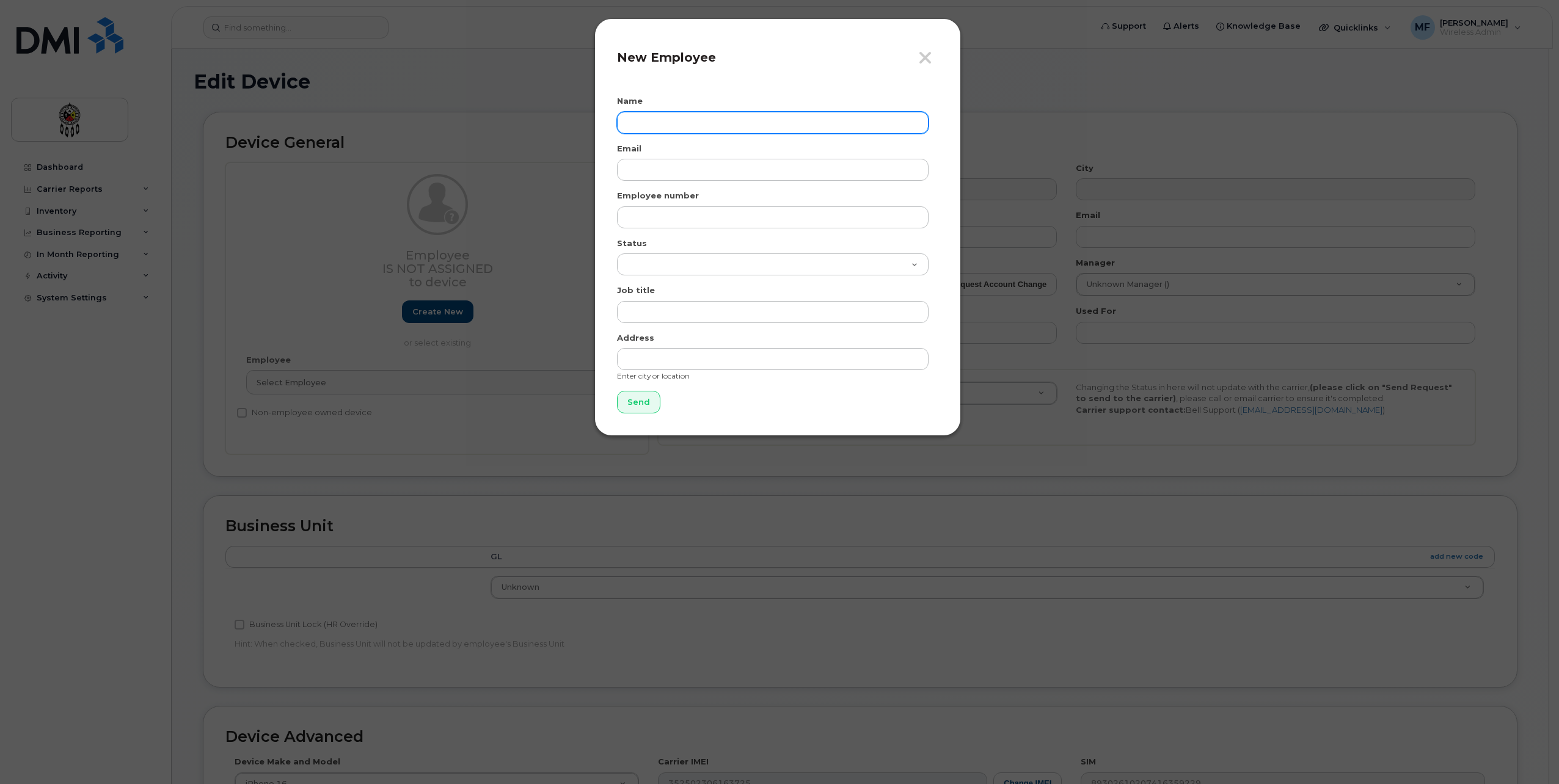
click at [670, 125] on input "text" at bounding box center [773, 122] width 312 height 22
type input "[PERSON_NAME]"
type input "[EMAIL_ADDRESS][DOMAIN_NAME]"
type input "1825"
select select "active"
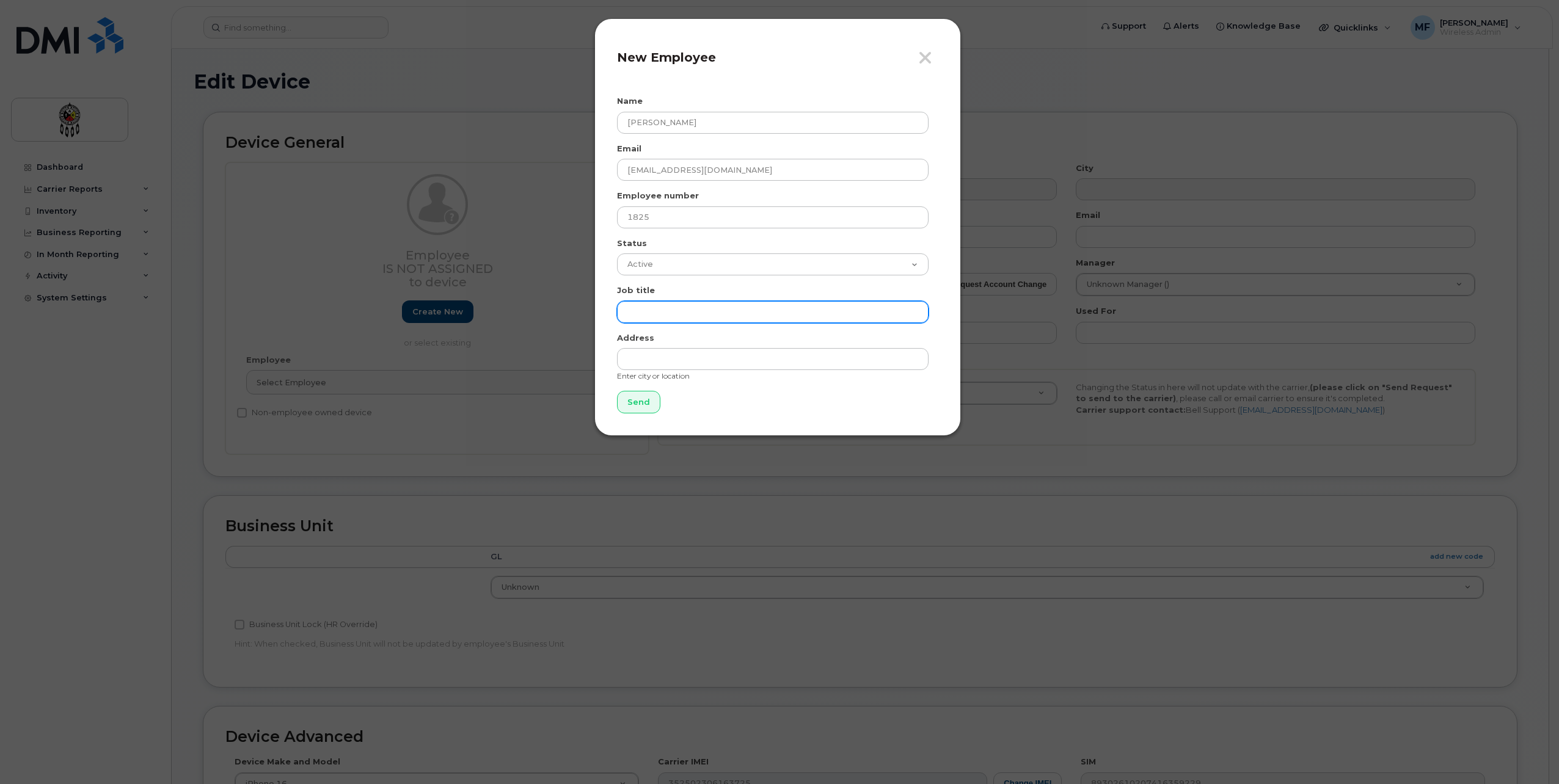
click at [682, 311] on input "text" at bounding box center [773, 312] width 312 height 22
type input "Database Administrative Assistant"
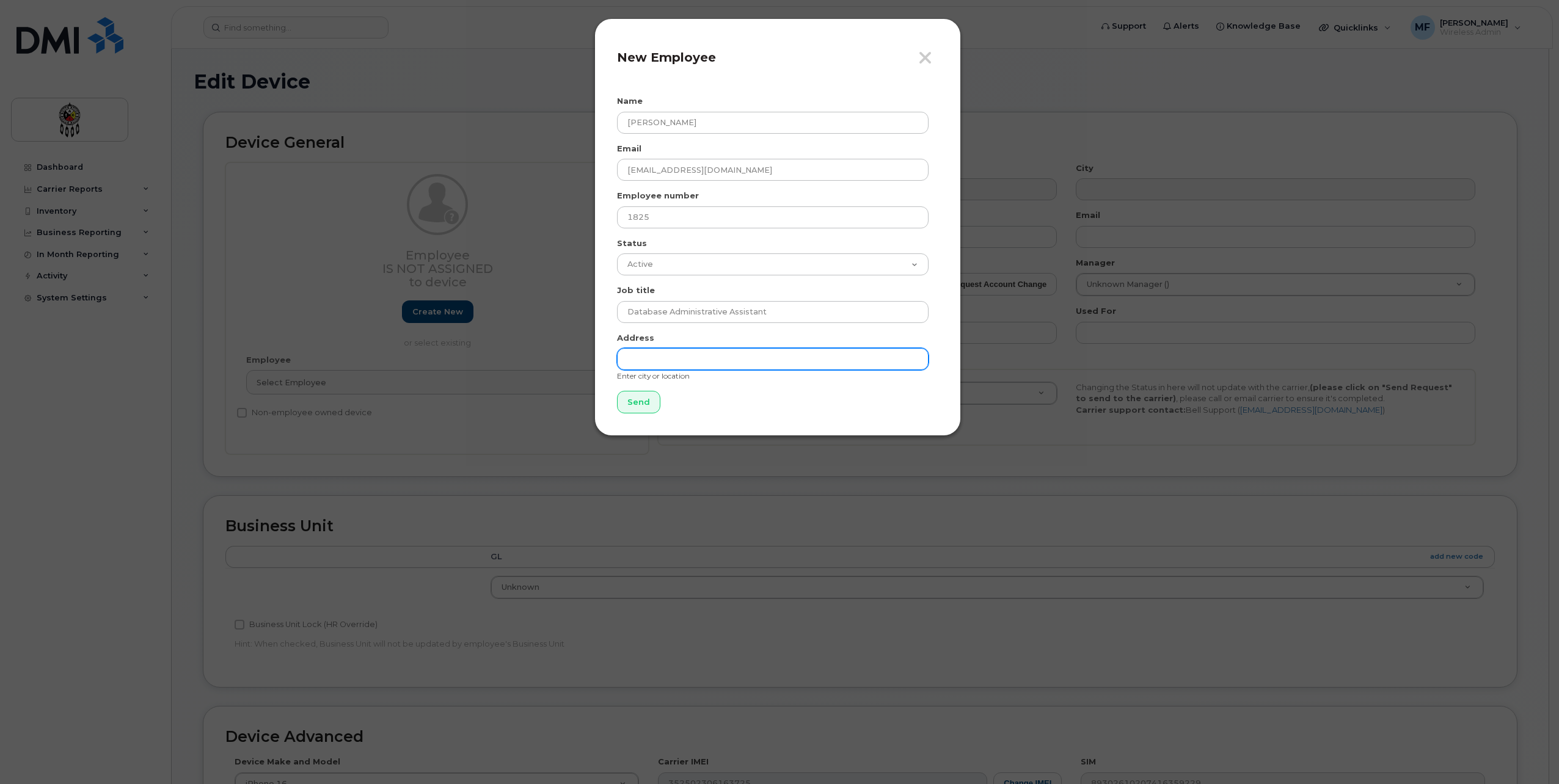
click at [668, 361] on input "text" at bounding box center [773, 359] width 312 height 22
type input "Wikwemikong"
click at [623, 405] on input "Send" at bounding box center [639, 402] width 43 height 23
type input "Send"
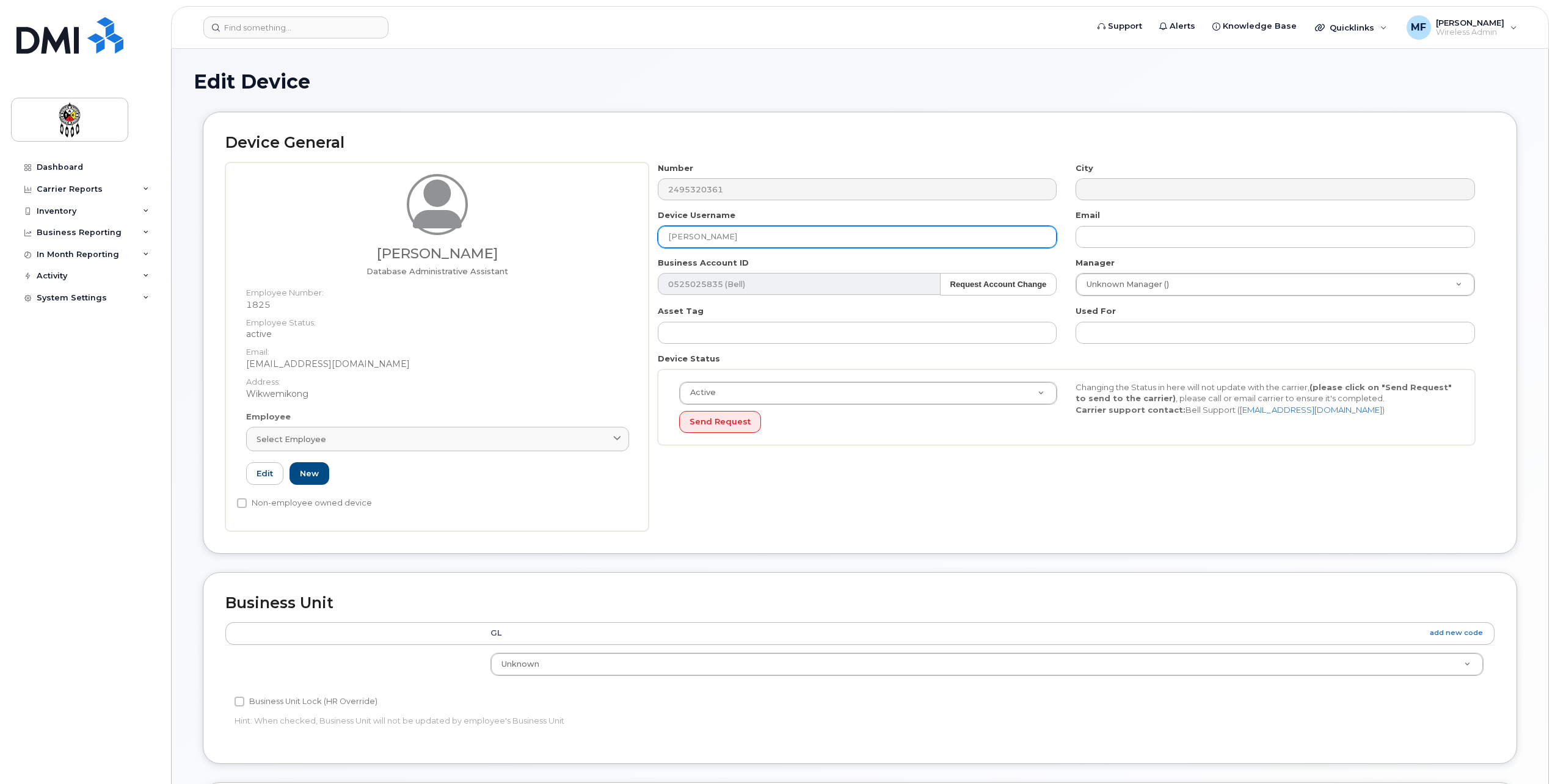
drag, startPoint x: 757, startPoint y: 237, endPoint x: 470, endPoint y: 218, distance: 287.6
click at [470, 219] on div "Kady Peltier Database Administrative Assistant Employee Number: 1825 Employee S…" at bounding box center [860, 347] width 1269 height 369
type input "Kady Peltier"
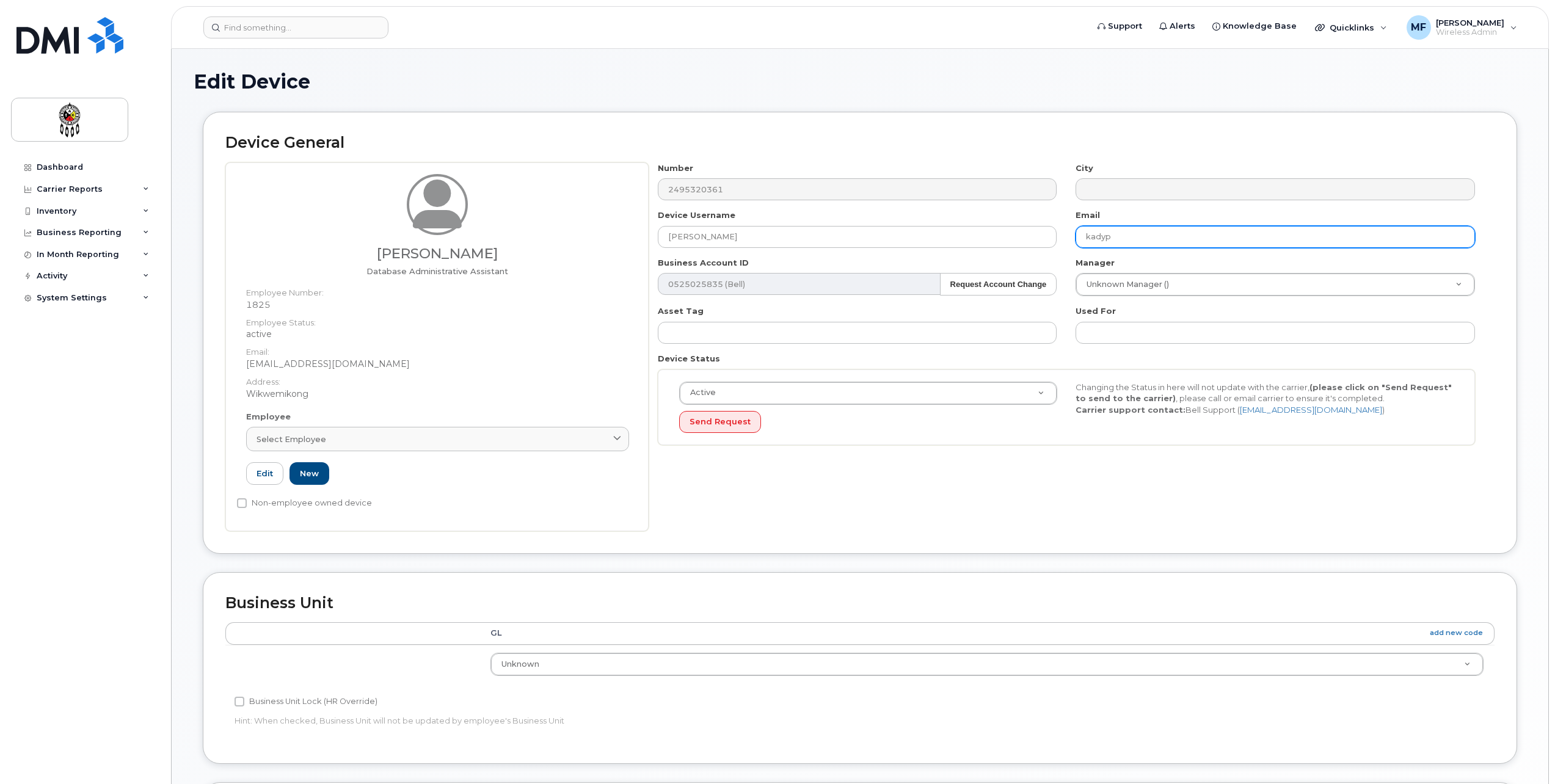
type input "kadypeltier@wiikwemkoong.ca"
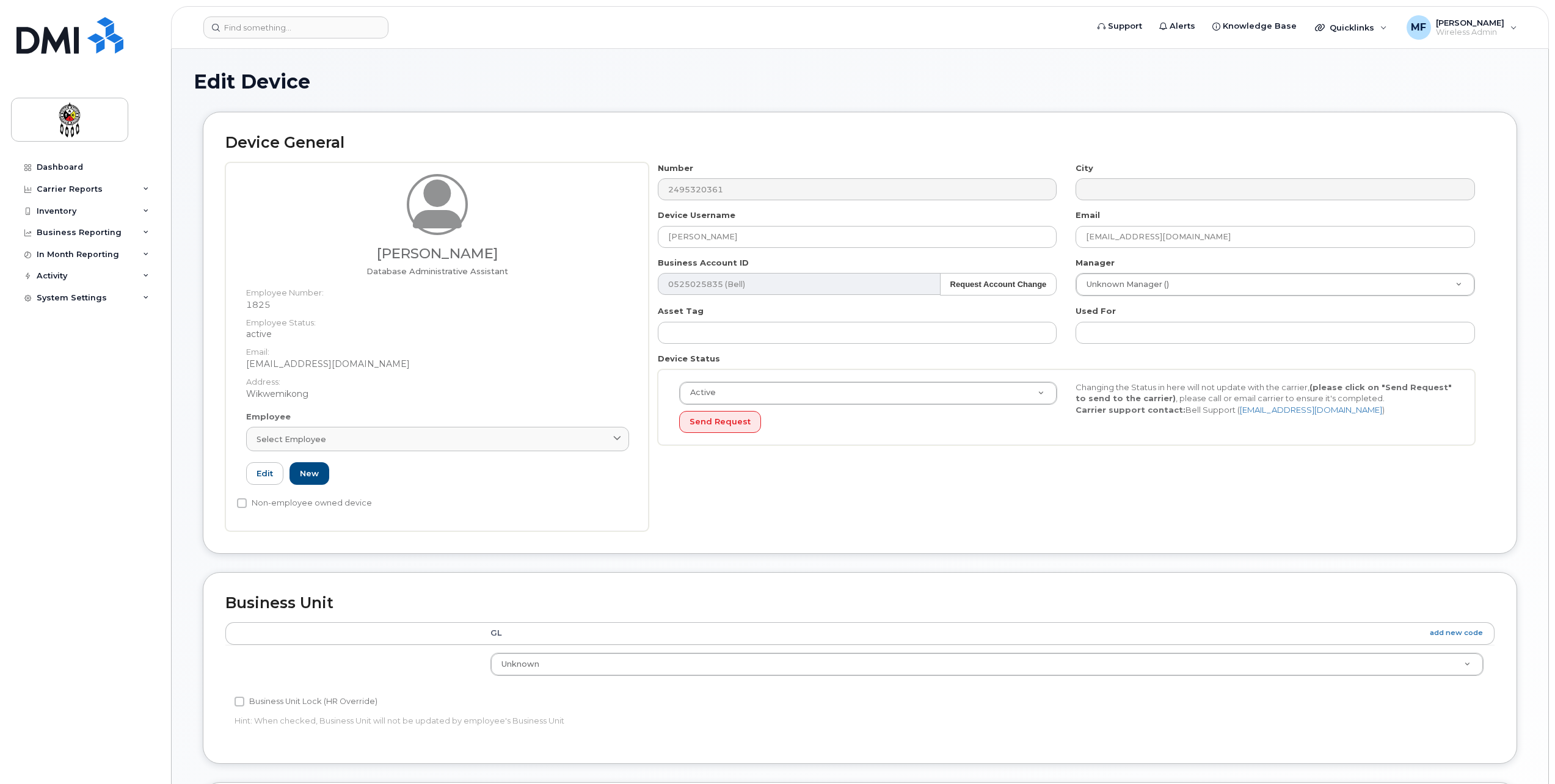
click at [1126, 351] on div "Number 2495320361 City Device Username Kady Peltier Email kadypeltier@wiikwemko…" at bounding box center [1067, 309] width 836 height 293
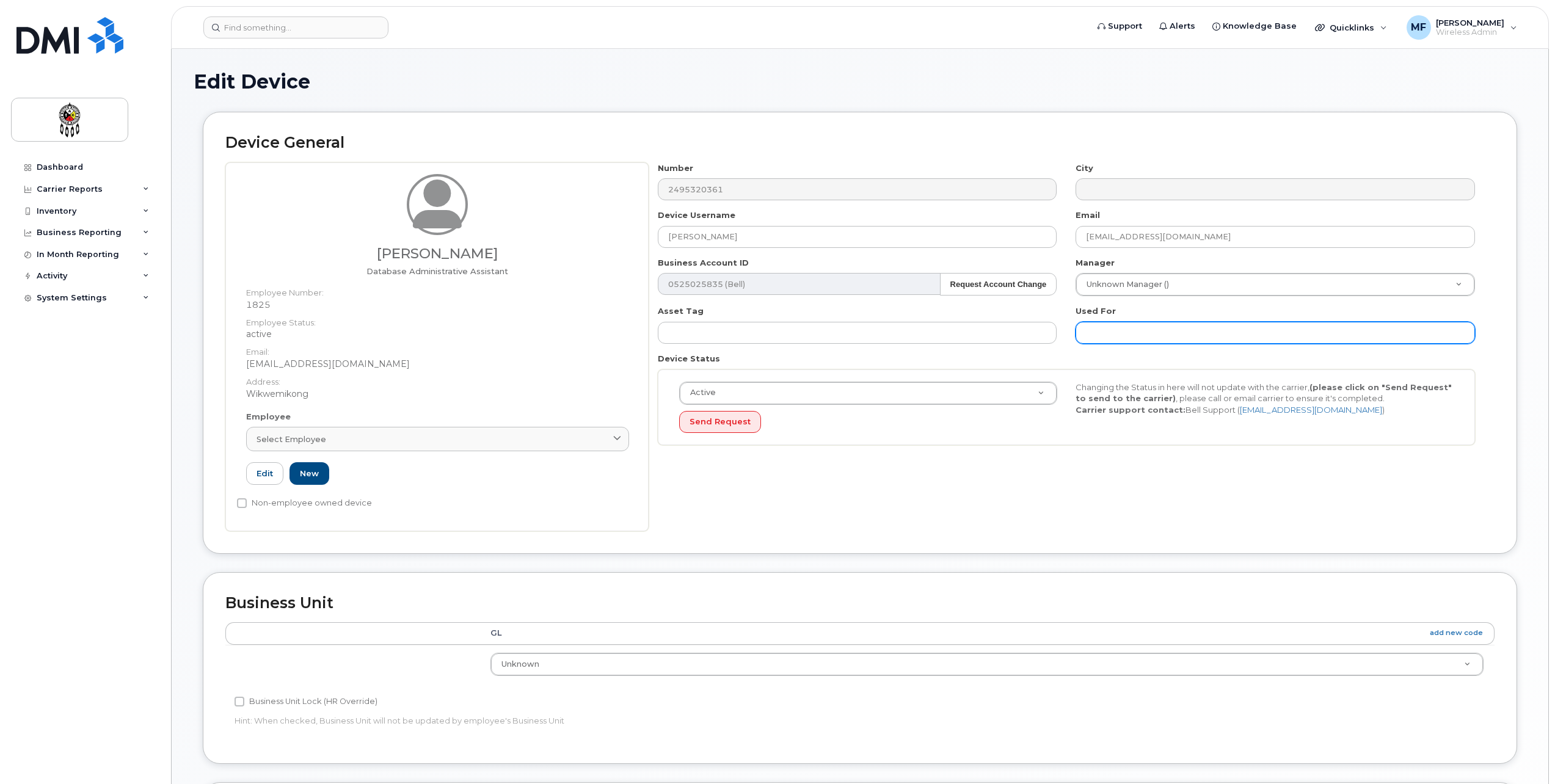
click at [1134, 334] on input "text" at bounding box center [1275, 332] width 400 height 22
type input "work"
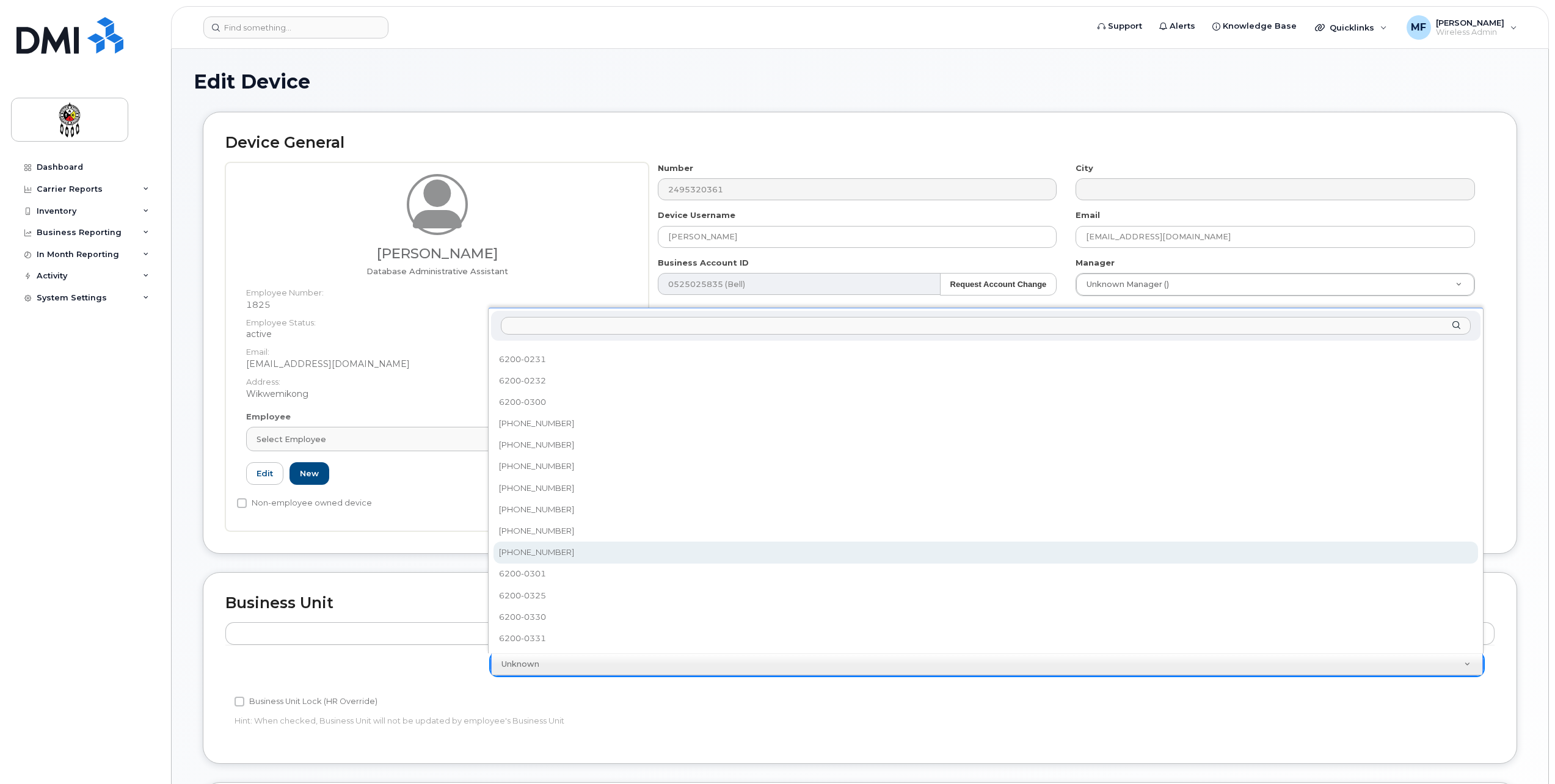
scroll to position [208, 0]
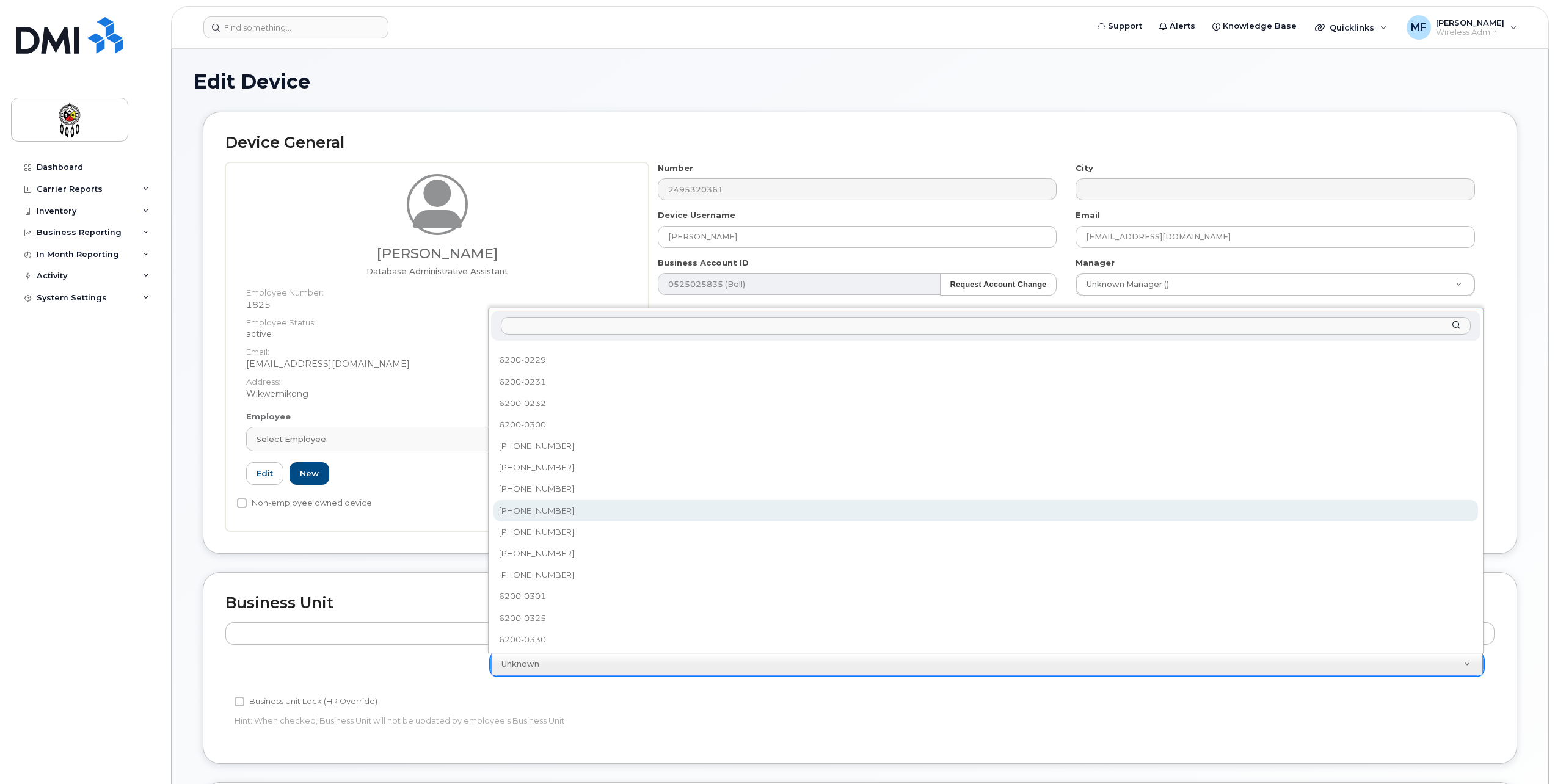
select select "651627"
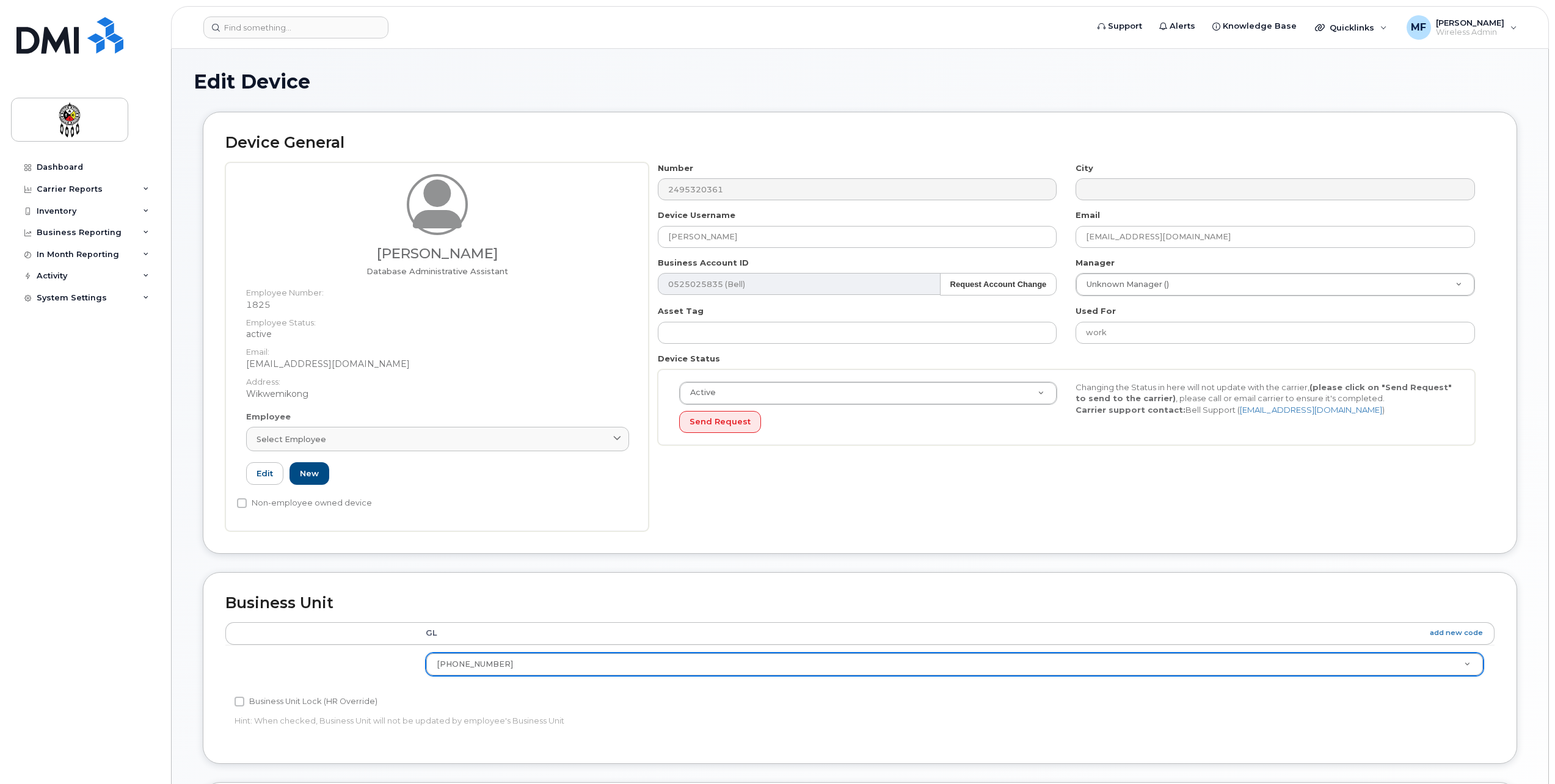
click at [964, 712] on div "Business Unit Lock (HR Override) Hint: When checked, Business Unit will not be …" at bounding box center [649, 713] width 846 height 39
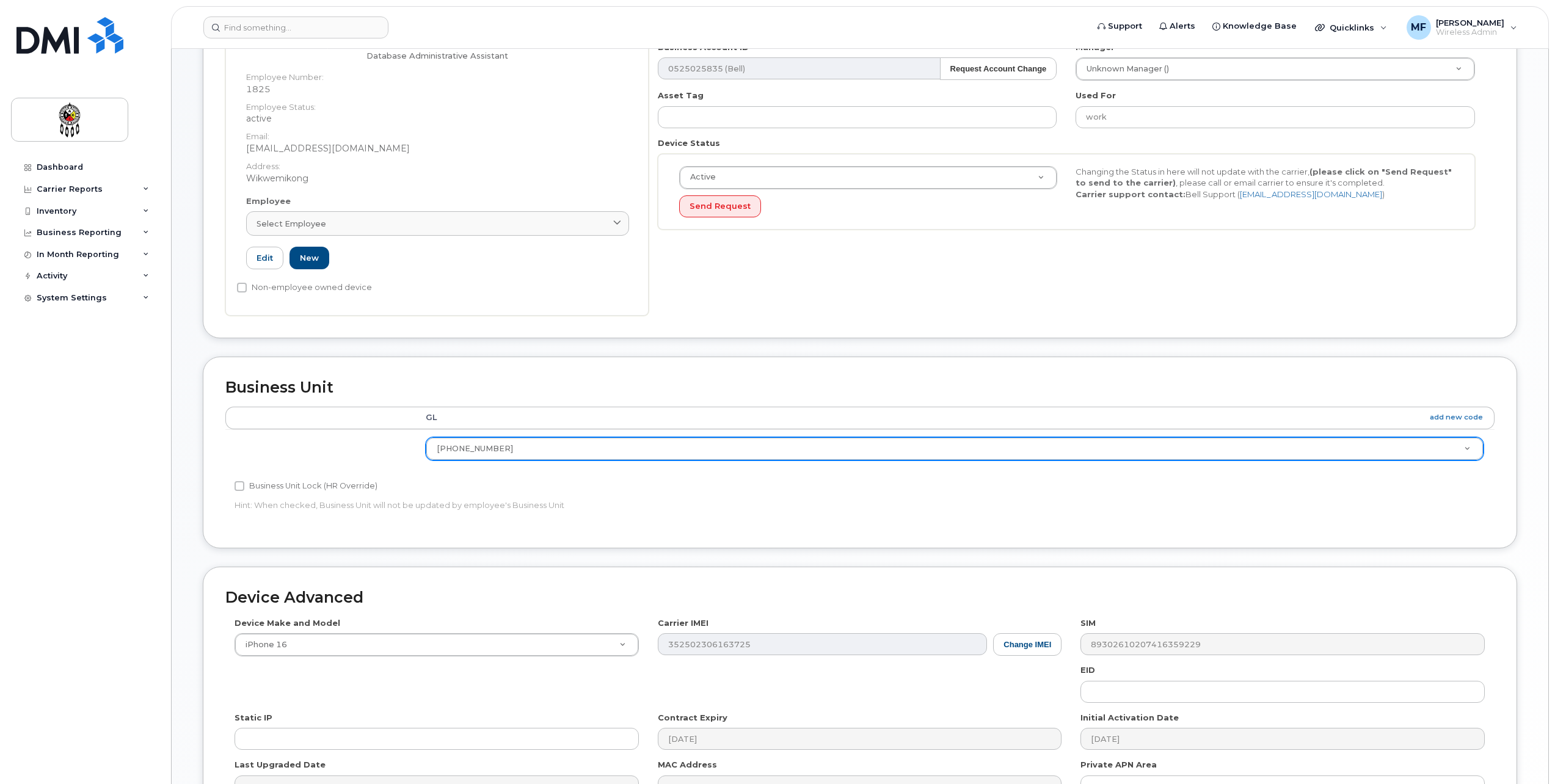
scroll to position [305, 0]
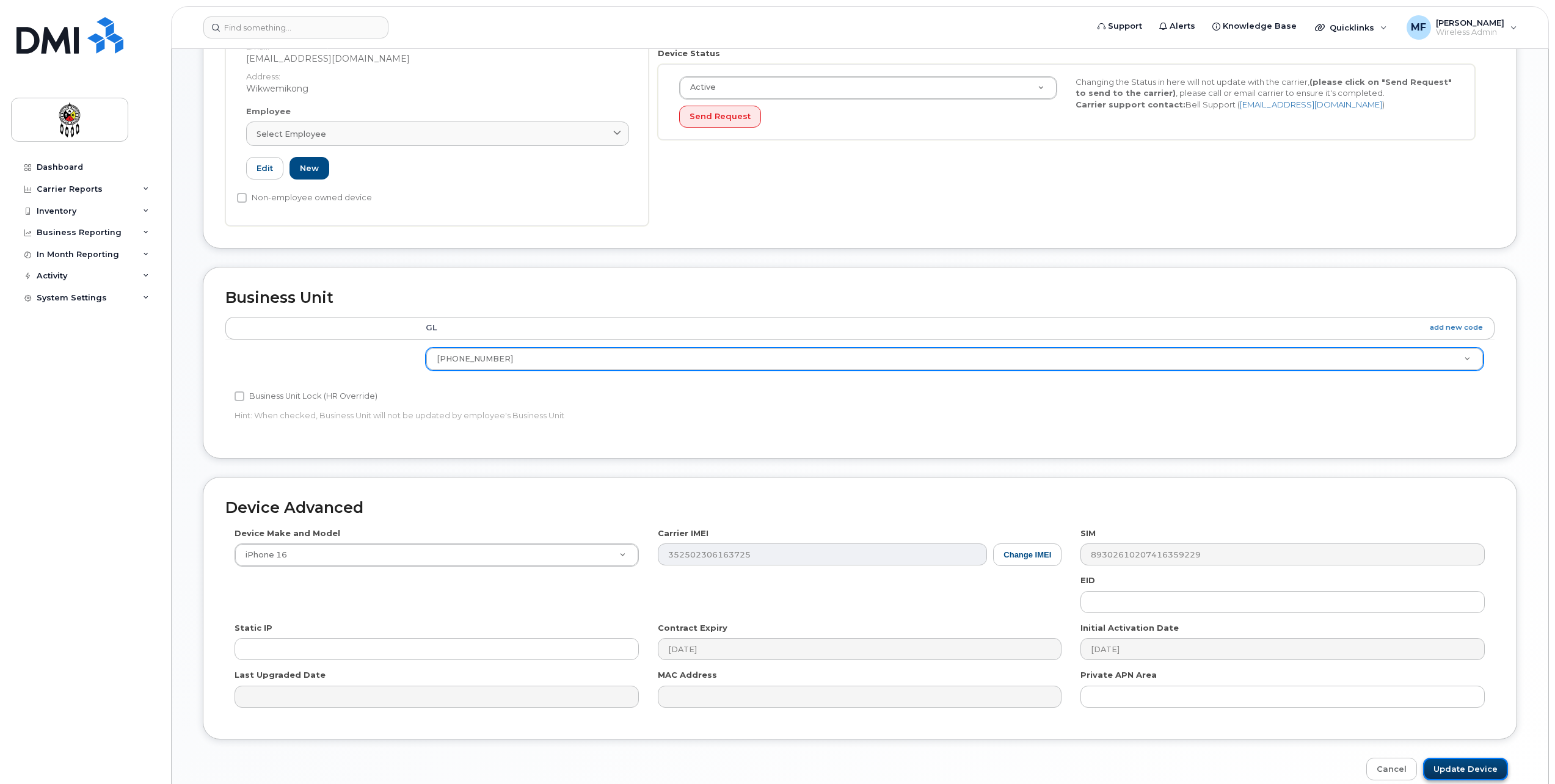
click at [1477, 764] on input "Update Device" at bounding box center [1466, 769] width 85 height 23
type input "Saving..."
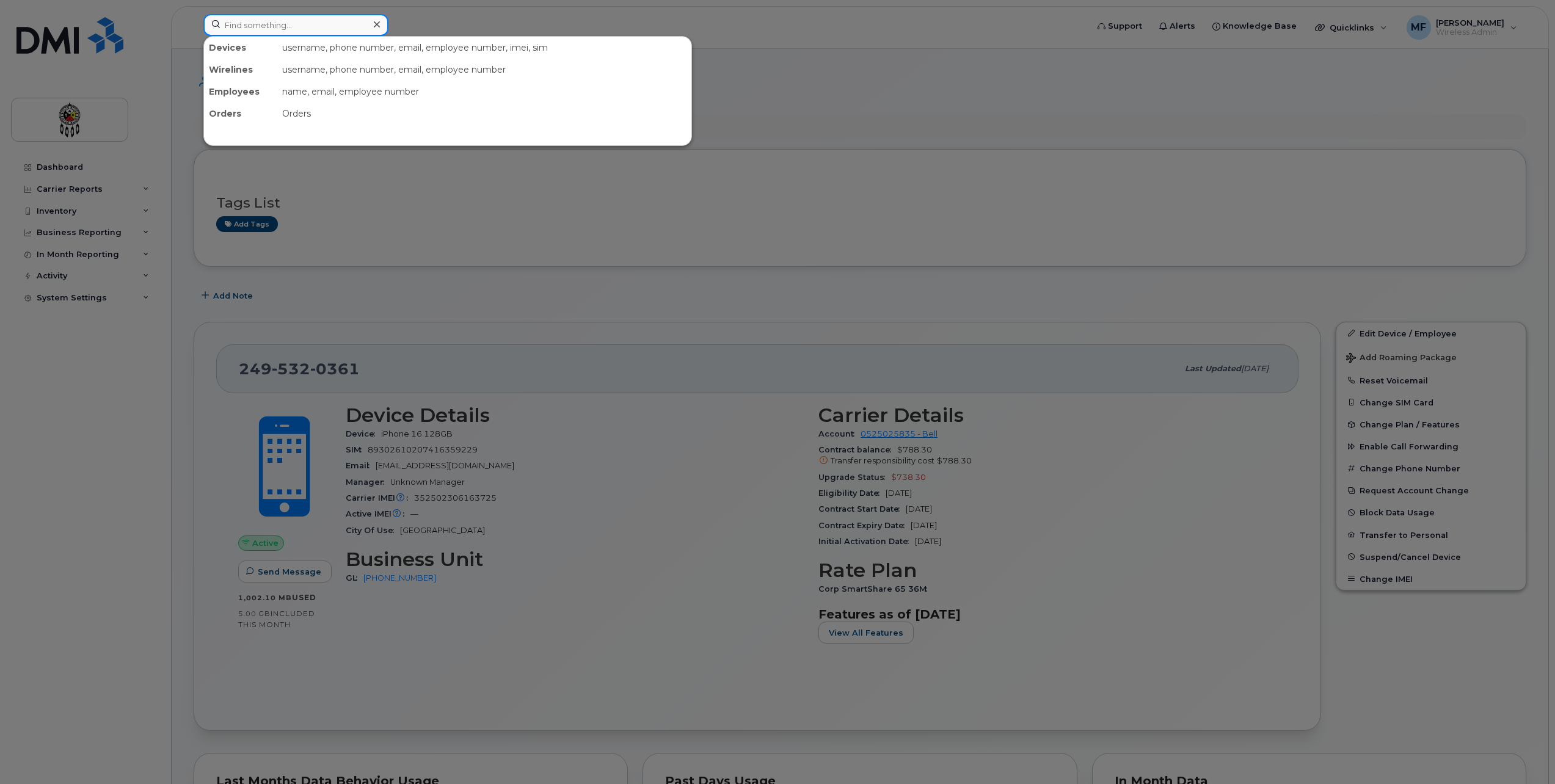
click at [219, 26] on input at bounding box center [296, 25] width 185 height 22
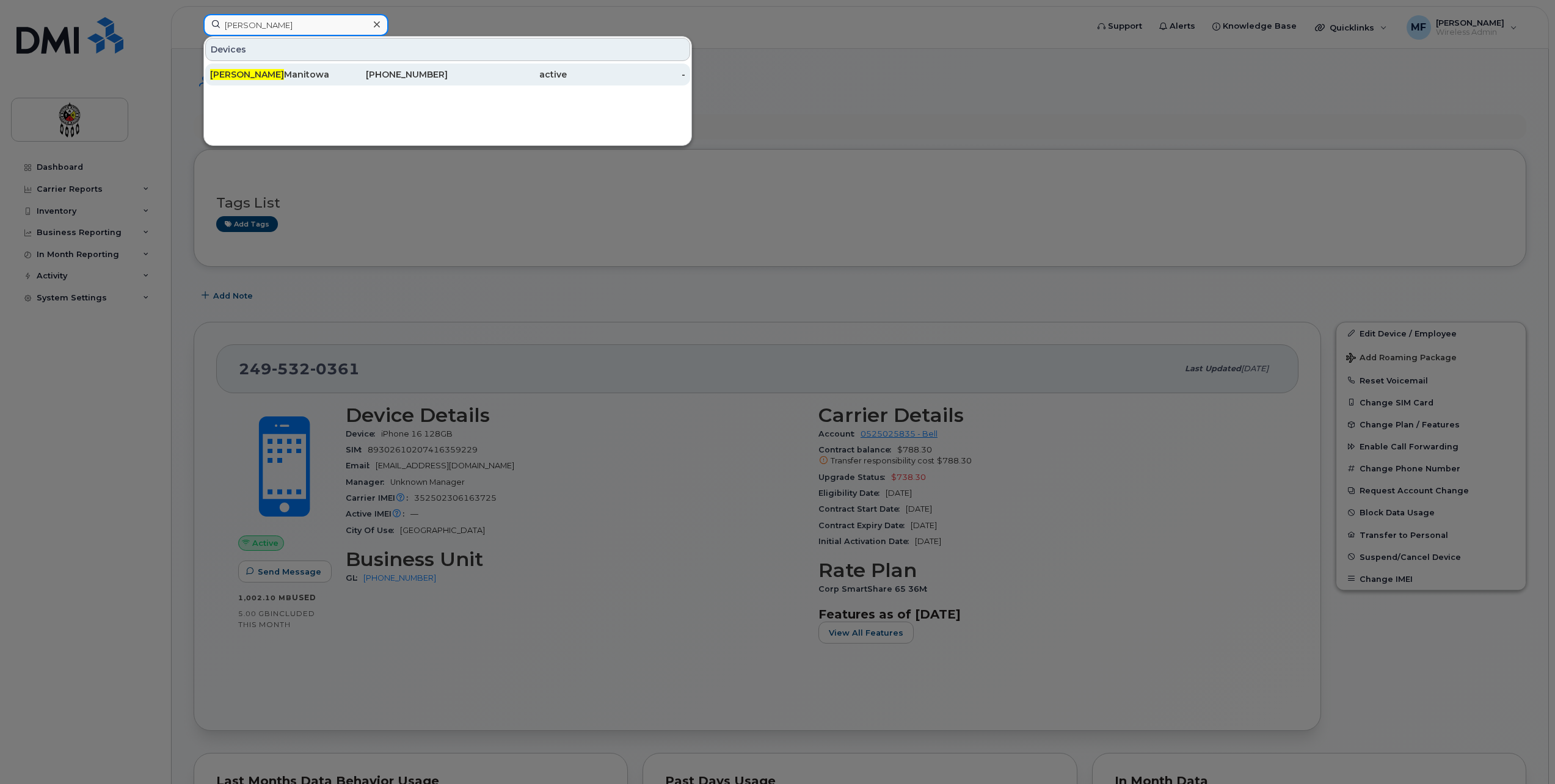
type input "[PERSON_NAME]"
click at [409, 72] on div "[PHONE_NUMBER]" at bounding box center [389, 74] width 119 height 12
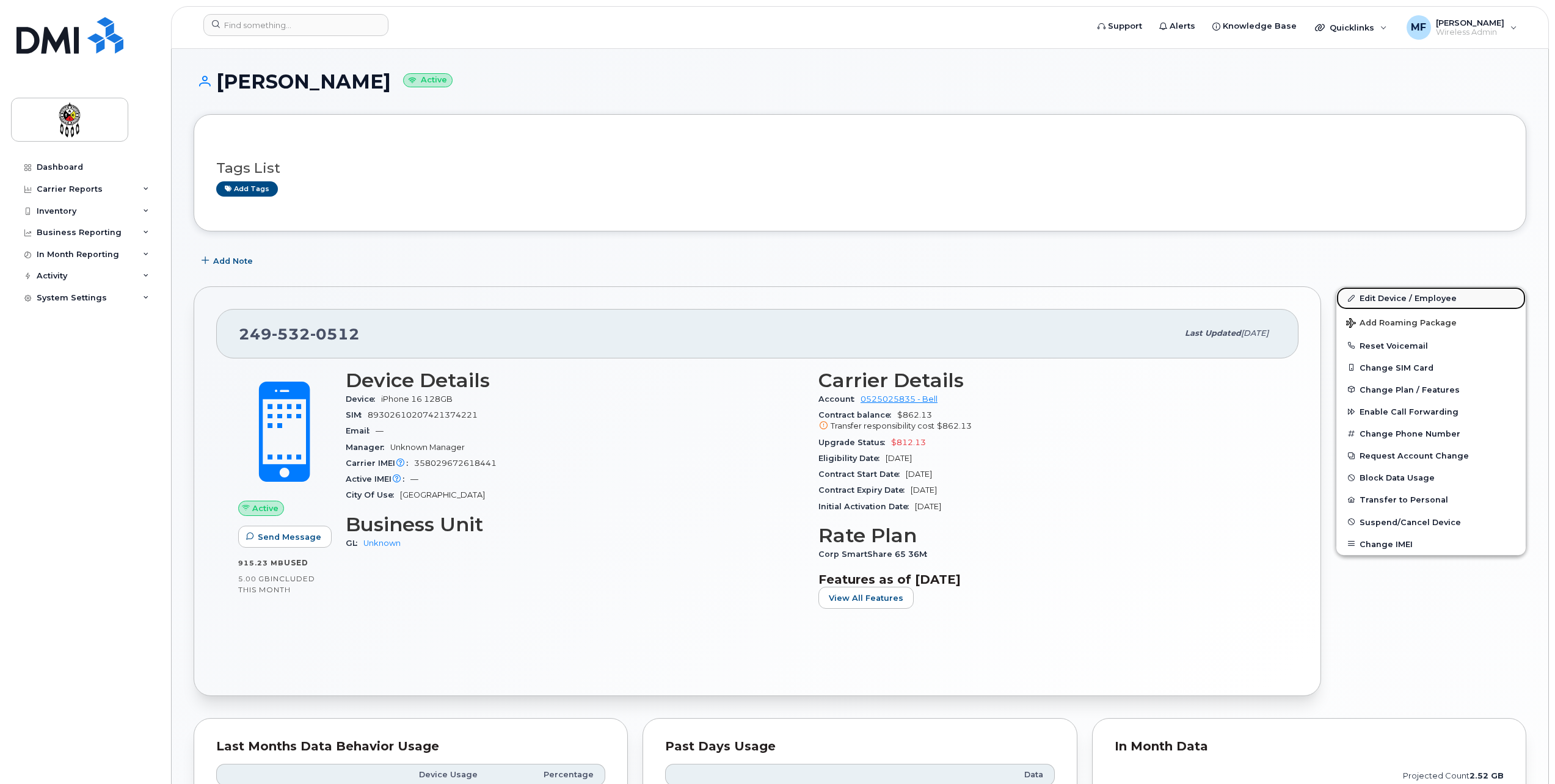
click at [1421, 291] on link "Edit Device / Employee" at bounding box center [1431, 298] width 189 height 22
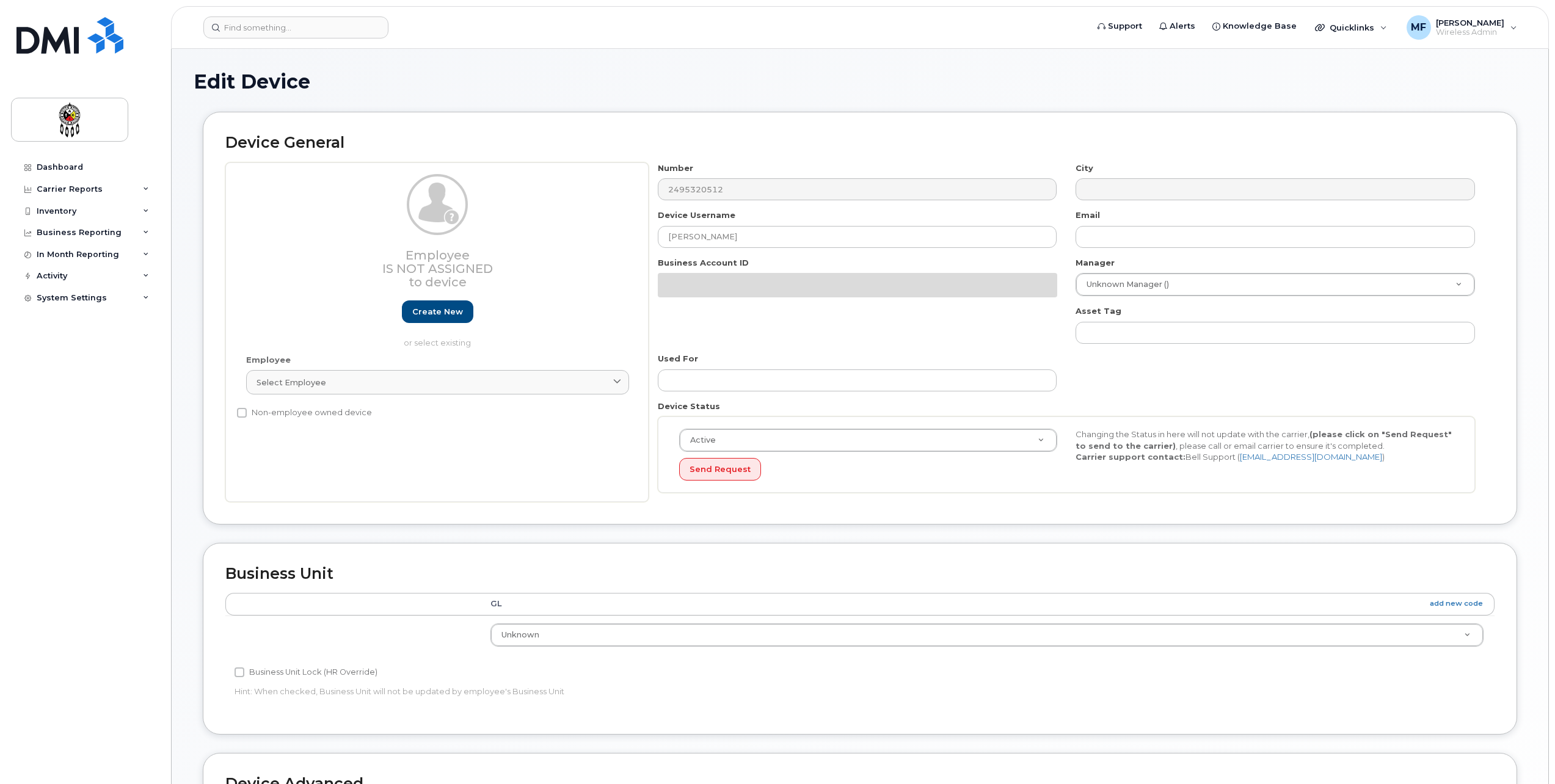
select select "651562"
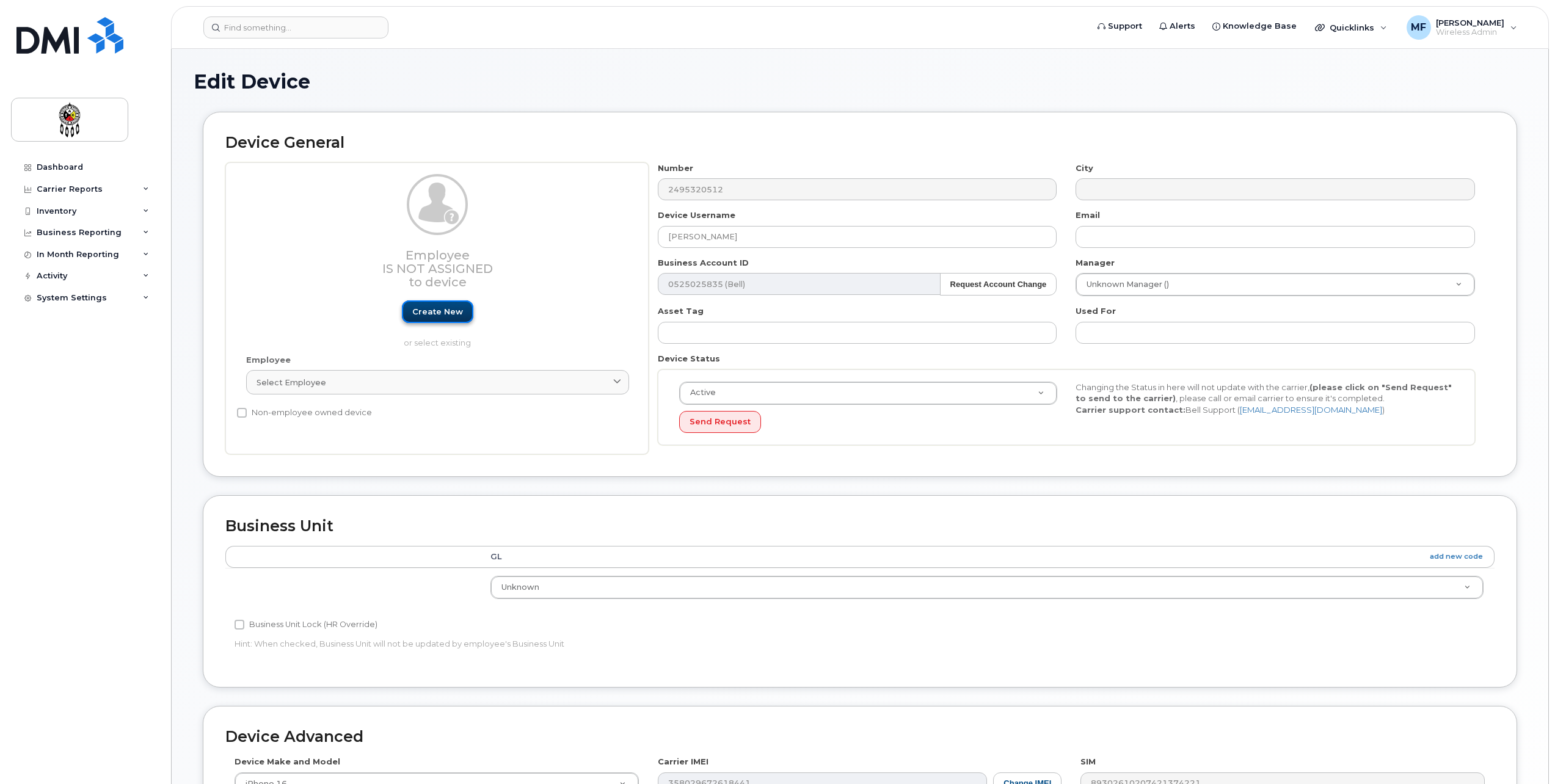
click at [437, 302] on link "Create new" at bounding box center [438, 312] width 72 height 23
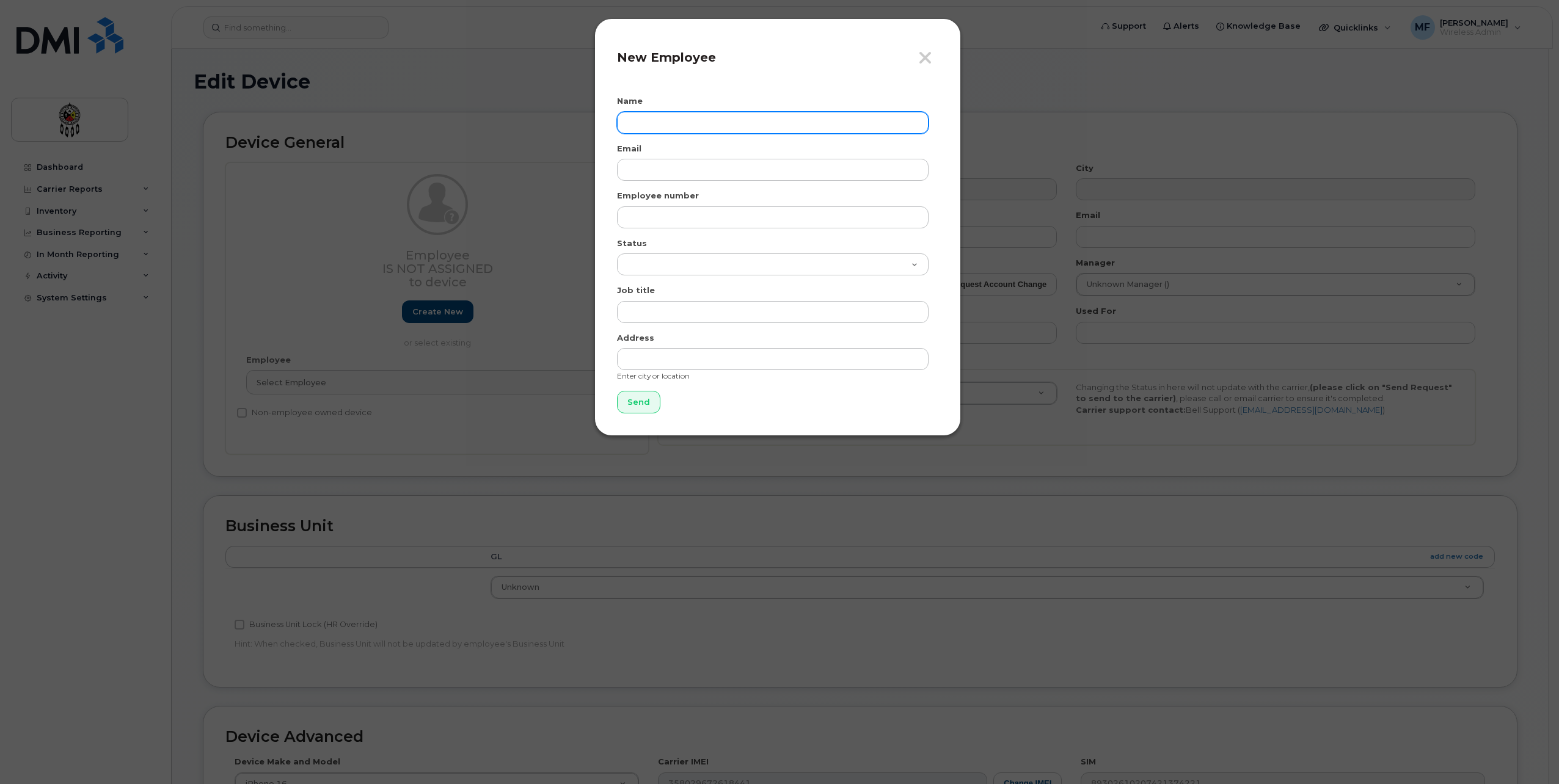
click at [734, 123] on input "text" at bounding box center [773, 122] width 312 height 22
type input "Lenore Manitowabi"
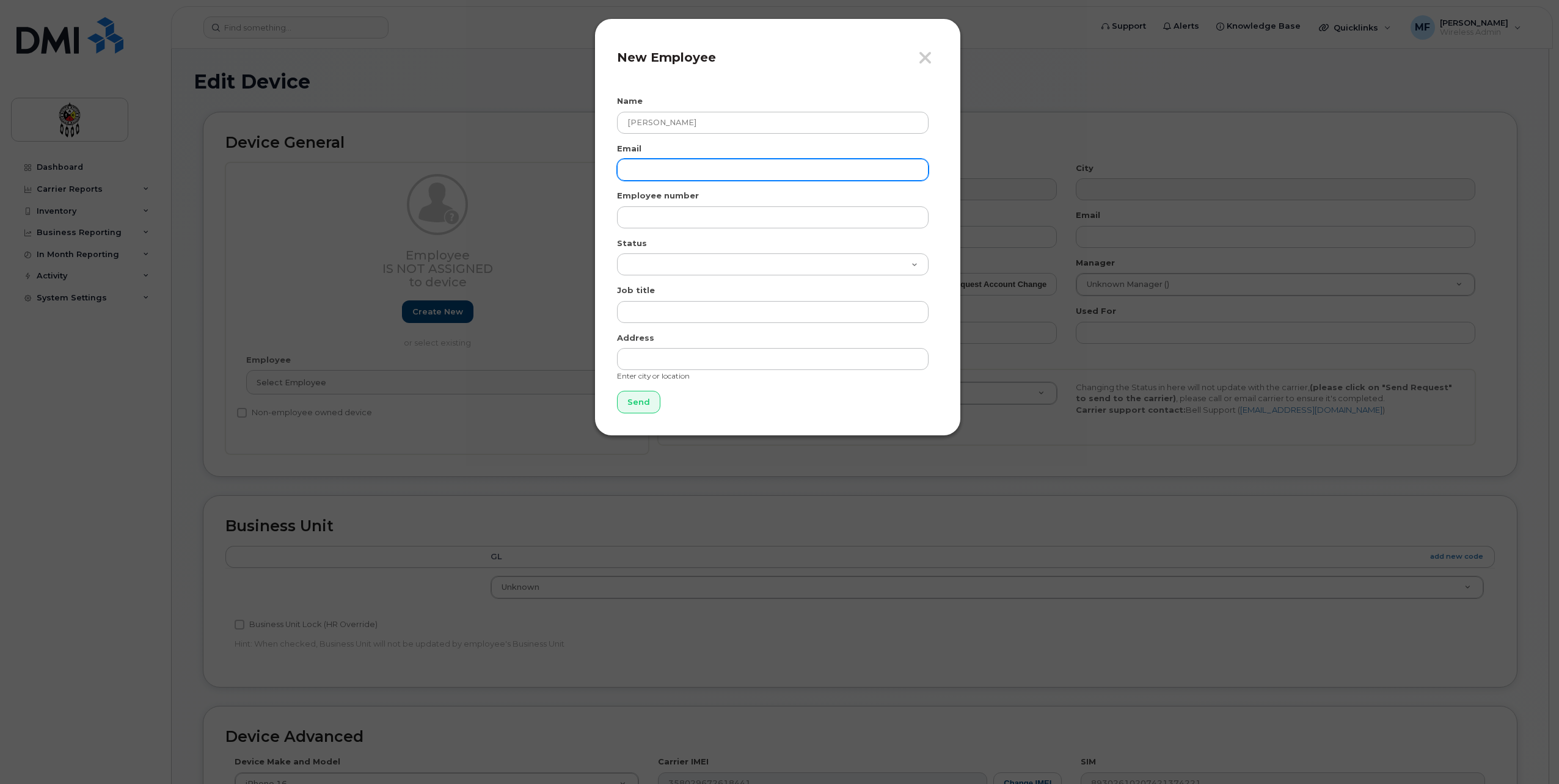
click at [686, 161] on input "email" at bounding box center [773, 170] width 312 height 22
type input "lenoremanitowabi@wiikwemkoong.ca"
select select "active"
type input "Executive Assistant to DCFS"
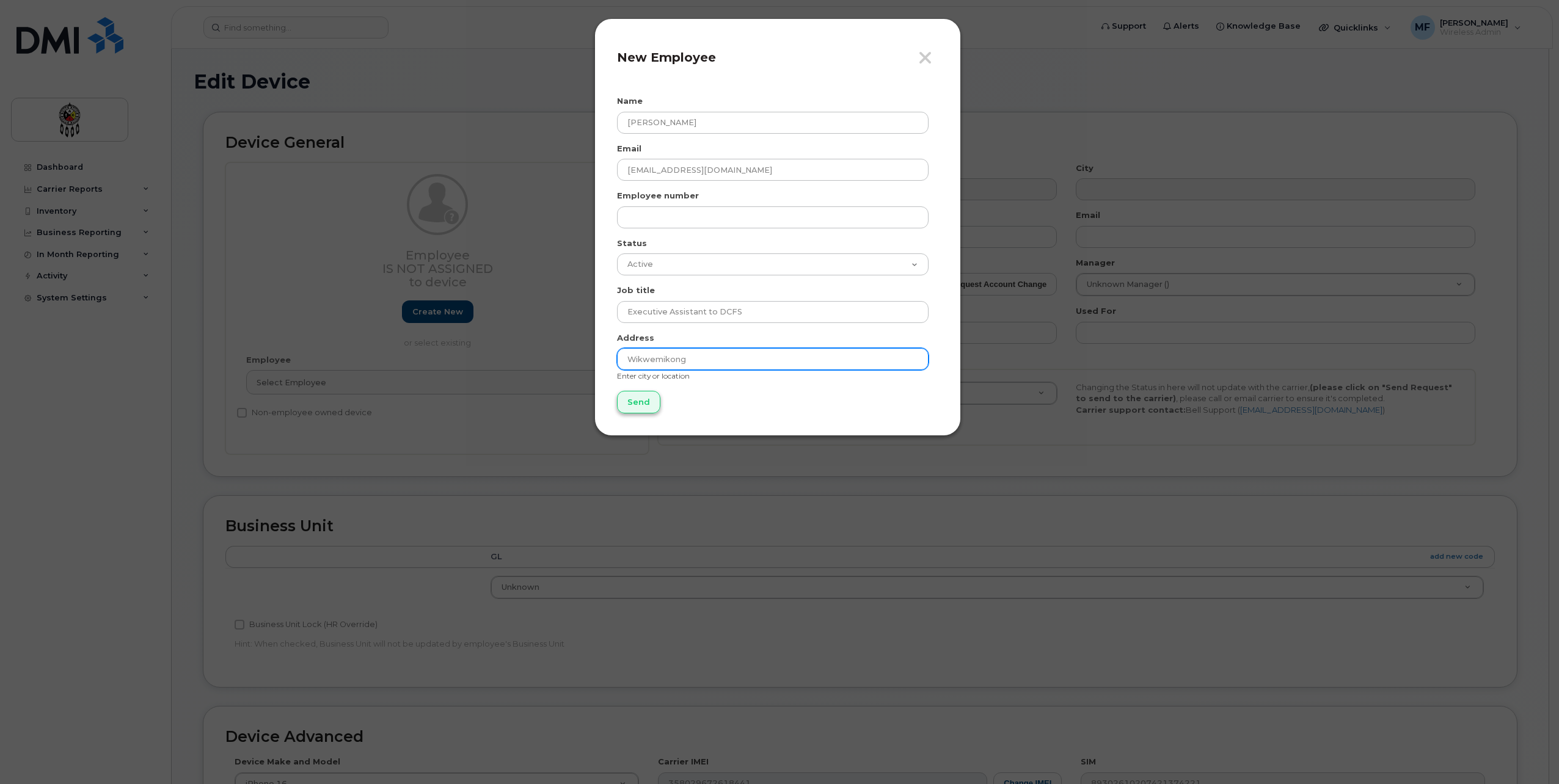
type input "Wikwemikong"
click at [627, 406] on input "Send" at bounding box center [639, 402] width 43 height 23
type input "Send"
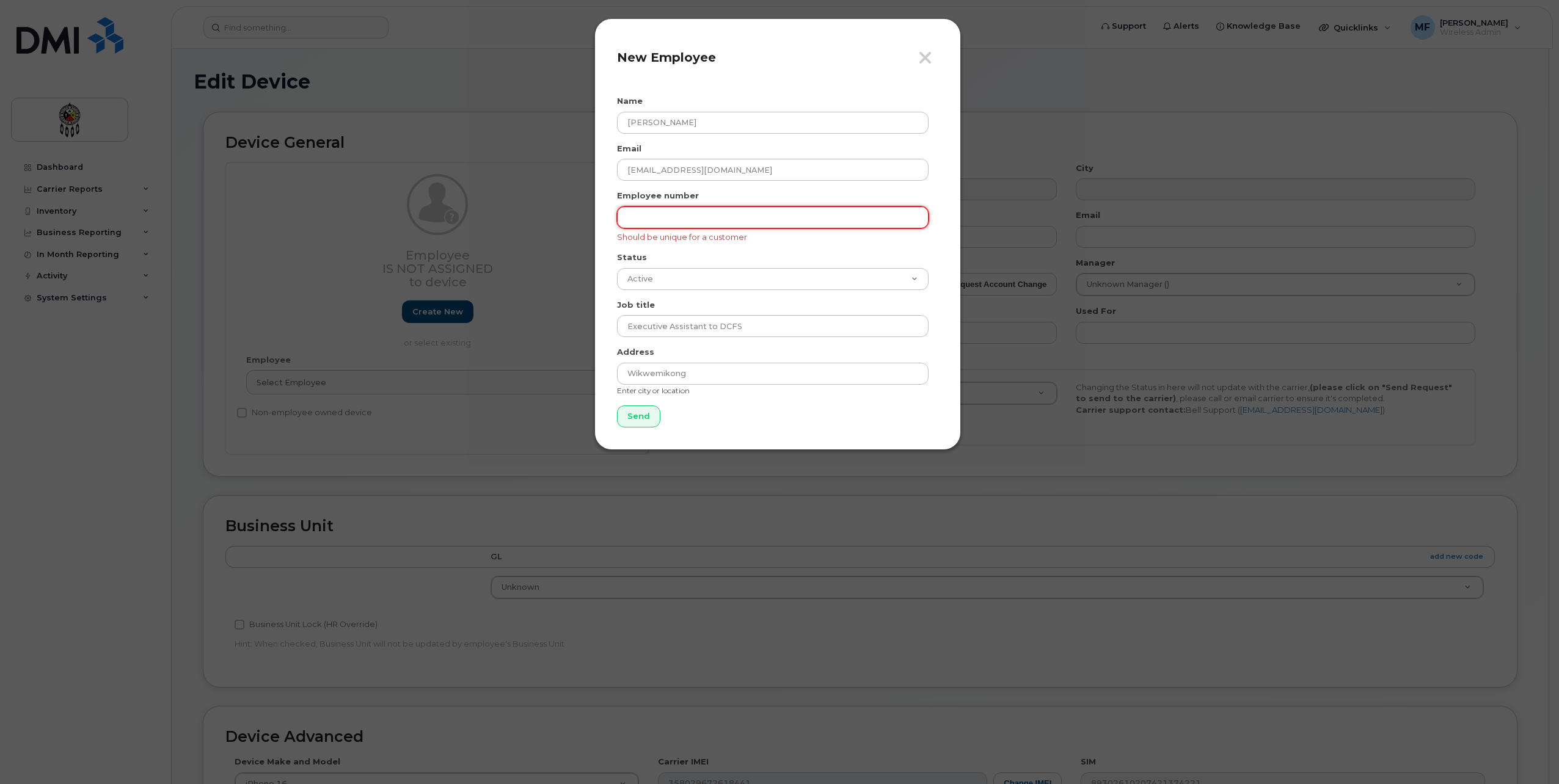
click at [671, 220] on input "text" at bounding box center [773, 217] width 312 height 22
type input "1000"
click at [643, 417] on input "Send" at bounding box center [639, 417] width 43 height 23
type input "Send"
click at [673, 216] on input "1000" at bounding box center [773, 217] width 312 height 22
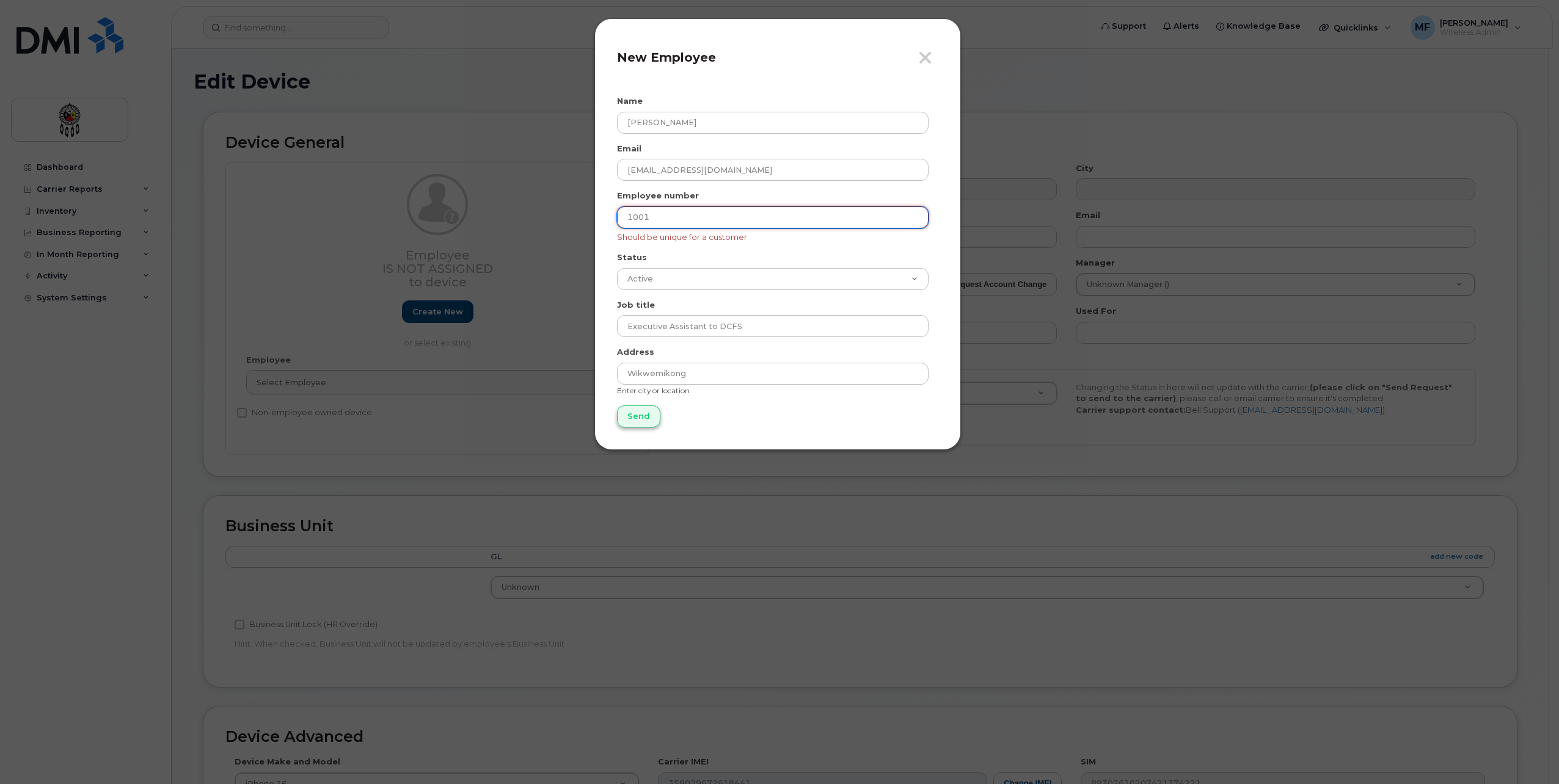
type input "1001"
click at [649, 415] on input "Send" at bounding box center [639, 417] width 43 height 23
type input "Send"
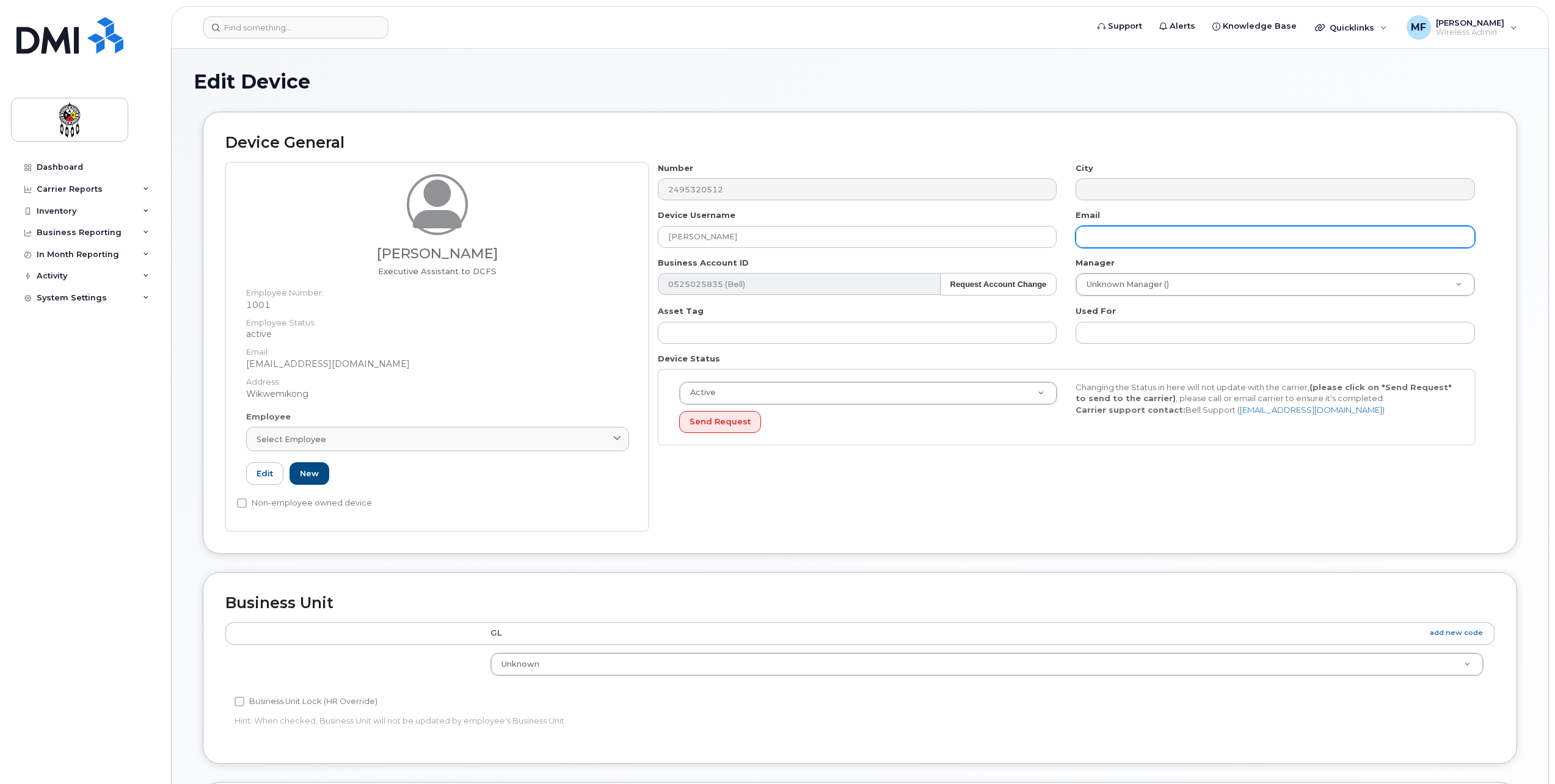
click at [1105, 244] on input "text" at bounding box center [1275, 237] width 400 height 22
type input "lenoremanitowabi@wiikwemkoong.ca"
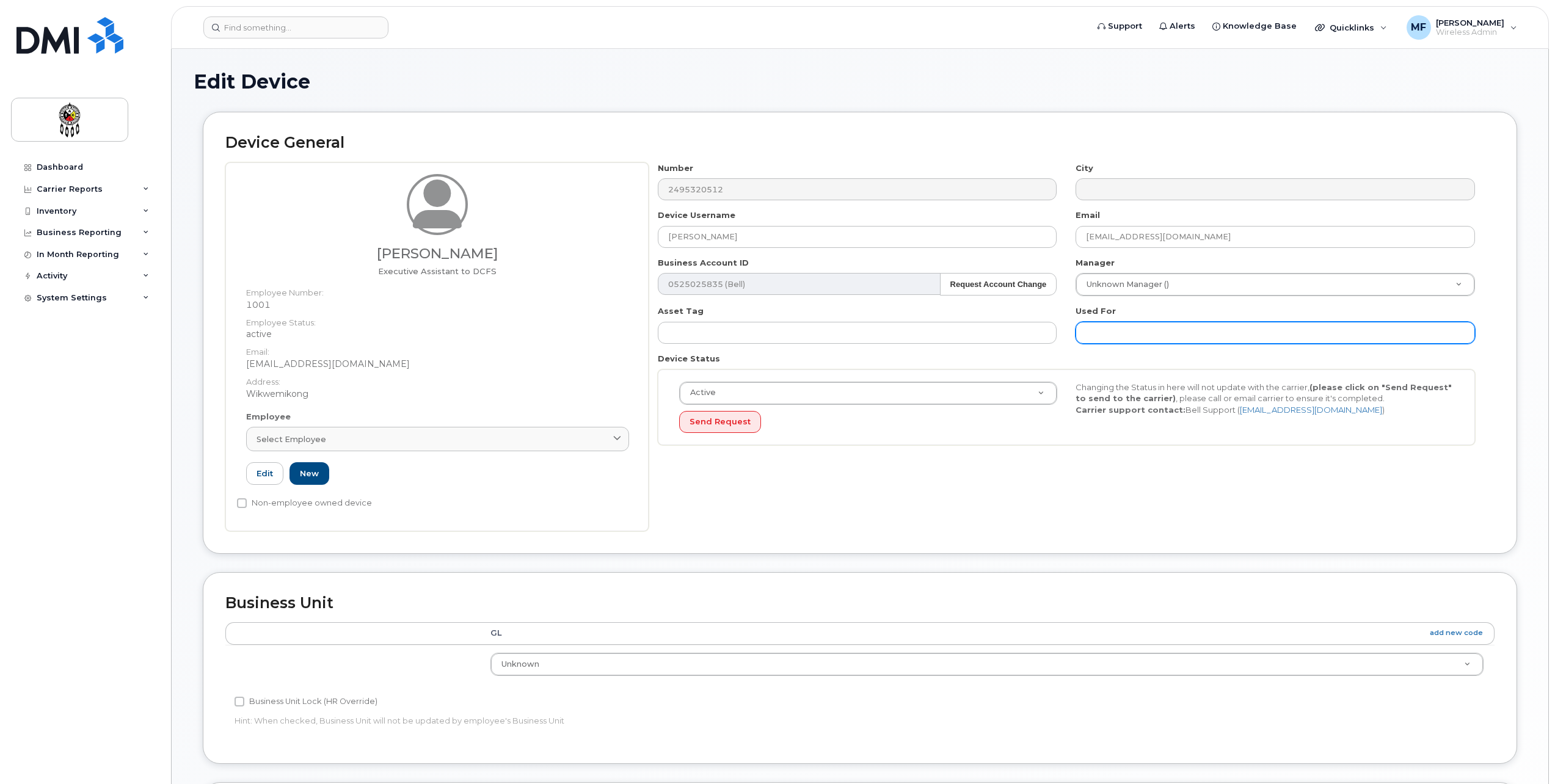
click at [1130, 328] on input "text" at bounding box center [1275, 332] width 400 height 22
type input "work"
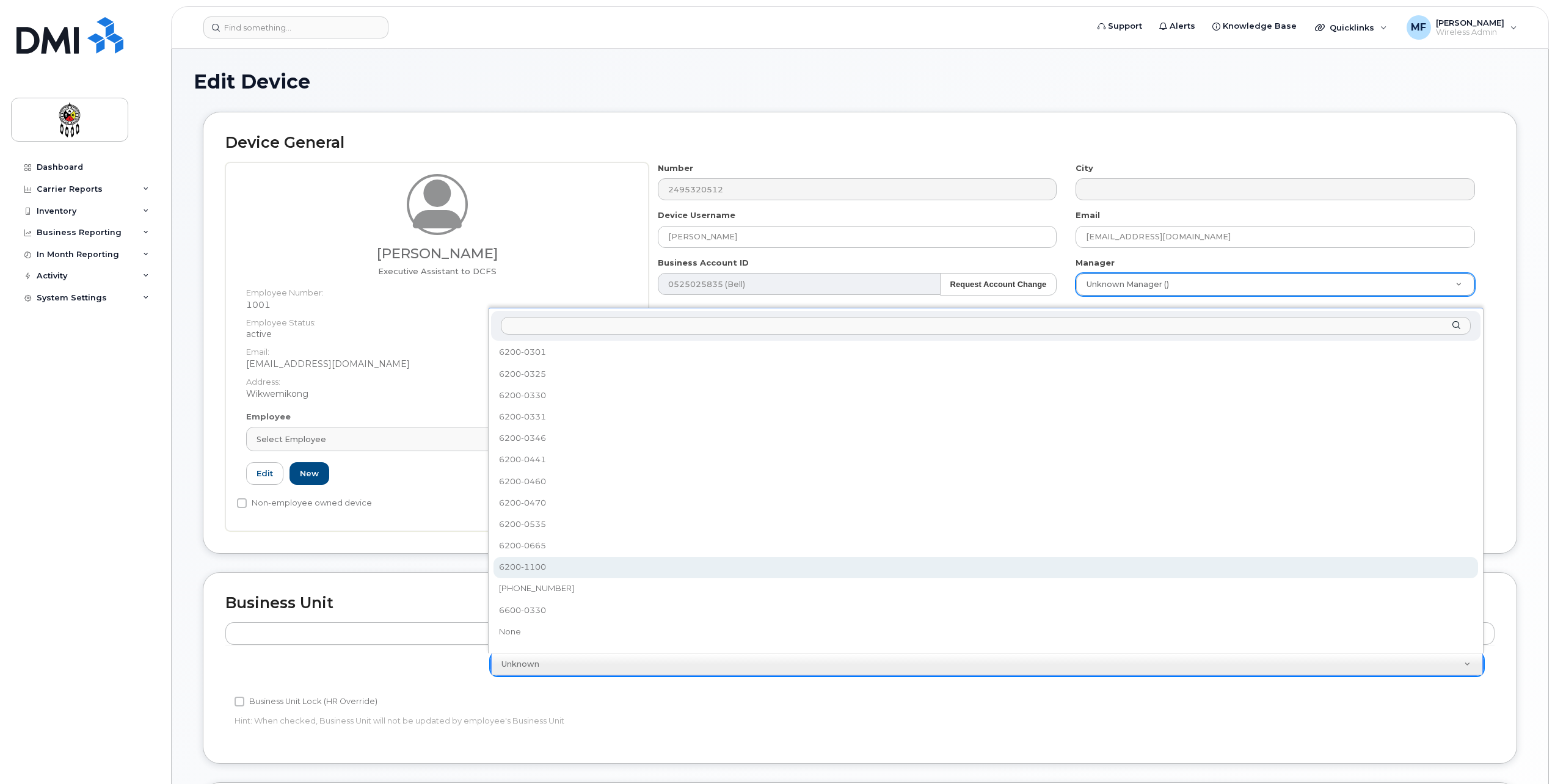
scroll to position [462, 0]
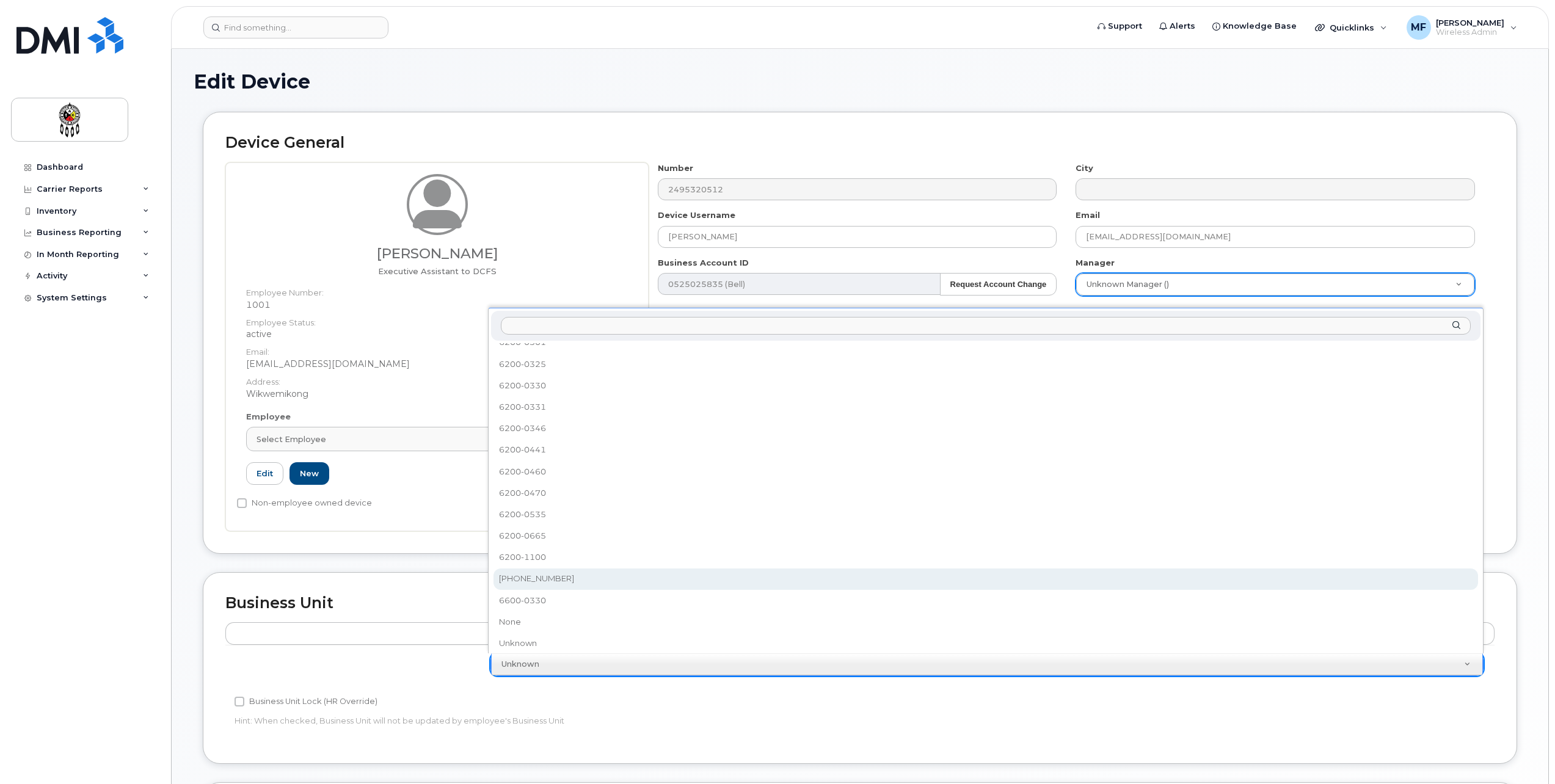
select select "36203606"
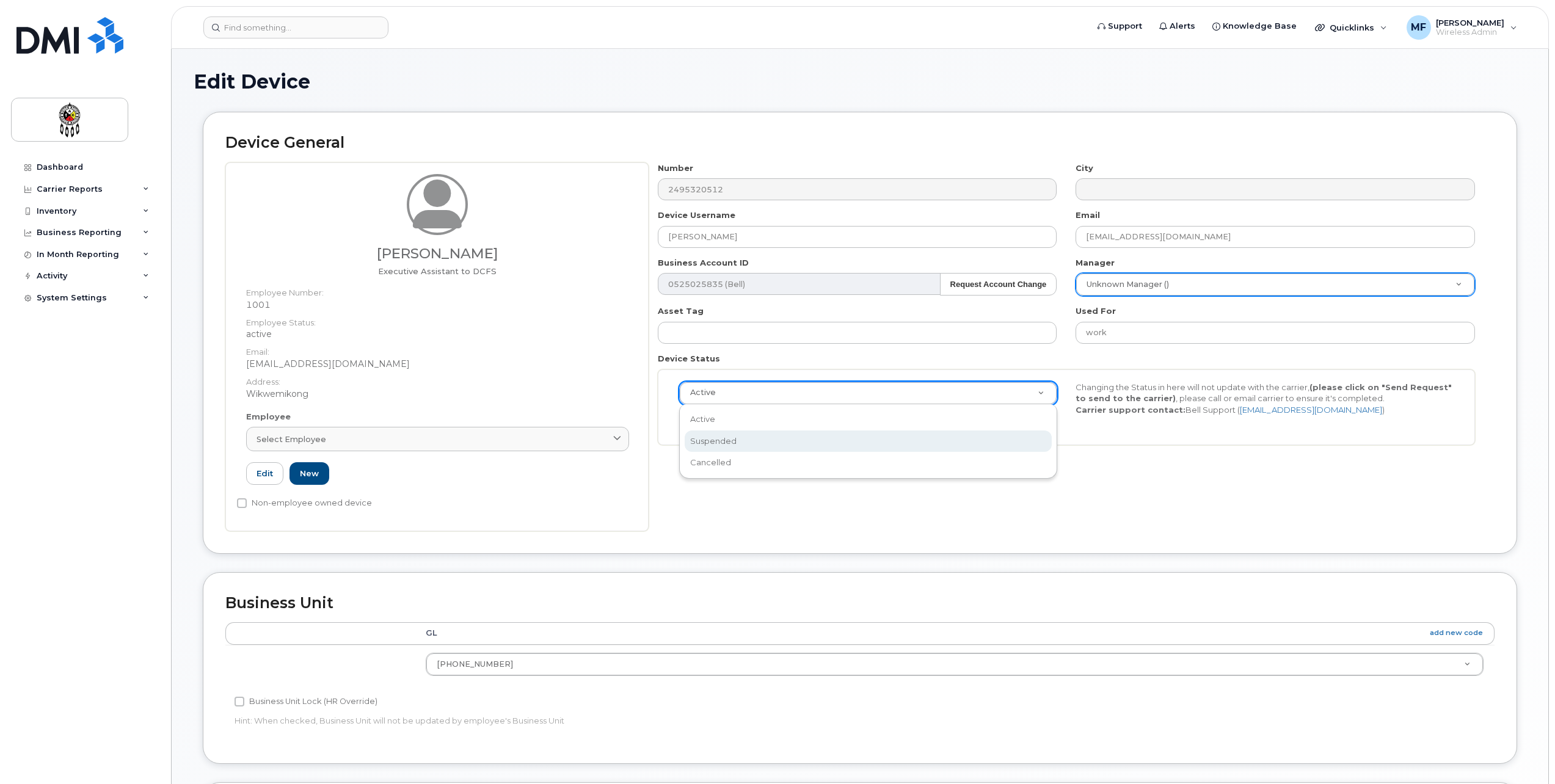
click at [635, 705] on div "Business Unit Lock (HR Override)" at bounding box center [648, 701] width 827 height 15
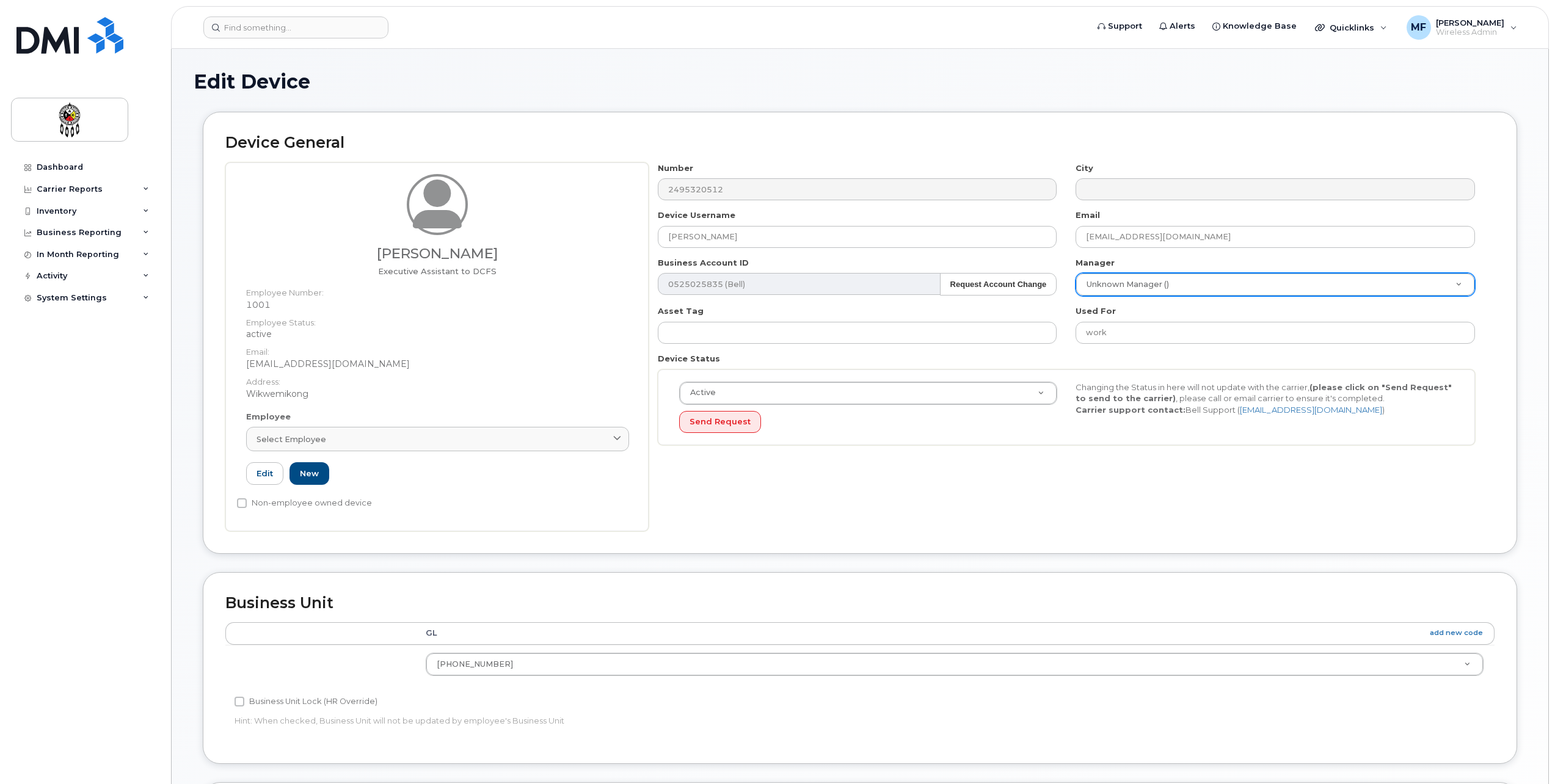
click at [805, 493] on div "Number 2495320512 City Device Username Lenore Manitowabi Email lenoremanitowabi…" at bounding box center [1072, 347] width 846 height 369
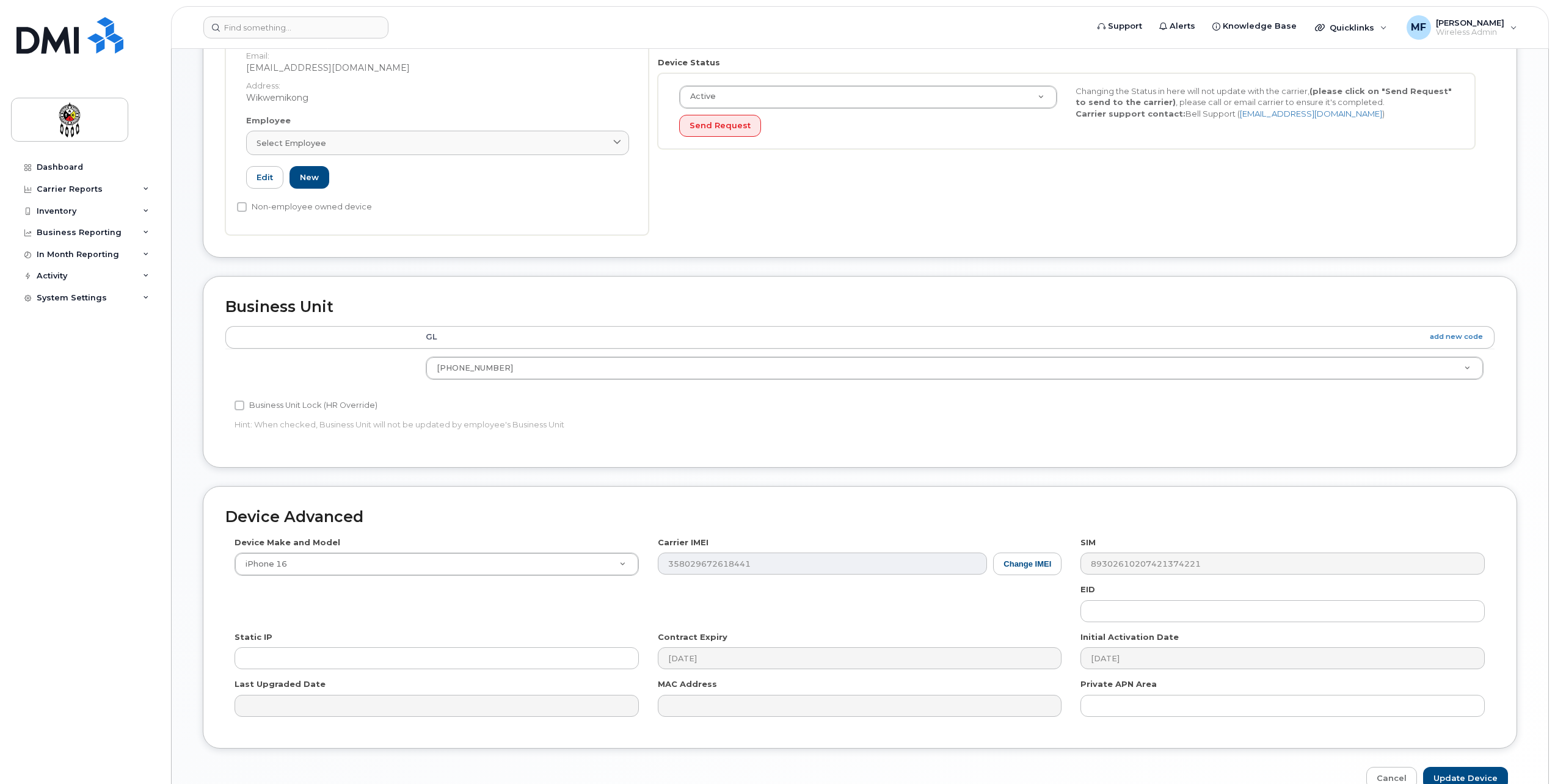
scroll to position [363, 0]
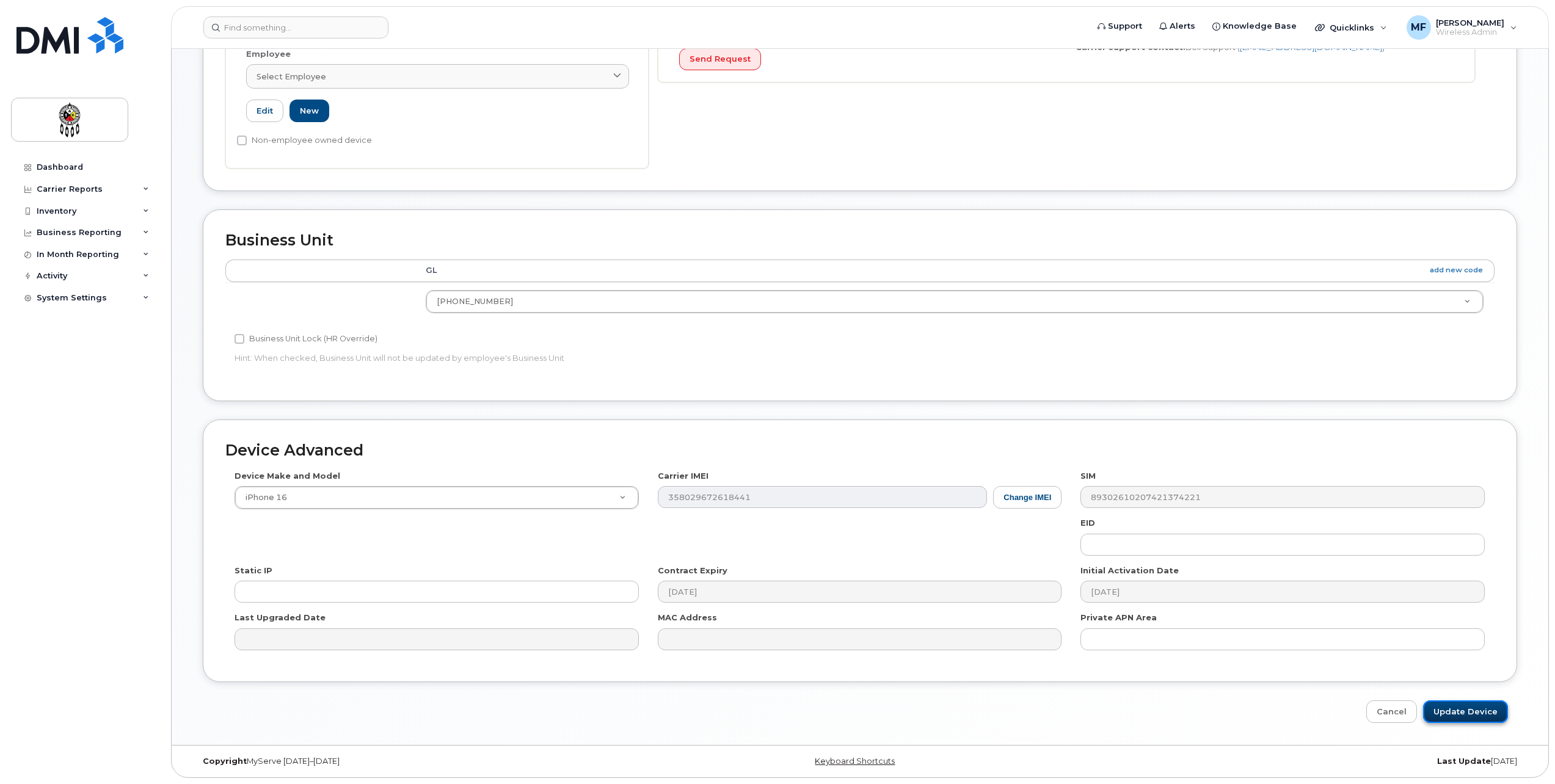
click at [1469, 705] on input "Update Device" at bounding box center [1466, 712] width 85 height 23
type input "Saving..."
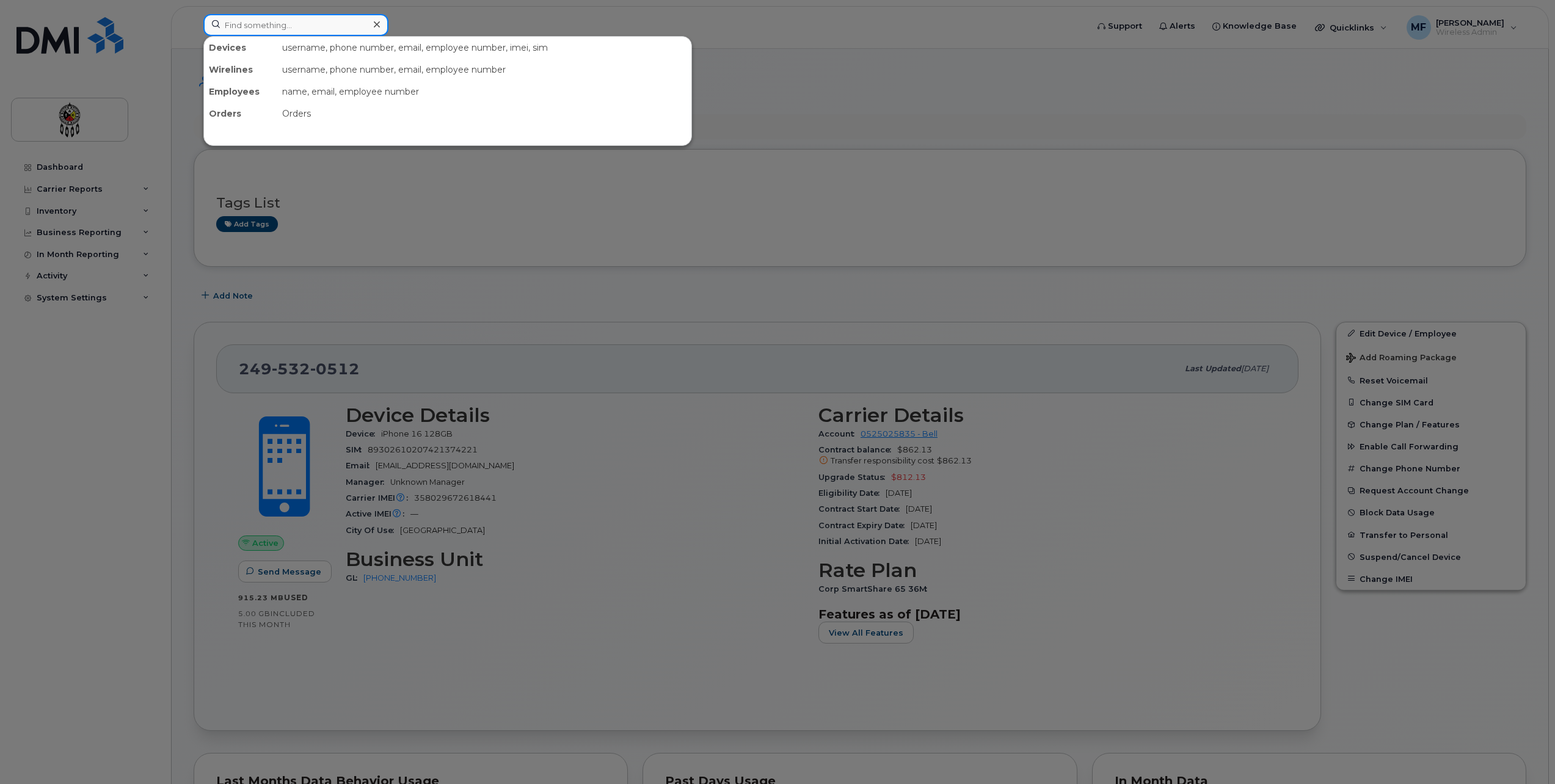
click at [309, 25] on input at bounding box center [296, 25] width 185 height 22
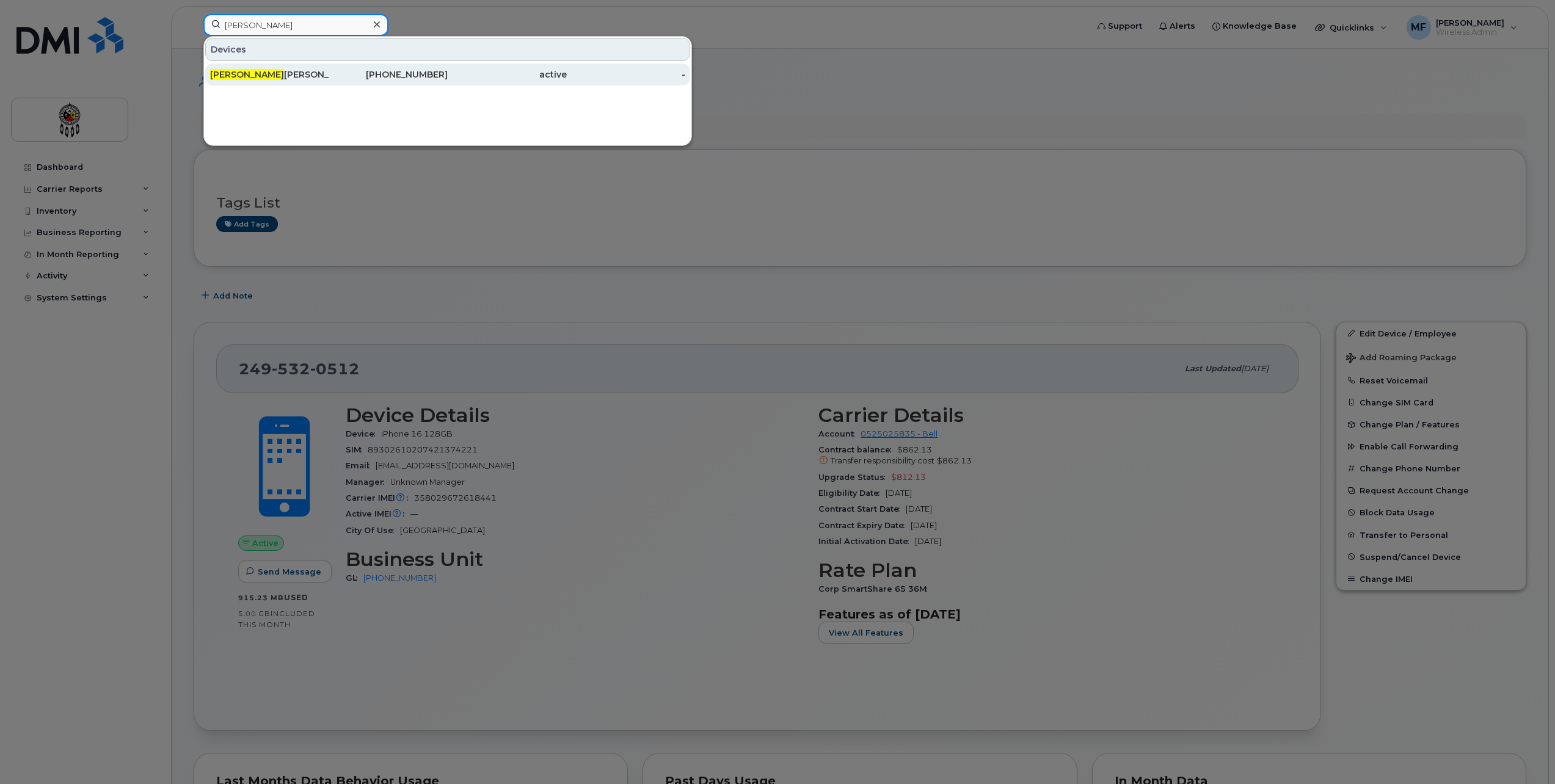
type input "[PERSON_NAME]"
click at [387, 79] on div "[PHONE_NUMBER]" at bounding box center [389, 74] width 119 height 12
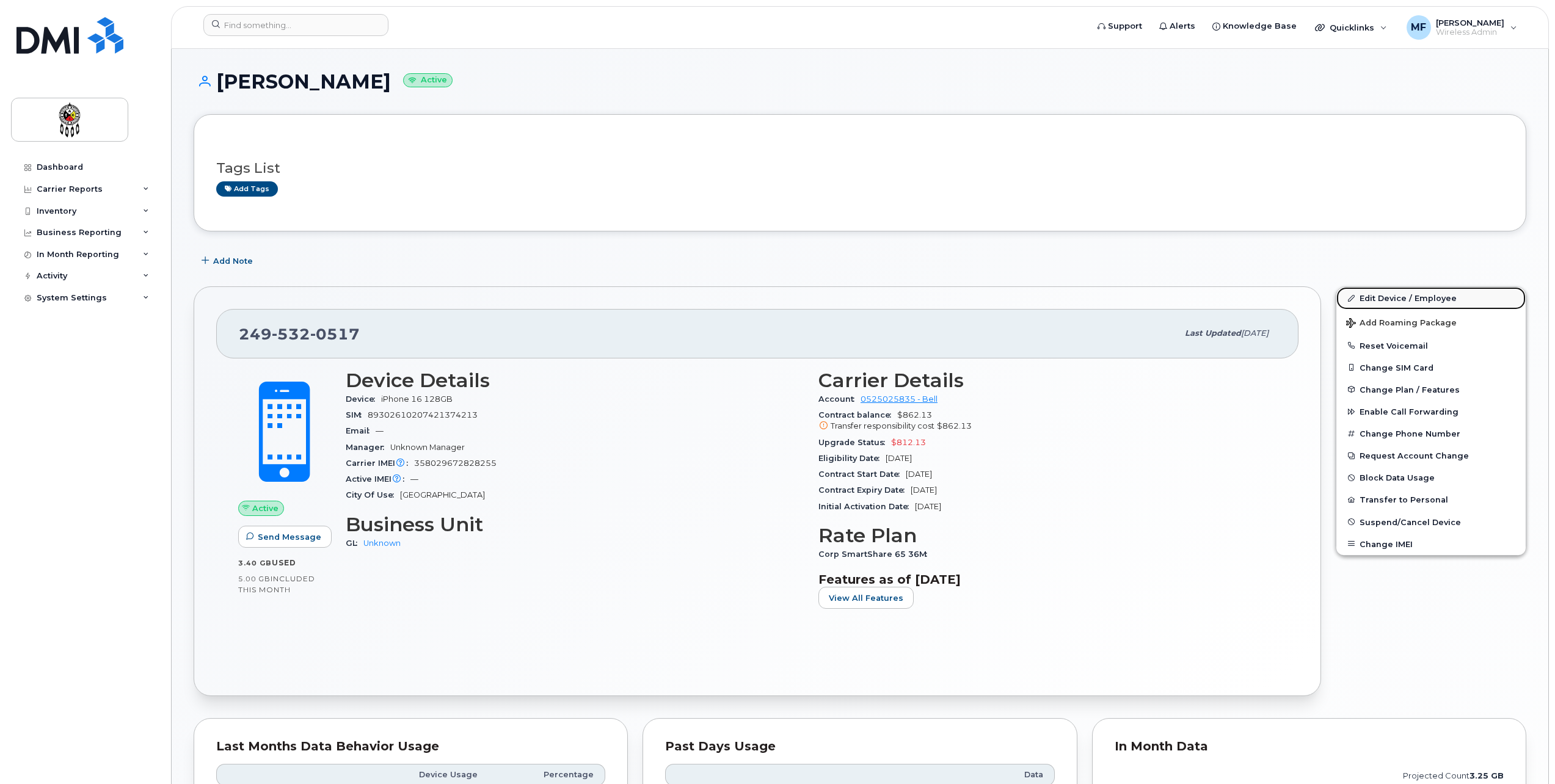
click at [1444, 295] on link "Edit Device / Employee" at bounding box center [1431, 298] width 189 height 22
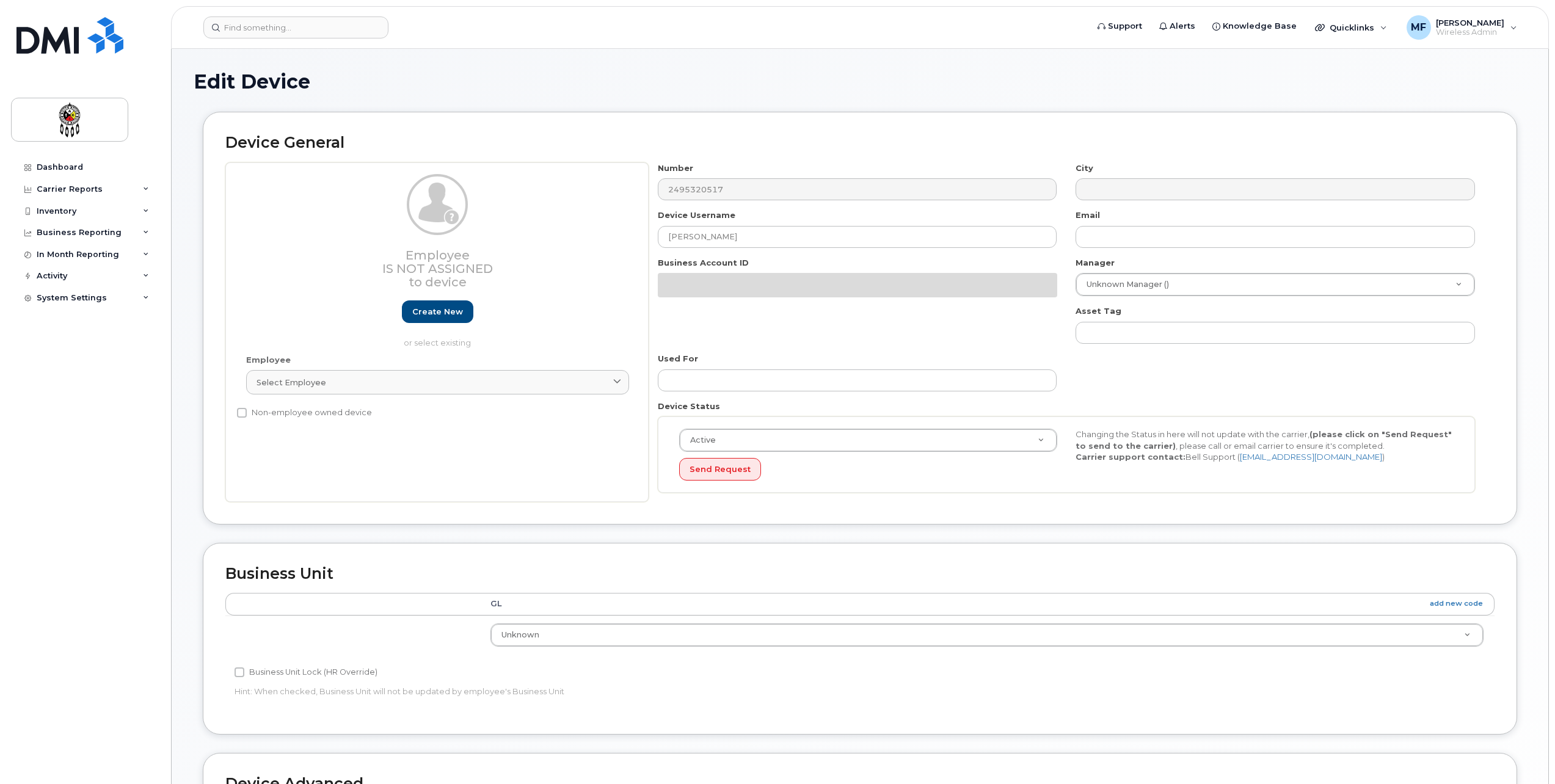
select select "651562"
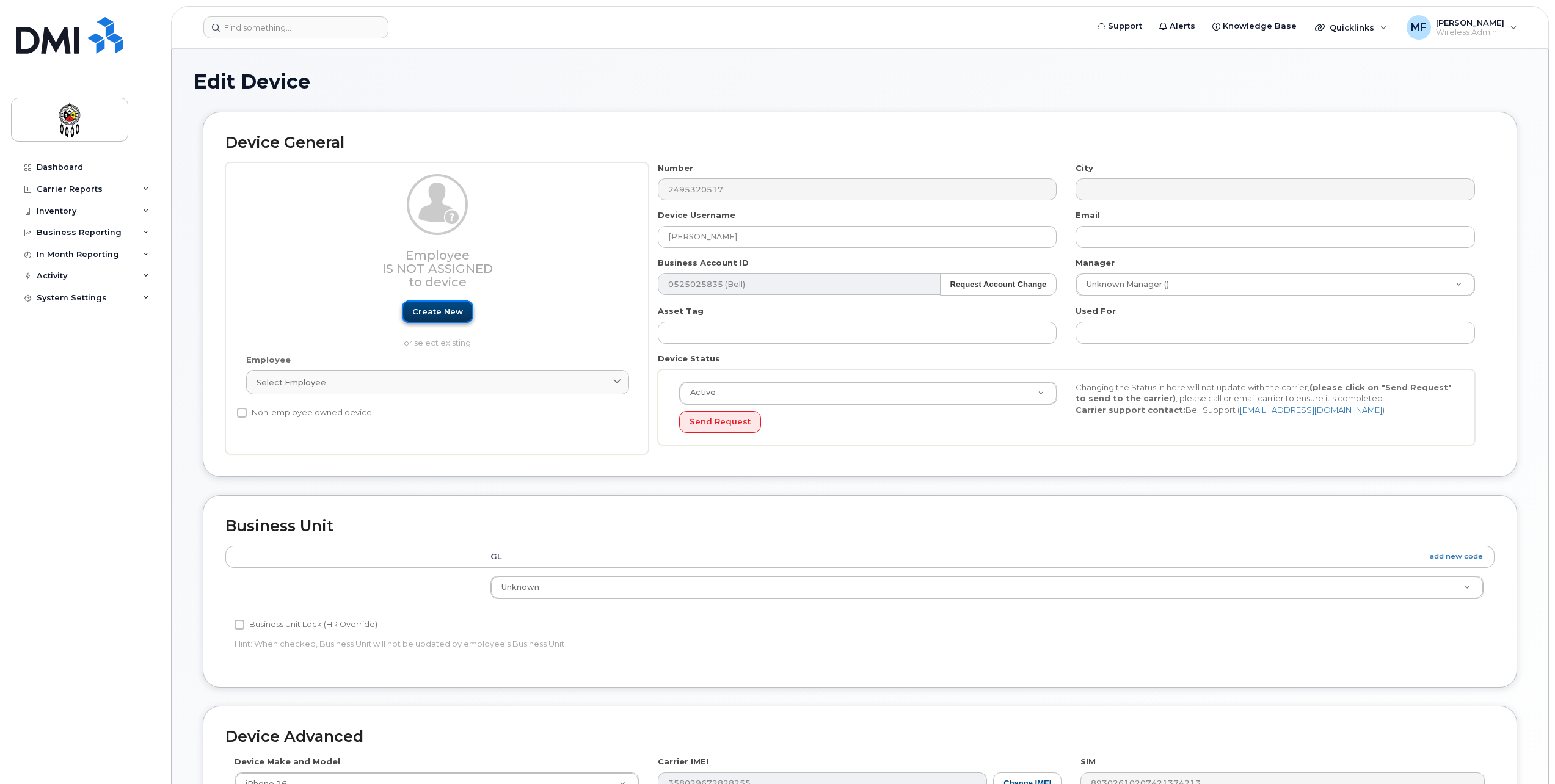
click at [458, 304] on link "Create new" at bounding box center [438, 312] width 72 height 23
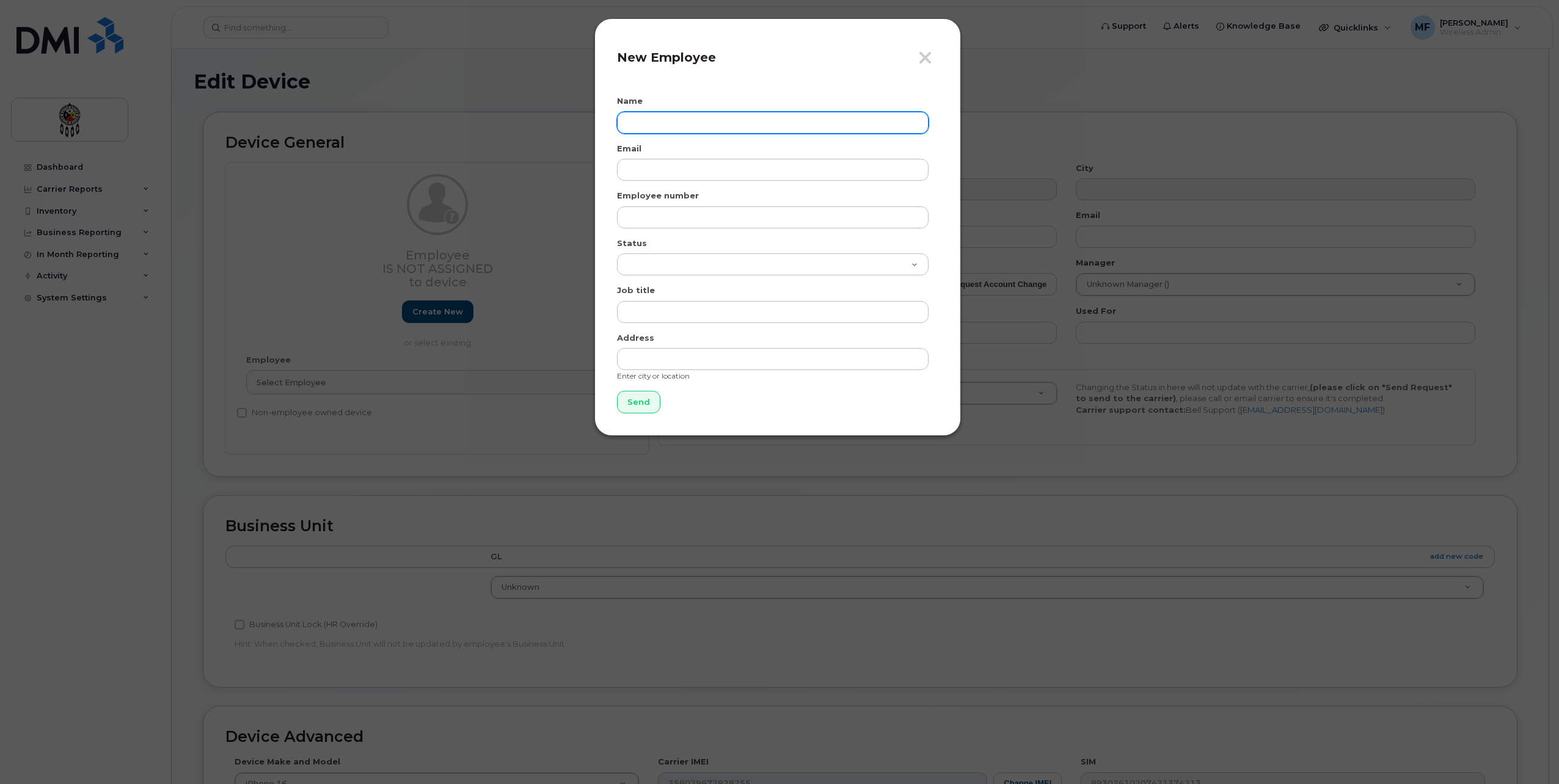
click at [633, 115] on input "text" at bounding box center [773, 122] width 312 height 22
type input "[PERSON_NAME]"
type input "p"
type input "[EMAIL_ADDRESS][DOMAIN_NAME]"
type input "0206"
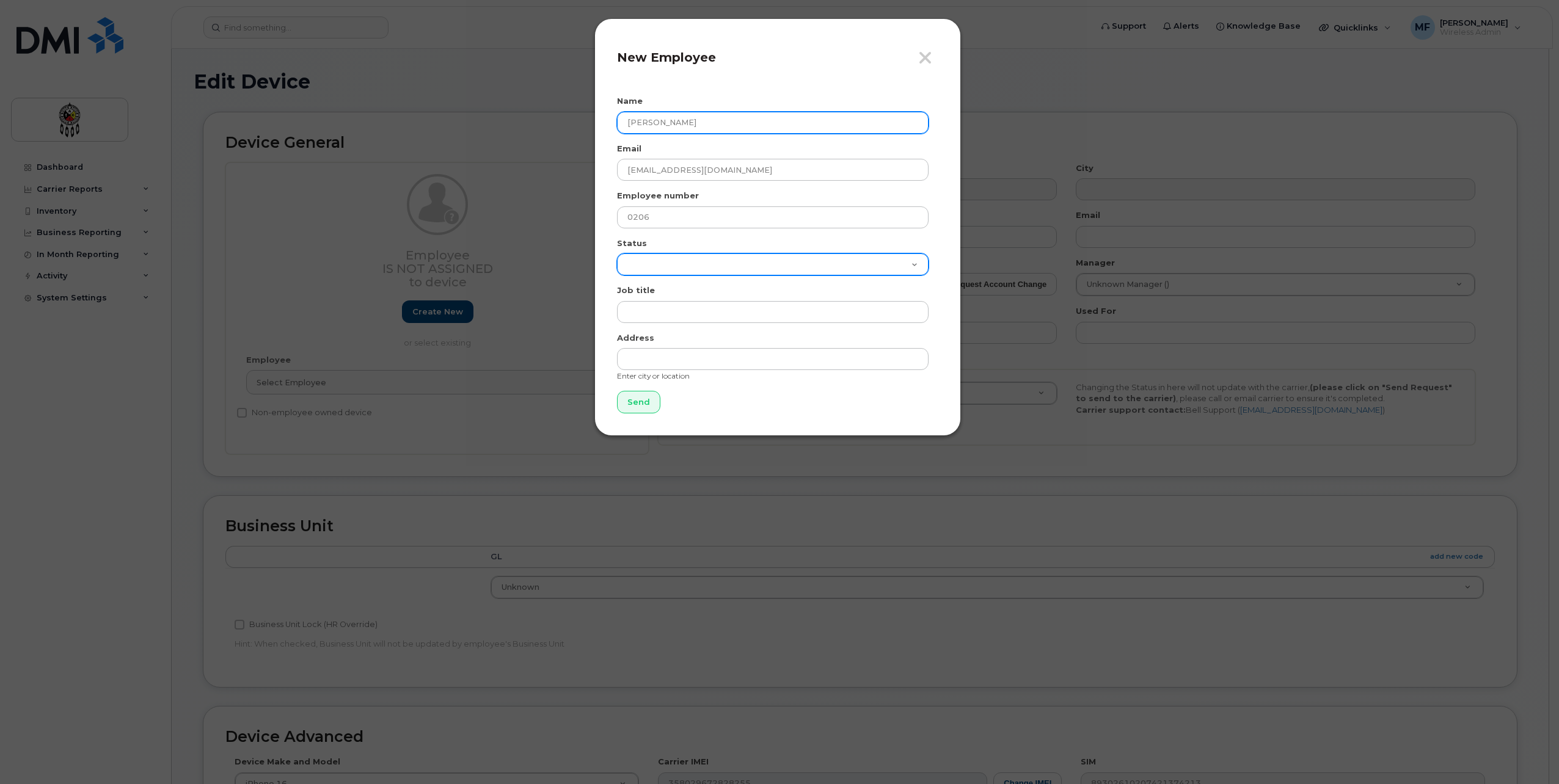
select select "active"
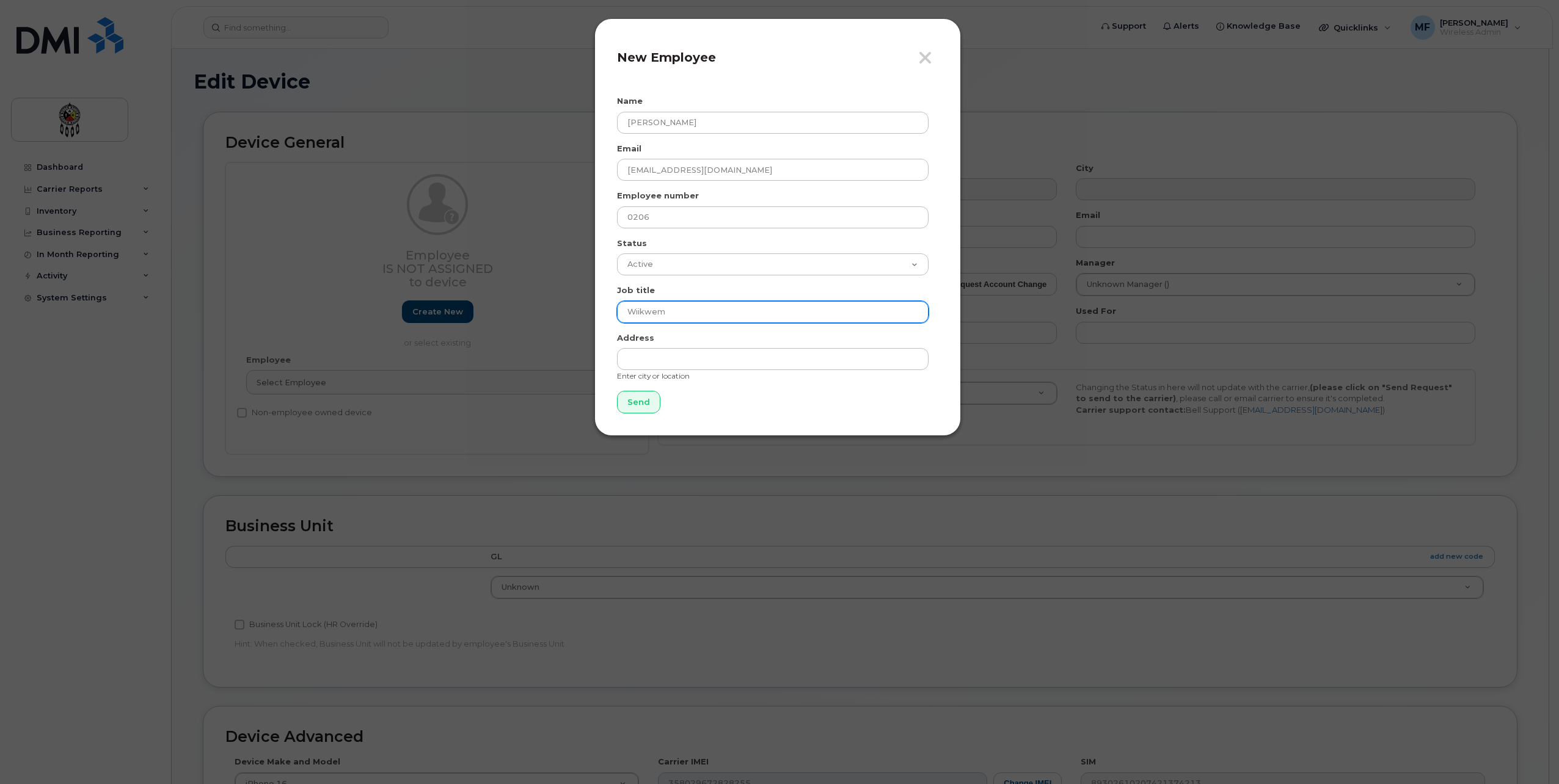
type input "Wiikwemkoong Child and Family Services"
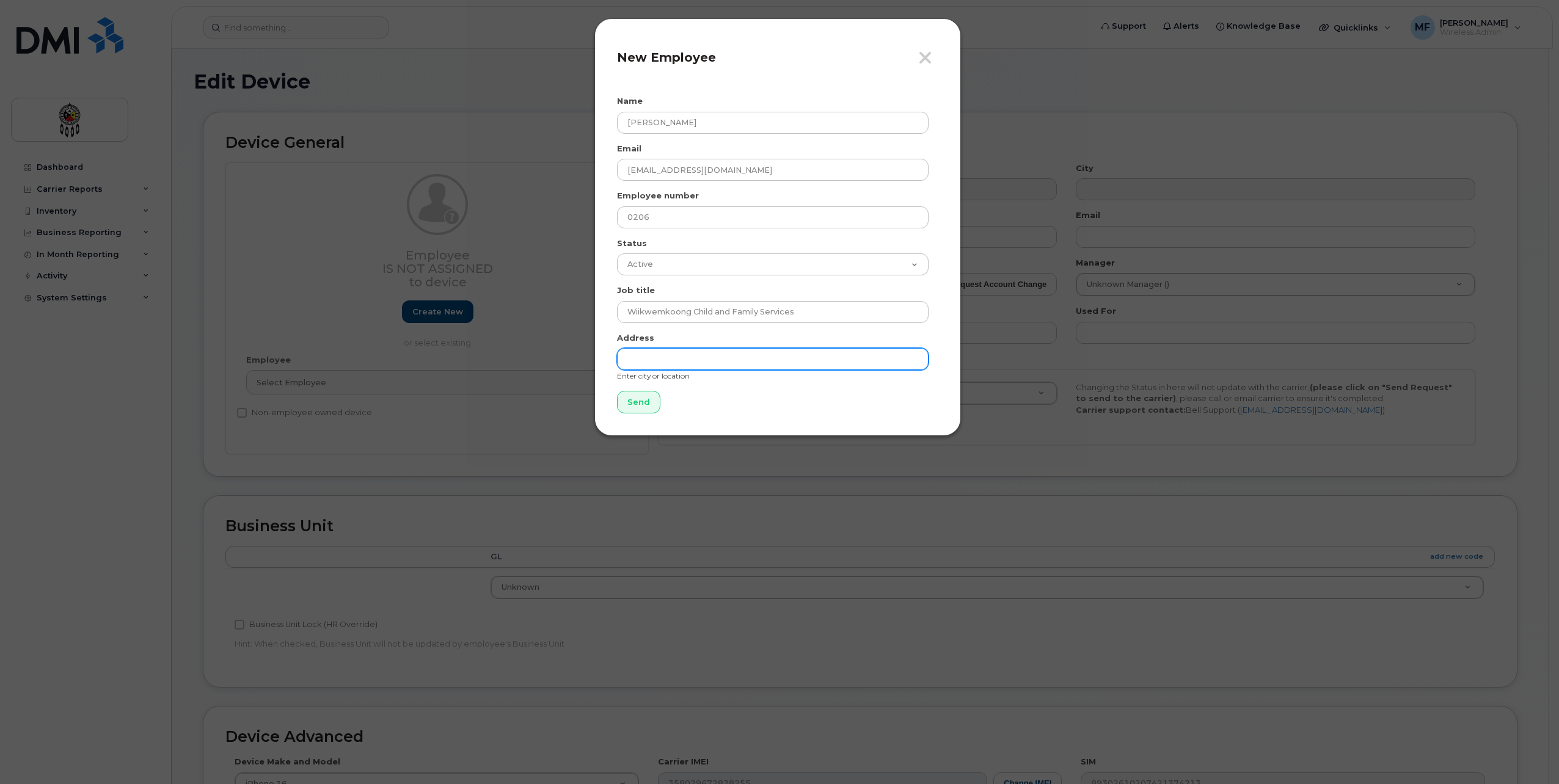
click at [695, 367] on input "text" at bounding box center [773, 359] width 312 height 22
type input "Wikwemikong"
click at [639, 404] on input "Send" at bounding box center [639, 402] width 43 height 23
type input "Send"
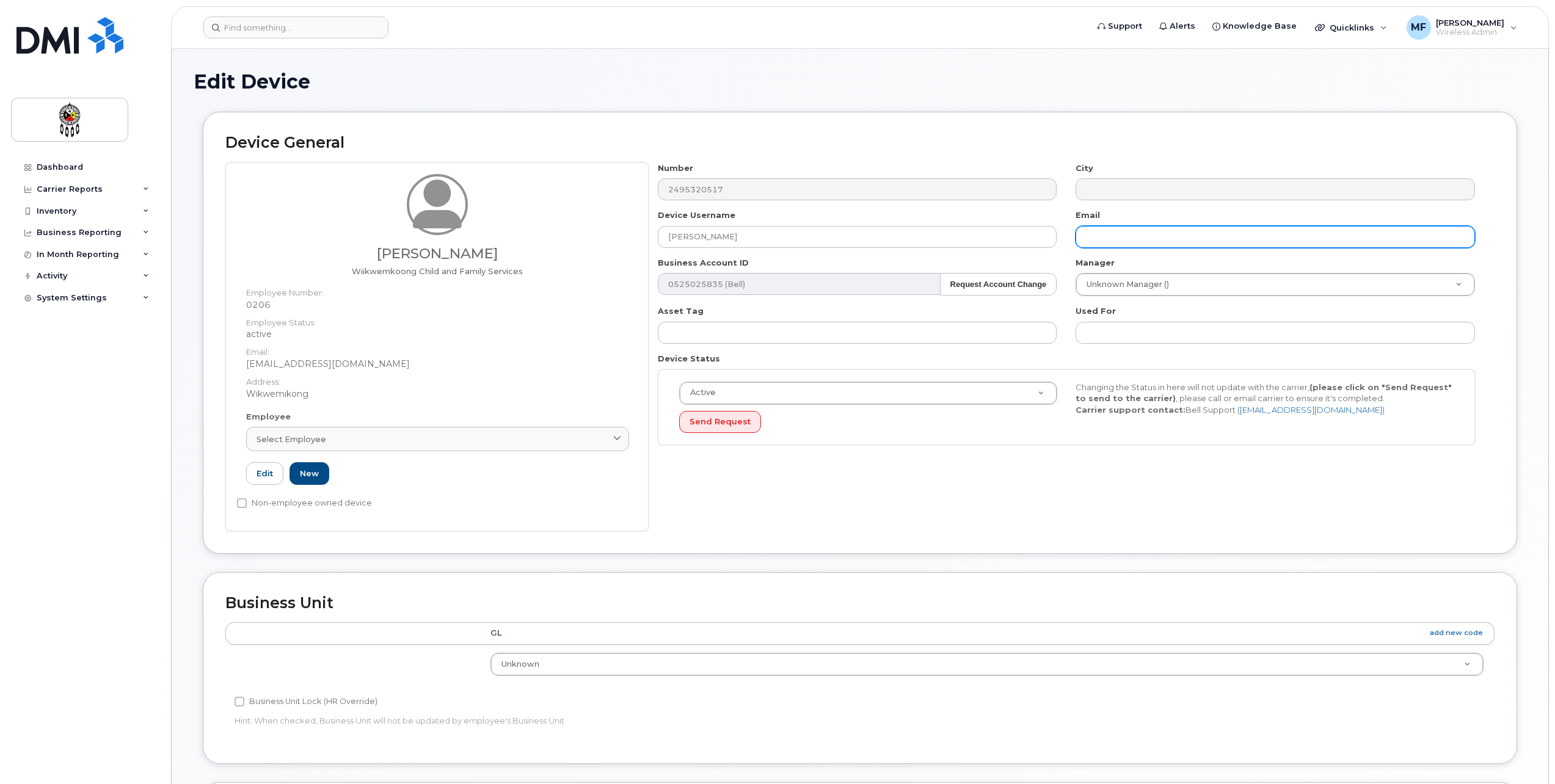
click at [1166, 234] on input "text" at bounding box center [1275, 237] width 400 height 22
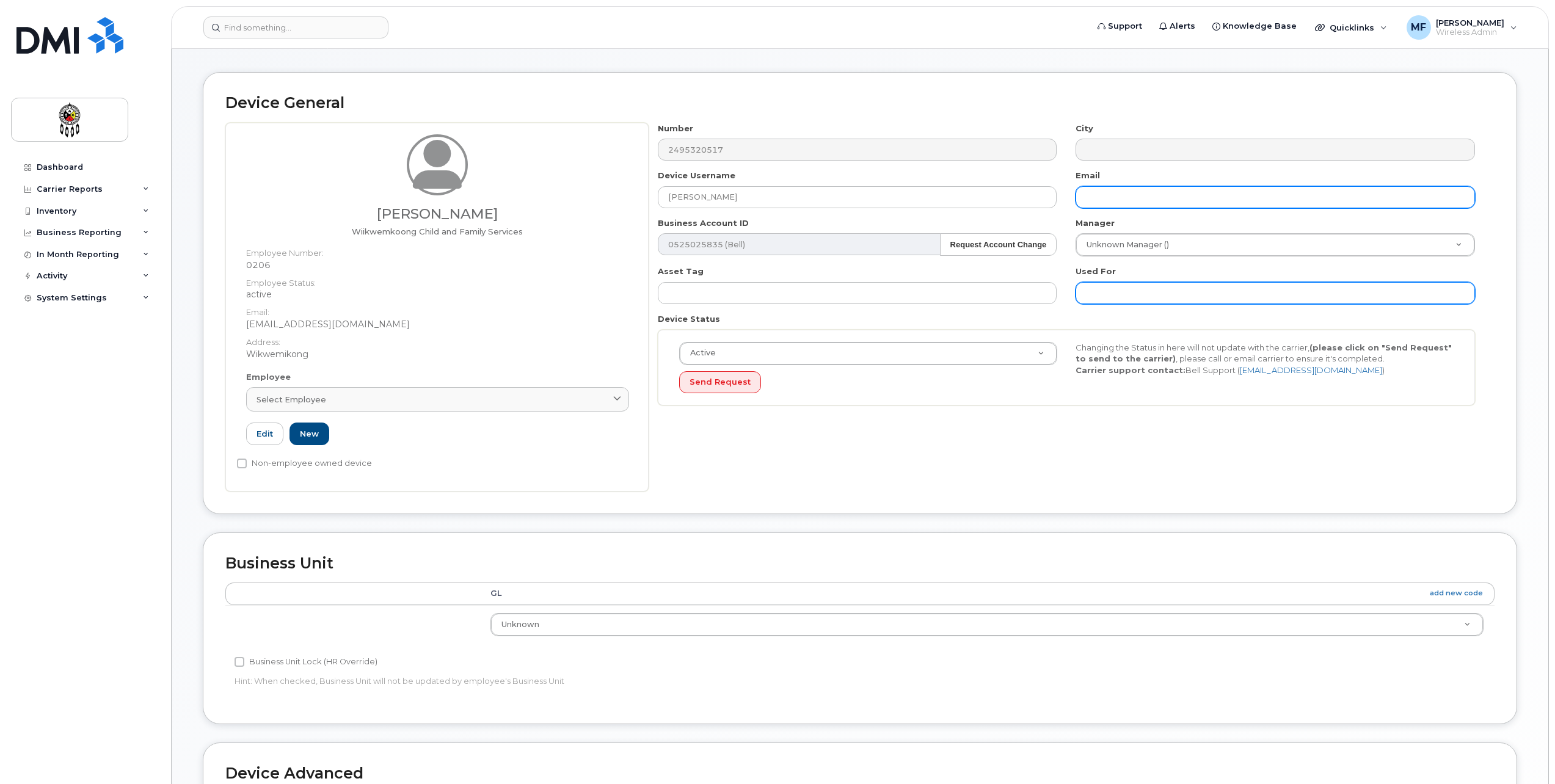
scroll to position [61, 0]
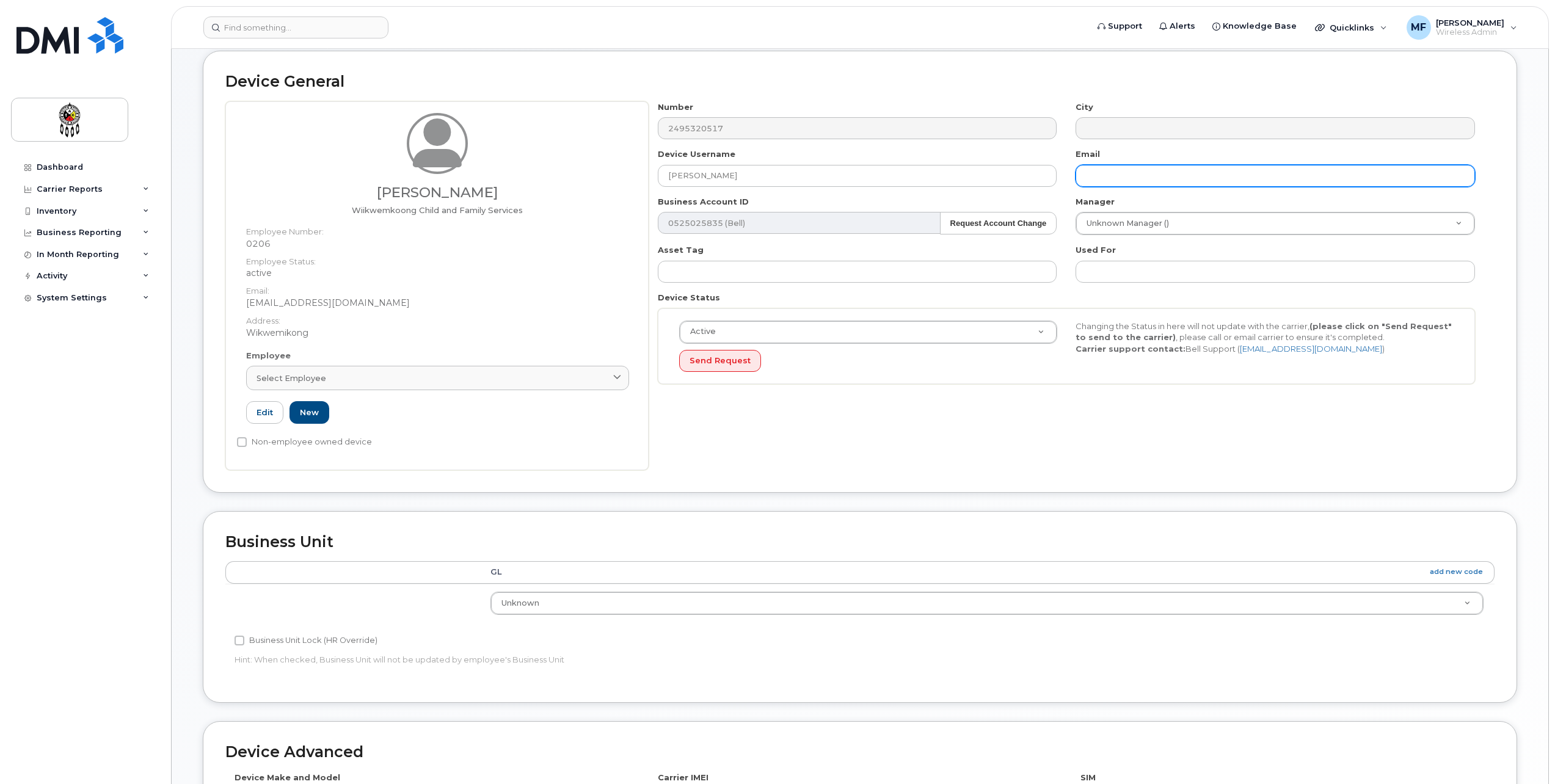
click at [1126, 177] on input "text" at bounding box center [1275, 175] width 400 height 22
type input "lylepeltier@wiikwemkoong.ca"
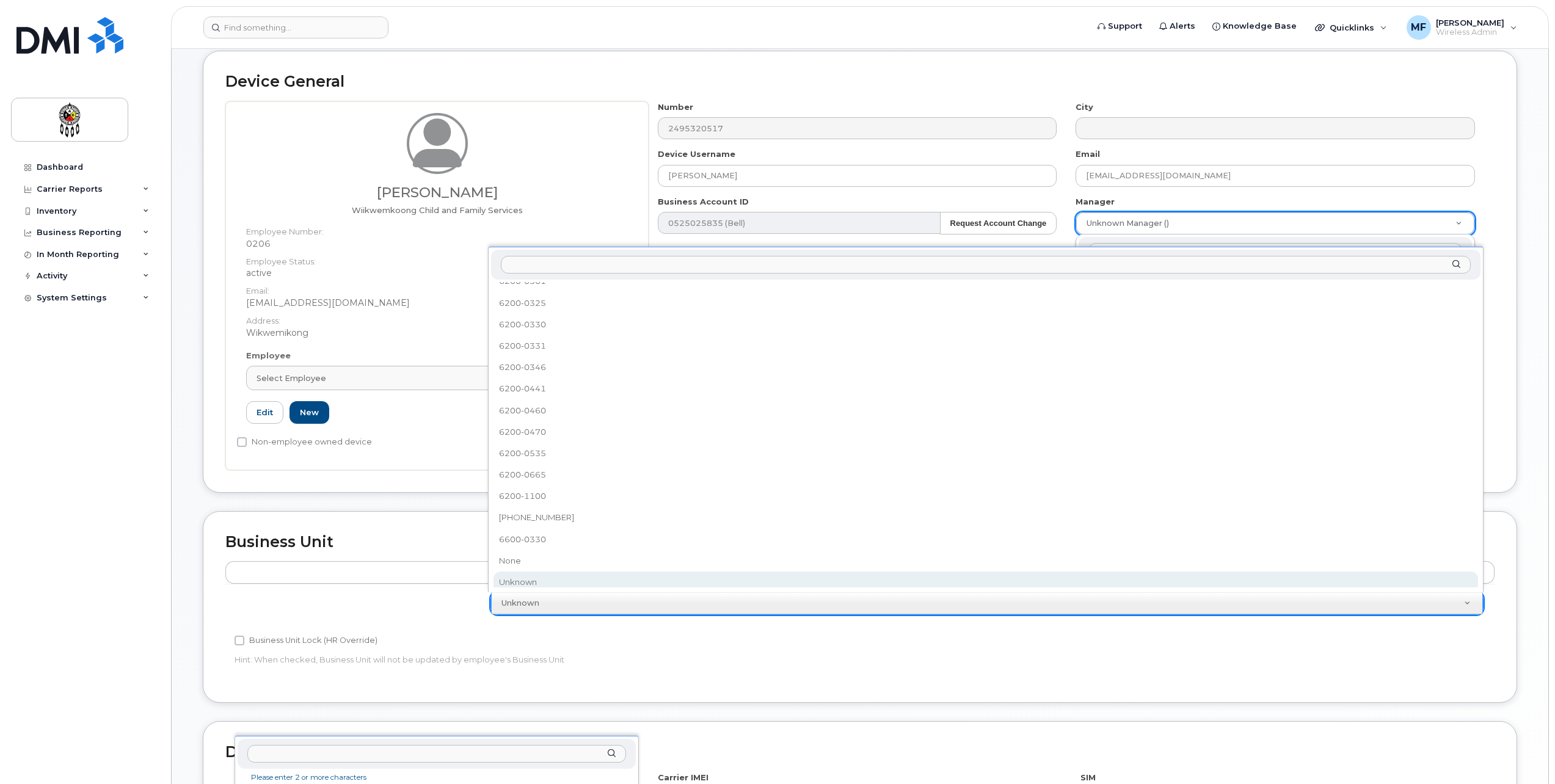
scroll to position [0, 0]
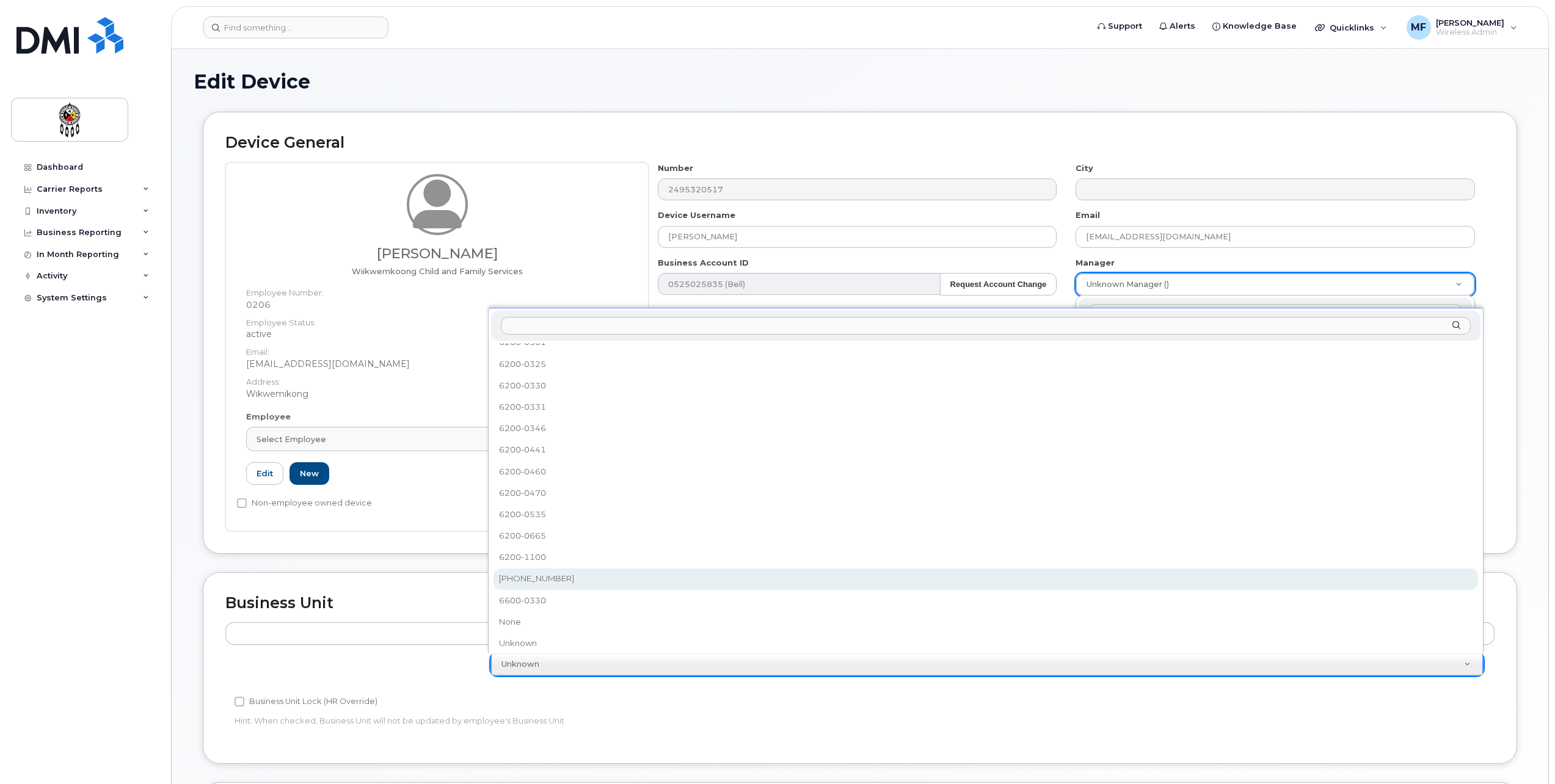
select select "36203606"
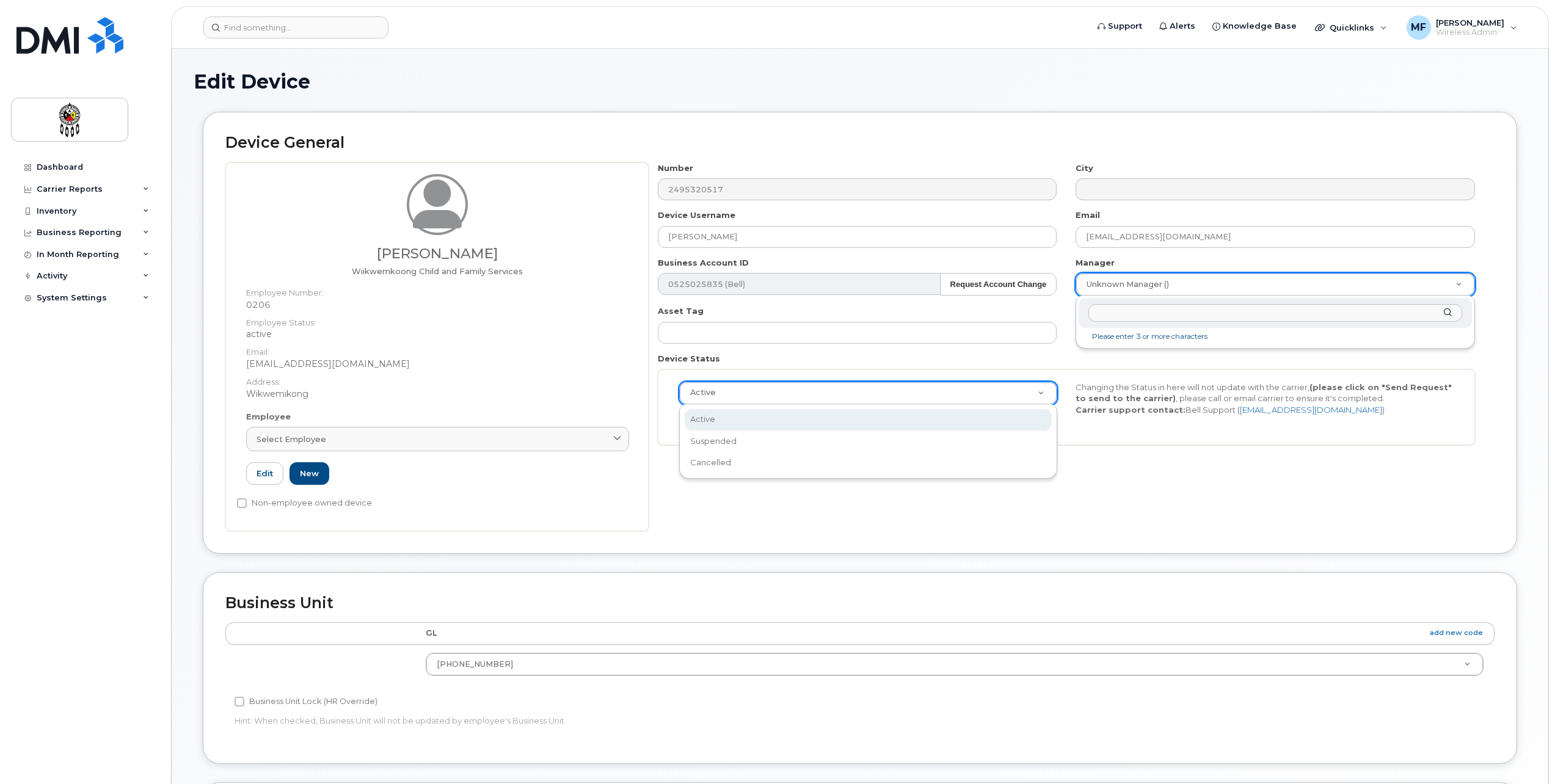
click at [609, 704] on div "Business Unit Lock (HR Override)" at bounding box center [648, 701] width 827 height 15
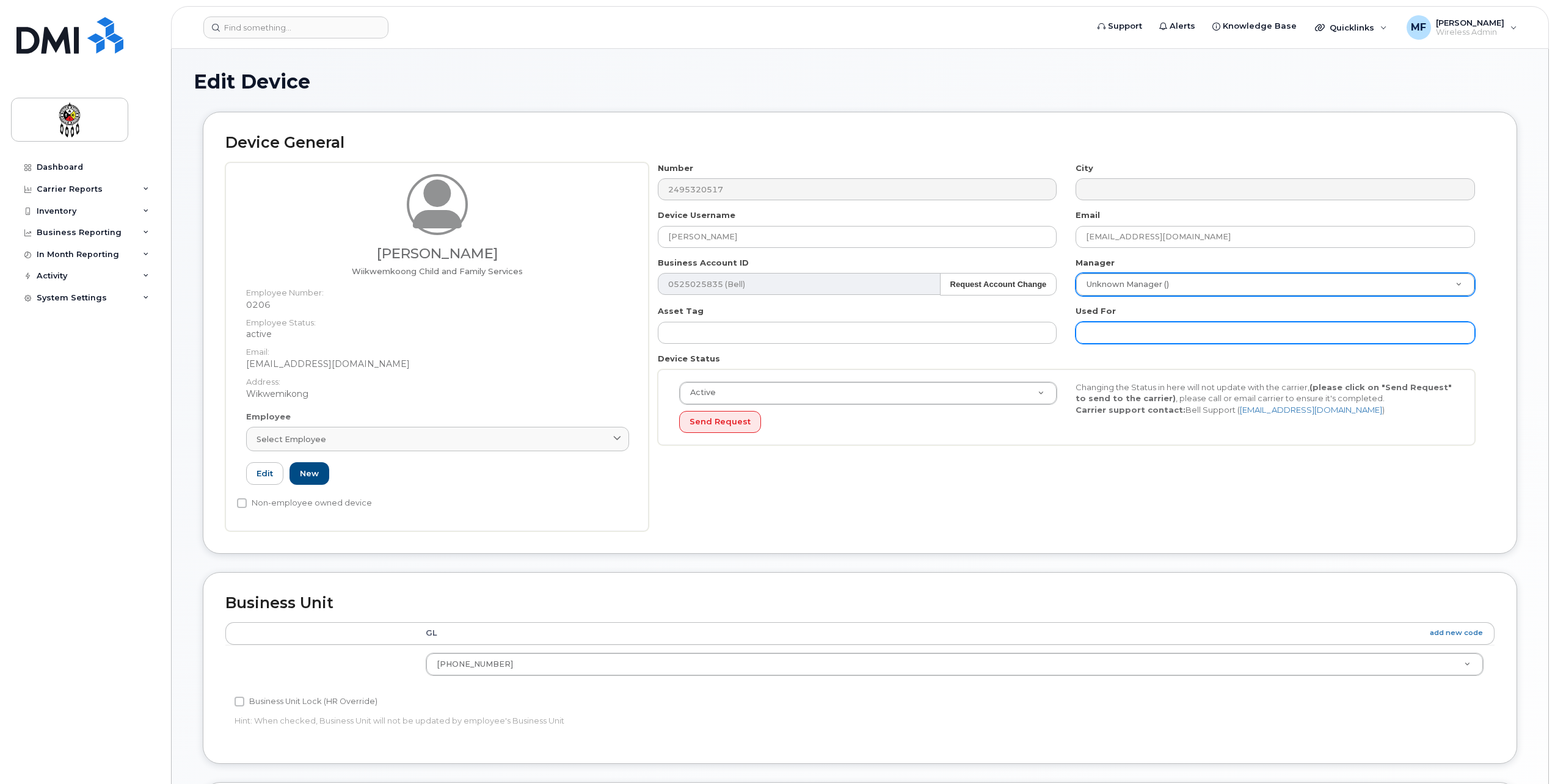
click at [1143, 331] on input "text" at bounding box center [1275, 332] width 400 height 22
type input "work"
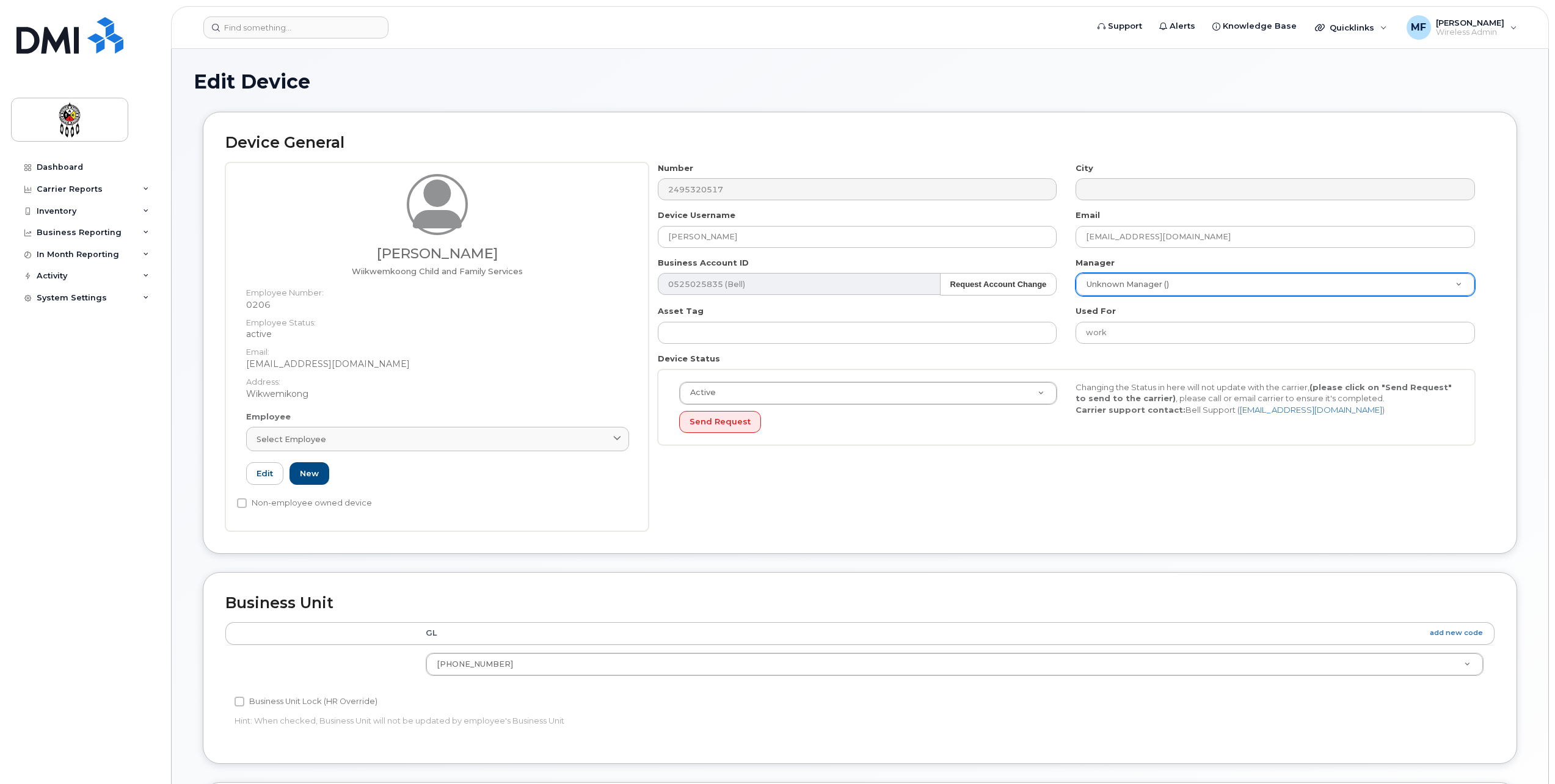
click at [744, 536] on div "Device General Lyle Peltier Wiikwemkoong Child and Family Services Employee Num…" at bounding box center [860, 332] width 1314 height 442
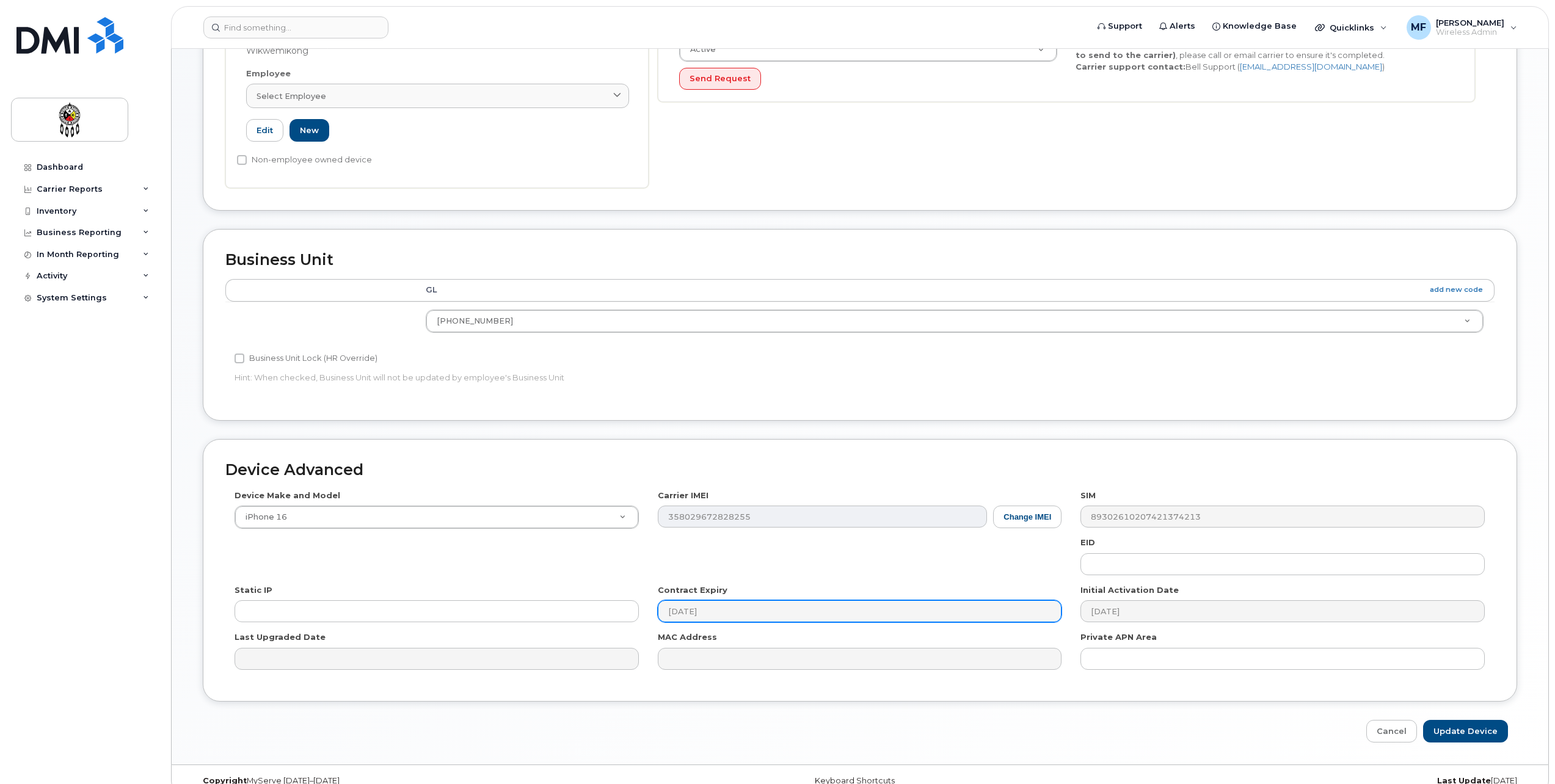
scroll to position [363, 0]
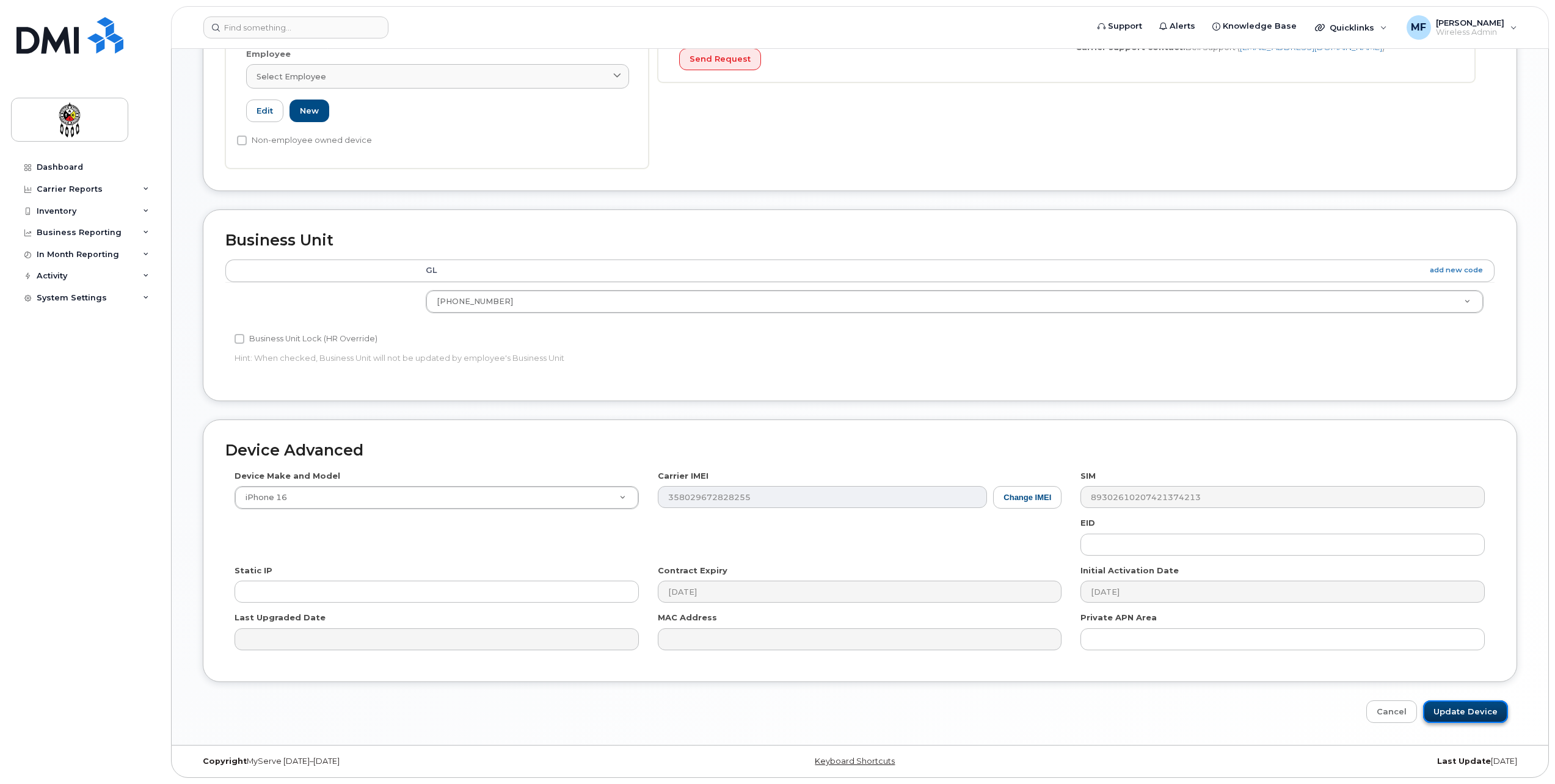
click at [1462, 703] on input "Update Device" at bounding box center [1466, 712] width 85 height 23
type input "Saving..."
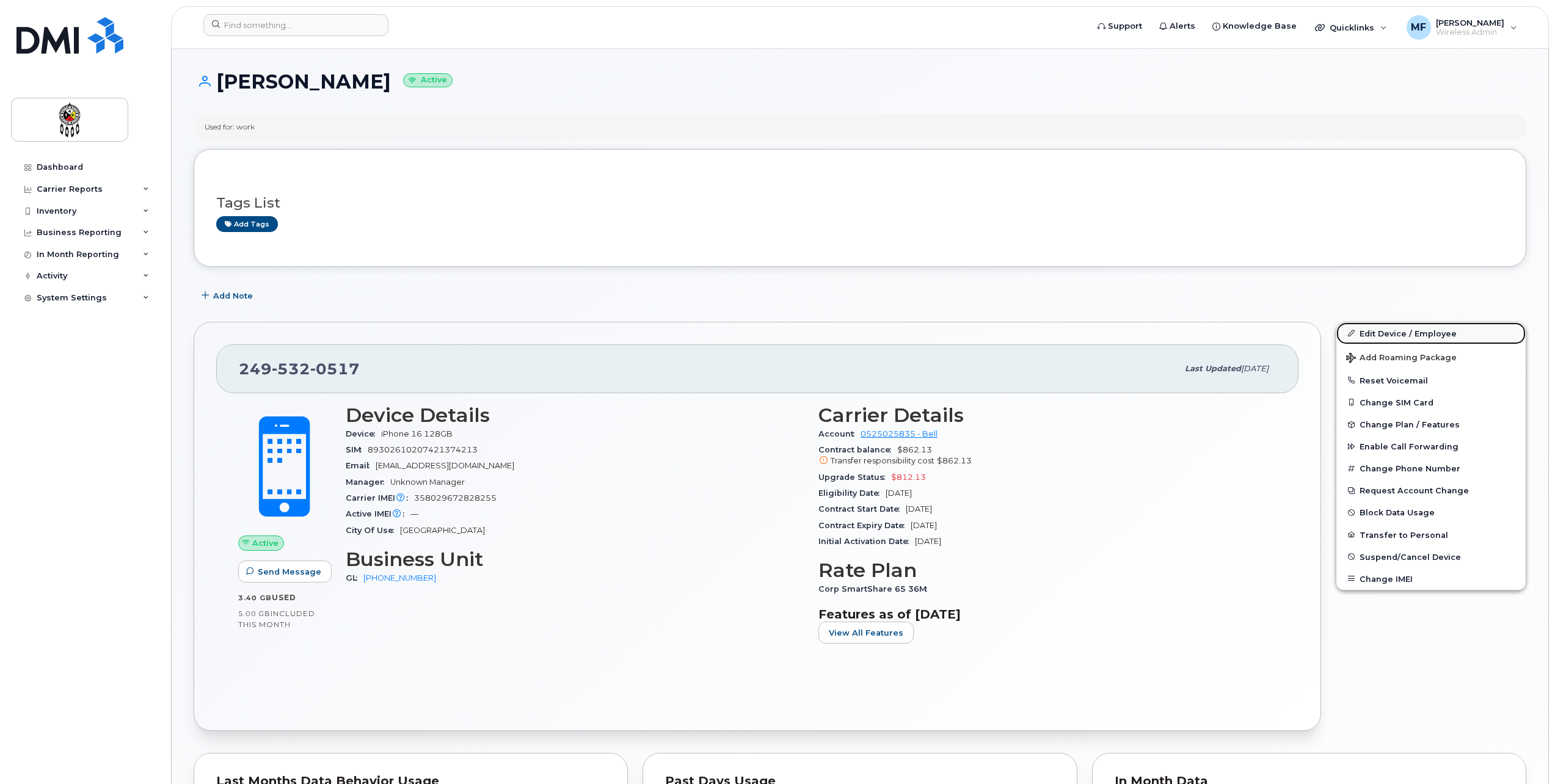
click at [1393, 329] on link "Edit Device / Employee" at bounding box center [1431, 333] width 189 height 22
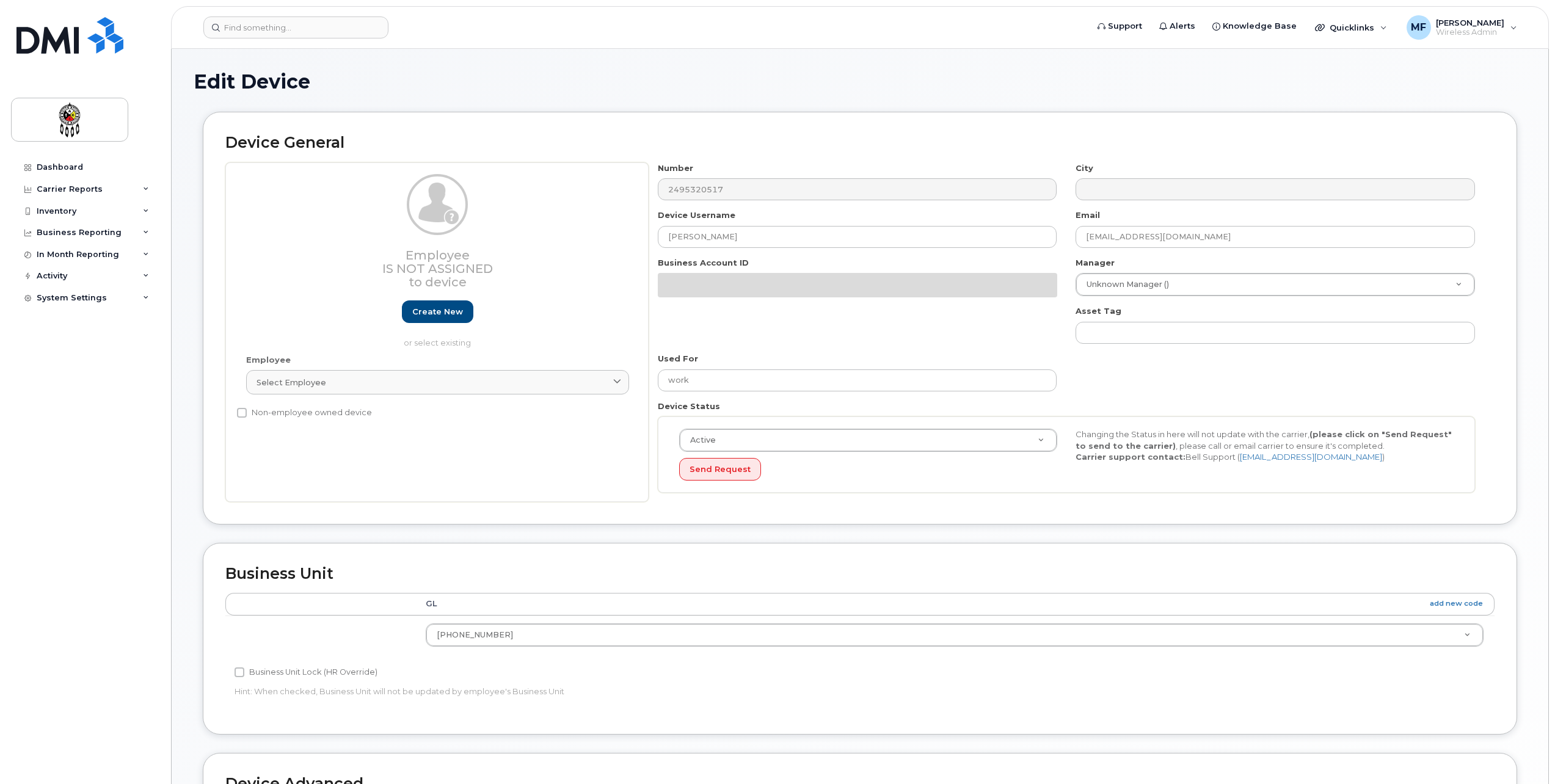
select select "36203606"
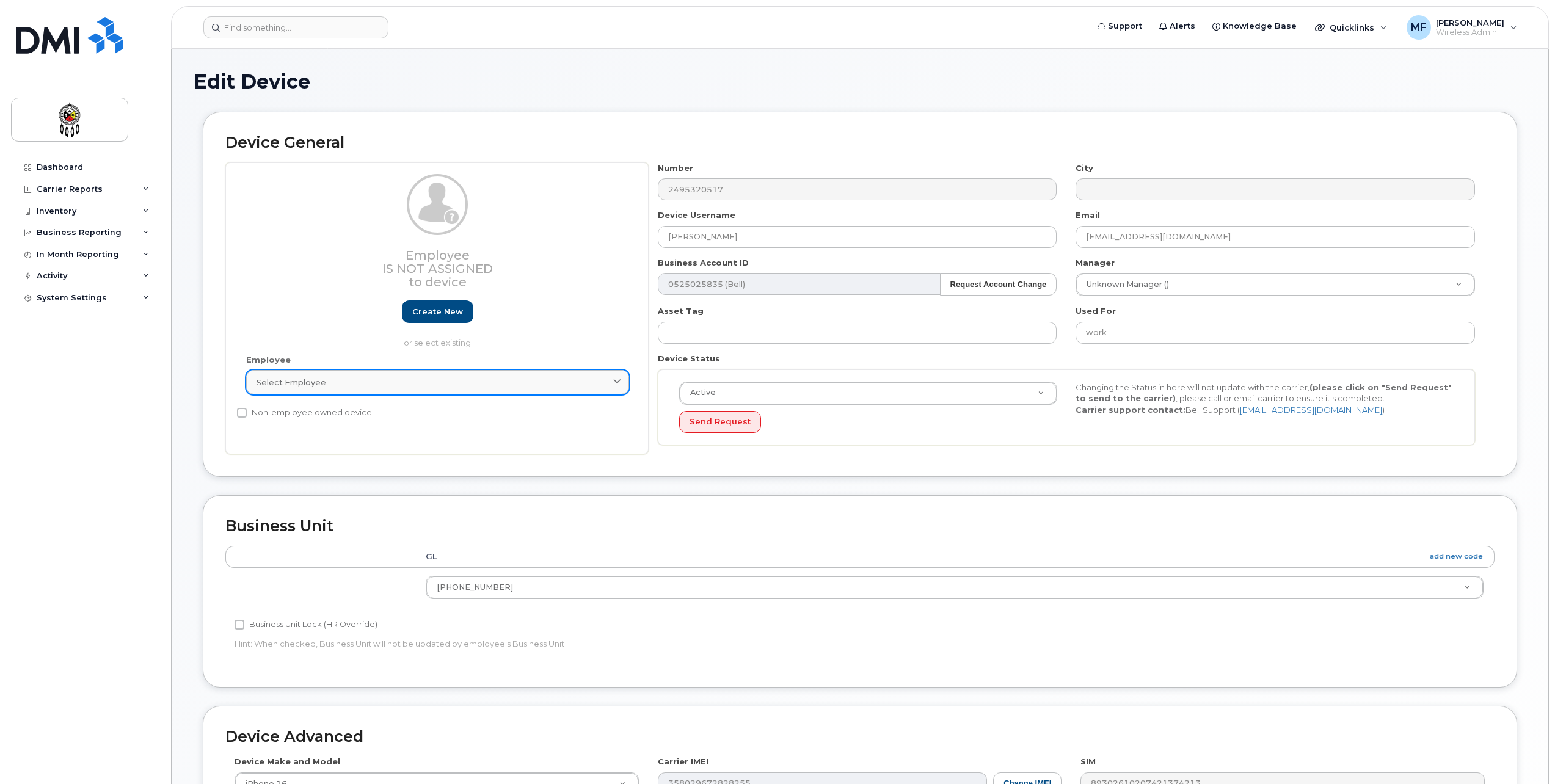
click at [298, 382] on span "Select employee" at bounding box center [291, 383] width 70 height 11
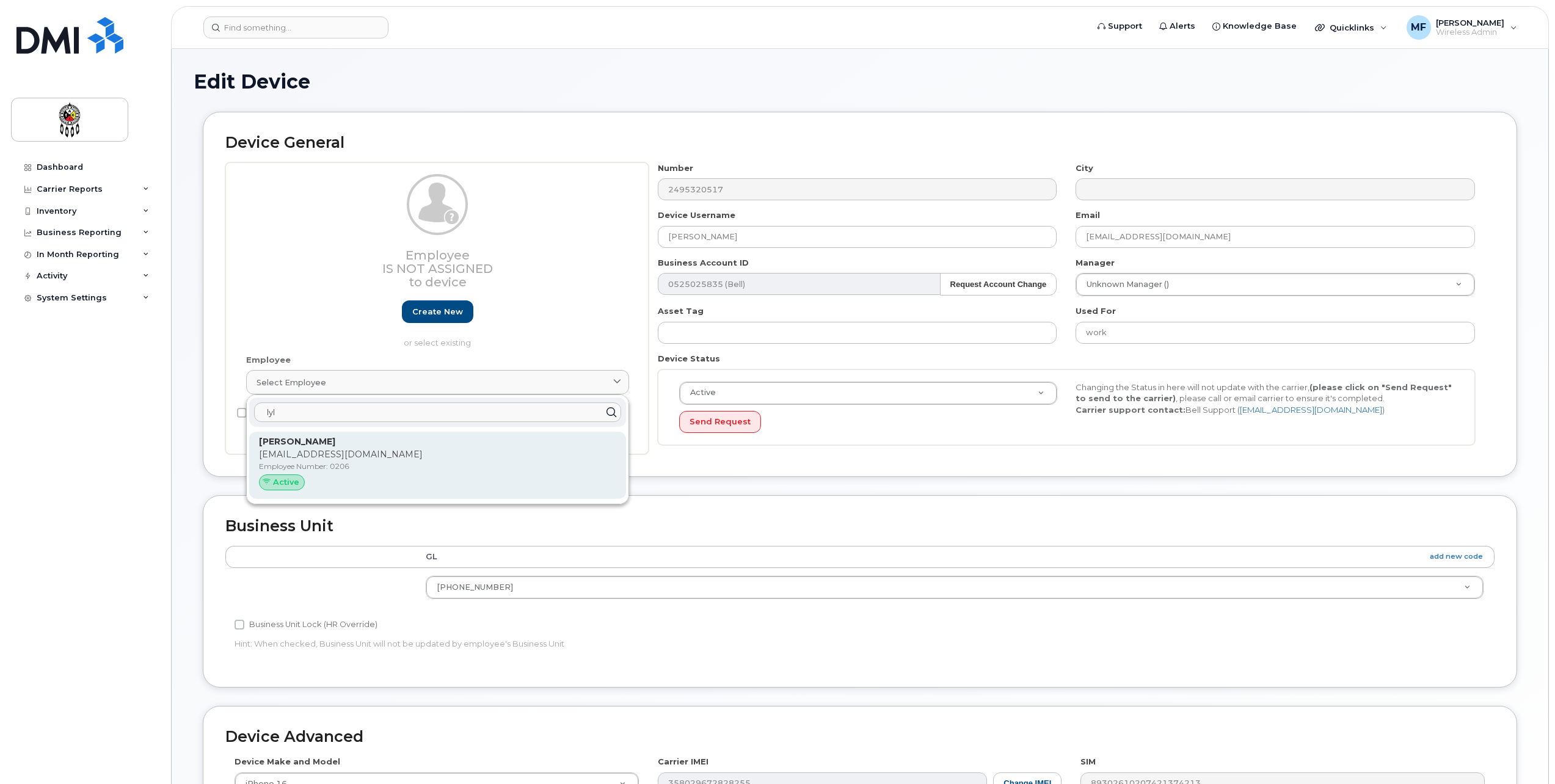
type input "lyl"
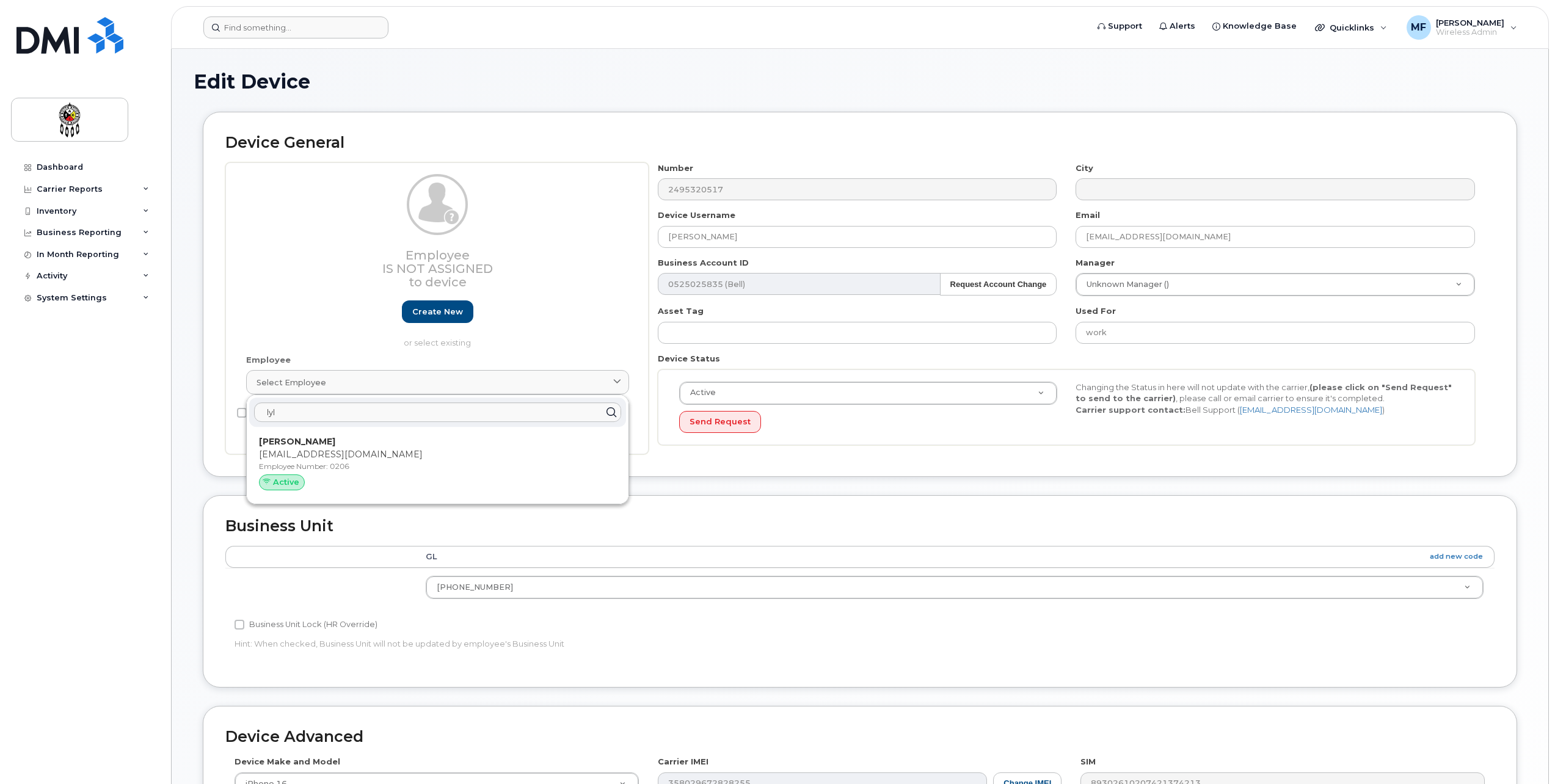
drag, startPoint x: 265, startPoint y: 451, endPoint x: 824, endPoint y: 37, distance: 695.6
click at [265, 451] on p "[EMAIL_ADDRESS][DOMAIN_NAME]" at bounding box center [438, 455] width 357 height 13
type input "0206"
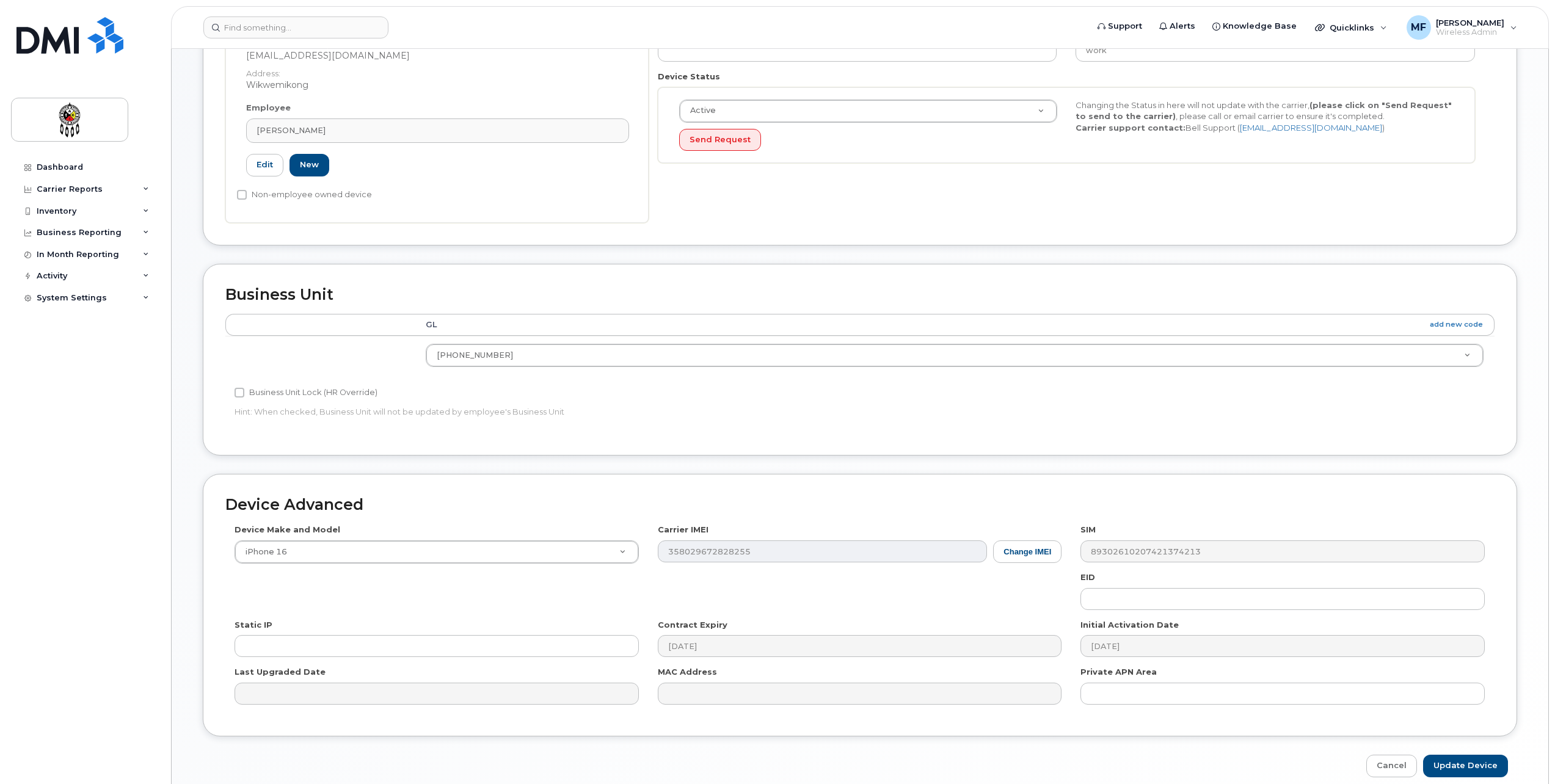
scroll to position [305, 0]
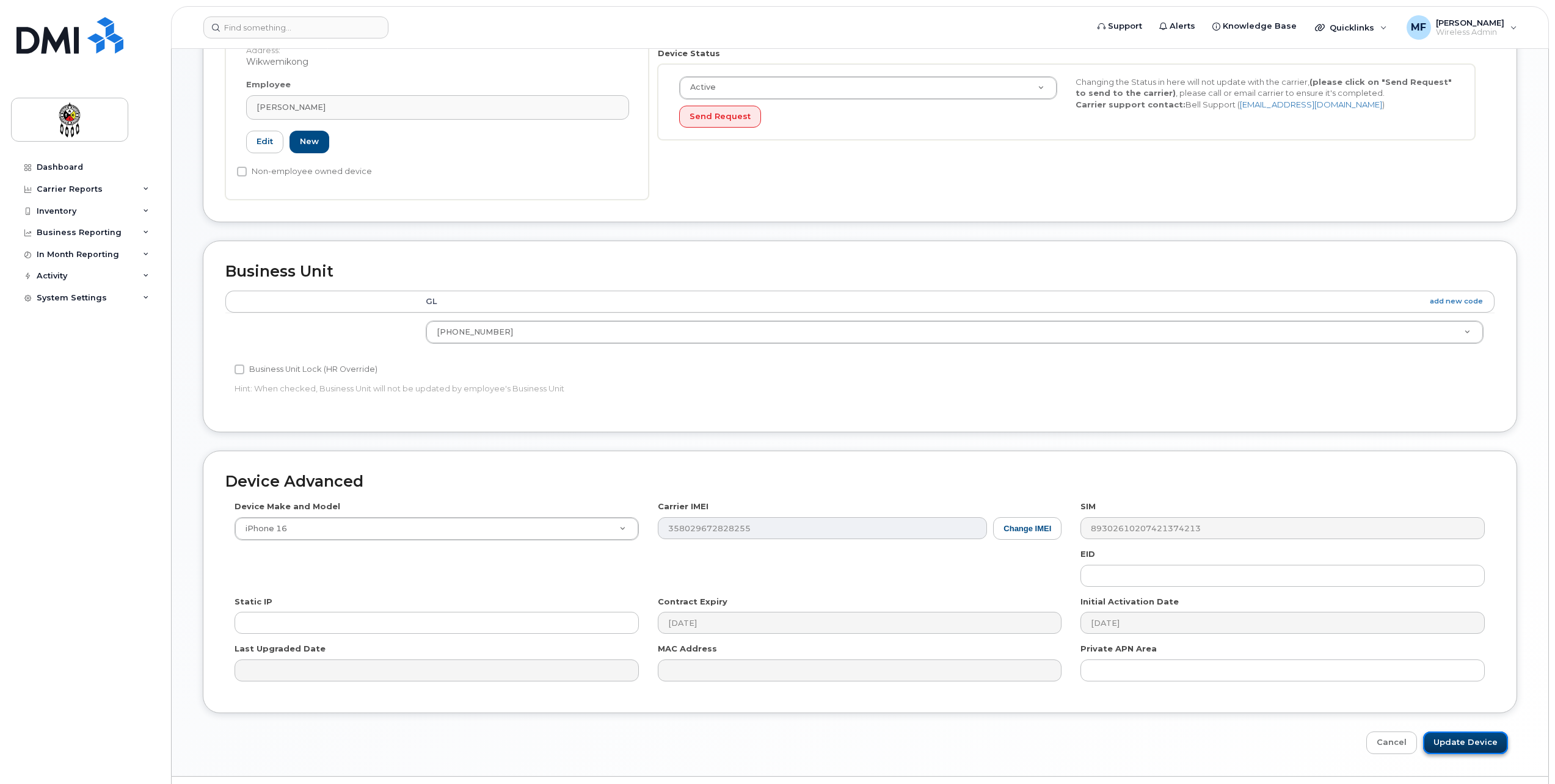
click at [1453, 743] on input "Update Device" at bounding box center [1466, 743] width 85 height 23
type input "Saving..."
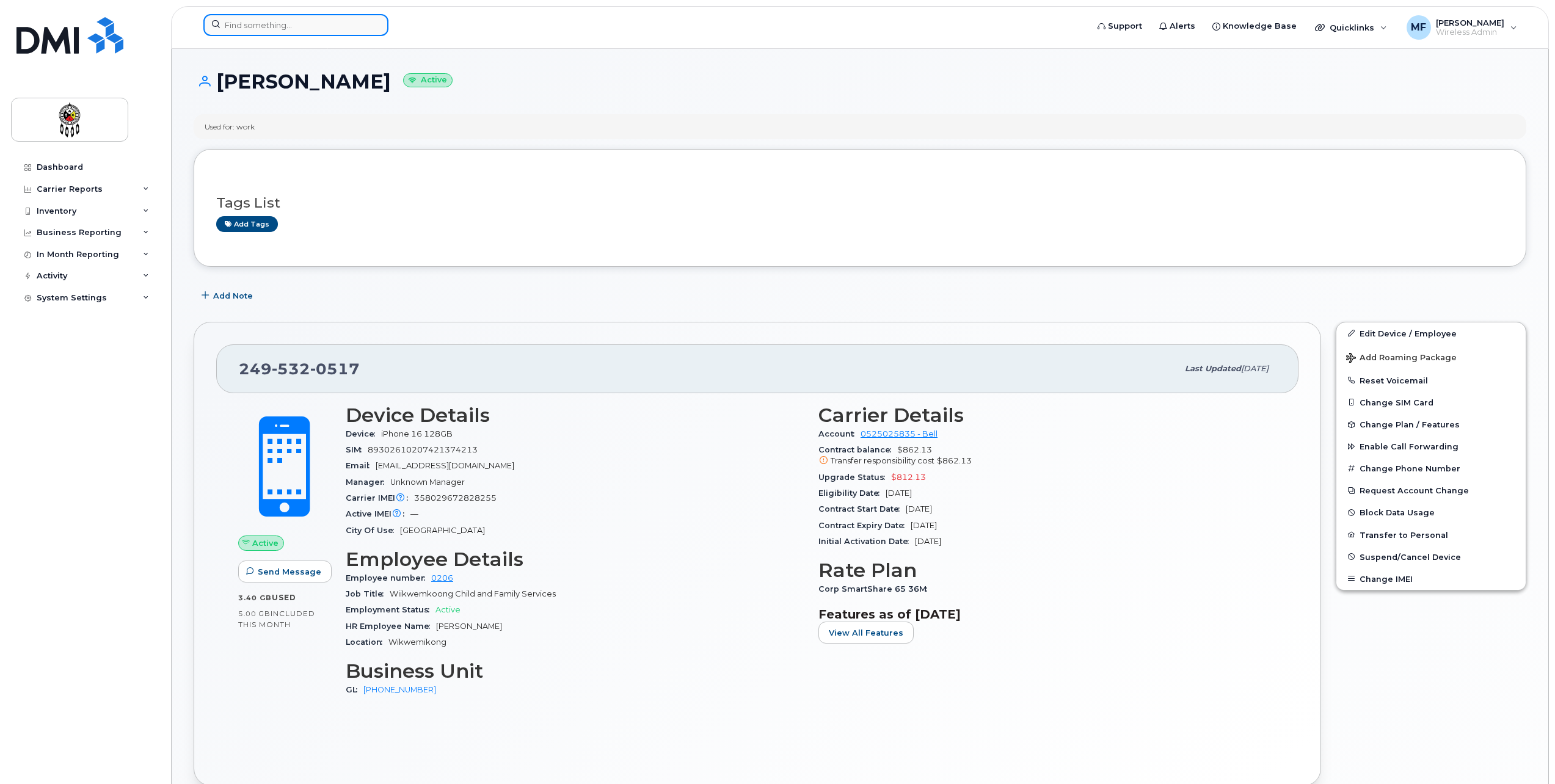
click at [316, 20] on input at bounding box center [296, 25] width 185 height 22
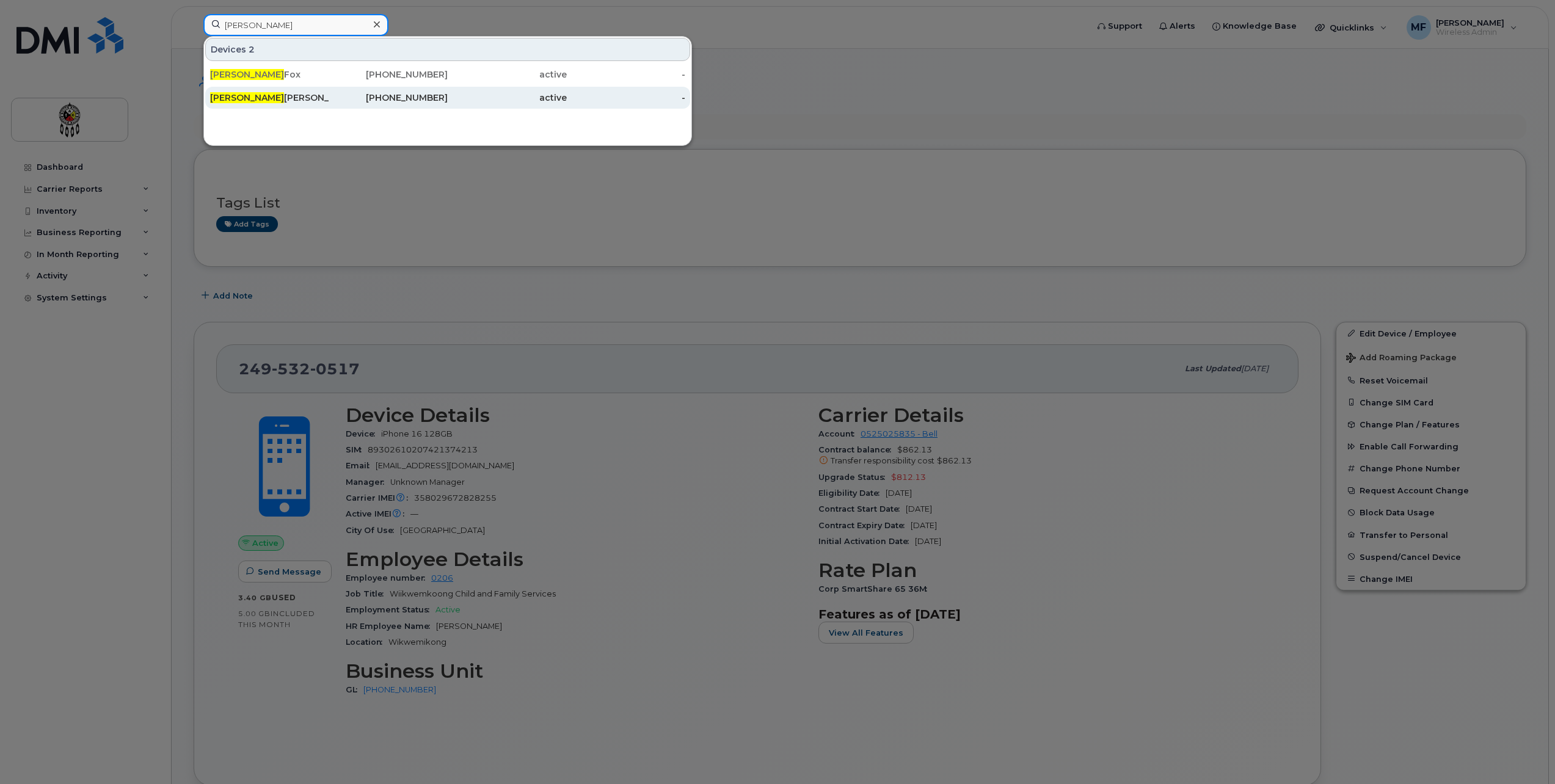
type input "[PERSON_NAME]"
click at [421, 92] on div "[PHONE_NUMBER]" at bounding box center [389, 98] width 119 height 22
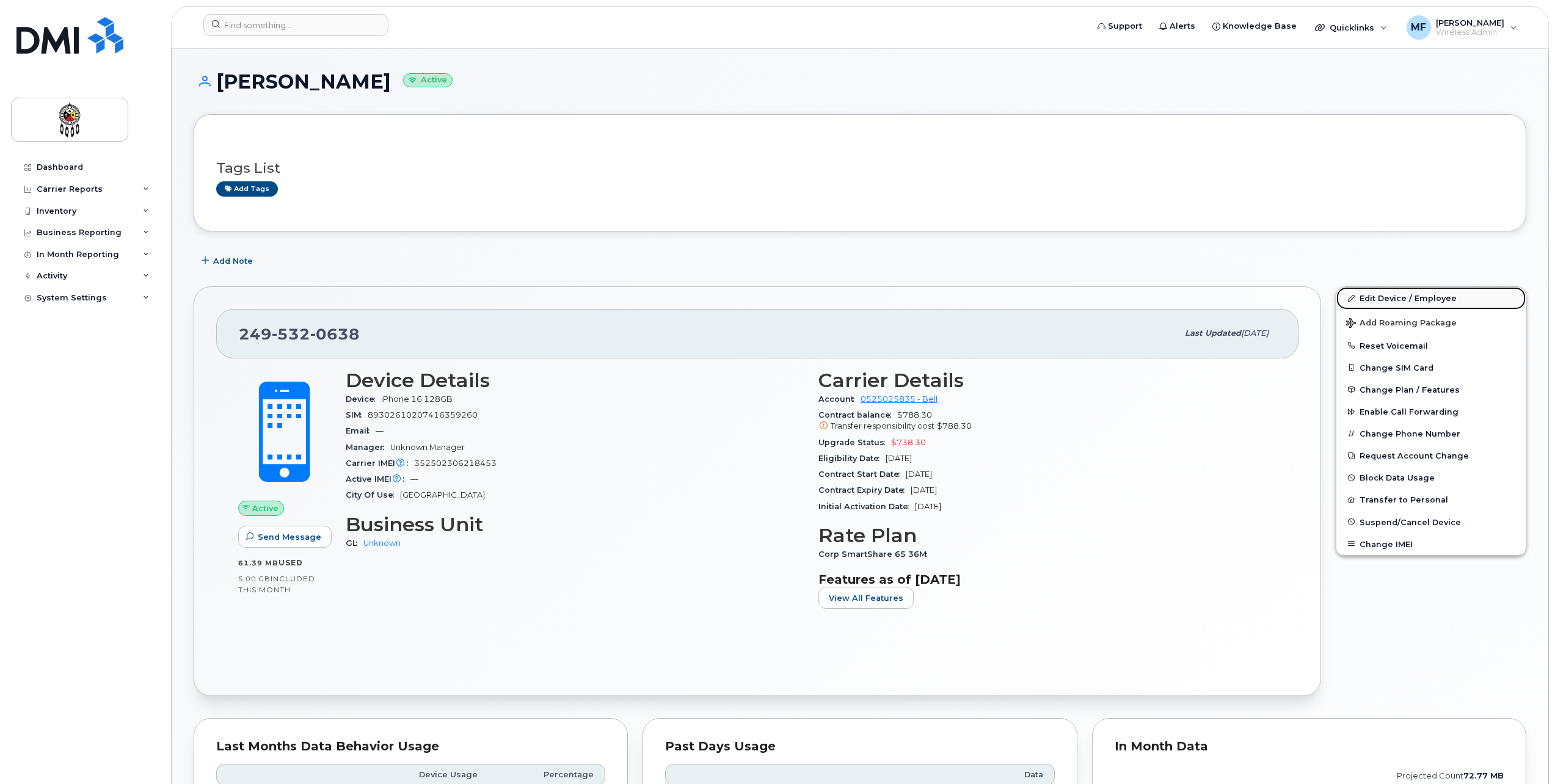
click at [1387, 288] on link "Edit Device / Employee" at bounding box center [1431, 298] width 189 height 22
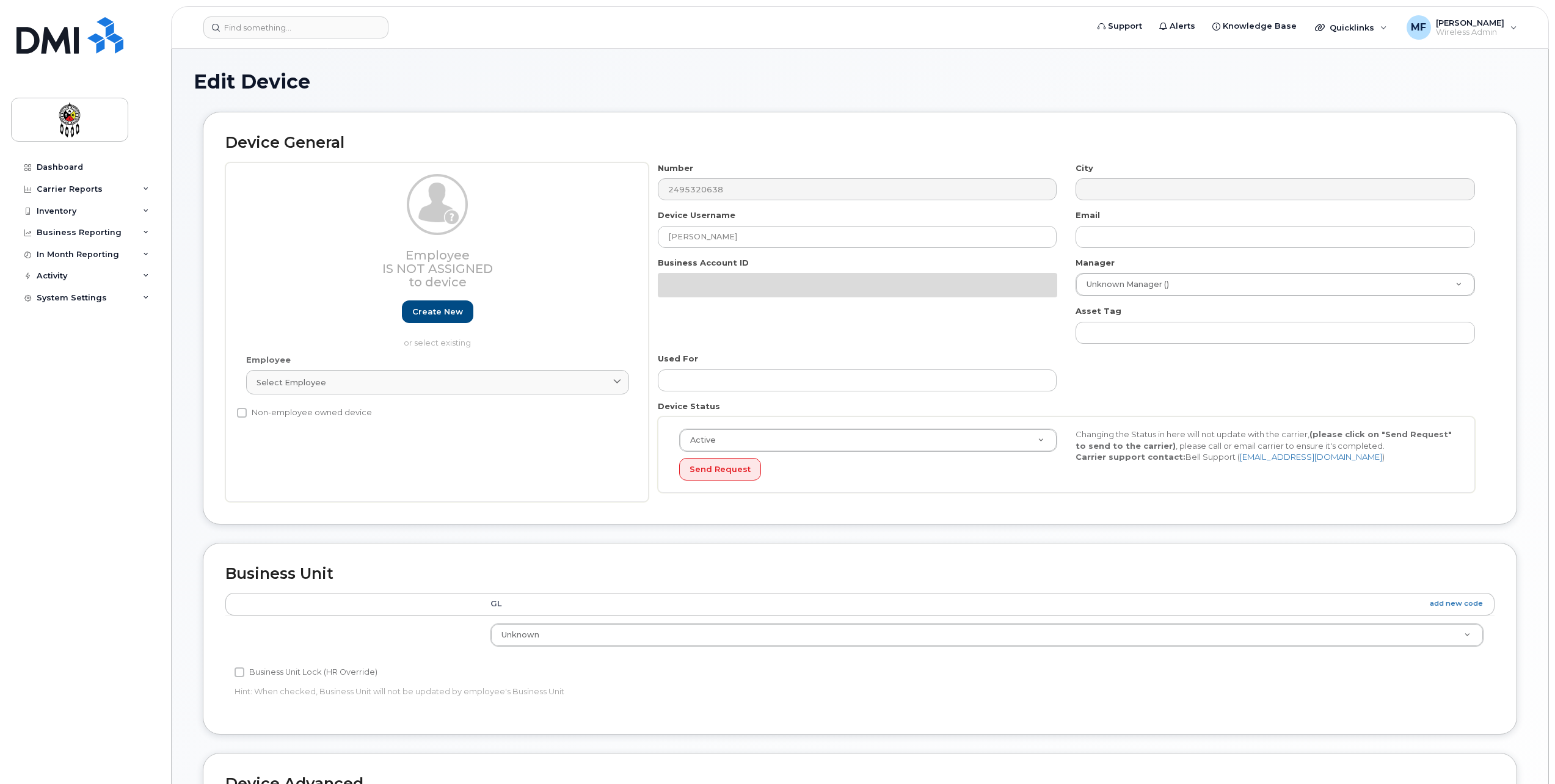
select select "651562"
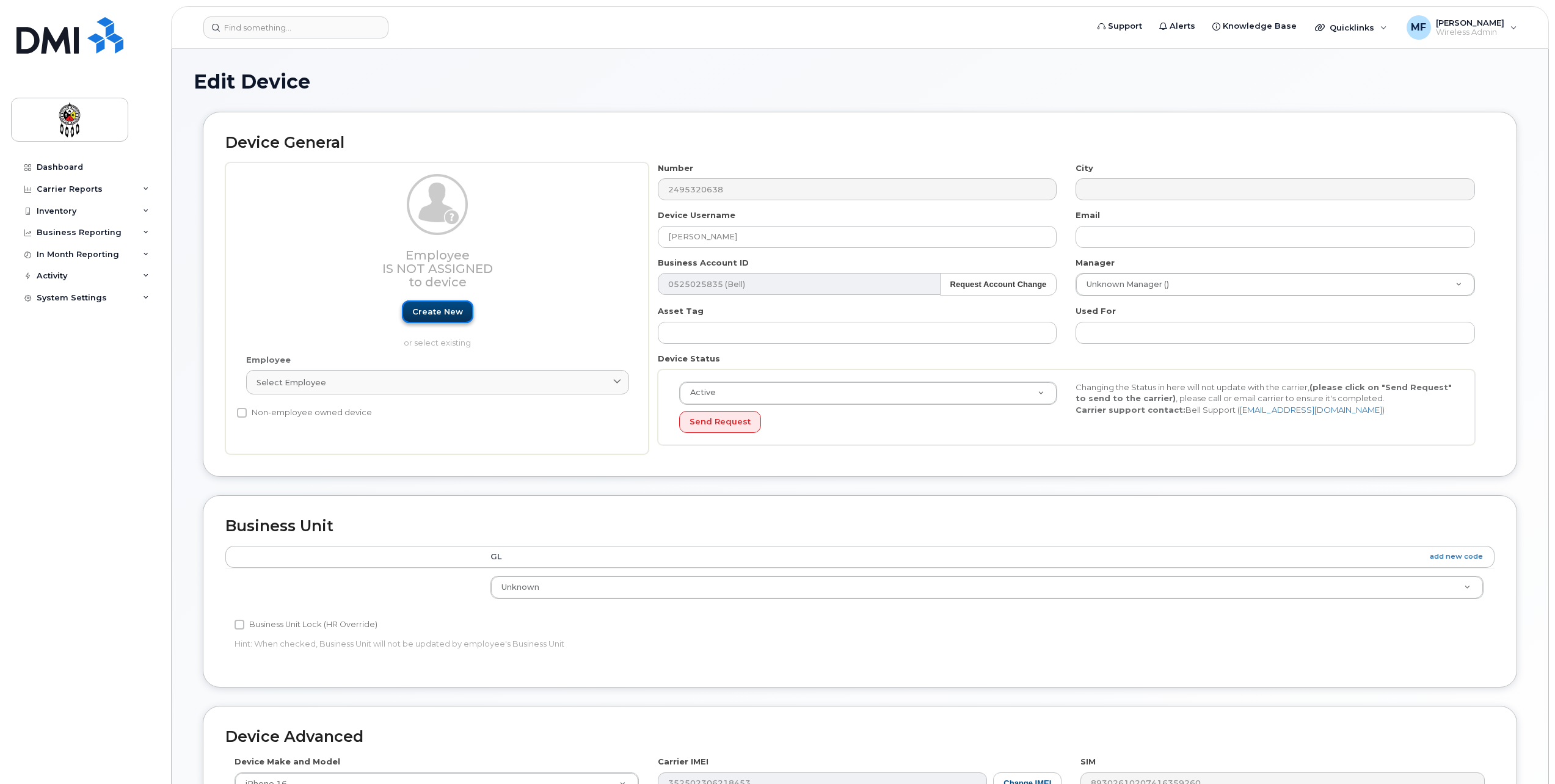
click at [461, 308] on link "Create new" at bounding box center [438, 312] width 72 height 23
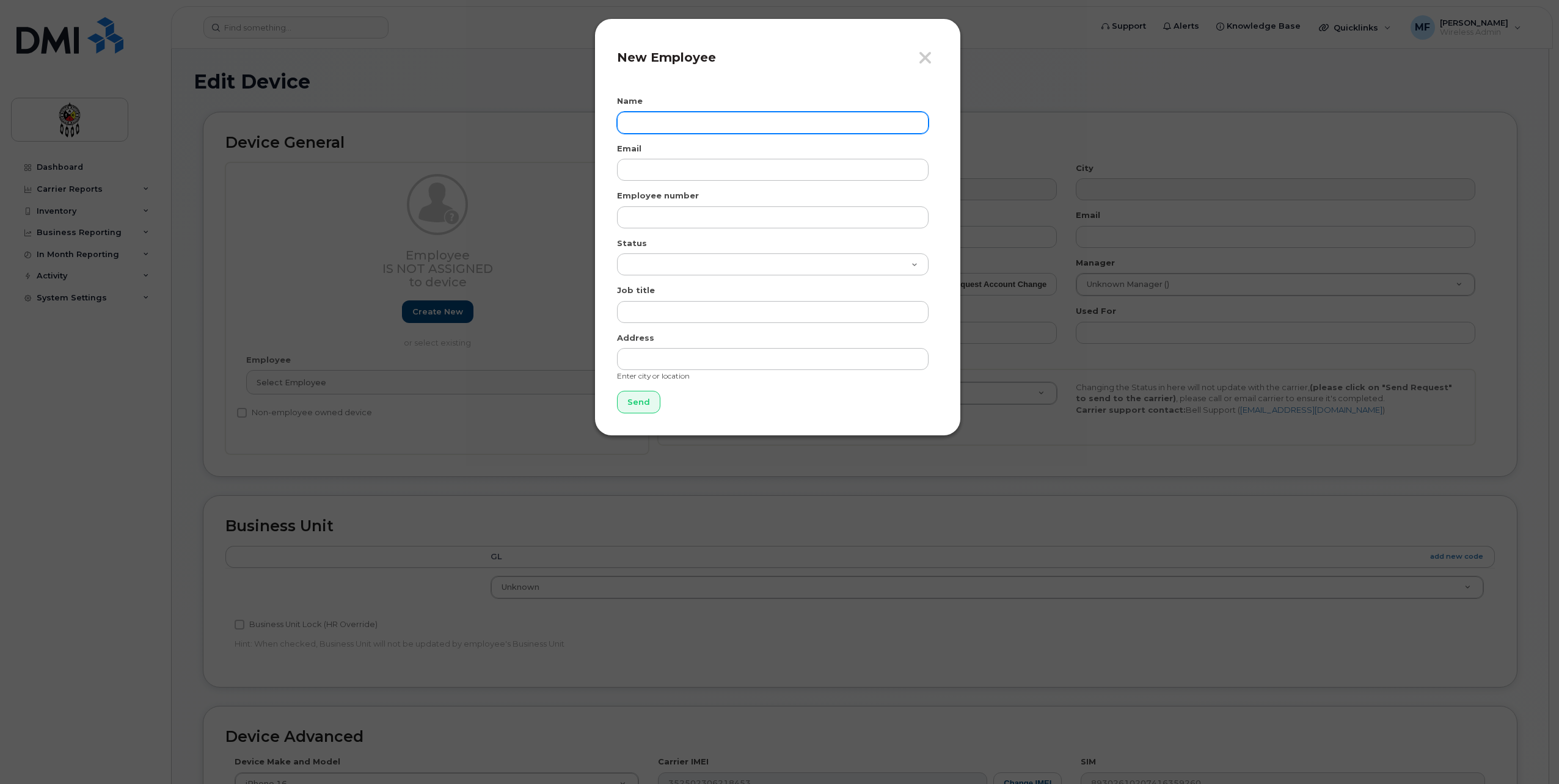
click at [666, 125] on input "text" at bounding box center [773, 122] width 312 height 22
type input "[PERSON_NAME]"
type input "["
type input "patrickdewing@wiikwemkoong.ca"
type input "2306"
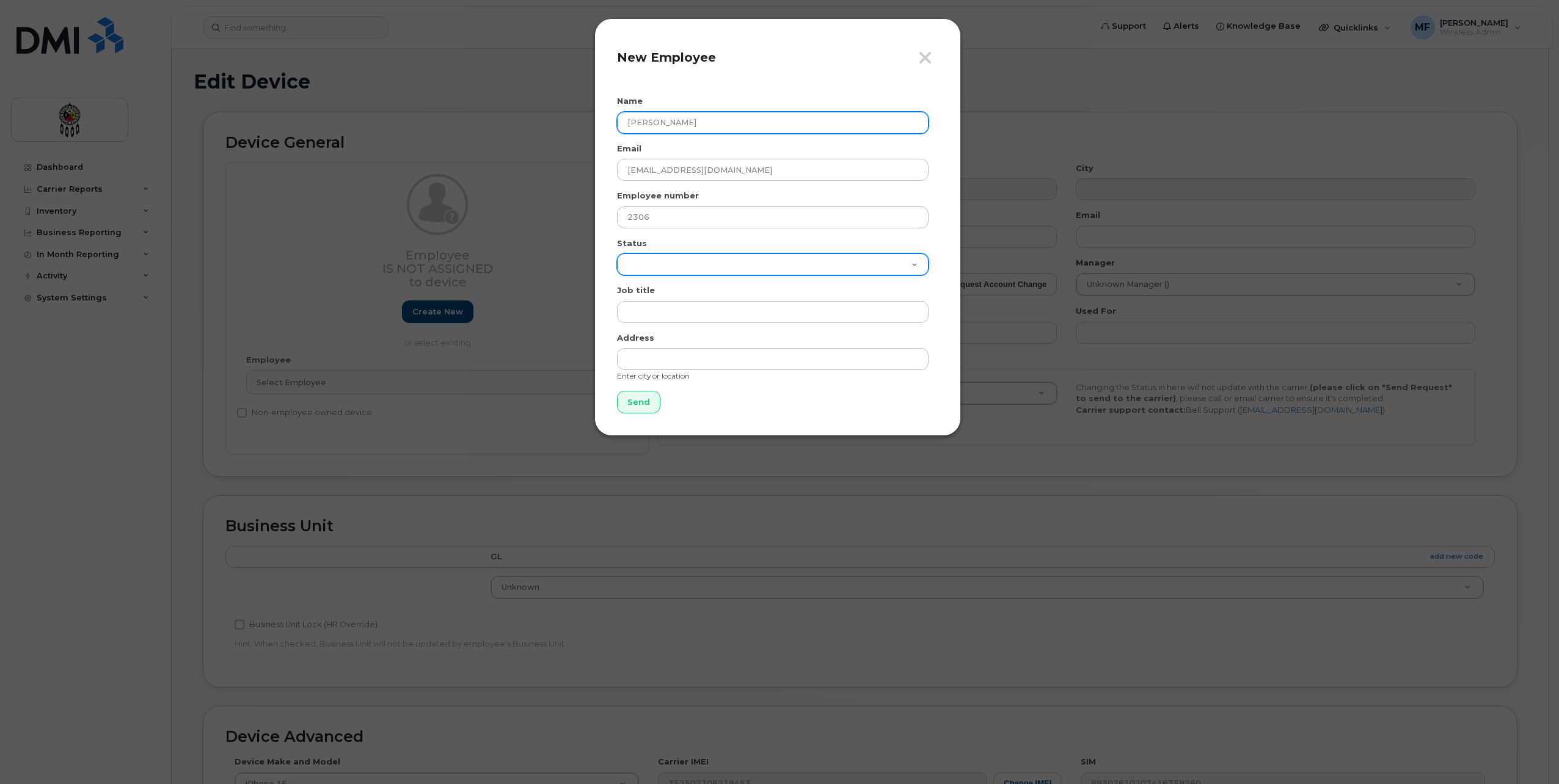
select select "active"
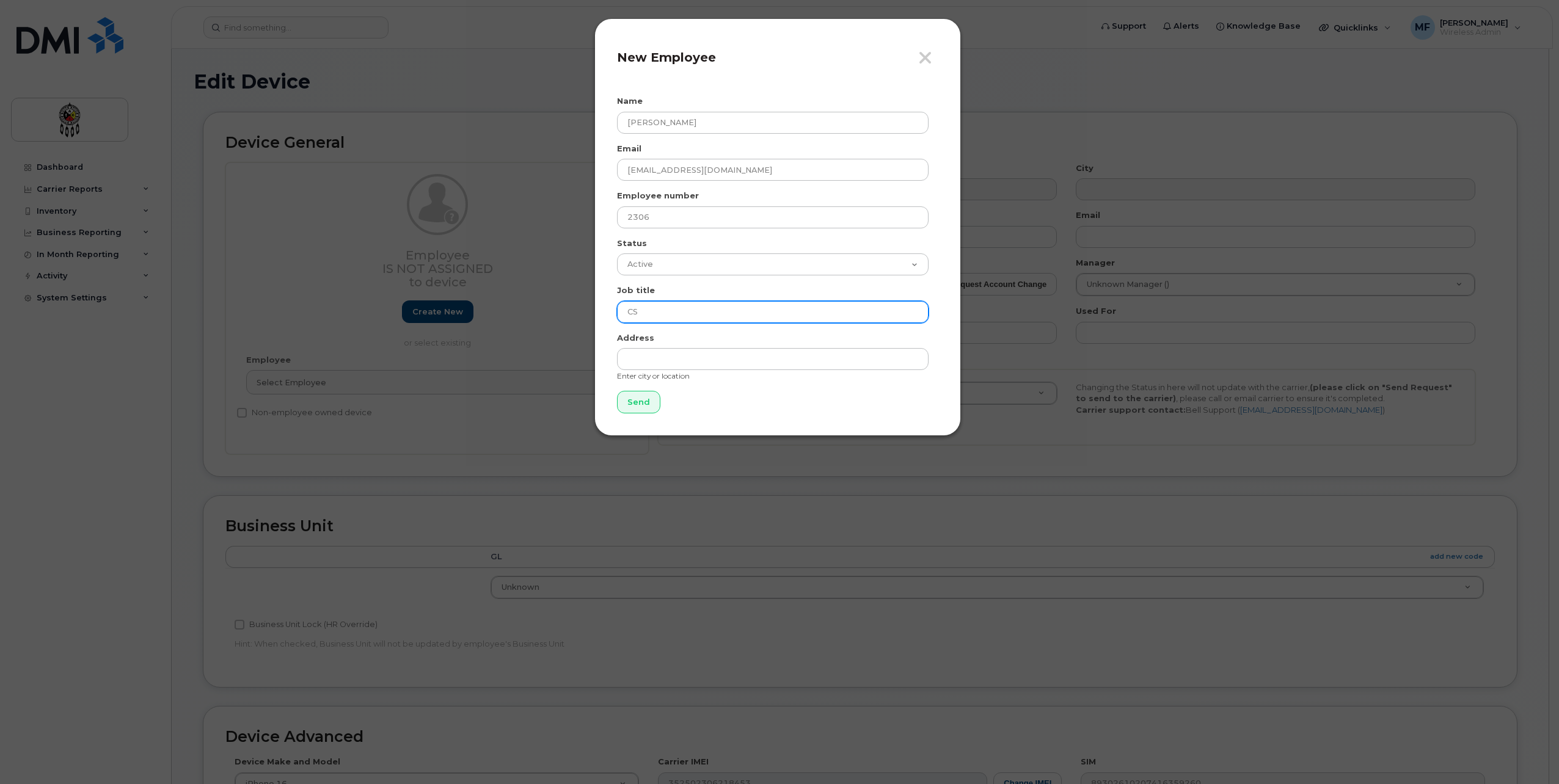
type input "CS Operator"
click at [682, 371] on small "Enter city or location" at bounding box center [653, 376] width 73 height 9
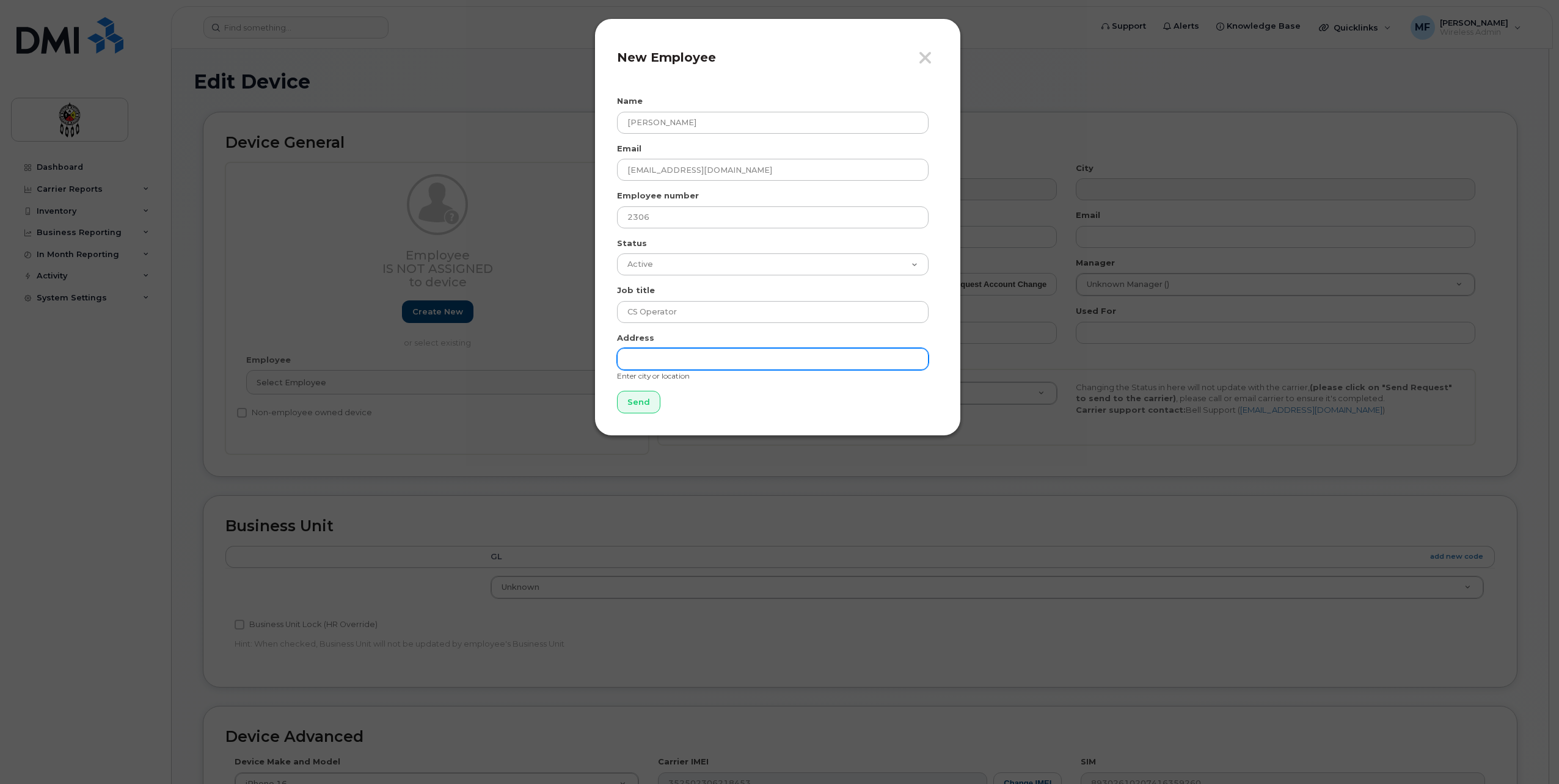
click at [682, 366] on input "text" at bounding box center [773, 359] width 312 height 22
type input "Wikwemikong"
click at [658, 403] on input "Send" at bounding box center [639, 402] width 43 height 23
type input "Send"
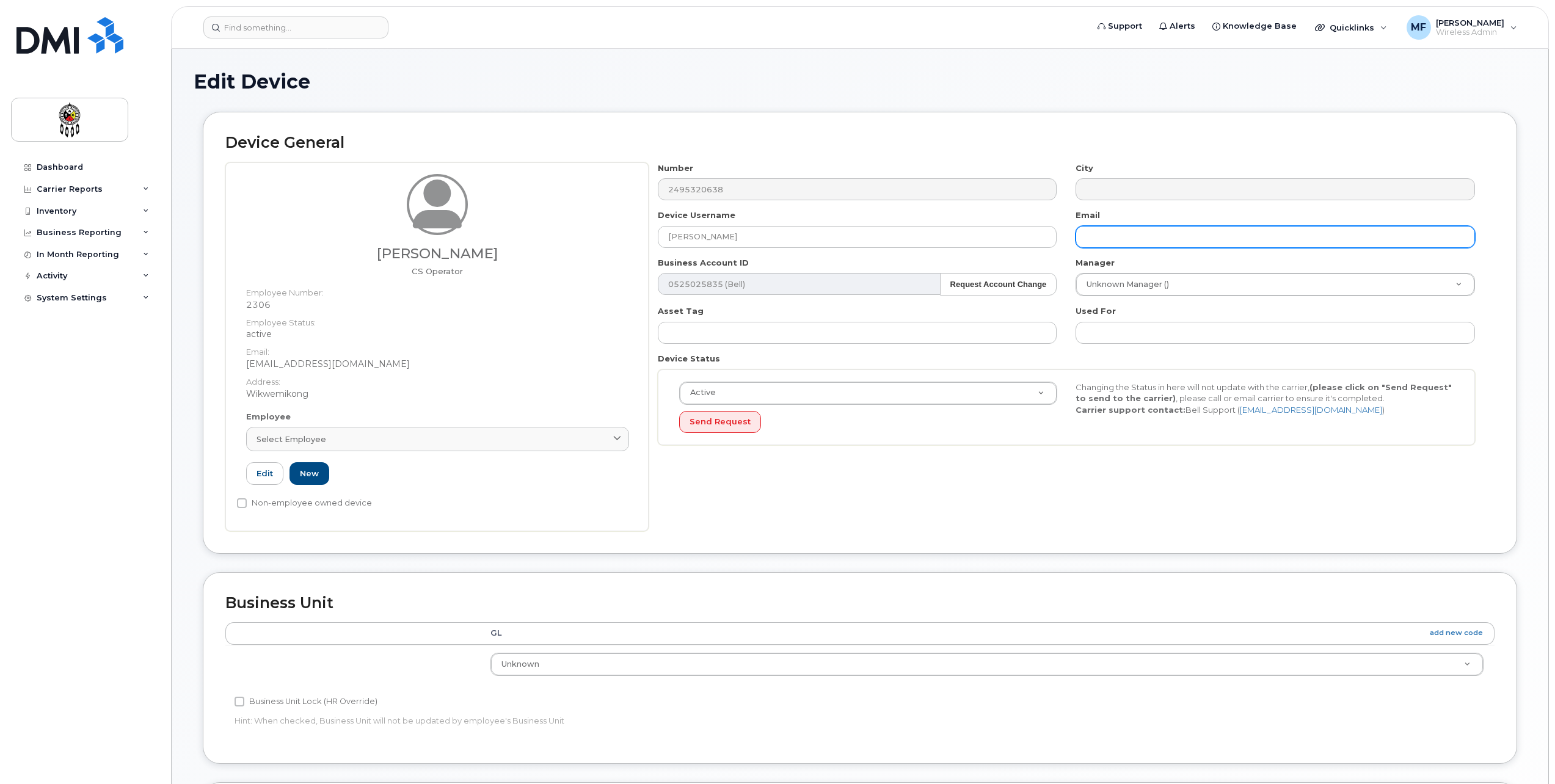
click at [1089, 232] on input "text" at bounding box center [1275, 237] width 400 height 22
type input "[EMAIL_ADDRESS][DOMAIN_NAME]"
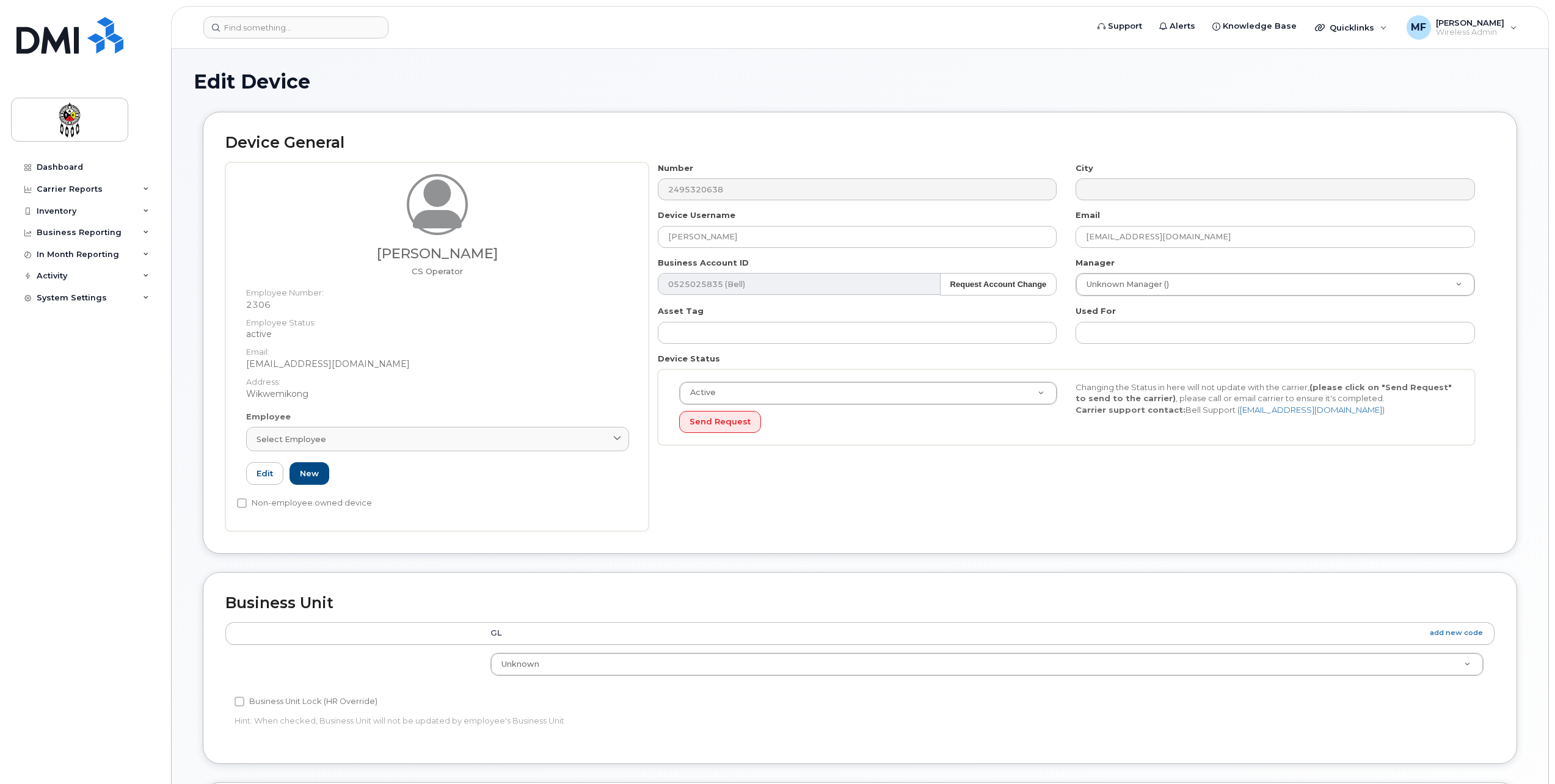
click at [1261, 257] on div "Manager Unknown Manager () 927949" at bounding box center [1276, 277] width 419 height 40
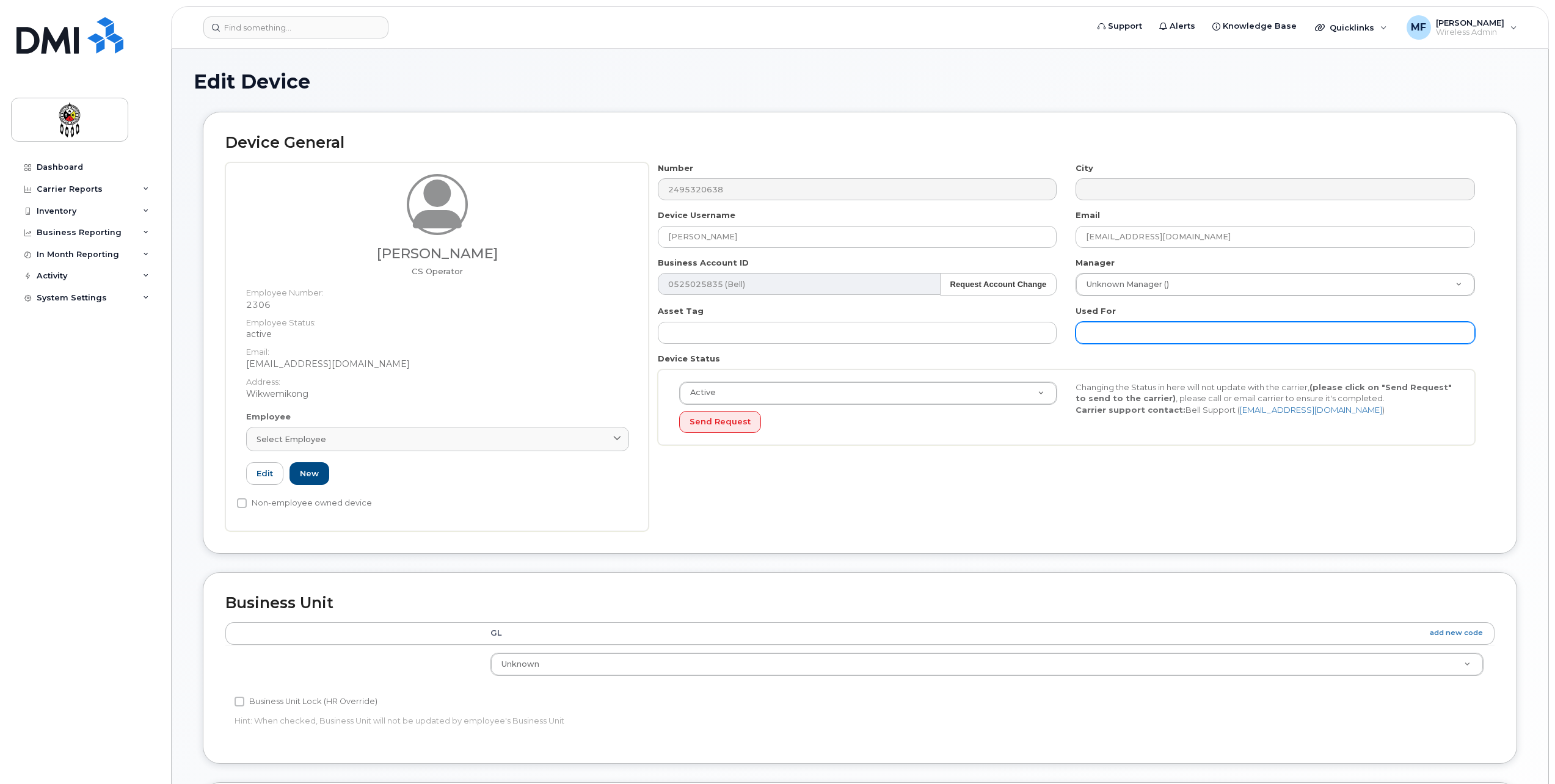
click at [1121, 322] on input "text" at bounding box center [1275, 332] width 400 height 22
type input "work"
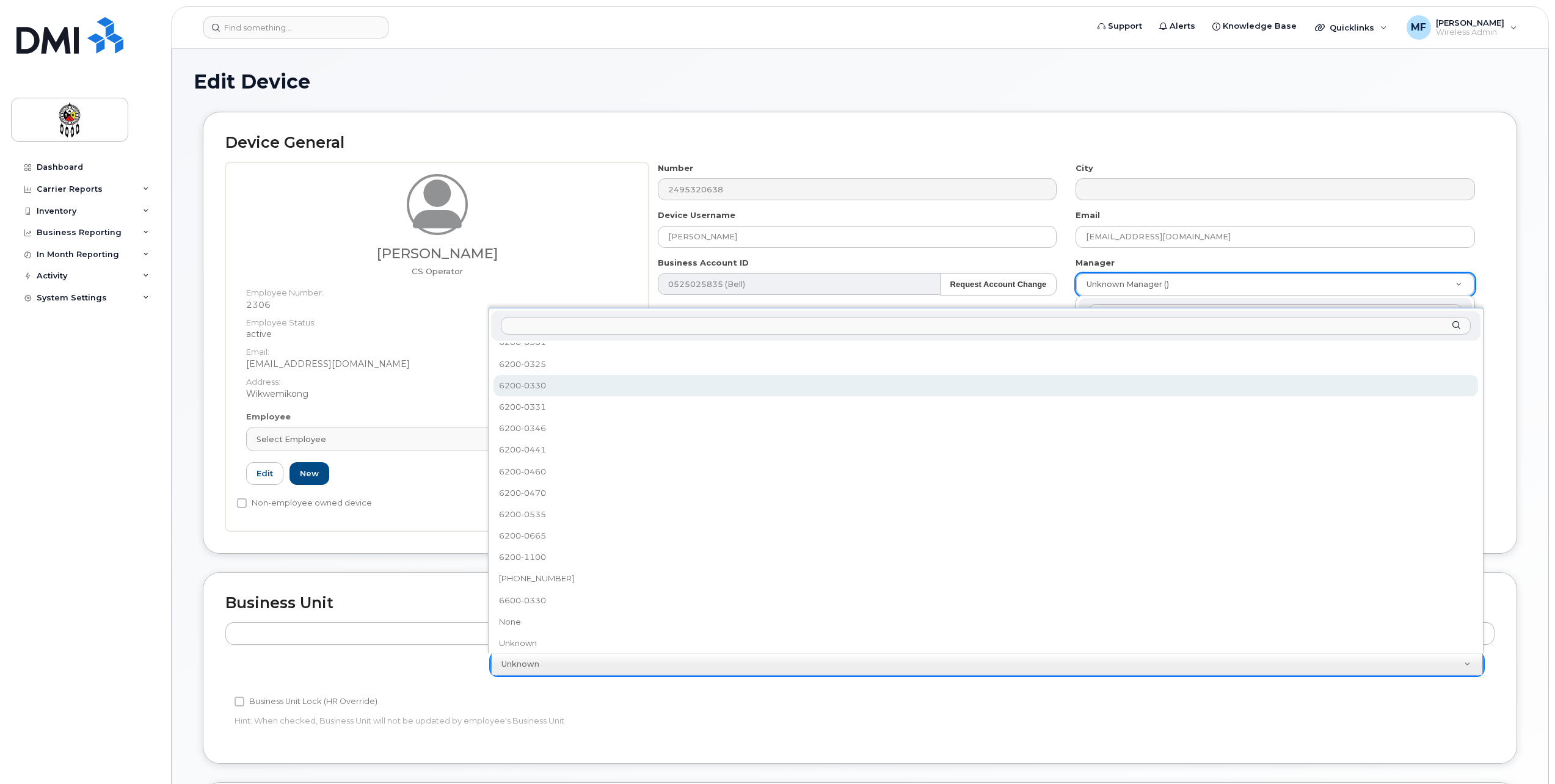
select select "33460586"
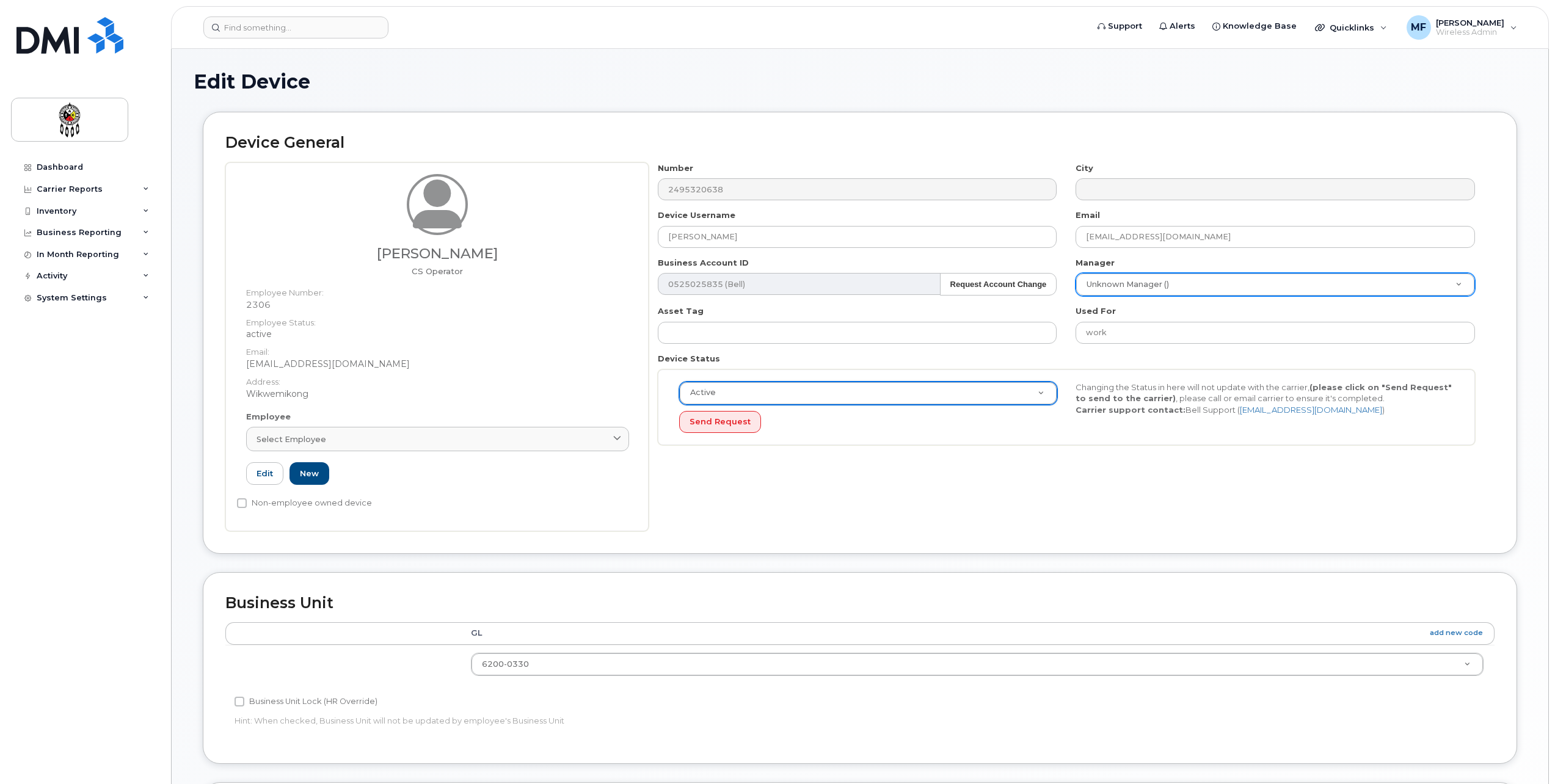
click at [1120, 514] on div "Number 2495320638 City Device Username Patrick Dewing Email patrickdewing@wiikw…" at bounding box center [1072, 347] width 846 height 369
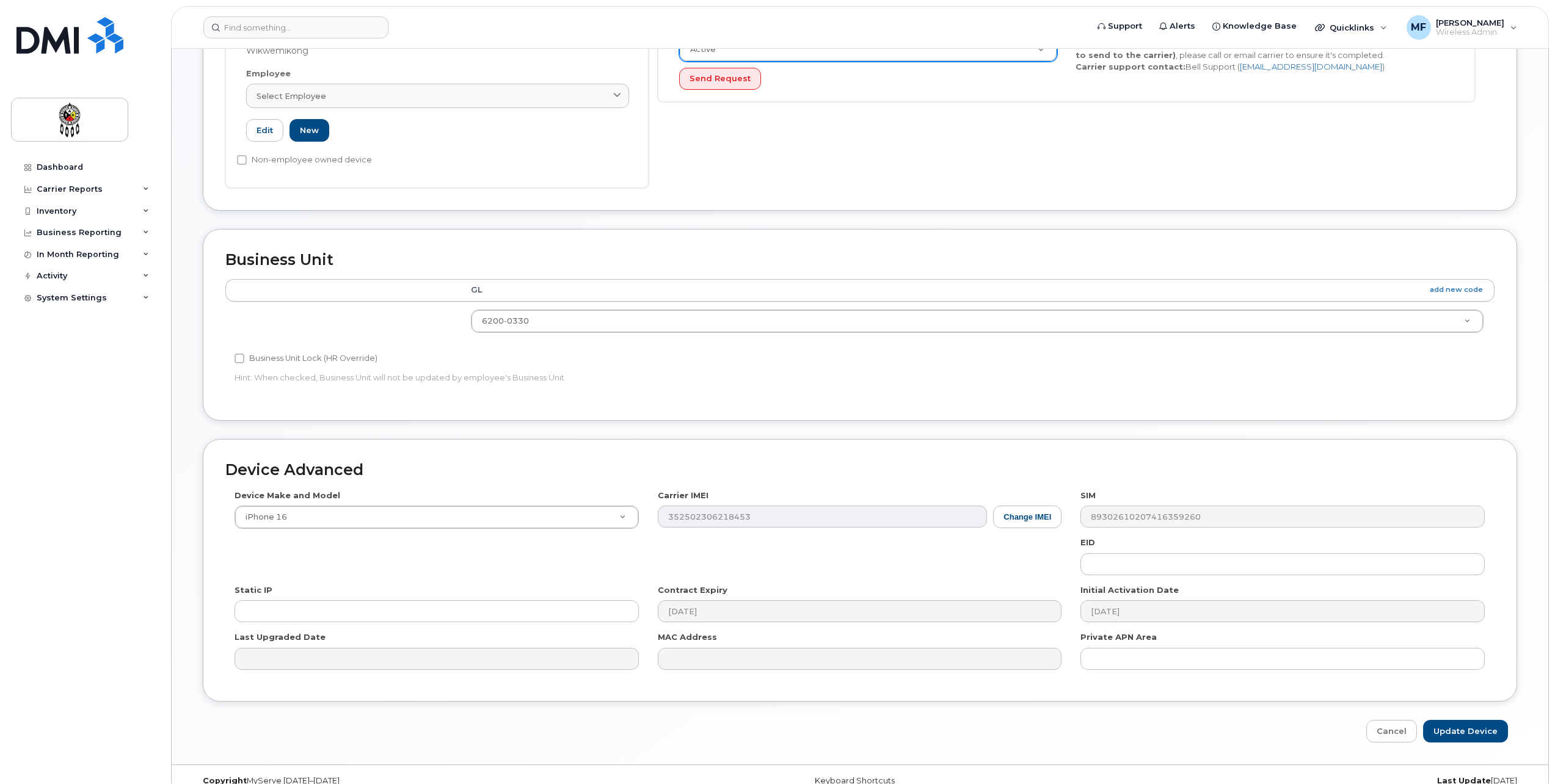
scroll to position [363, 0]
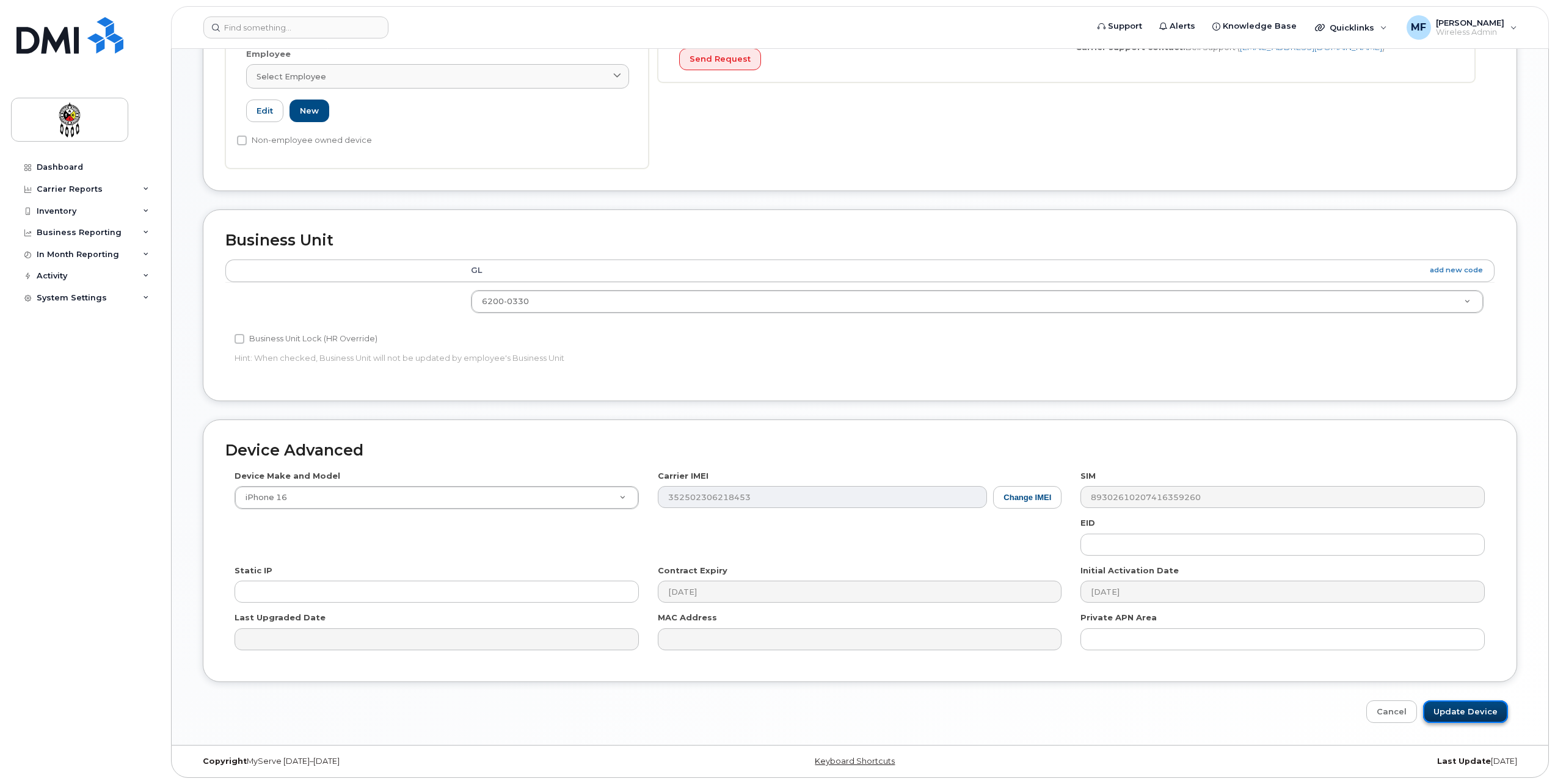
click at [1450, 712] on input "Update Device" at bounding box center [1466, 712] width 85 height 23
type input "Saving..."
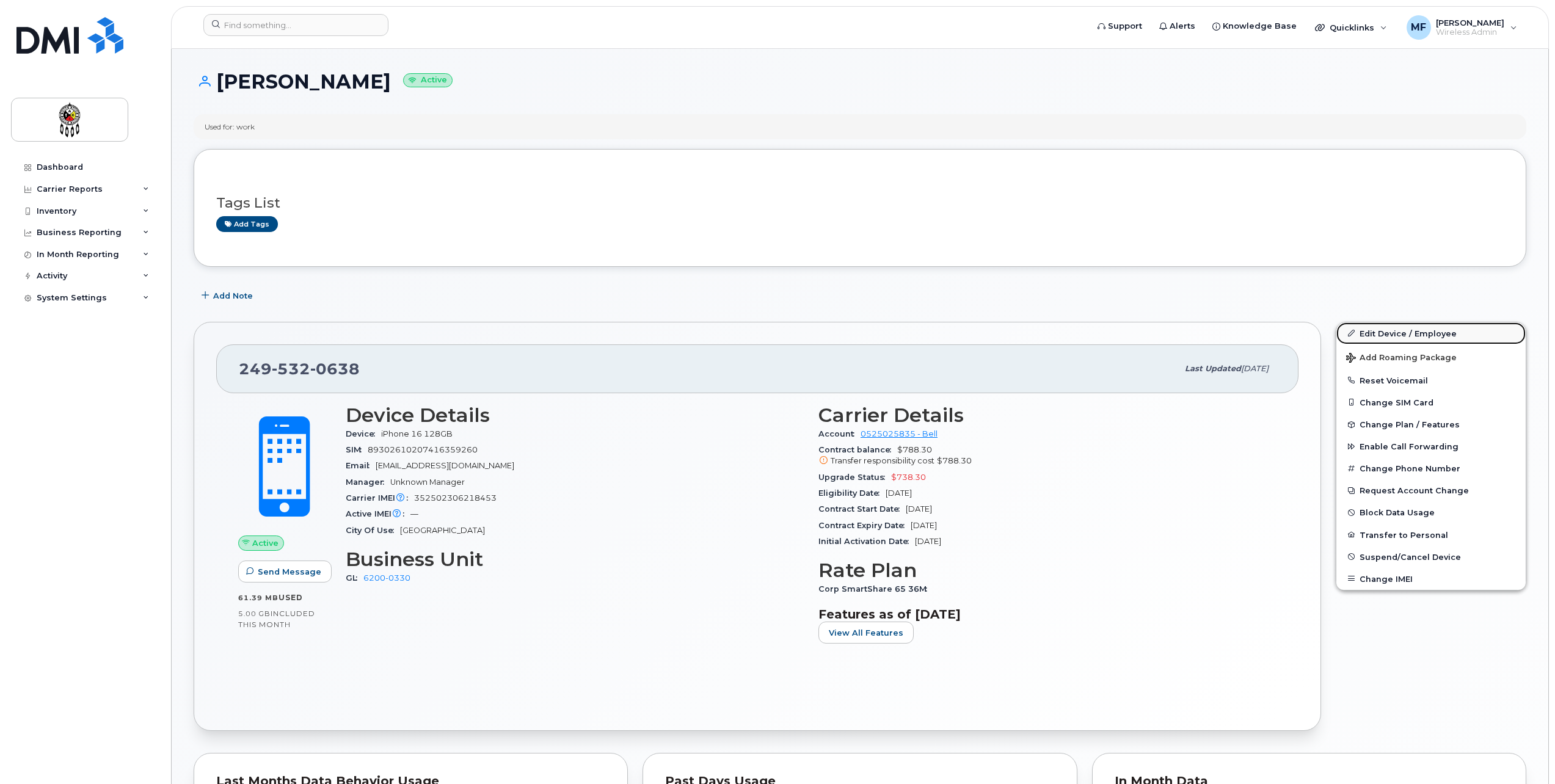
click at [1429, 330] on link "Edit Device / Employee" at bounding box center [1431, 333] width 189 height 22
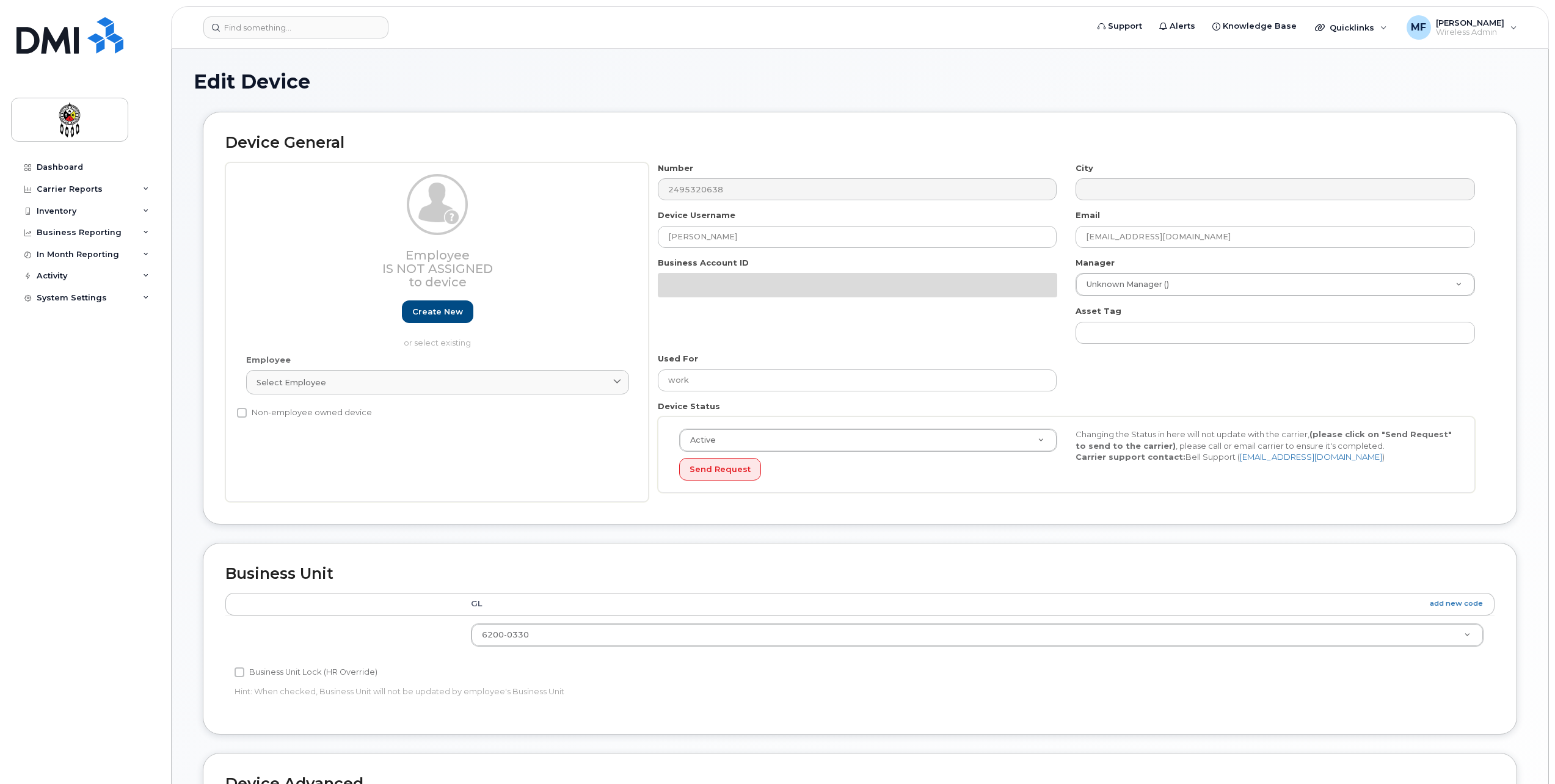
select select "33460586"
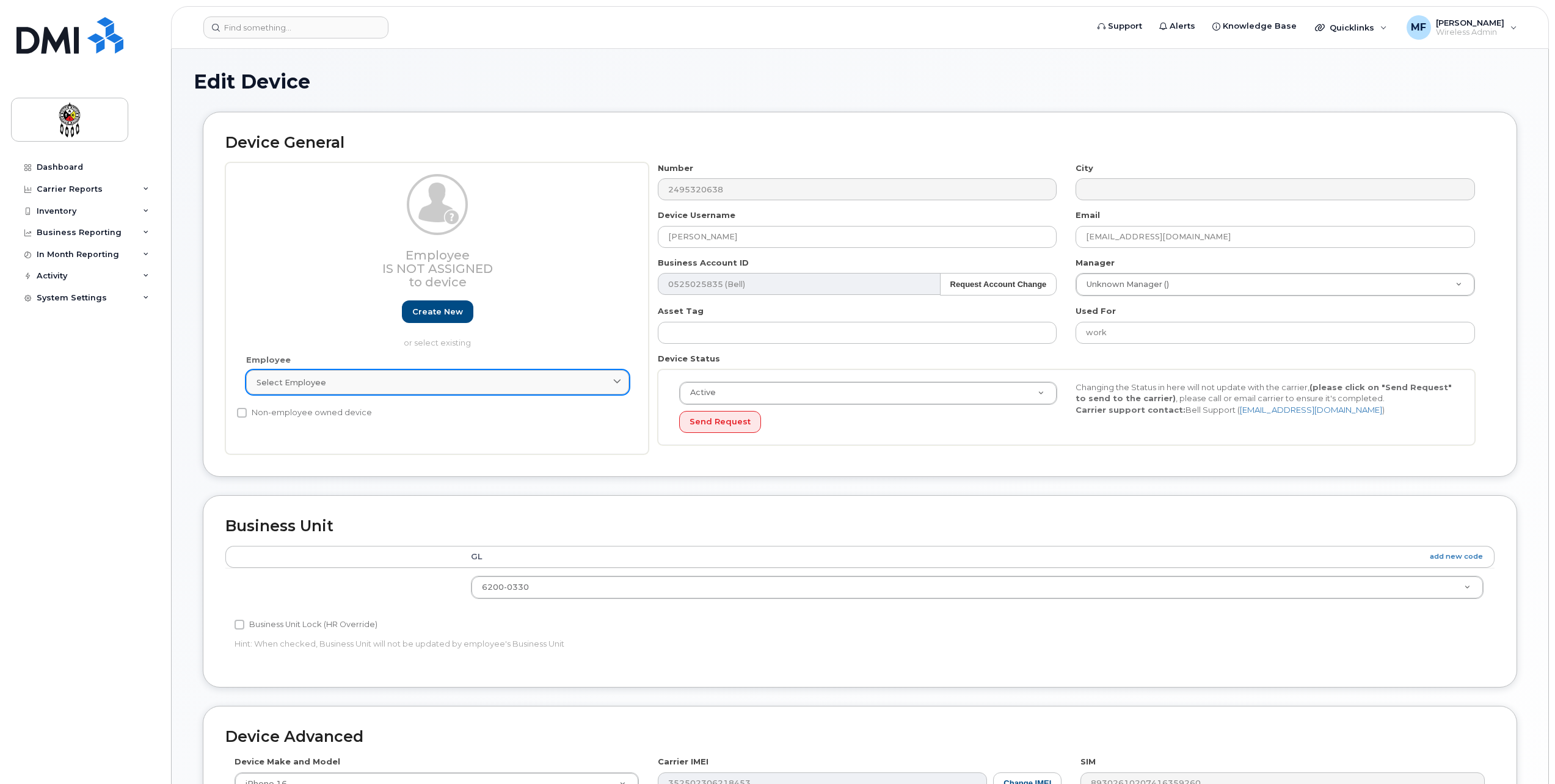
click at [365, 380] on div "Select employee" at bounding box center [438, 383] width 362 height 11
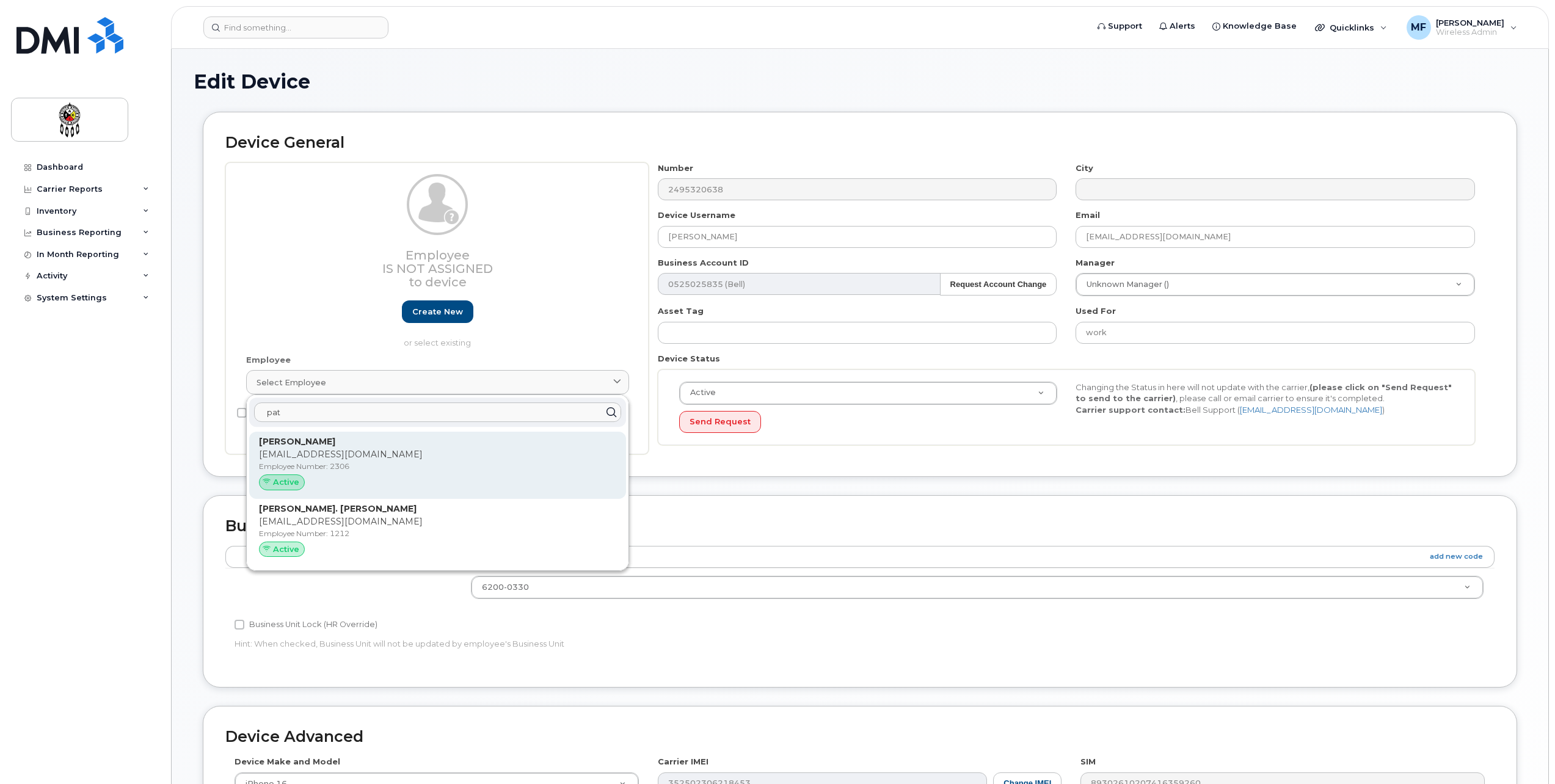
type input "pat"
click at [374, 462] on div "Patrick Dewing patrickdewing@wiikwemkoong.ca Employee Number: 2306 Active" at bounding box center [438, 465] width 357 height 60
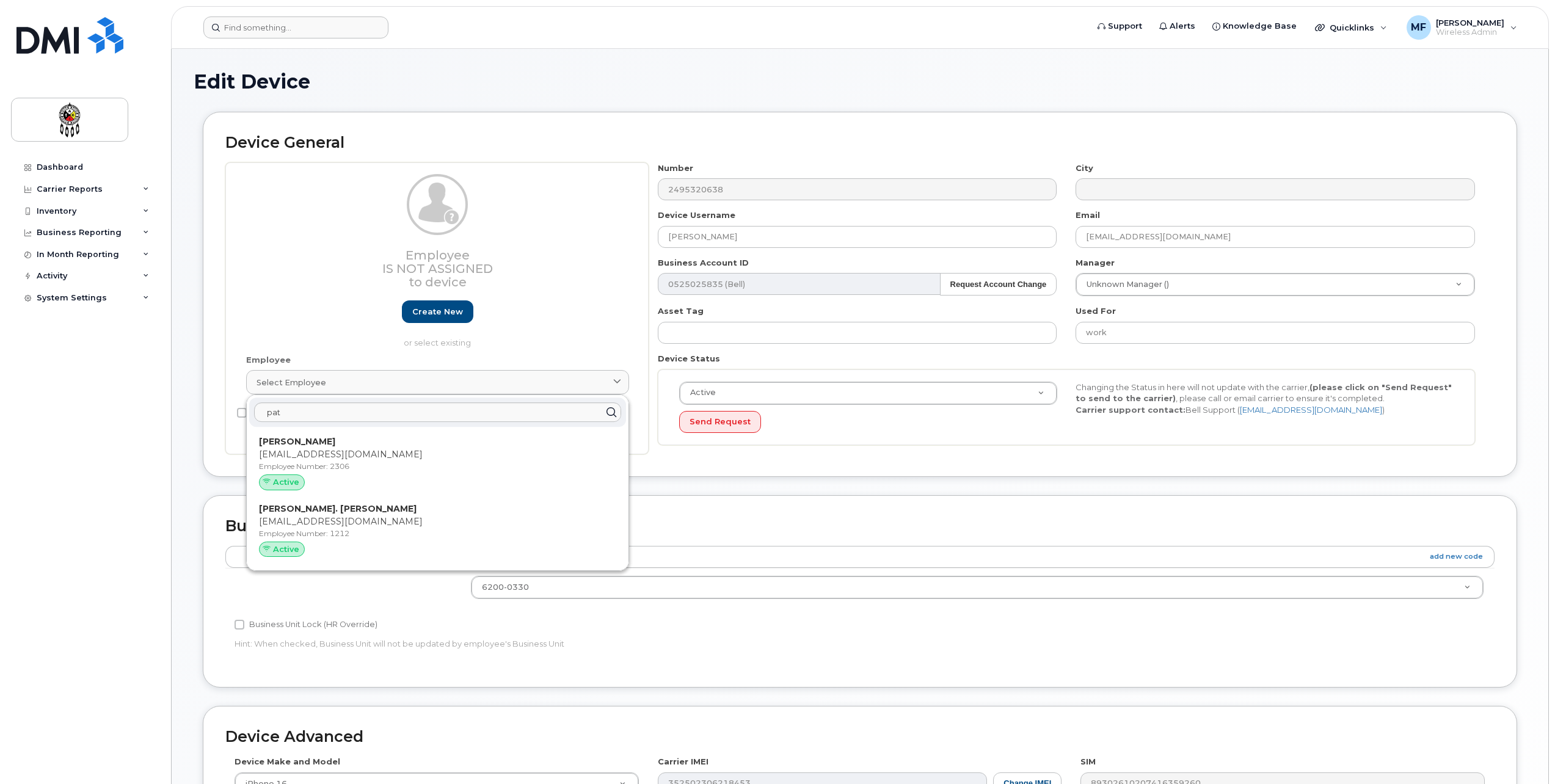
type input "2306"
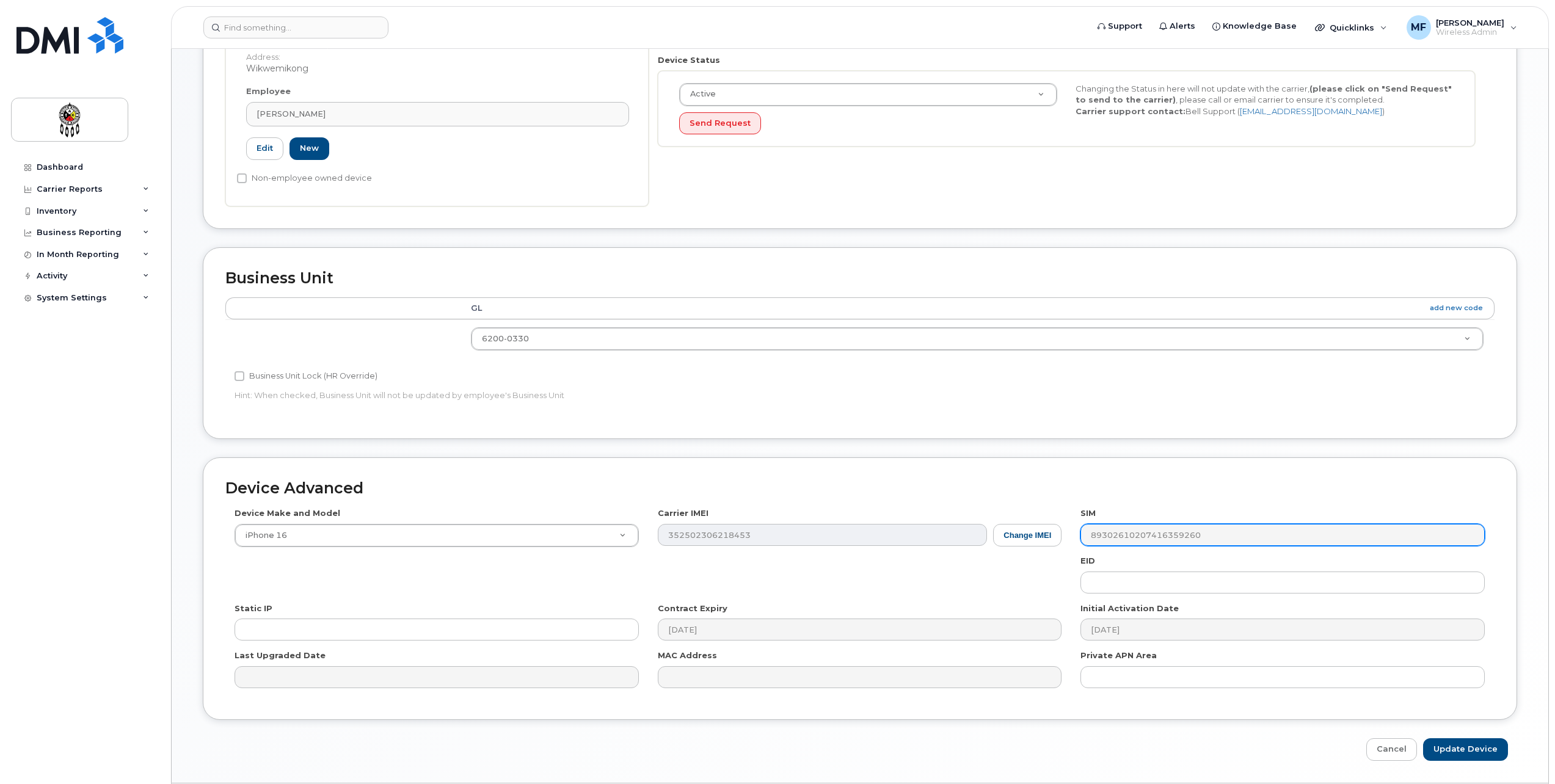
scroll to position [336, 0]
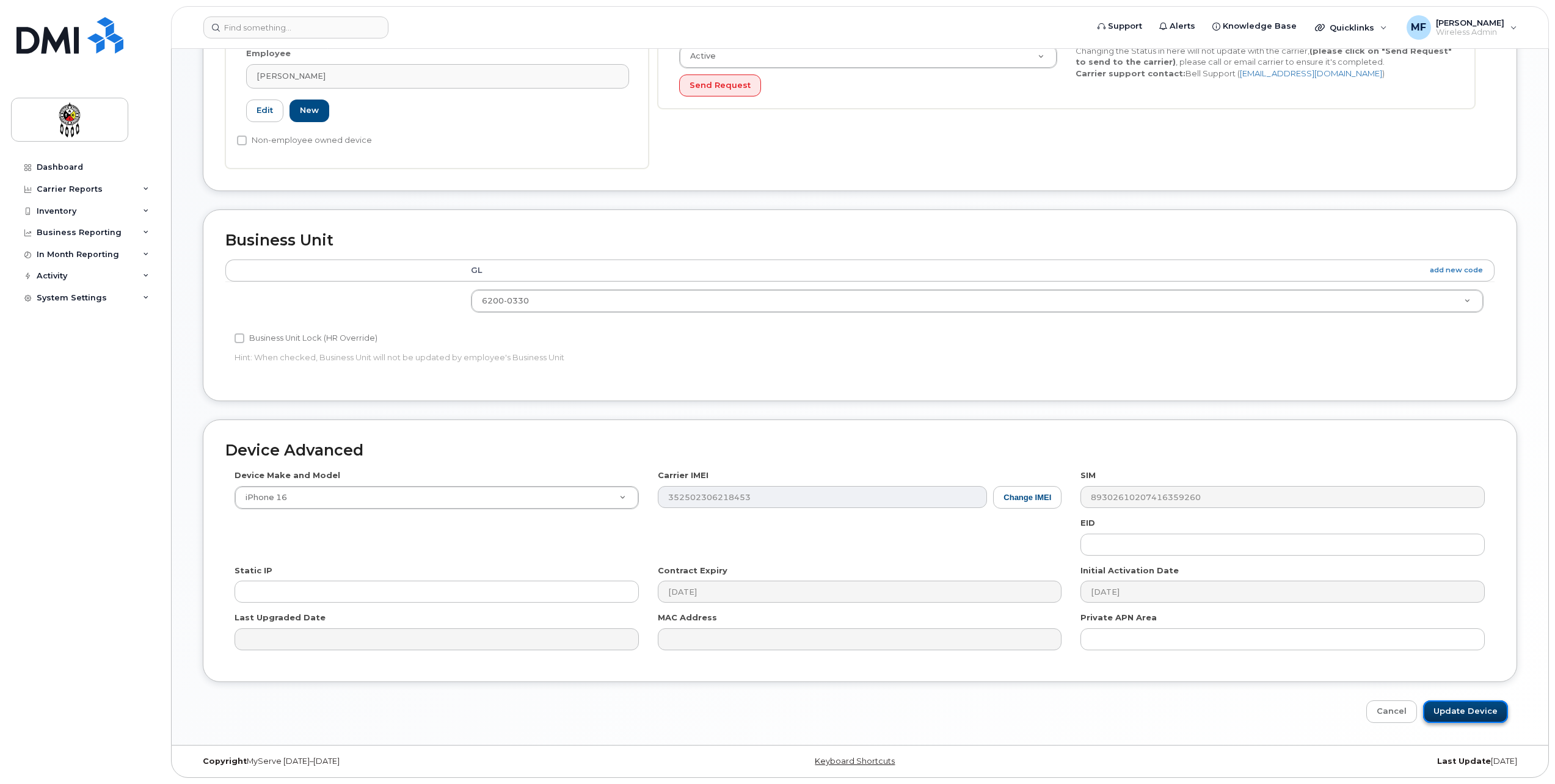
click at [1447, 708] on input "Update Device" at bounding box center [1466, 712] width 85 height 23
type input "Saving..."
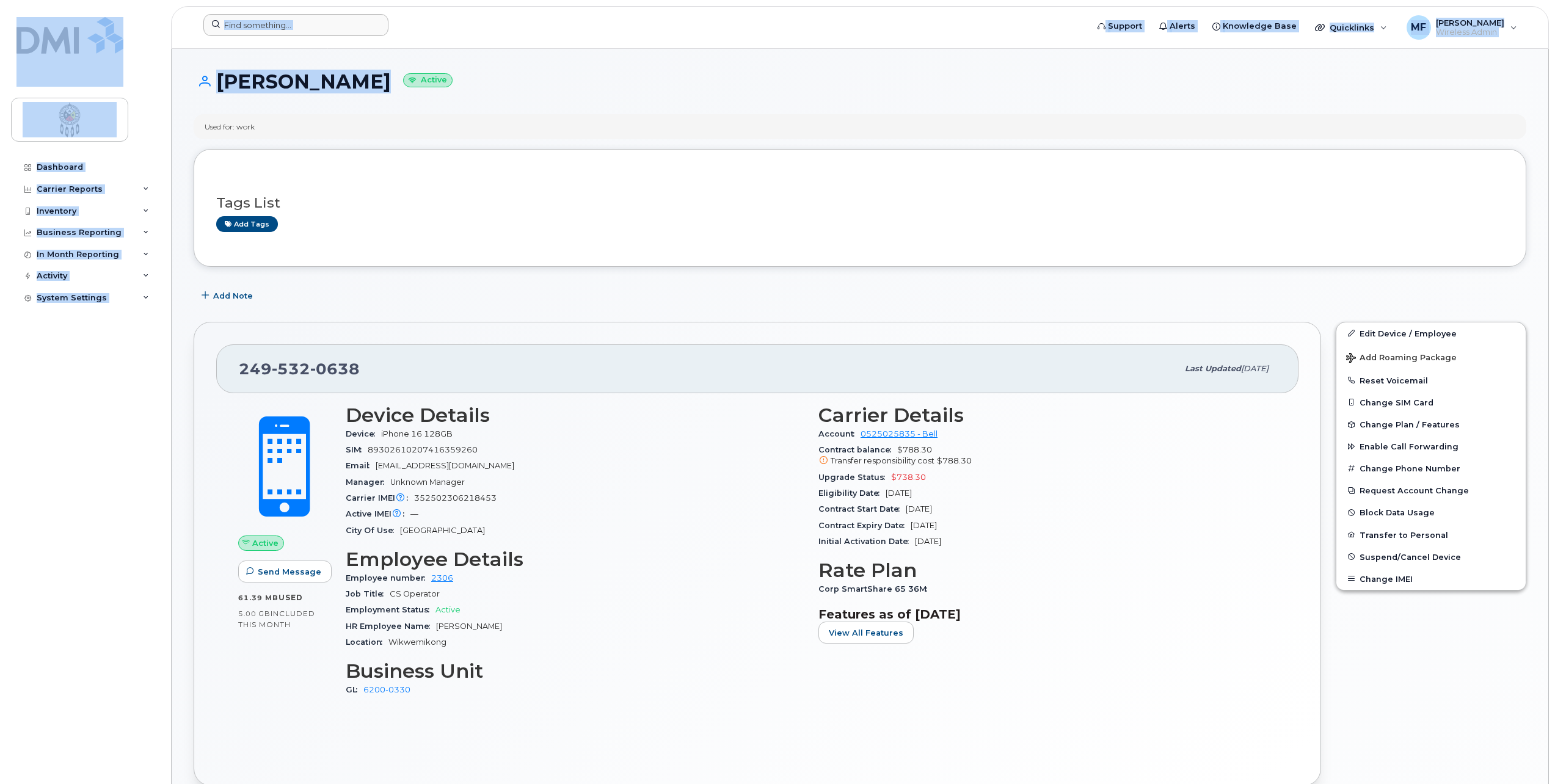
drag, startPoint x: 348, startPoint y: 105, endPoint x: 331, endPoint y: 28, distance: 78.9
click at [270, 49] on div "Support Alerts Knowledge Base Quicklinks Suspend / Cancel Device Change SIM Car…" at bounding box center [860, 780] width 1378 height 1462
click at [454, 17] on form at bounding box center [641, 25] width 876 height 22
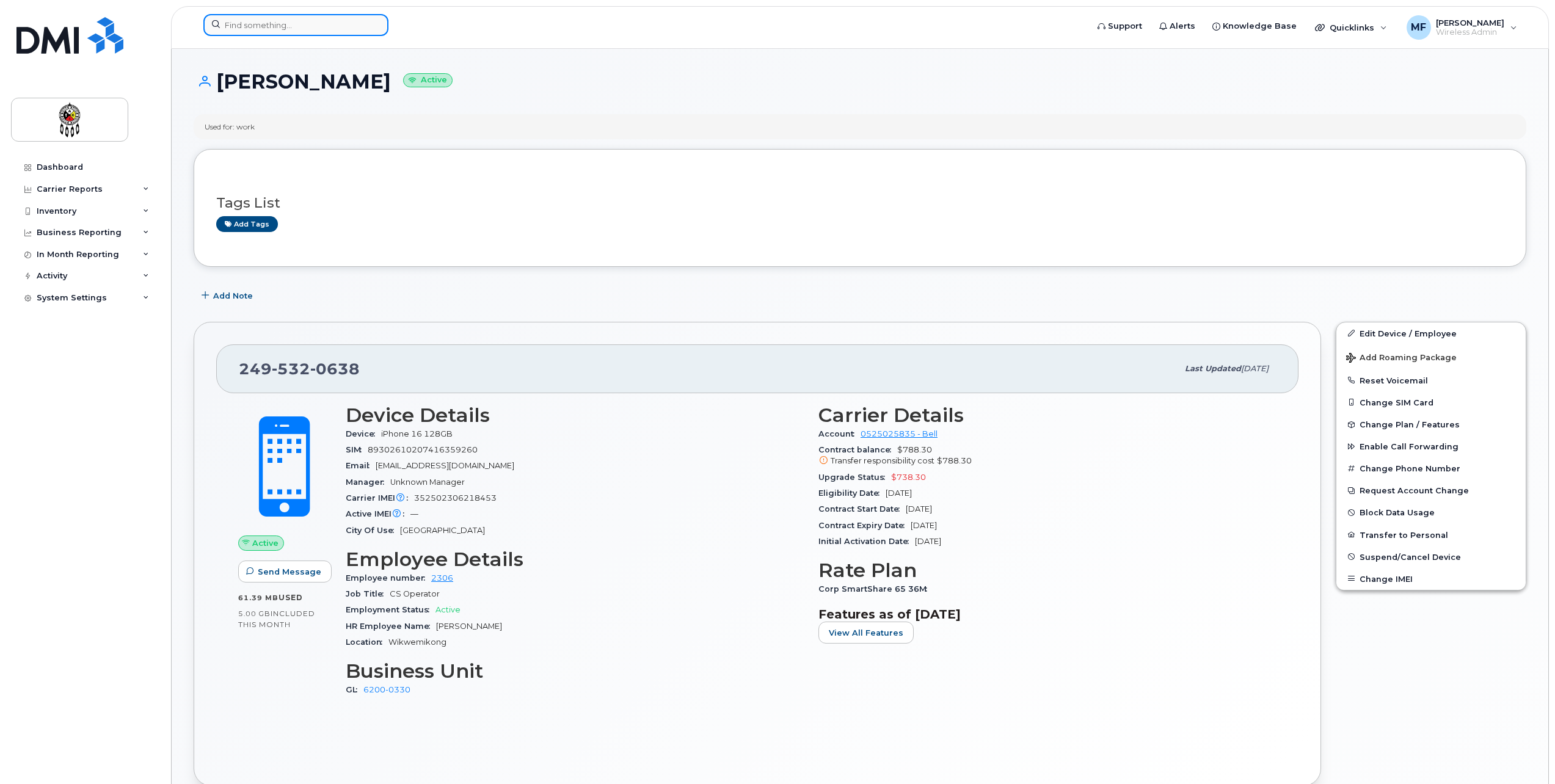
click at [272, 27] on input at bounding box center [296, 25] width 185 height 22
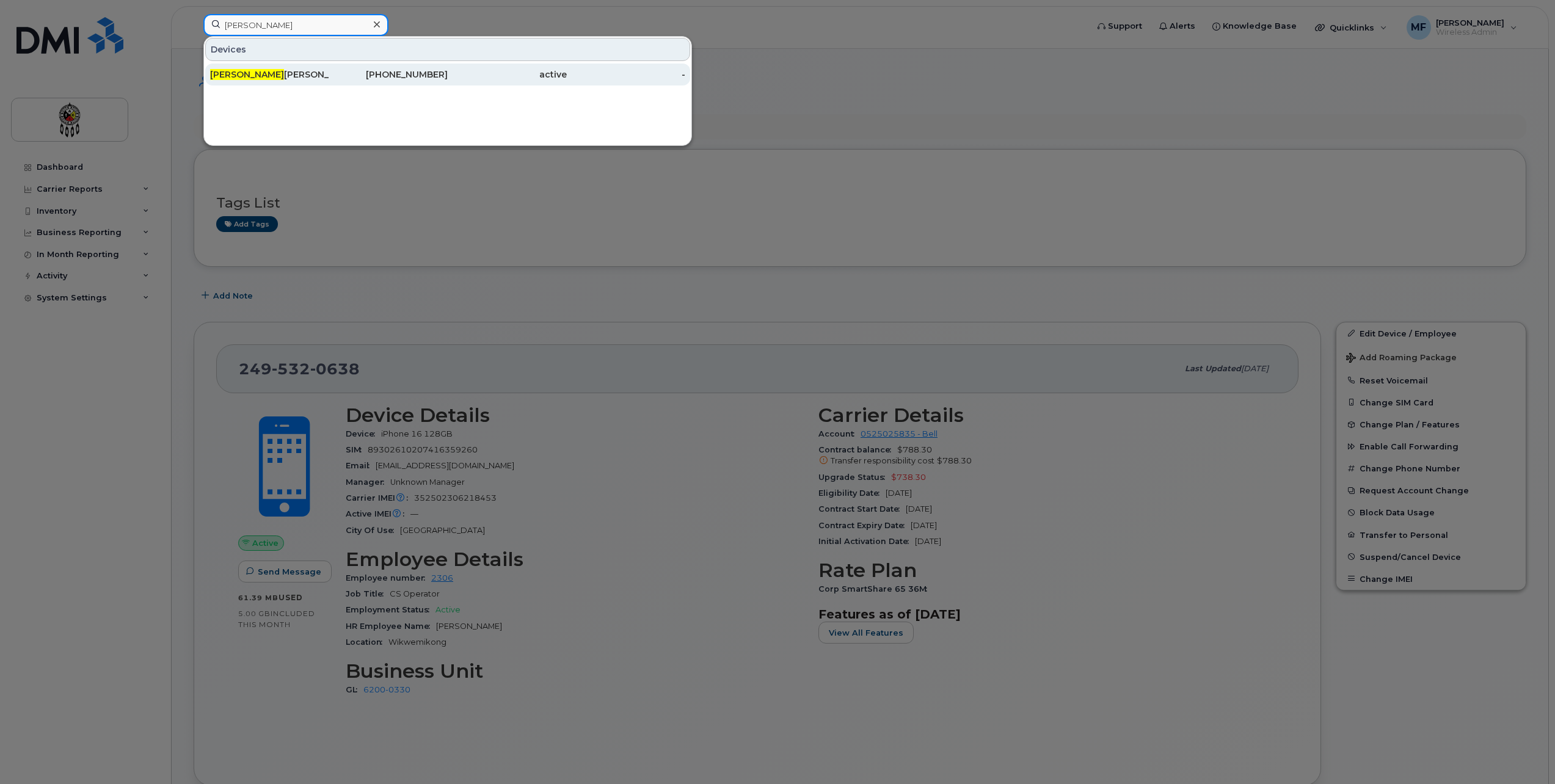
type input "[PERSON_NAME]"
click at [415, 76] on div "[PHONE_NUMBER]" at bounding box center [389, 74] width 119 height 12
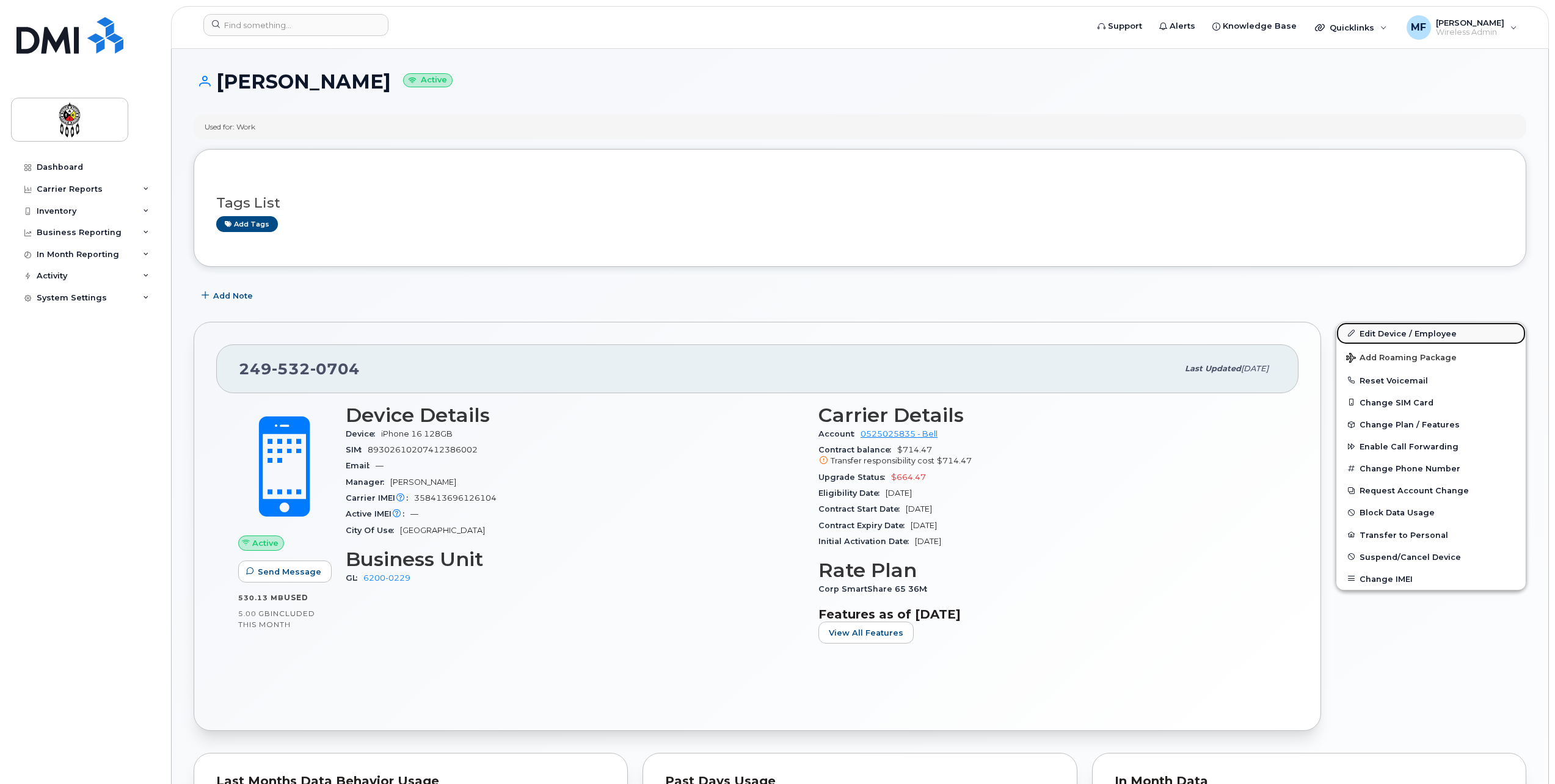
click at [1406, 338] on link "Edit Device / Employee" at bounding box center [1431, 333] width 189 height 22
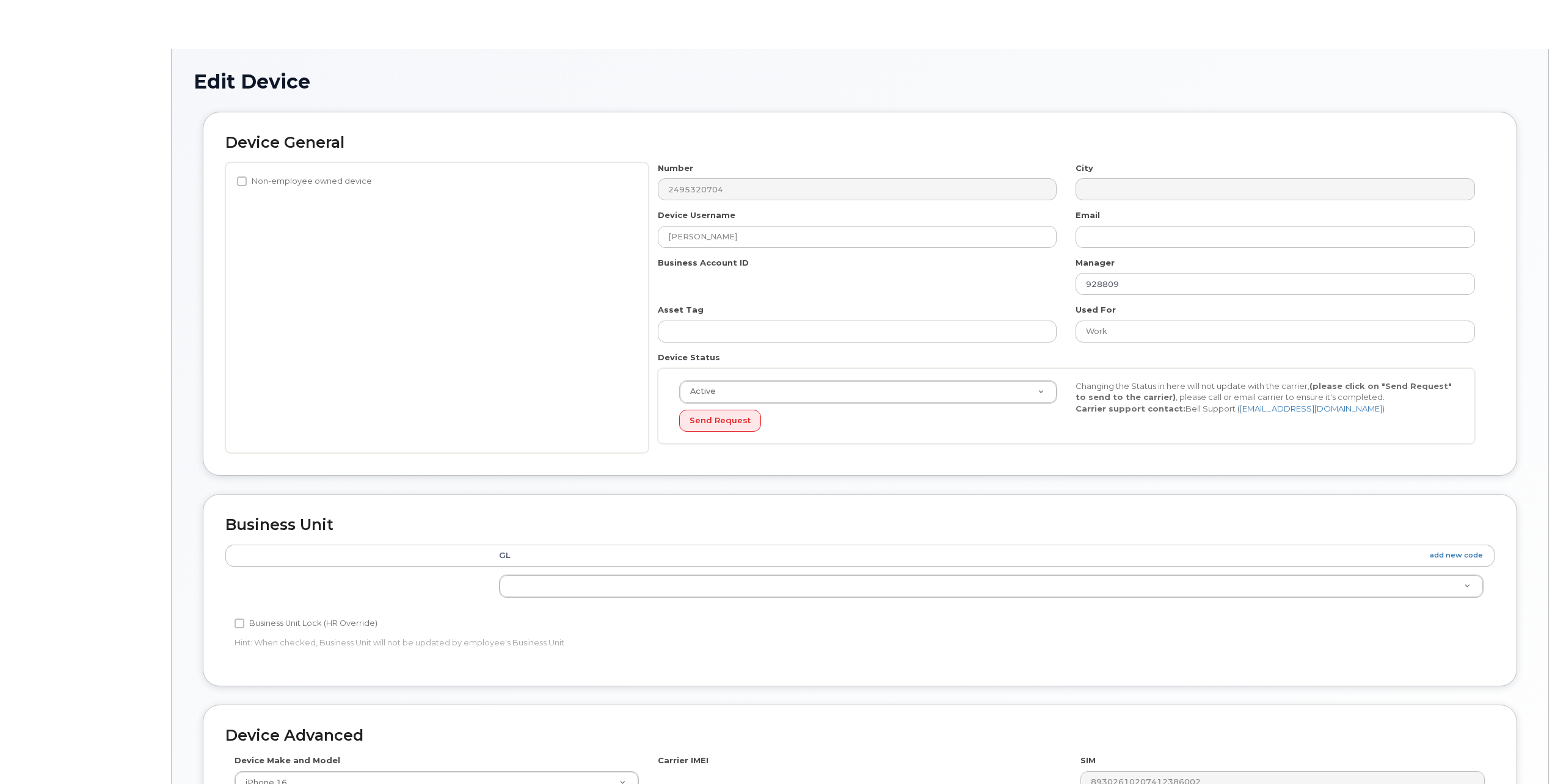
select select "651609"
